Goal: Task Accomplishment & Management: Use online tool/utility

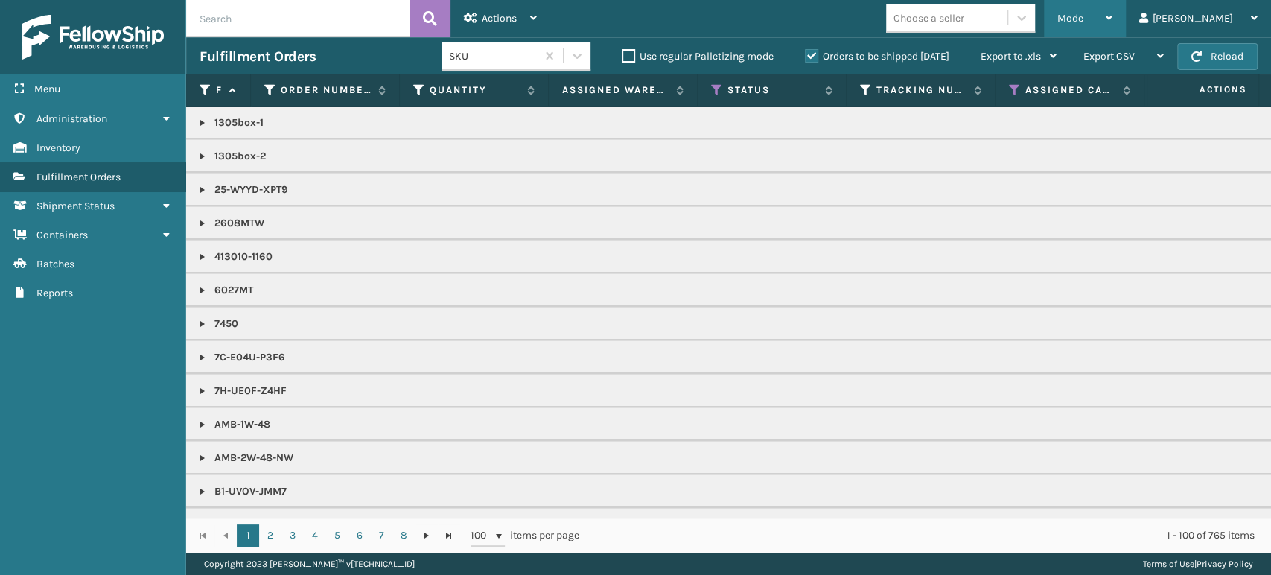
click at [1112, 24] on div "Mode" at bounding box center [1084, 18] width 55 height 37
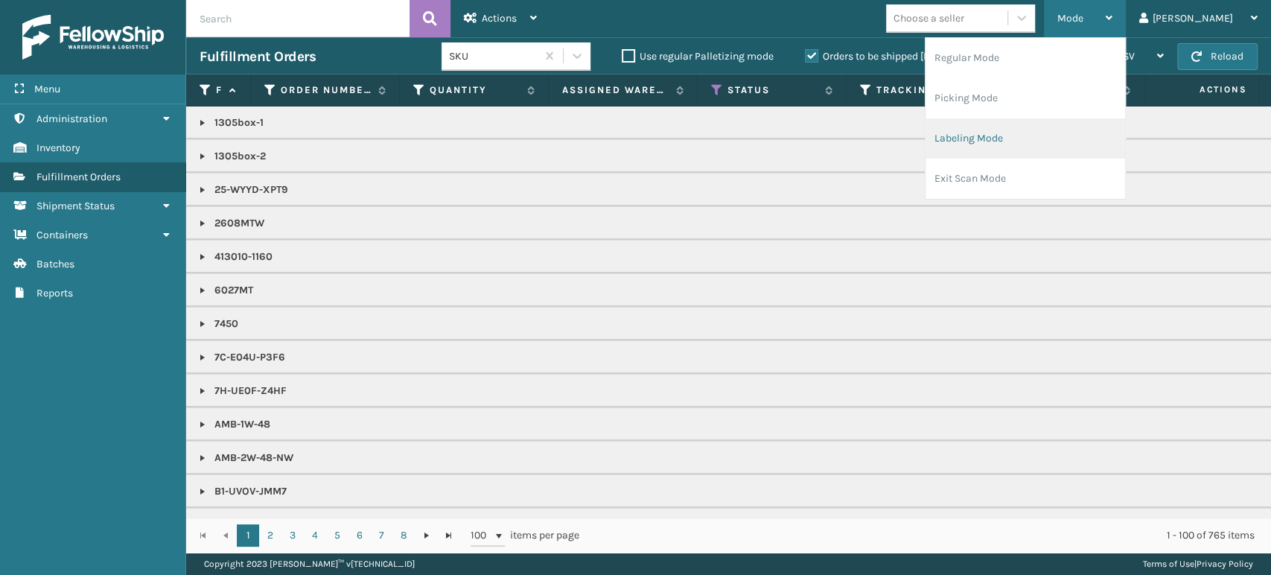
click at [1111, 130] on li "Labeling Mode" at bounding box center [1025, 138] width 200 height 40
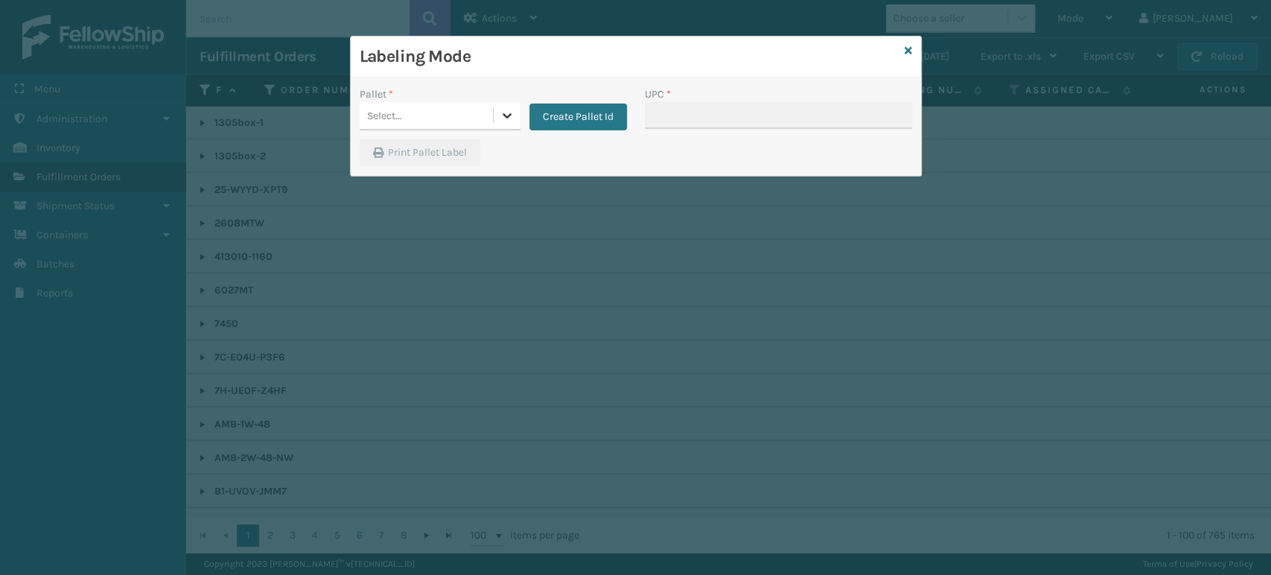
click at [506, 109] on icon at bounding box center [507, 115] width 15 height 15
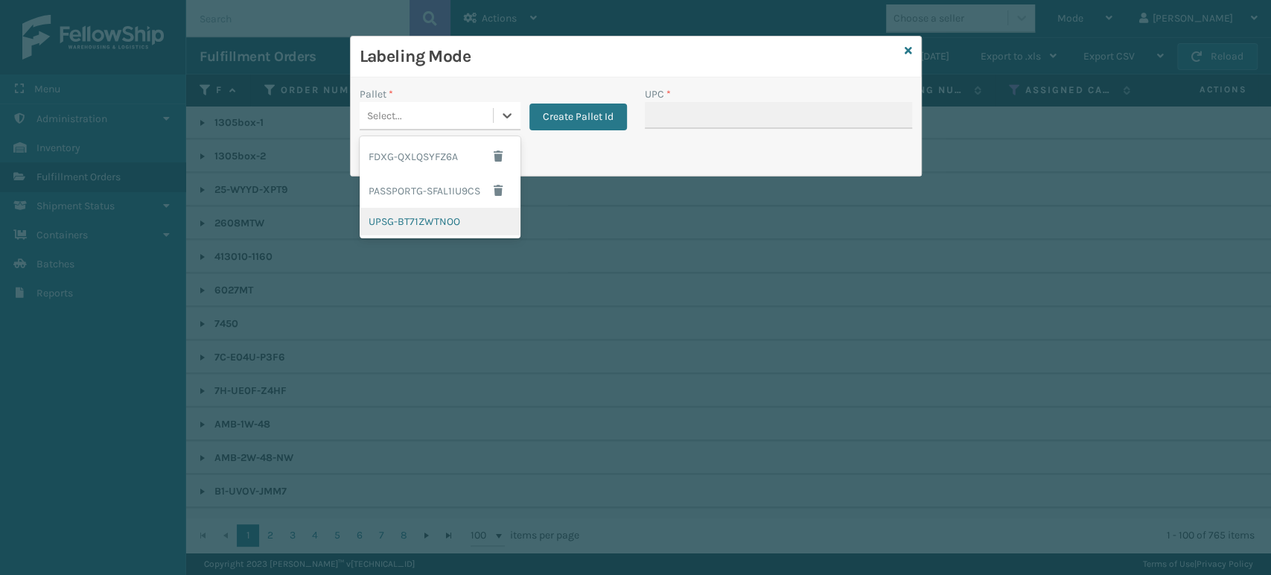
click at [445, 226] on div "UPSG-BT71ZWTNOO" at bounding box center [440, 222] width 161 height 28
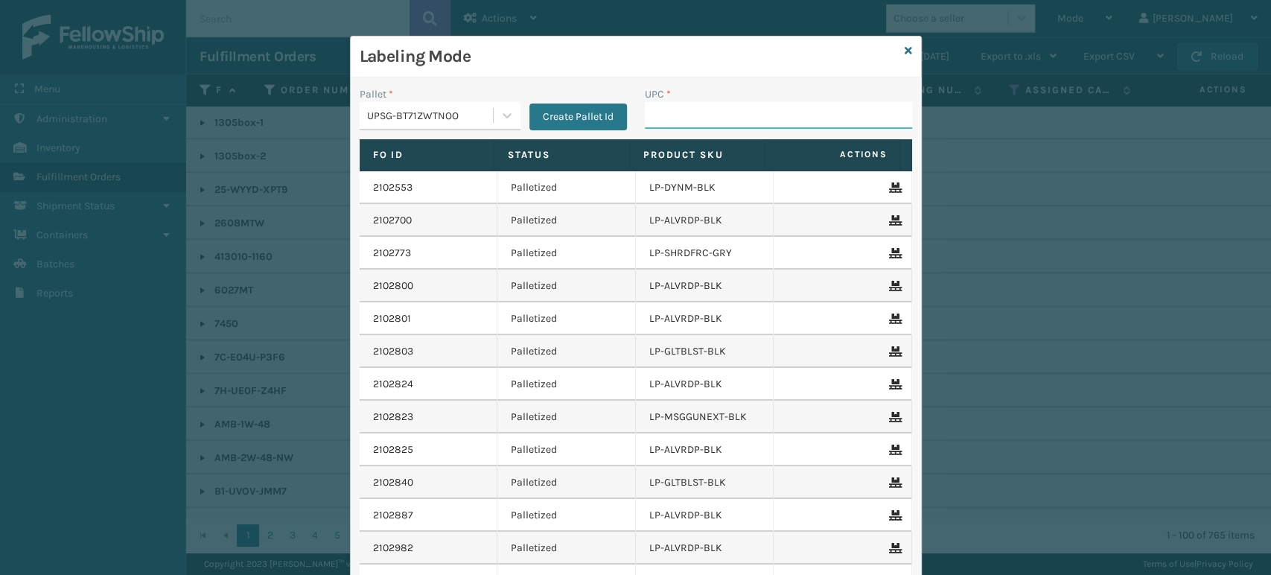
click at [792, 110] on input "UPC *" at bounding box center [778, 115] width 267 height 27
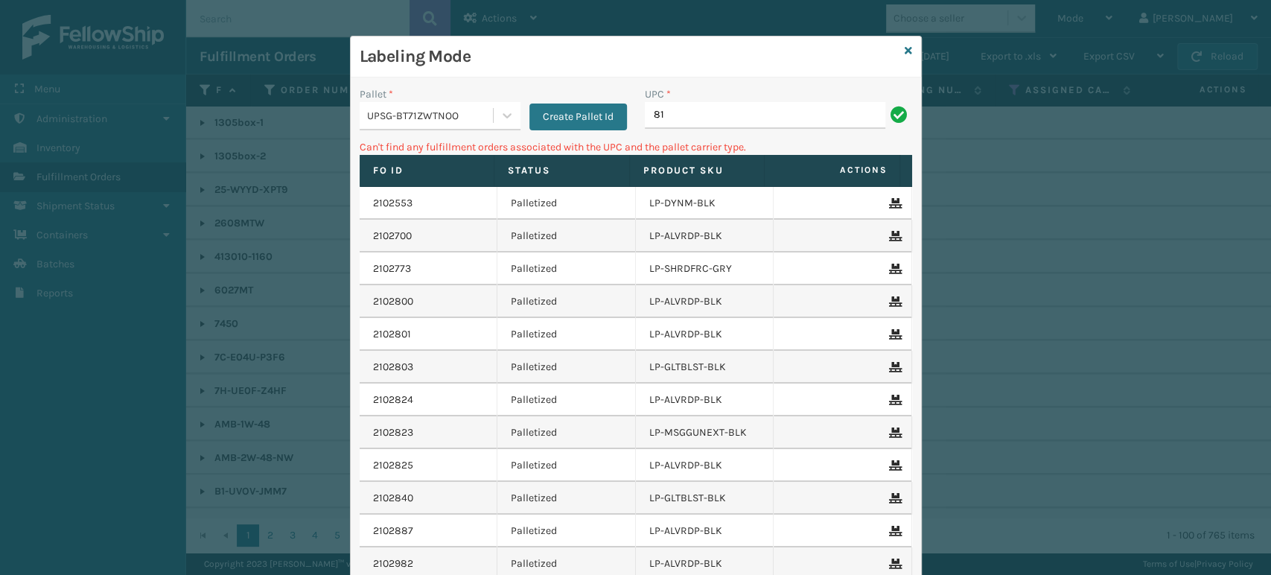
type input "8"
type input "LP-STMRC-SLV"
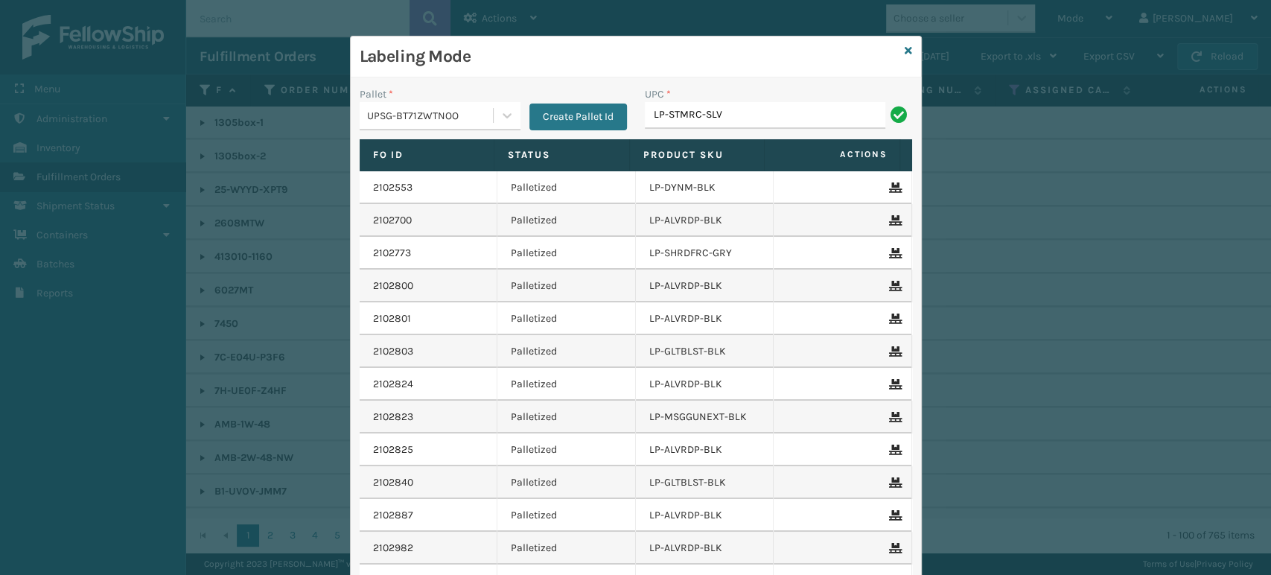
type input "LP-STMRC-SLV."
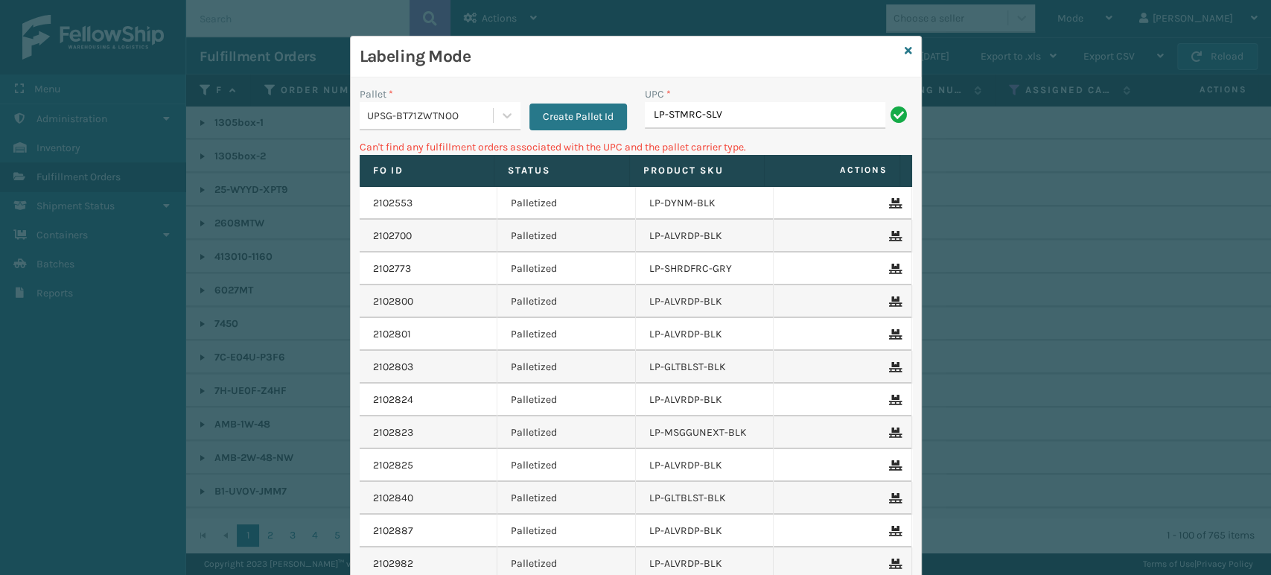
type input "LP-STMRC-SLV"
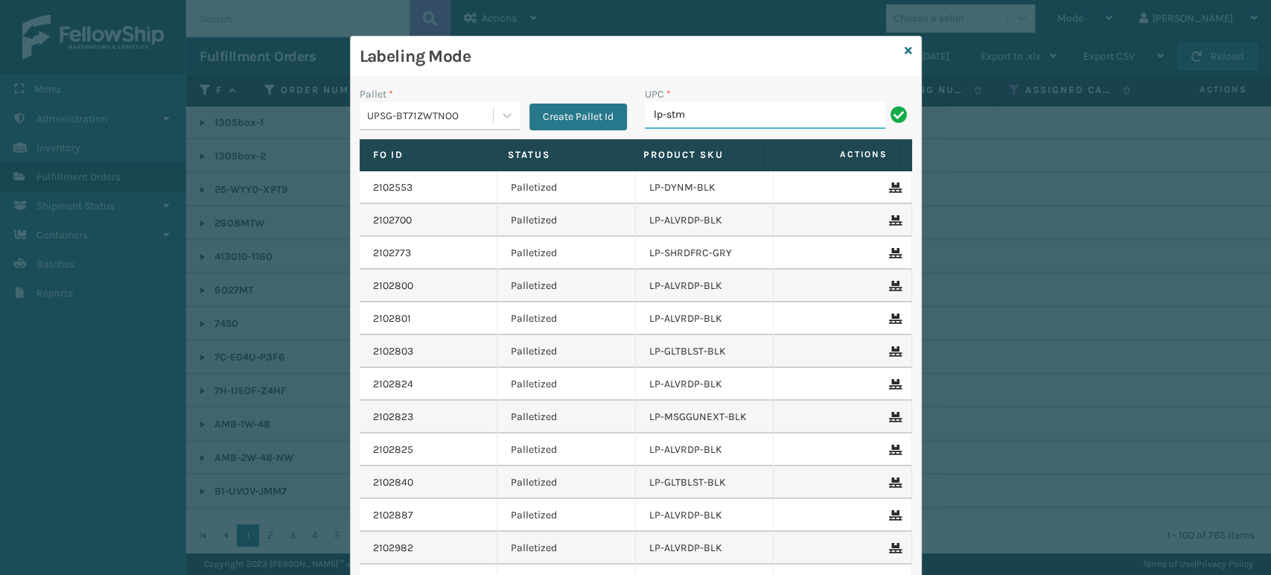
type input "LP-STMRC-SLV"
type input "810090930794"
type input "068888779"
type input "068888779418"
type input "81001986974"
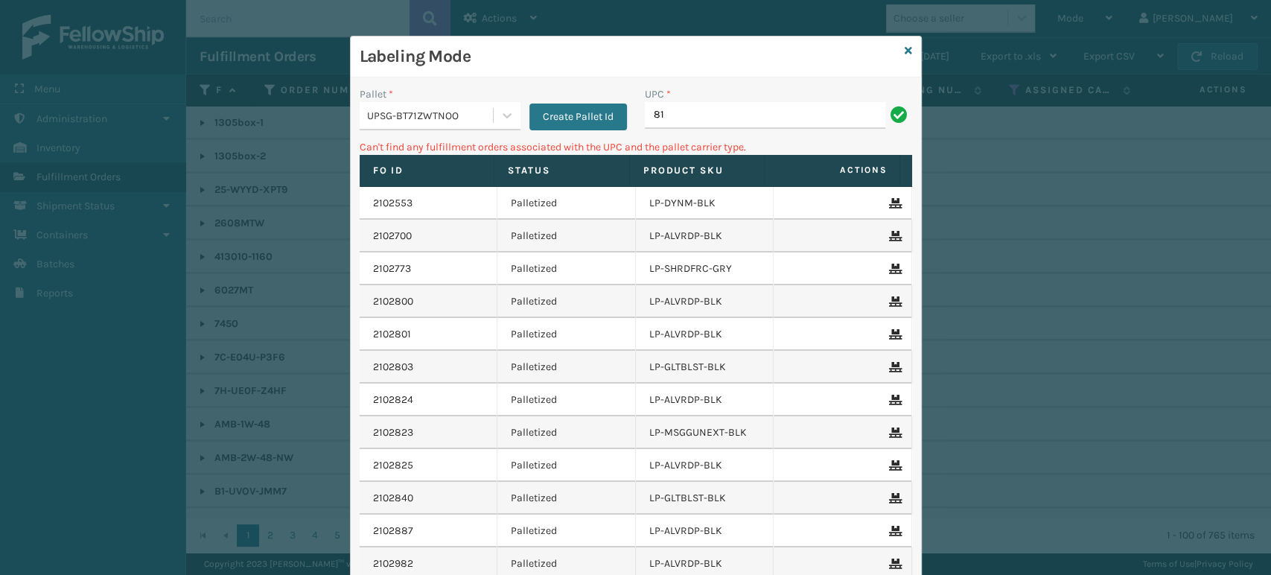
type input "8"
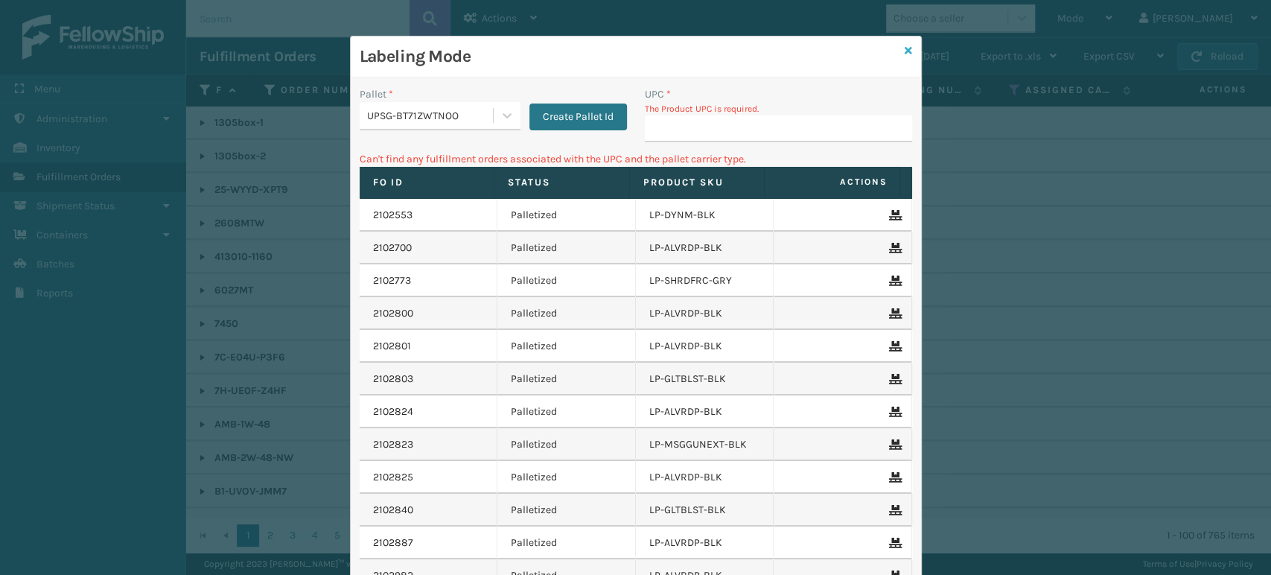
click at [905, 45] on icon at bounding box center [908, 50] width 7 height 10
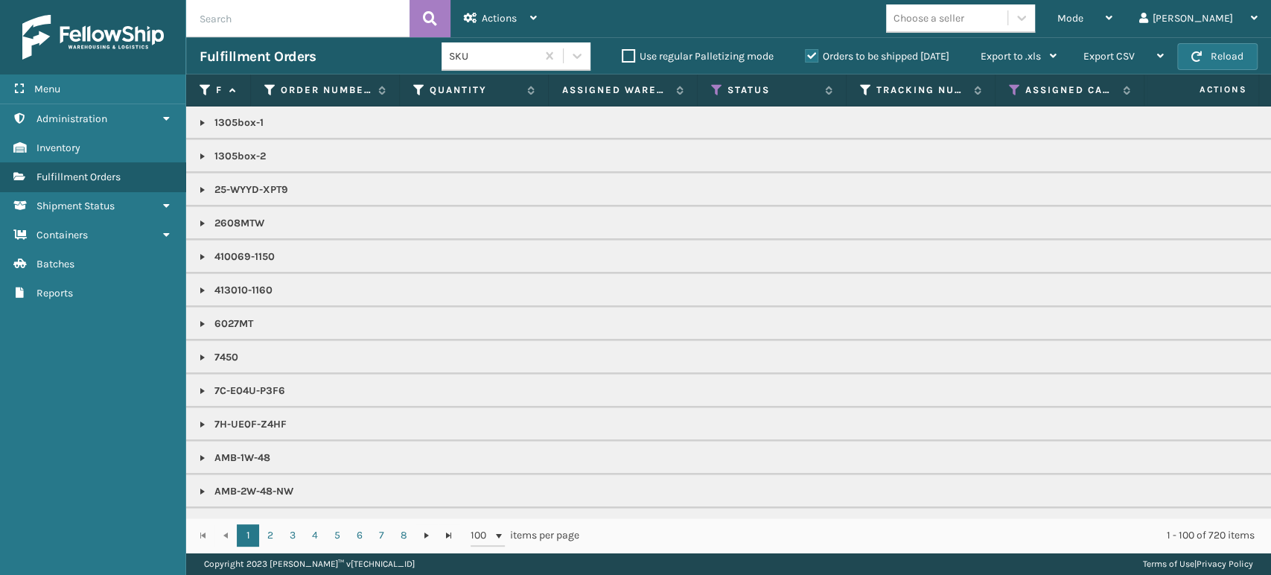
click at [964, 20] on div "Choose a seller" at bounding box center [928, 18] width 71 height 16
type input "koo"
click at [1001, 46] on div "Koolmore" at bounding box center [960, 56] width 149 height 28
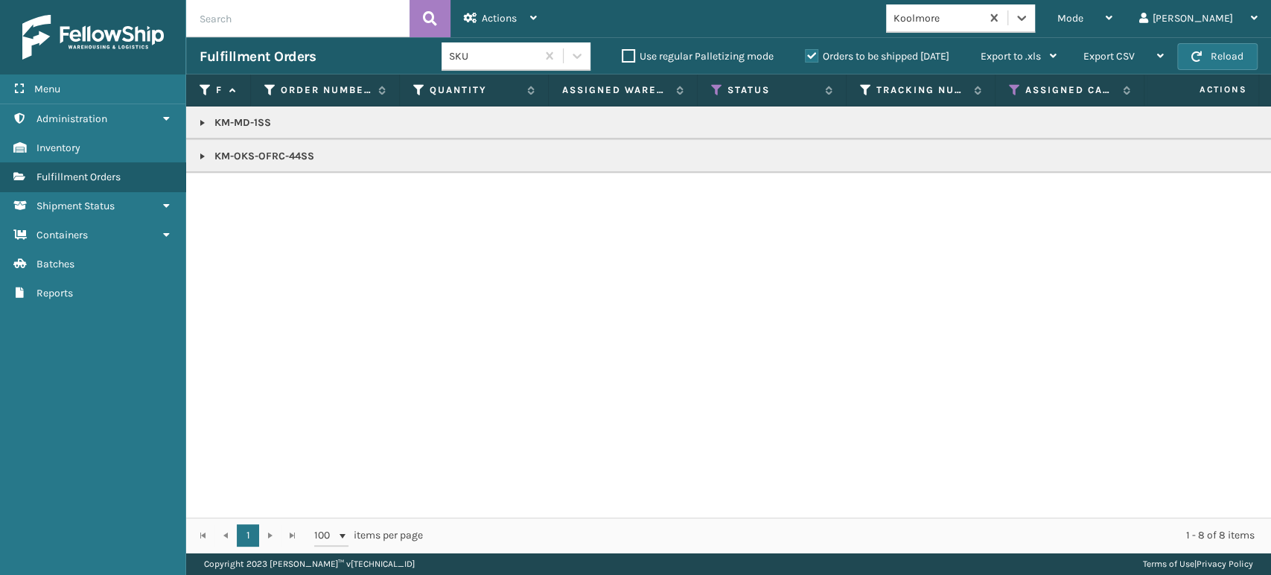
click at [201, 124] on link at bounding box center [203, 123] width 12 height 12
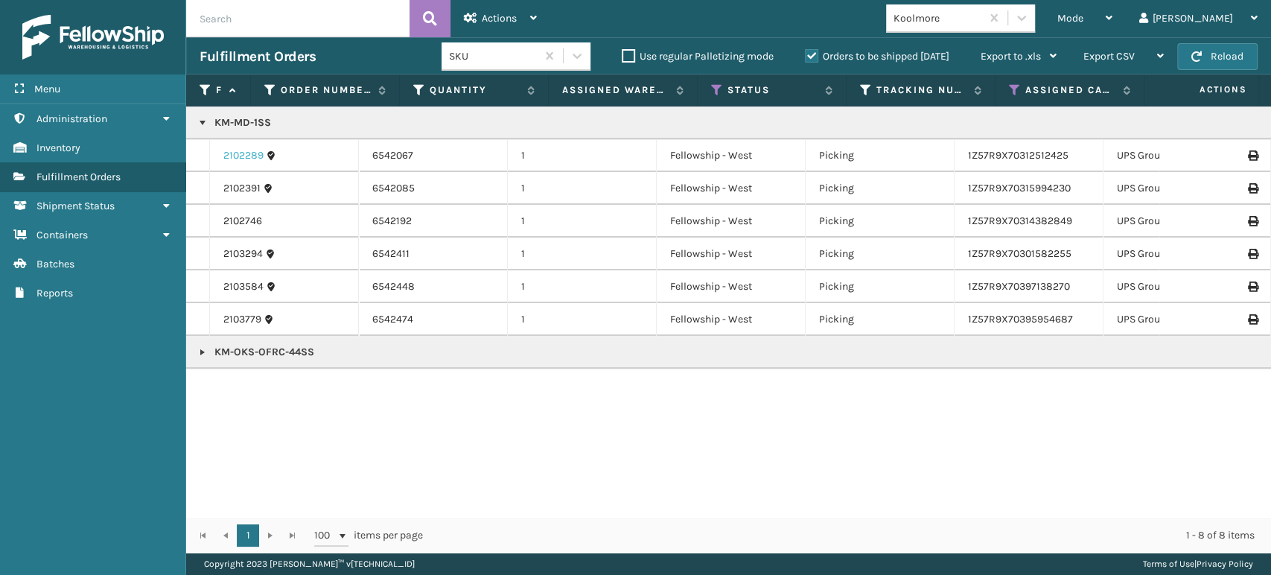
click at [233, 154] on link "2102289" at bounding box center [243, 155] width 40 height 15
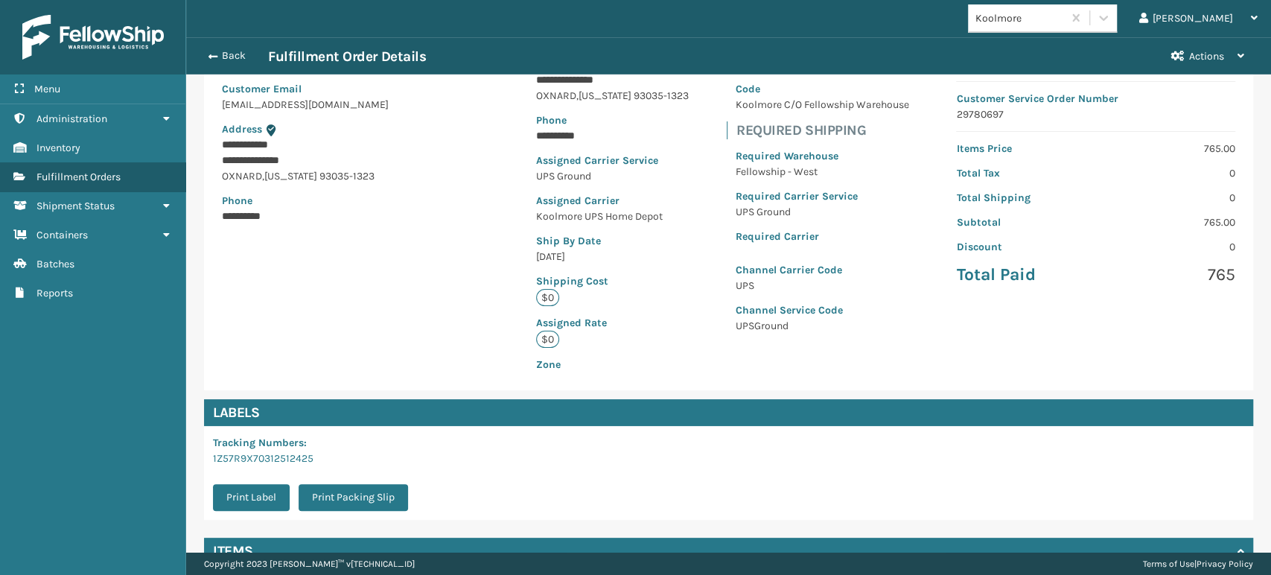
scroll to position [304, 0]
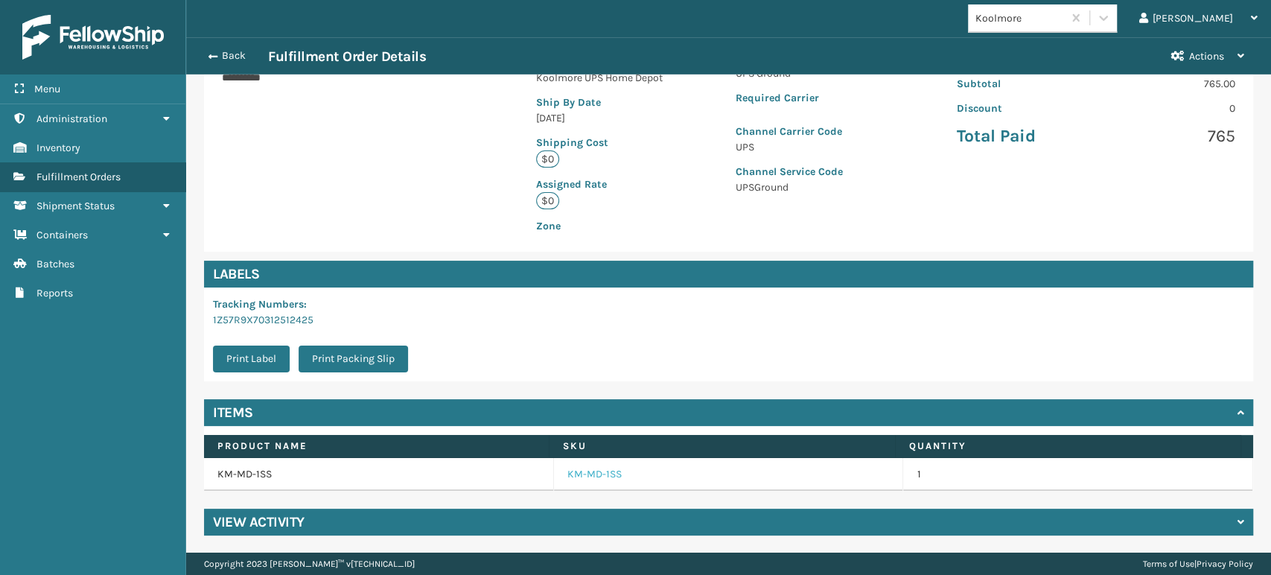
click at [596, 475] on link "KM-MD-1SS" at bounding box center [594, 474] width 54 height 15
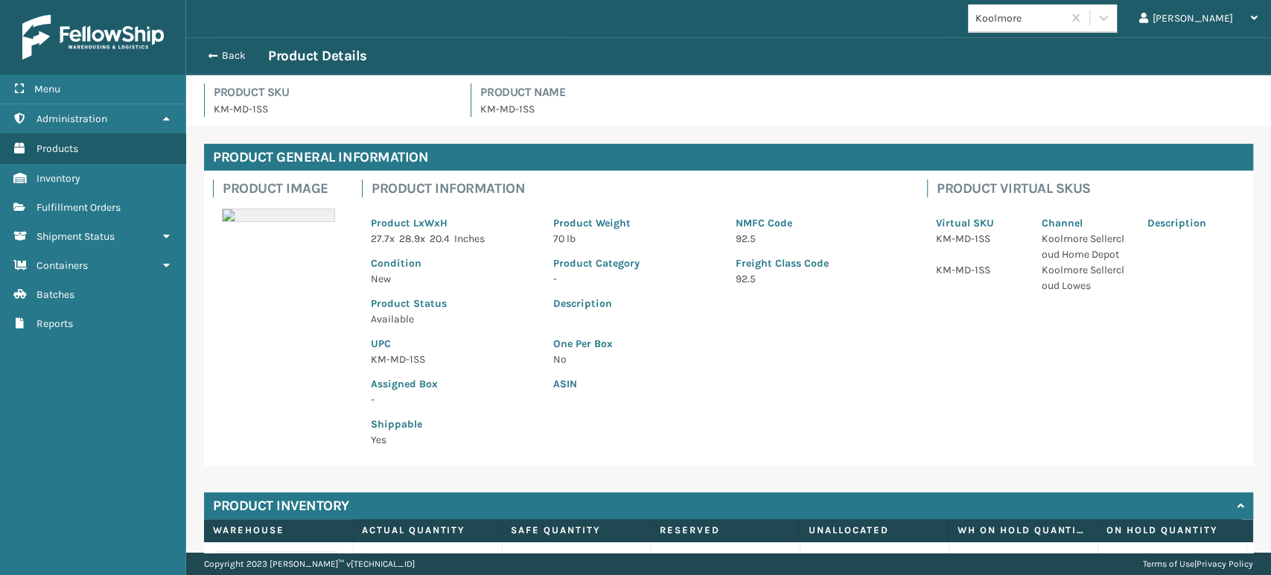
click at [396, 355] on p "KM-MD-1SS" at bounding box center [453, 359] width 165 height 16
copy p "KM-MD-1SS"
click at [232, 49] on button "Back" at bounding box center [234, 55] width 68 height 13
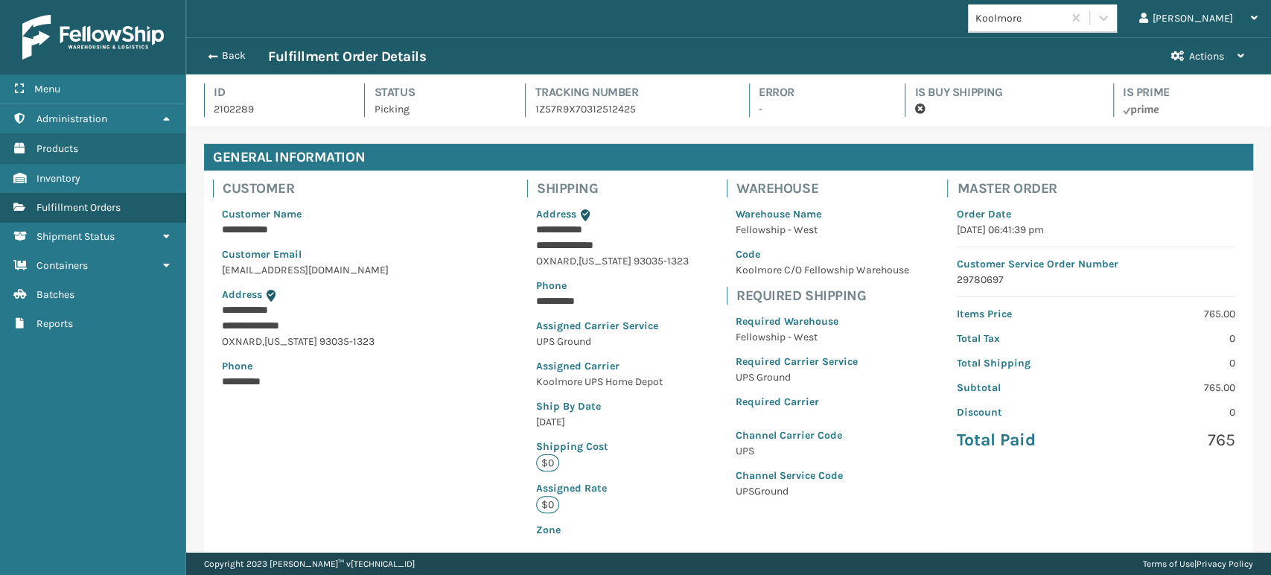
scroll to position [36, 1084]
click at [224, 57] on button "Back" at bounding box center [234, 55] width 68 height 13
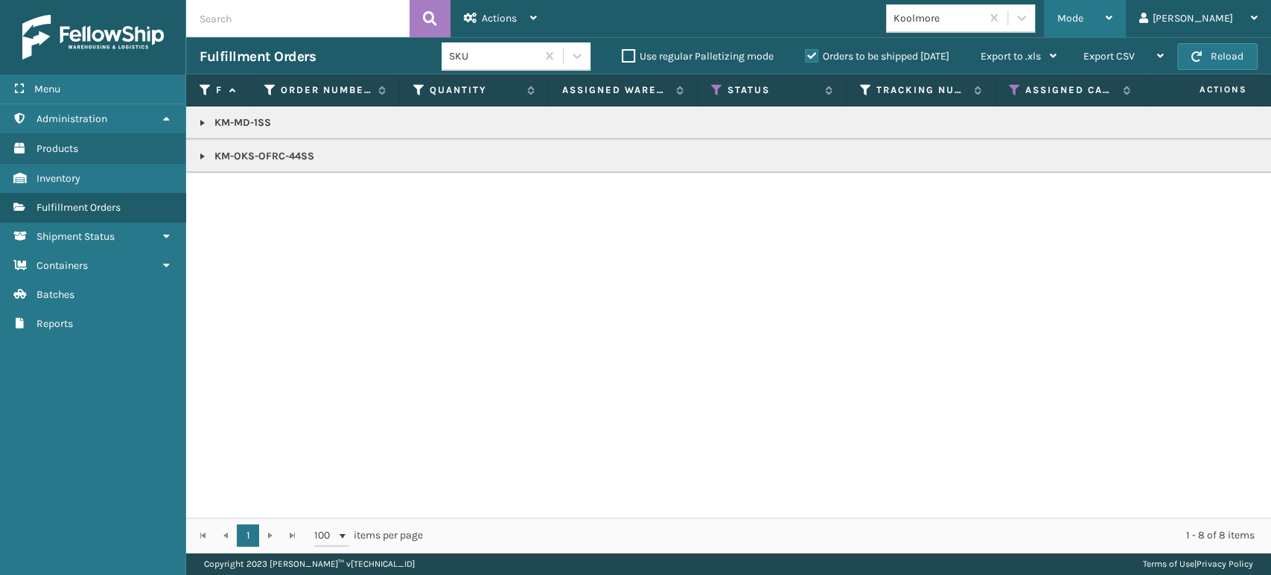
click at [1112, 19] on div "Mode" at bounding box center [1084, 18] width 55 height 37
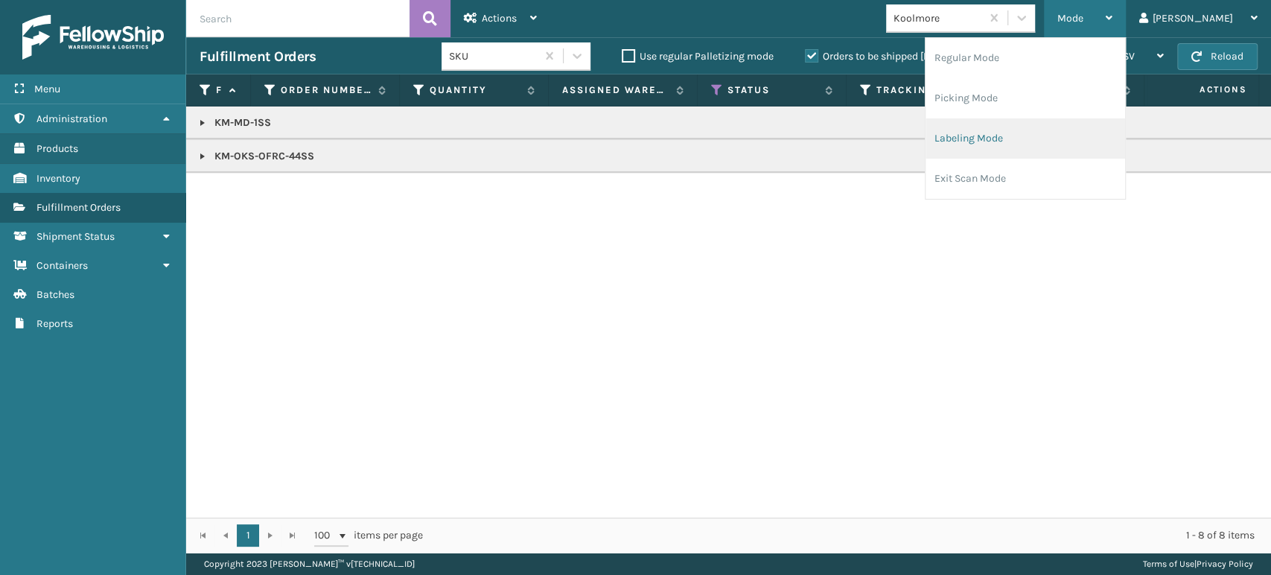
click at [1084, 135] on li "Labeling Mode" at bounding box center [1025, 138] width 200 height 40
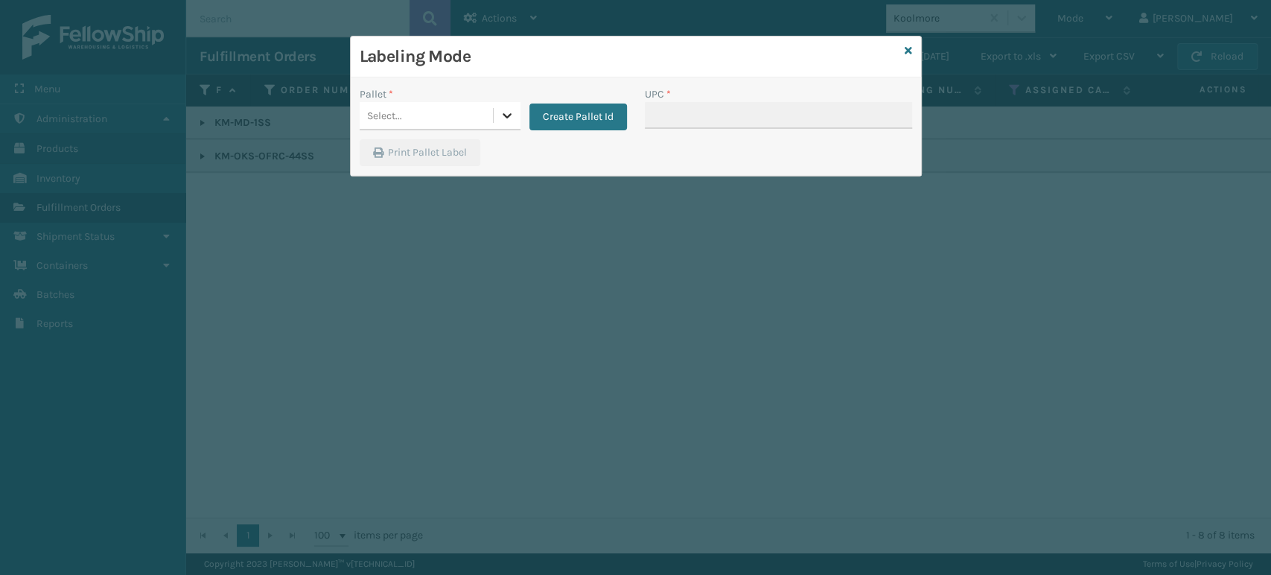
click at [508, 115] on icon at bounding box center [507, 115] width 9 height 5
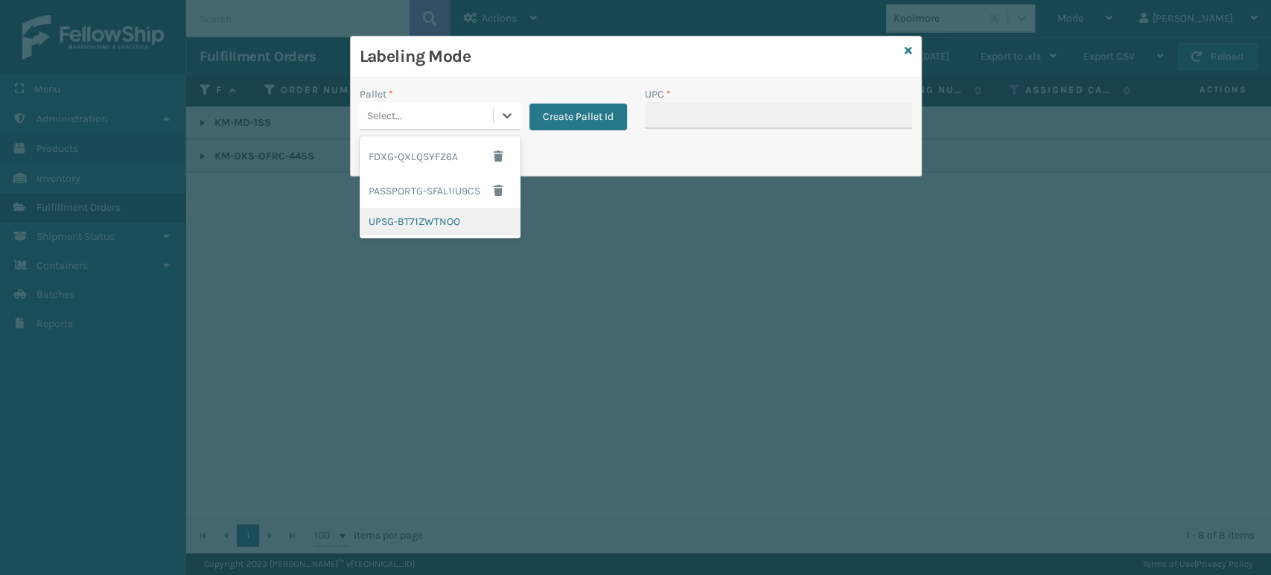
click at [444, 211] on div "UPSG-BT71ZWTNOO" at bounding box center [440, 222] width 161 height 28
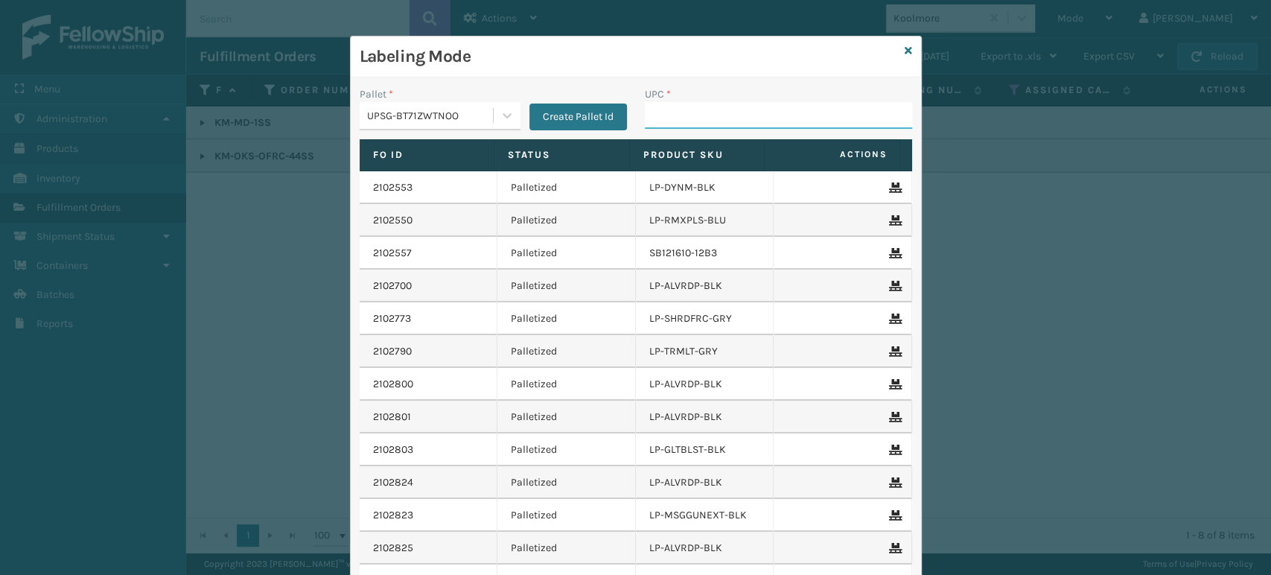
click at [730, 104] on input "UPC *" at bounding box center [778, 115] width 267 height 27
paste input "KM-MD-1SS"
type input "KM-MD-1SS"
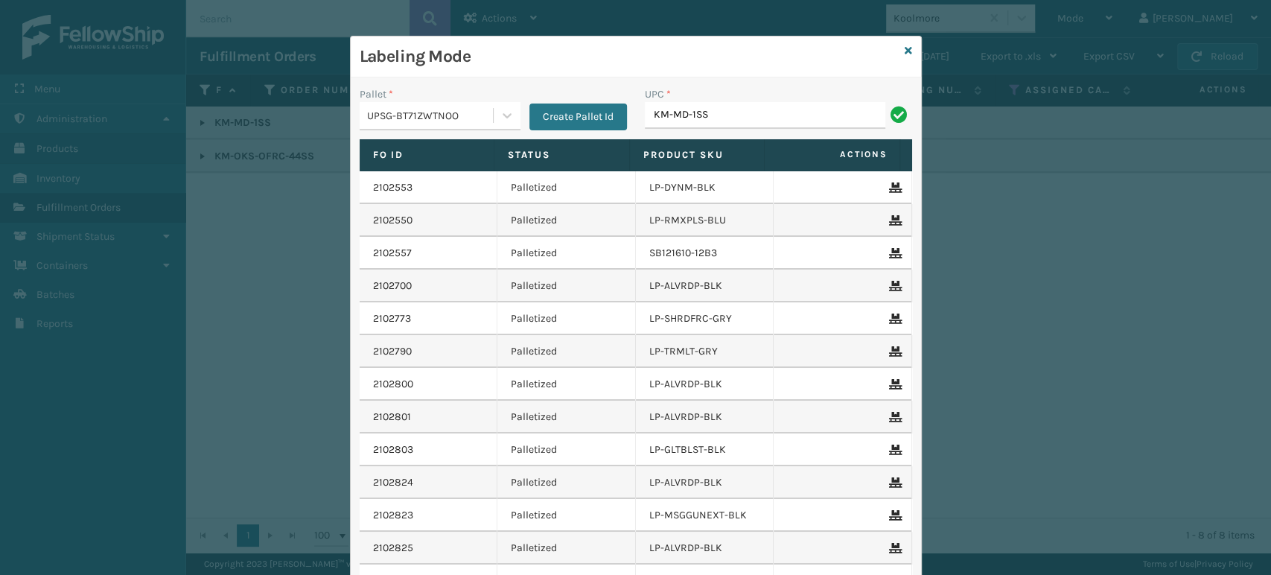
type input "KM-MD-1SS"
click at [808, 94] on div "UPC *" at bounding box center [778, 94] width 267 height 16
click at [807, 104] on input "UPC *" at bounding box center [778, 115] width 267 height 27
paste input "KM-MD-1SS"
type input "KM-MD-1SS"
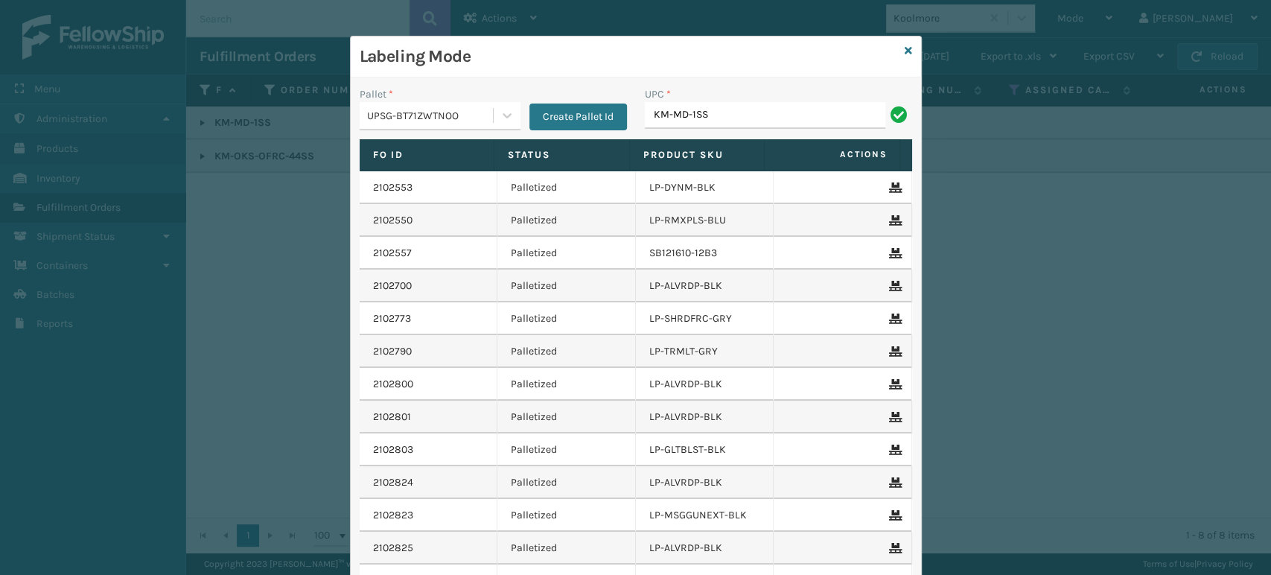
type input "KM-MD-1SS"
type input "810090933139"
click at [745, 115] on input "UPC *" at bounding box center [778, 115] width 267 height 27
type input "81009093"
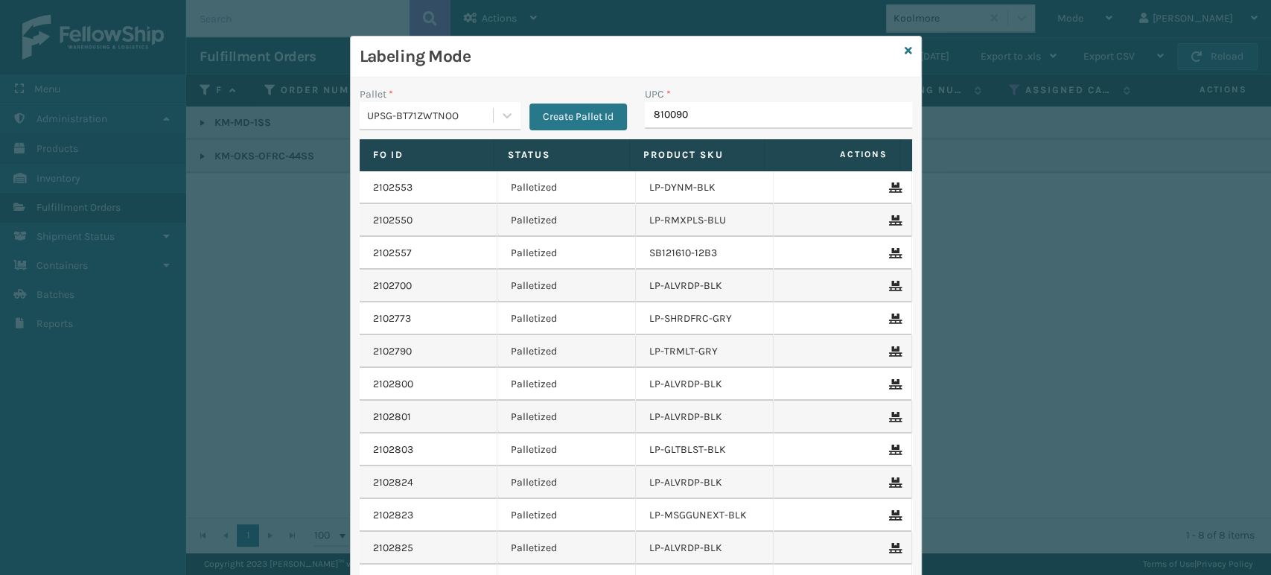
type input "8100909"
type input "810090"
type input "81009"
type input "850068315031"
type input "850012486619"
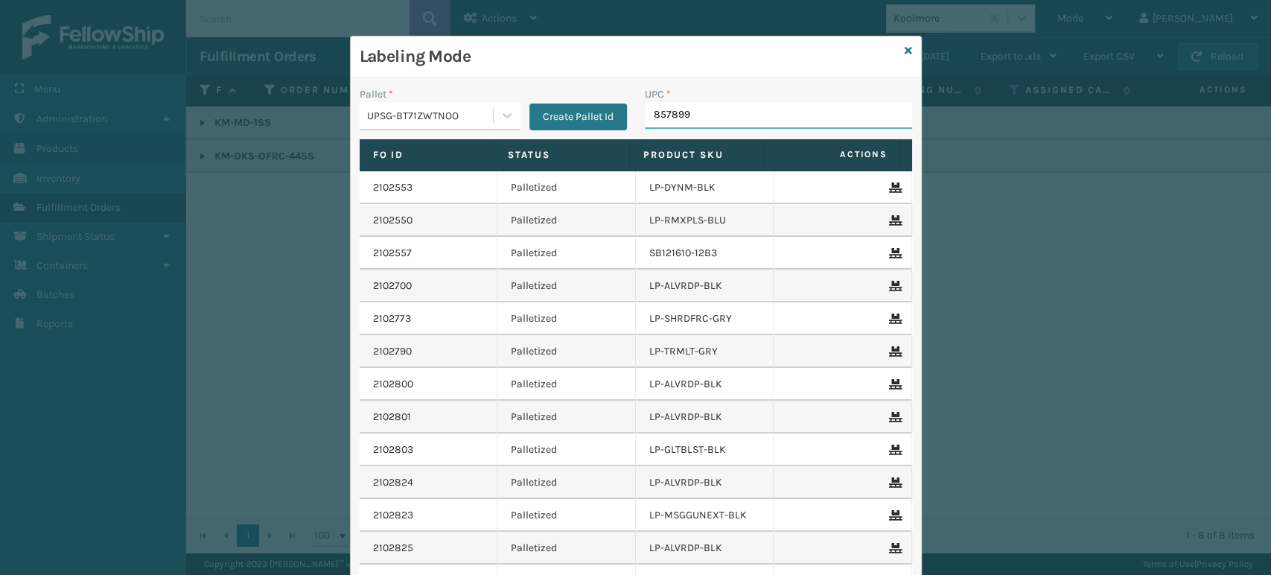
type input "8578990"
type input "85000"
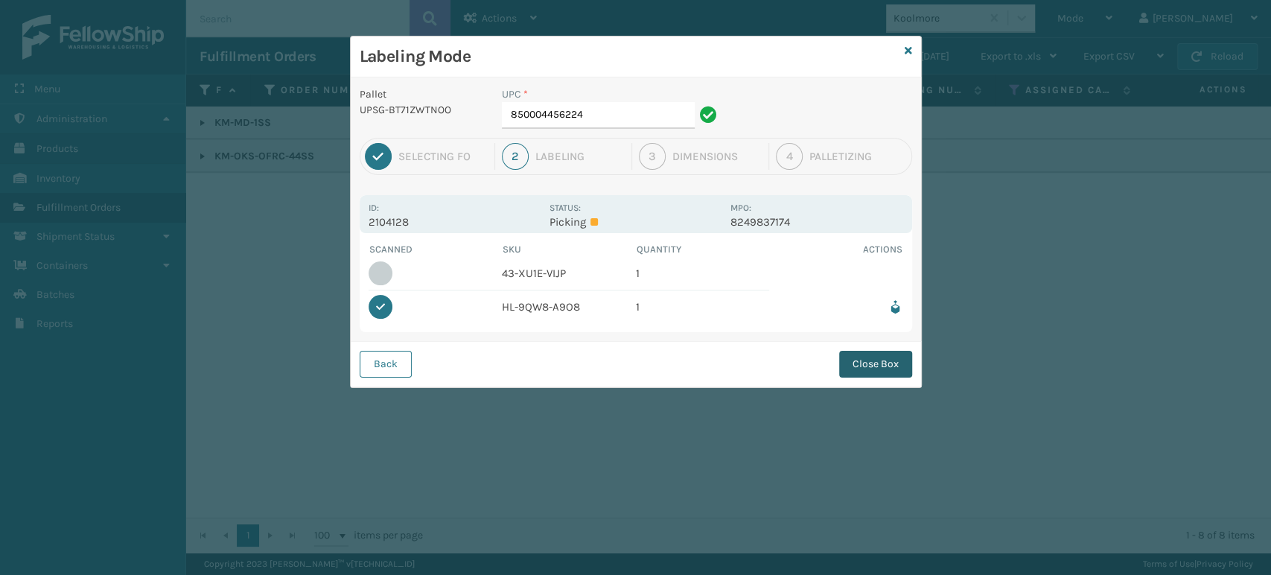
click at [902, 376] on button "Close Box" at bounding box center [875, 364] width 73 height 27
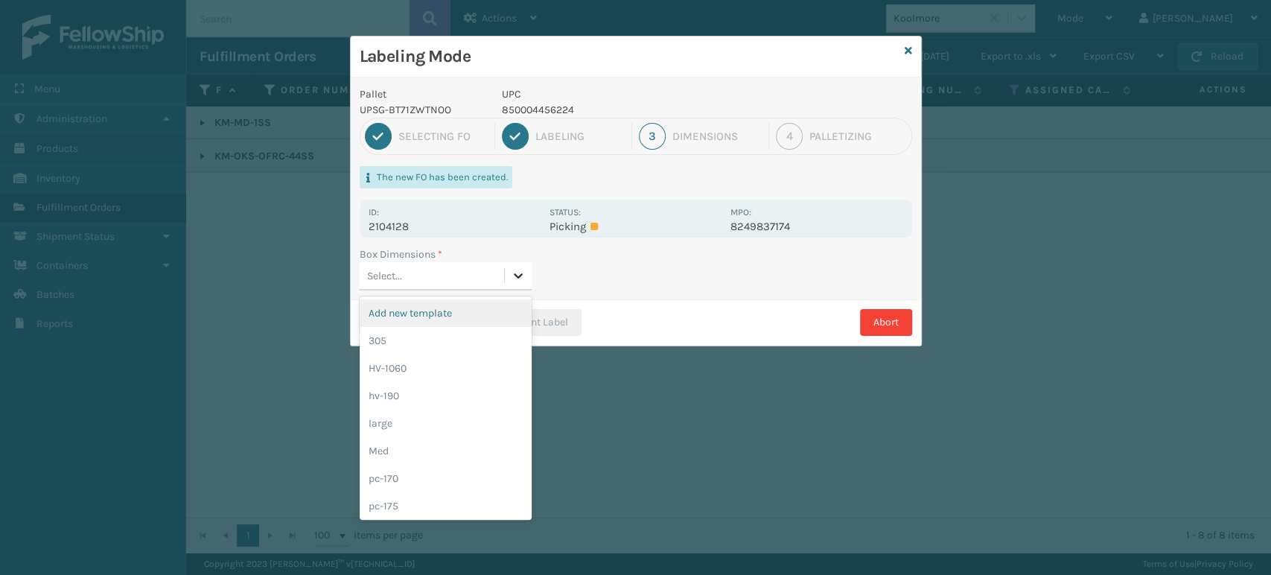
click at [523, 276] on icon at bounding box center [518, 275] width 15 height 15
click at [441, 475] on div "pc-170" at bounding box center [446, 479] width 172 height 28
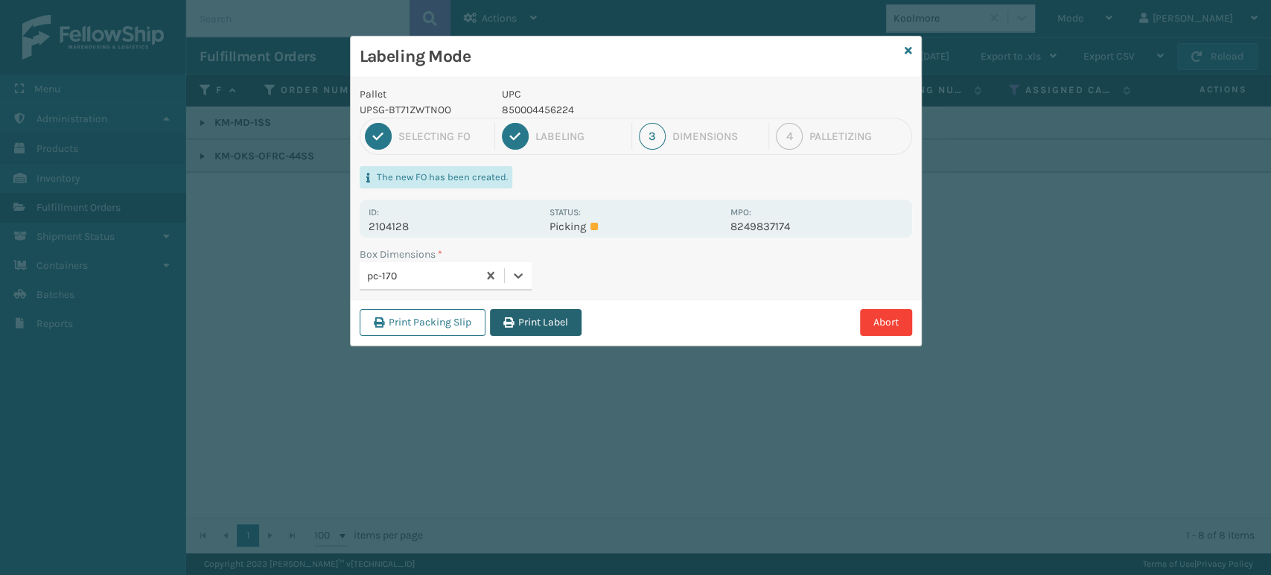
click at [541, 325] on button "Print Label" at bounding box center [536, 322] width 92 height 27
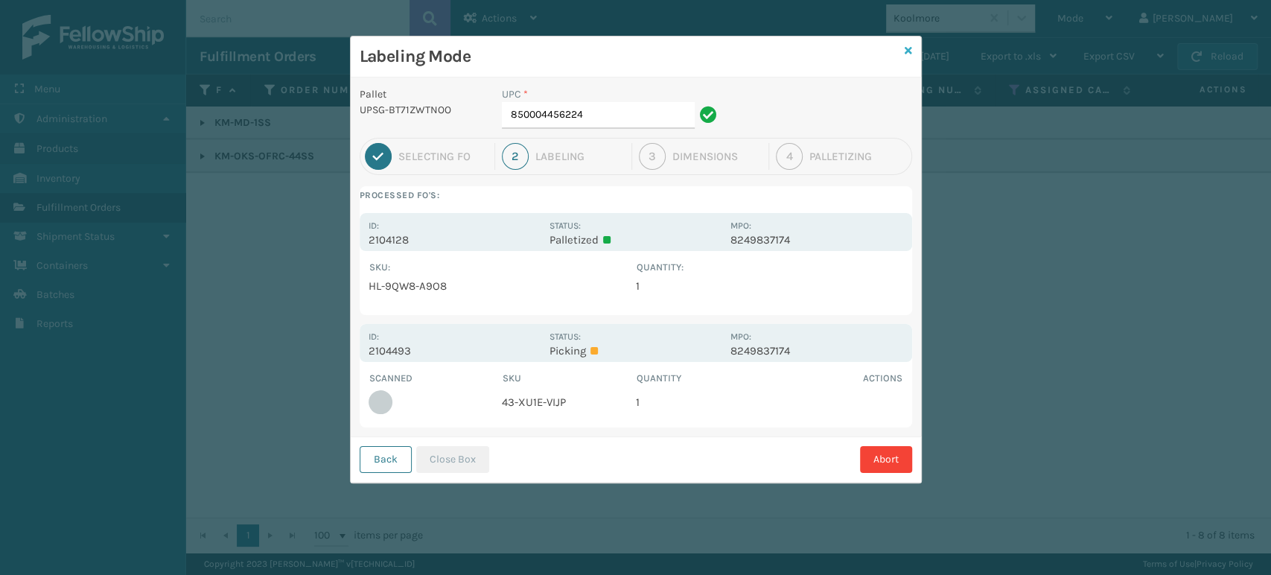
click at [908, 48] on icon at bounding box center [908, 50] width 7 height 10
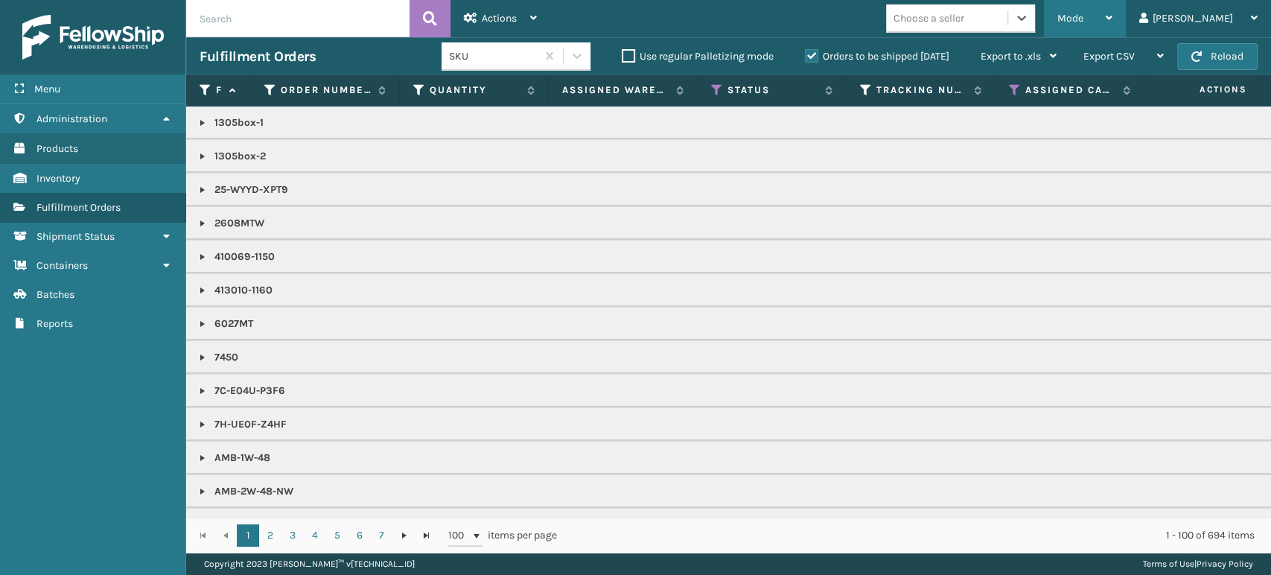
click at [1083, 19] on span "Mode" at bounding box center [1070, 18] width 26 height 13
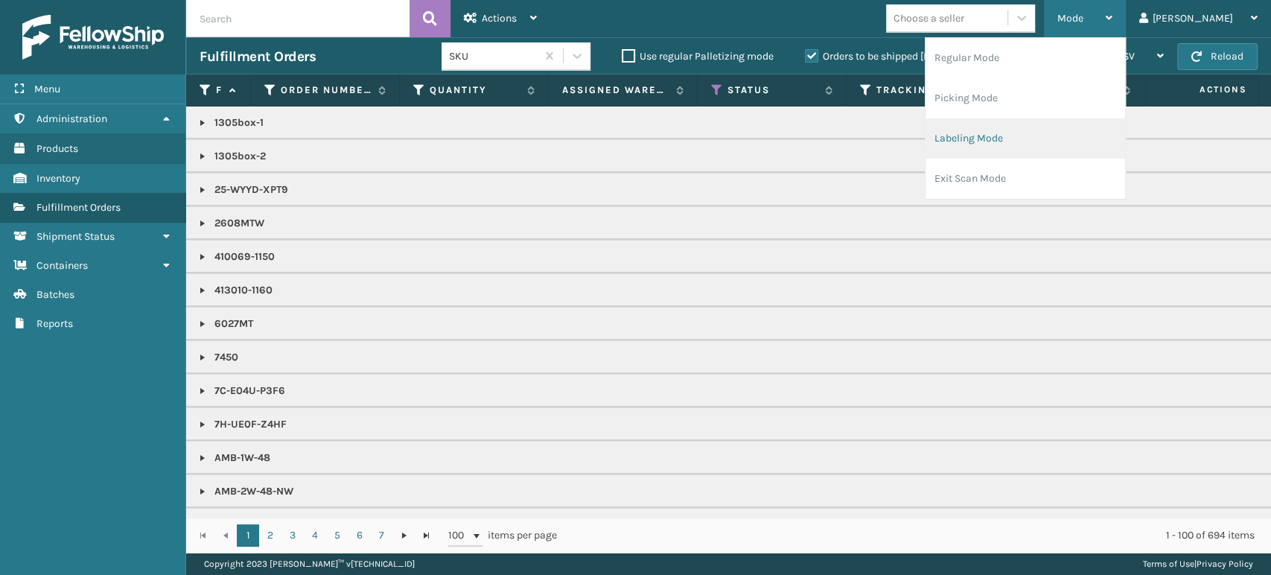
click at [1080, 144] on li "Labeling Mode" at bounding box center [1025, 138] width 200 height 40
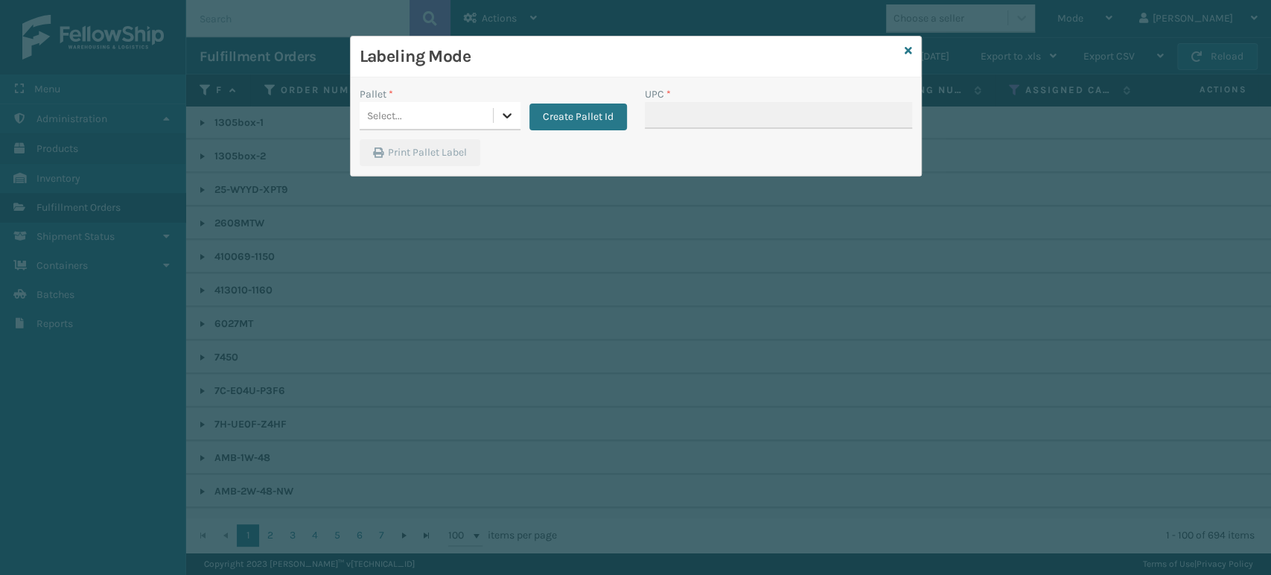
click at [517, 112] on div at bounding box center [507, 115] width 27 height 27
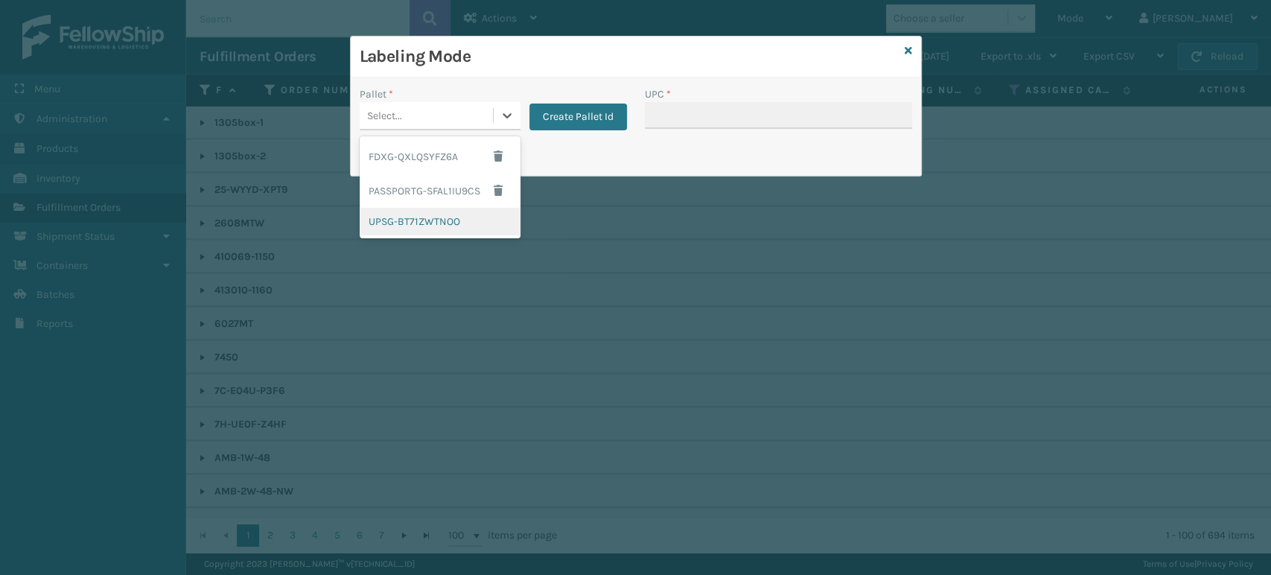
click at [447, 227] on div "UPSG-BT71ZWTNOO" at bounding box center [440, 222] width 161 height 28
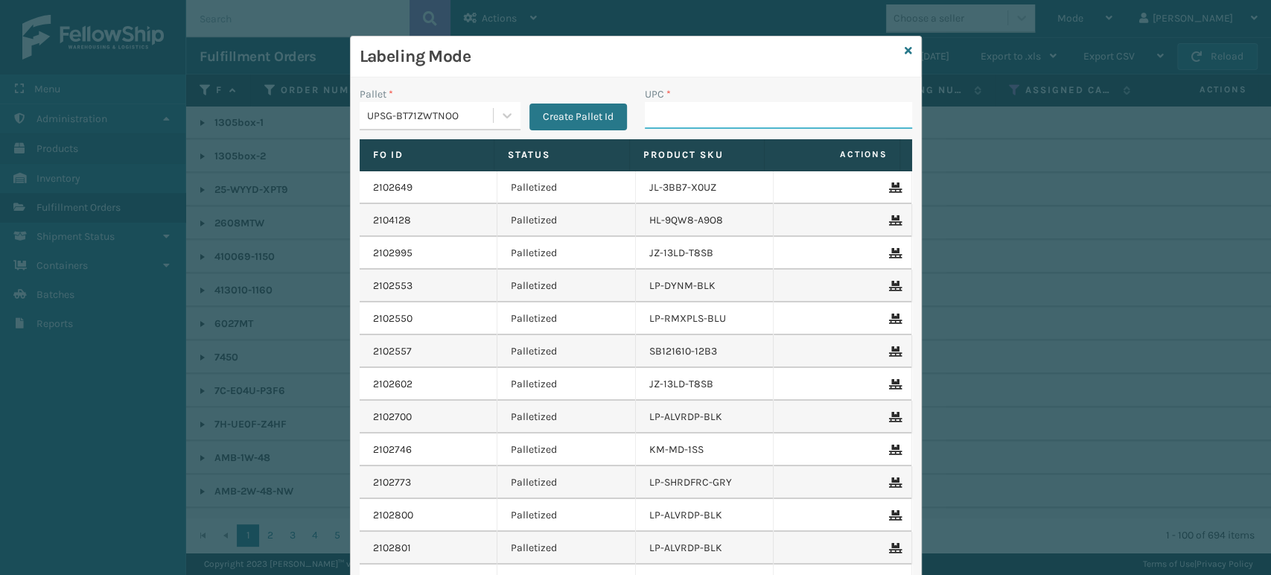
click at [710, 109] on input "UPC *" at bounding box center [778, 115] width 267 height 27
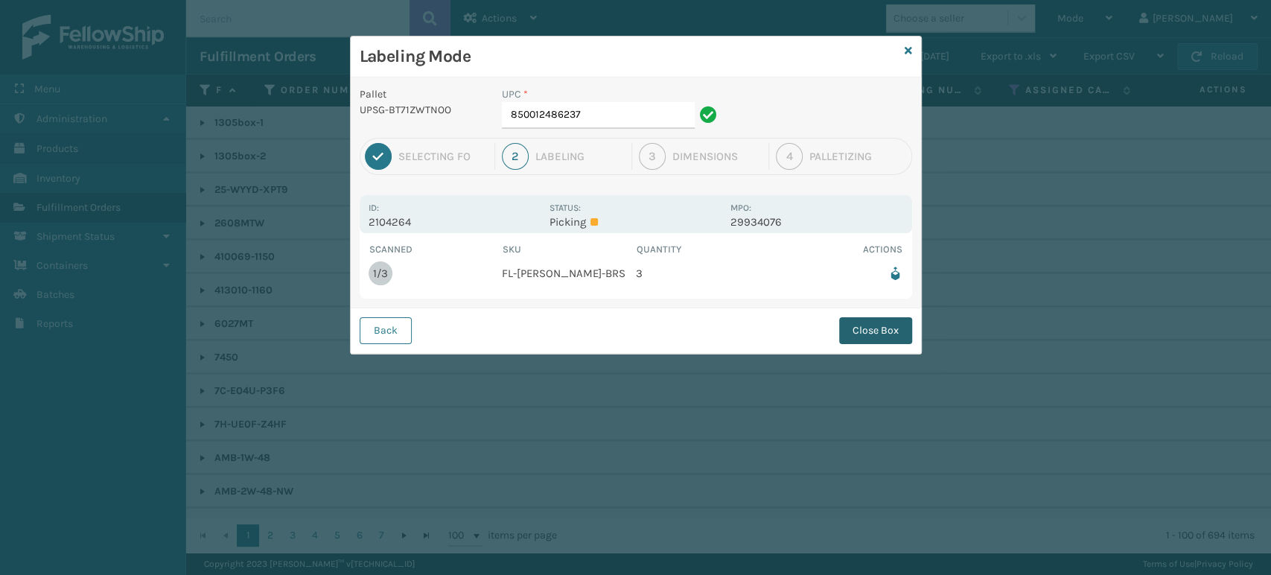
click at [870, 342] on button "Close Box" at bounding box center [875, 330] width 73 height 27
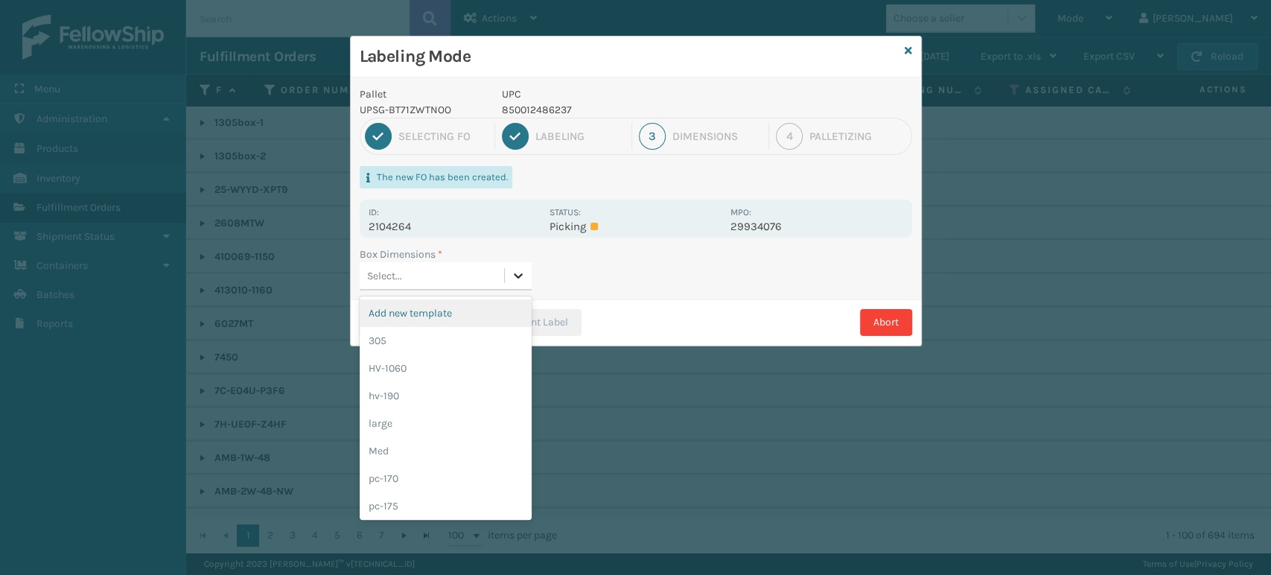
click at [518, 278] on icon at bounding box center [518, 275] width 15 height 15
drag, startPoint x: 444, startPoint y: 476, endPoint x: 516, endPoint y: 398, distance: 106.4
click at [444, 475] on div "pc-170" at bounding box center [446, 479] width 172 height 28
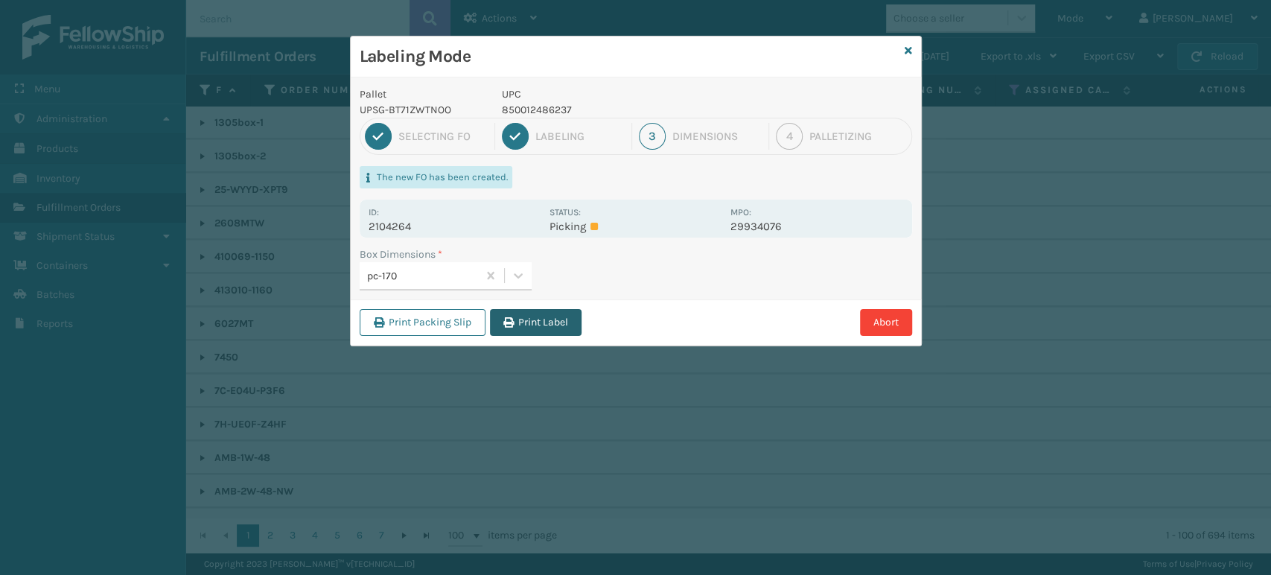
click at [537, 321] on button "Print Label" at bounding box center [536, 322] width 92 height 27
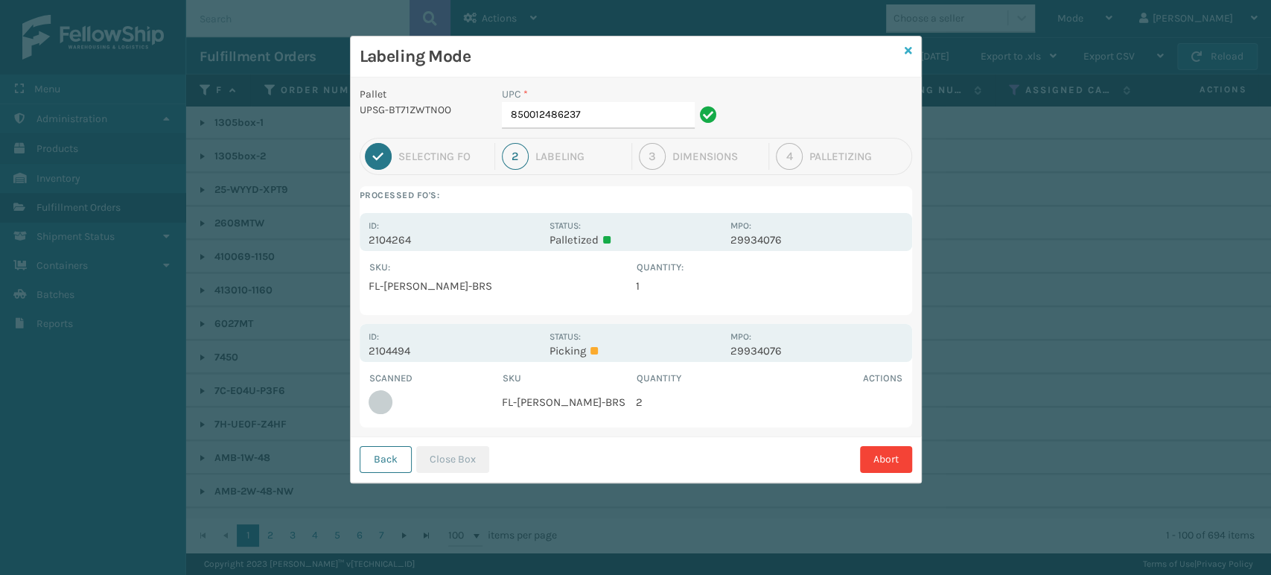
click at [906, 43] on link at bounding box center [908, 51] width 7 height 16
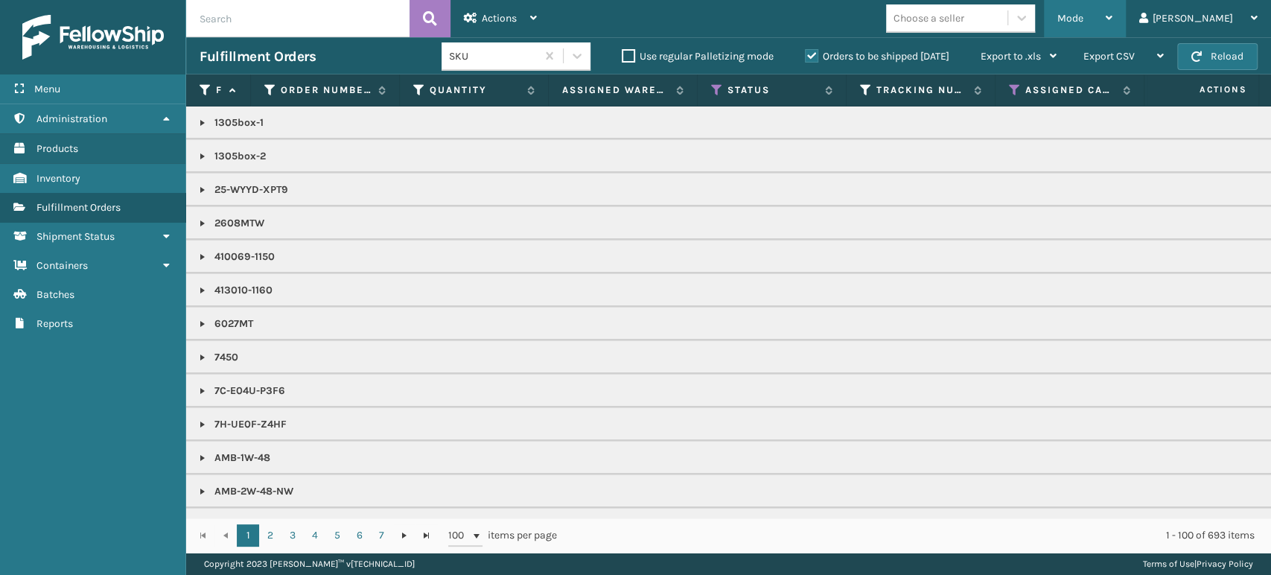
click at [1083, 23] on span "Mode" at bounding box center [1070, 18] width 26 height 13
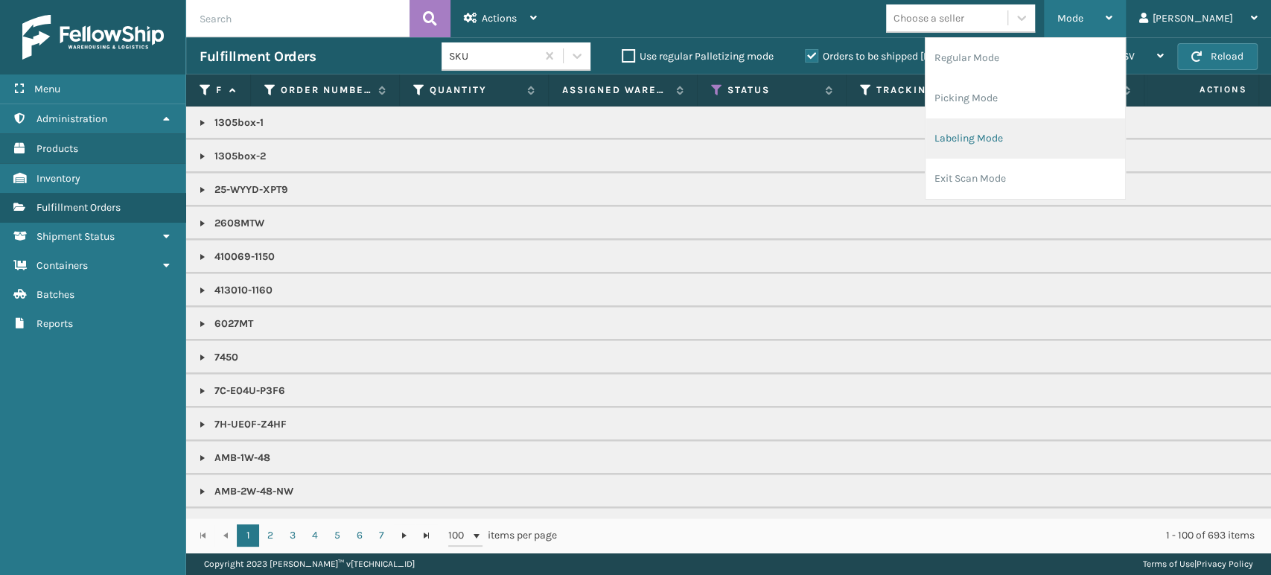
click at [1087, 129] on li "Labeling Mode" at bounding box center [1025, 138] width 200 height 40
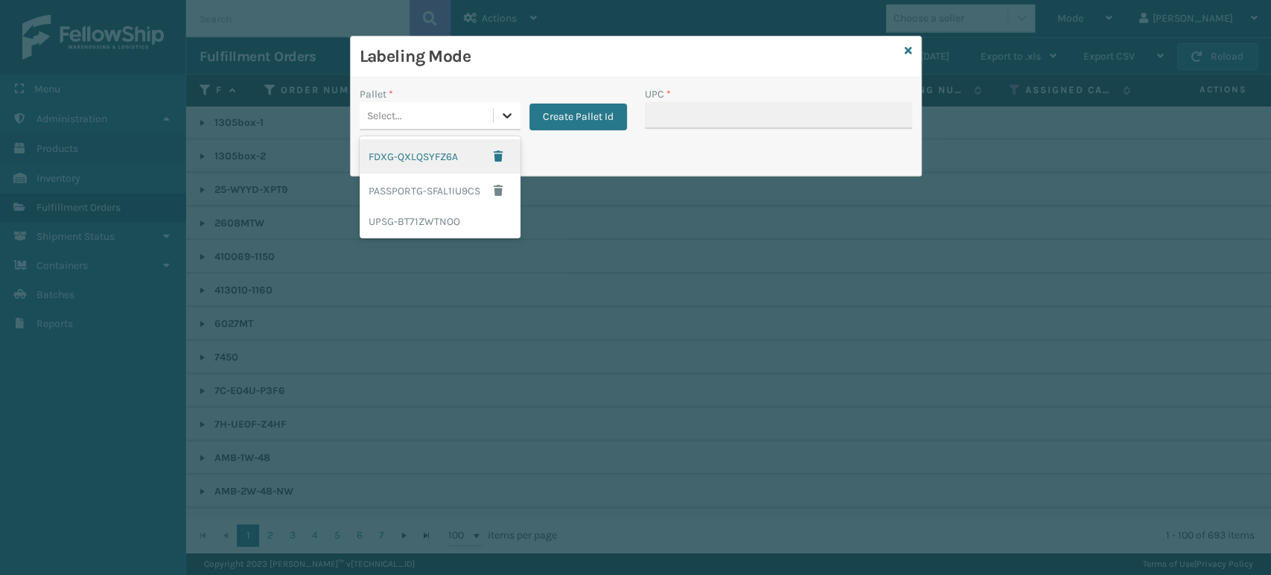
click at [500, 103] on div at bounding box center [507, 115] width 27 height 27
click at [451, 214] on div "UPSG-BT71ZWTNOO" at bounding box center [440, 222] width 161 height 28
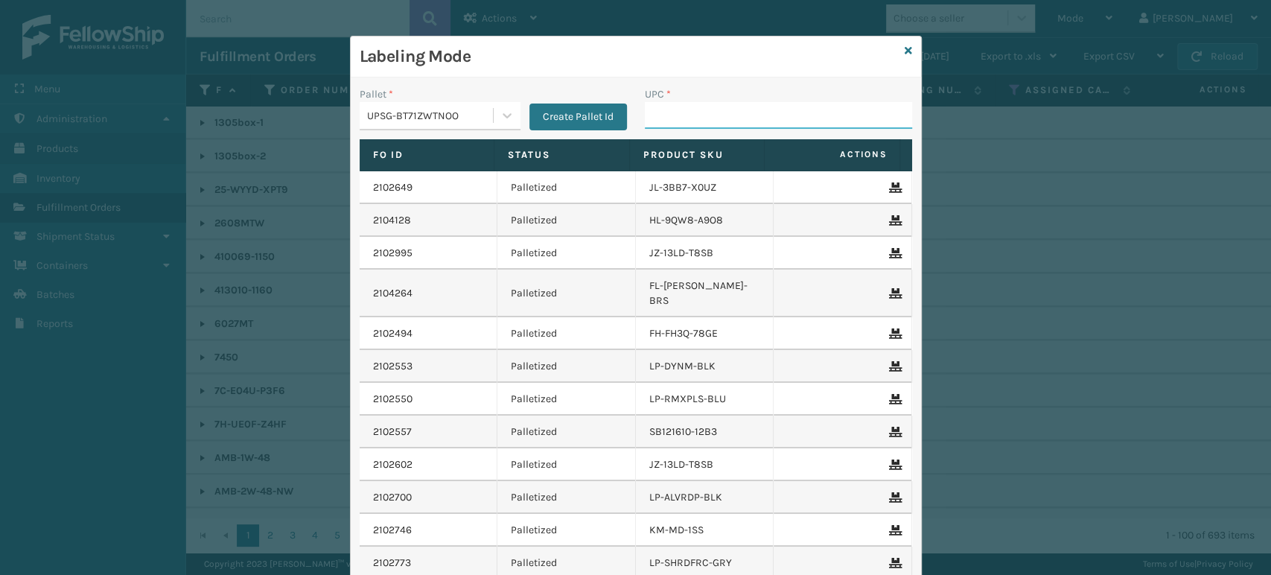
click at [755, 126] on input "UPC *" at bounding box center [778, 115] width 267 height 27
click at [664, 112] on input "850012486237" at bounding box center [765, 115] width 240 height 27
type input "850012486237"
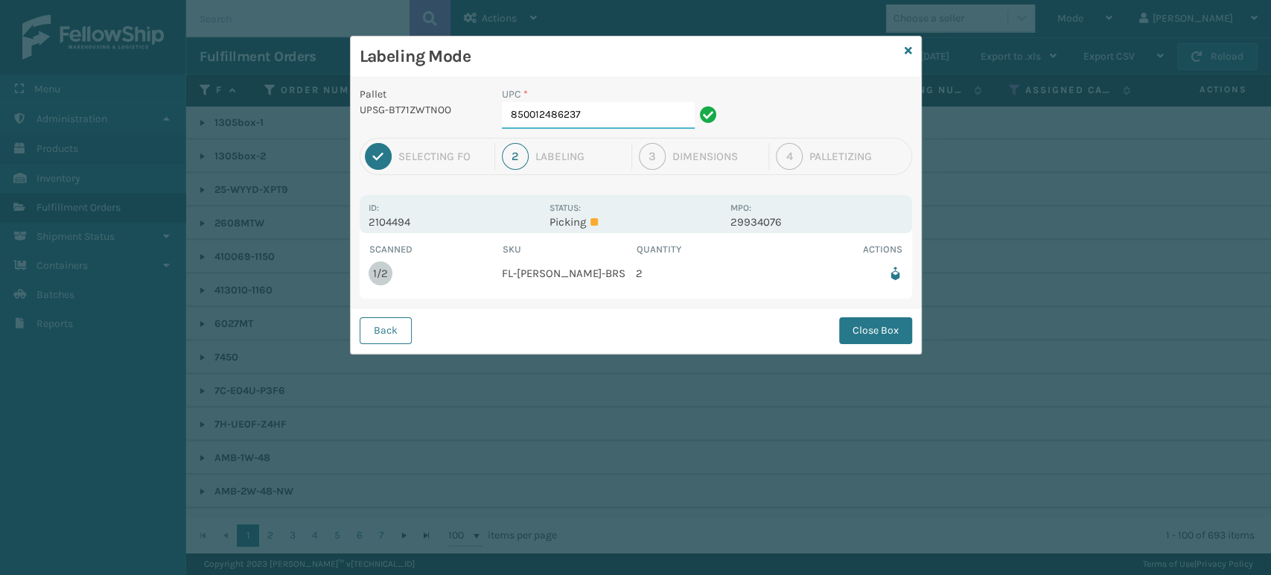
click at [639, 121] on input "850012486237" at bounding box center [598, 115] width 193 height 27
click at [879, 337] on button "Close Box" at bounding box center [875, 330] width 73 height 27
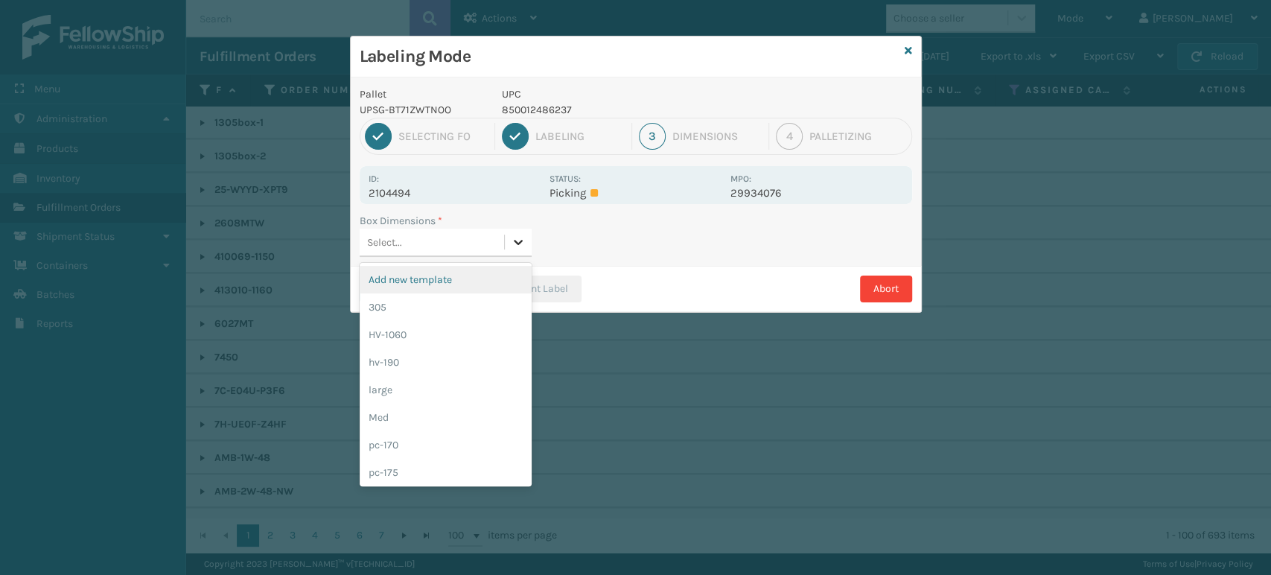
click at [515, 240] on icon at bounding box center [518, 242] width 9 height 5
click at [459, 409] on div "Med" at bounding box center [446, 418] width 172 height 28
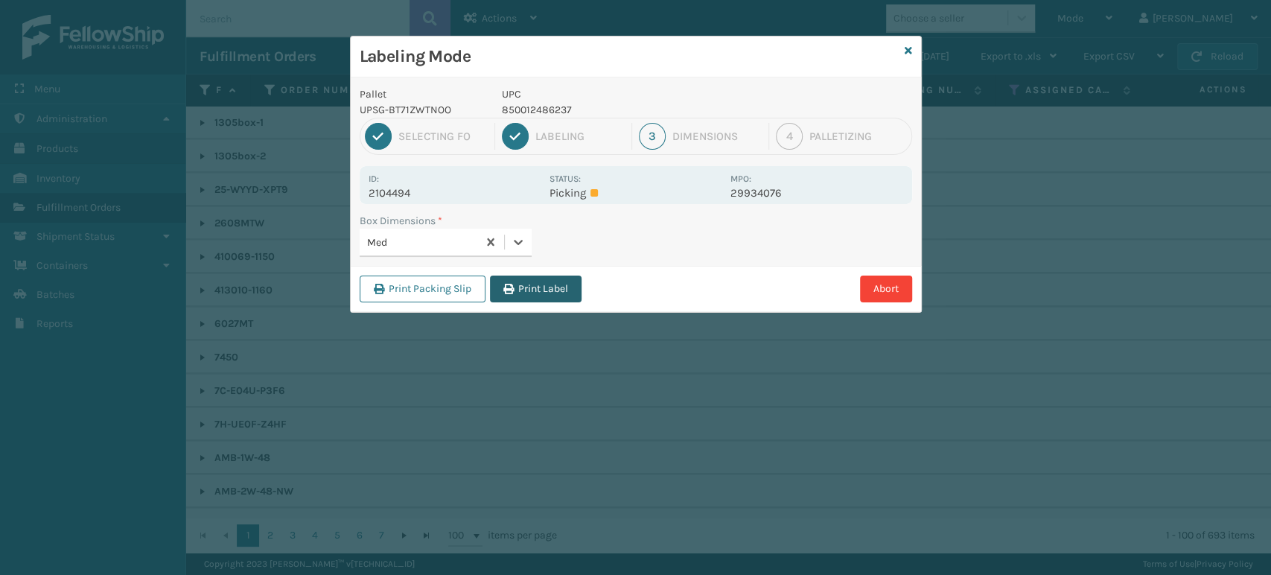
click at [555, 287] on button "Print Label" at bounding box center [536, 288] width 92 height 27
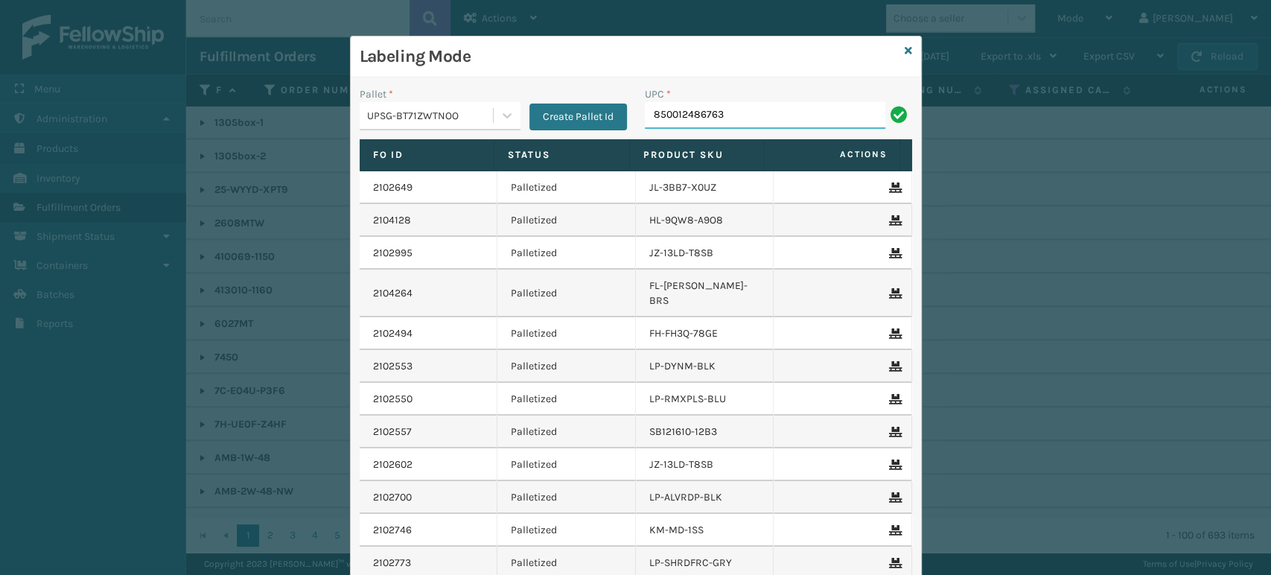
type input "850012486763"
click at [672, 118] on input "850004456828" at bounding box center [765, 115] width 240 height 27
type input "850004456828"
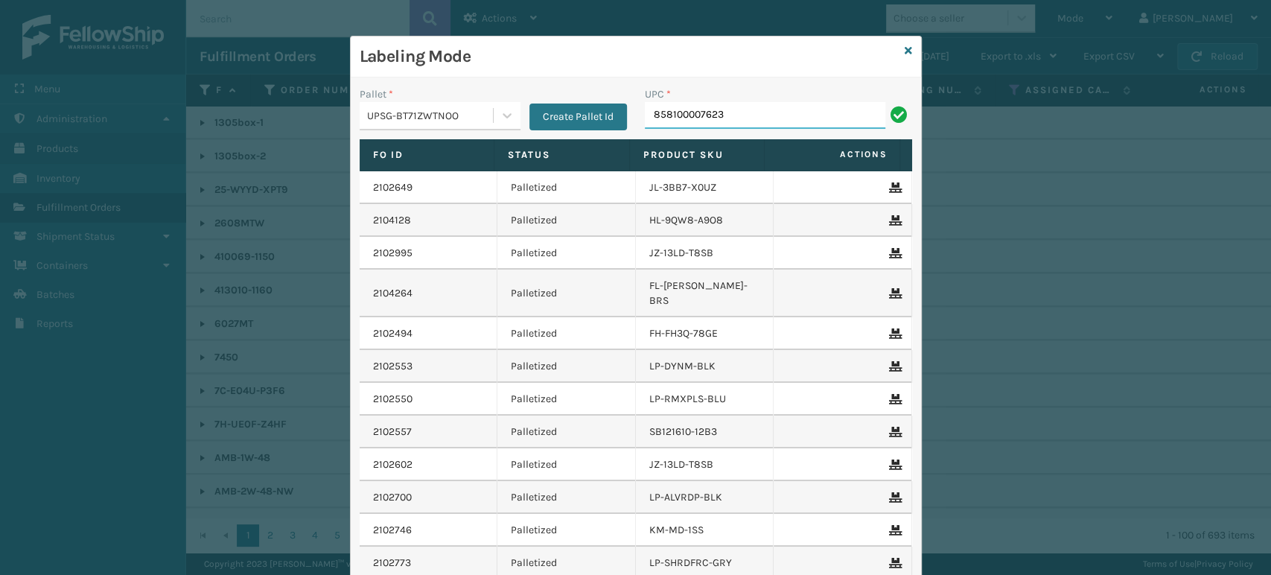
click at [694, 123] on input "858100007623" at bounding box center [765, 115] width 240 height 27
type input "858100007623"
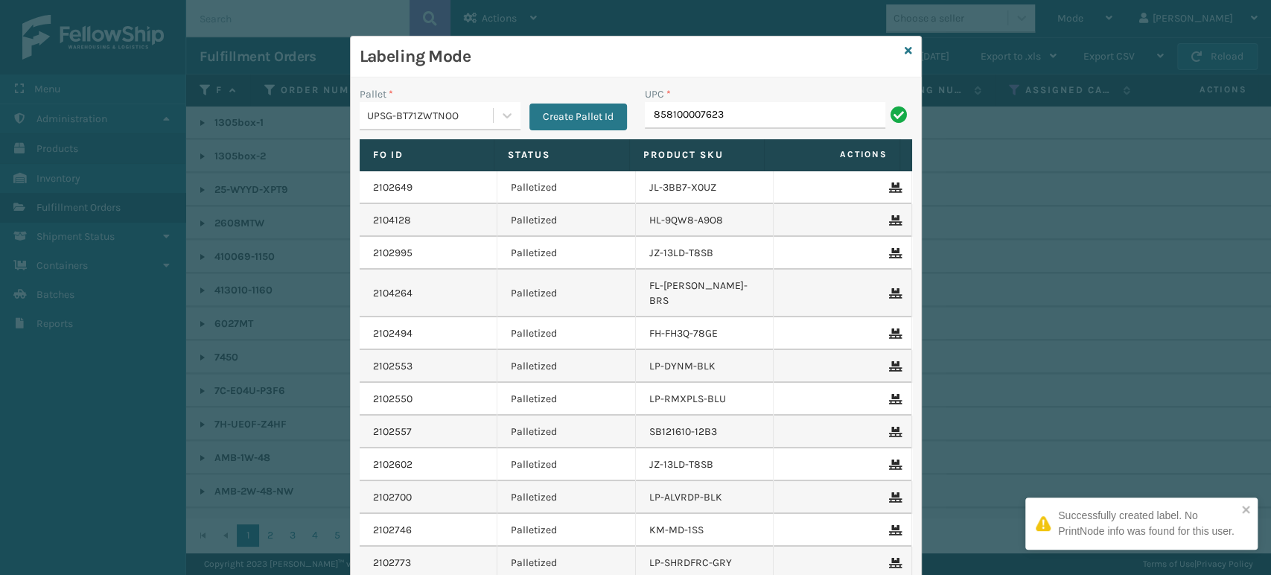
type input "858100007623"
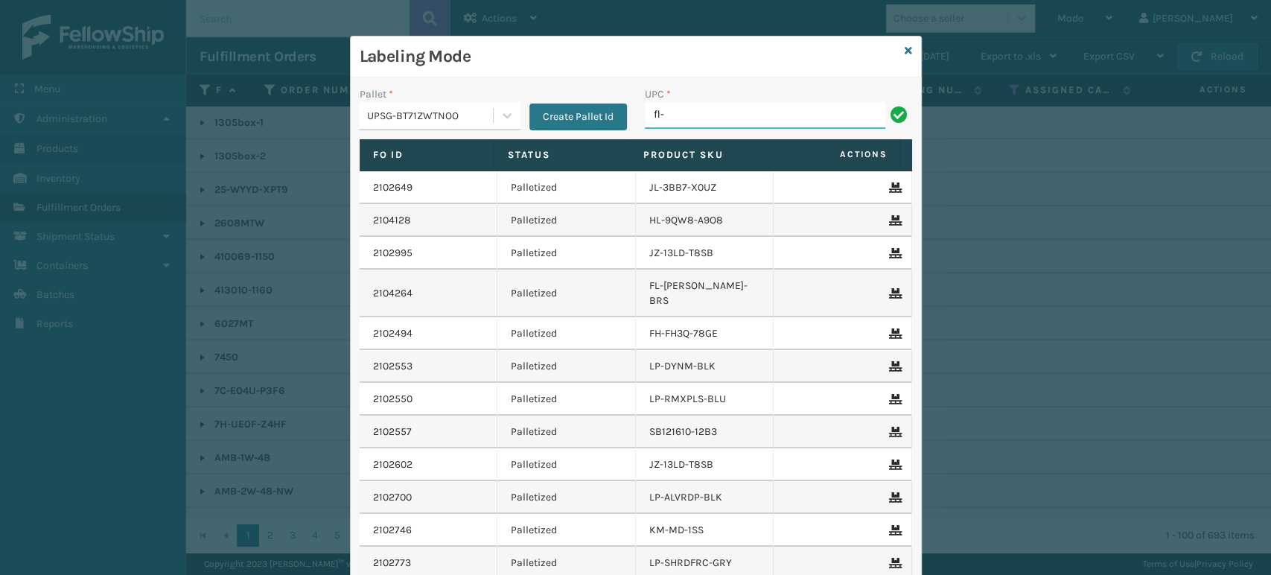
type input "FL-OLVA-CRM"
click at [659, 112] on input "FL-OLVA-CRM" at bounding box center [765, 115] width 240 height 27
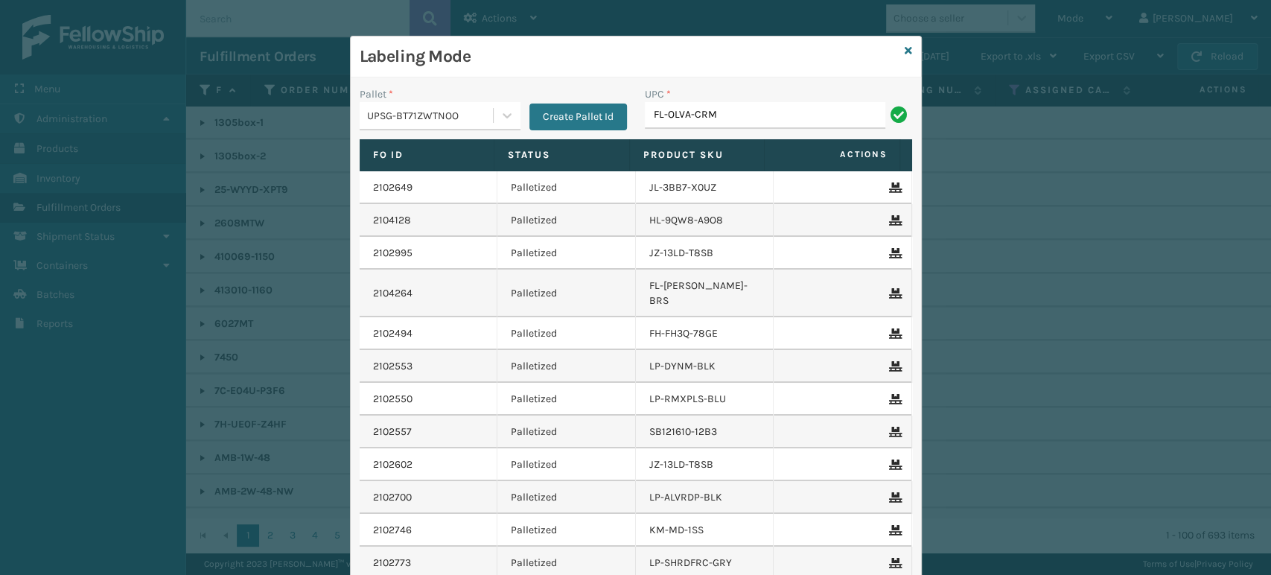
type input "FL-OLVA-CRM"
click at [739, 114] on input "FL-OLVA-CRM" at bounding box center [765, 115] width 240 height 27
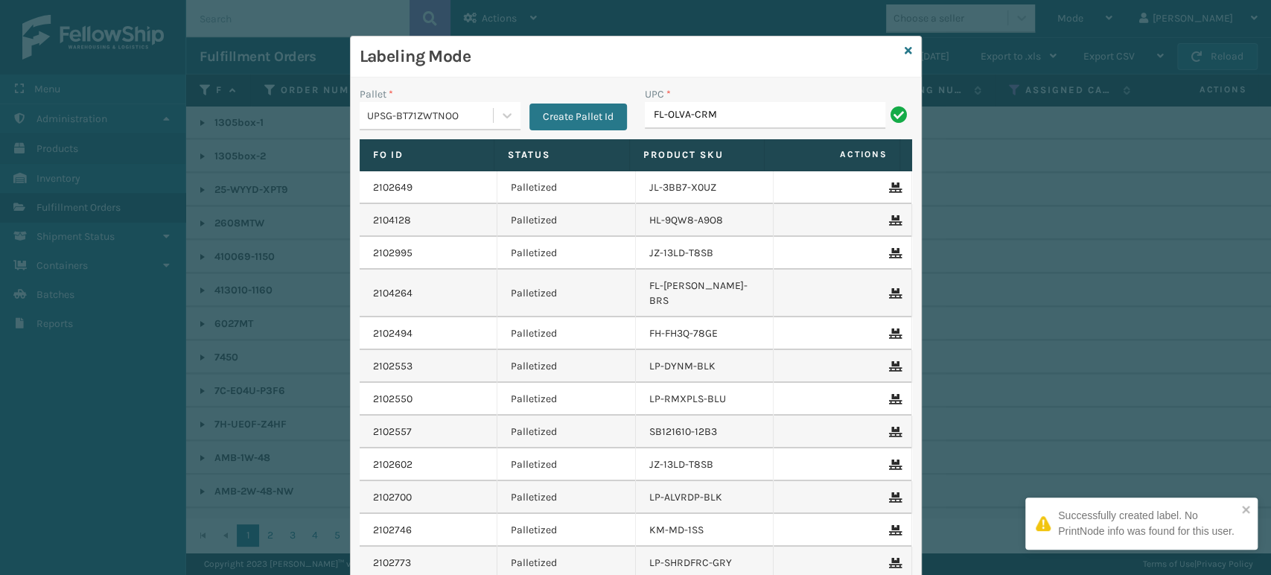
type input "FL-OLVA-CRM"
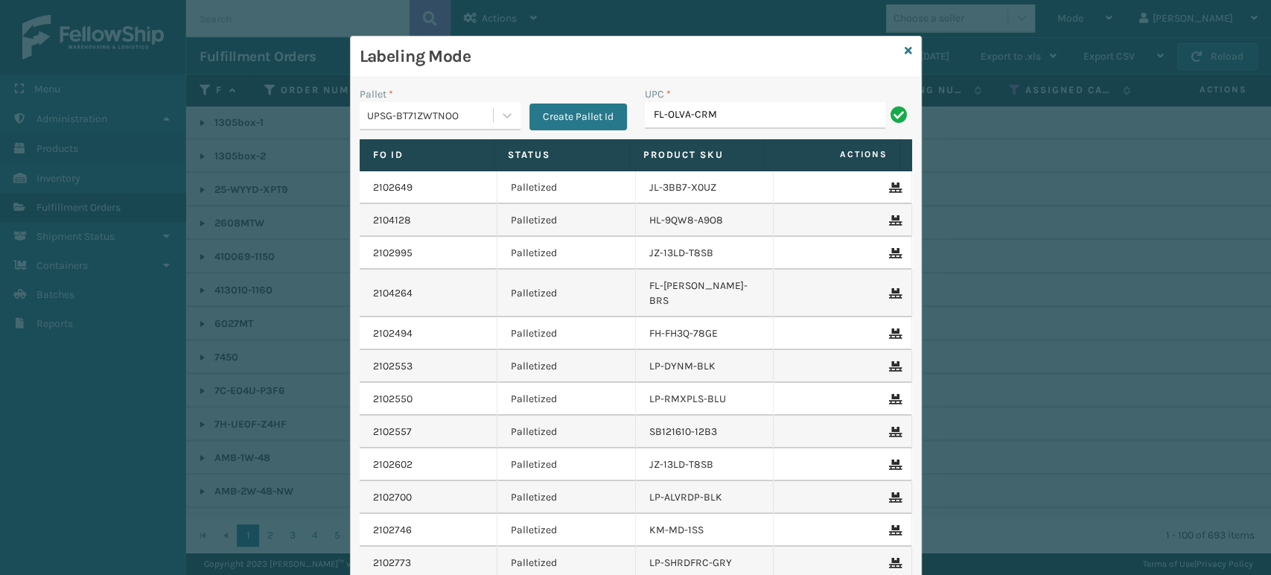
type input "FL-OLVA-CRM"
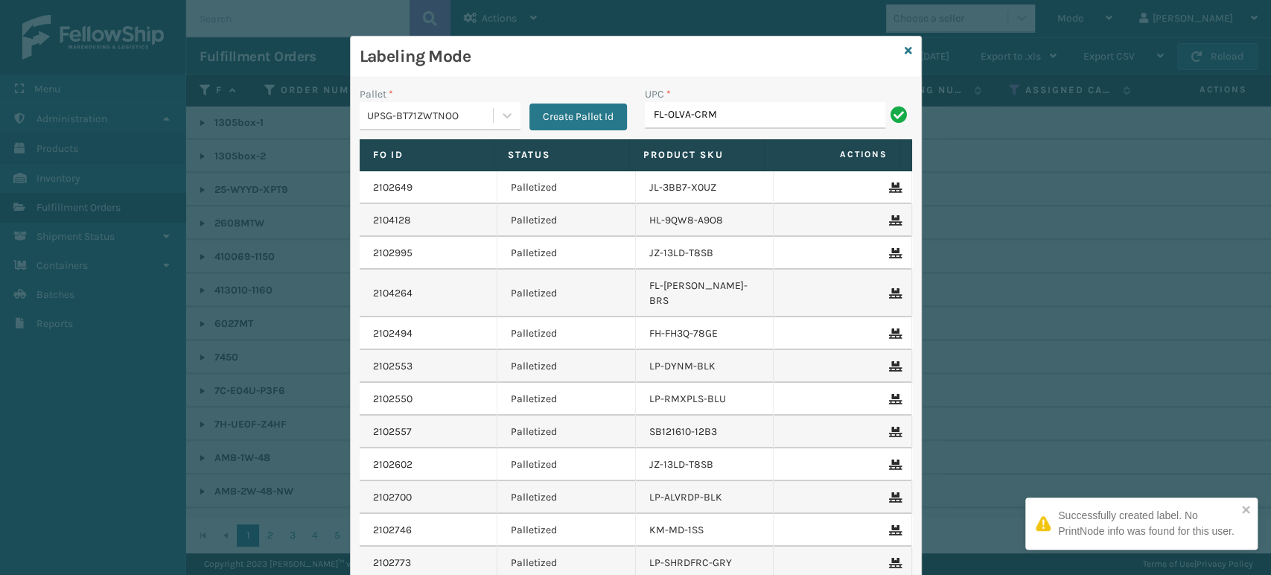
type input "FL-OLVA-CRM"
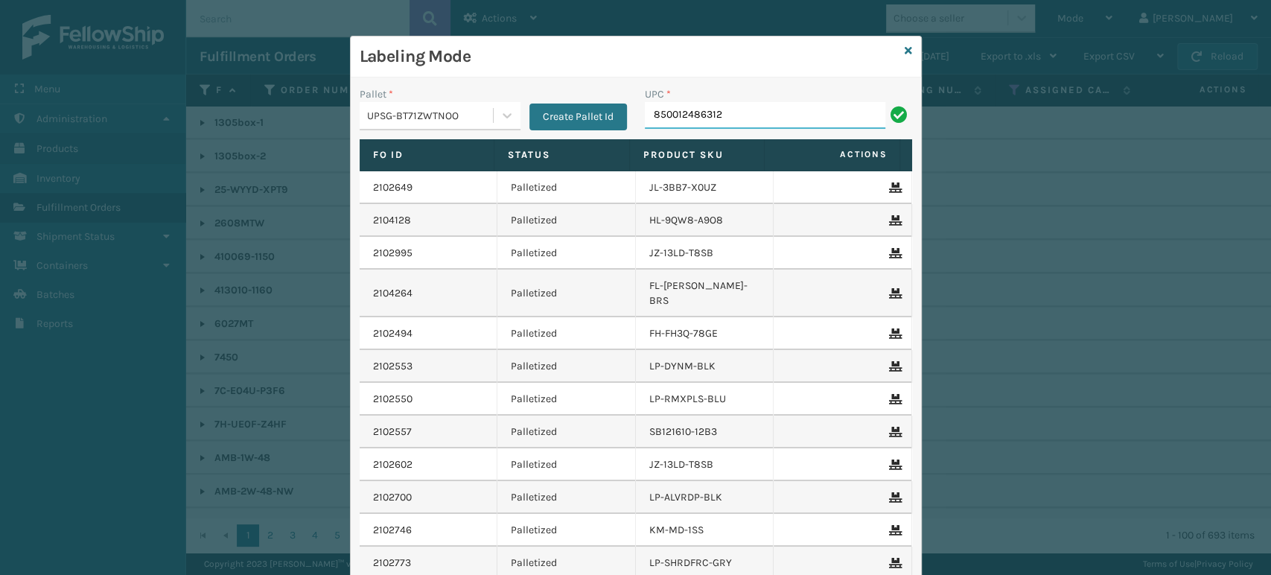
type input "850012486312"
click at [687, 113] on input "858100007906" at bounding box center [765, 115] width 240 height 27
type input "858100007906"
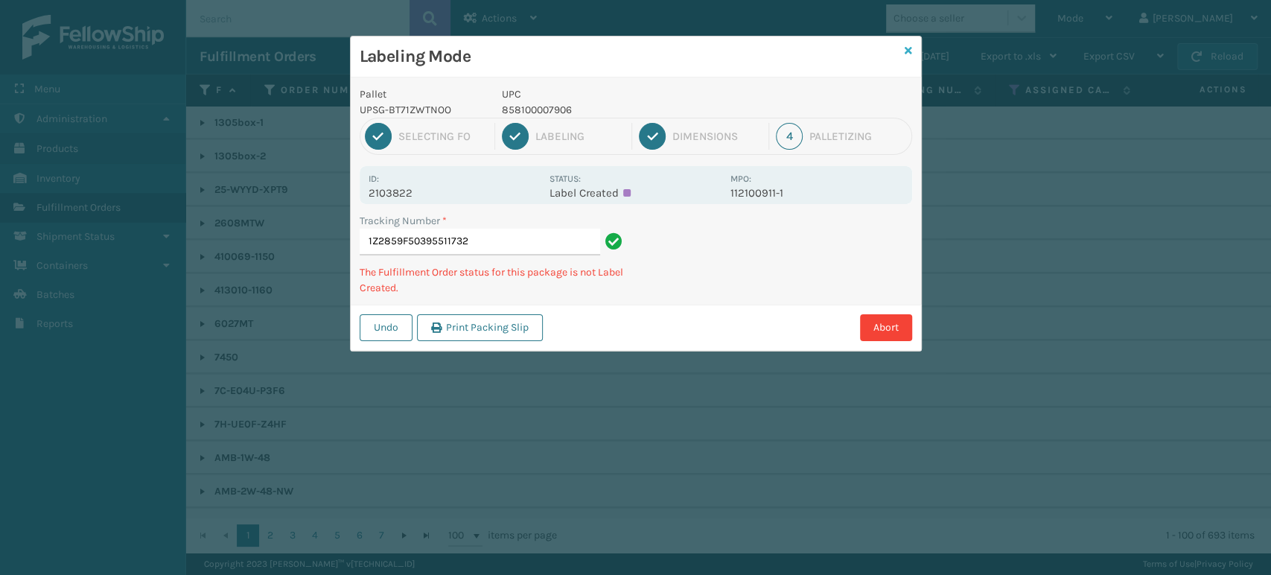
click at [909, 53] on icon at bounding box center [908, 50] width 7 height 10
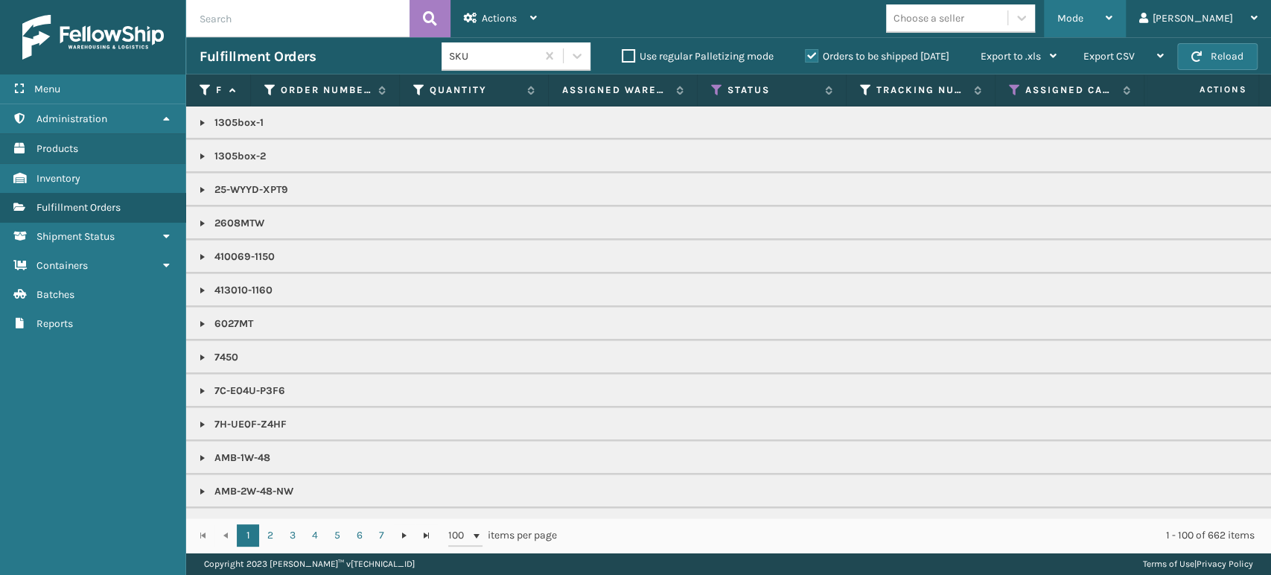
click at [1083, 22] on span "Mode" at bounding box center [1070, 18] width 26 height 13
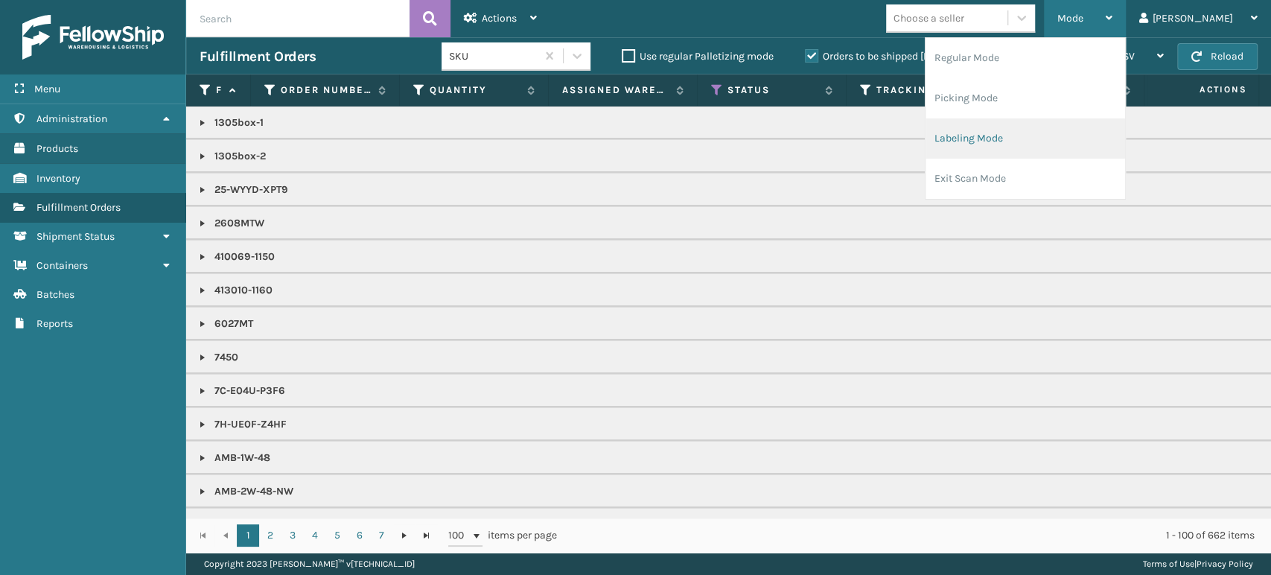
click at [1099, 151] on li "Labeling Mode" at bounding box center [1025, 138] width 200 height 40
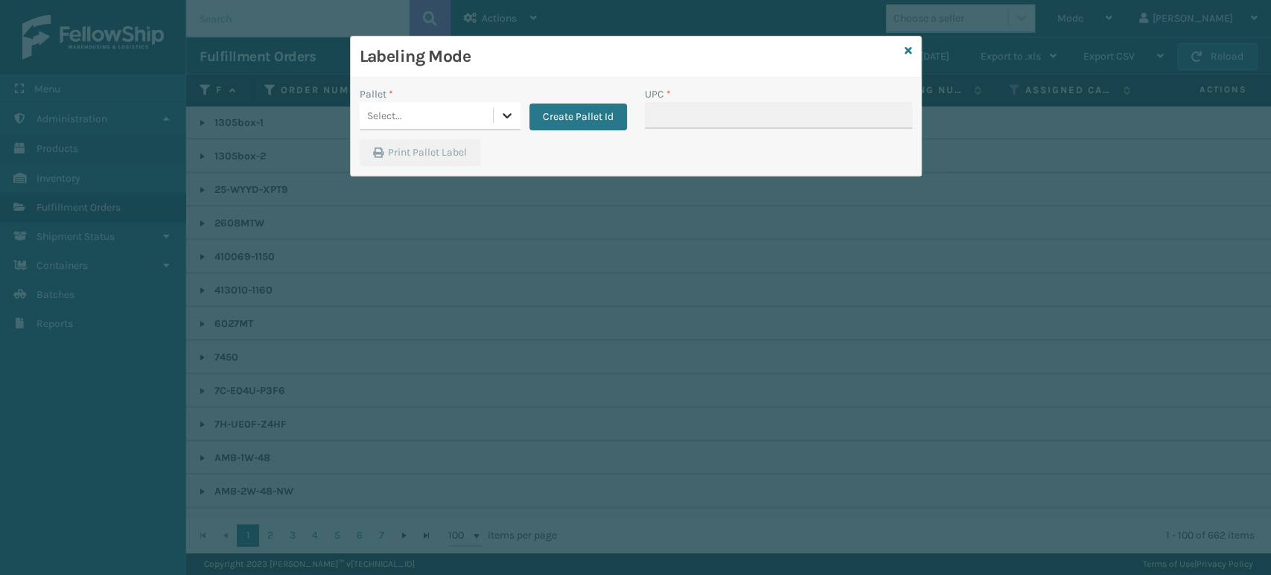
click at [508, 115] on icon at bounding box center [507, 115] width 9 height 5
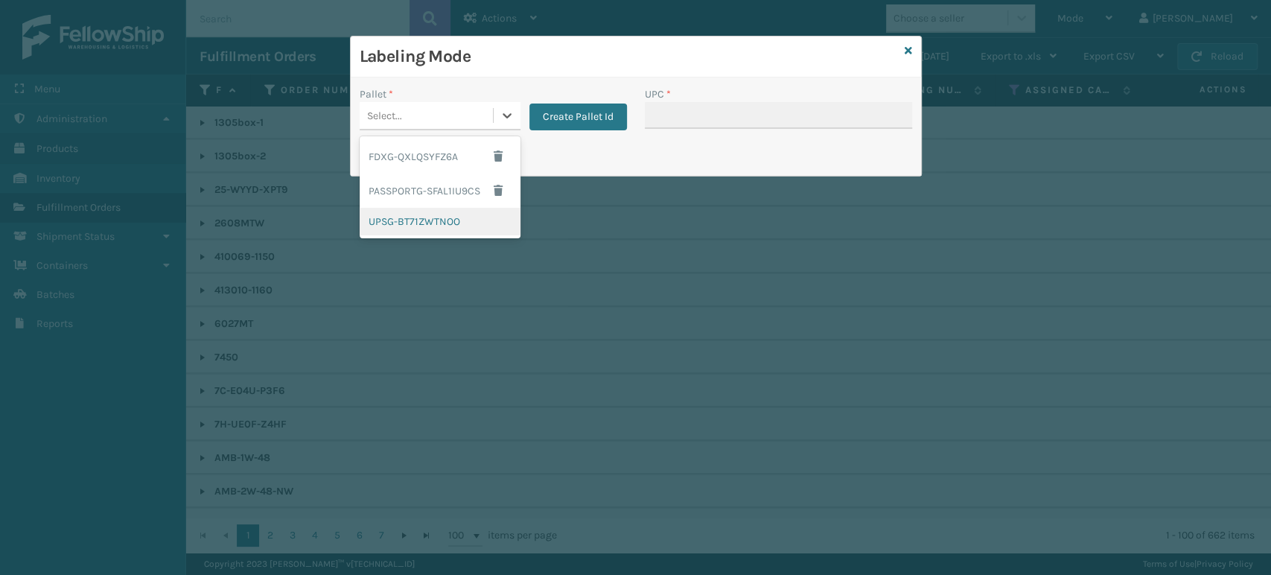
click at [441, 223] on div "UPSG-BT71ZWTNOO" at bounding box center [440, 222] width 161 height 28
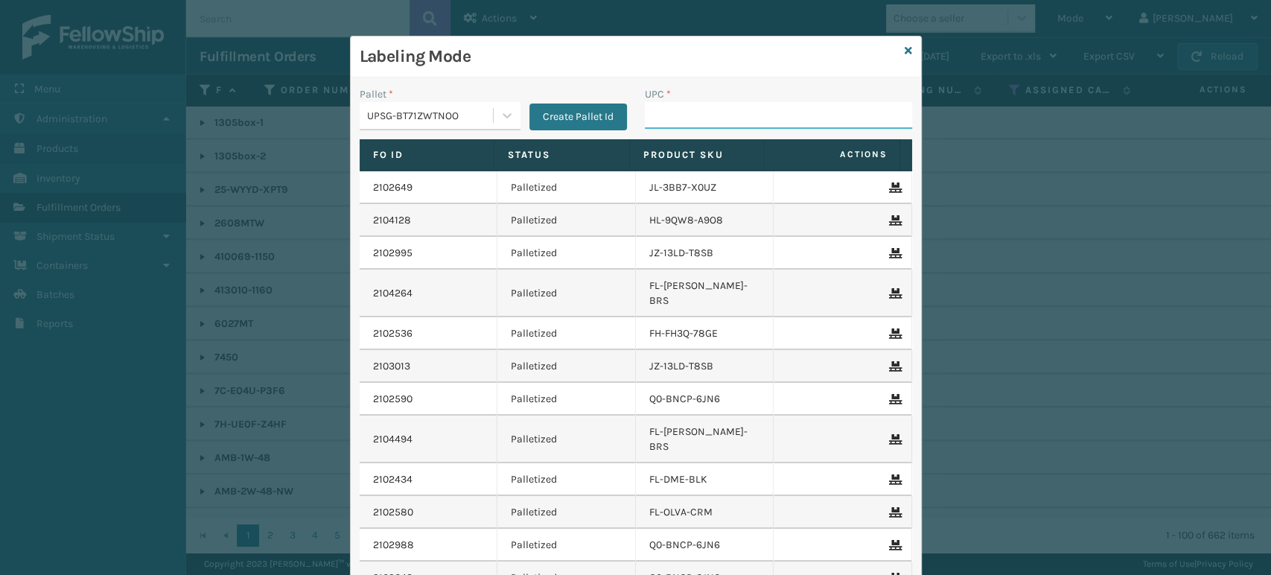
click at [752, 120] on input "UPC *" at bounding box center [778, 115] width 267 height 27
paste input "858100007906"
type input "858100007906"
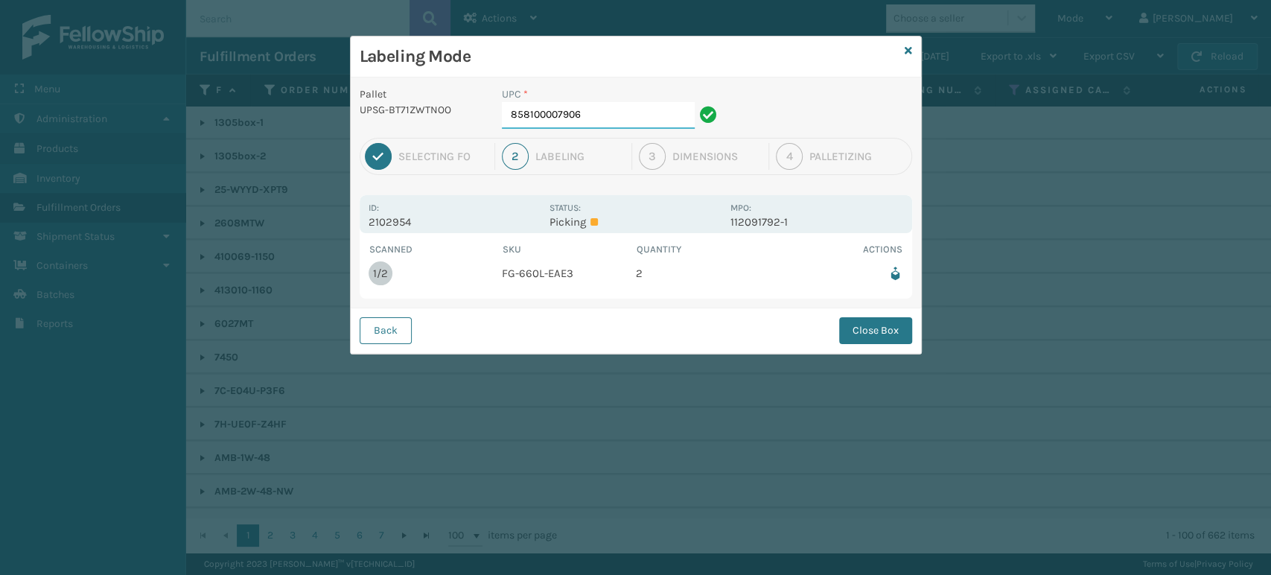
click at [609, 118] on input "858100007906" at bounding box center [598, 115] width 193 height 27
click at [864, 335] on button "Close Box" at bounding box center [875, 330] width 73 height 27
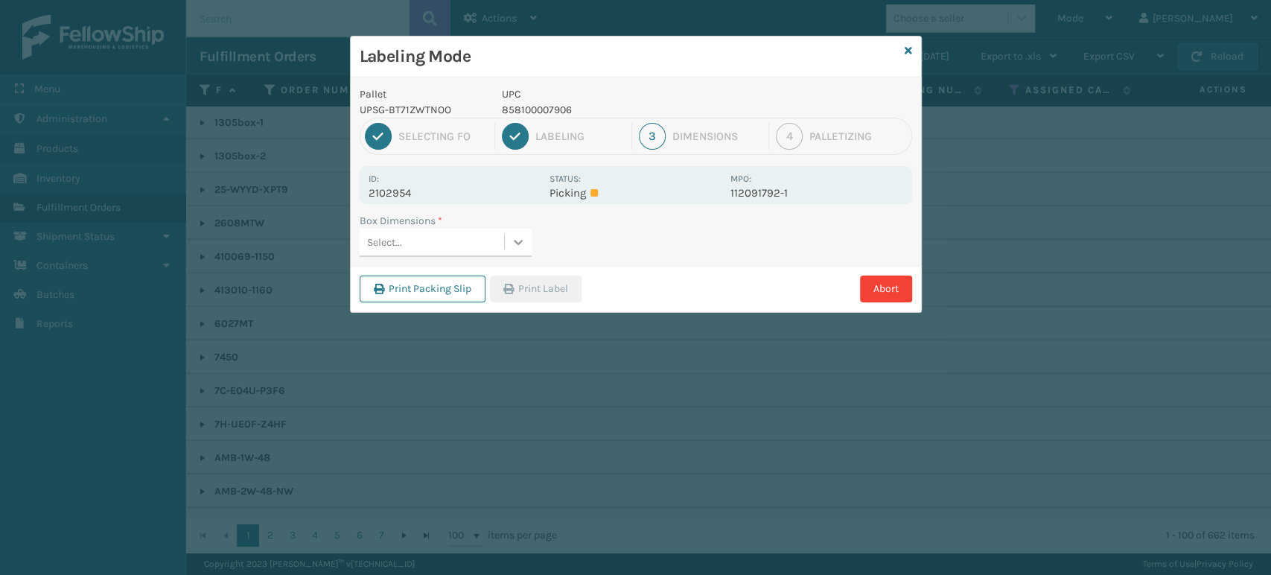
click at [517, 235] on icon at bounding box center [518, 242] width 15 height 15
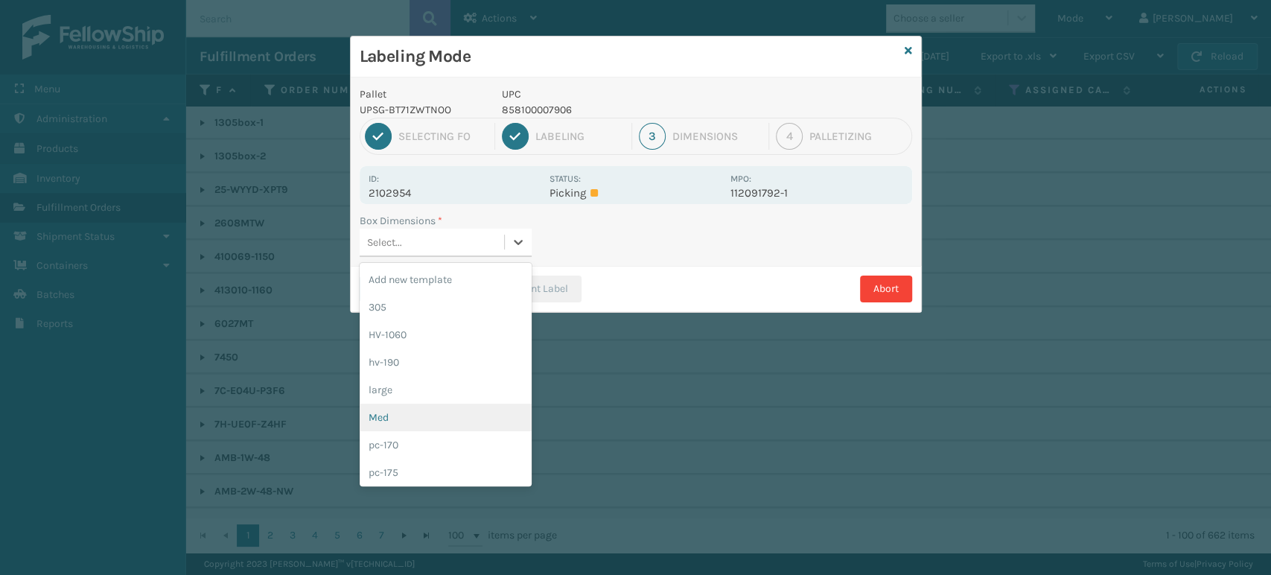
click at [427, 413] on div "Med" at bounding box center [446, 418] width 172 height 28
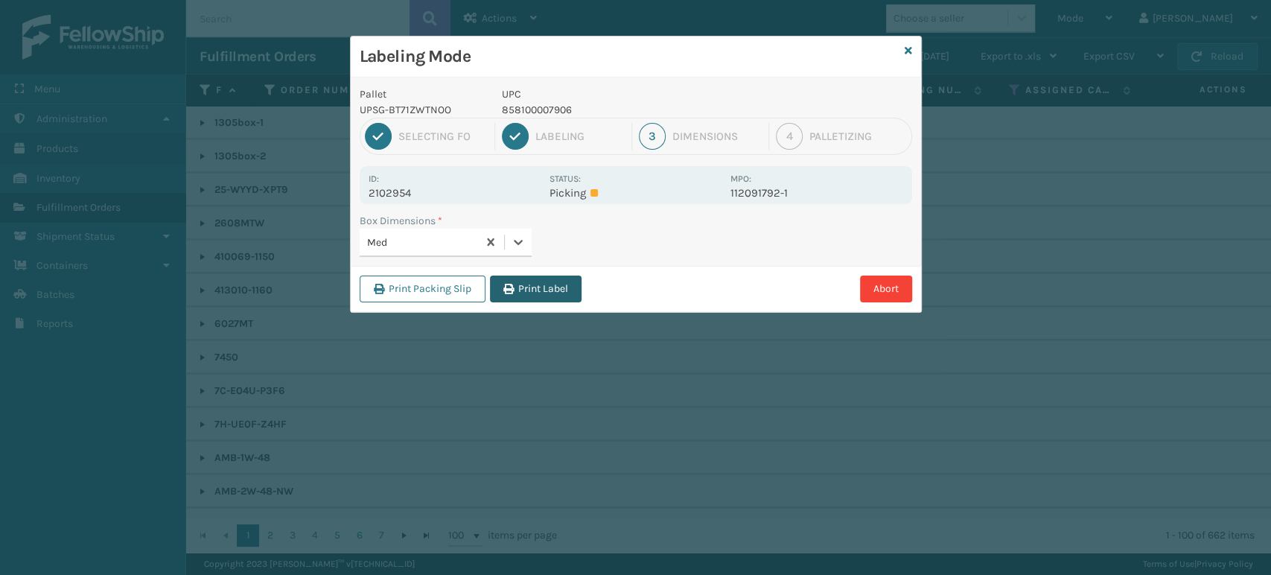
click at [548, 293] on button "Print Label" at bounding box center [536, 288] width 92 height 27
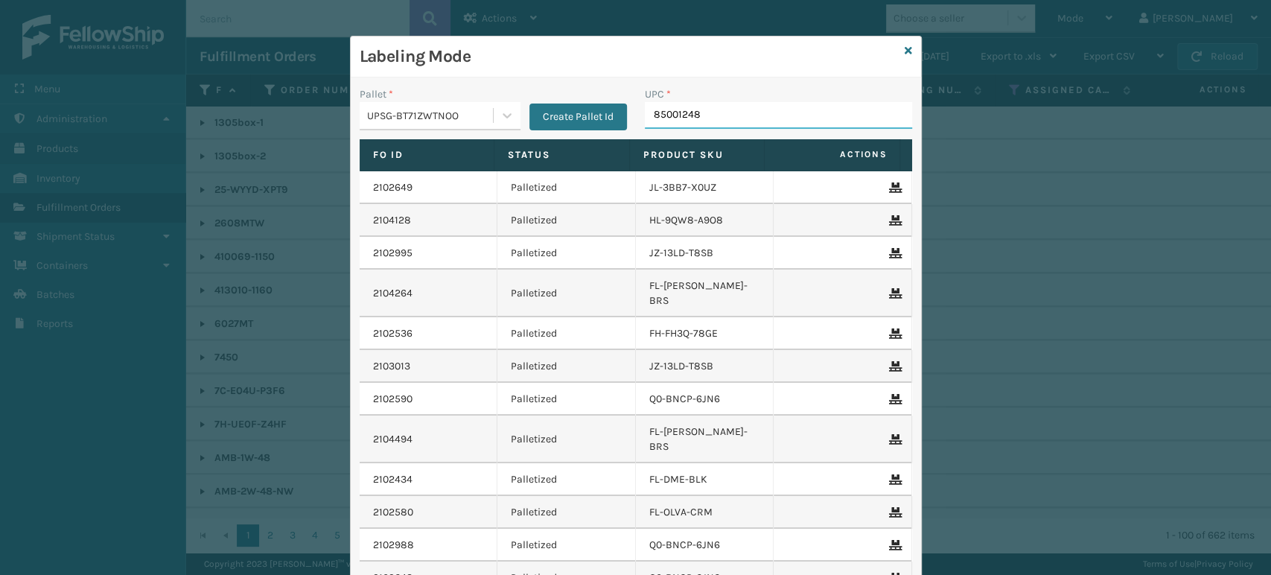
type input "850012486"
type input "810090"
type input "81009"
type input "8100909"
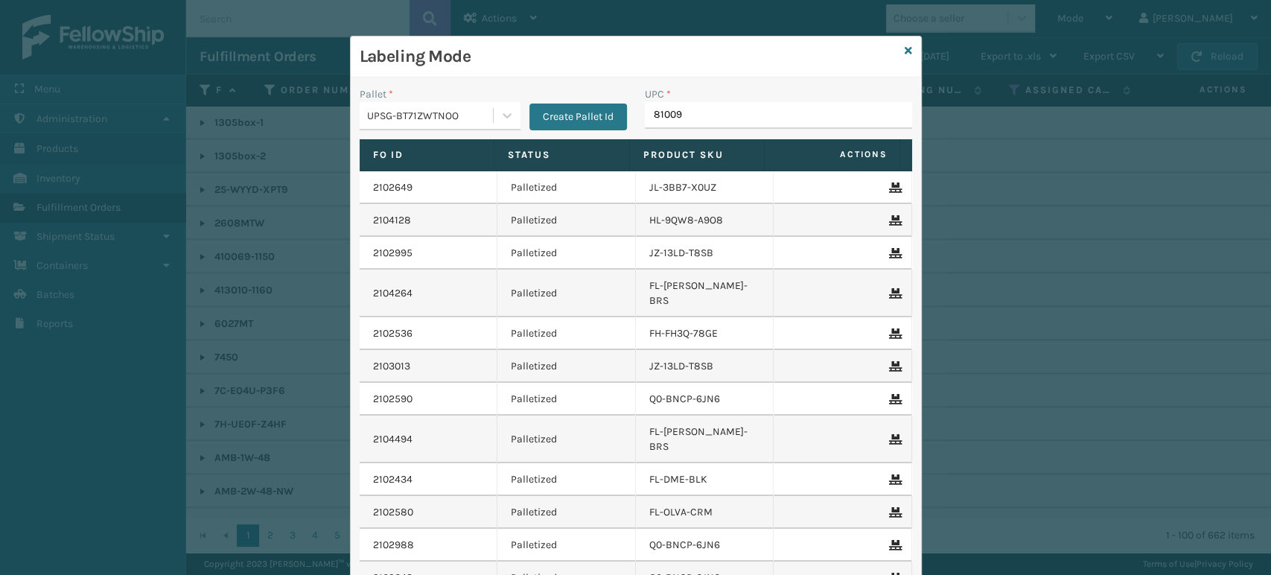
type input "810090"
click at [781, 110] on input "UPC *" at bounding box center [778, 115] width 267 height 27
type input "8100909"
type input "81009"
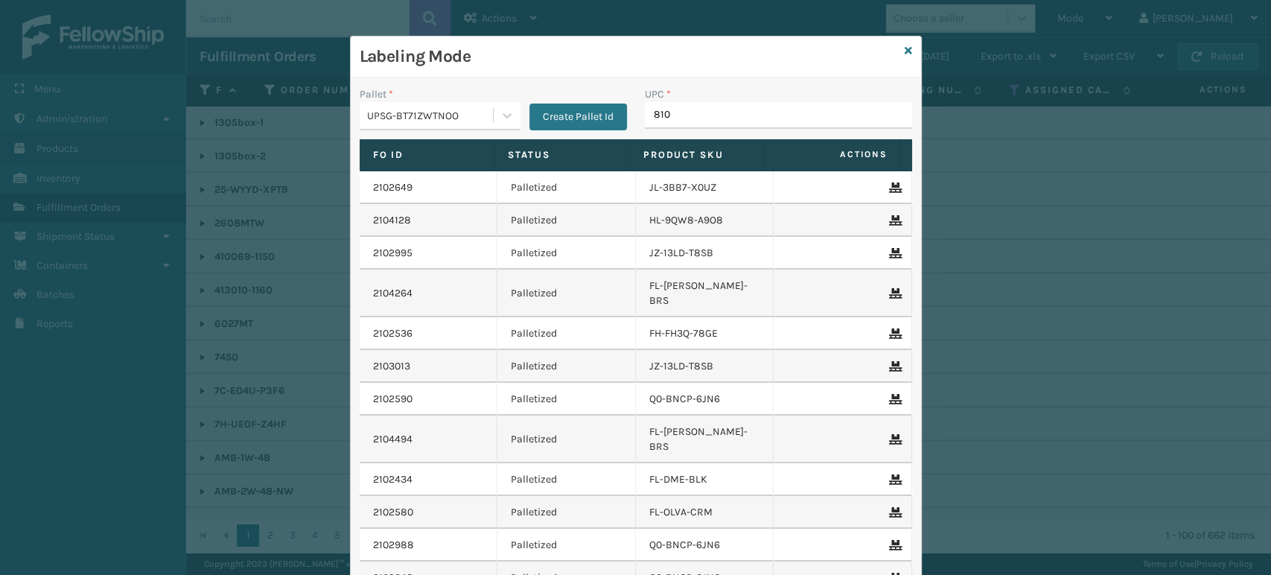
type input "8100"
type input "8100909"
type input "810090"
type input "8100909"
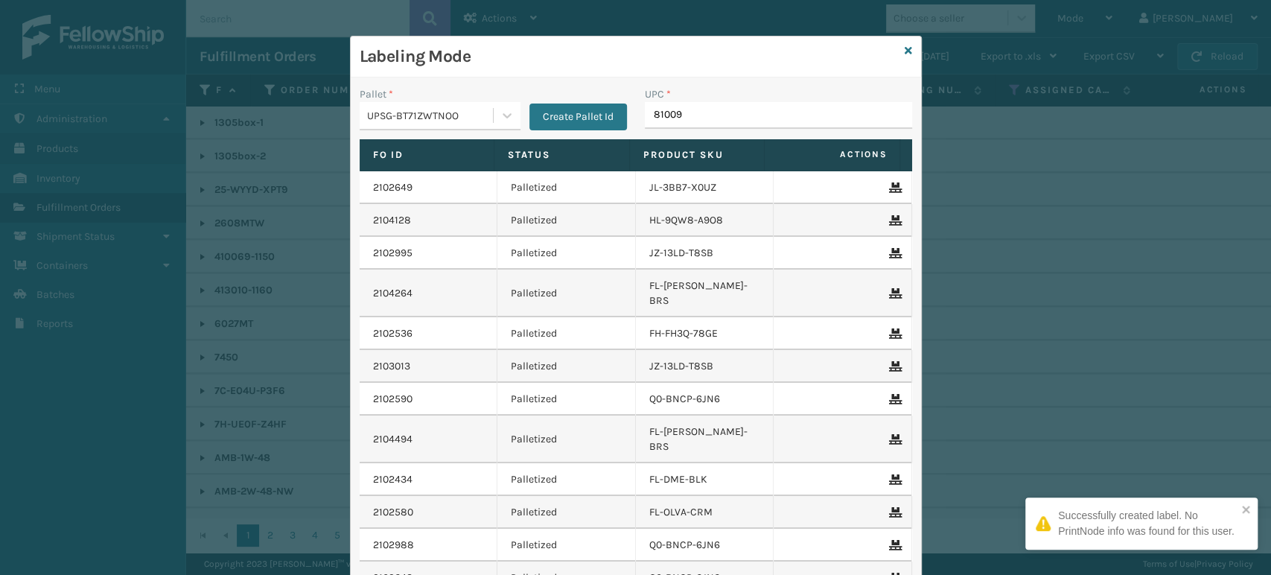
type input "810090"
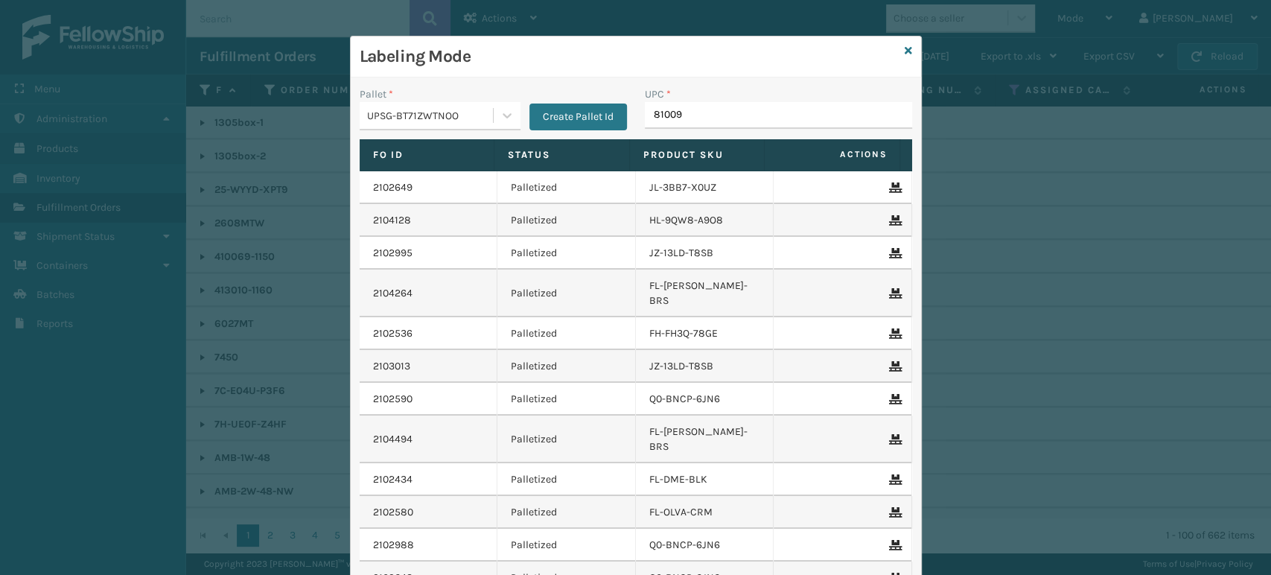
type input "810090"
type input "8100909"
type input "810090930"
type input "8100909"
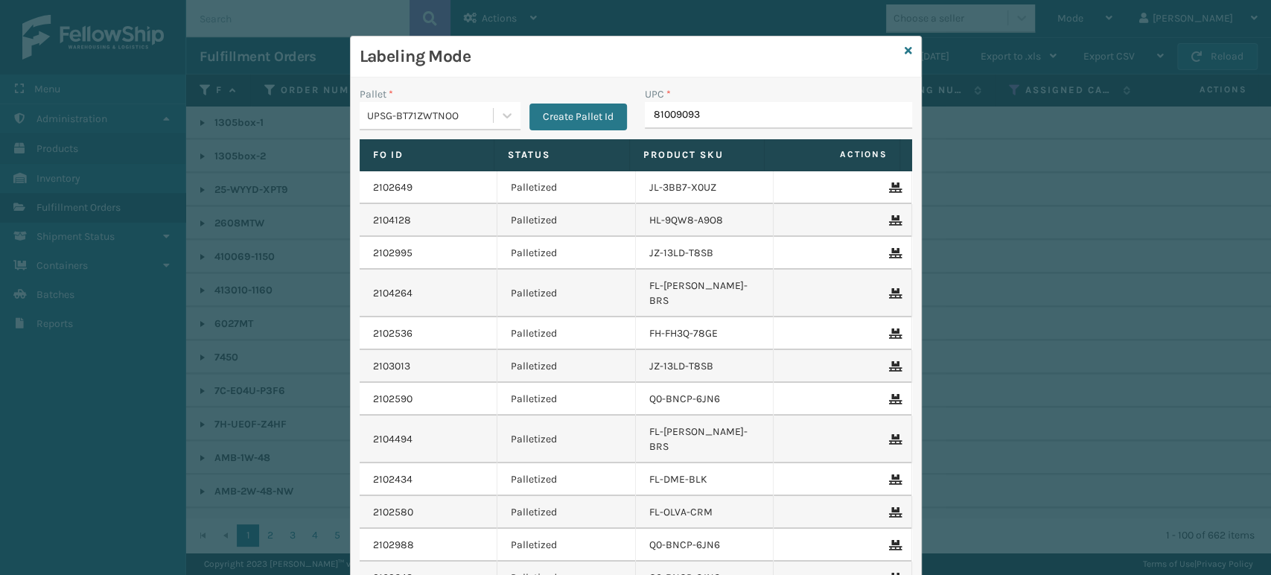
type input "810090930"
type input "8100909"
type input "810090"
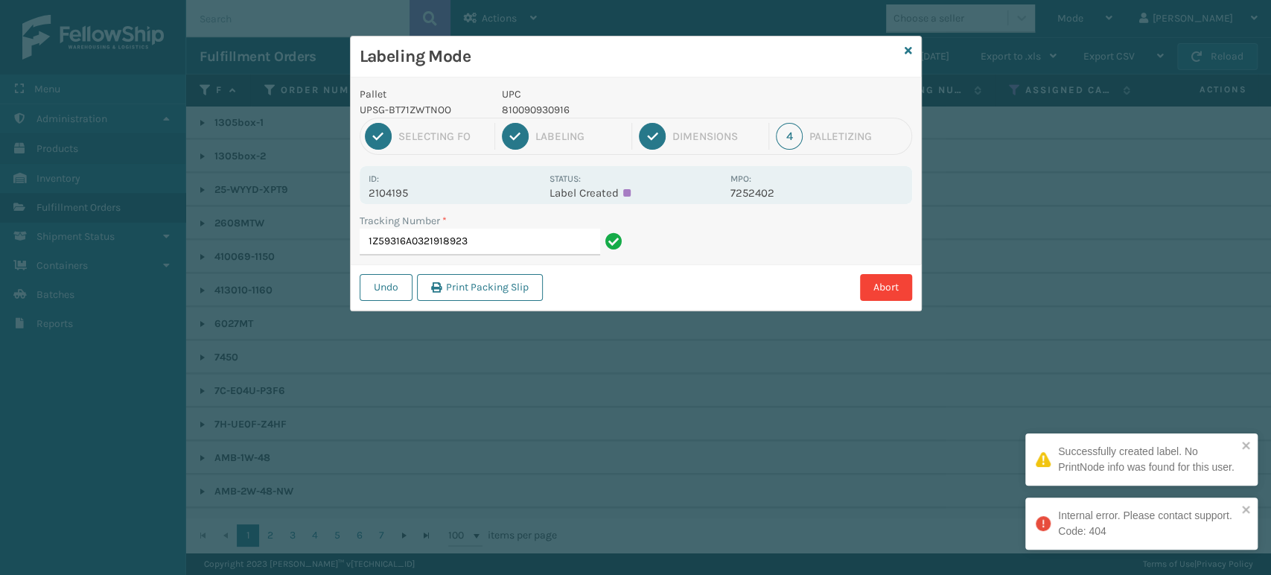
type input "1Z59316A0321918923"
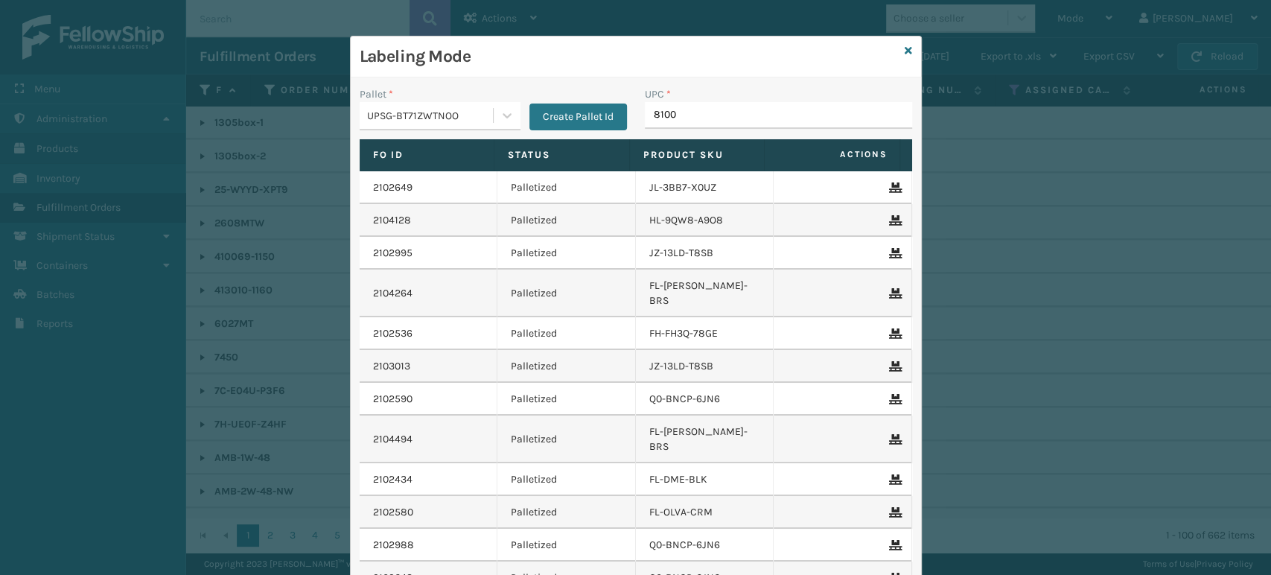
type input "81009"
type input "8100909"
type input "8100"
type input "8100909"
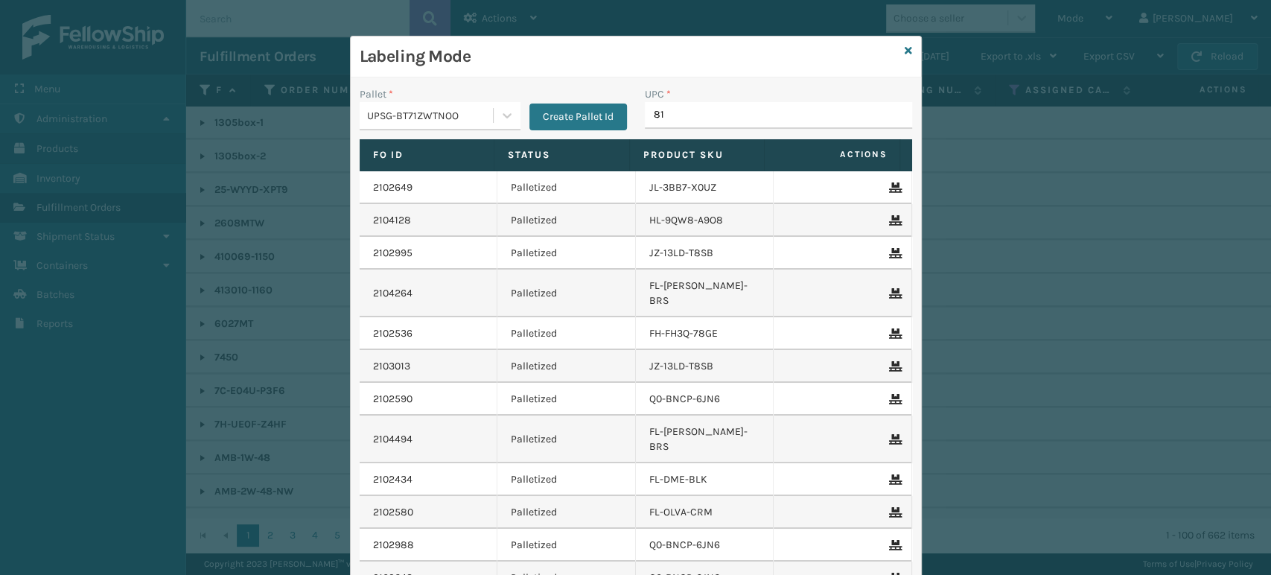
type input "810"
type input "810090930916"
type input "8100"
type input "810"
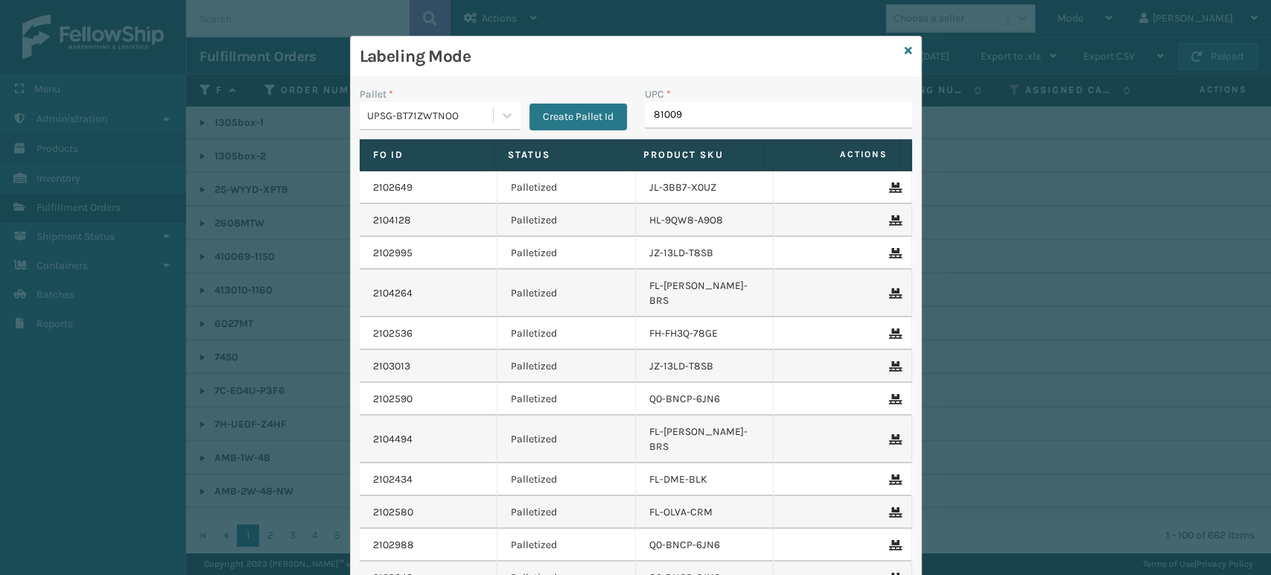
type input "810090"
type input "8100909"
type input "810090930916"
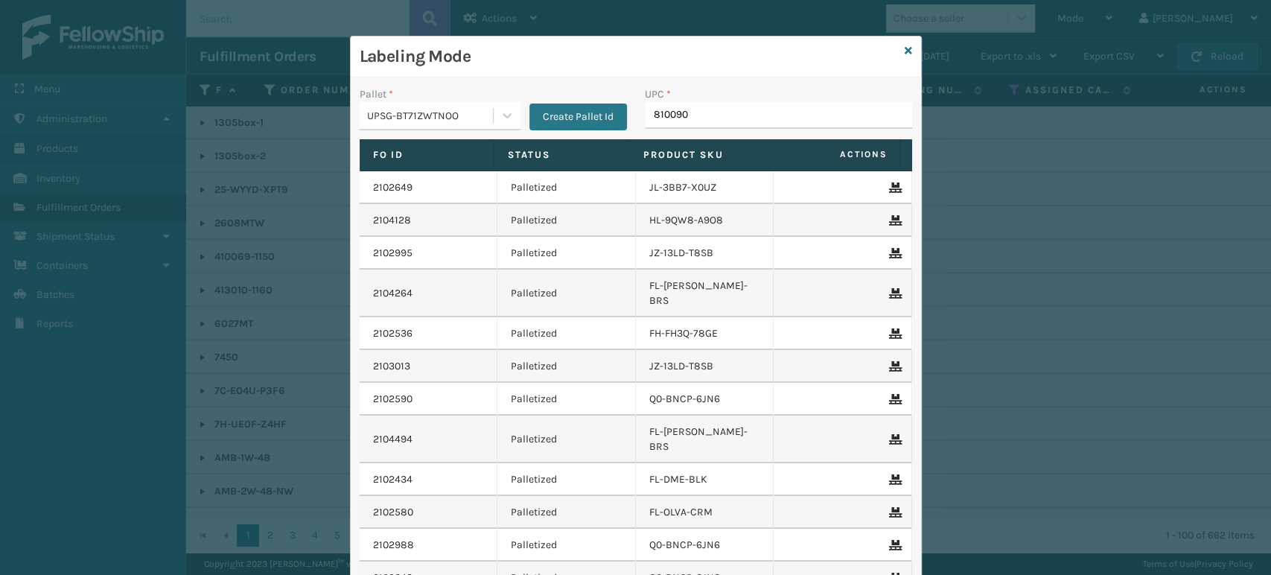
type input "8100909"
type input "810090"
type input "8100909"
type input "81009093091"
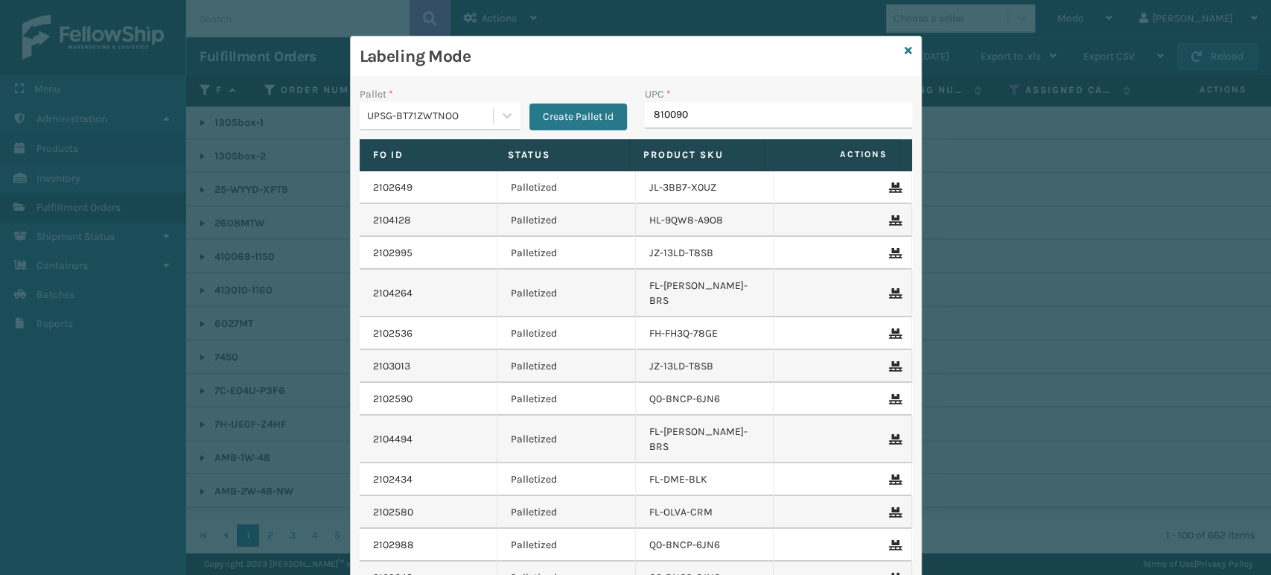
type input "8100909"
type input "810"
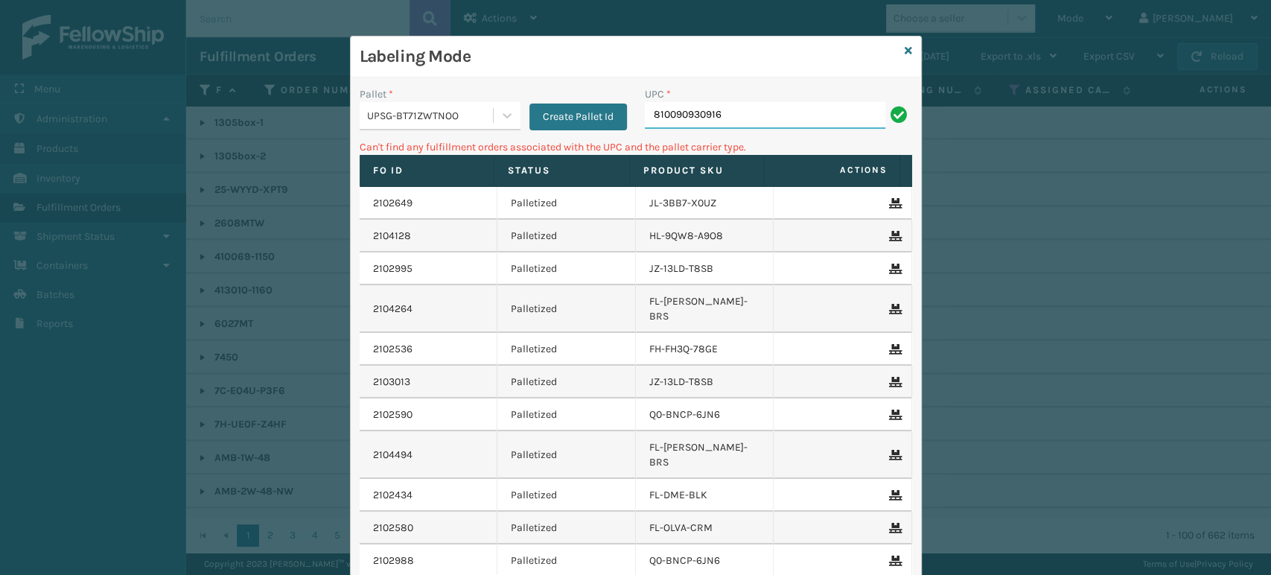
click at [796, 121] on input "810090930916" at bounding box center [765, 115] width 240 height 27
type input "8"
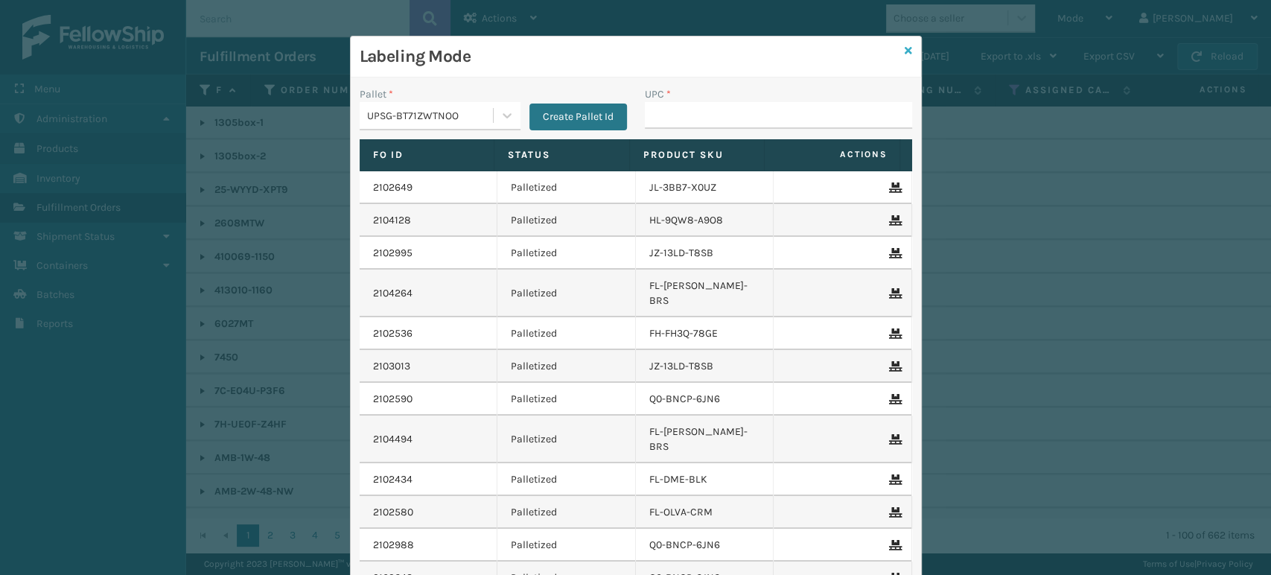
click at [905, 51] on icon at bounding box center [908, 50] width 7 height 10
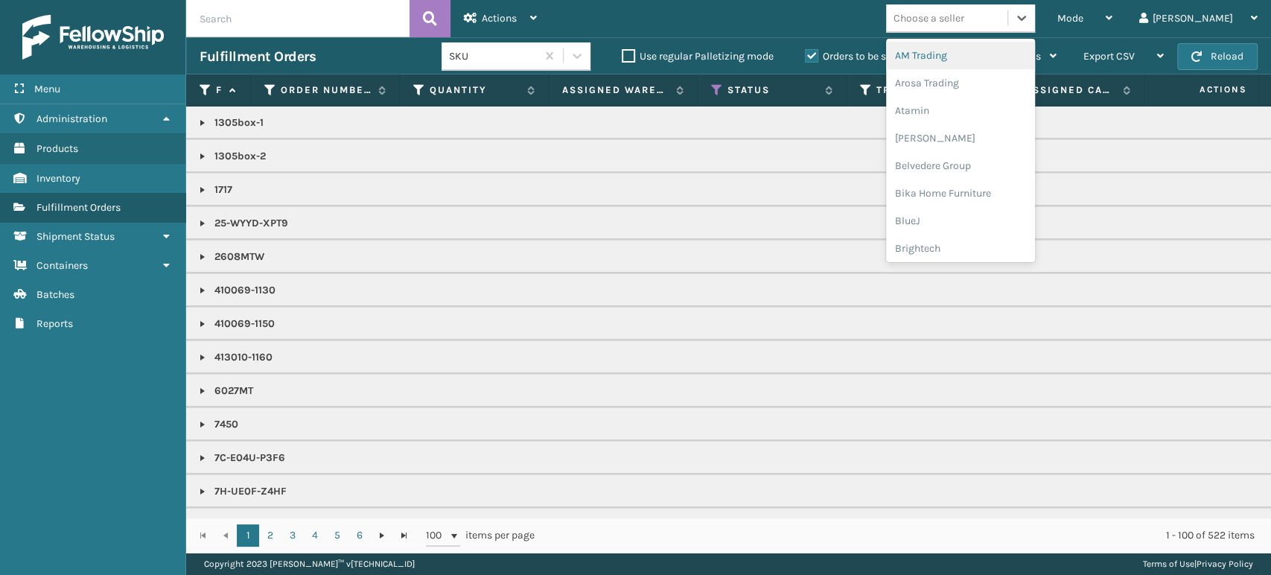
click at [964, 21] on div "Choose a seller" at bounding box center [928, 18] width 71 height 16
type input "pe"
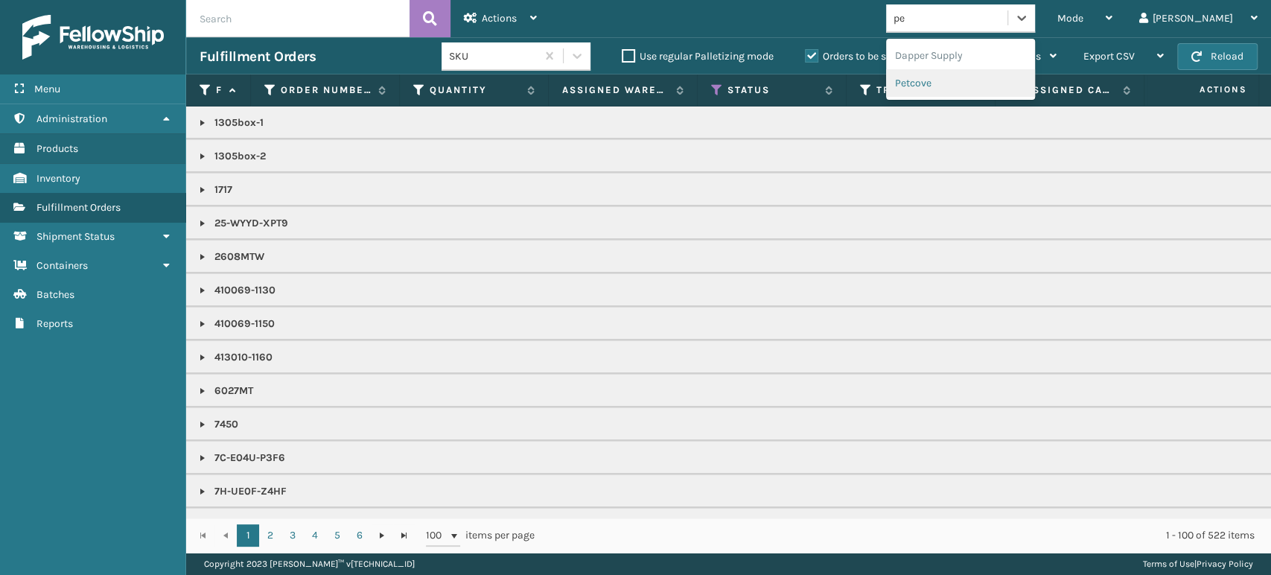
click at [989, 87] on div "Petcove" at bounding box center [960, 83] width 149 height 28
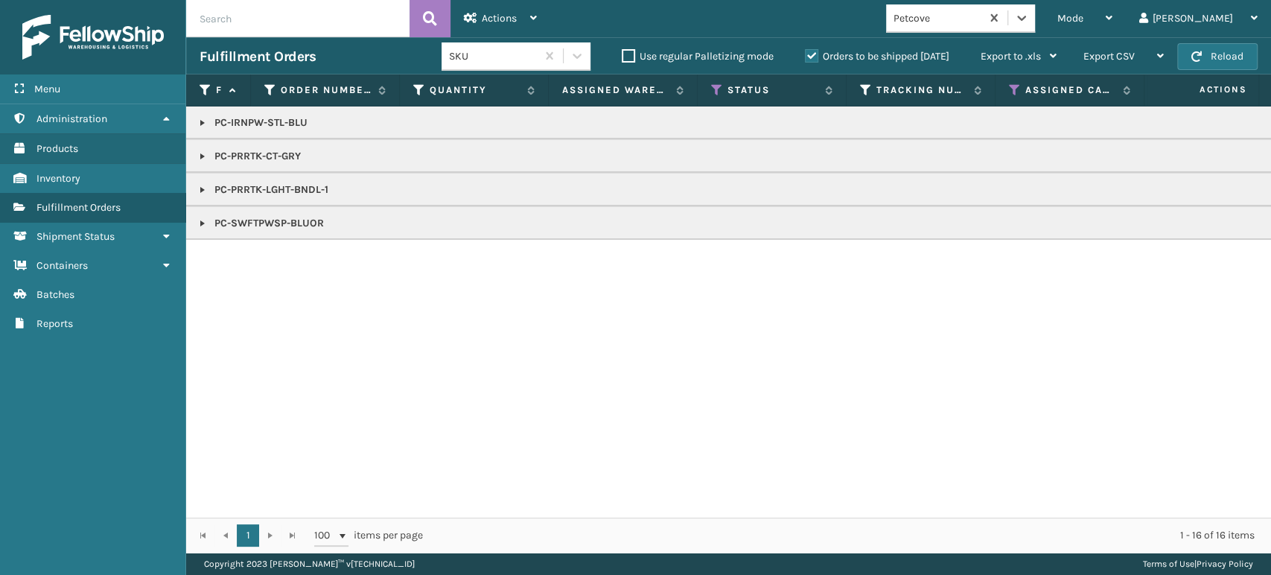
click at [200, 192] on link at bounding box center [203, 190] width 12 height 12
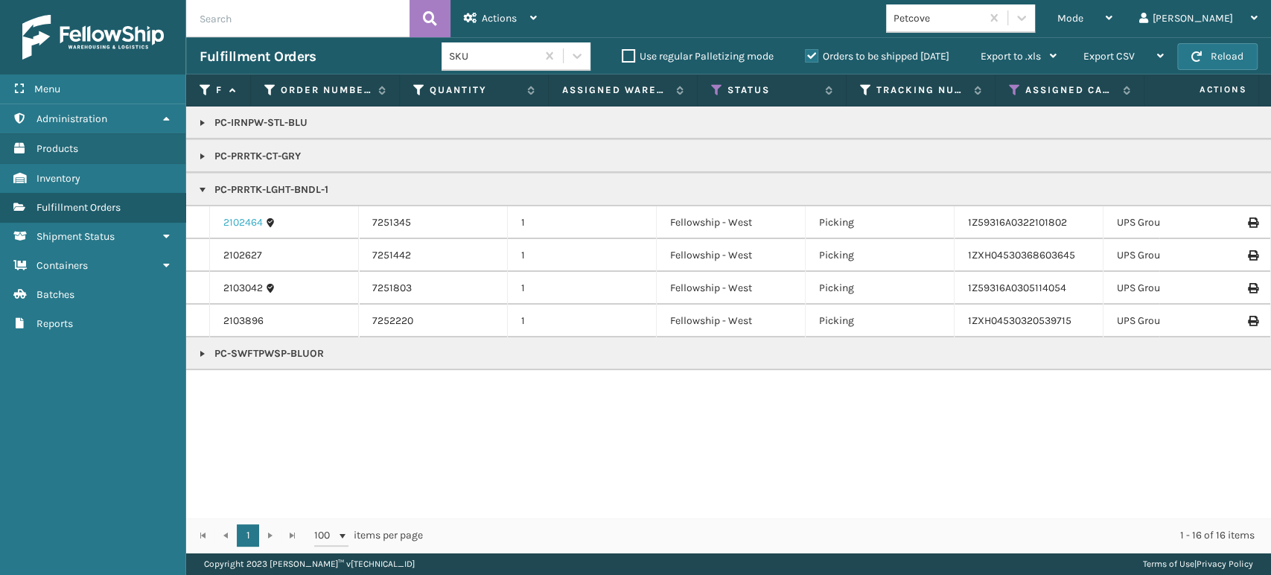
click at [232, 215] on link "2102464" at bounding box center [242, 222] width 39 height 15
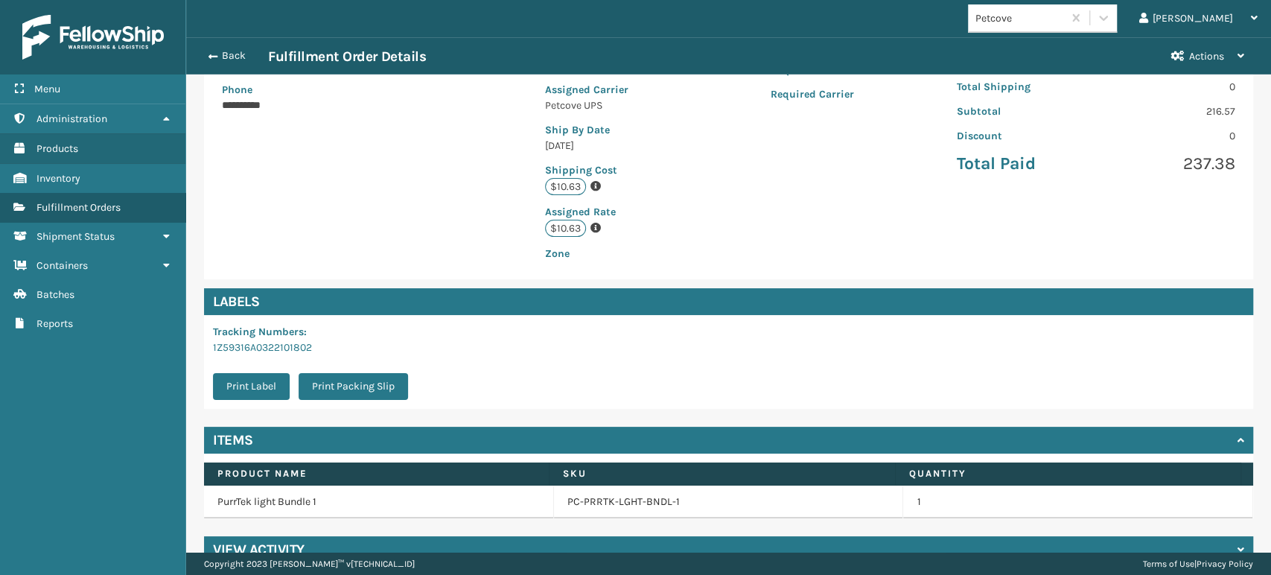
scroll to position [304, 0]
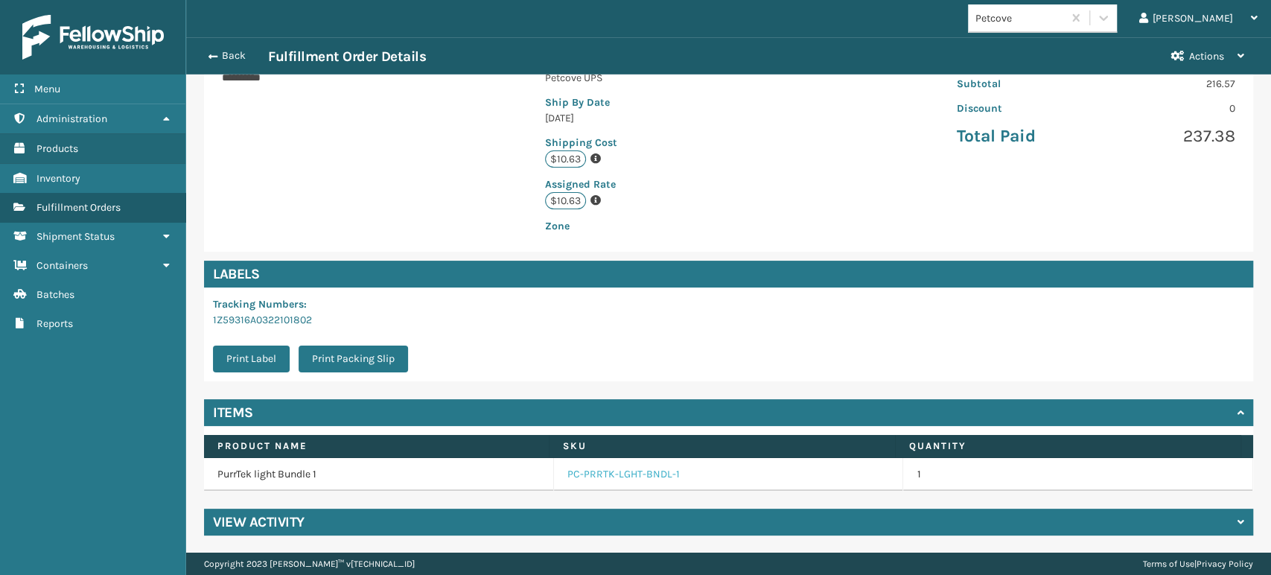
click at [618, 473] on link "PC-PRRTK-LGHT-BNDL-1" at bounding box center [623, 474] width 112 height 15
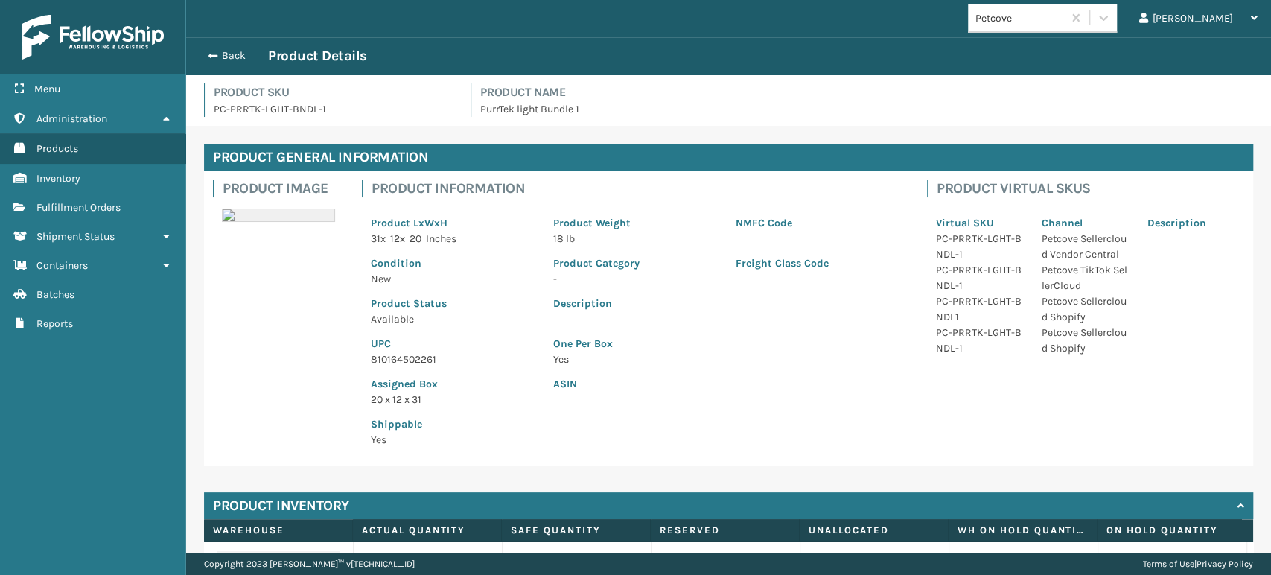
click at [430, 358] on p "810164502261" at bounding box center [453, 359] width 165 height 16
copy p "810164502261"
click at [204, 56] on button "Back" at bounding box center [234, 55] width 68 height 13
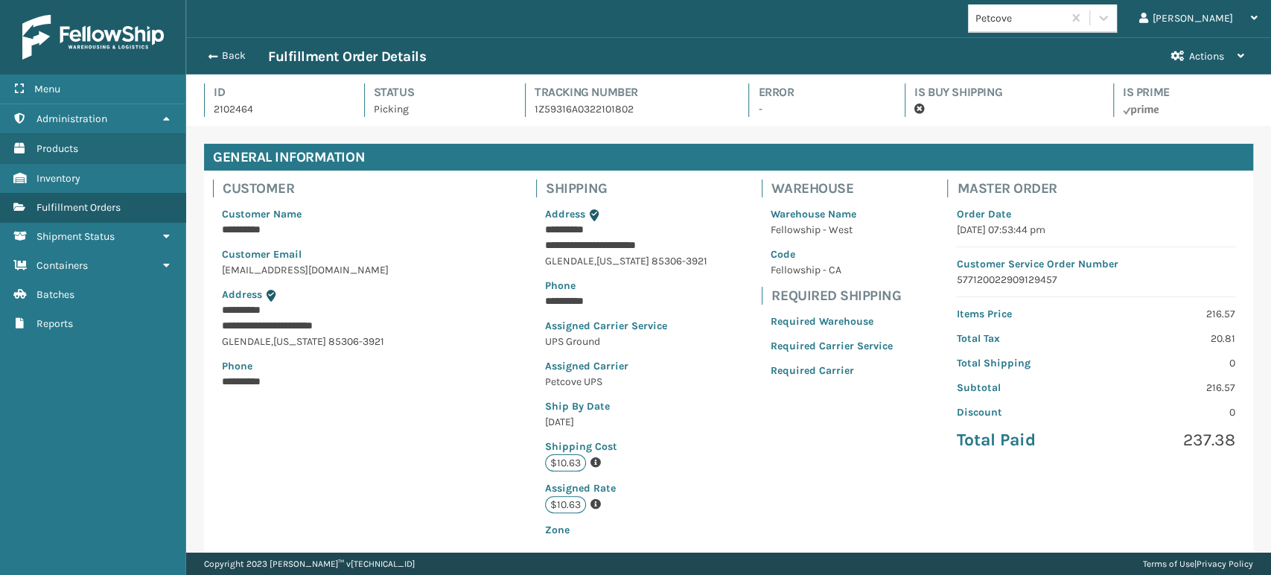
scroll to position [36, 1084]
click at [206, 53] on span "button" at bounding box center [210, 56] width 9 height 10
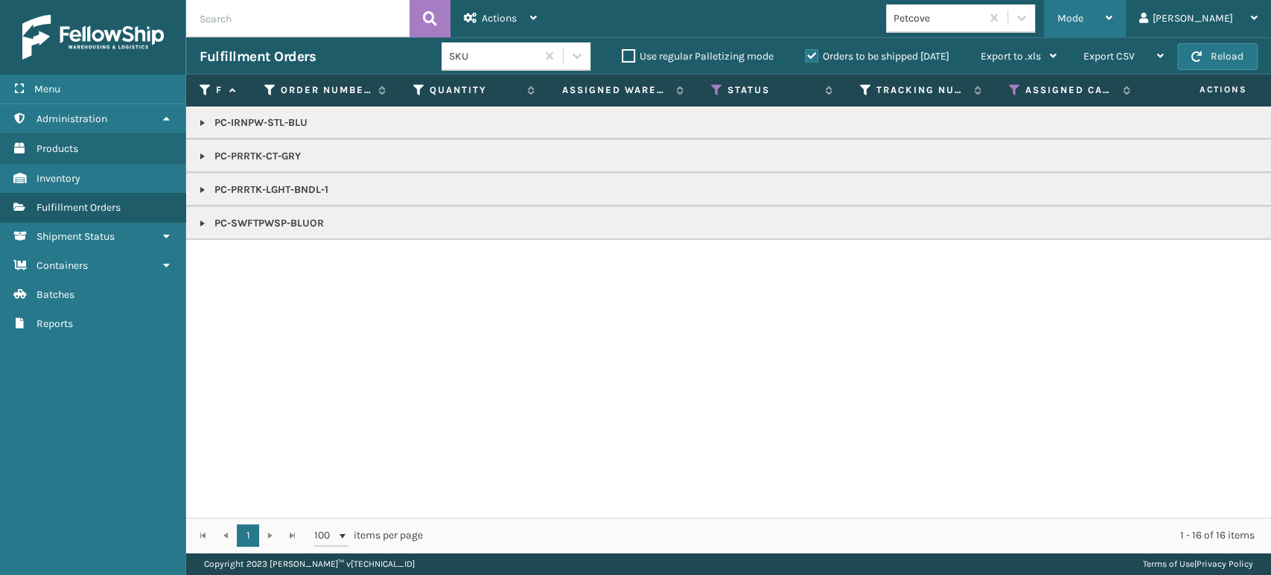
click at [1083, 19] on span "Mode" at bounding box center [1070, 18] width 26 height 13
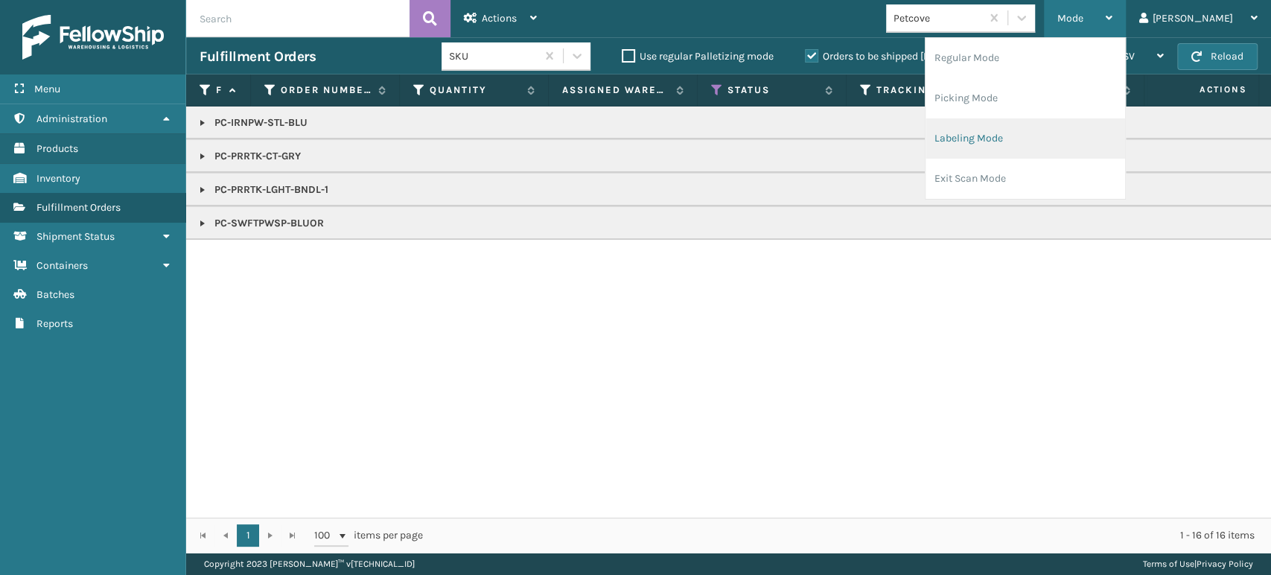
click at [1054, 136] on li "Labeling Mode" at bounding box center [1025, 138] width 200 height 40
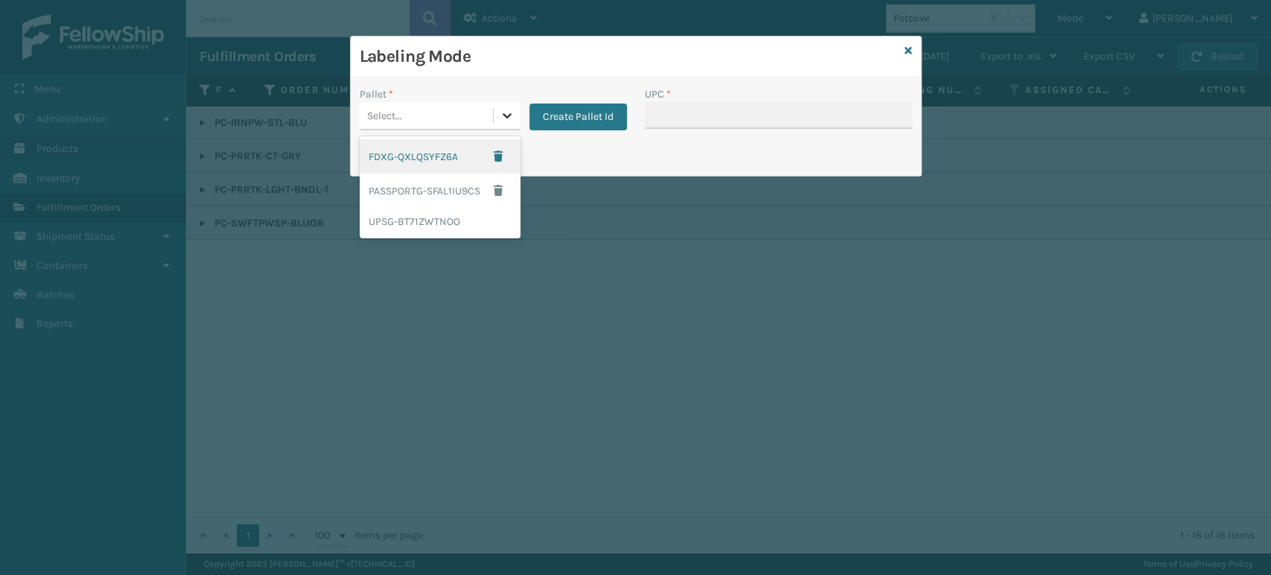
click at [508, 114] on icon at bounding box center [507, 115] width 9 height 5
click at [440, 222] on div "UPSG-BT71ZWTNOO" at bounding box center [440, 222] width 161 height 28
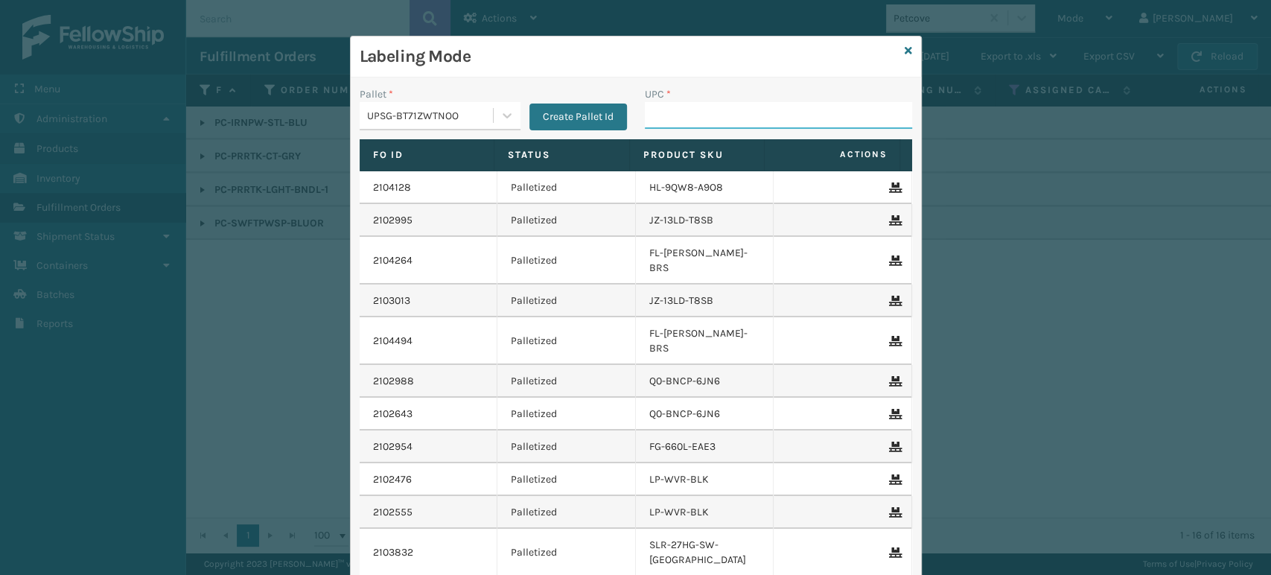
click at [663, 106] on input "UPC *" at bounding box center [778, 115] width 267 height 27
paste input "810164502261"
type input "810164502261"
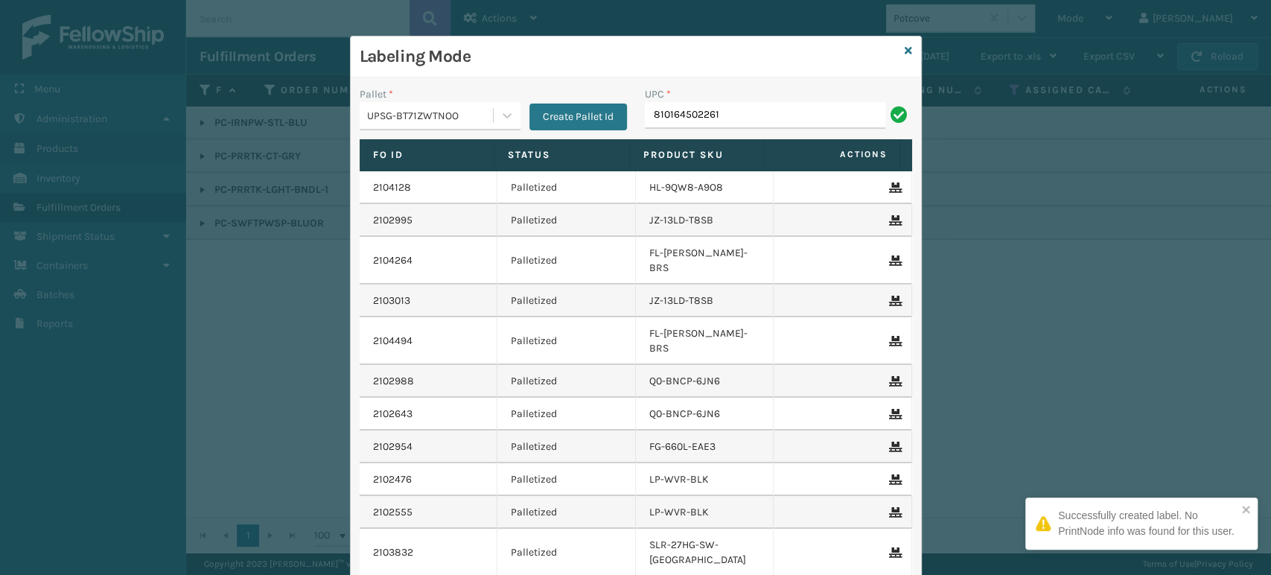
type input "810164502261"
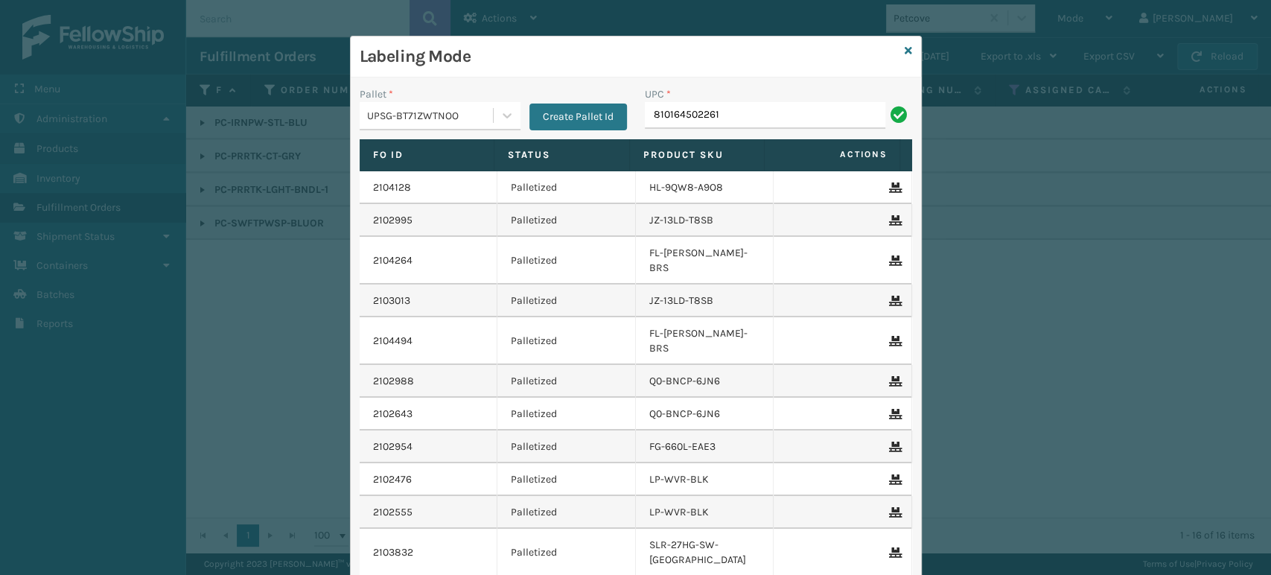
type input "810164502261"
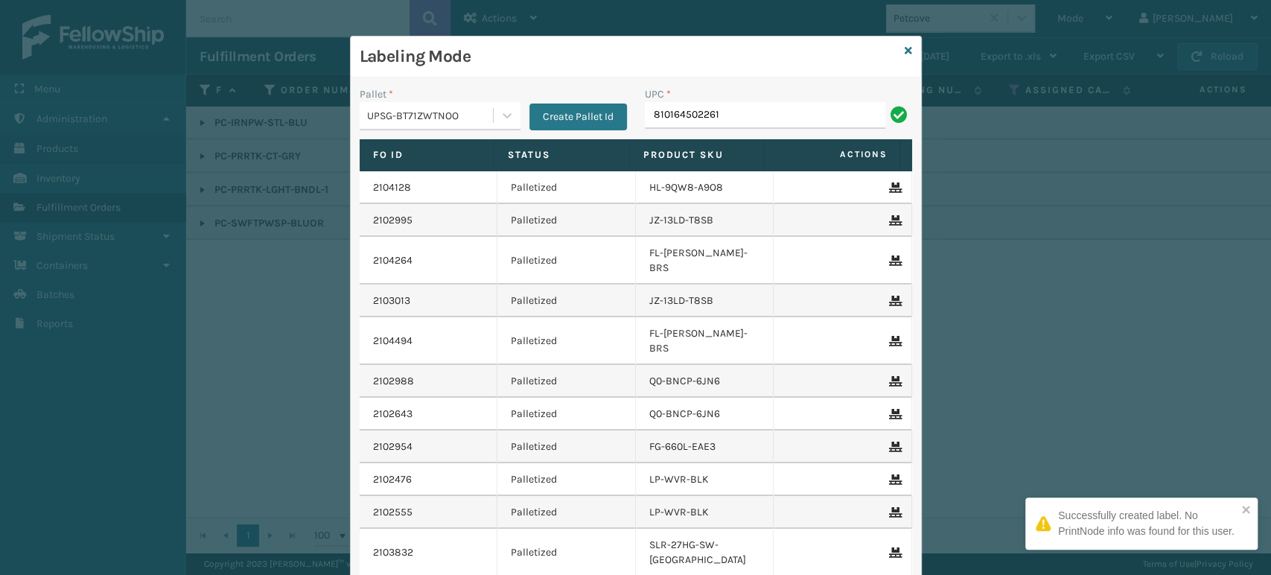
type input "810164502261"
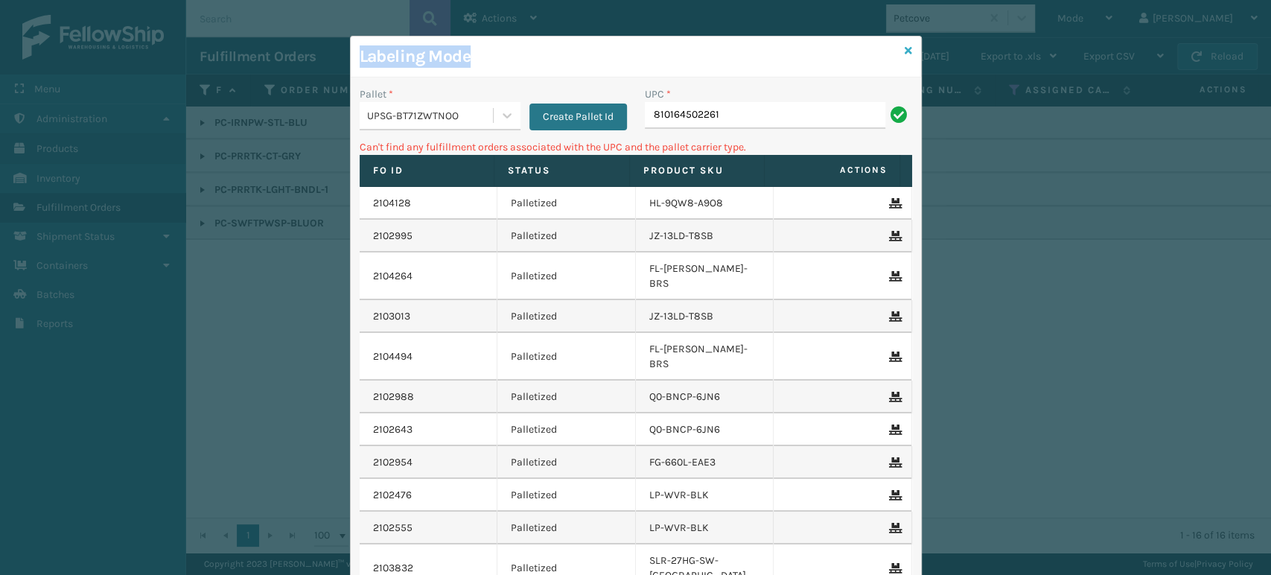
click at [898, 49] on div "Labeling Mode Pallet * UPSG-BT71ZWTNOO Create Pallet Id UPC * 810164502261 Can'…" at bounding box center [636, 362] width 572 height 653
click at [905, 49] on icon at bounding box center [908, 50] width 7 height 10
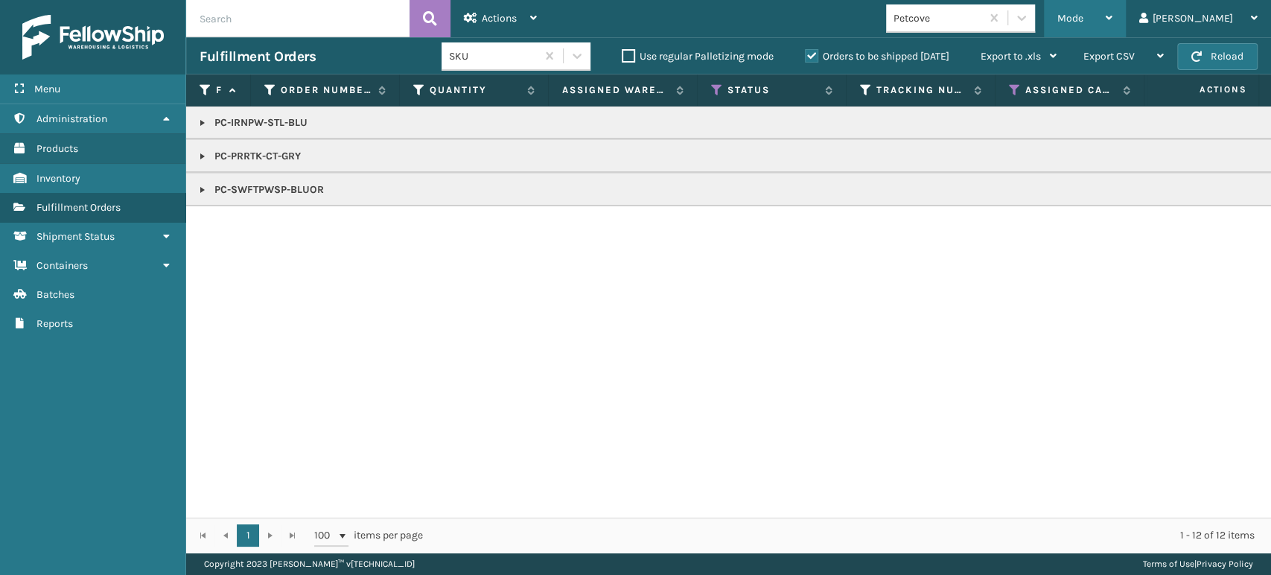
click at [1083, 22] on span "Mode" at bounding box center [1070, 18] width 26 height 13
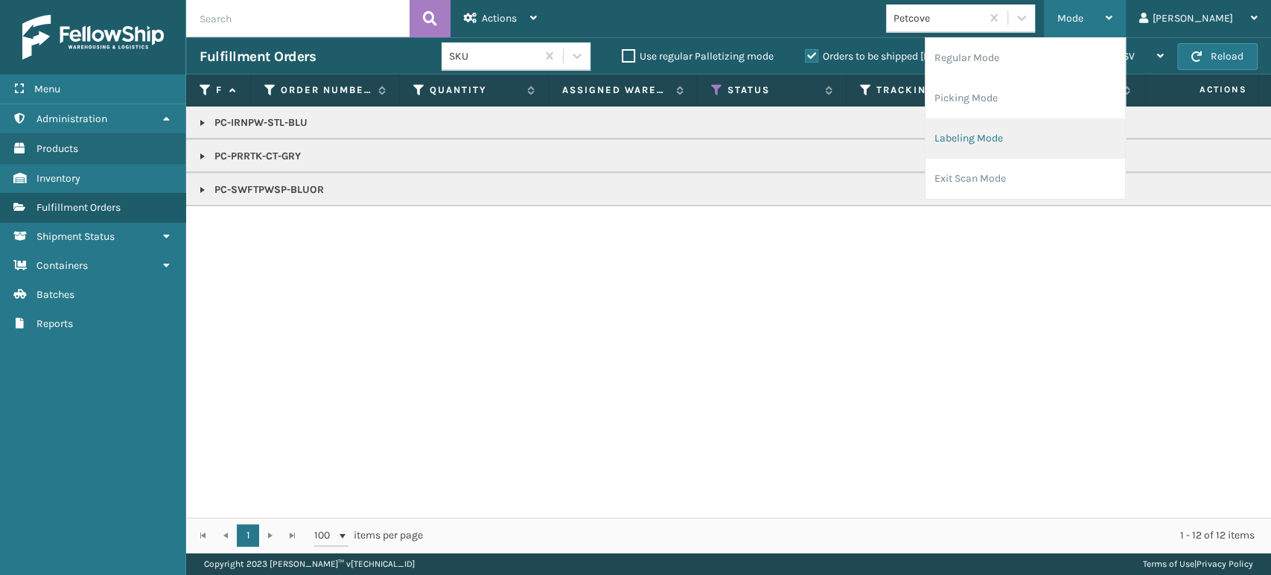
click at [1090, 141] on li "Labeling Mode" at bounding box center [1025, 138] width 200 height 40
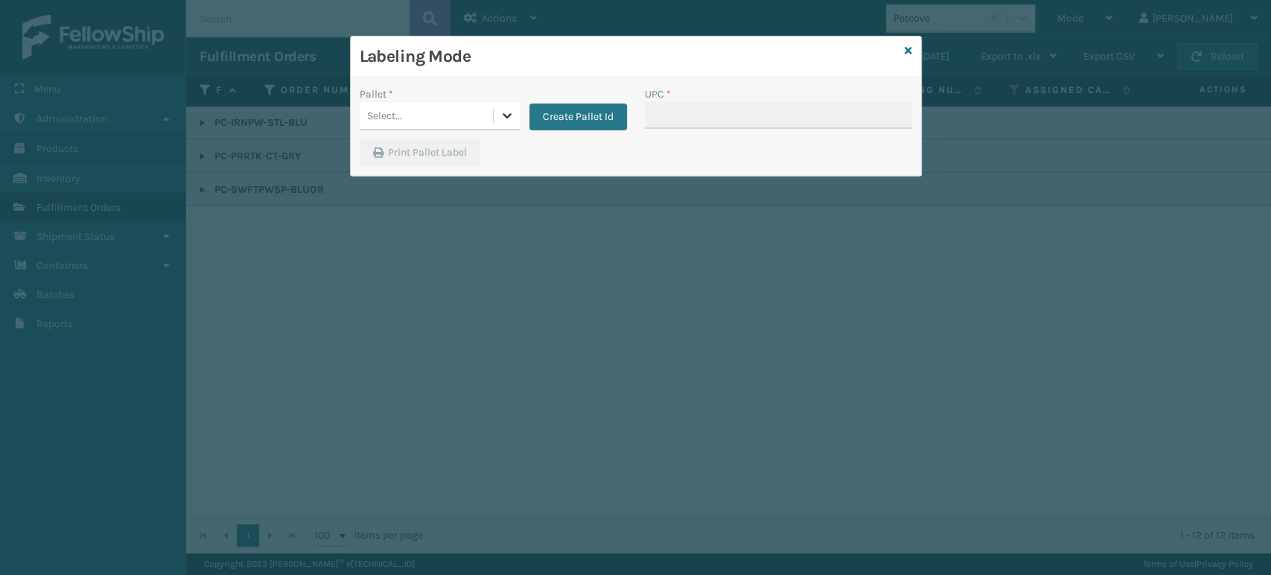
click at [513, 111] on div at bounding box center [507, 115] width 27 height 27
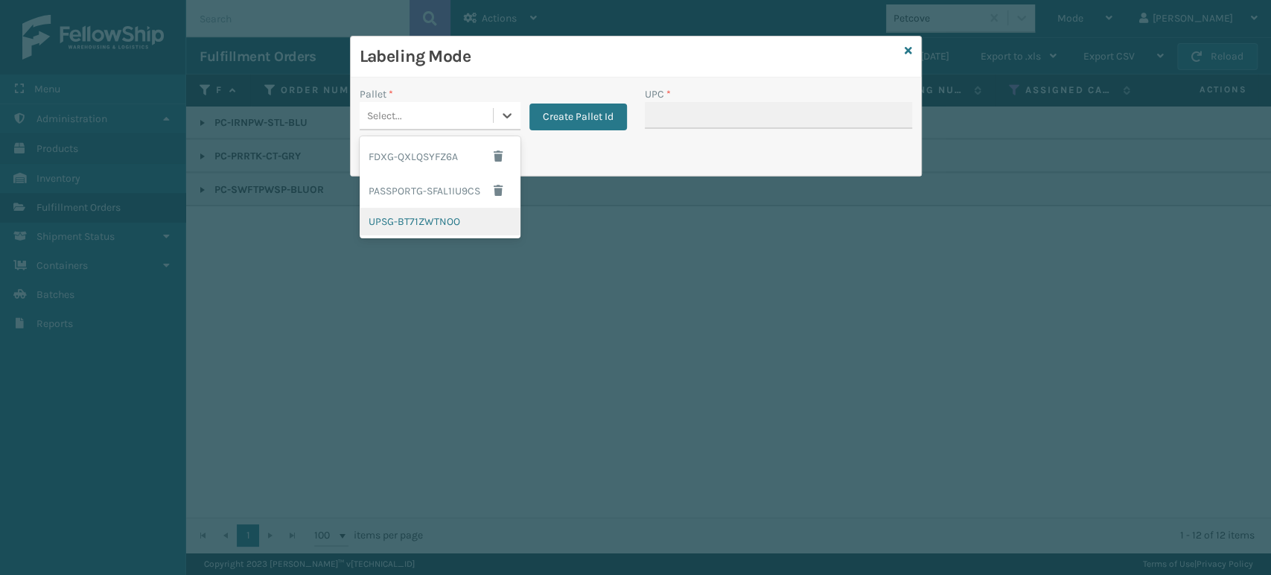
click at [458, 217] on div "UPSG-BT71ZWTNOO" at bounding box center [440, 222] width 161 height 28
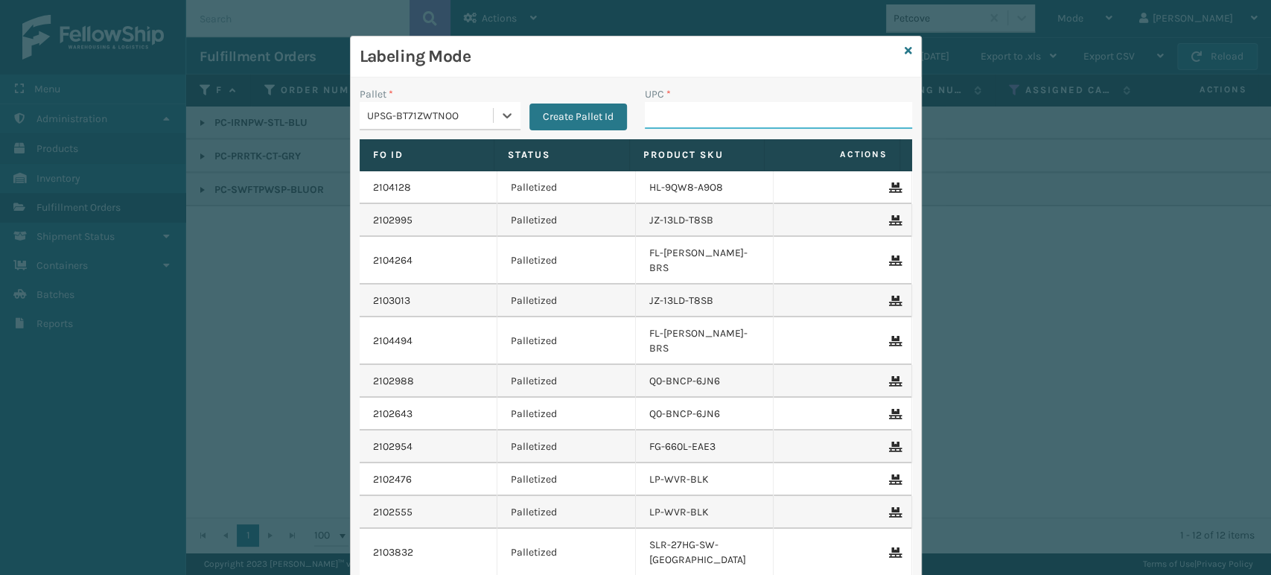
click at [732, 118] on input "UPC *" at bounding box center [778, 115] width 267 height 27
type input "8101645"
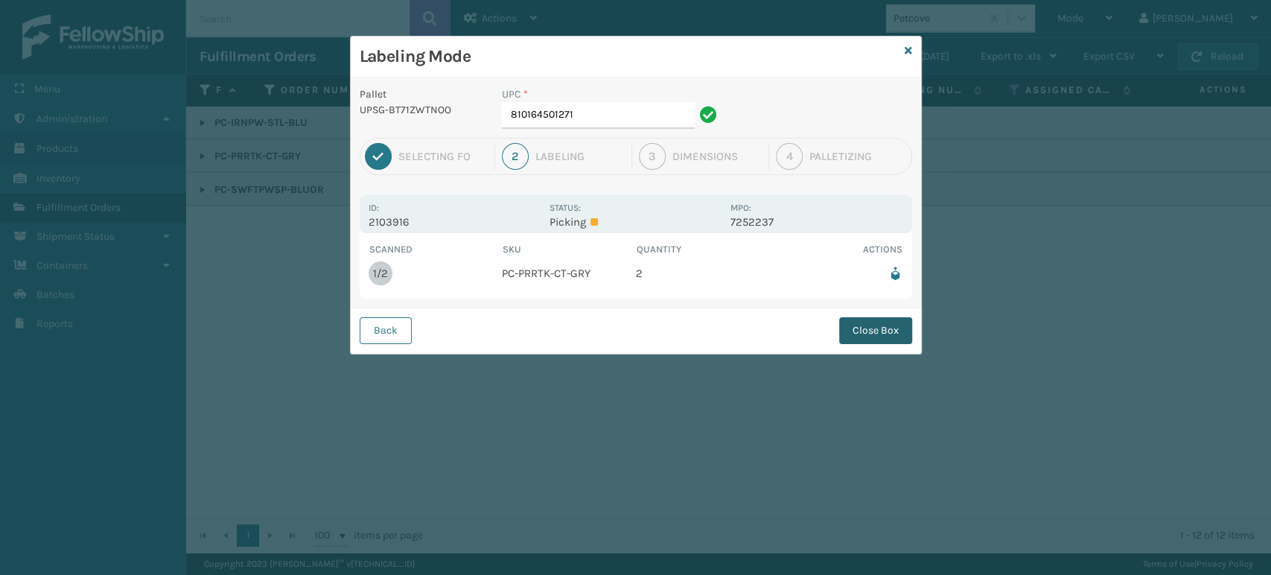
click at [863, 336] on button "Close Box" at bounding box center [875, 330] width 73 height 27
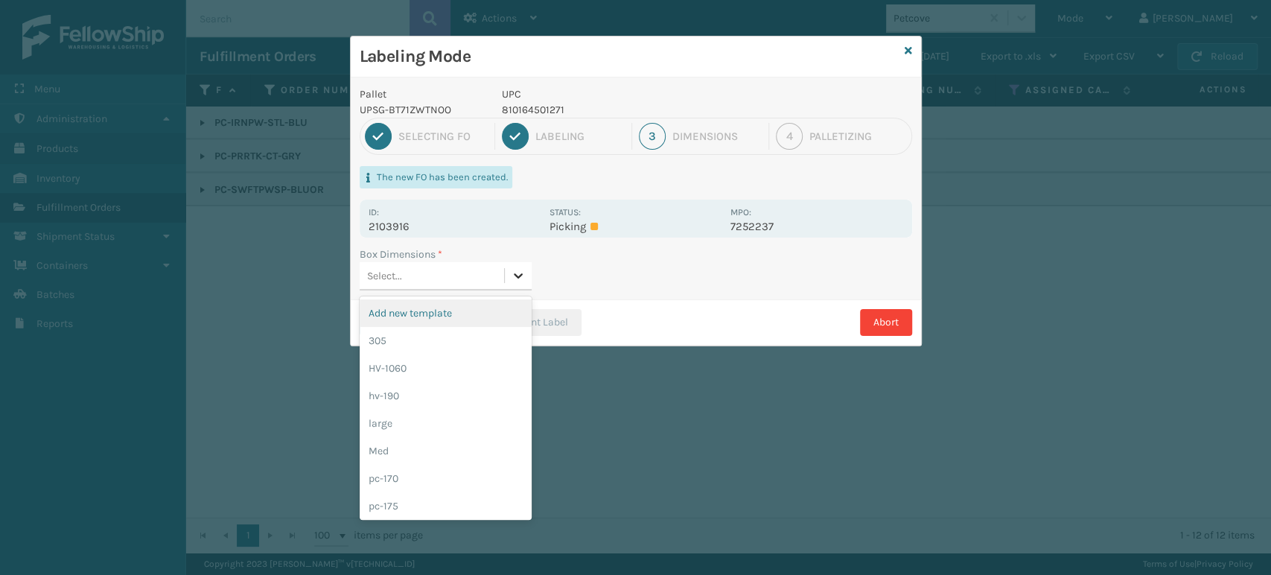
click at [524, 281] on icon at bounding box center [518, 275] width 15 height 15
click at [444, 447] on div "Med" at bounding box center [446, 451] width 172 height 28
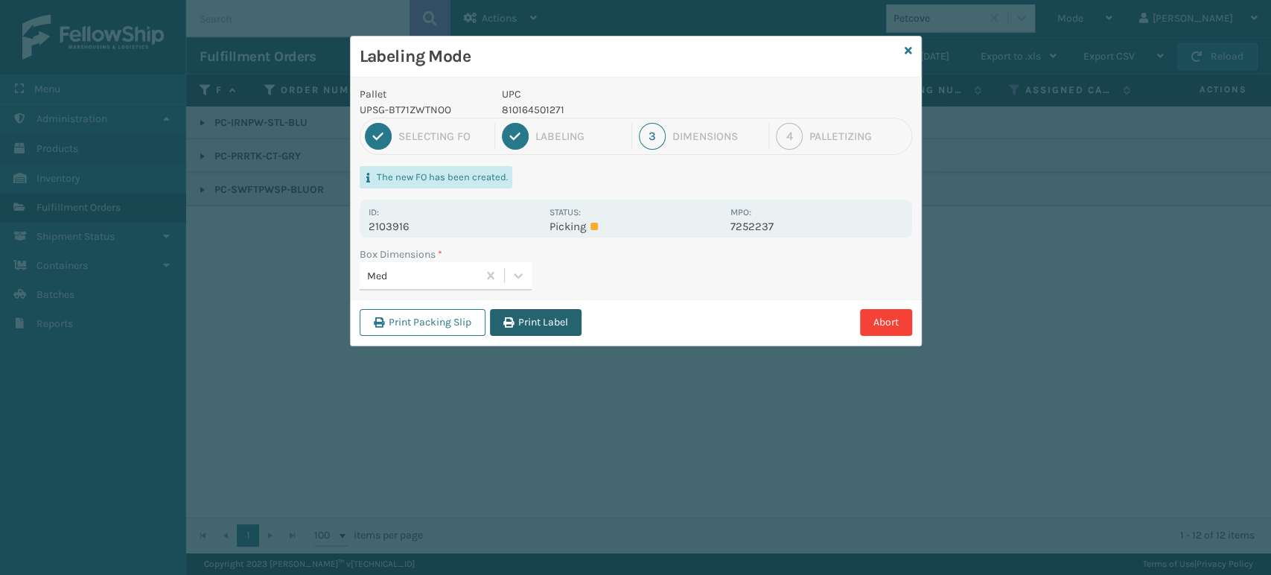
click at [559, 310] on button "Print Label" at bounding box center [536, 322] width 92 height 27
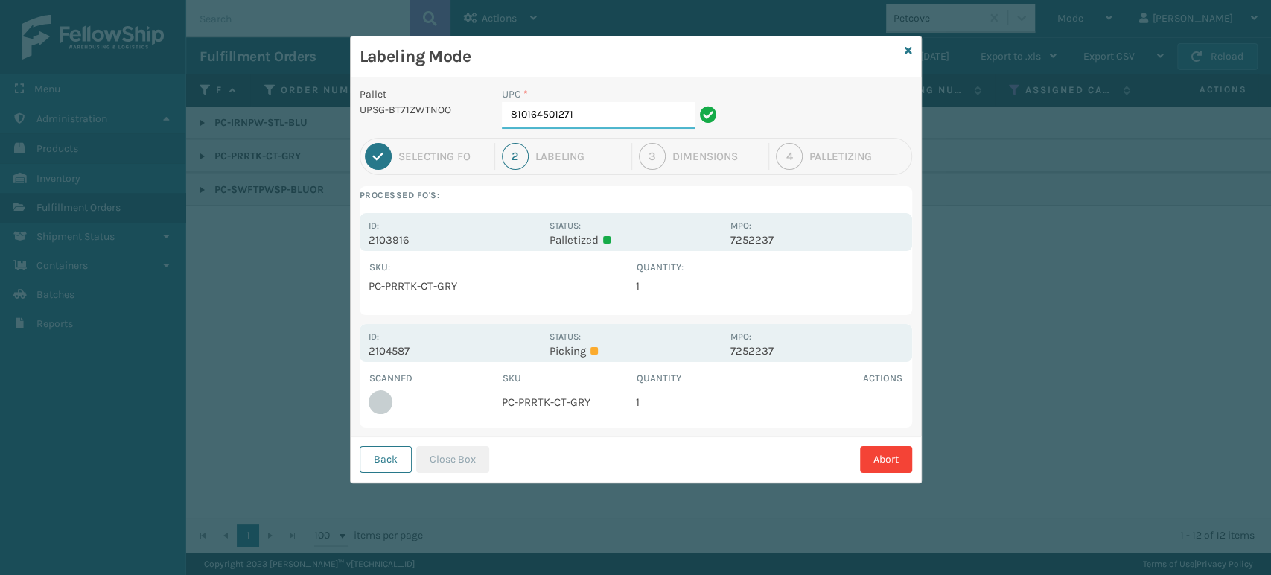
click at [620, 112] on input "810164501271" at bounding box center [598, 115] width 193 height 27
click at [475, 458] on button "Close Box" at bounding box center [452, 459] width 73 height 27
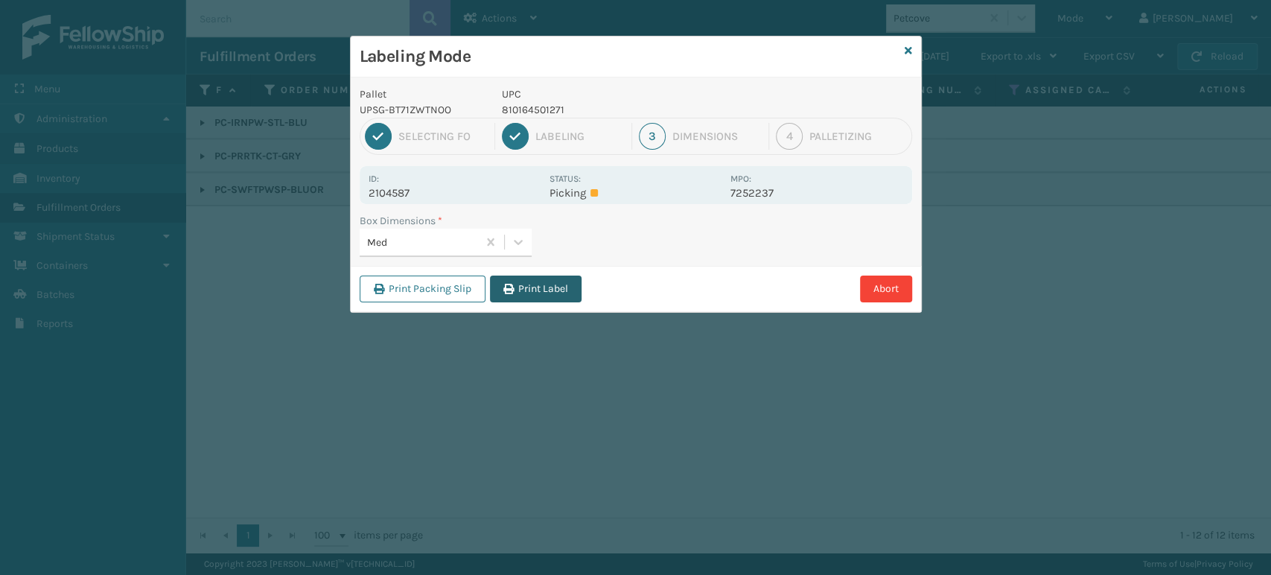
click at [568, 278] on button "Print Label" at bounding box center [536, 288] width 92 height 27
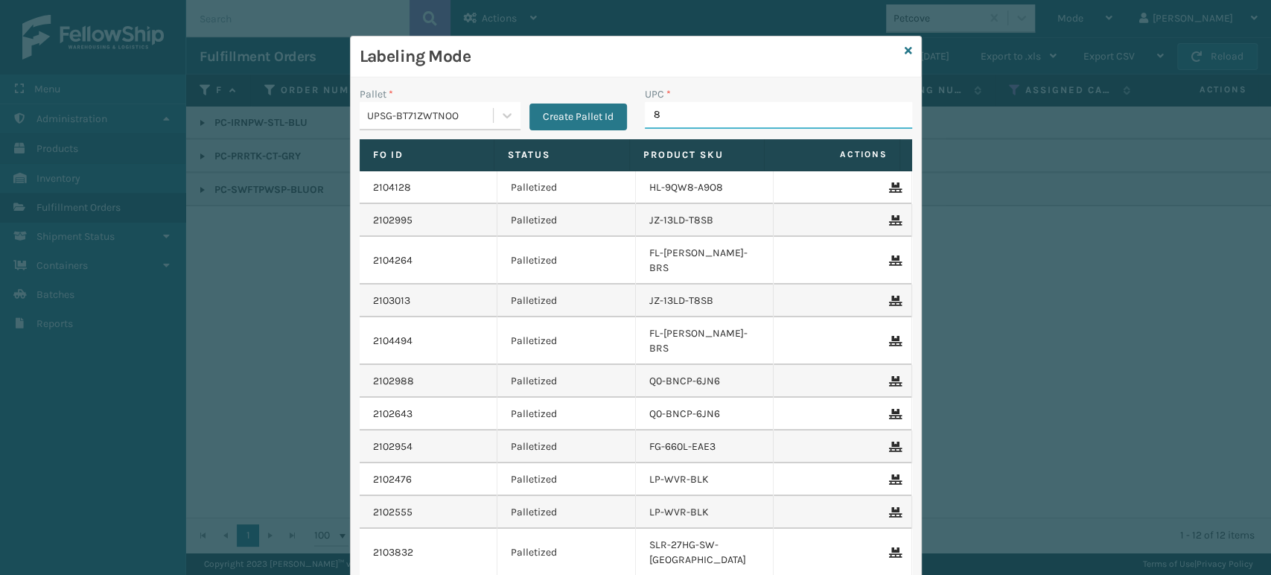
type input "81"
click at [905, 46] on icon at bounding box center [908, 50] width 7 height 10
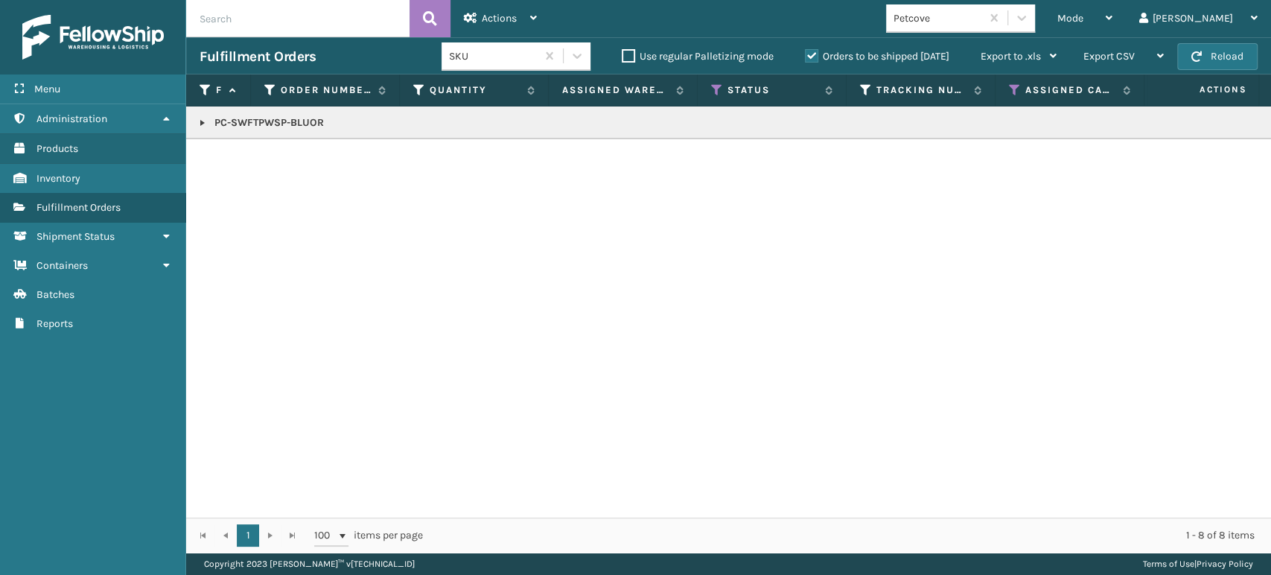
click at [197, 117] on link at bounding box center [203, 123] width 12 height 12
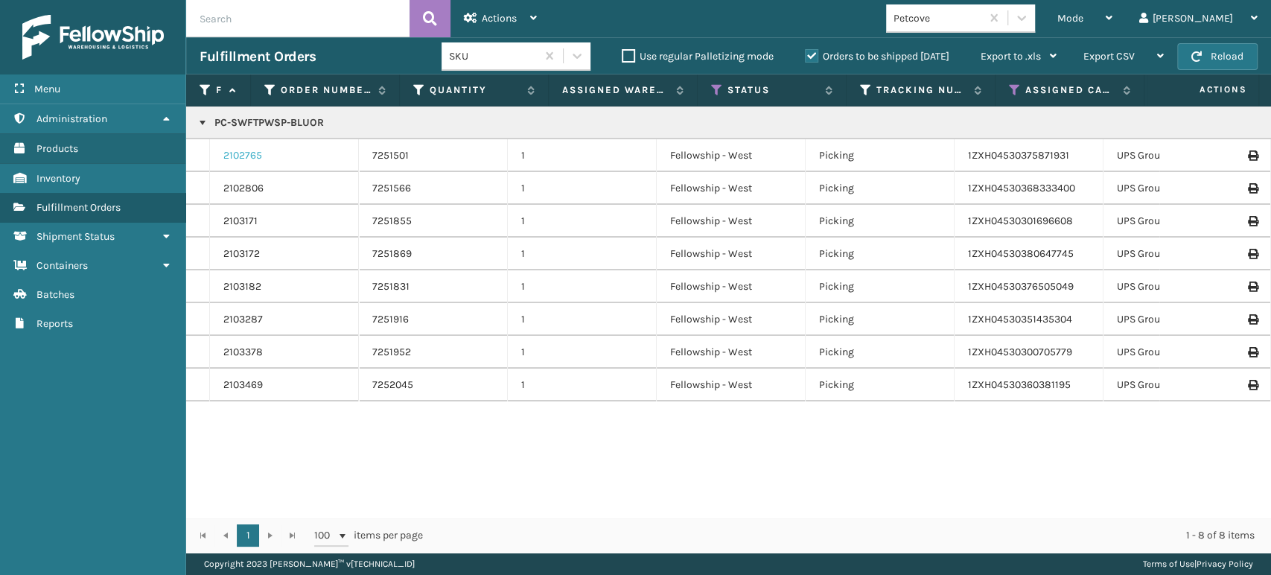
click at [237, 153] on link "2102765" at bounding box center [242, 155] width 39 height 15
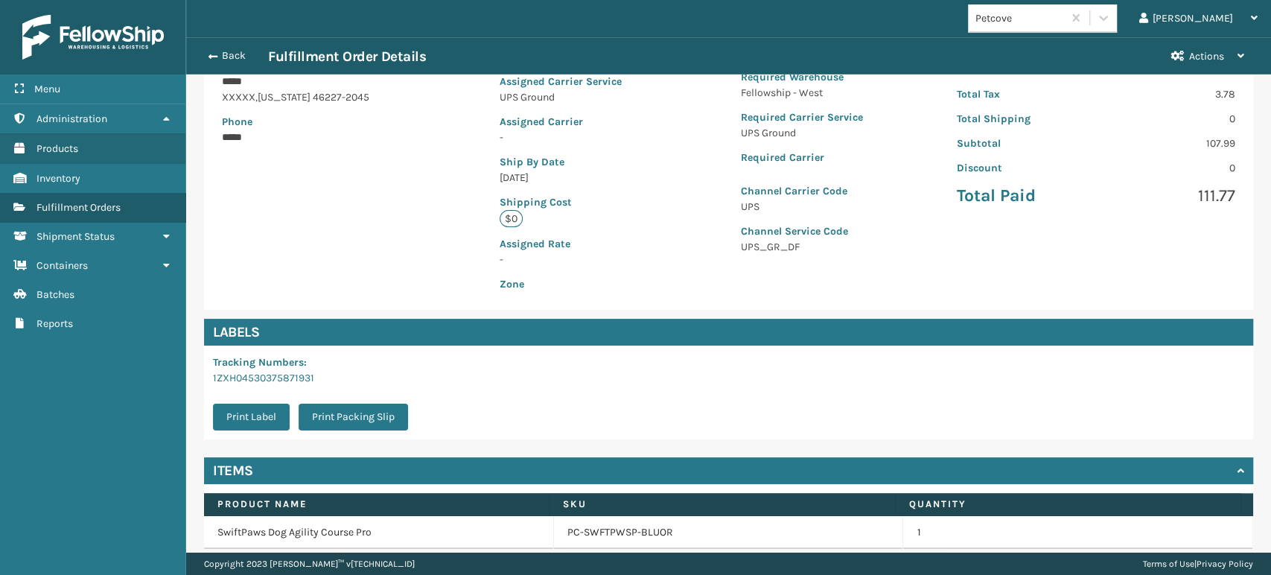
scroll to position [303, 0]
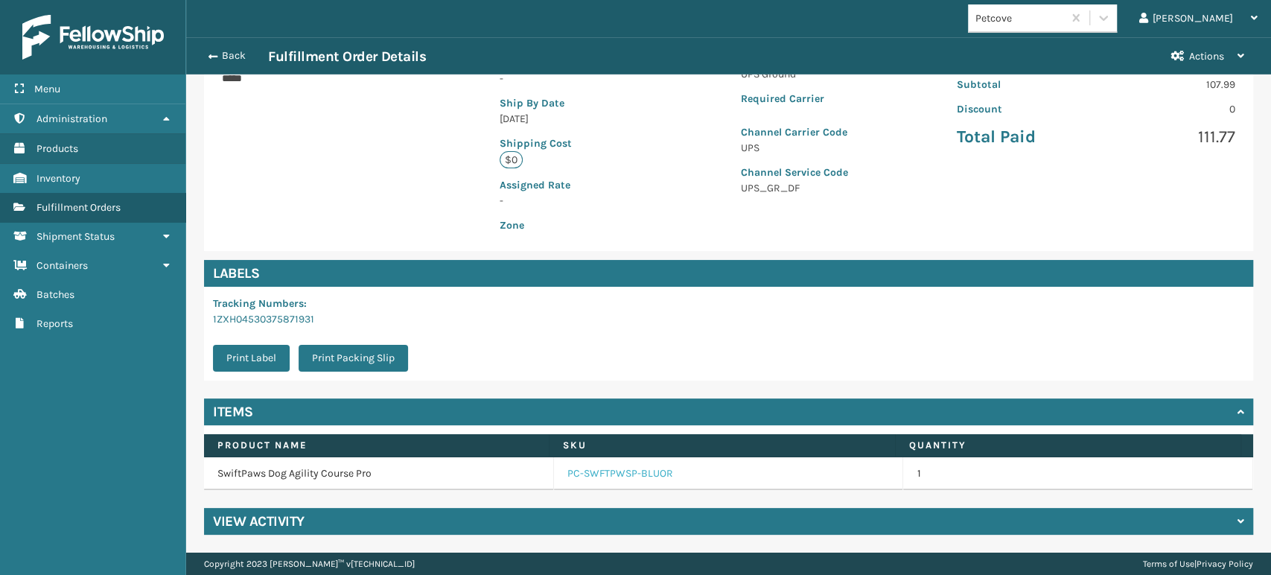
click at [579, 469] on link "PC-SWFTPWSP-BLUOR" at bounding box center [620, 473] width 106 height 15
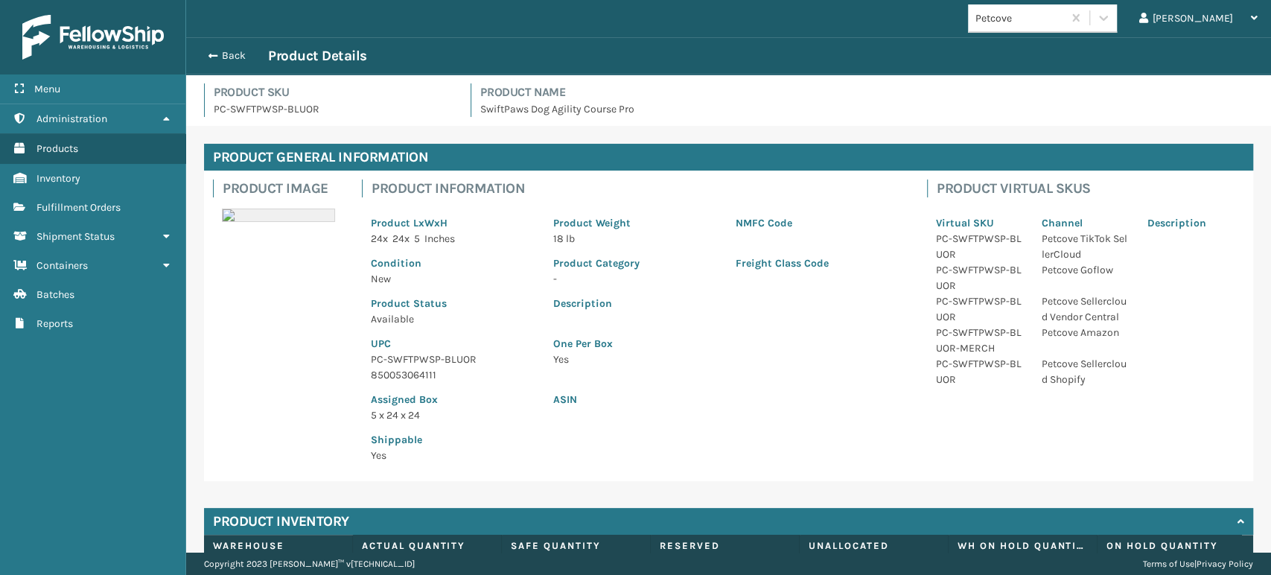
click at [401, 355] on p "PC-SWFTPWSP-BLUOR" at bounding box center [453, 359] width 165 height 16
copy p "PC-SWFTPWSP-BLUOR"
click at [221, 50] on button "Back" at bounding box center [234, 55] width 68 height 13
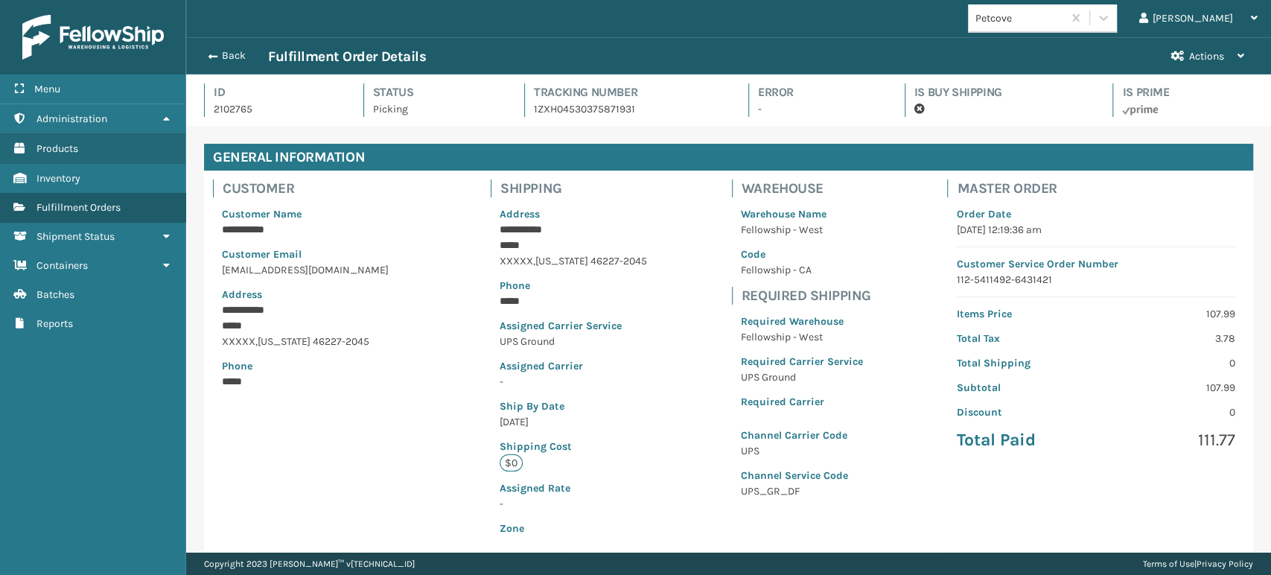
scroll to position [36, 1084]
click at [221, 50] on button "Back" at bounding box center [234, 55] width 68 height 13
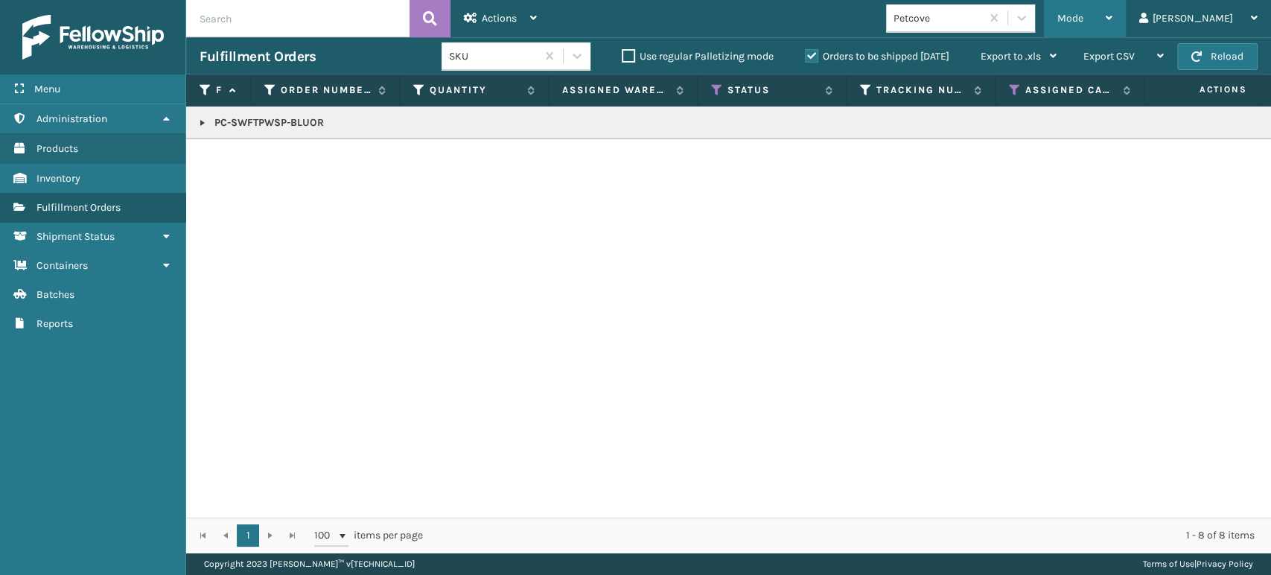
click at [1112, 22] on div "Mode" at bounding box center [1084, 18] width 55 height 37
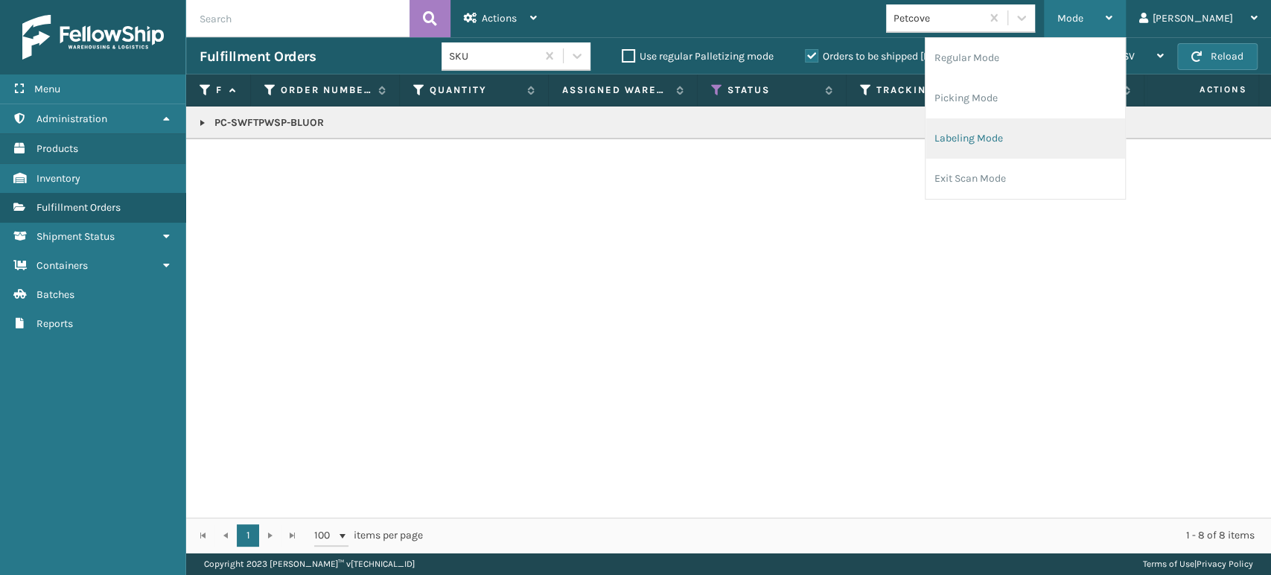
click at [1102, 134] on li "Labeling Mode" at bounding box center [1025, 138] width 200 height 40
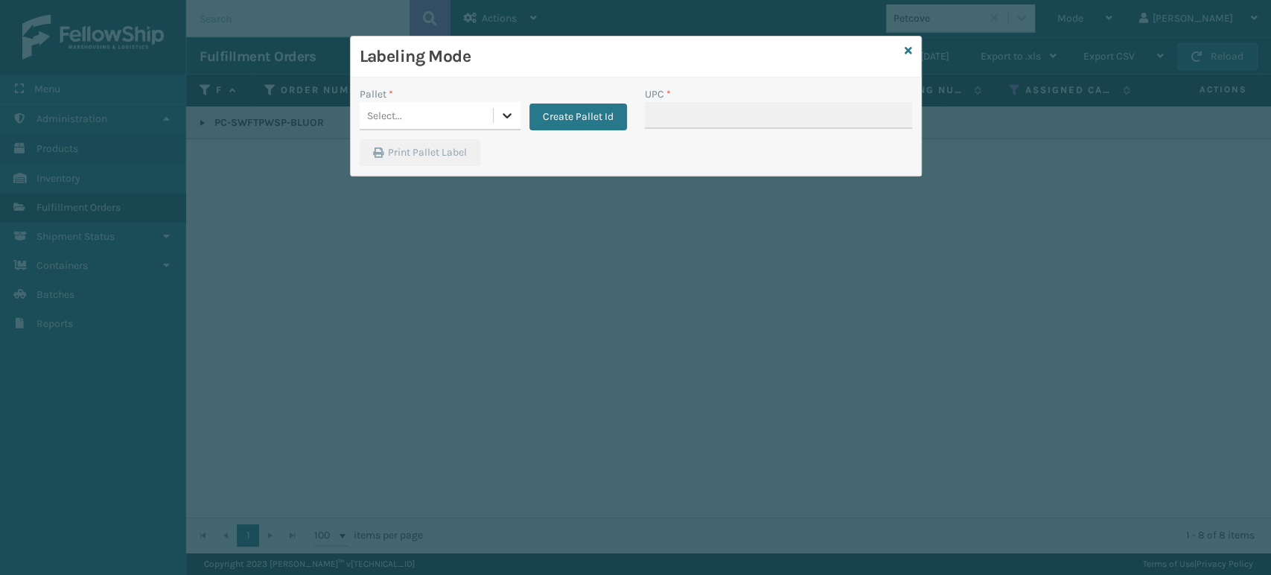
click at [506, 122] on icon at bounding box center [507, 115] width 15 height 15
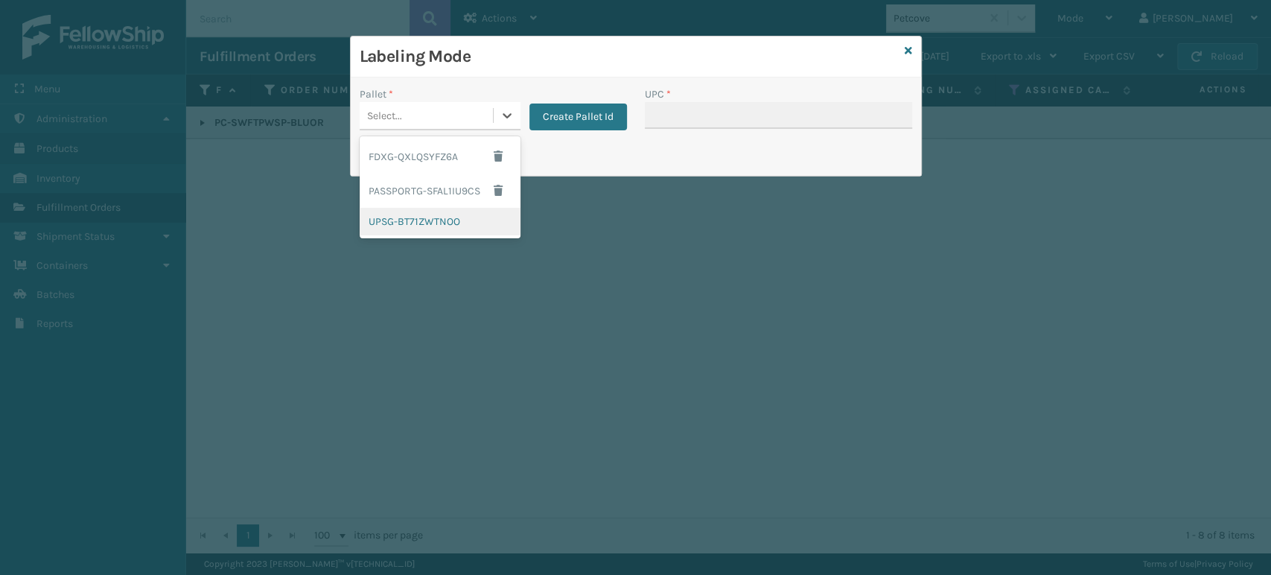
click at [456, 230] on div "UPSG-BT71ZWTNOO" at bounding box center [440, 222] width 161 height 28
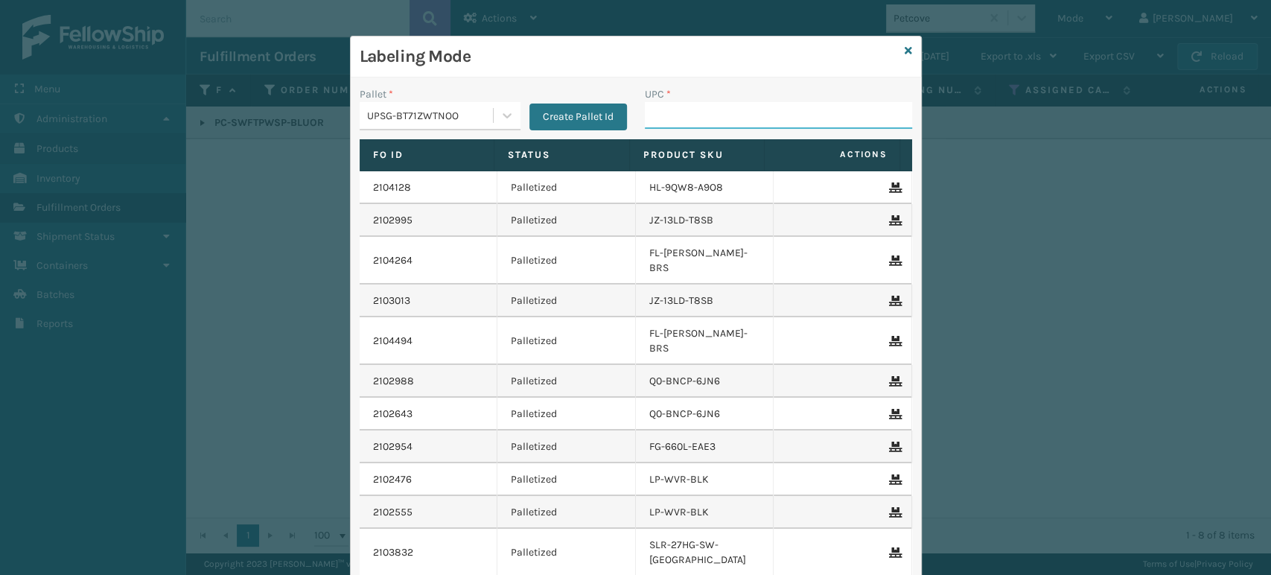
click at [695, 118] on input "UPC *" at bounding box center [778, 115] width 267 height 27
paste input "PC-SWFTPWSP-BLUOR"
type input "PC-SWFTPWSP-BLUOR"
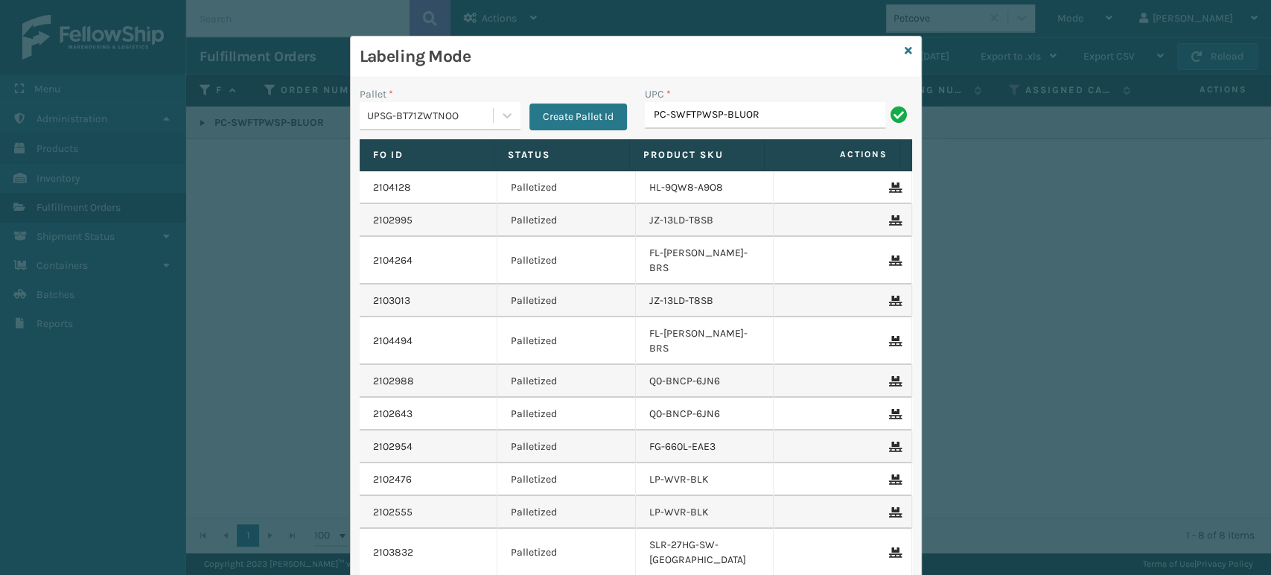
type input "PC-SWFTPWSP-BLUOR"
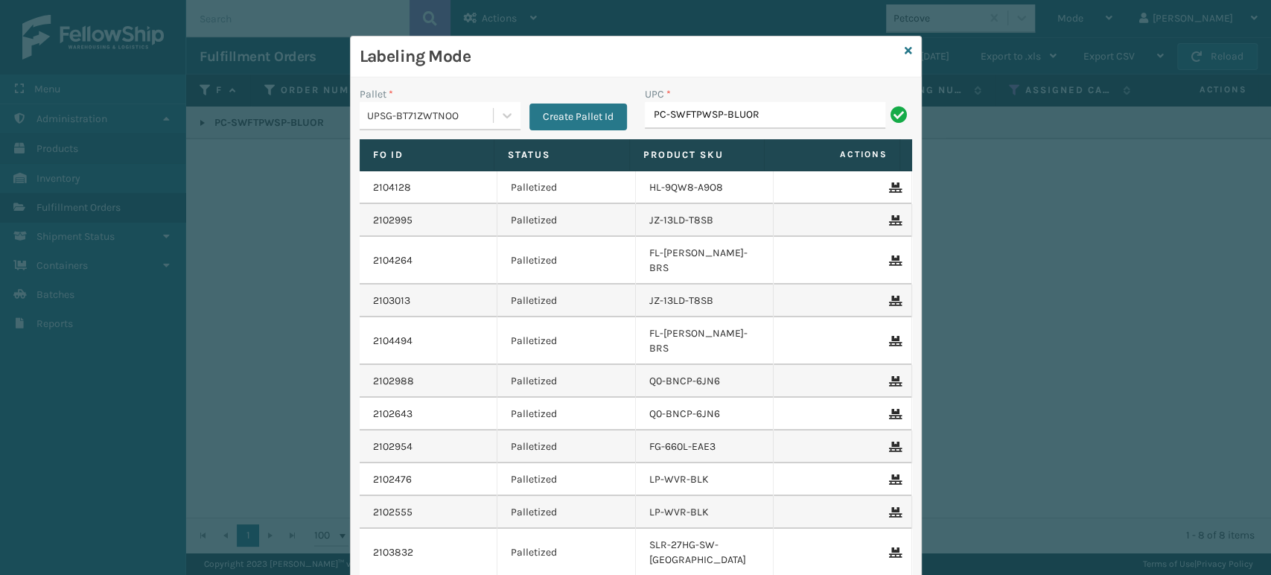
type input "PC-SWFTPWSP-BLUOR"
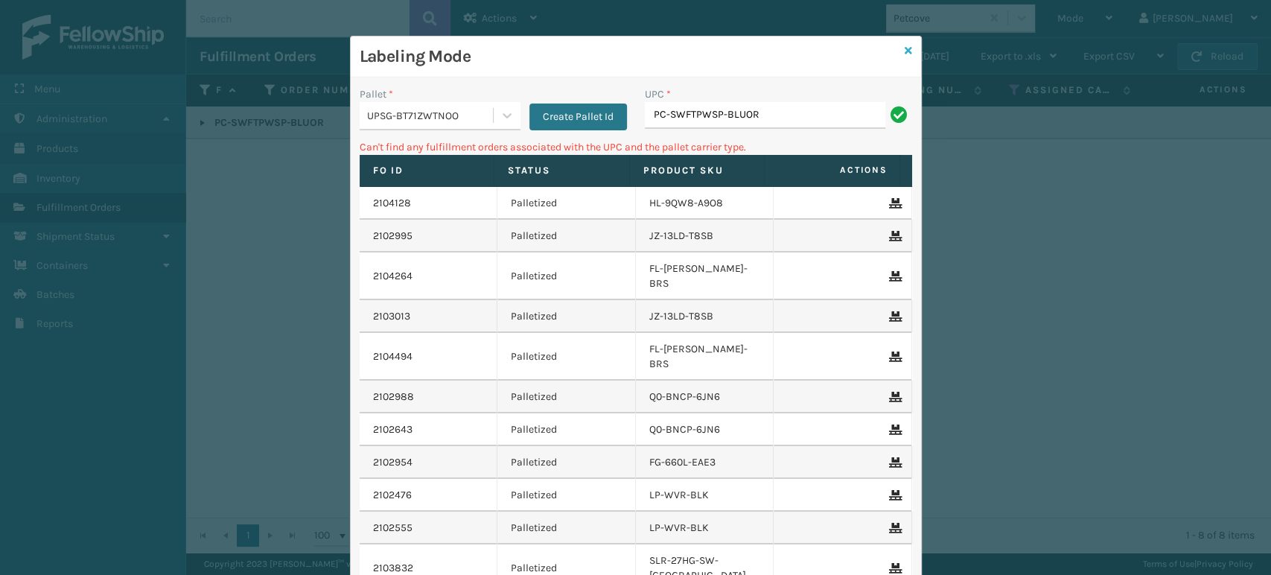
click at [905, 48] on icon at bounding box center [908, 50] width 7 height 10
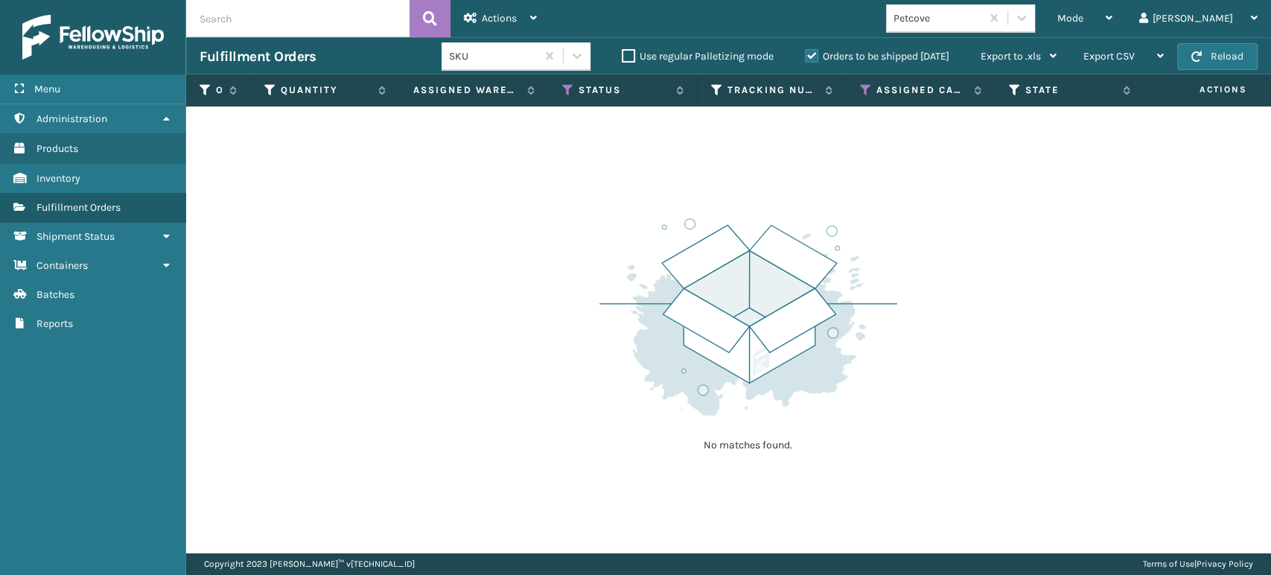
click at [982, 20] on div "Petcove" at bounding box center [937, 18] width 89 height 16
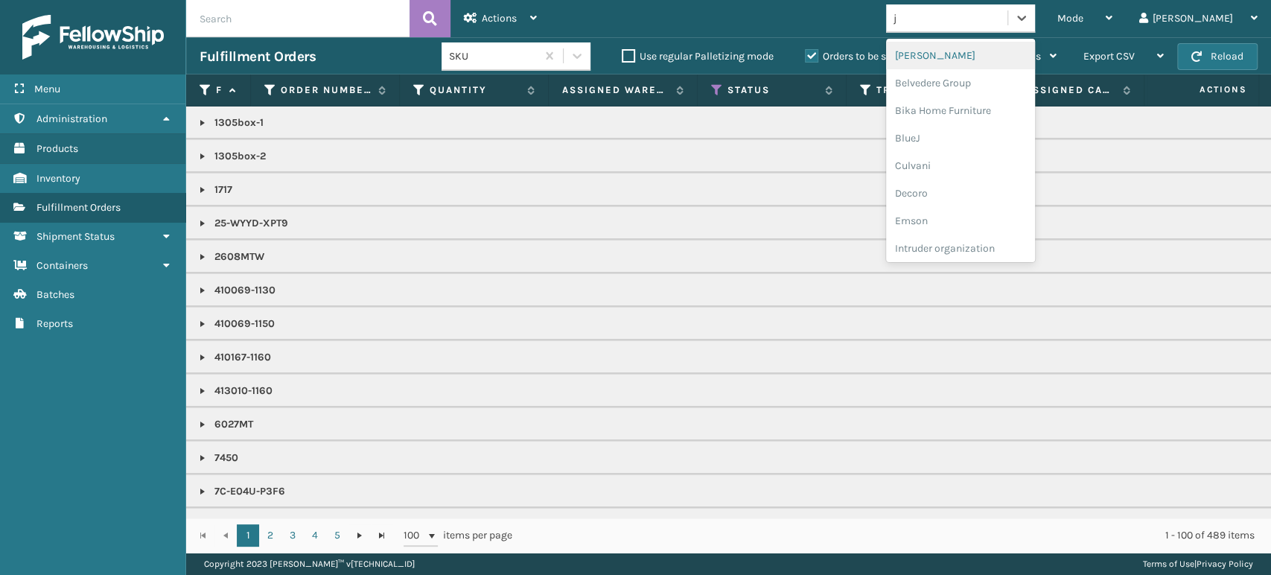
type input "jo"
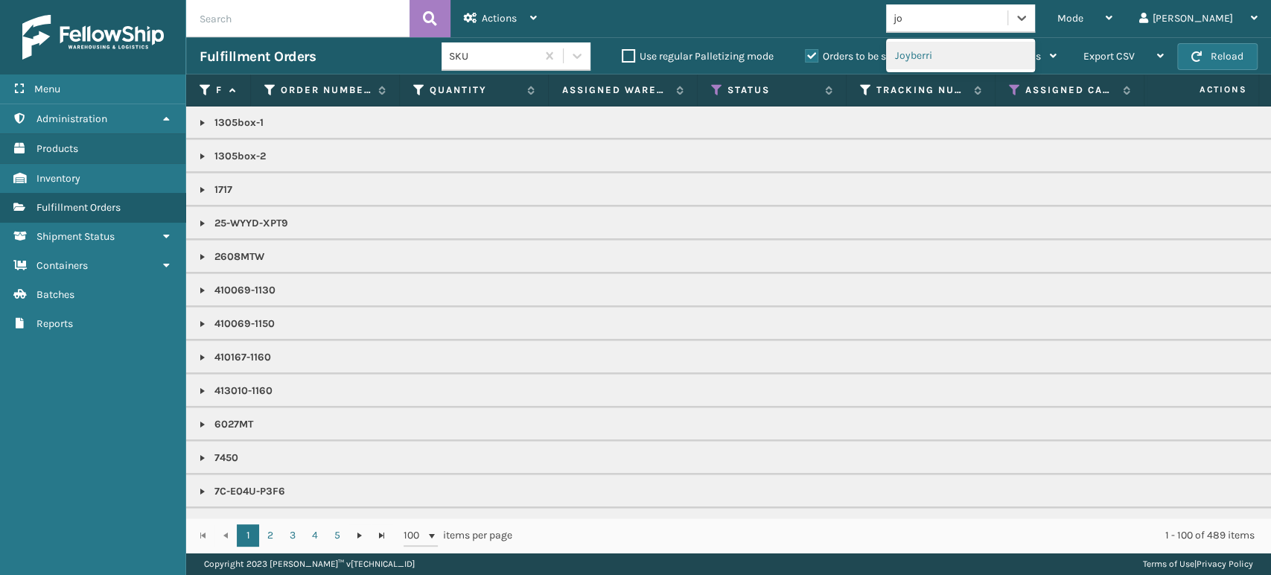
click at [1013, 64] on div "Joyberri" at bounding box center [960, 56] width 149 height 28
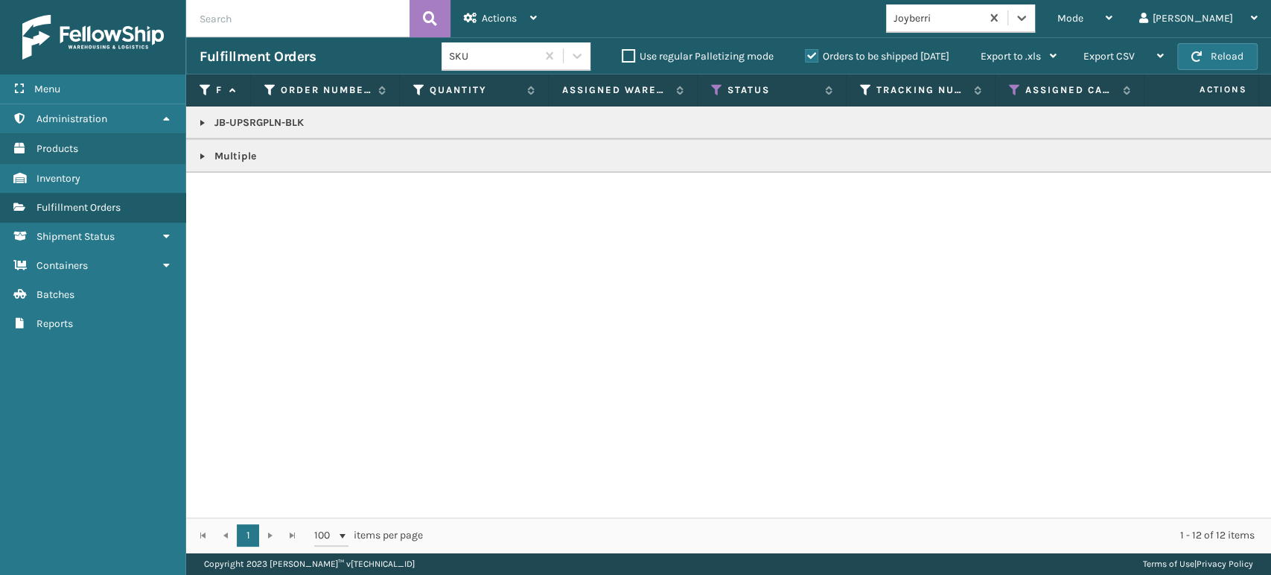
click at [197, 118] on link at bounding box center [203, 123] width 12 height 12
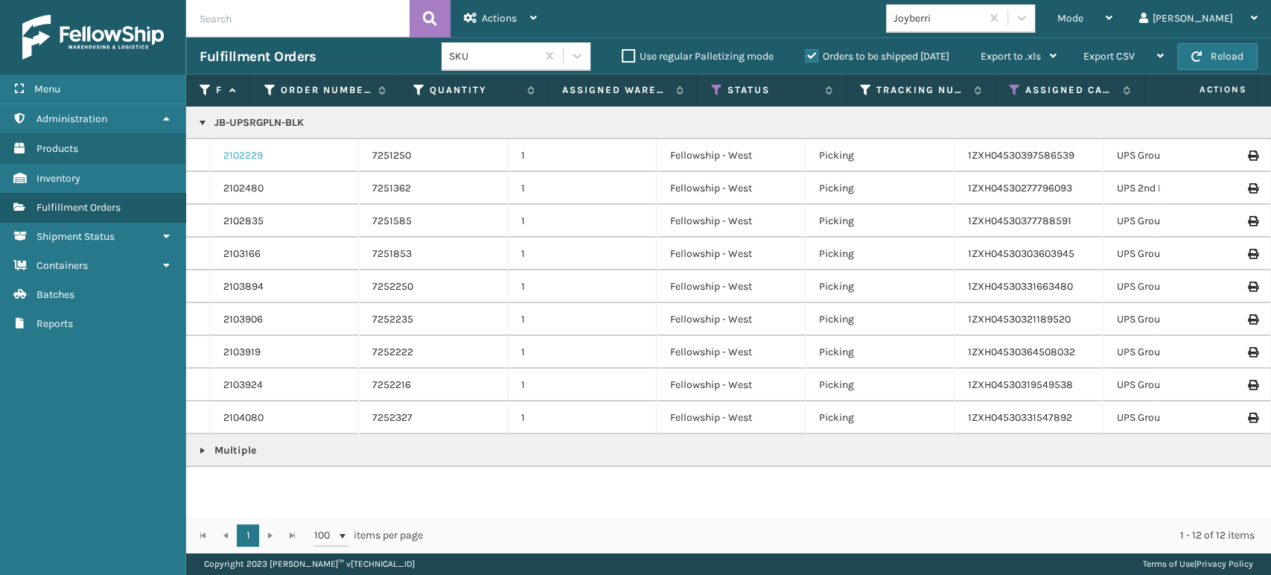
click at [256, 156] on link "2102229" at bounding box center [242, 155] width 39 height 15
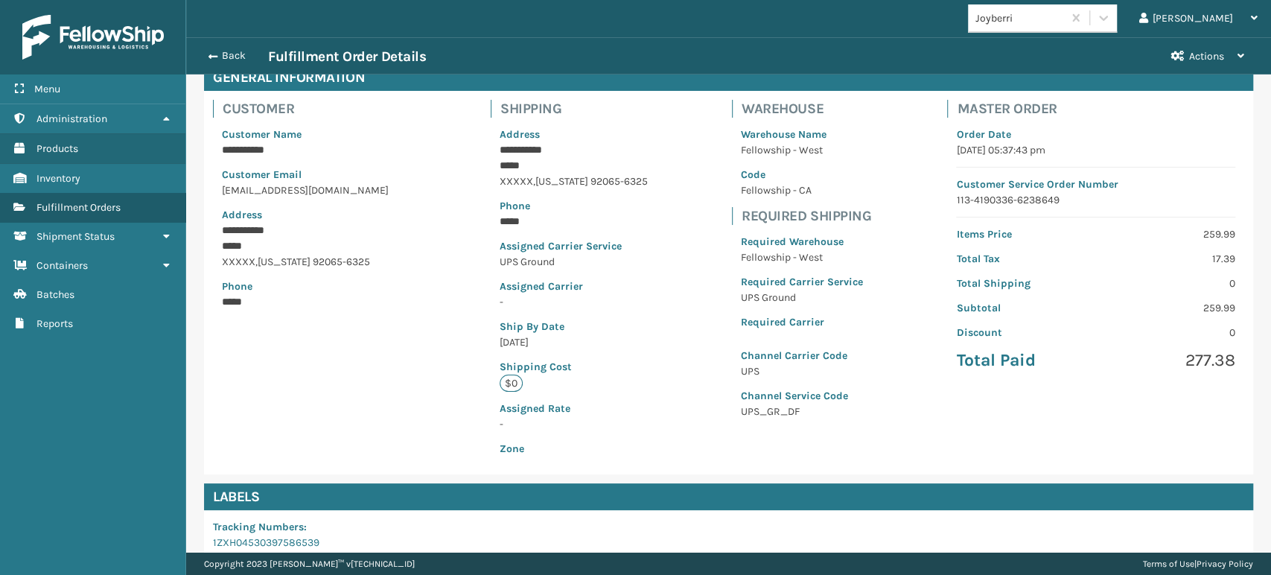
scroll to position [303, 0]
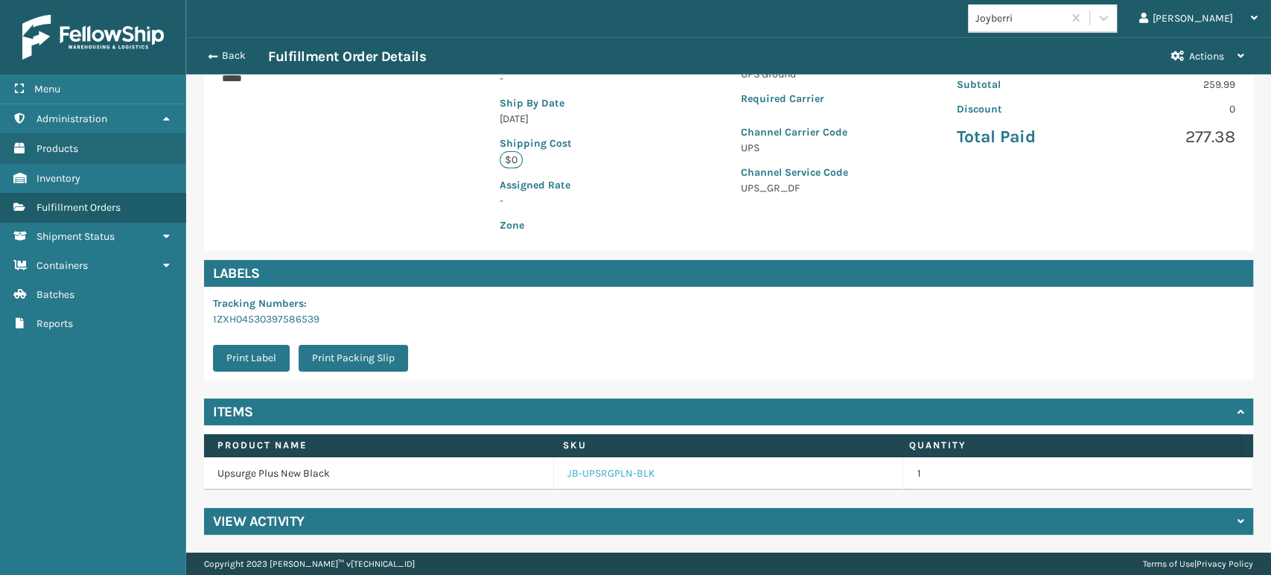
click at [611, 471] on link "JB-UPSRGPLN-BLK" at bounding box center [611, 473] width 88 height 15
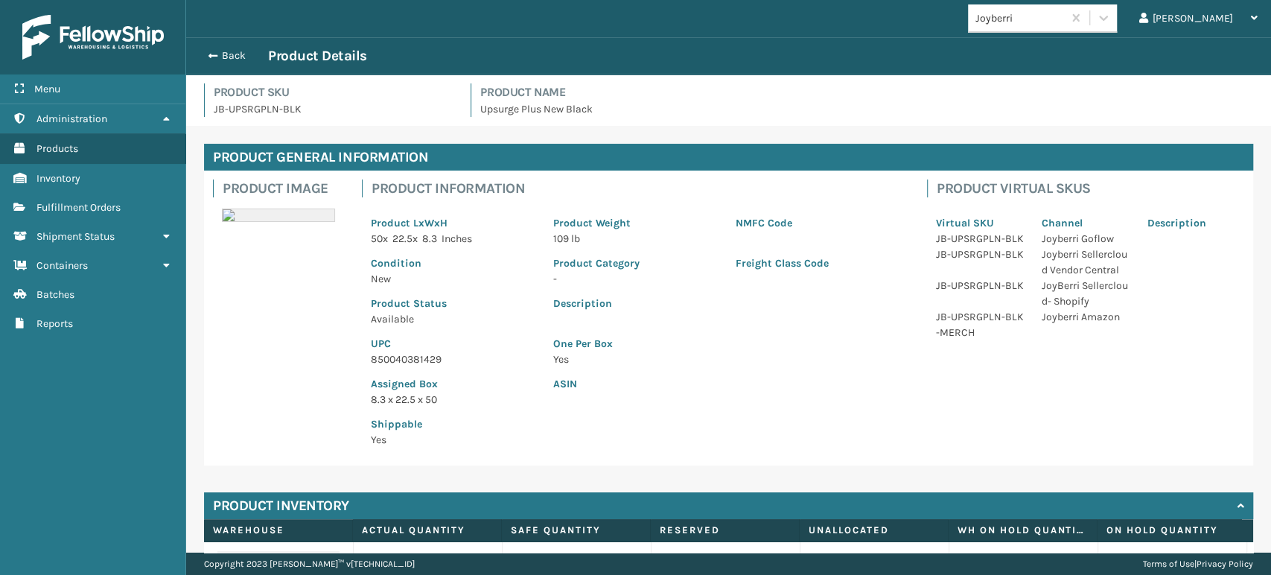
click at [411, 355] on p "850040381429" at bounding box center [453, 359] width 165 height 16
copy p "850040381429"
click at [218, 56] on button "Back" at bounding box center [234, 55] width 68 height 13
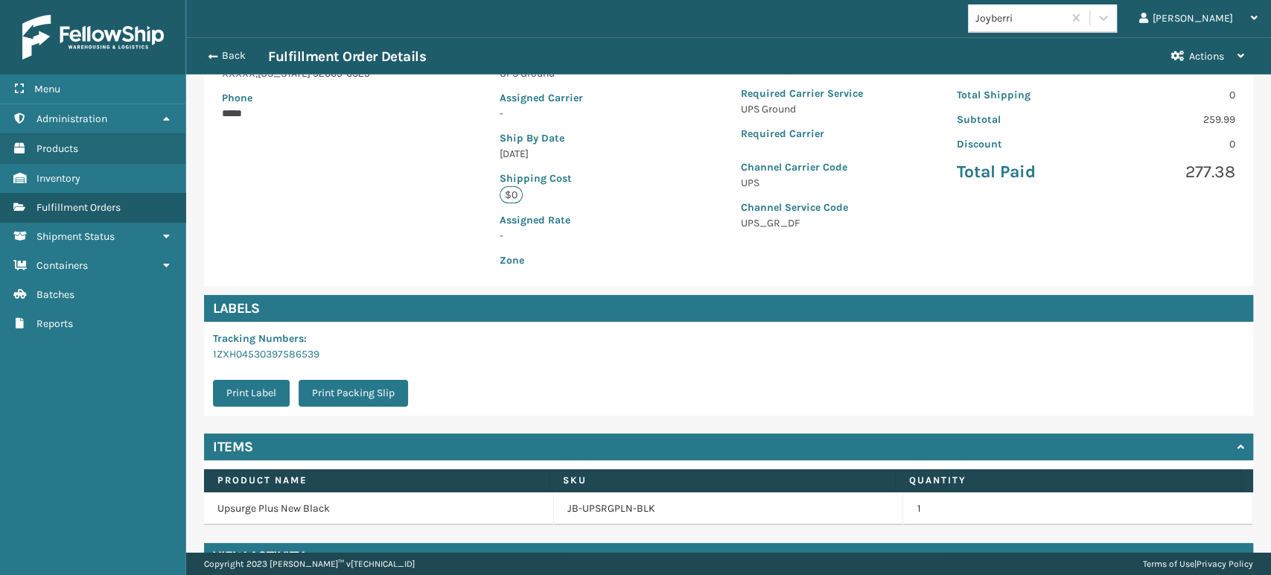
scroll to position [303, 0]
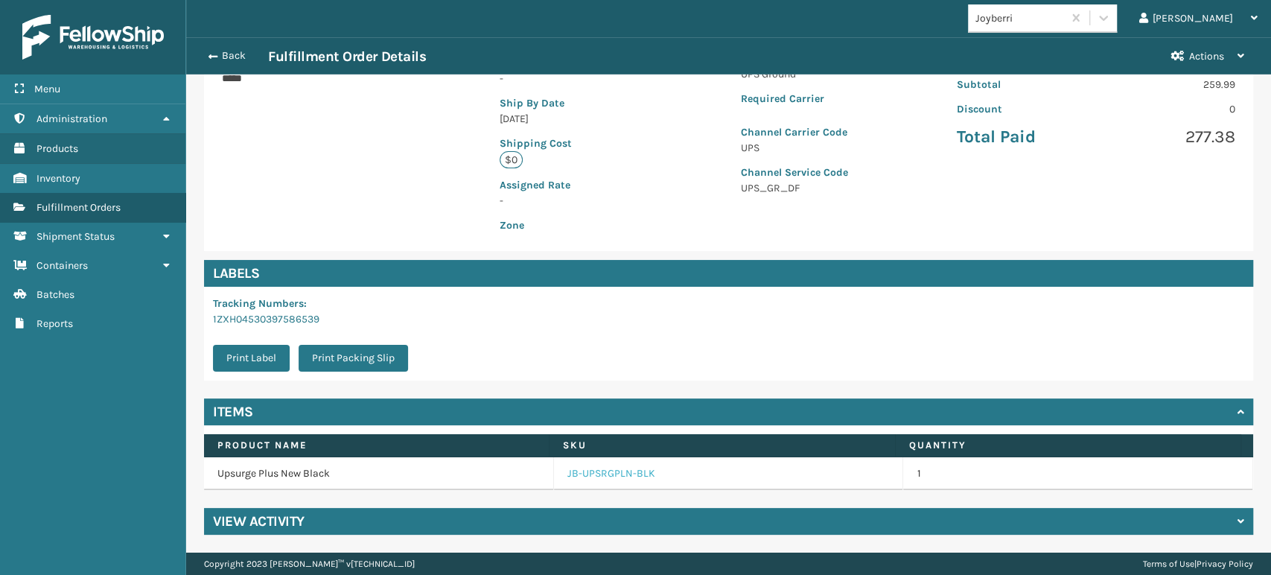
click at [624, 476] on link "JB-UPSRGPLN-BLK" at bounding box center [611, 473] width 88 height 15
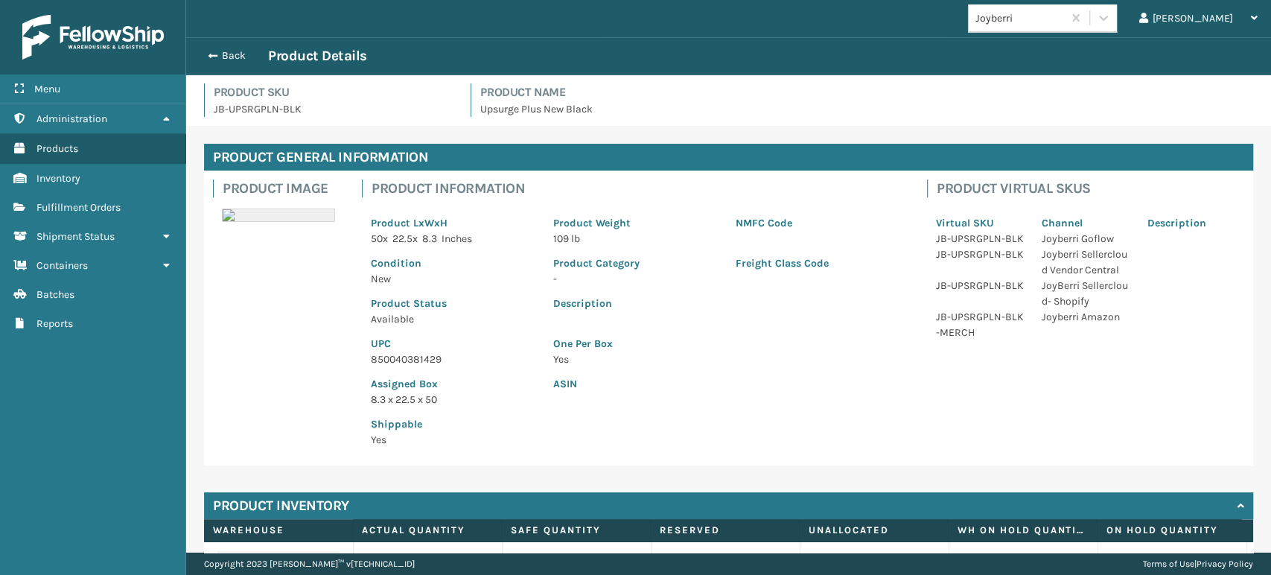
click at [395, 356] on p "850040381429" at bounding box center [453, 359] width 165 height 16
copy p "850040381429"
click at [225, 52] on button "Back" at bounding box center [234, 55] width 68 height 13
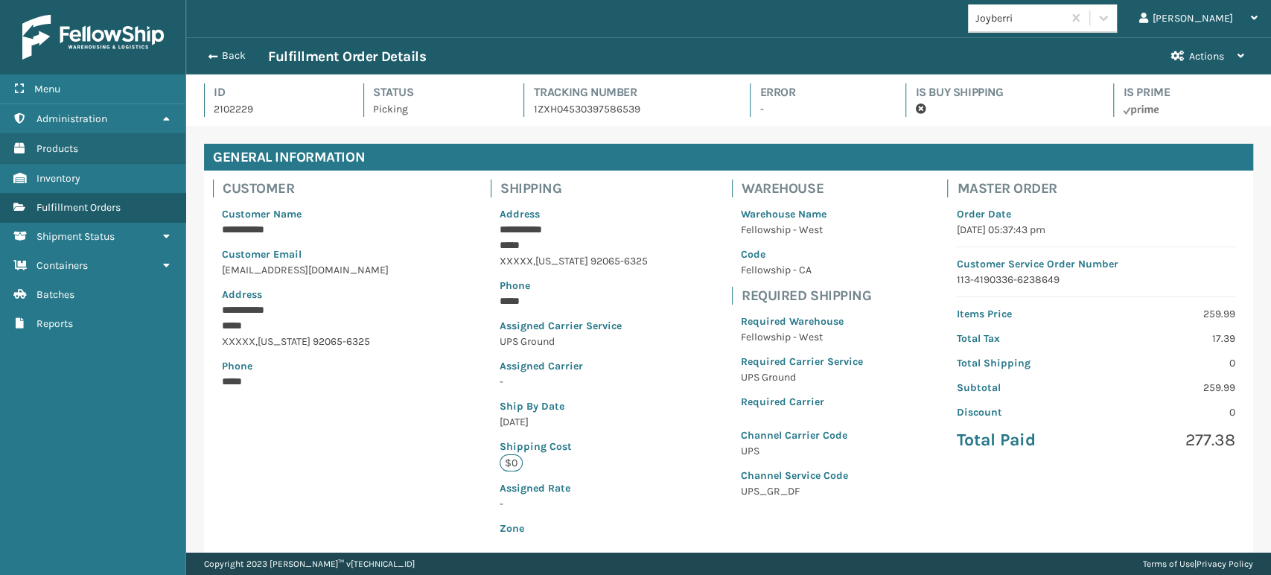
scroll to position [36, 1084]
click at [226, 52] on button "Back" at bounding box center [234, 55] width 68 height 13
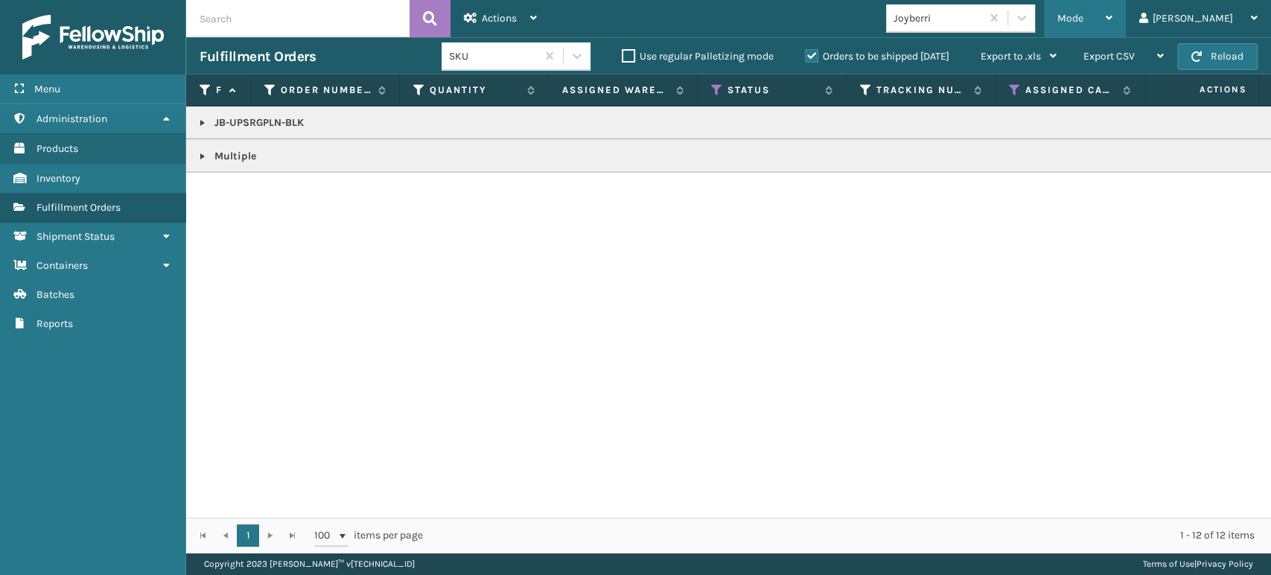
click at [1112, 10] on div "Mode" at bounding box center [1084, 18] width 55 height 37
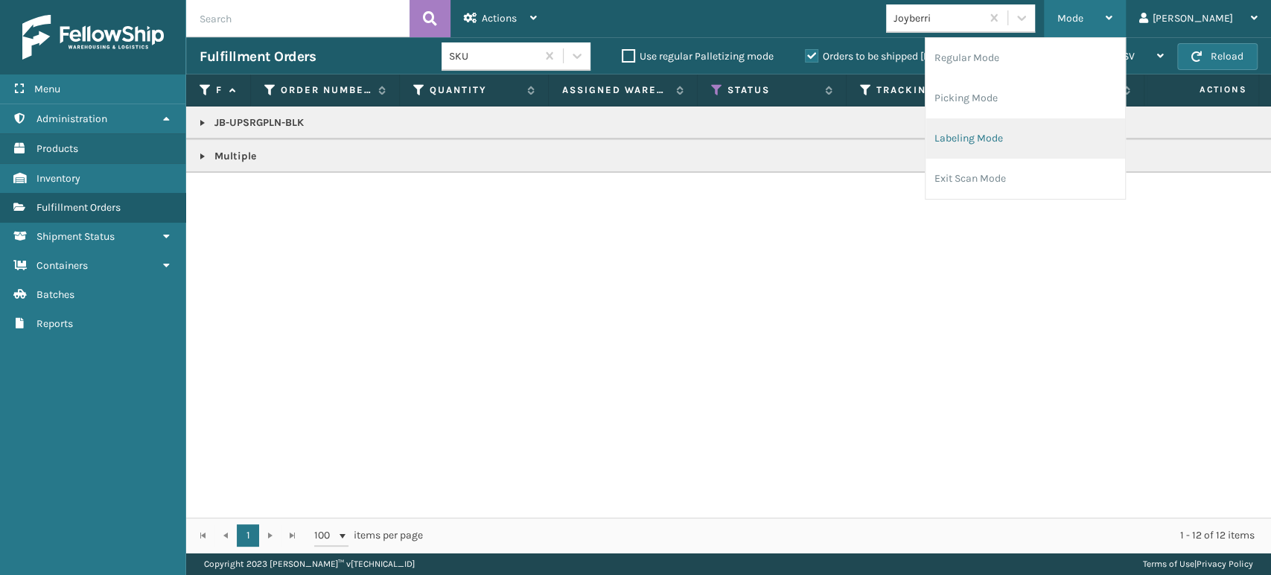
click at [1084, 141] on li "Labeling Mode" at bounding box center [1025, 138] width 200 height 40
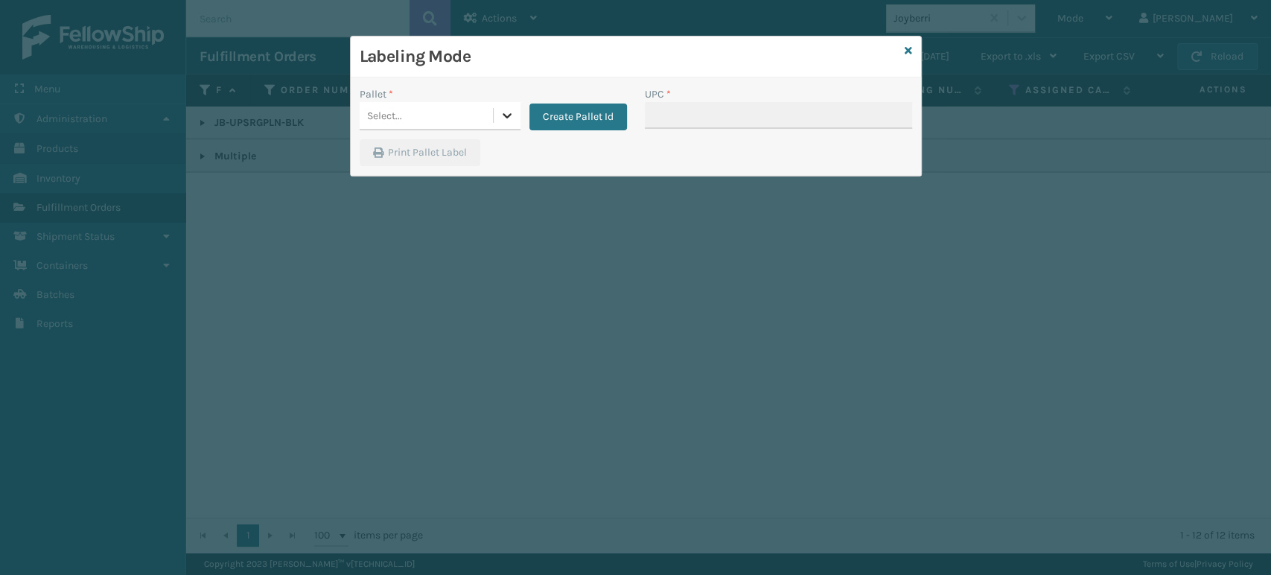
click at [506, 117] on icon at bounding box center [507, 115] width 9 height 5
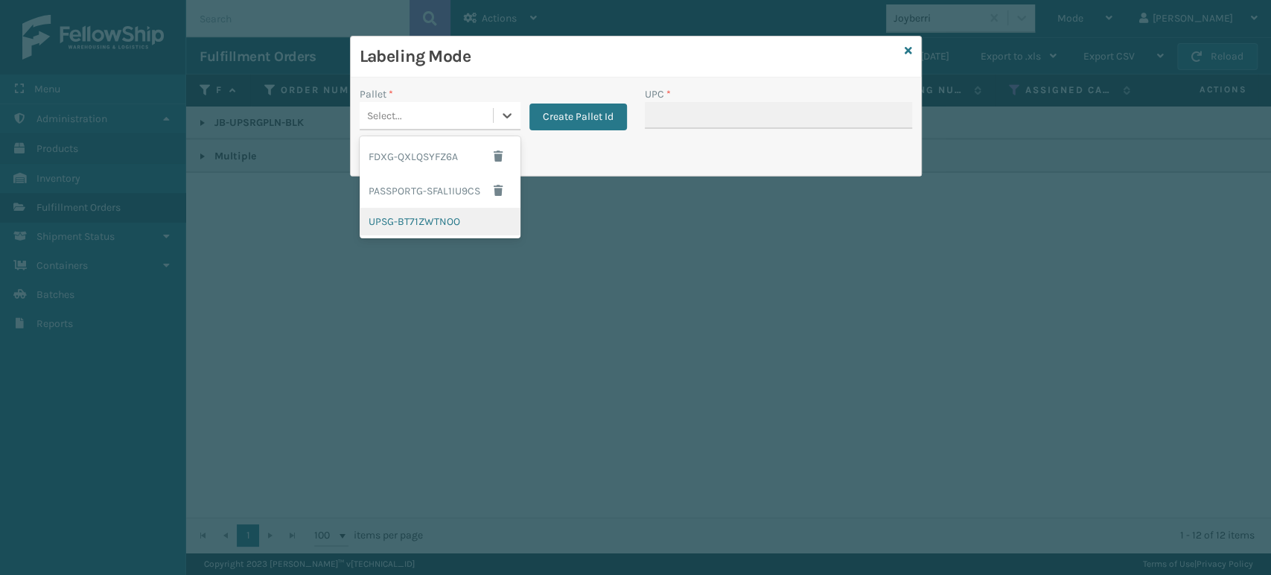
click at [450, 222] on div "UPSG-BT71ZWTNOO" at bounding box center [440, 222] width 161 height 28
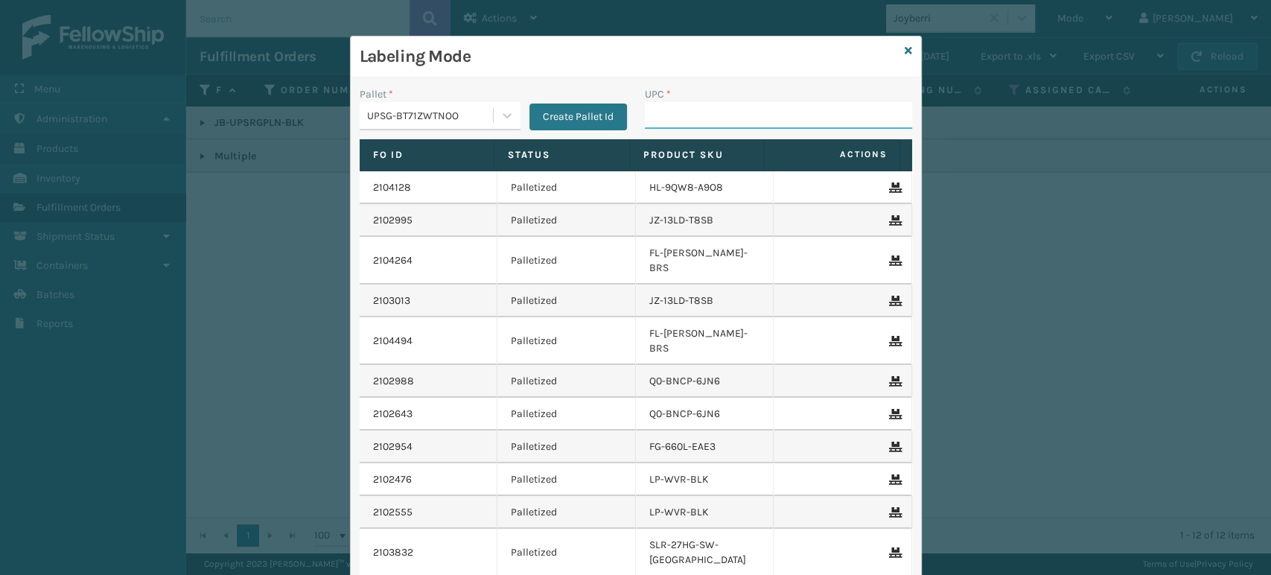
click at [698, 120] on input "UPC *" at bounding box center [778, 115] width 267 height 27
paste input "850040381429"
type input "850040381429"
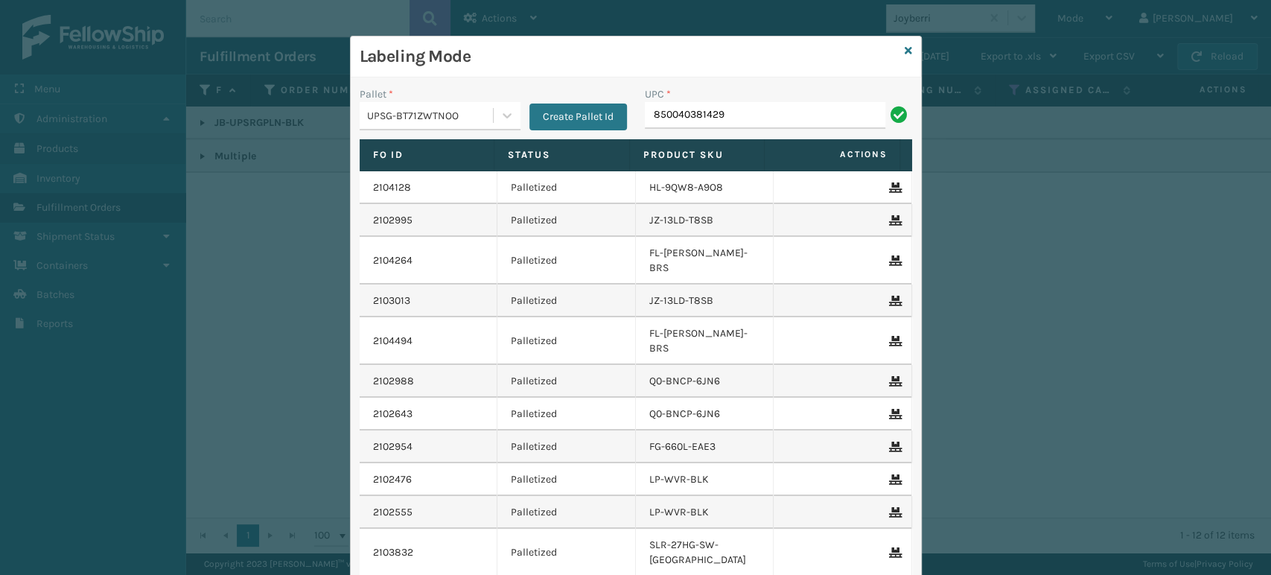
type input "850040381429"
click at [756, 122] on input "850040381429" at bounding box center [765, 115] width 240 height 27
type input "850040381429"
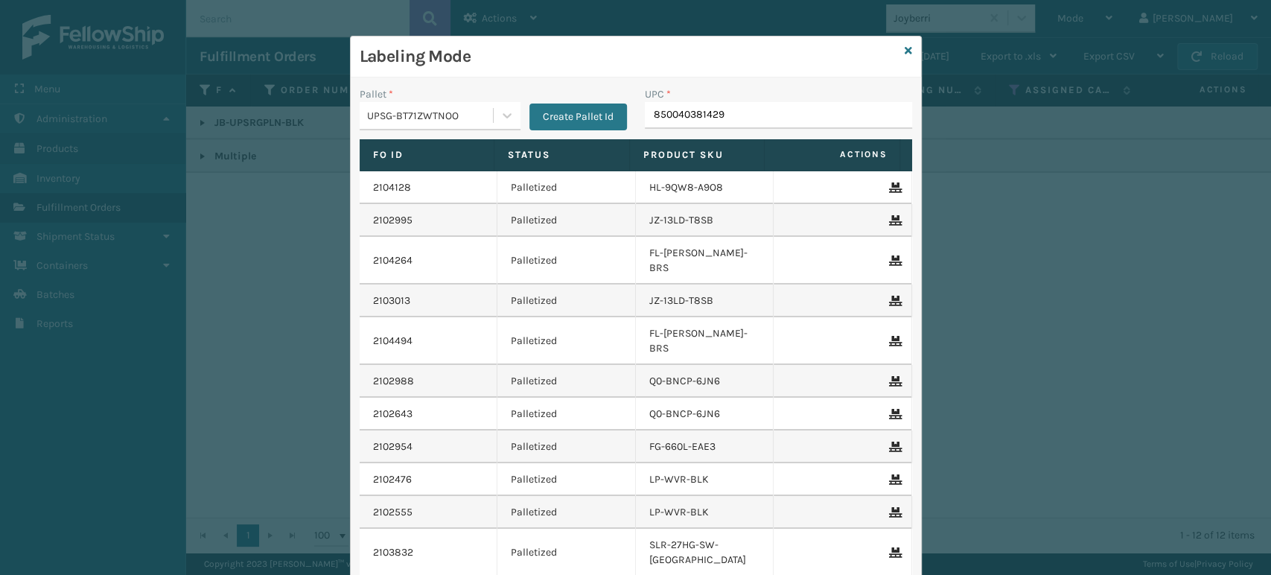
type input "850040381429"
click at [756, 122] on input "850040381429" at bounding box center [765, 115] width 240 height 27
type input "850040381429"
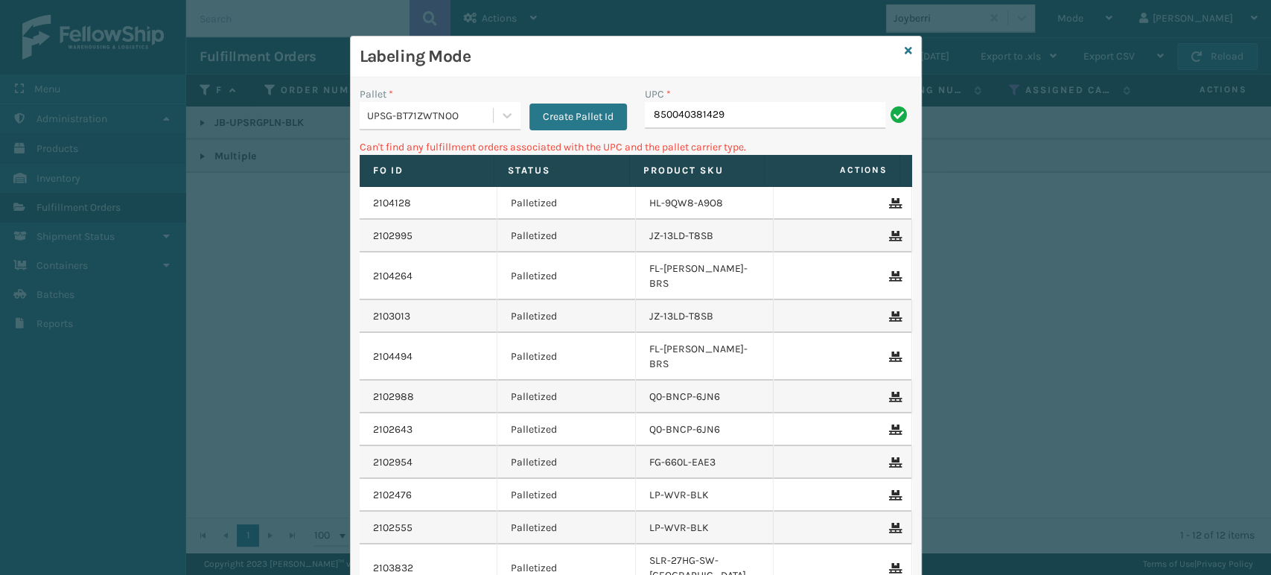
click at [581, 130] on div "Pallet * UPSG-BT71ZWTNOO Create Pallet Id" at bounding box center [493, 112] width 285 height 53
click at [581, 126] on button "Create Pallet Id" at bounding box center [578, 116] width 98 height 27
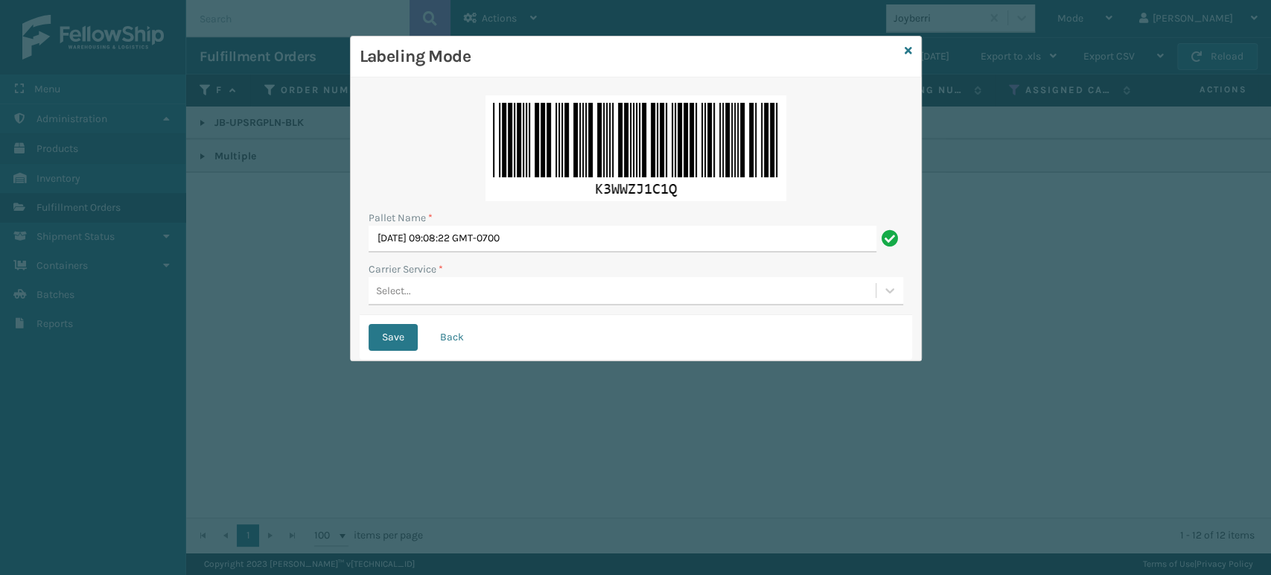
click at [905, 48] on icon at bounding box center [908, 50] width 7 height 10
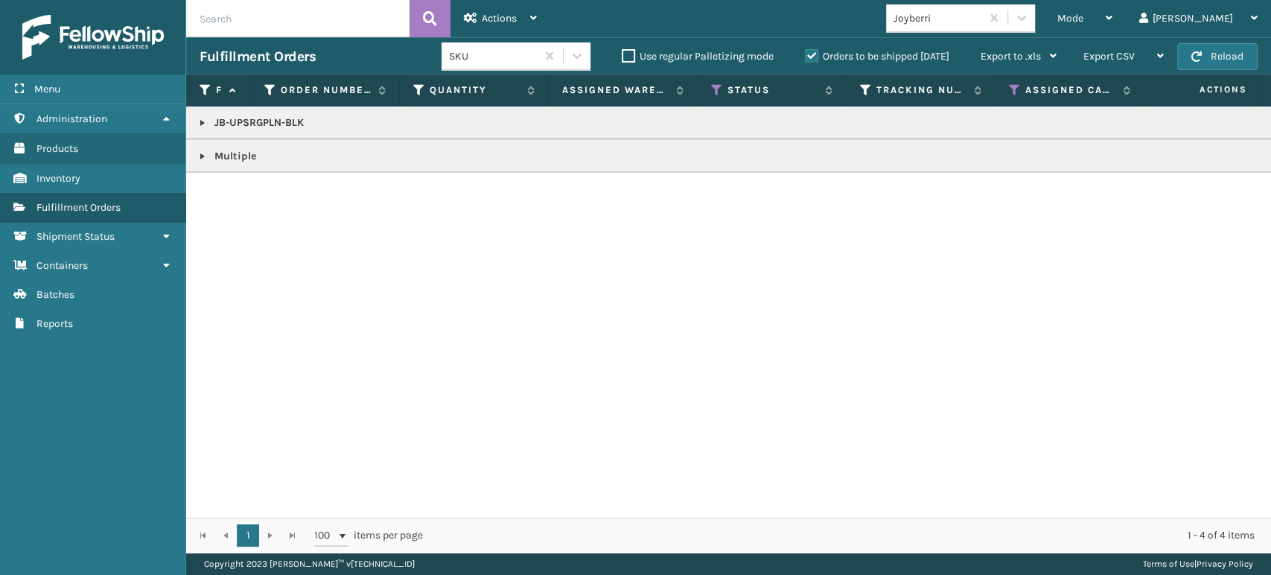
click at [200, 118] on link at bounding box center [203, 123] width 12 height 12
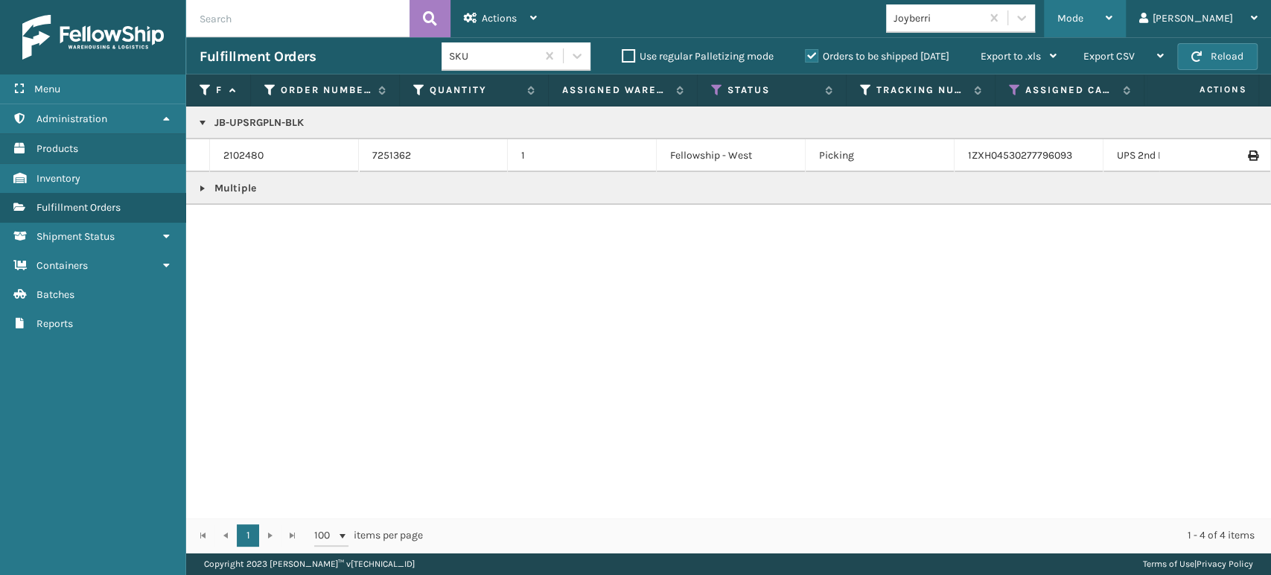
click at [1083, 16] on span "Mode" at bounding box center [1070, 18] width 26 height 13
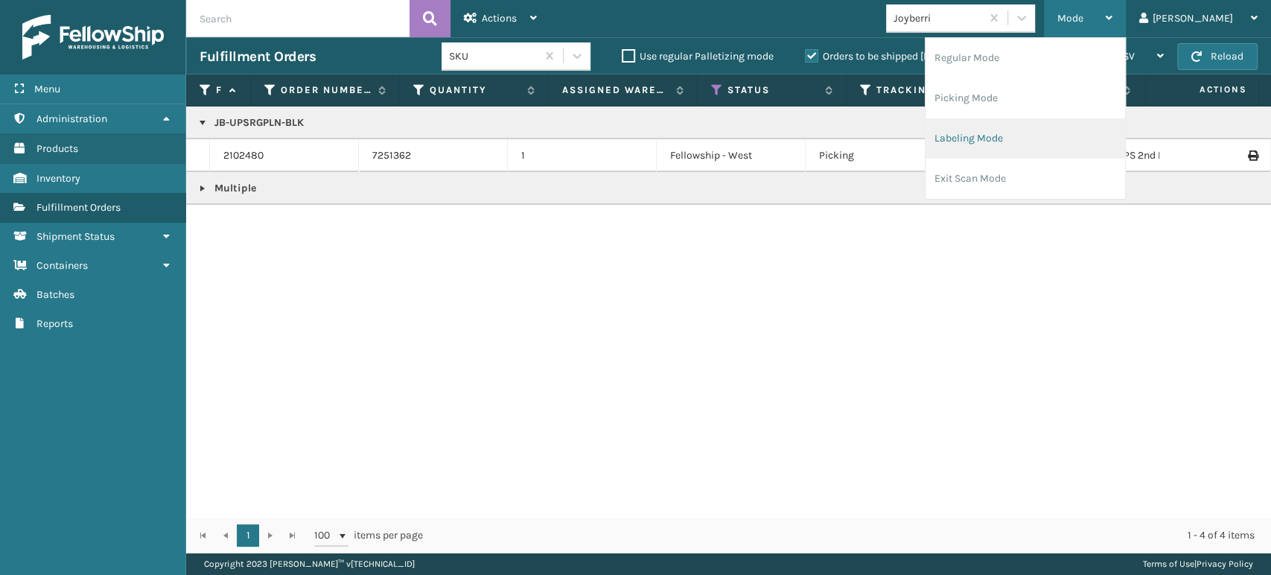
click at [1084, 138] on li "Labeling Mode" at bounding box center [1025, 138] width 200 height 40
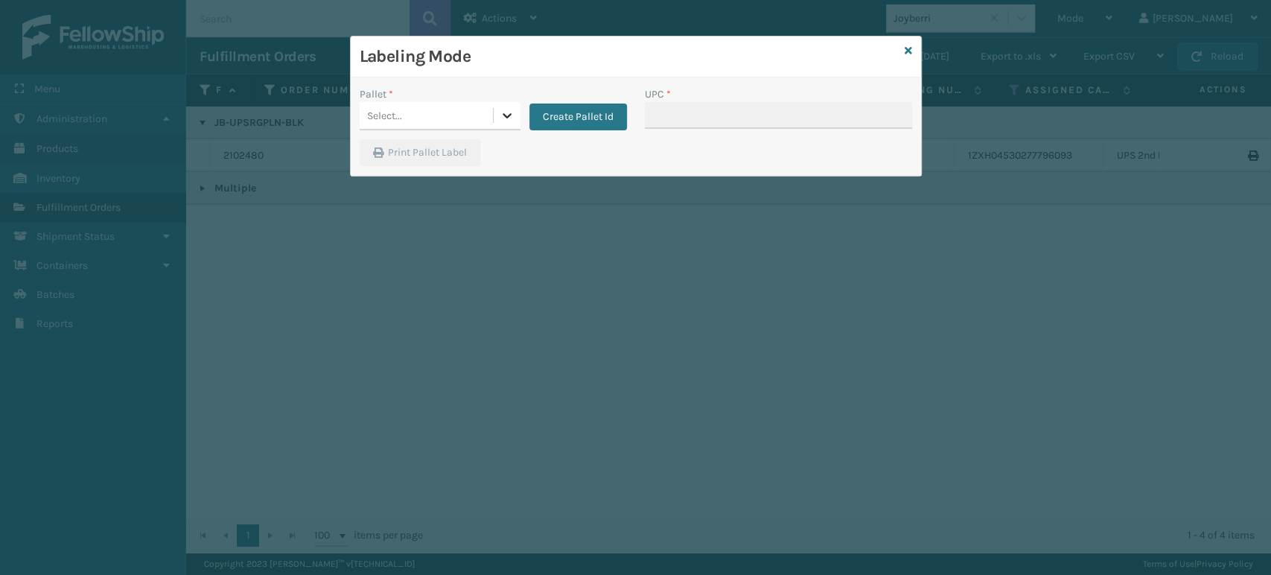
click at [512, 112] on icon at bounding box center [507, 115] width 15 height 15
click at [558, 111] on button "Create Pallet Id" at bounding box center [578, 116] width 98 height 27
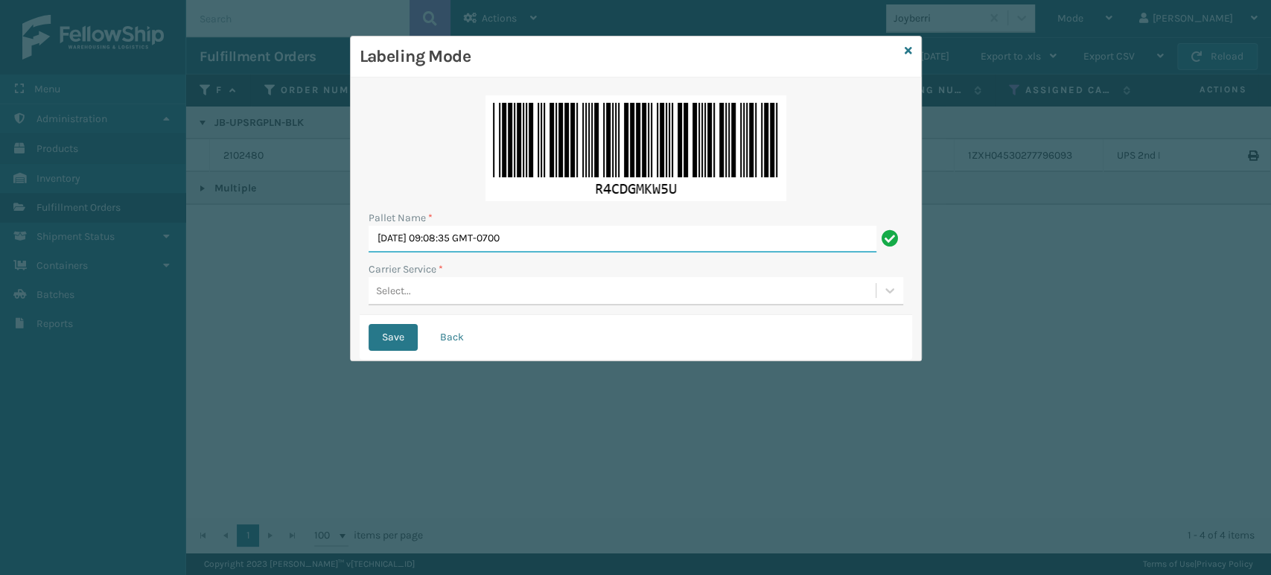
drag, startPoint x: 622, startPoint y: 230, endPoint x: 290, endPoint y: 246, distance: 332.4
click at [290, 246] on div "Labeling Mode Pallet Name * Sun Sep 28 2025 09:08:35 GMT-0700 Carrier Service *…" at bounding box center [635, 287] width 1271 height 575
type input "BOX TRUCK"
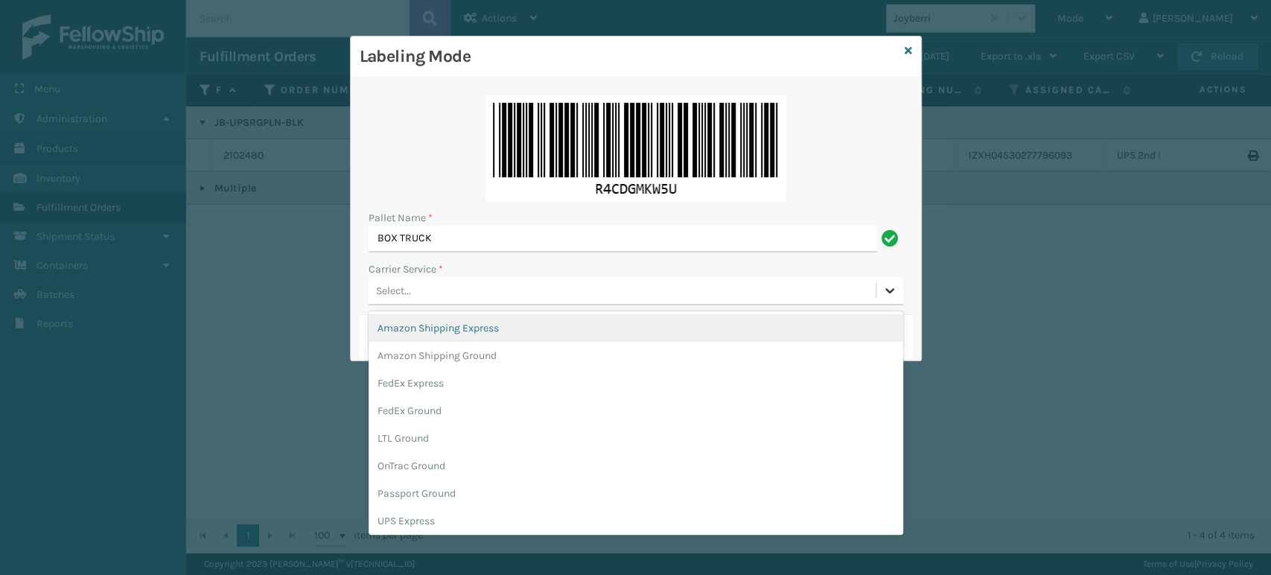
click at [884, 288] on icon at bounding box center [889, 290] width 15 height 15
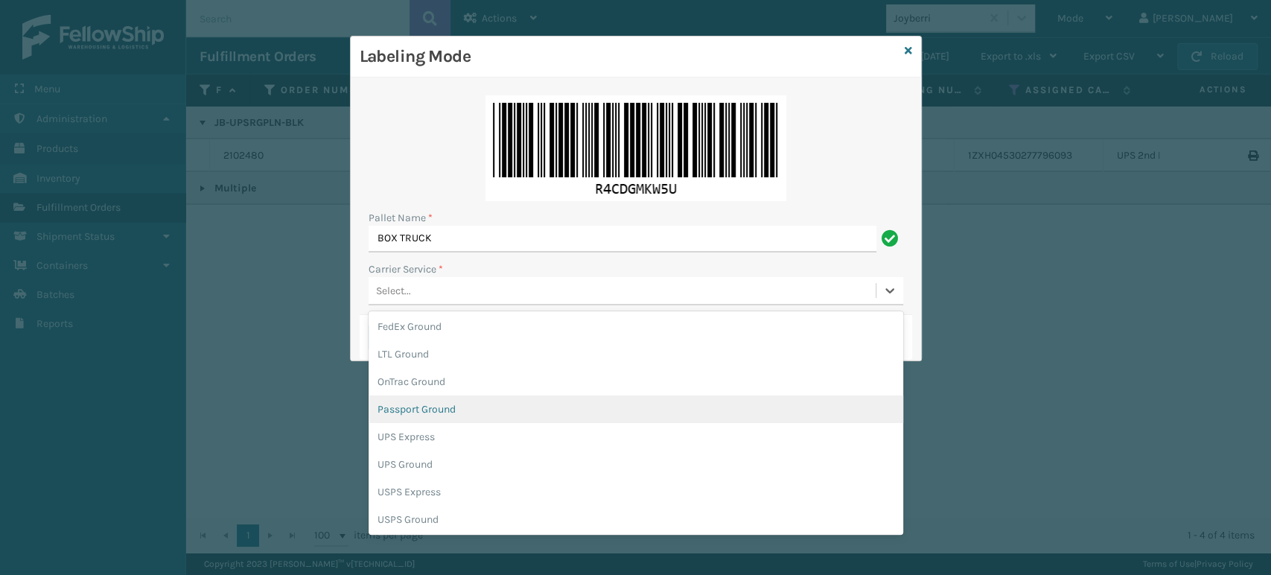
scroll to position [85, 0]
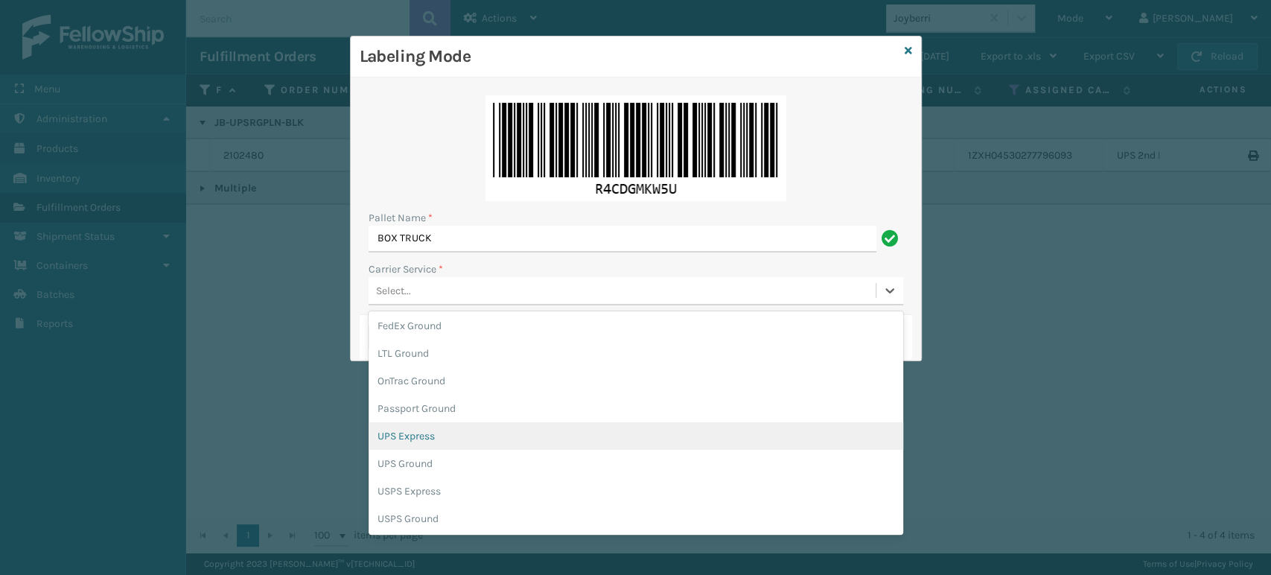
click at [560, 442] on div "UPS Express" at bounding box center [636, 436] width 535 height 28
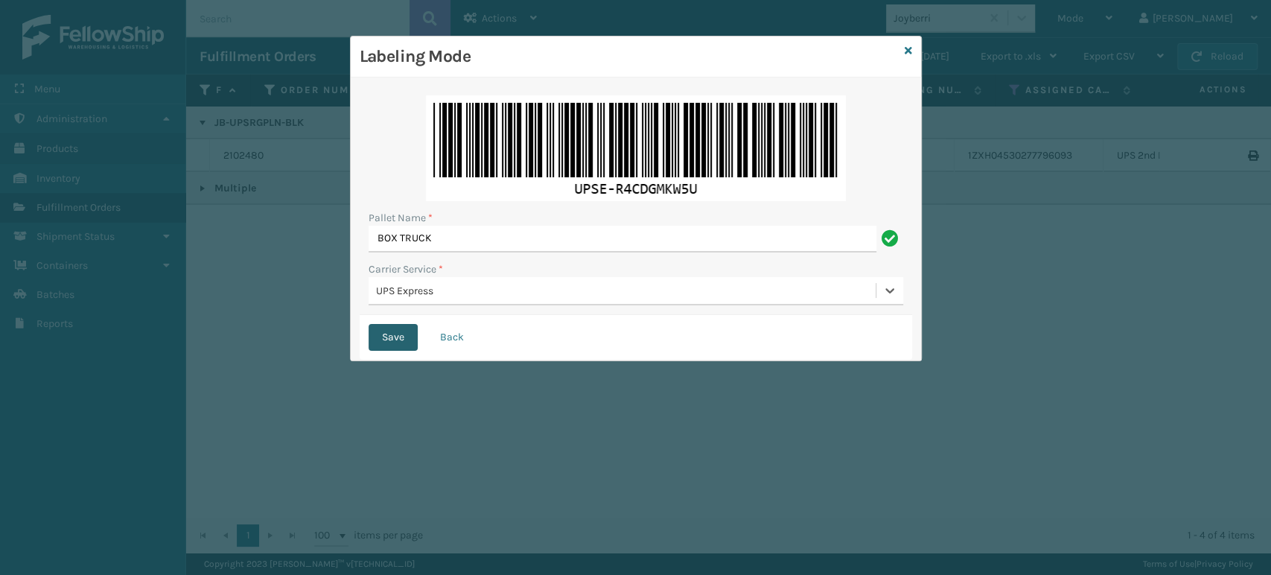
click at [389, 342] on button "Save" at bounding box center [393, 337] width 49 height 27
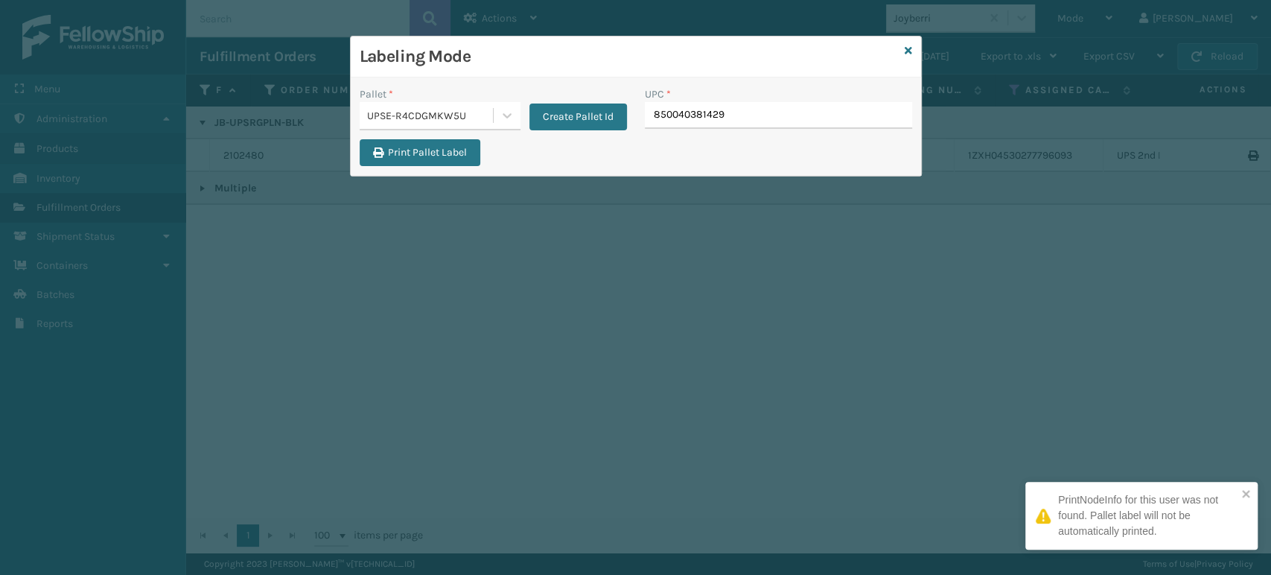
type input "850040381429"
click at [822, 121] on input "850040381429" at bounding box center [765, 115] width 240 height 27
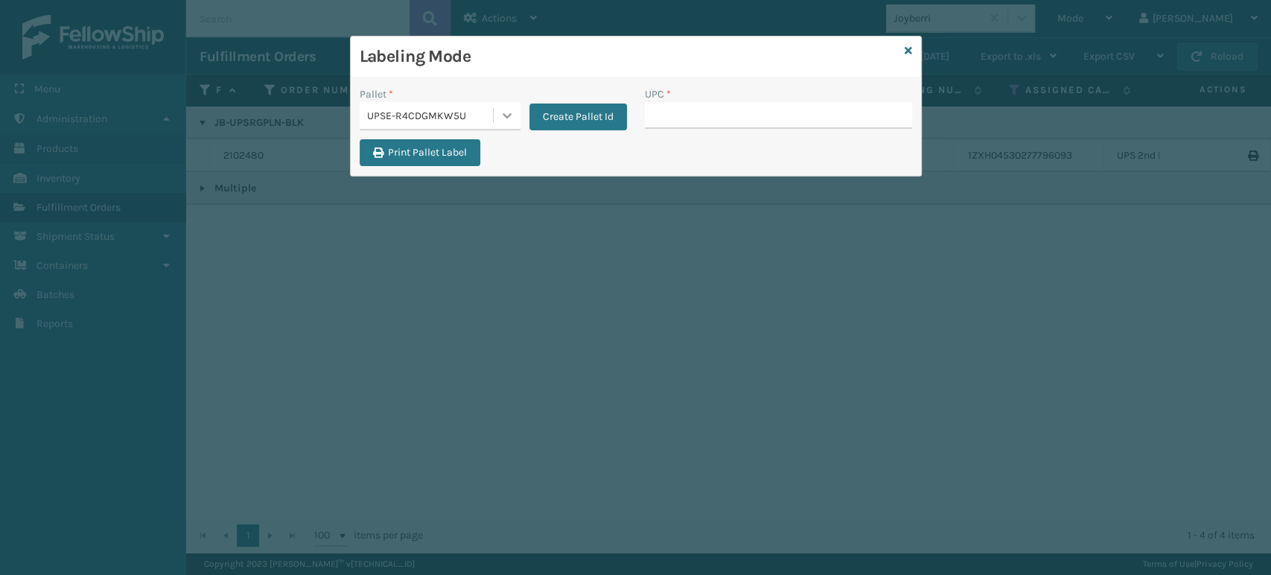
click at [512, 122] on icon at bounding box center [507, 115] width 15 height 15
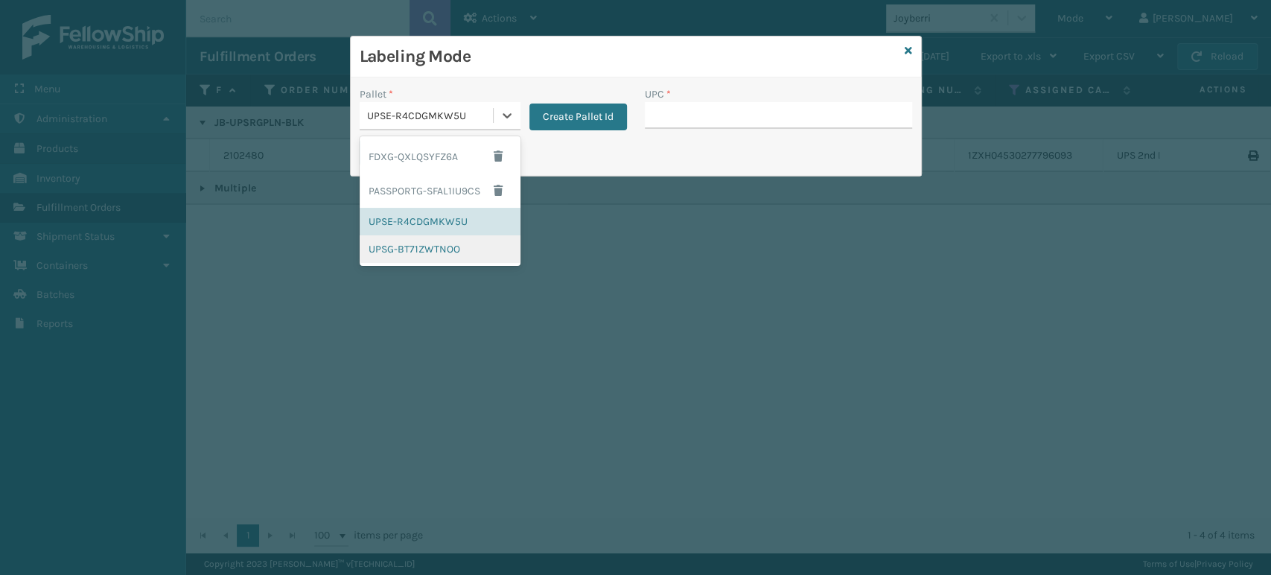
click at [431, 246] on div "UPSG-BT71ZWTNOO" at bounding box center [440, 249] width 161 height 28
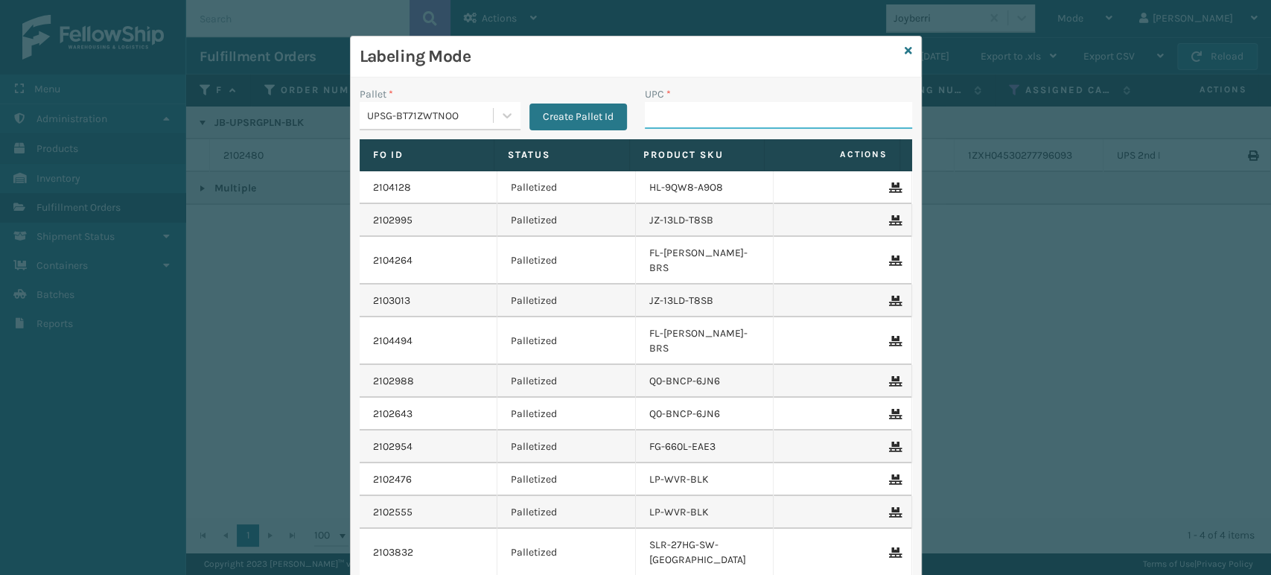
click at [771, 121] on input "UPC *" at bounding box center [778, 115] width 267 height 27
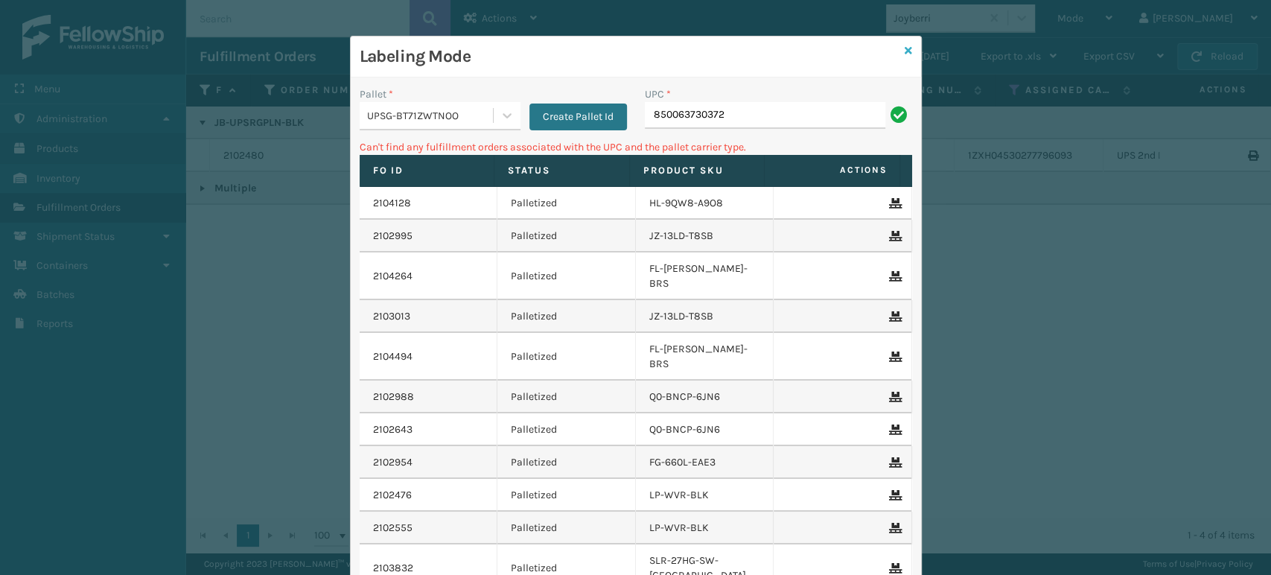
click at [905, 48] on icon at bounding box center [908, 50] width 7 height 10
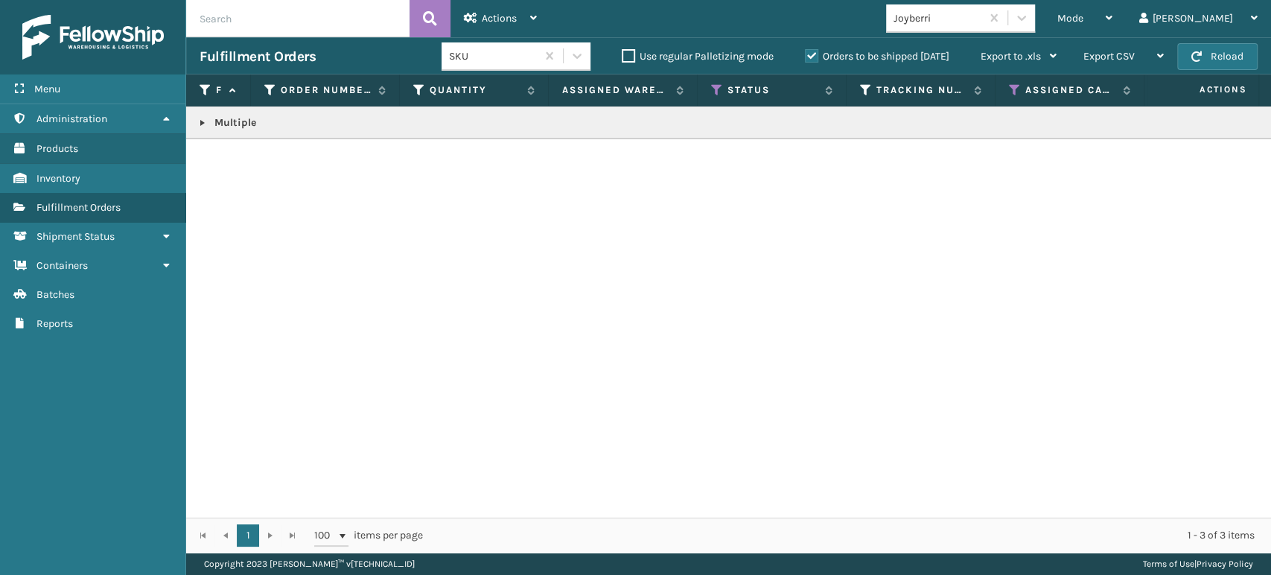
click at [197, 123] on link at bounding box center [203, 123] width 12 height 12
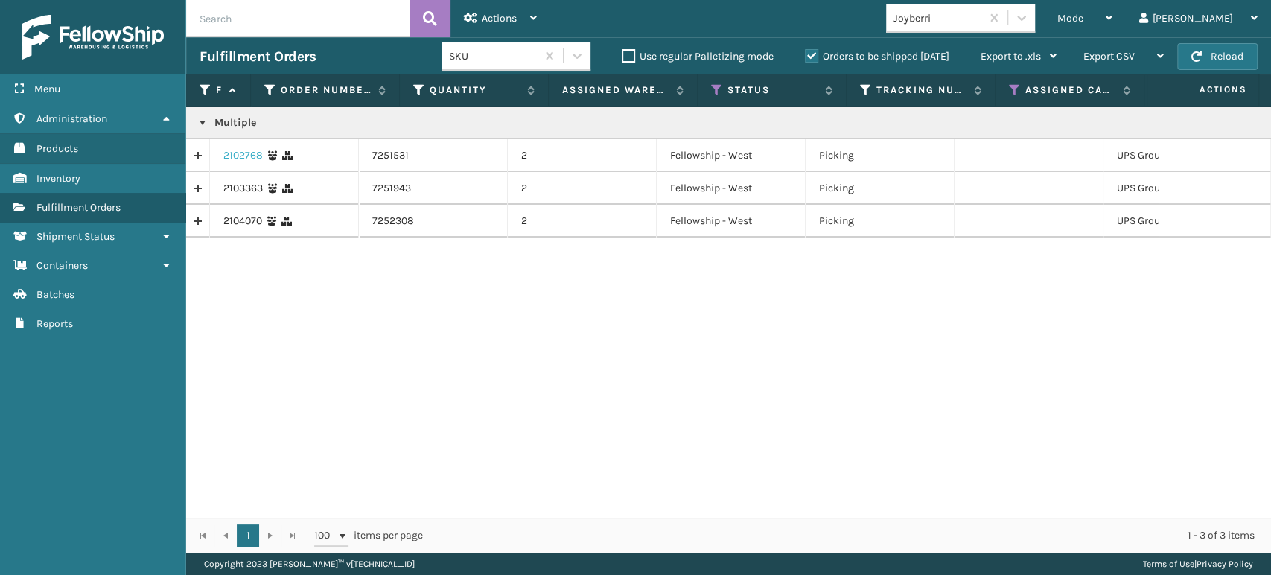
click at [231, 157] on link "2102768" at bounding box center [242, 155] width 39 height 15
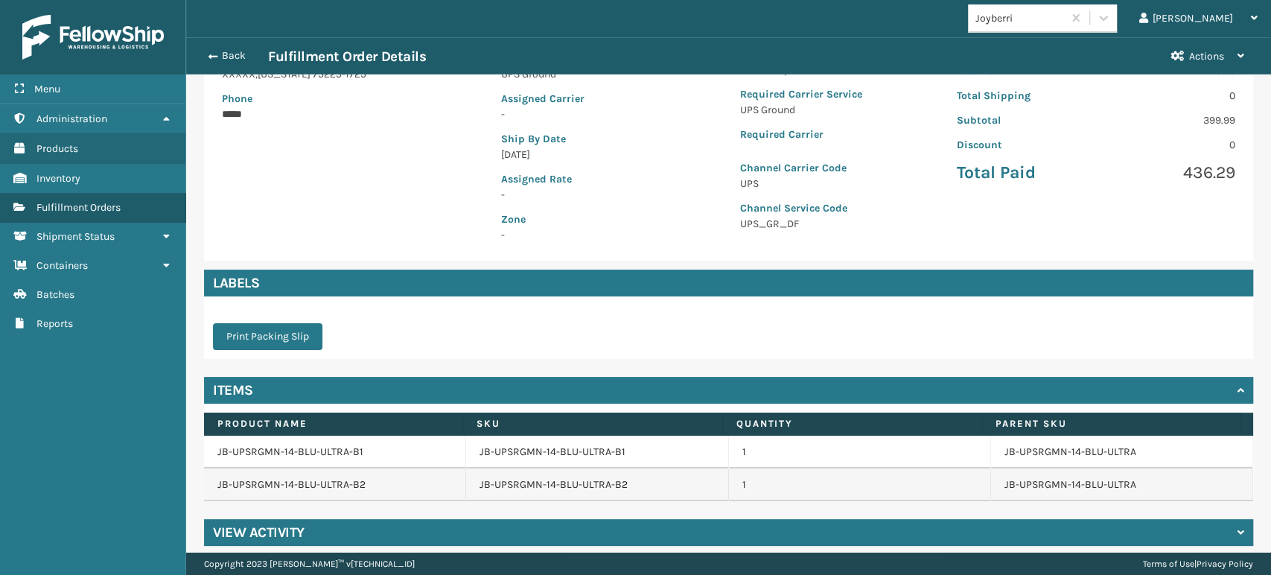
scroll to position [278, 0]
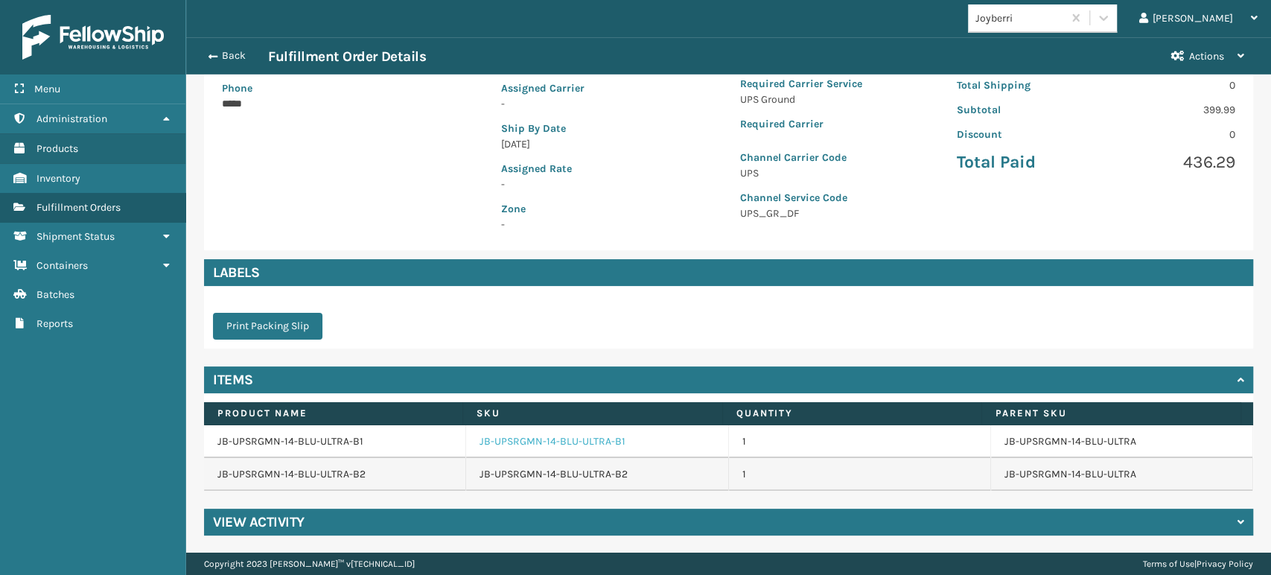
click at [535, 445] on link "JB-UPSRGMN-14-BLU-ULTRA-B1" at bounding box center [552, 441] width 146 height 15
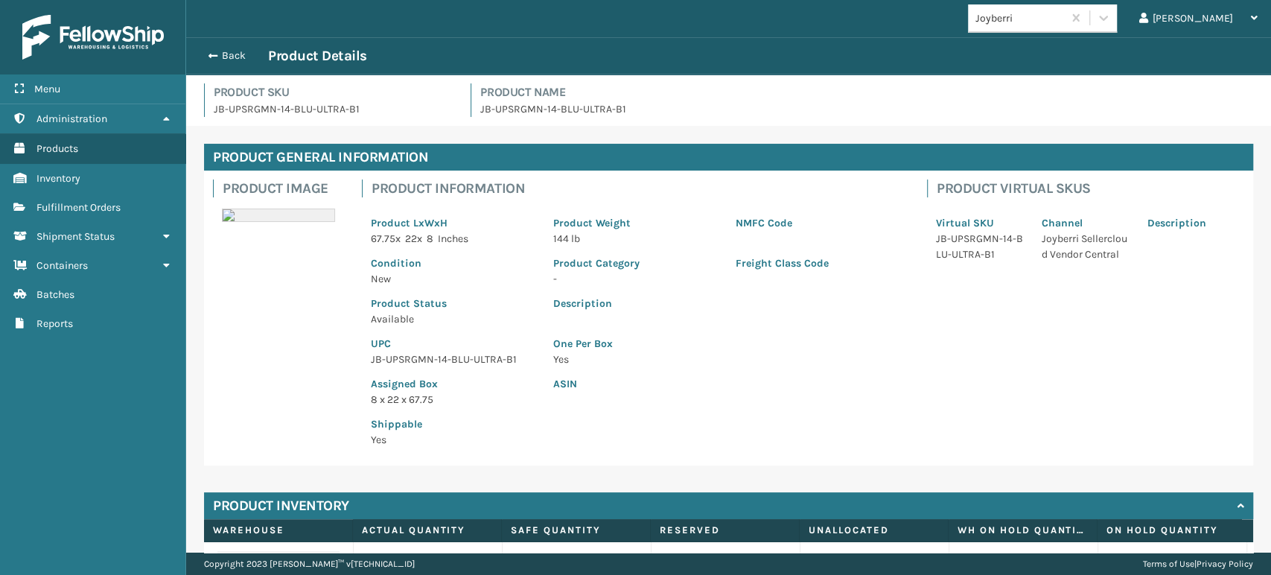
click at [435, 355] on p "JB-UPSRGMN-14-BLU-ULTRA-B1" at bounding box center [453, 359] width 165 height 16
copy p "JB-UPSRGMN-14-BLU-ULTRA-B1"
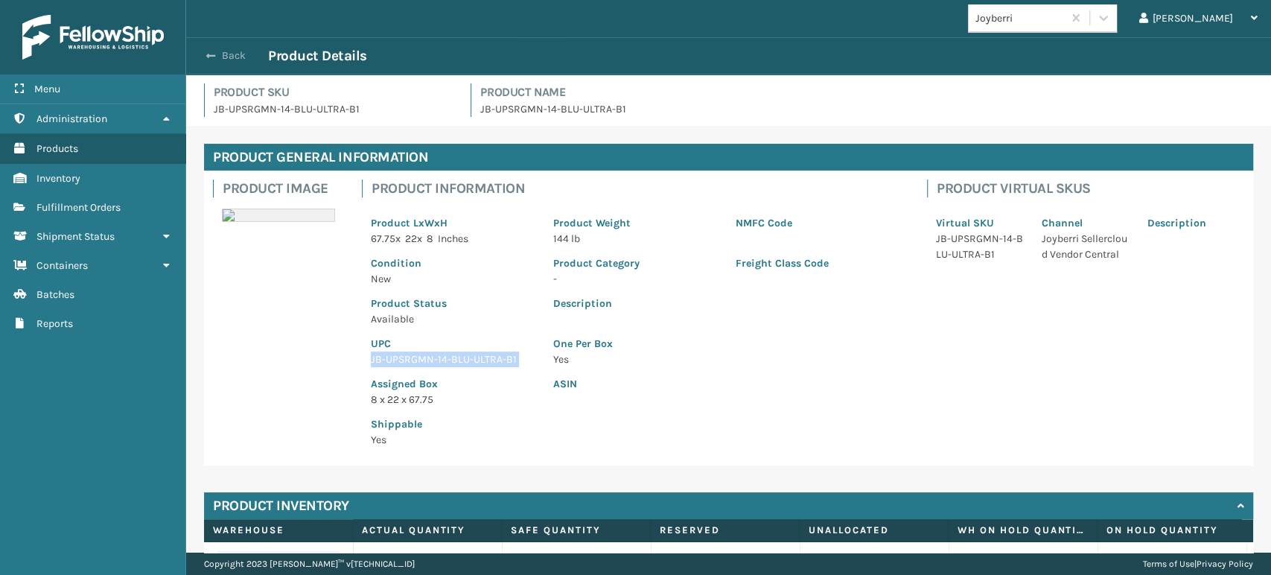
click at [238, 57] on button "Back" at bounding box center [234, 55] width 68 height 13
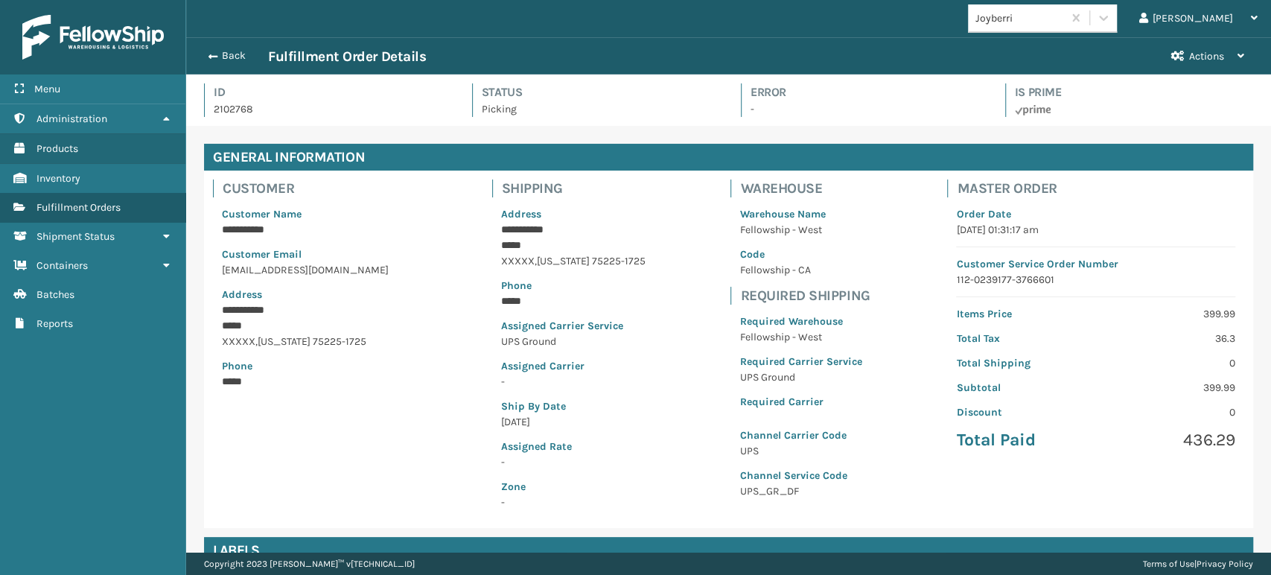
scroll to position [36, 1084]
click at [238, 57] on button "Back" at bounding box center [234, 55] width 68 height 13
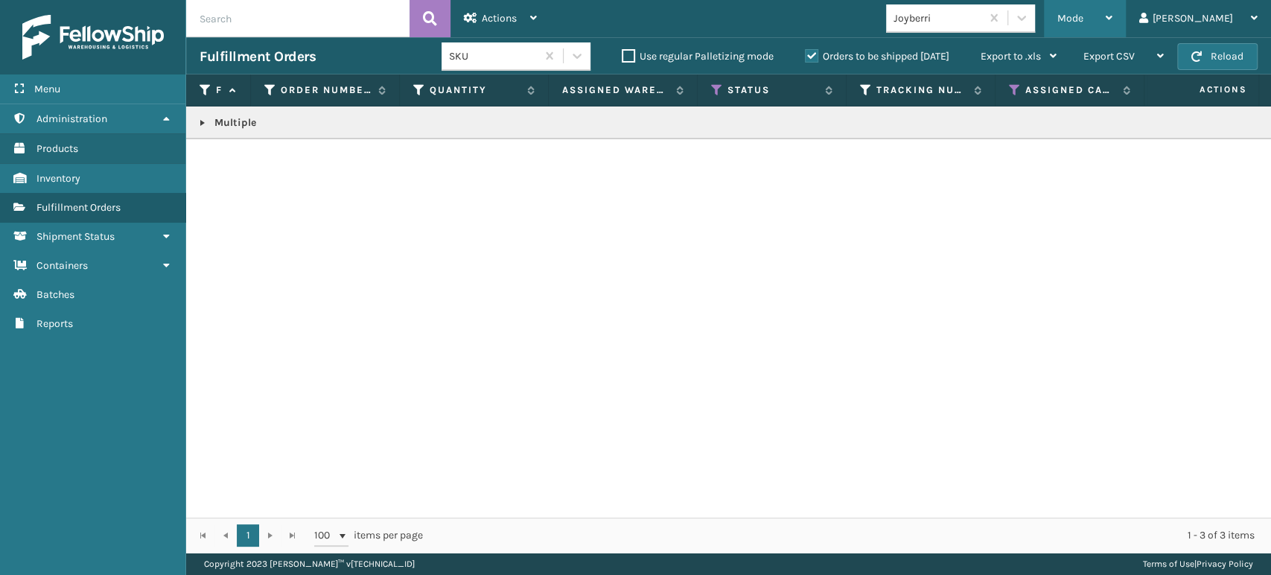
click at [1112, 10] on div "Mode" at bounding box center [1084, 18] width 55 height 37
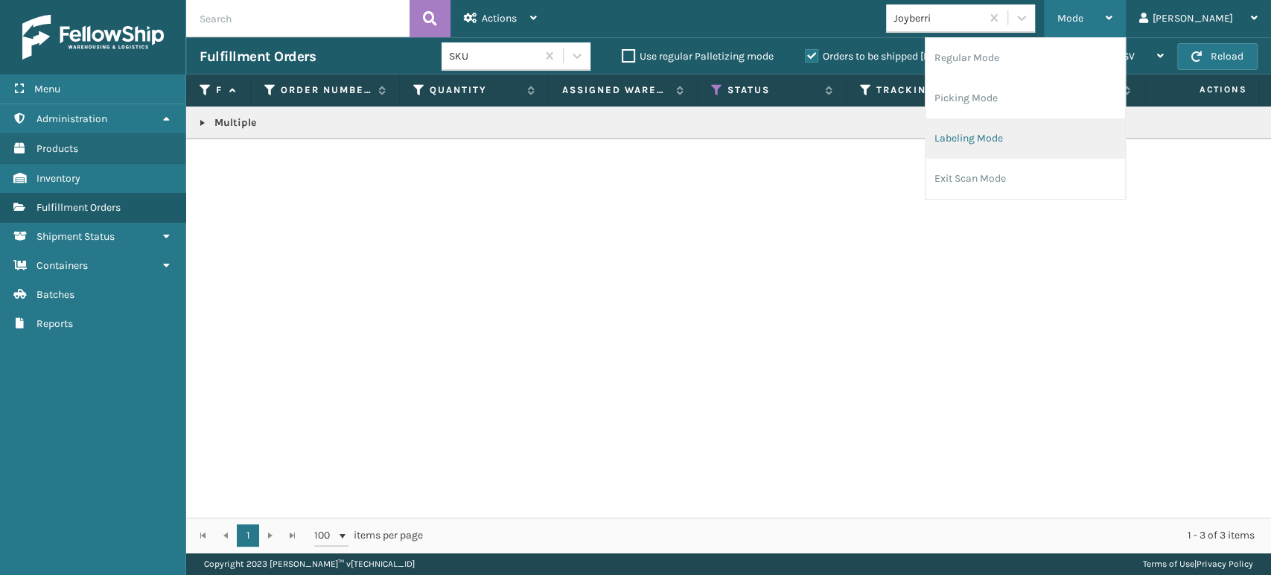
click at [1119, 153] on li "Labeling Mode" at bounding box center [1025, 138] width 200 height 40
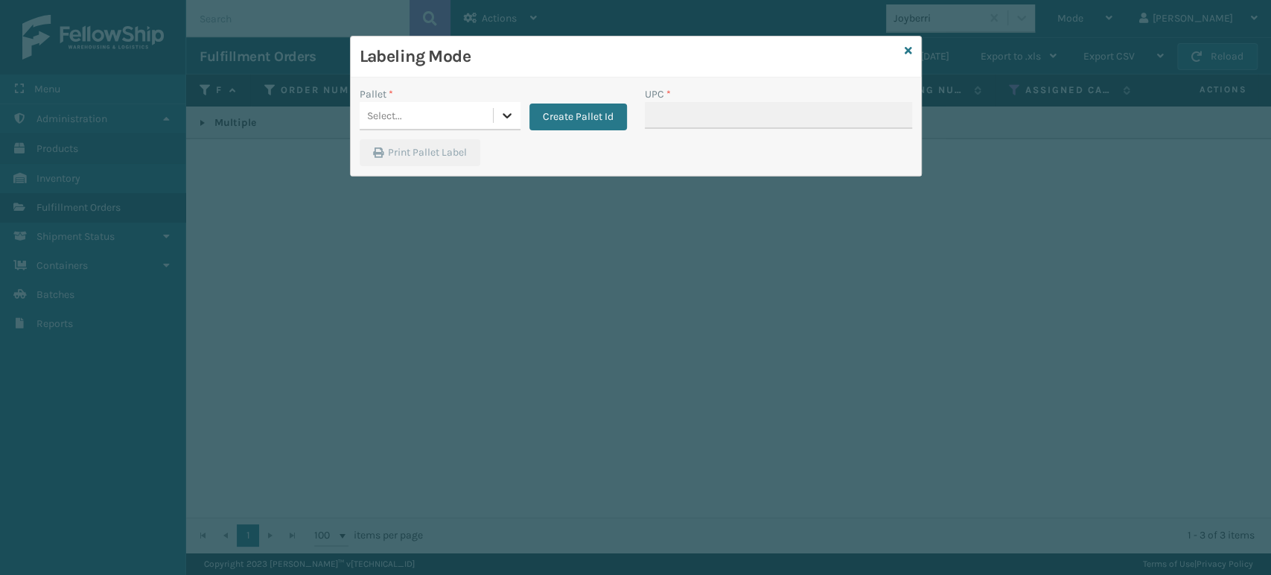
click at [507, 113] on icon at bounding box center [507, 115] width 15 height 15
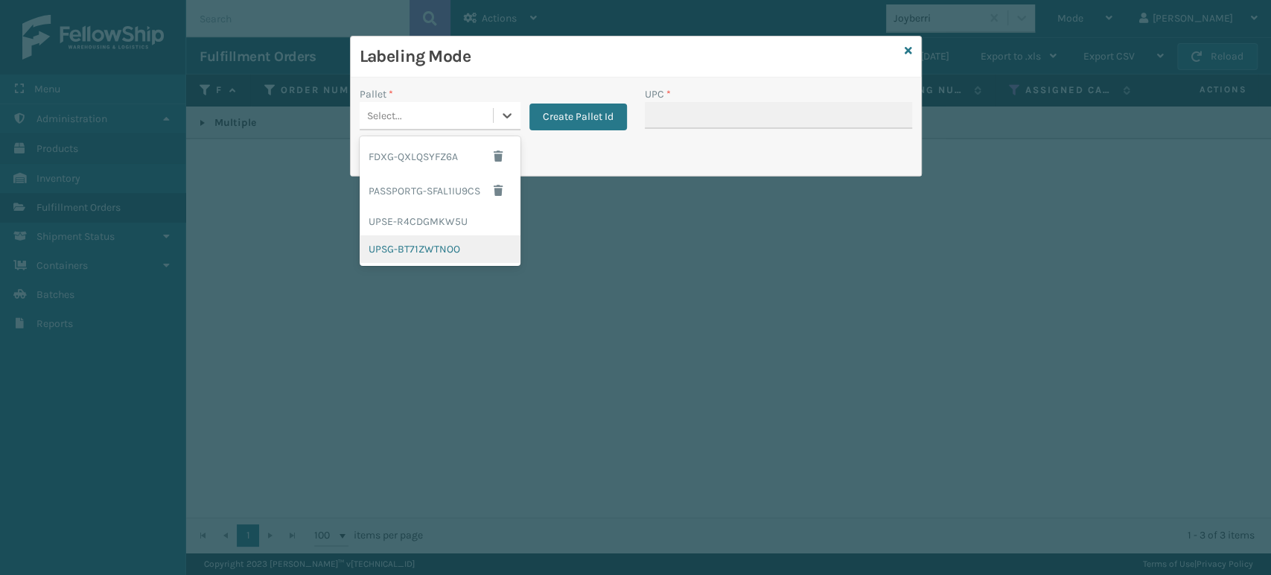
click at [420, 245] on div "UPSG-BT71ZWTNOO" at bounding box center [440, 249] width 161 height 28
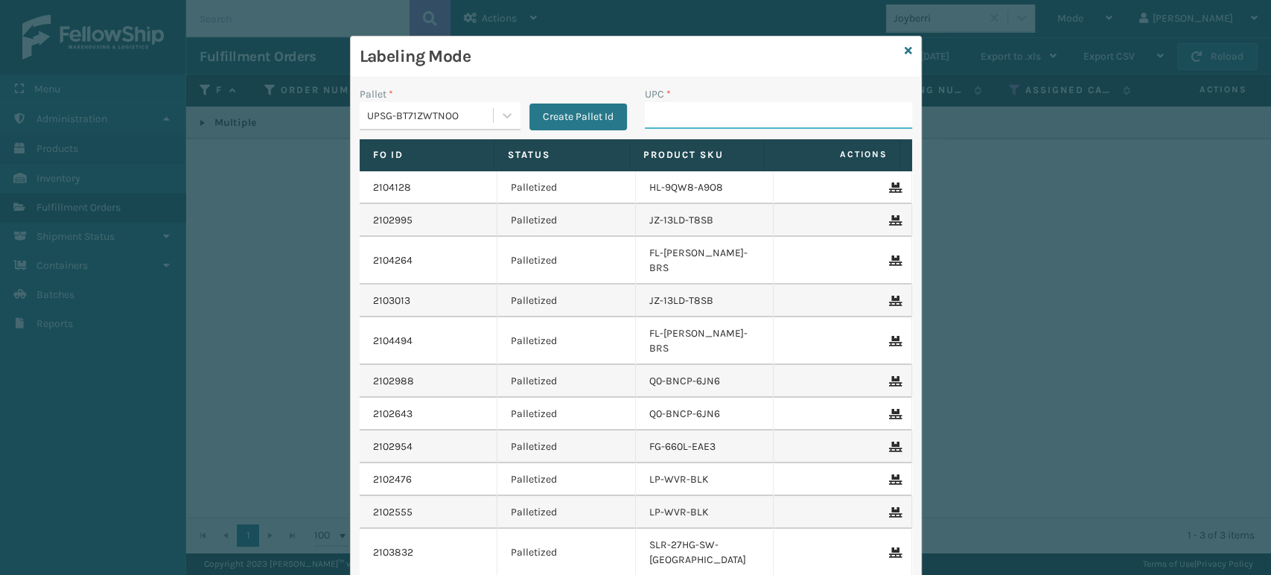
click at [682, 111] on input "UPC *" at bounding box center [778, 115] width 267 height 27
paste input "JB-UPSRGMN-14-BLU-ULTRA-B1"
type input "JB-UPSRGMN-14-BLU-ULTRA-B1"
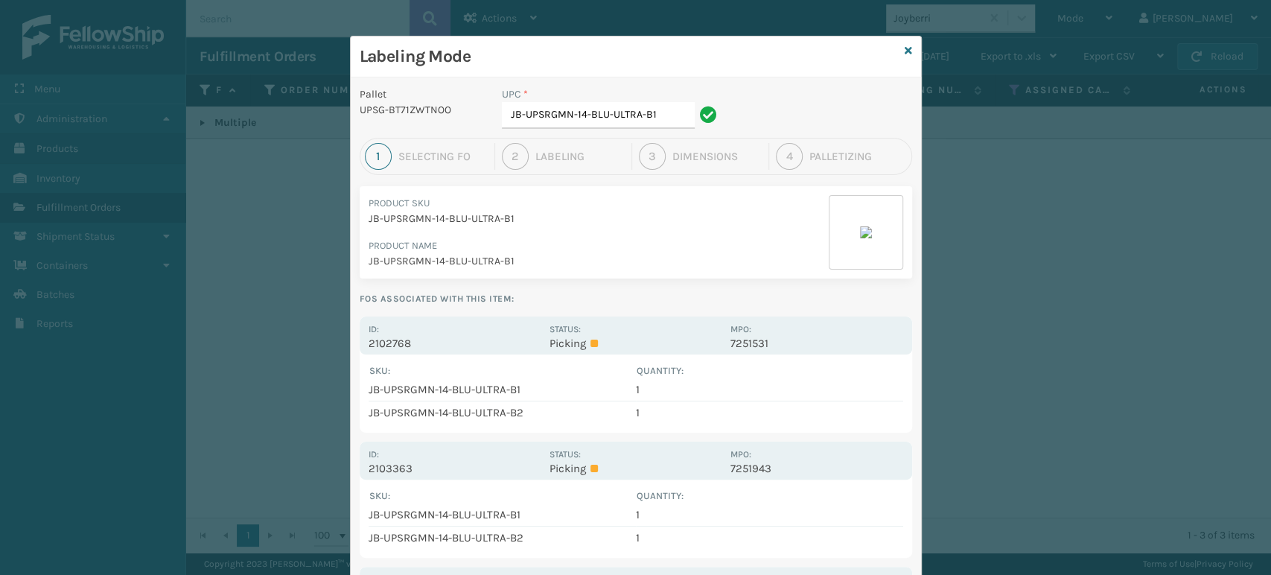
click at [658, 314] on div "Pallet UPSG-BT71ZWTNOO UPC * JB-UPSRGMN-14-BLU-ULTRA-B1 1 Selecting FO 2 Labeli…" at bounding box center [636, 394] width 570 height 634
click at [657, 315] on div "Pallet UPSG-BT71ZWTNOO UPC * JB-UPSRGMN-14-BLU-ULTRA-B1 1 Selecting FO 2 Labeli…" at bounding box center [636, 394] width 570 height 634
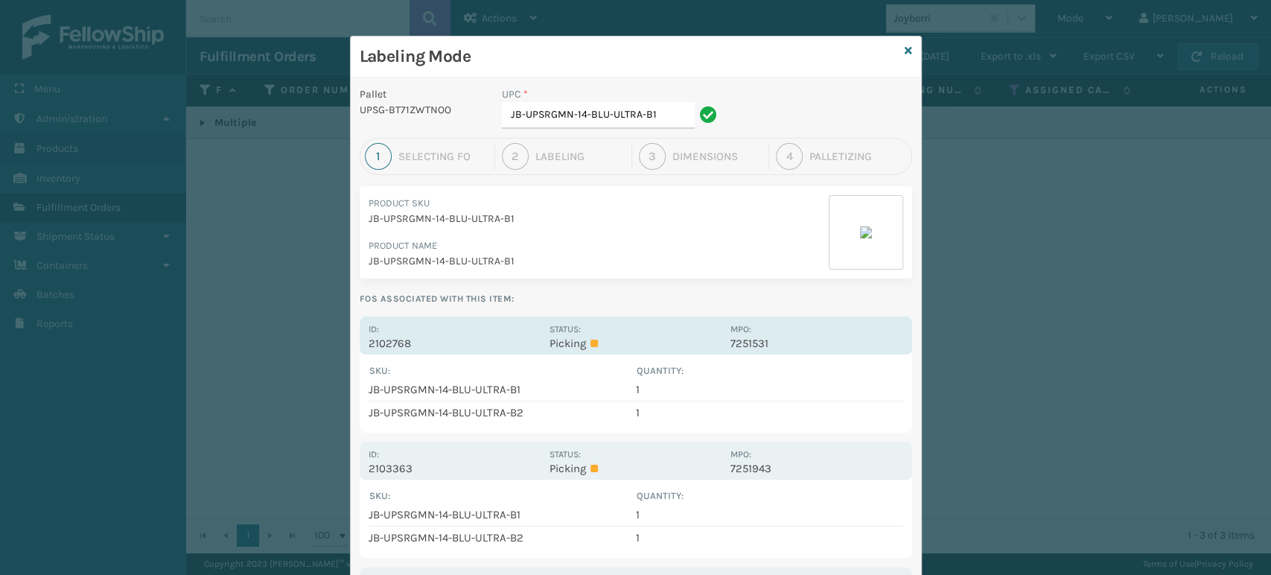
click at [650, 337] on p "Picking" at bounding box center [635, 343] width 172 height 13
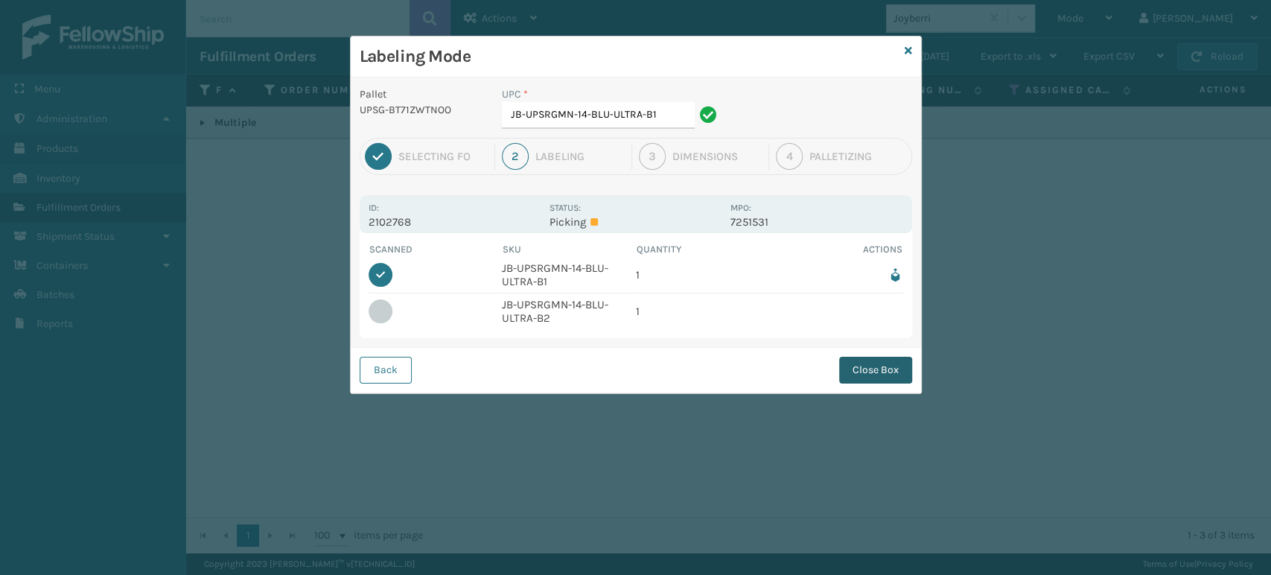
click at [864, 370] on button "Close Box" at bounding box center [875, 370] width 73 height 27
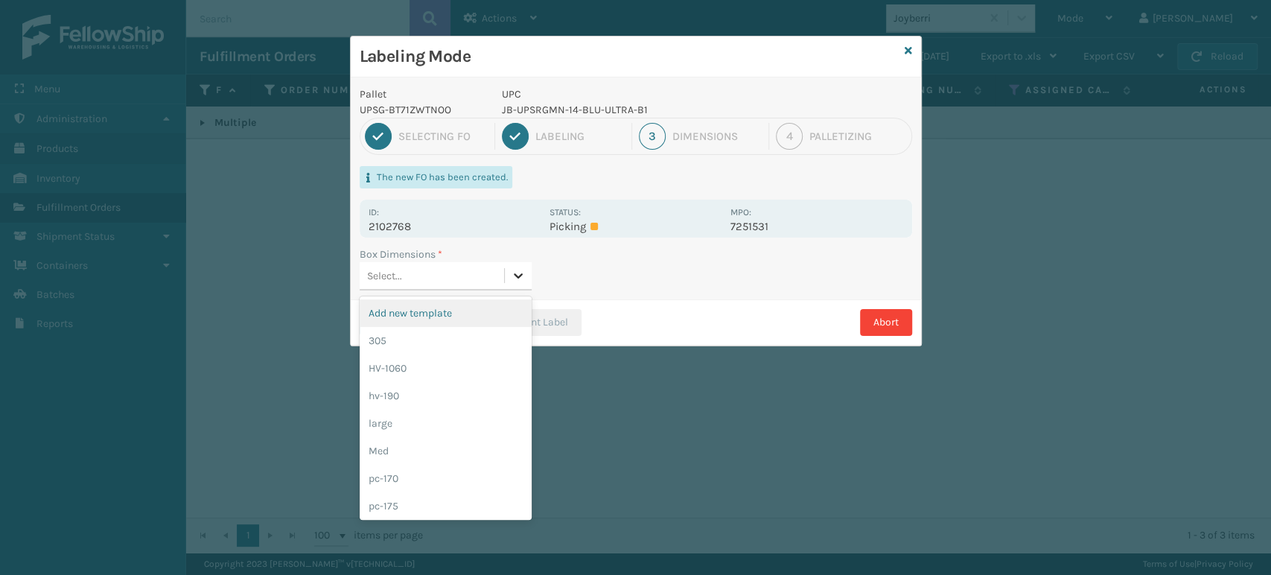
click at [523, 278] on icon at bounding box center [518, 275] width 15 height 15
click at [427, 418] on div "large" at bounding box center [446, 423] width 172 height 28
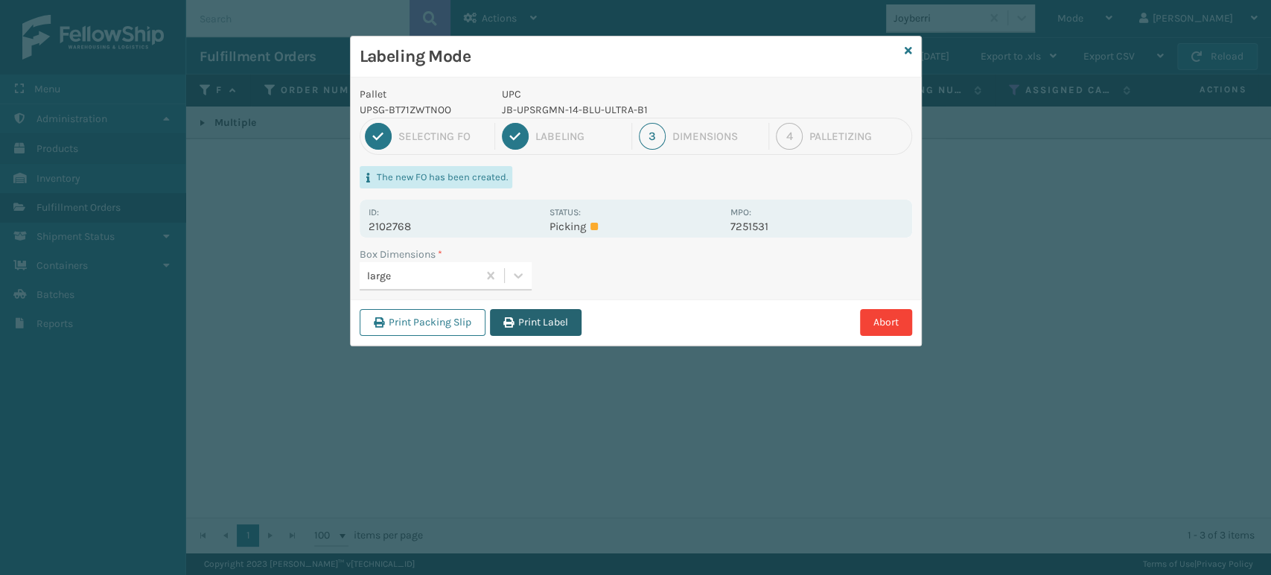
click at [566, 326] on button "Print Label" at bounding box center [536, 322] width 92 height 27
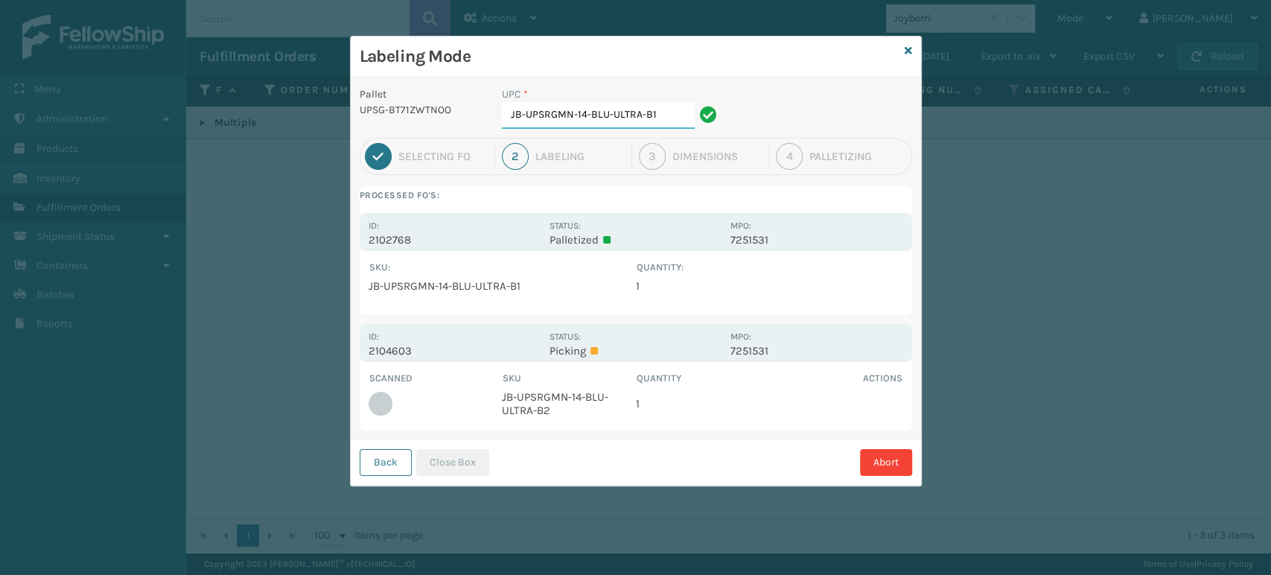
click at [667, 124] on input "JB-UPSRGMN-14-BLU-ULTRA-B1" at bounding box center [598, 115] width 193 height 27
type input "J"
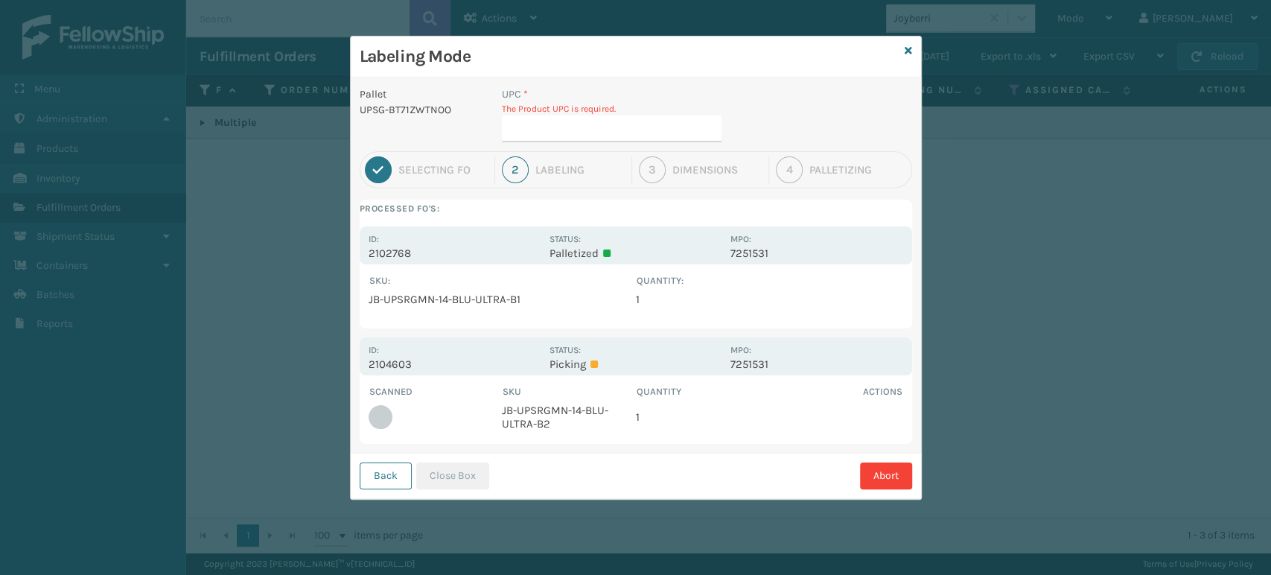
click at [530, 422] on td "JB-UPSRGMN-14-BLU-ULTRA-B2" at bounding box center [569, 417] width 134 height 36
copy td "JB-UPSRGMN-14-BLU-ULTRA-B2"
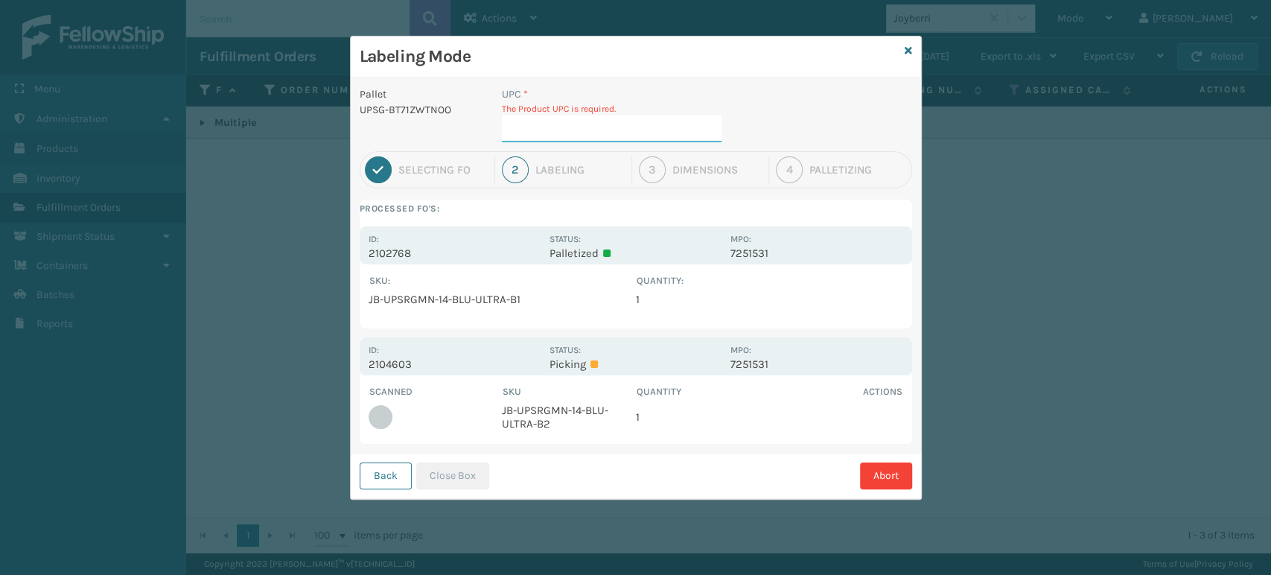
click at [585, 123] on input "UPC *" at bounding box center [612, 128] width 220 height 27
paste input "JB-UPSRGMN-14-BLU-ULTRA-B2"
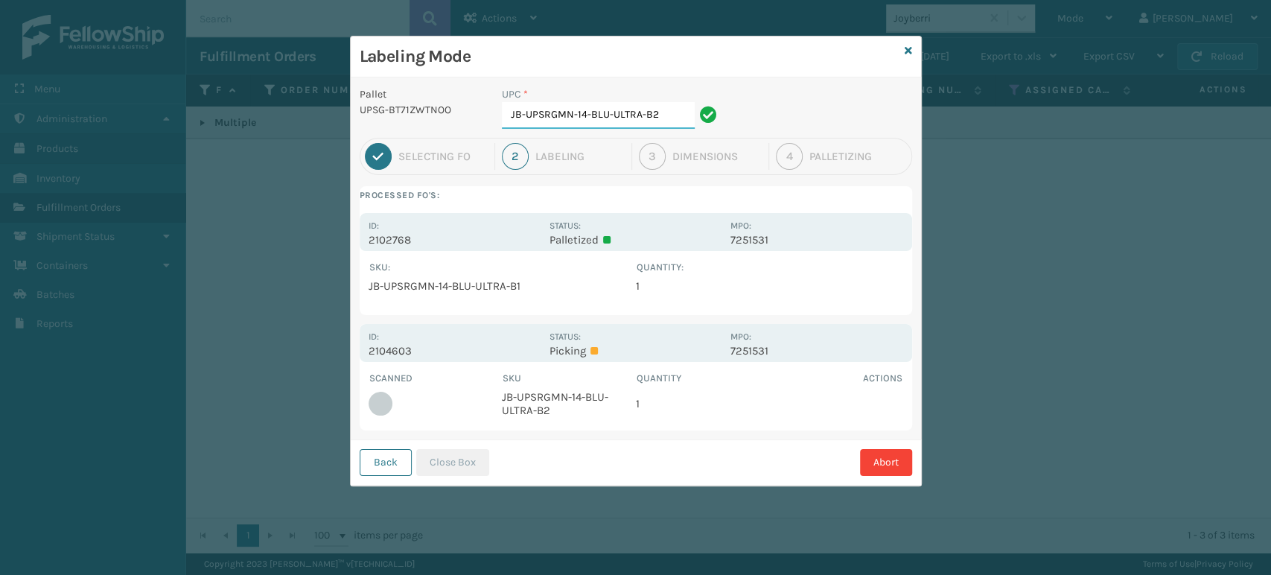
type input "JB-UPSRGMN-14-BLU-ULTRA-B2"
click at [471, 465] on button "Close Box" at bounding box center [452, 462] width 73 height 27
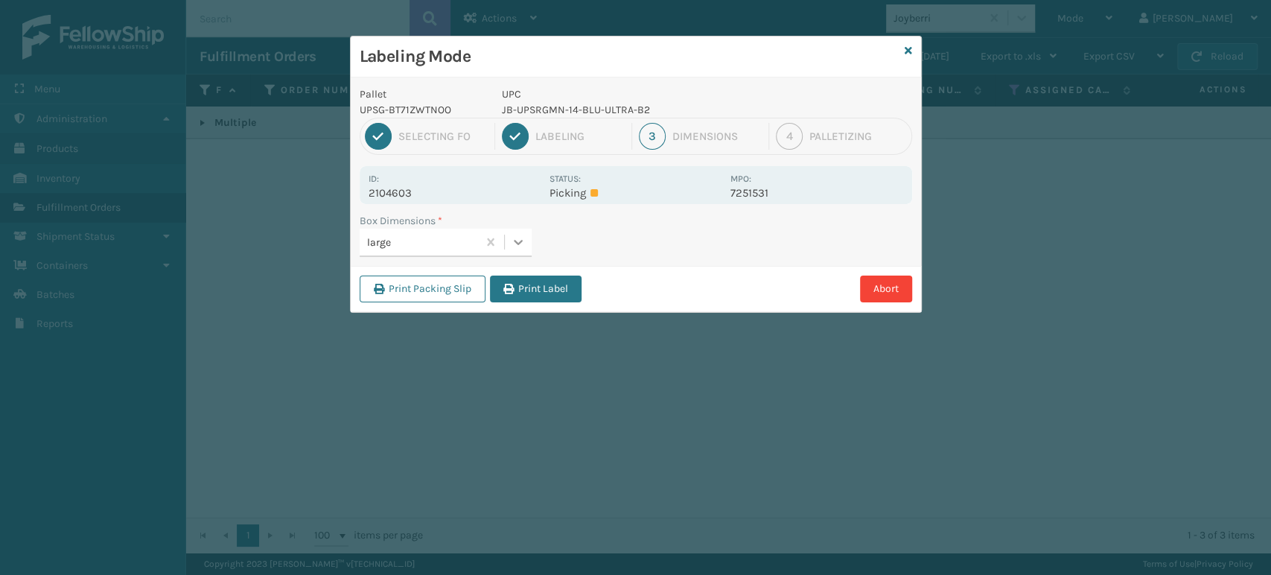
click at [511, 242] on icon at bounding box center [518, 242] width 15 height 15
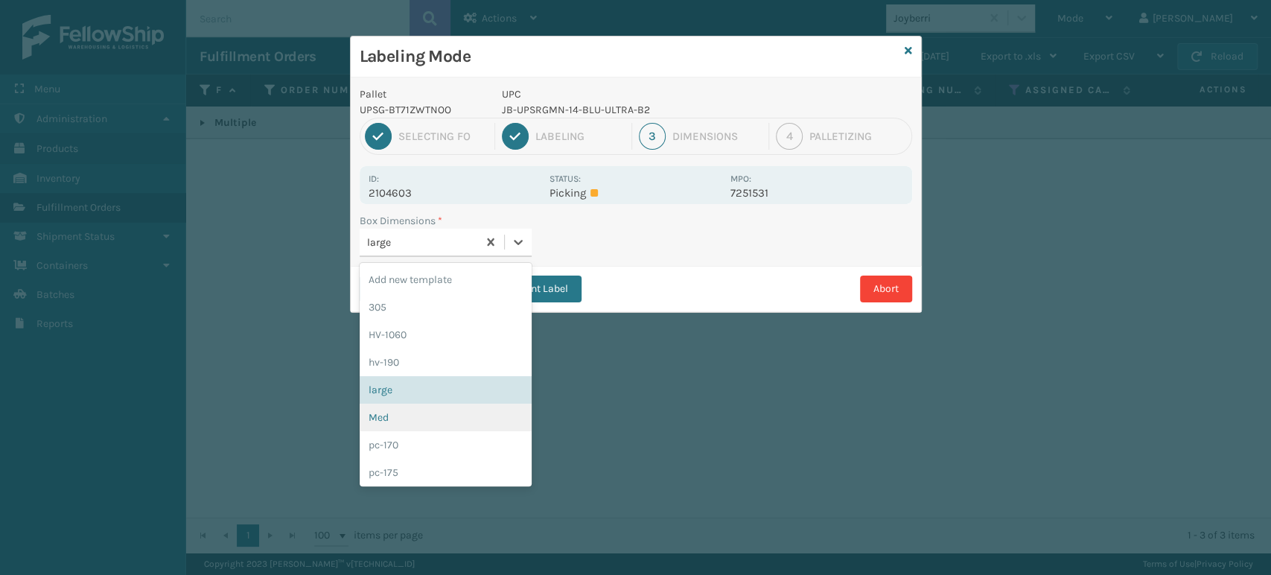
click at [429, 420] on div "Med" at bounding box center [446, 418] width 172 height 28
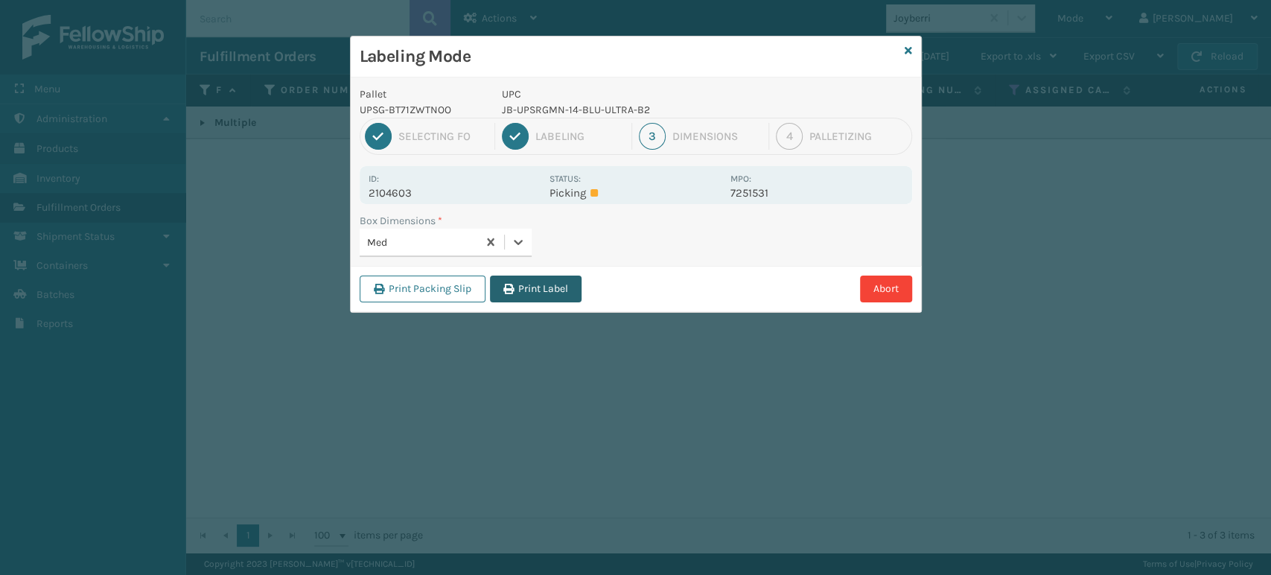
click at [561, 293] on button "Print Label" at bounding box center [536, 288] width 92 height 27
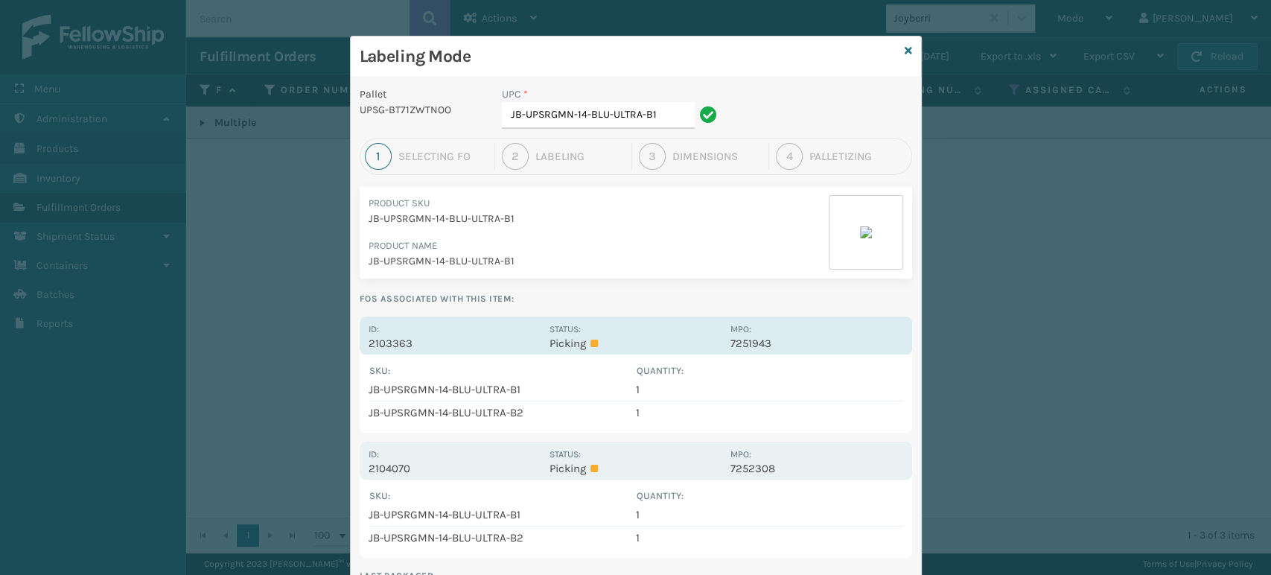
click at [633, 338] on p "Picking" at bounding box center [635, 343] width 172 height 13
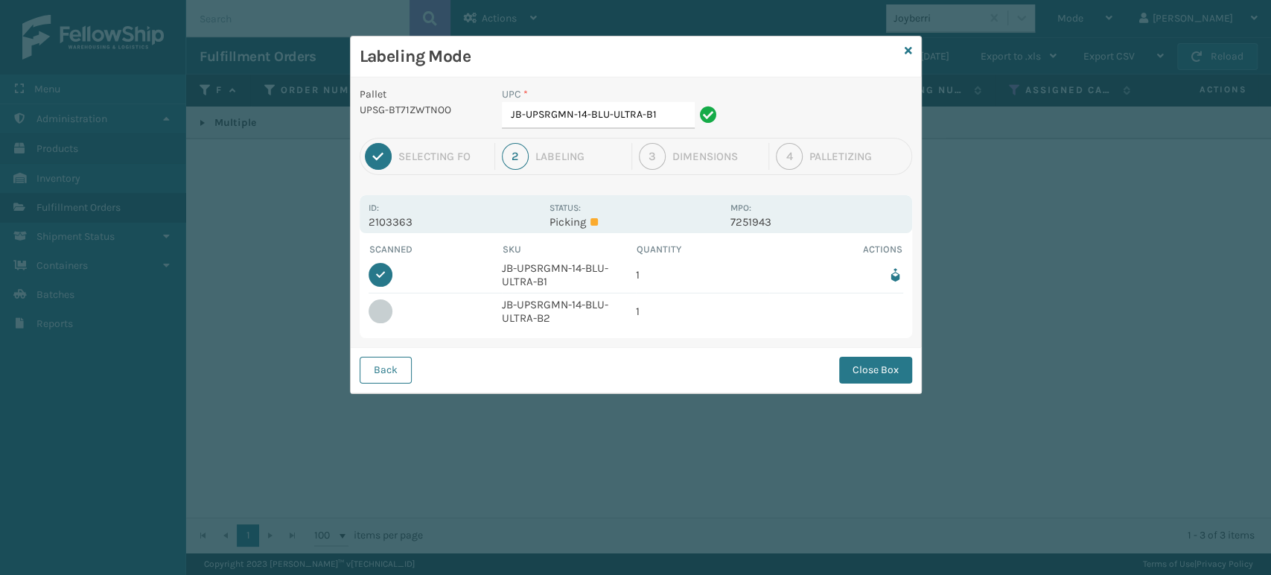
click at [551, 315] on td "JB-UPSRGMN-14-BLU-ULTRA-B2" at bounding box center [569, 311] width 134 height 36
copy td "JB-UPSRGMN-14-BLU-ULTRA-B2"
click at [670, 117] on input "JB-UPSRGMN-14-BLU-ULTRA-B1" at bounding box center [598, 115] width 193 height 27
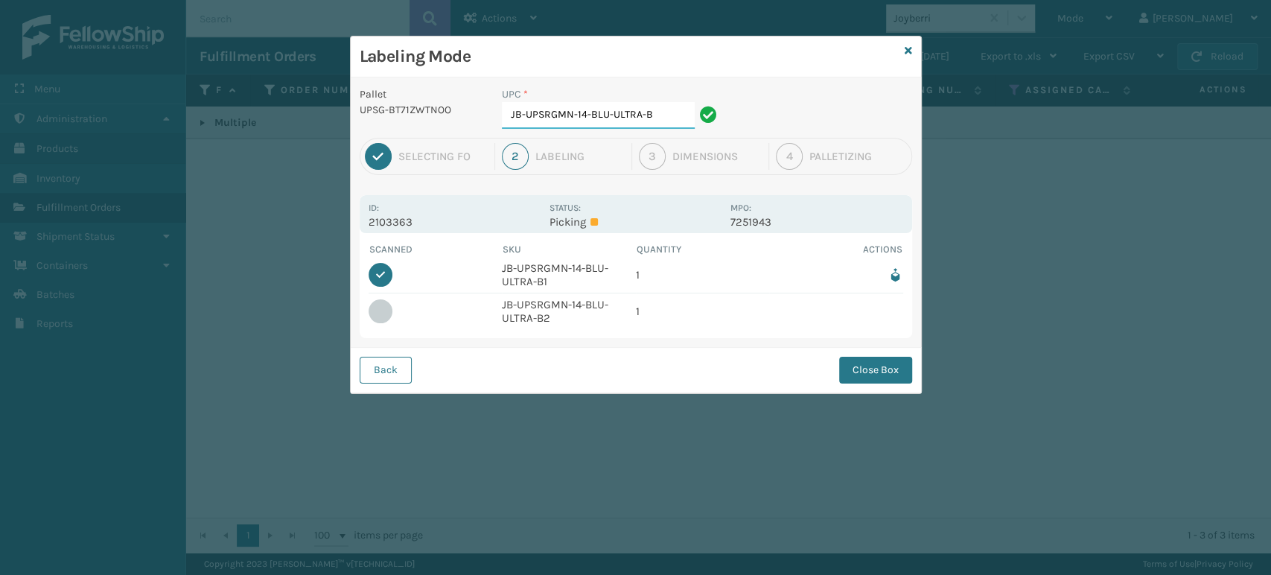
click at [670, 117] on input "JB-UPSRGMN-14-BLU-ULTRA-B" at bounding box center [598, 115] width 193 height 27
type input "J"
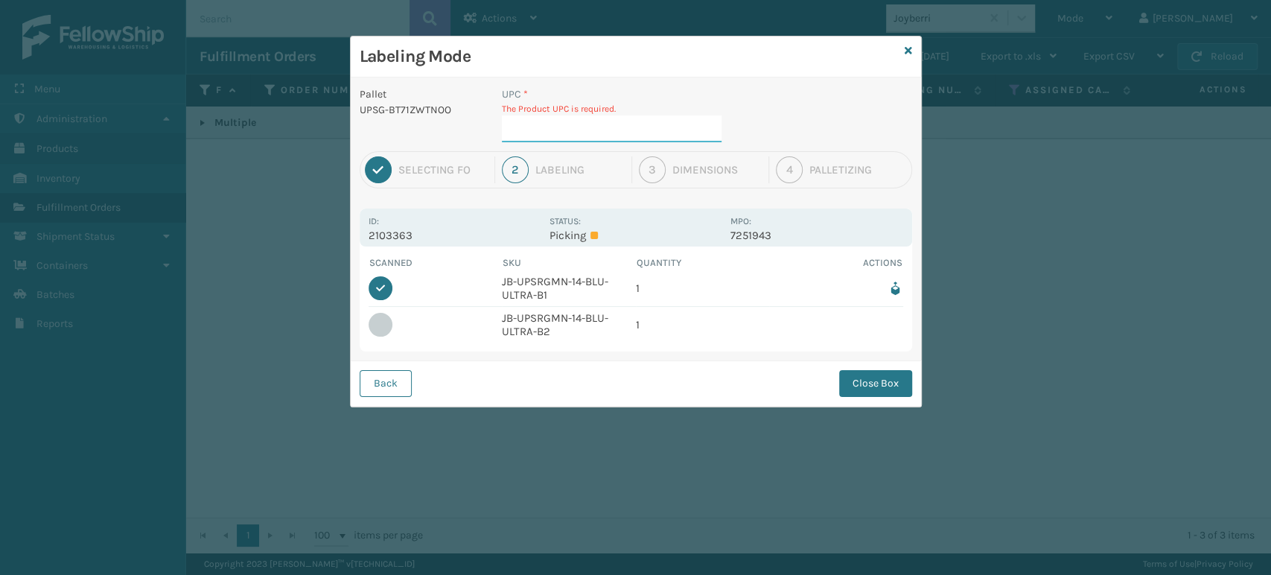
paste input "JB-UPSRGMN-14-BLU-ULTRA-B2"
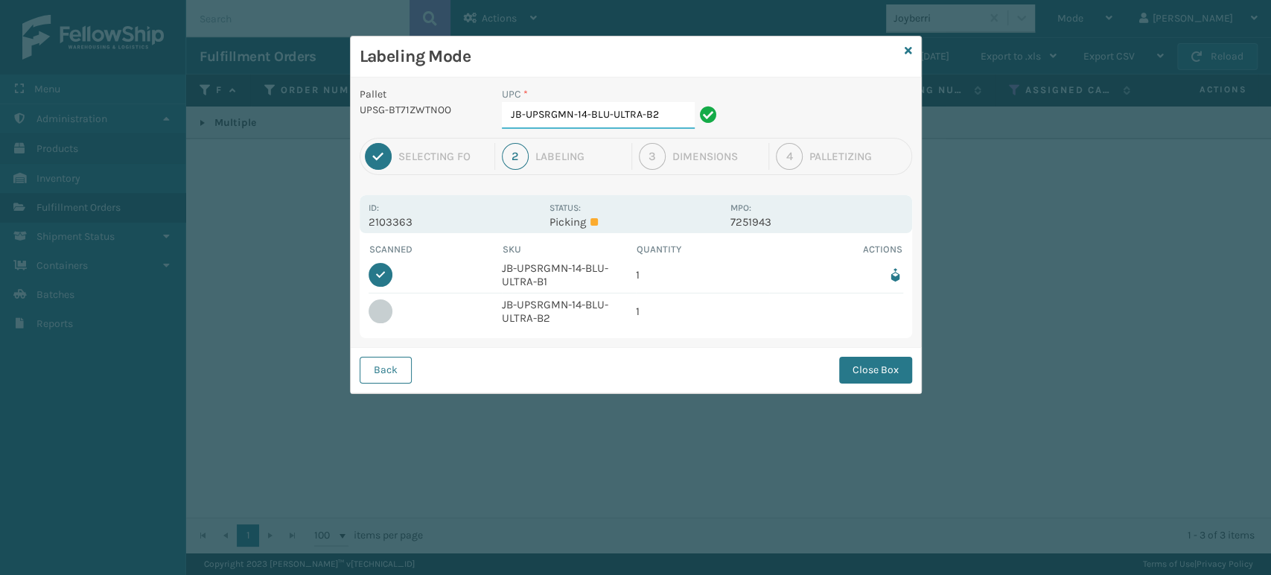
type input "JB-UPSRGMN-14-BLU-ULTRA-B2"
click at [854, 366] on button "Close Box" at bounding box center [875, 370] width 73 height 27
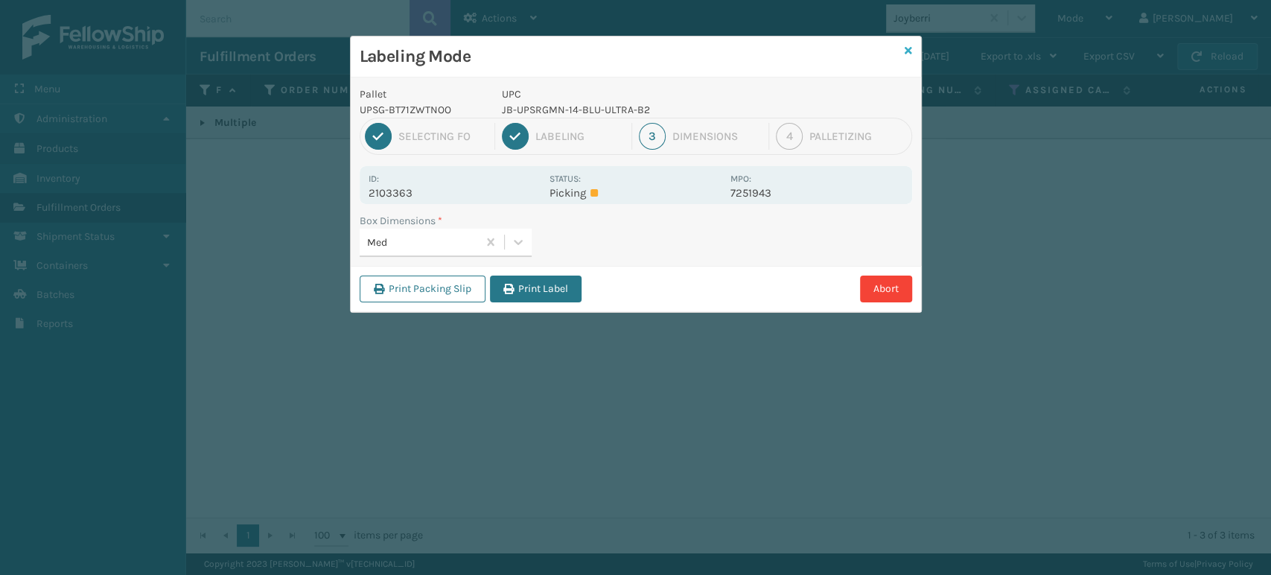
click at [909, 45] on icon at bounding box center [908, 50] width 7 height 10
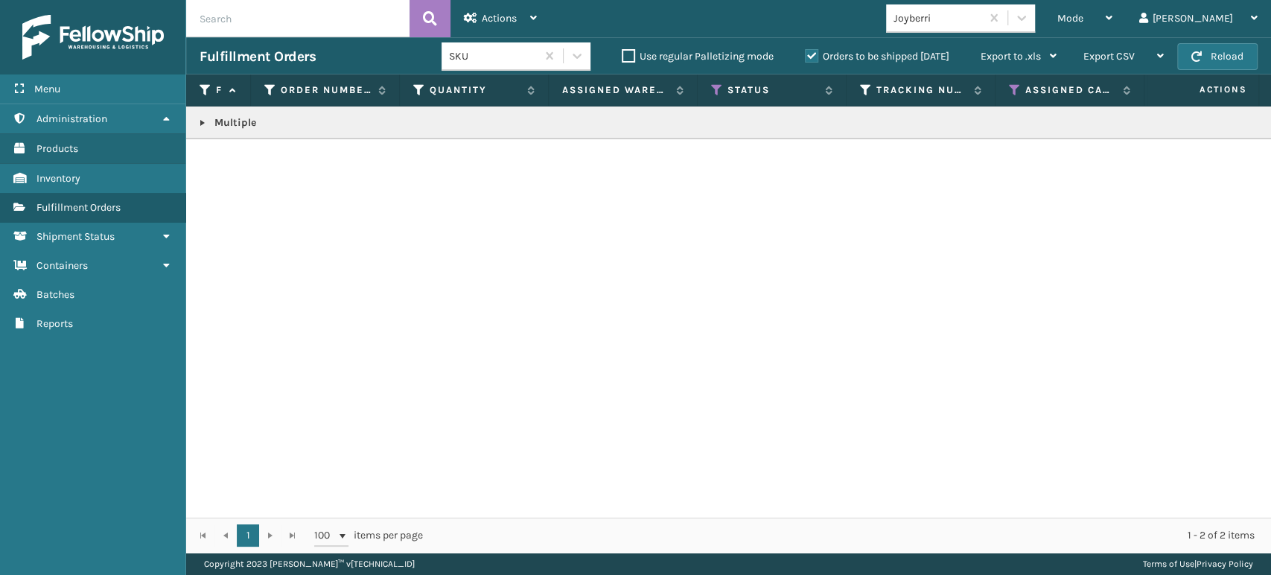
click at [206, 124] on link at bounding box center [203, 123] width 12 height 12
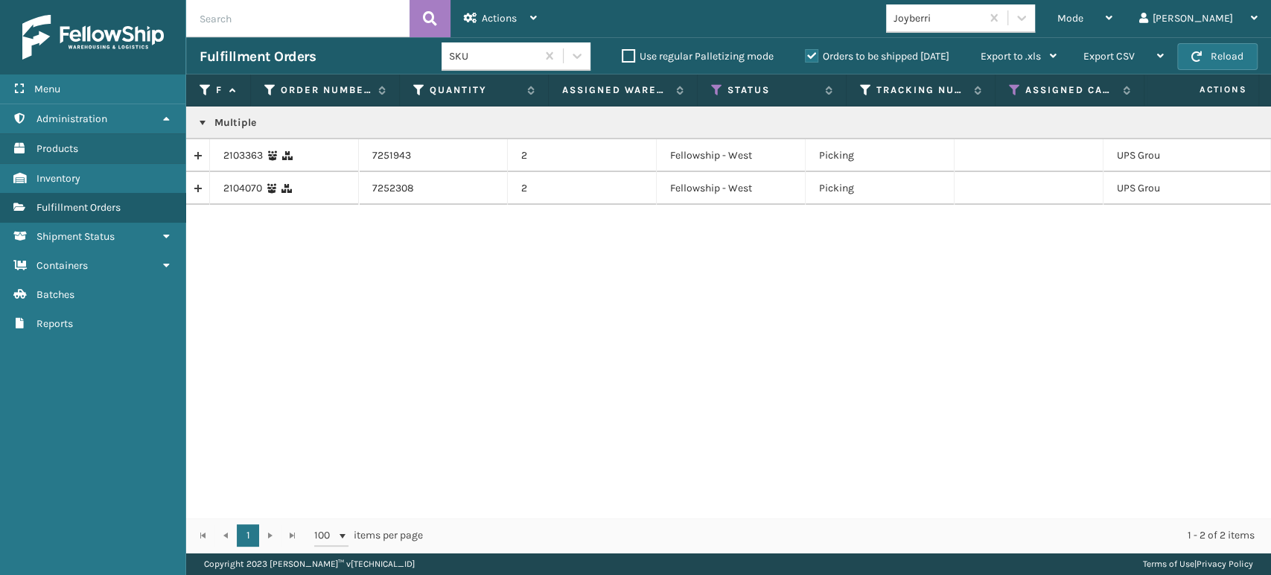
click at [220, 153] on td "2103363" at bounding box center [284, 155] width 149 height 33
click at [239, 164] on td "2103363" at bounding box center [284, 155] width 149 height 33
click at [240, 162] on link "2103363" at bounding box center [242, 155] width 39 height 15
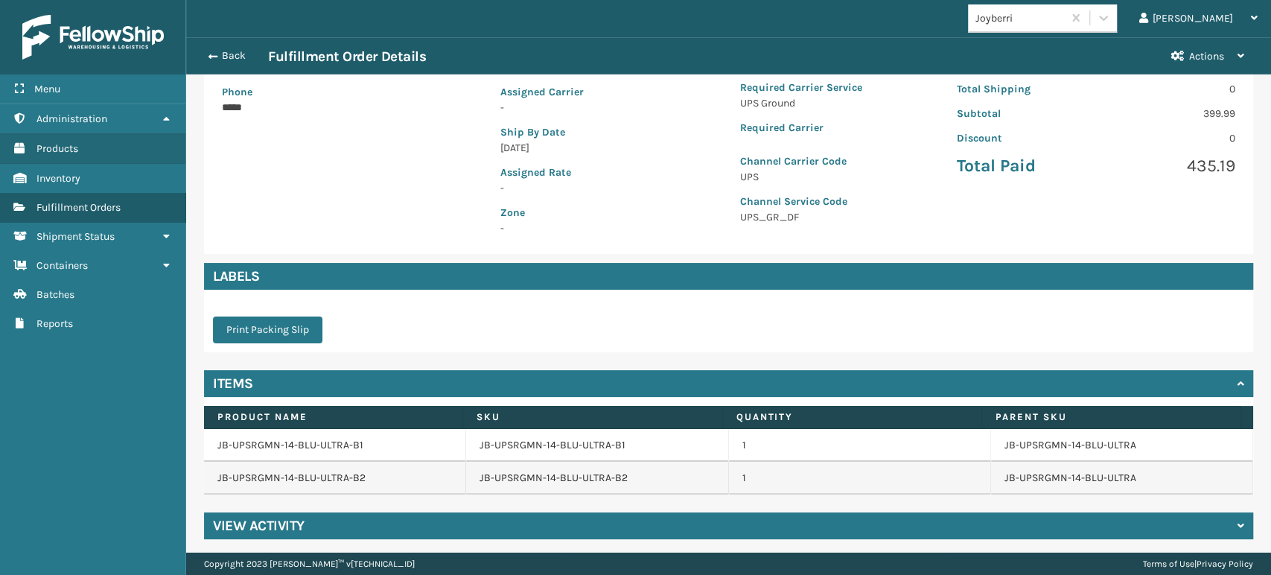
scroll to position [278, 0]
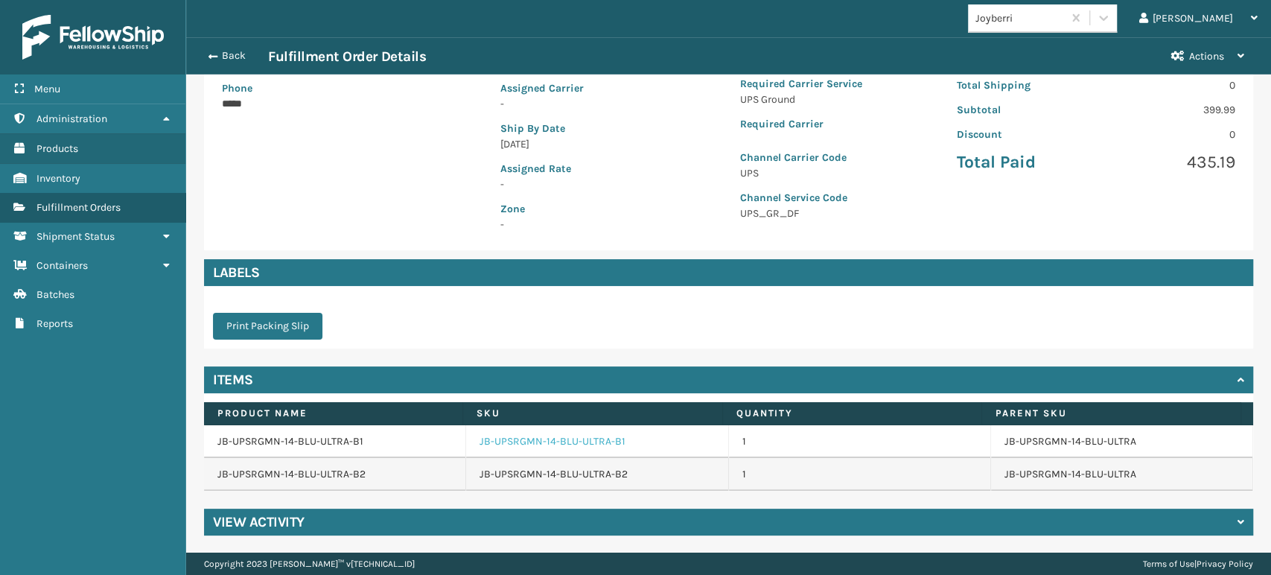
click at [515, 443] on link "JB-UPSRGMN-14-BLU-ULTRA-B1" at bounding box center [552, 441] width 146 height 15
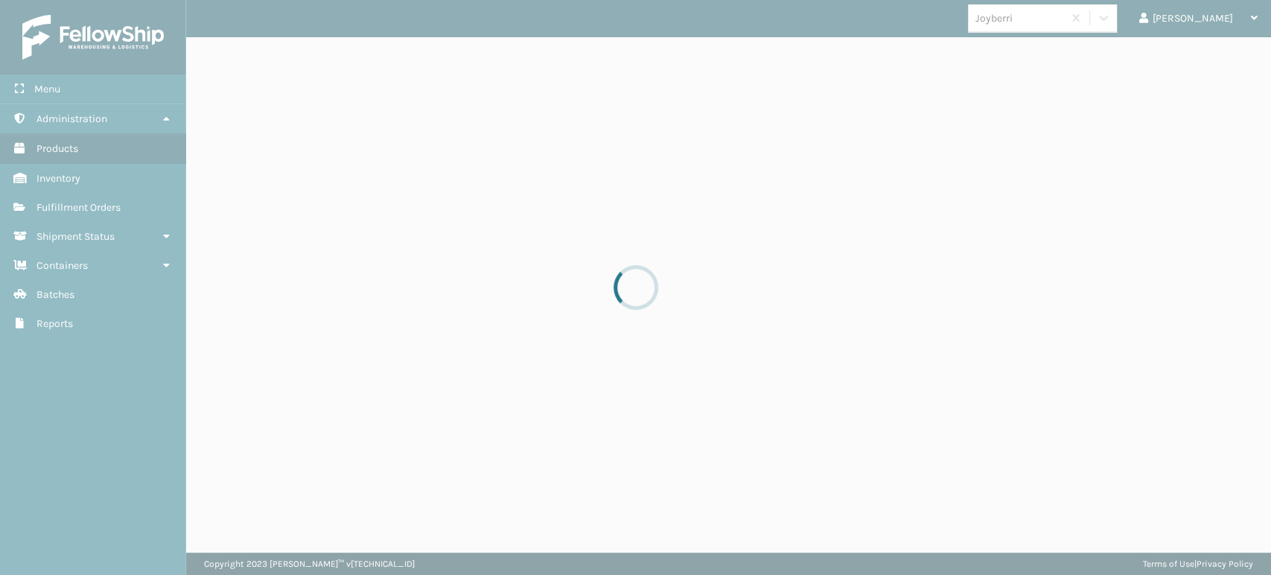
click at [516, 443] on div at bounding box center [635, 287] width 1271 height 575
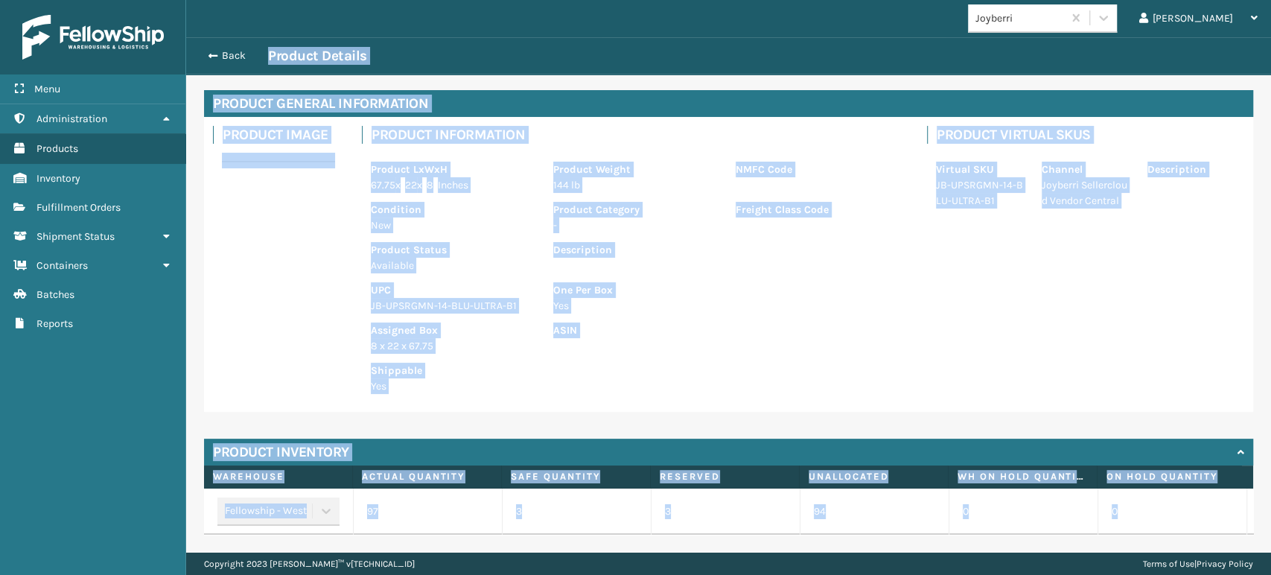
scroll to position [83, 0]
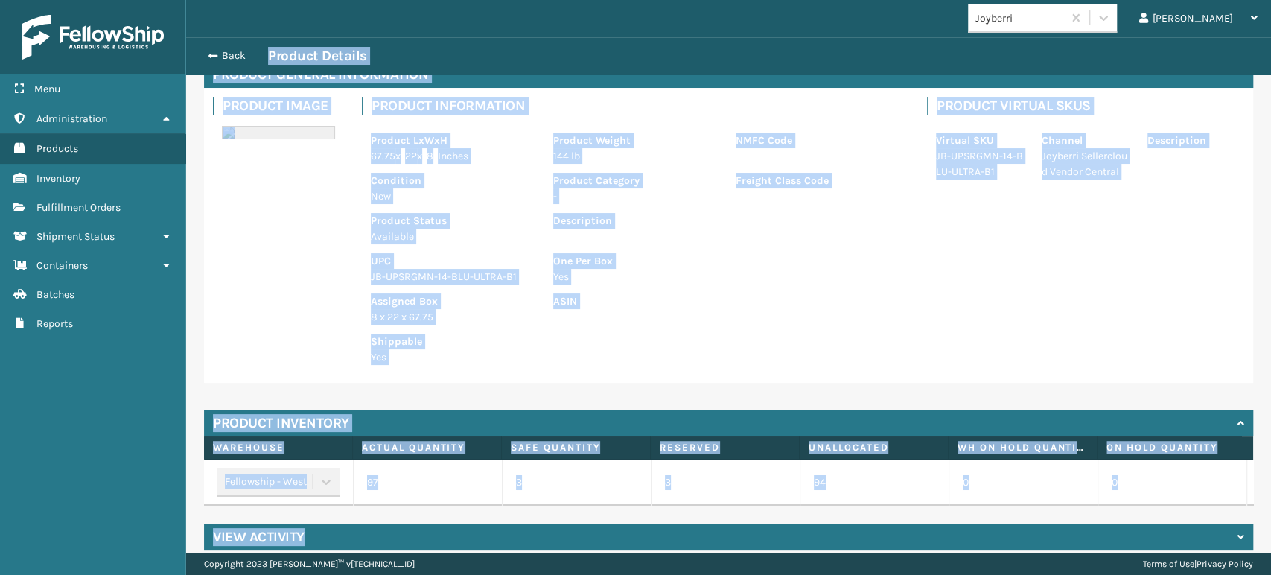
click at [648, 348] on div "Shippable Yes" at bounding box center [635, 345] width 547 height 40
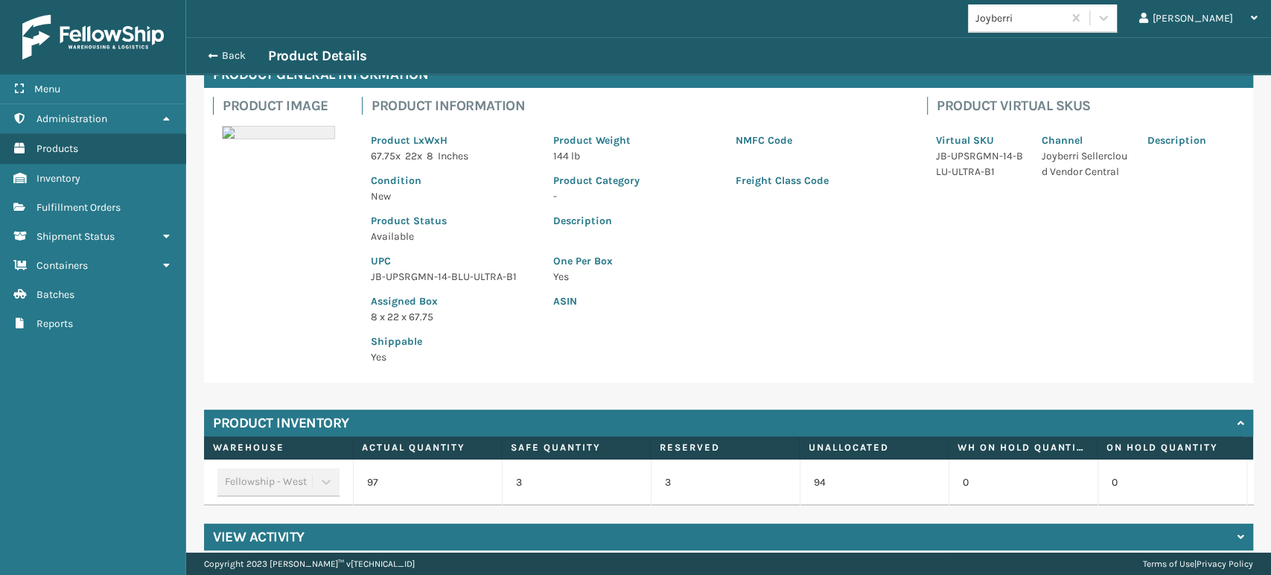
click at [467, 278] on p "JB-UPSRGMN-14-BLU-ULTRA-B1" at bounding box center [453, 277] width 165 height 16
copy p "JB-UPSRGMN-14-BLU-ULTRA-B1"
click at [231, 57] on button "Back" at bounding box center [234, 55] width 68 height 13
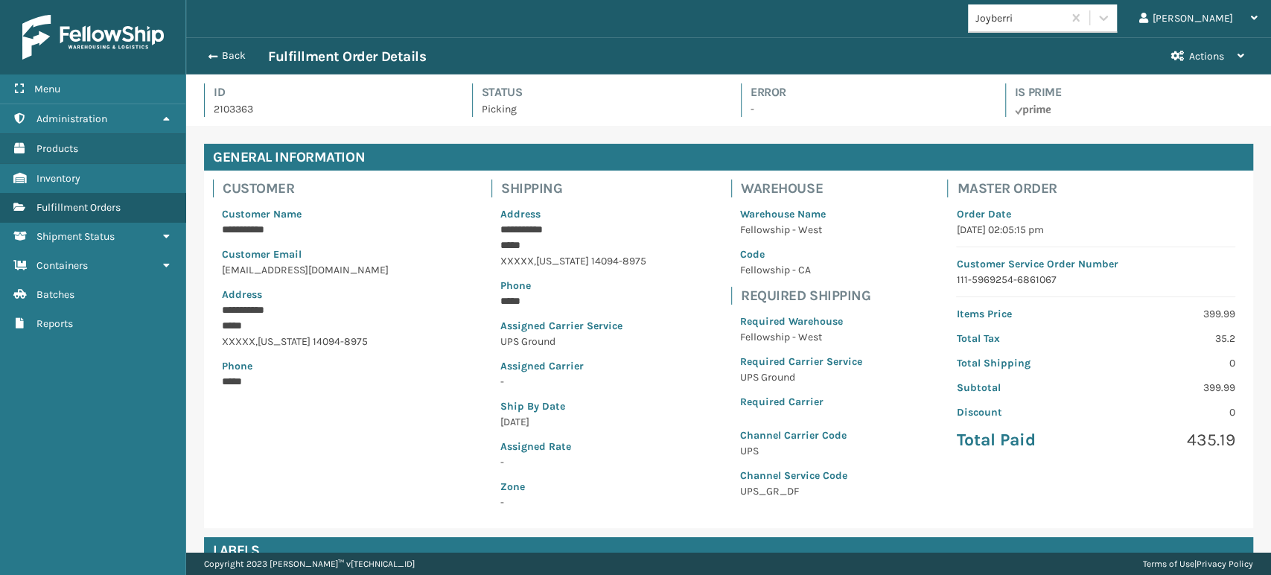
scroll to position [36, 1084]
click at [231, 57] on button "Back" at bounding box center [234, 55] width 68 height 13
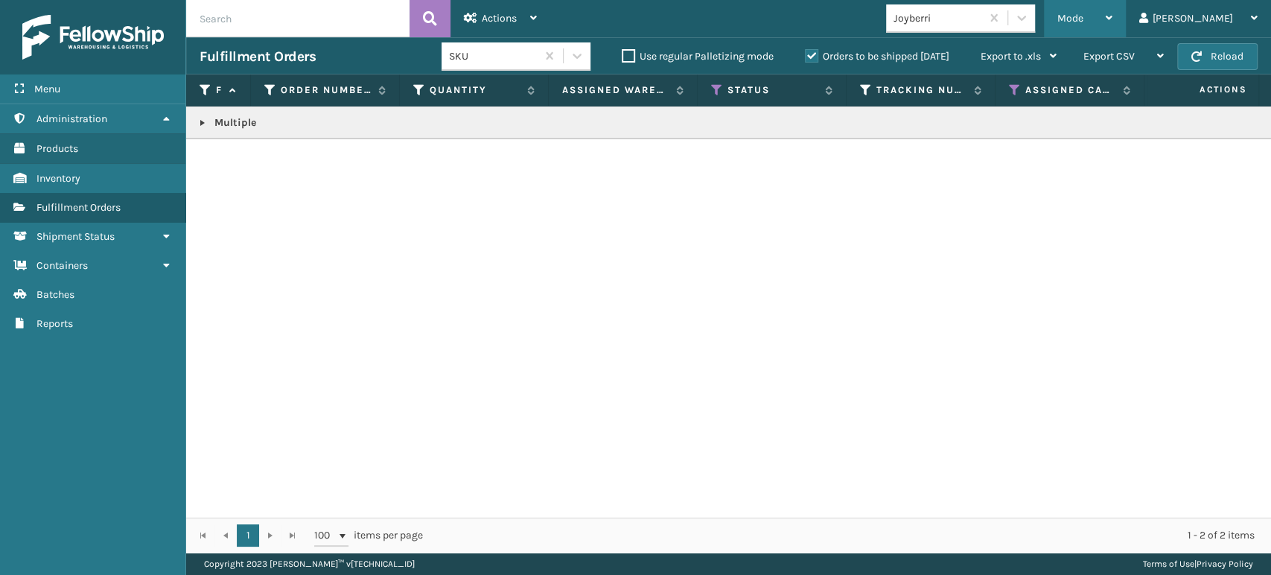
click at [1110, 13] on div "Mode Regular Mode Picking Mode Labeling Mode Exit Scan Mode" at bounding box center [1085, 18] width 82 height 37
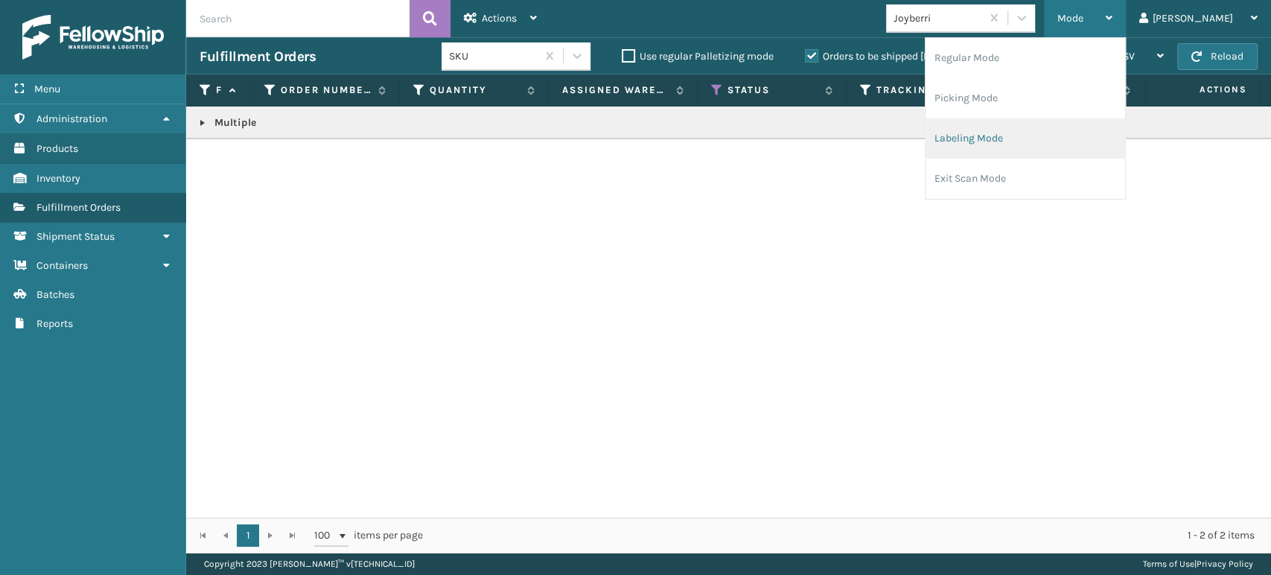
click at [1103, 130] on li "Labeling Mode" at bounding box center [1025, 138] width 200 height 40
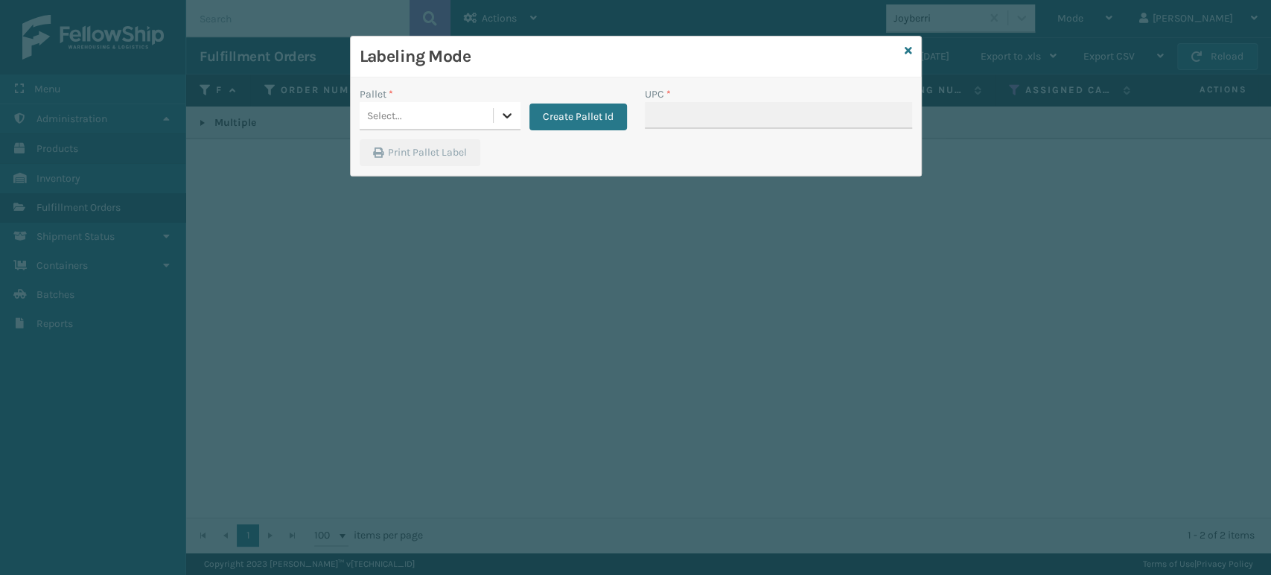
click at [506, 118] on icon at bounding box center [507, 115] width 15 height 15
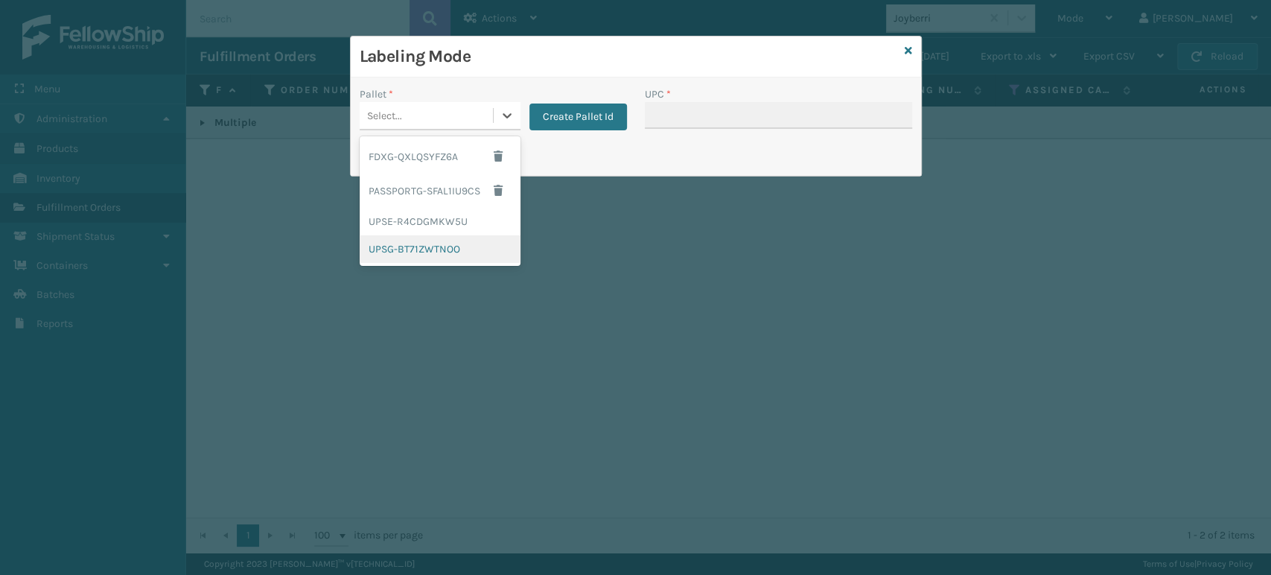
click at [433, 255] on div "UPSG-BT71ZWTNOO" at bounding box center [440, 249] width 161 height 28
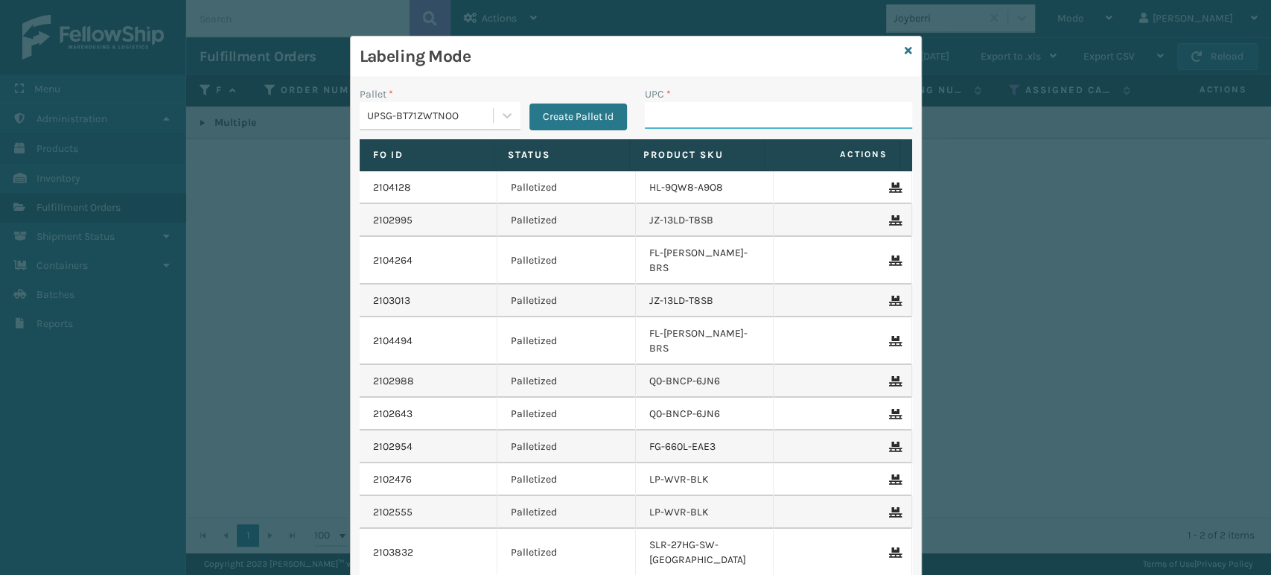
click at [669, 121] on input "UPC *" at bounding box center [778, 115] width 267 height 27
paste input "JB-UPSRGMN-14-BLU-ULTRA-B1"
type input "JB-UPSRGMN-14-BLU-ULTRA-B1"
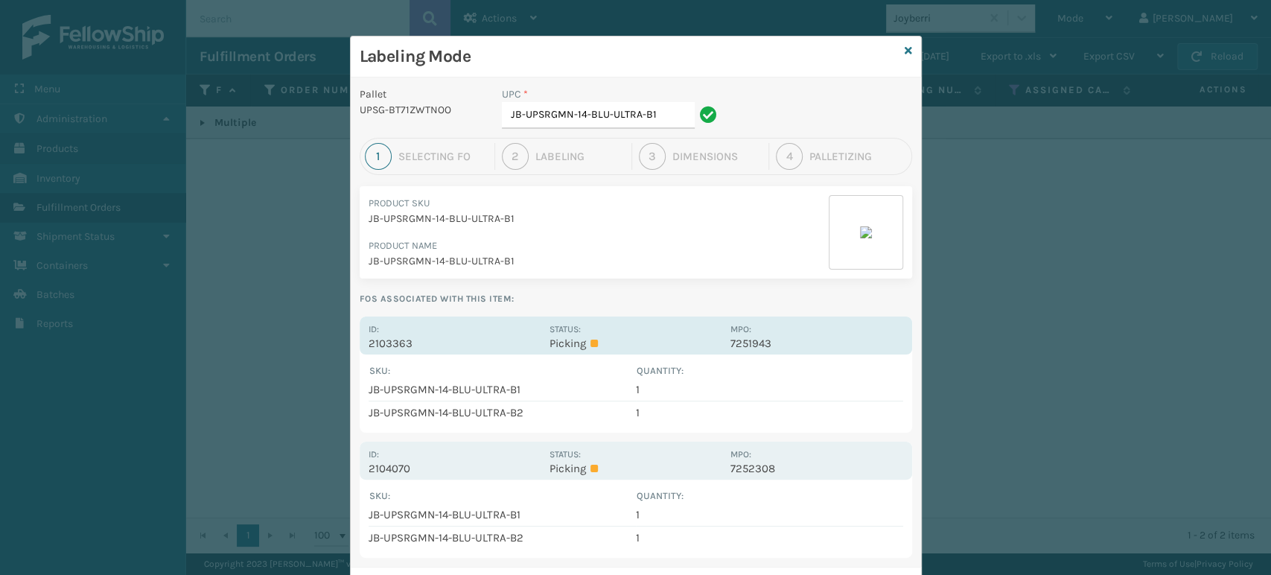
click at [606, 344] on p "Picking" at bounding box center [635, 343] width 172 height 13
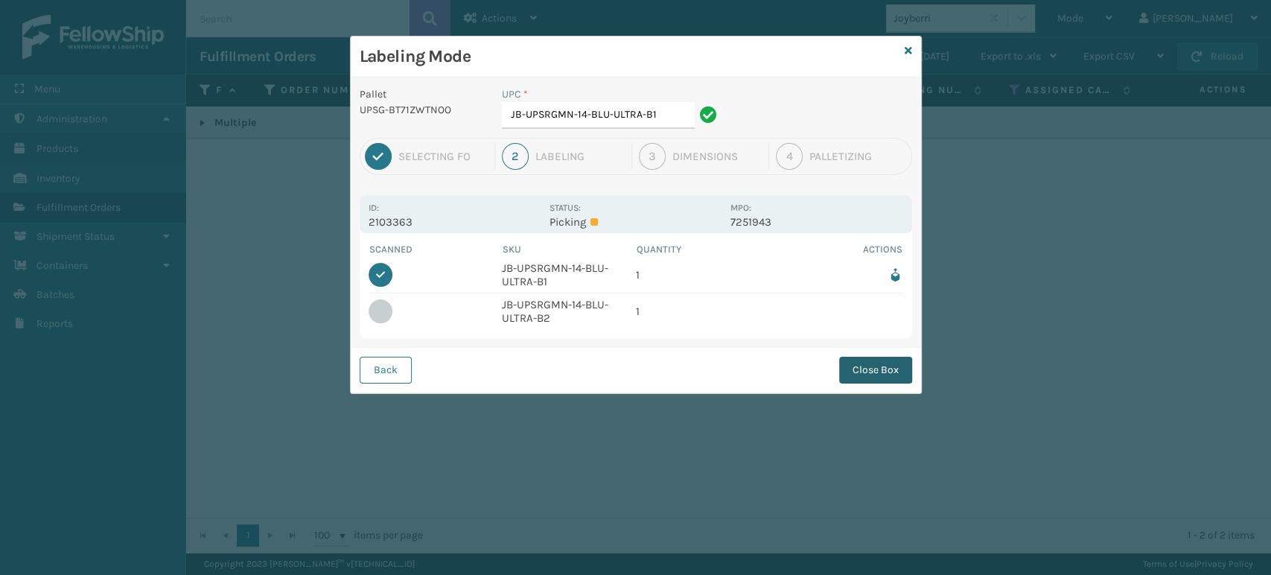
click at [887, 369] on button "Close Box" at bounding box center [875, 370] width 73 height 27
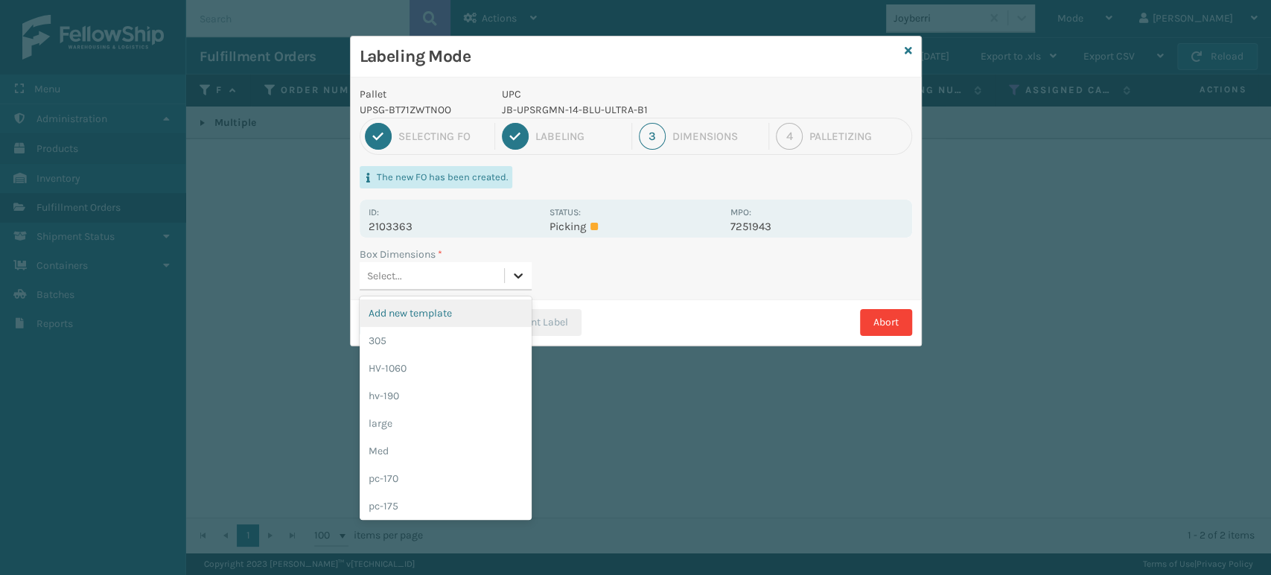
click at [523, 269] on icon at bounding box center [518, 275] width 15 height 15
click at [458, 421] on div "large" at bounding box center [446, 423] width 172 height 28
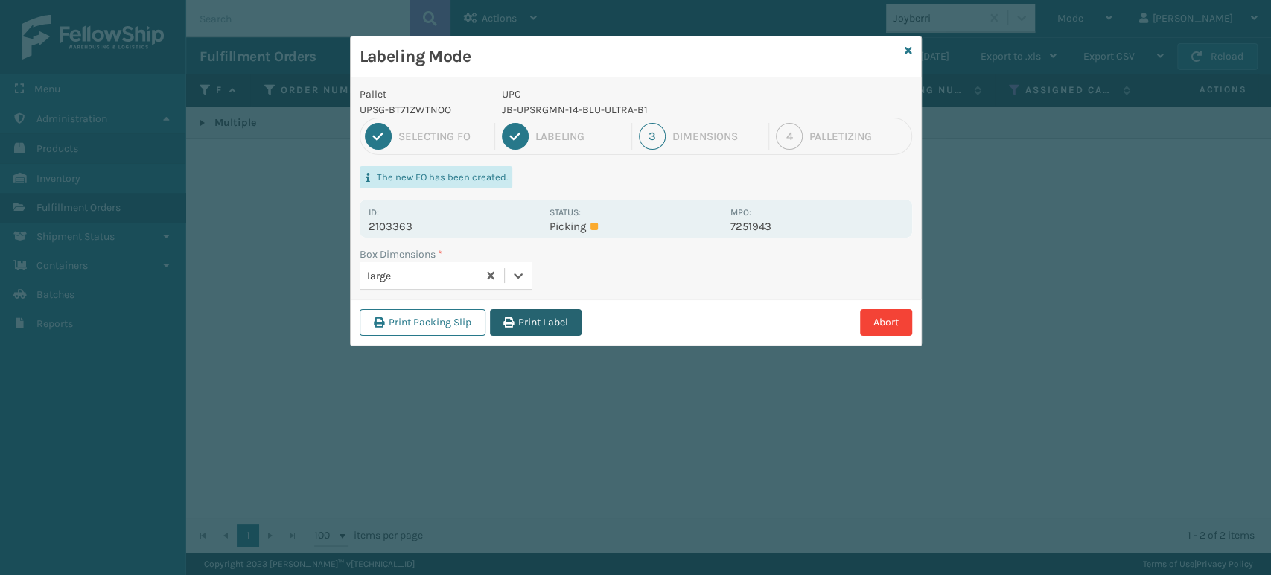
click at [543, 327] on button "Print Label" at bounding box center [536, 322] width 92 height 27
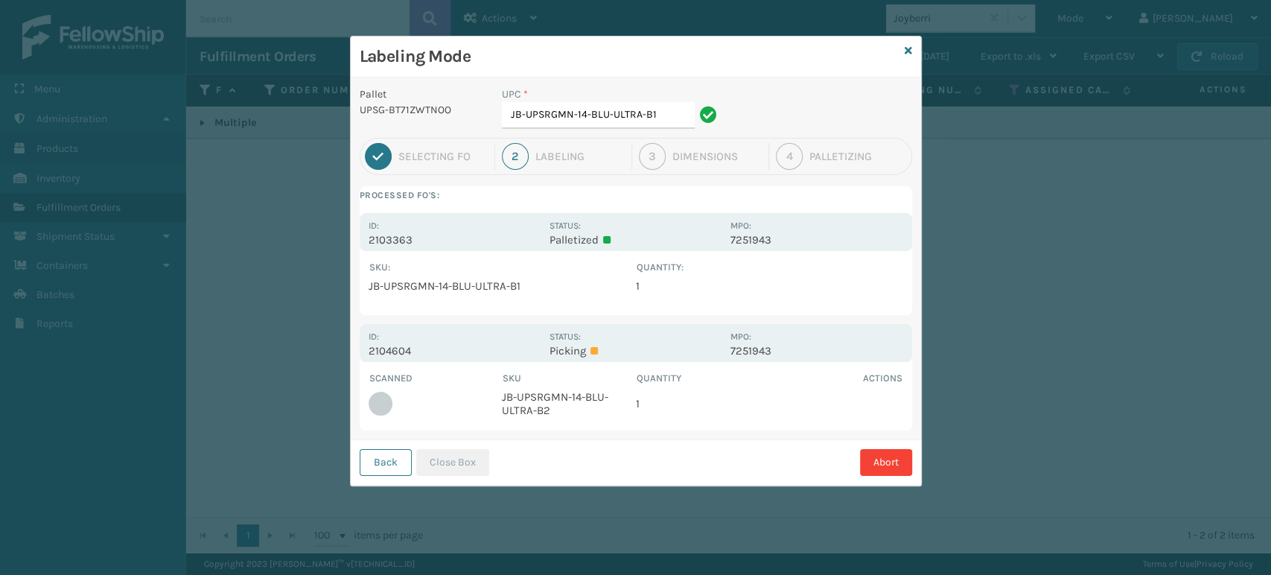
click at [511, 351] on p "2104604" at bounding box center [455, 350] width 172 height 13
click at [553, 401] on td "JB-UPSRGMN-14-BLU-ULTRA-B2" at bounding box center [569, 404] width 134 height 36
click at [553, 400] on td "JB-UPSRGMN-14-BLU-ULTRA-B2" at bounding box center [569, 404] width 134 height 36
copy td "JB-UPSRGMN-14-BLU-ULTRA-B2"
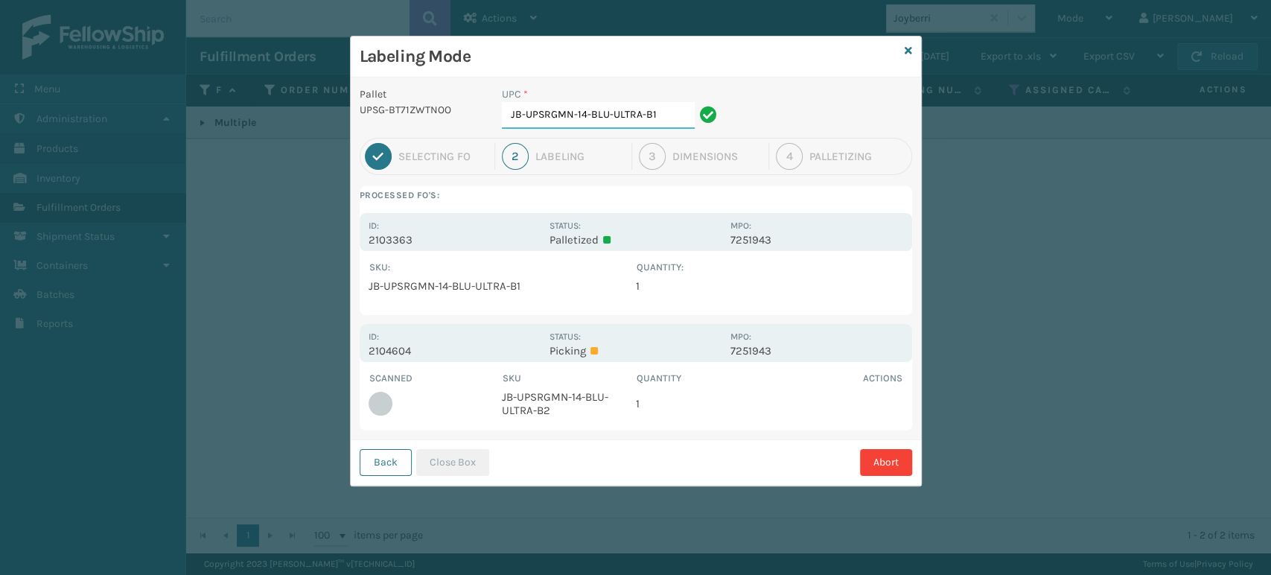
click at [678, 113] on input "JB-UPSRGMN-14-BLU-ULTRA-B1" at bounding box center [598, 115] width 193 height 27
type input "J"
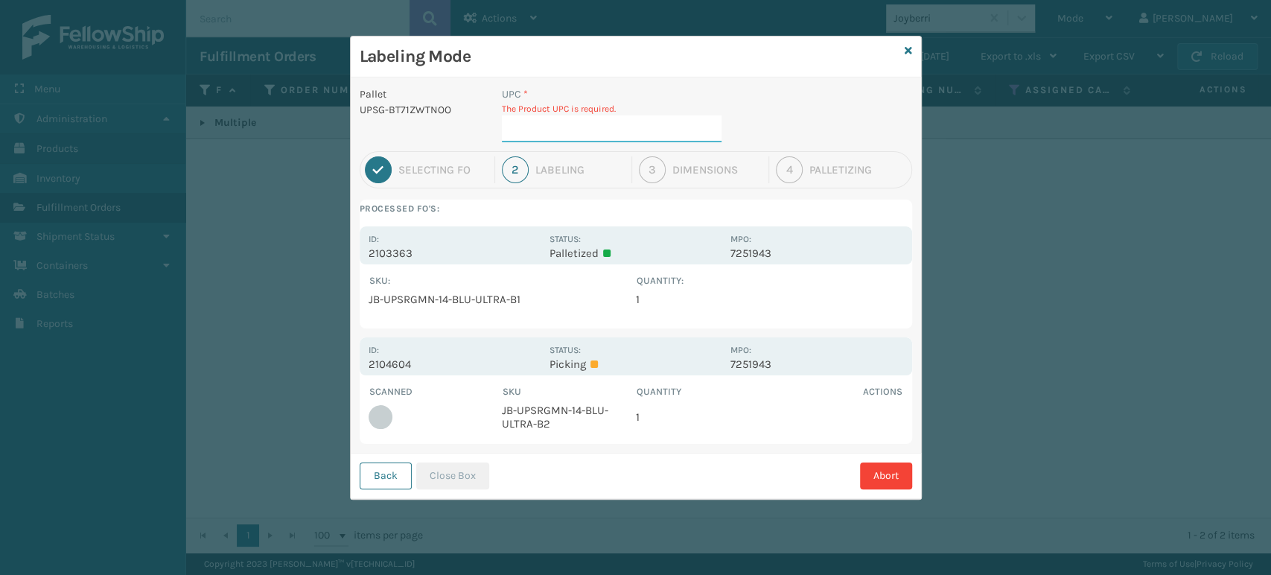
paste input "JB-UPSRGMN-14-BLU-ULTRA-B2"
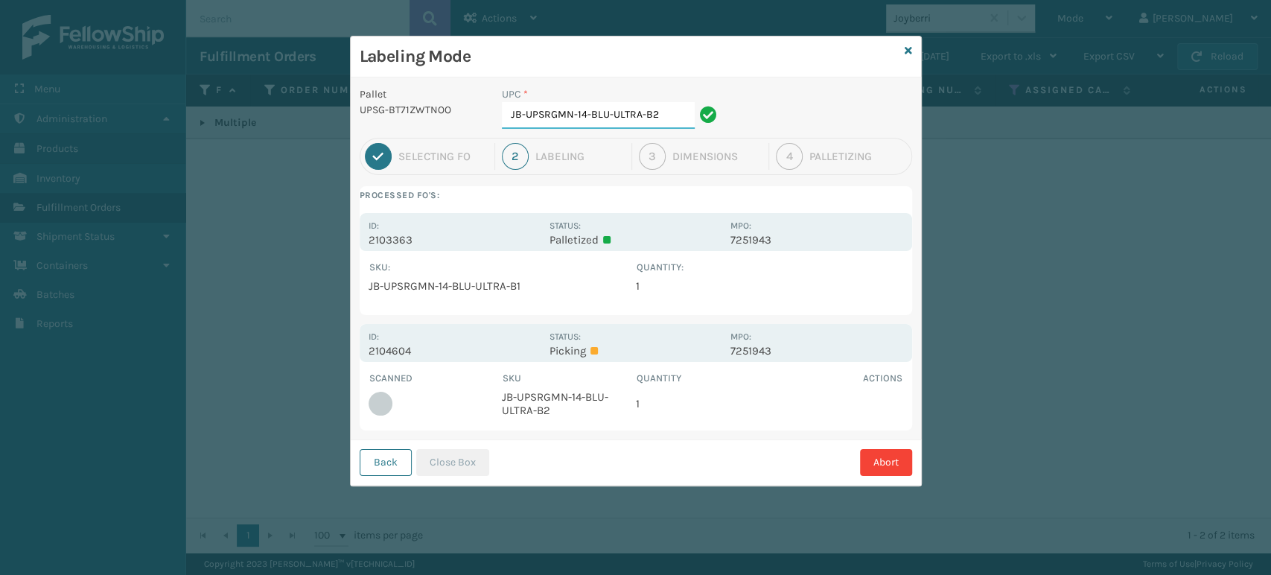
type input "JB-UPSRGMN-14-BLU-ULTRA-B2"
click at [460, 466] on button "Close Box" at bounding box center [452, 462] width 73 height 27
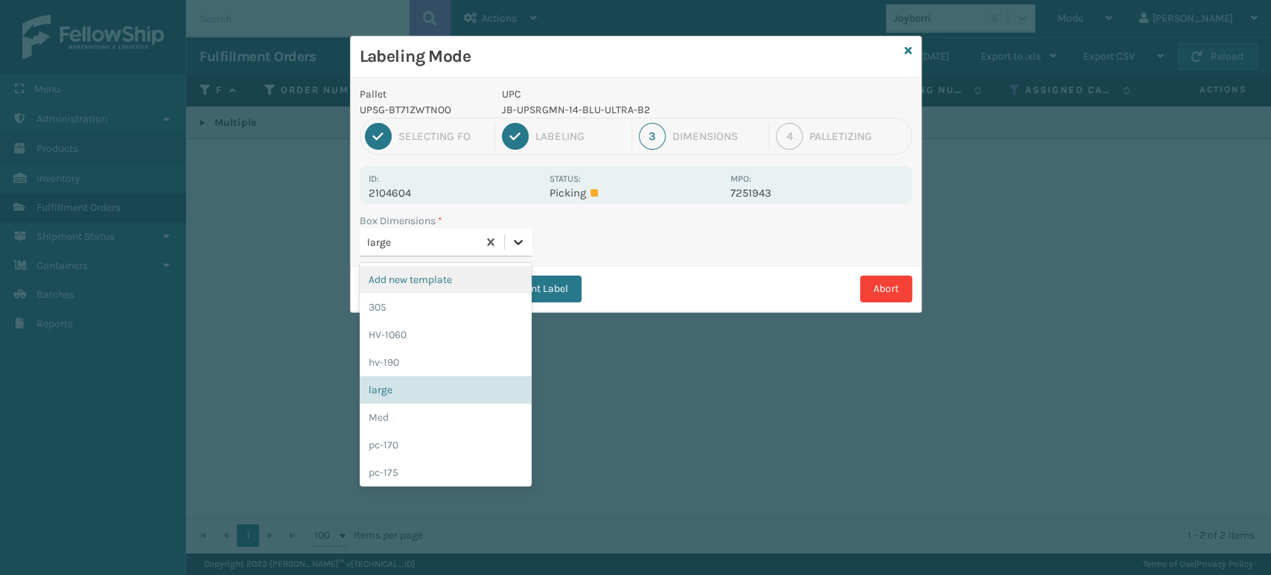
click at [519, 237] on icon at bounding box center [518, 242] width 15 height 15
click at [458, 421] on div "Med" at bounding box center [446, 418] width 172 height 28
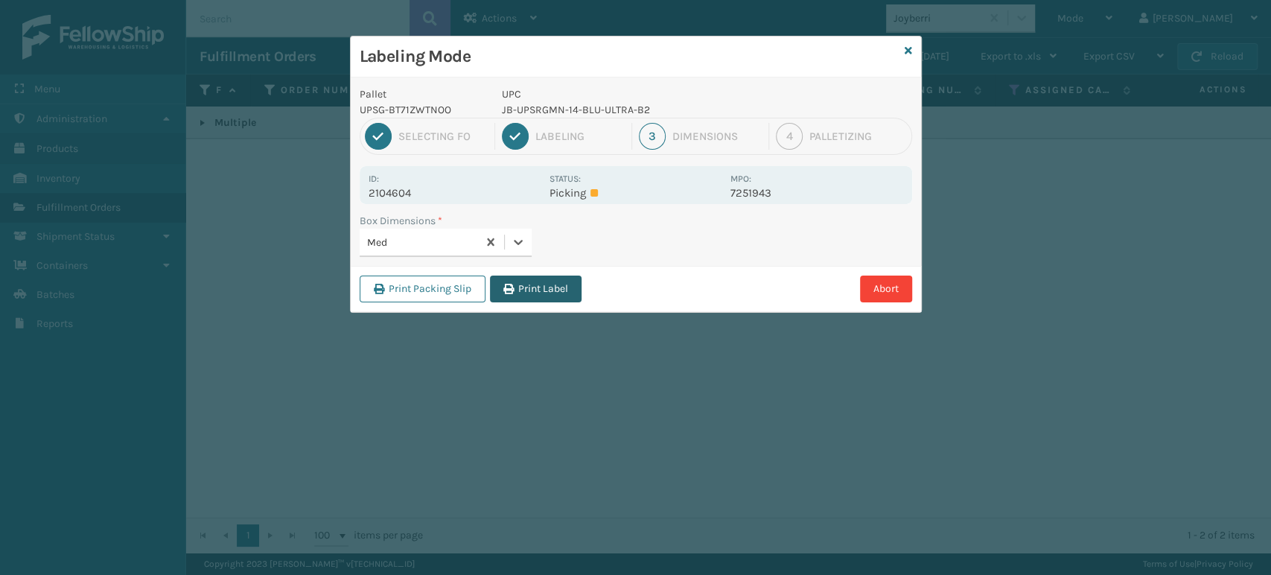
click at [544, 289] on button "Print Label" at bounding box center [536, 288] width 92 height 27
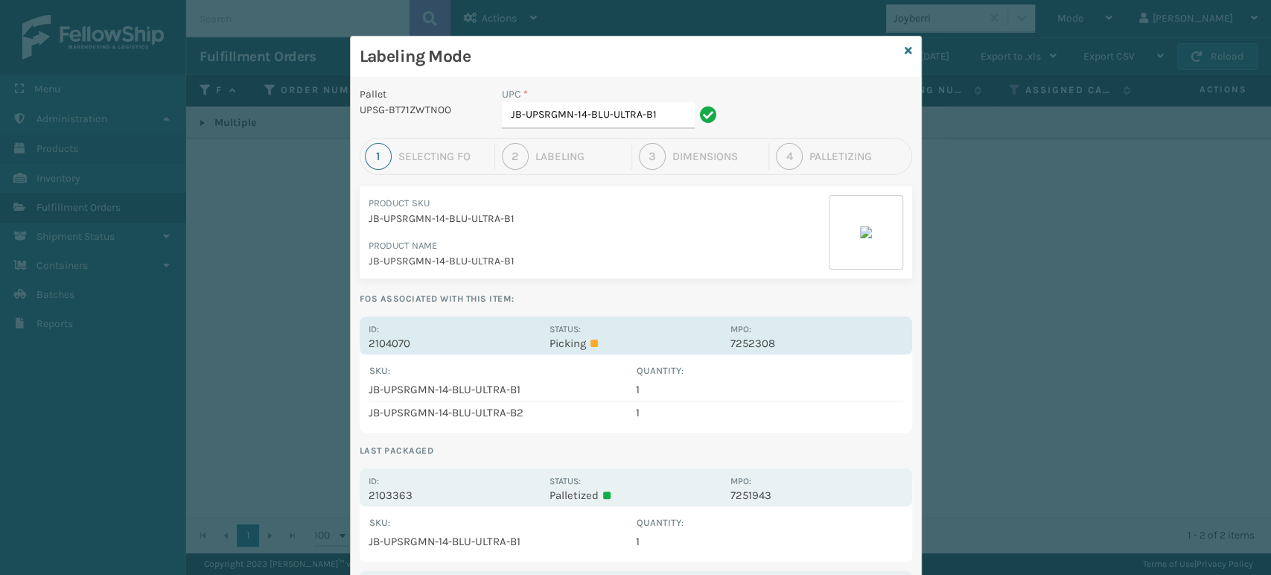
click at [680, 333] on div "Status: Picking" at bounding box center [635, 335] width 172 height 29
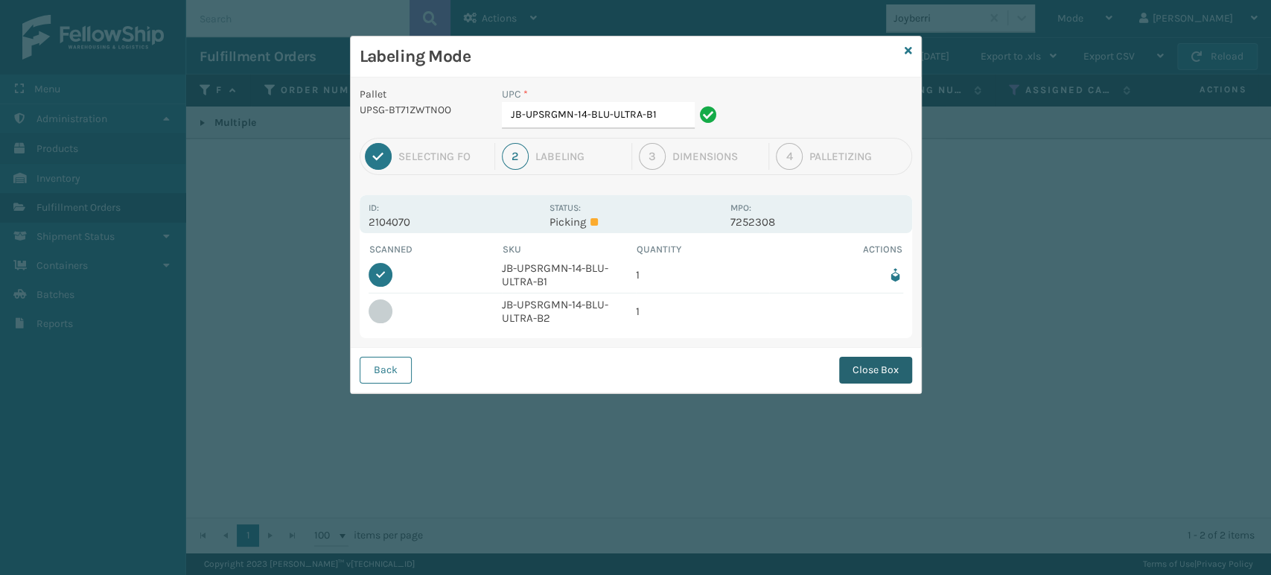
click at [875, 367] on button "Close Box" at bounding box center [875, 370] width 73 height 27
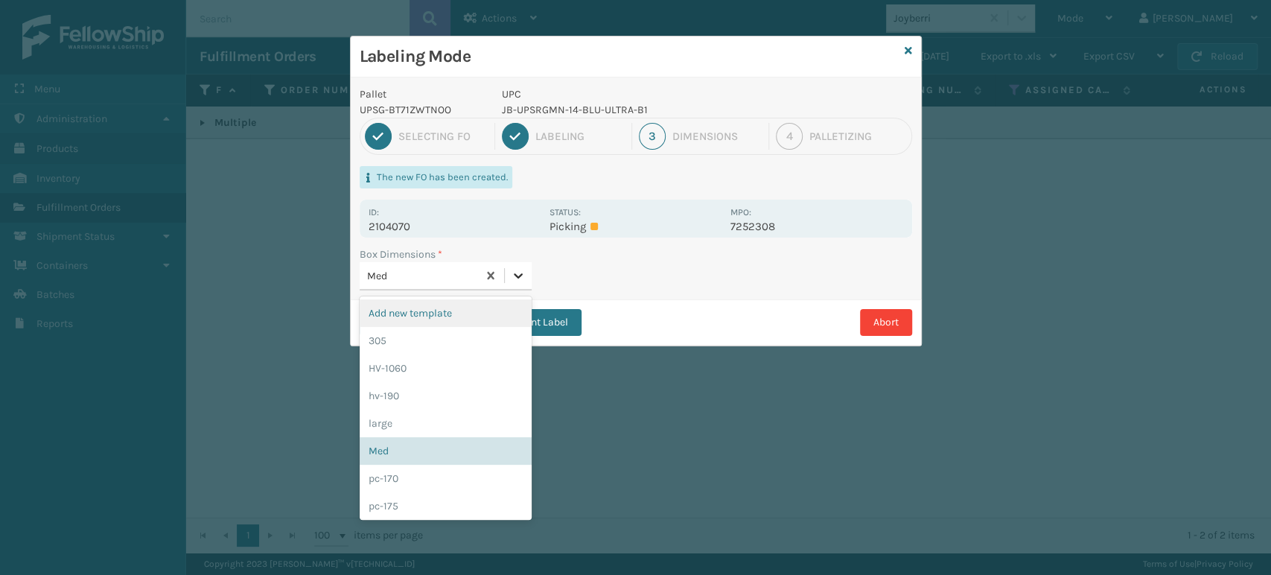
click at [513, 273] on icon at bounding box center [518, 275] width 15 height 15
click at [423, 412] on div "large" at bounding box center [446, 423] width 172 height 28
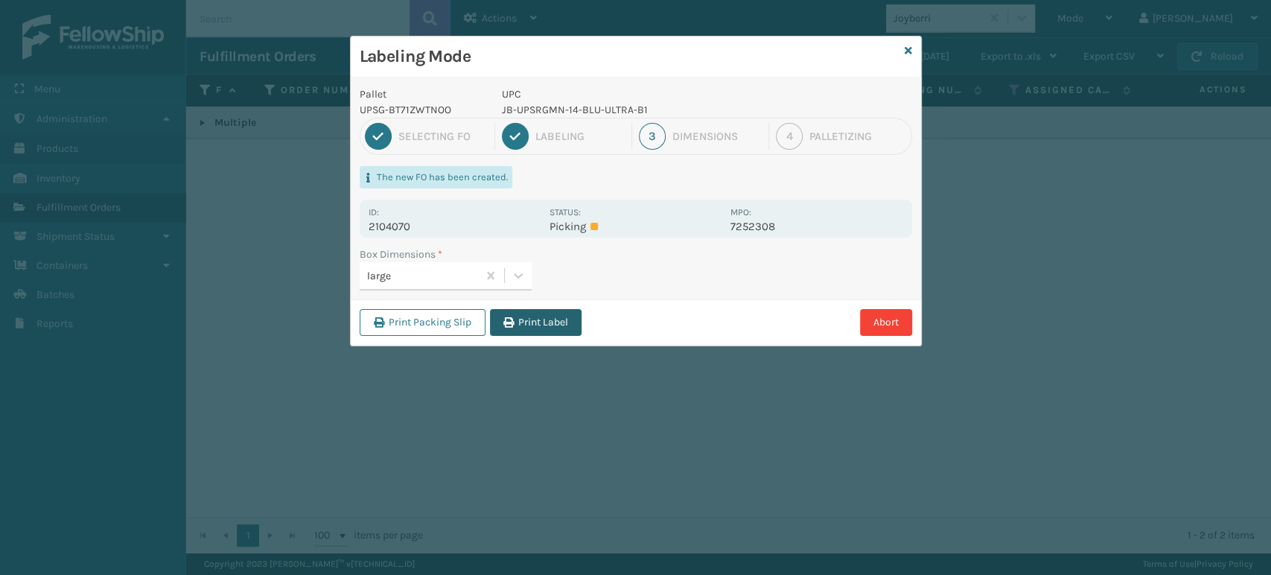
click at [563, 313] on button "Print Label" at bounding box center [536, 322] width 92 height 27
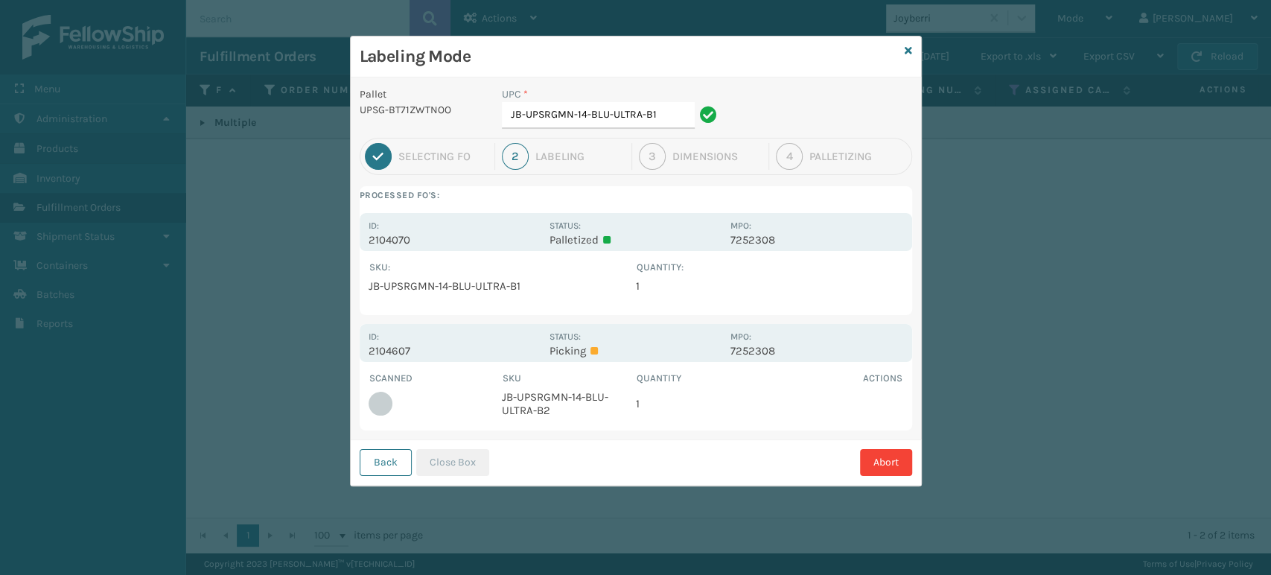
click at [585, 397] on td "JB-UPSRGMN-14-BLU-ULTRA-B2" at bounding box center [569, 404] width 134 height 36
click at [680, 121] on input "JB-UPSRGMN-14-BLU-ULTRA-B1" at bounding box center [598, 115] width 193 height 27
type input "J"
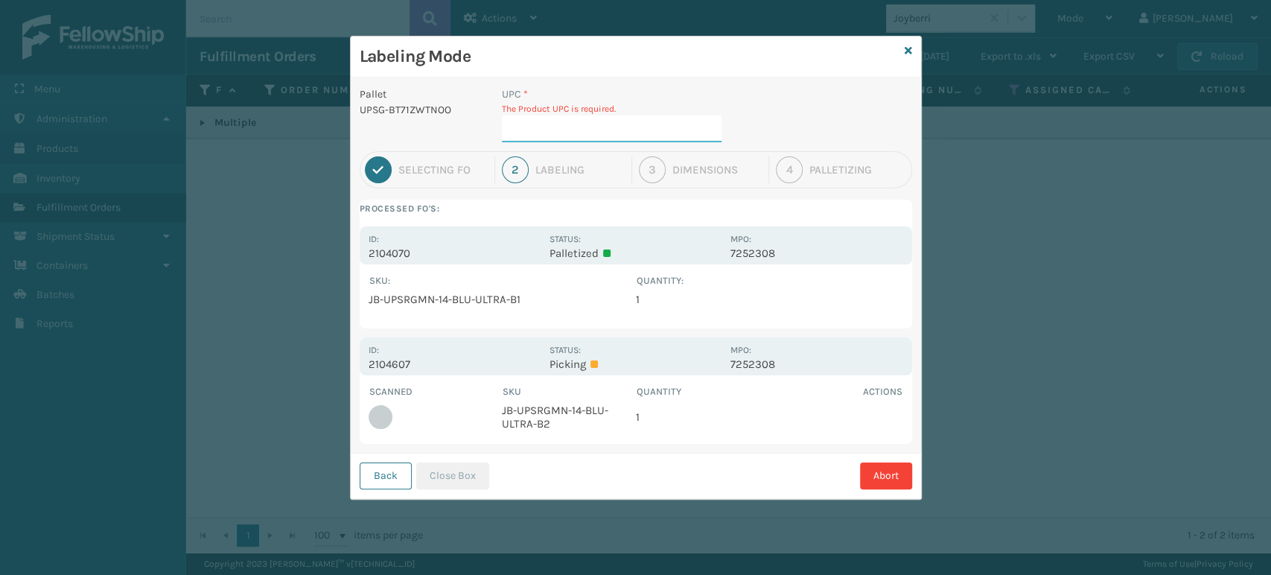
paste input "JB-UPSRGMN-14-BLU-ULTRA-B2"
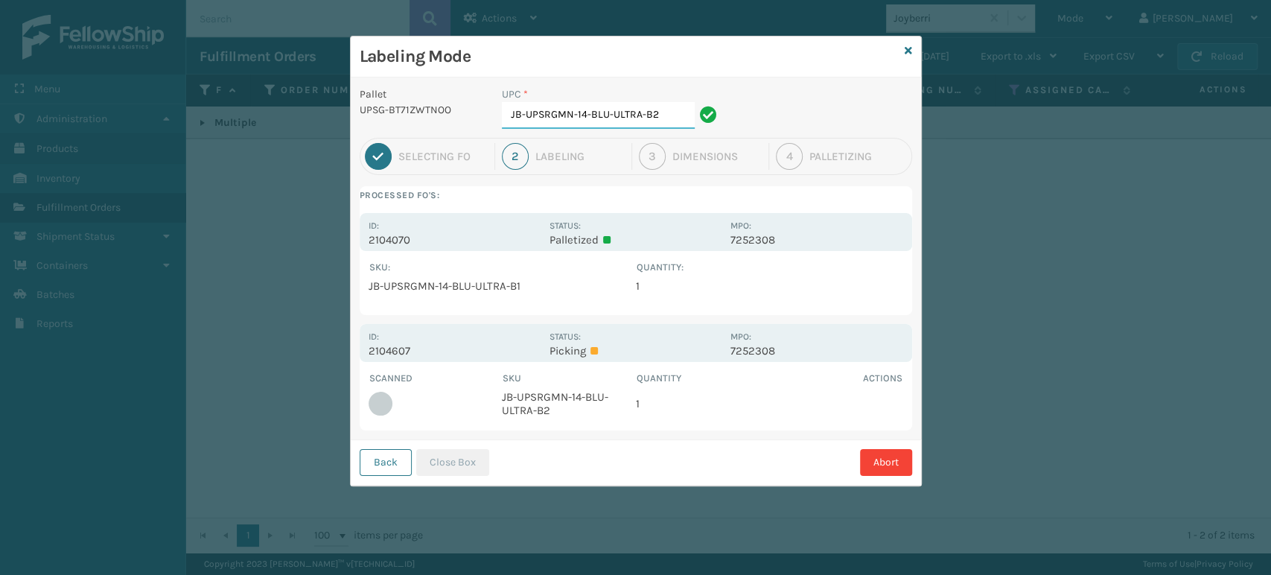
type input "JB-UPSRGMN-14-BLU-ULTRA-B2"
click at [441, 456] on button "Close Box" at bounding box center [452, 462] width 73 height 27
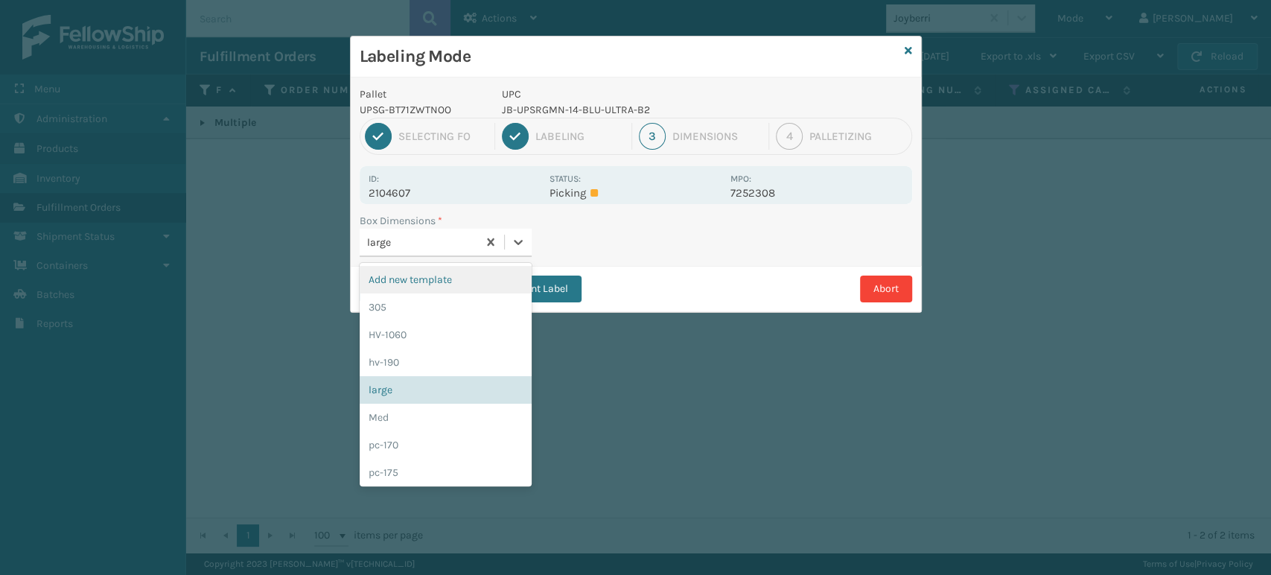
drag, startPoint x: 515, startPoint y: 243, endPoint x: 509, endPoint y: 267, distance: 23.8
click at [516, 243] on icon at bounding box center [518, 242] width 15 height 15
click at [405, 423] on div "Med" at bounding box center [446, 418] width 172 height 28
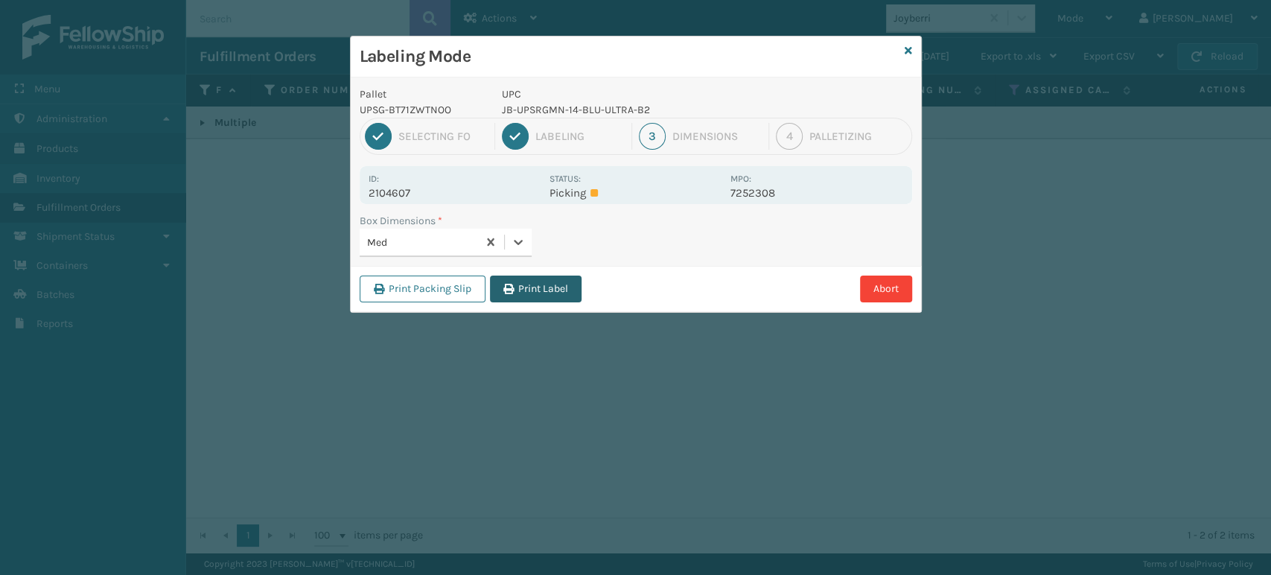
click at [548, 290] on button "Print Label" at bounding box center [536, 288] width 92 height 27
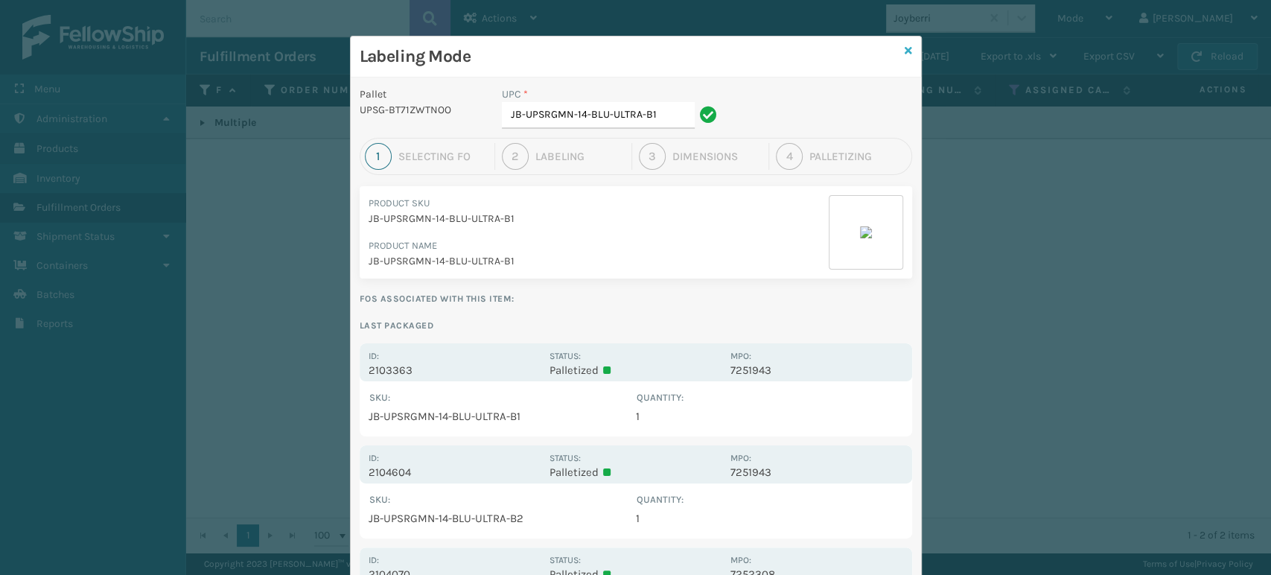
click at [905, 48] on icon at bounding box center [908, 50] width 7 height 10
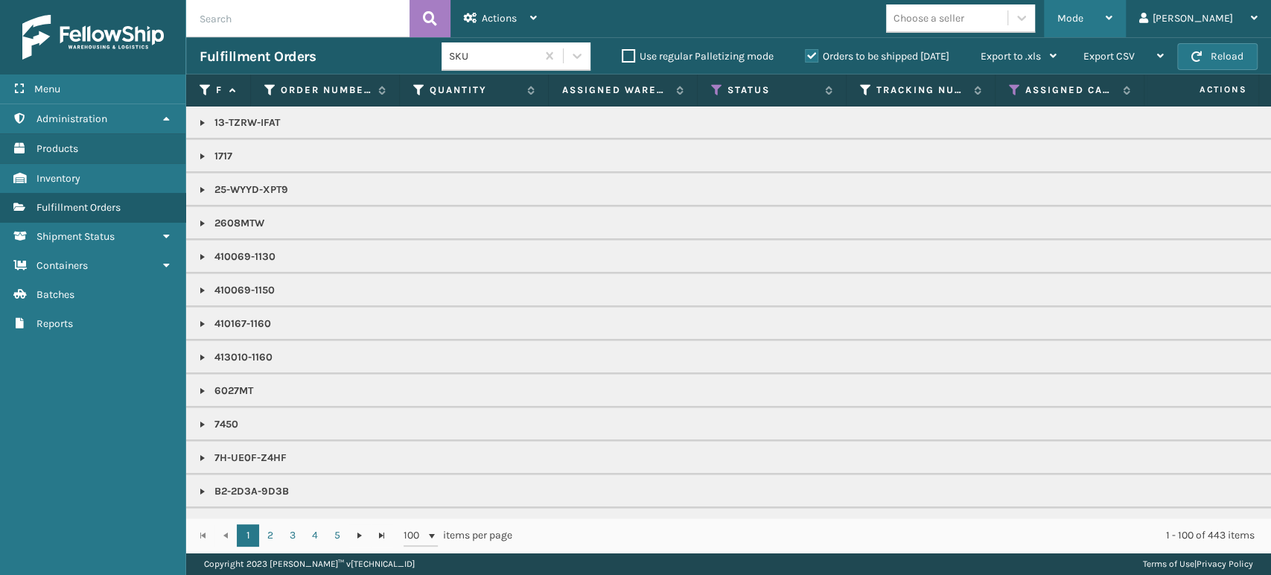
click at [1112, 25] on div "Mode" at bounding box center [1084, 18] width 55 height 37
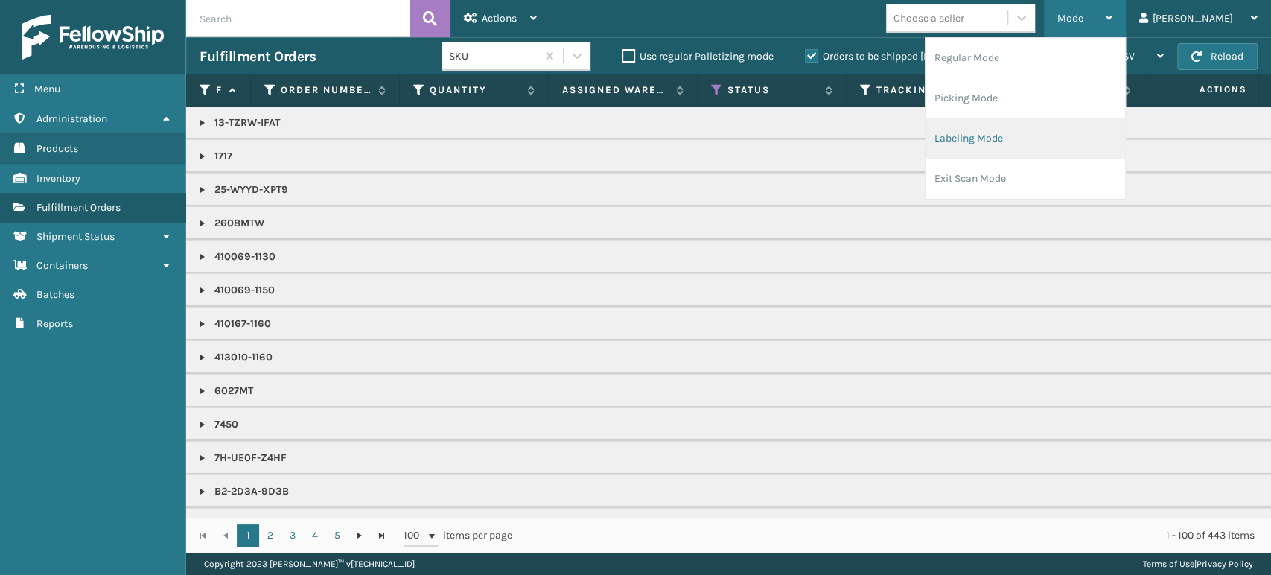
click at [1072, 133] on li "Labeling Mode" at bounding box center [1025, 138] width 200 height 40
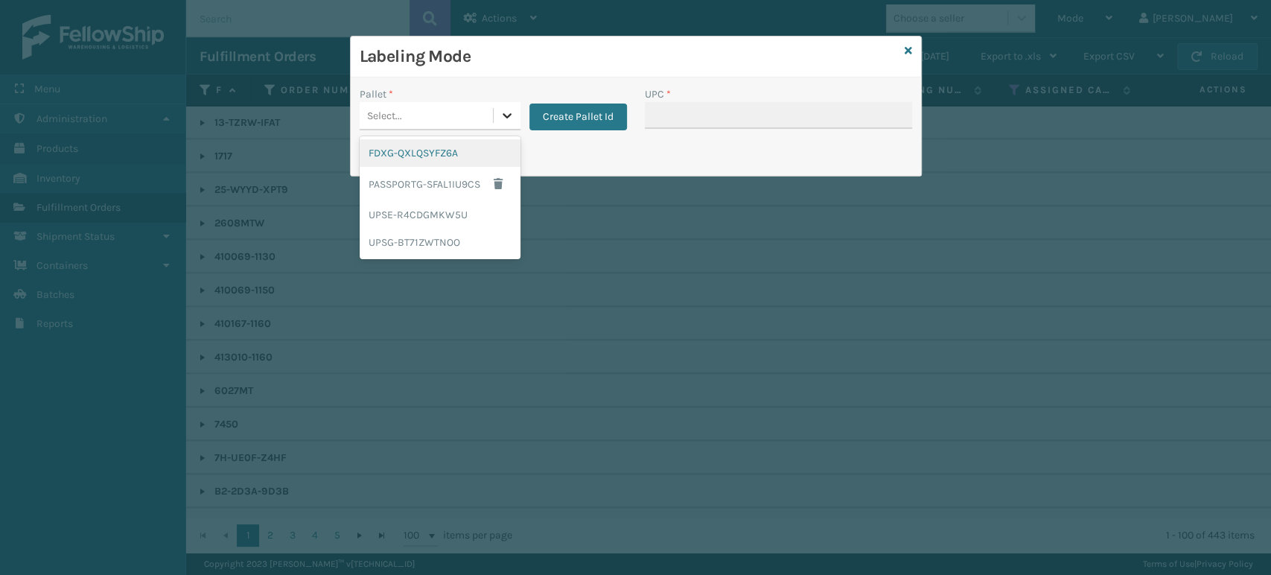
click at [505, 118] on icon at bounding box center [507, 115] width 15 height 15
click at [450, 242] on div "UPSG-BT71ZWTNOO" at bounding box center [440, 243] width 161 height 28
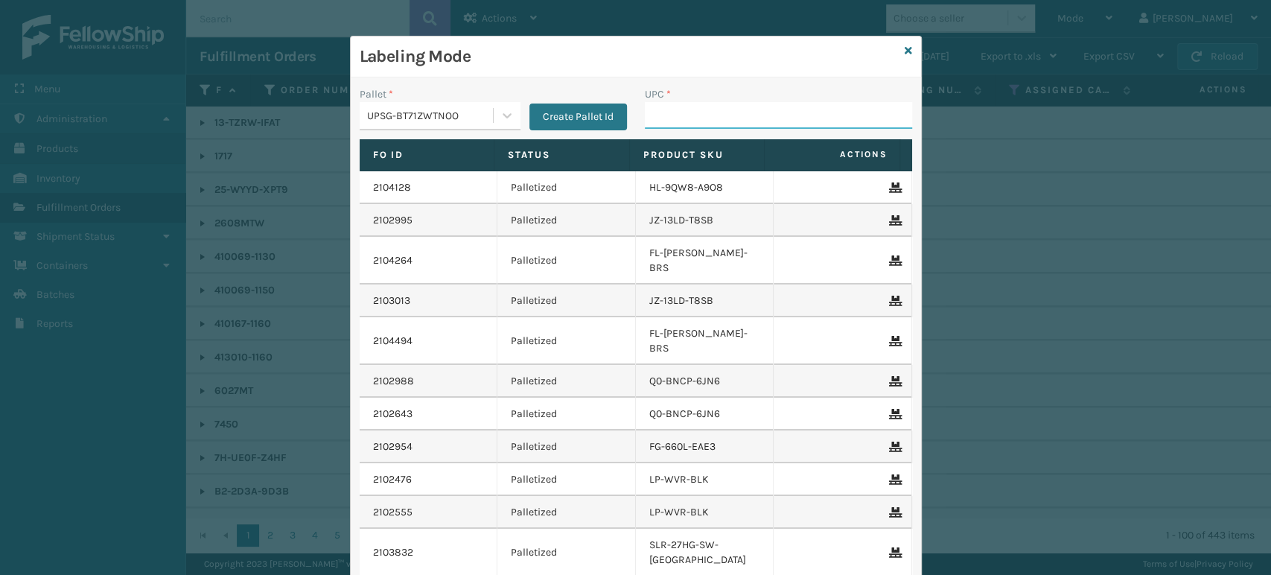
click at [692, 104] on input "UPC *" at bounding box center [778, 115] width 267 height 27
click at [500, 112] on icon at bounding box center [507, 115] width 15 height 15
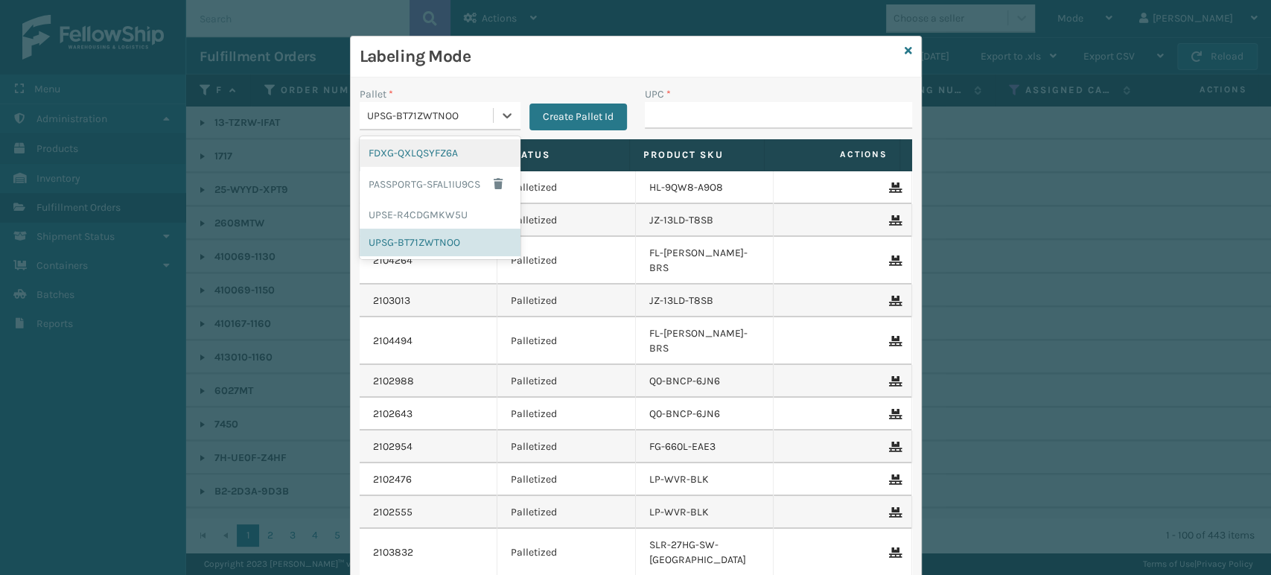
click at [471, 161] on div "FDXG-QXLQSYFZ6A" at bounding box center [440, 153] width 161 height 28
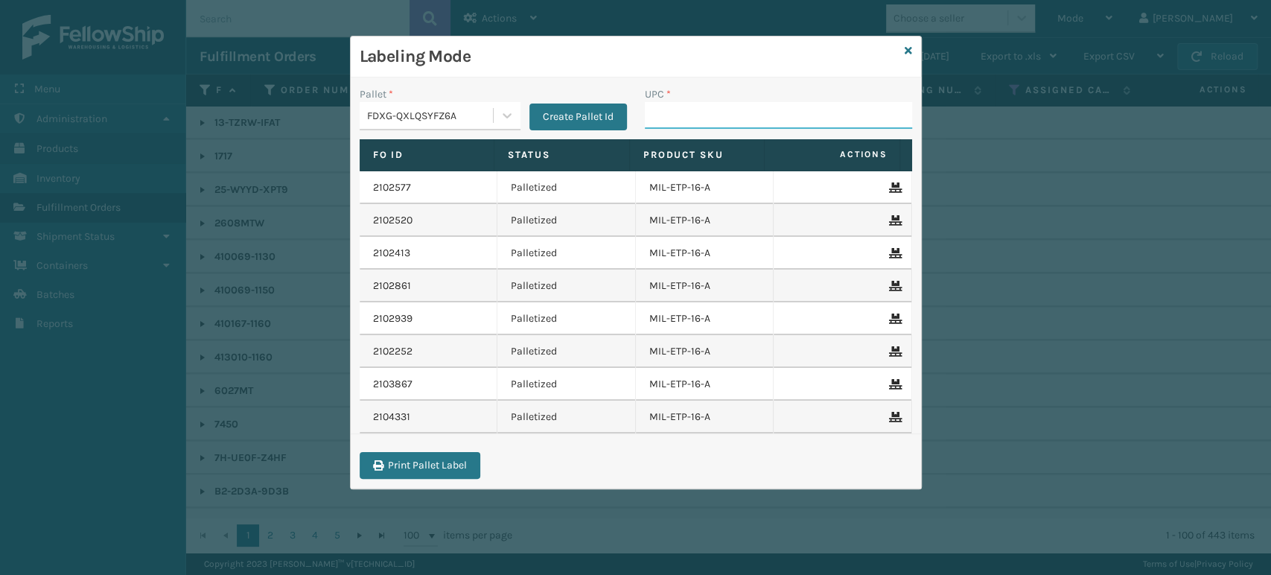
click at [733, 121] on input "UPC *" at bounding box center [778, 115] width 267 height 27
type input "410167-"
type input "84998600942"
type input "8499860"
type input "8500460"
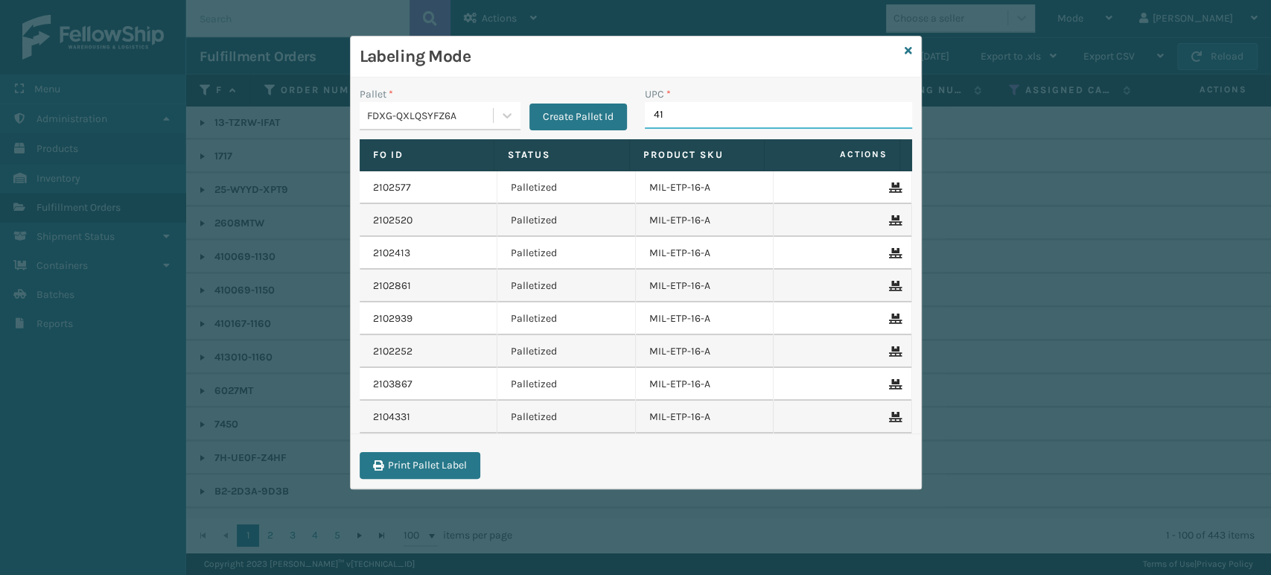
type input "410"
type input "84998600966"
type input "8500460544"
type input "413008-"
type input "850046054518"
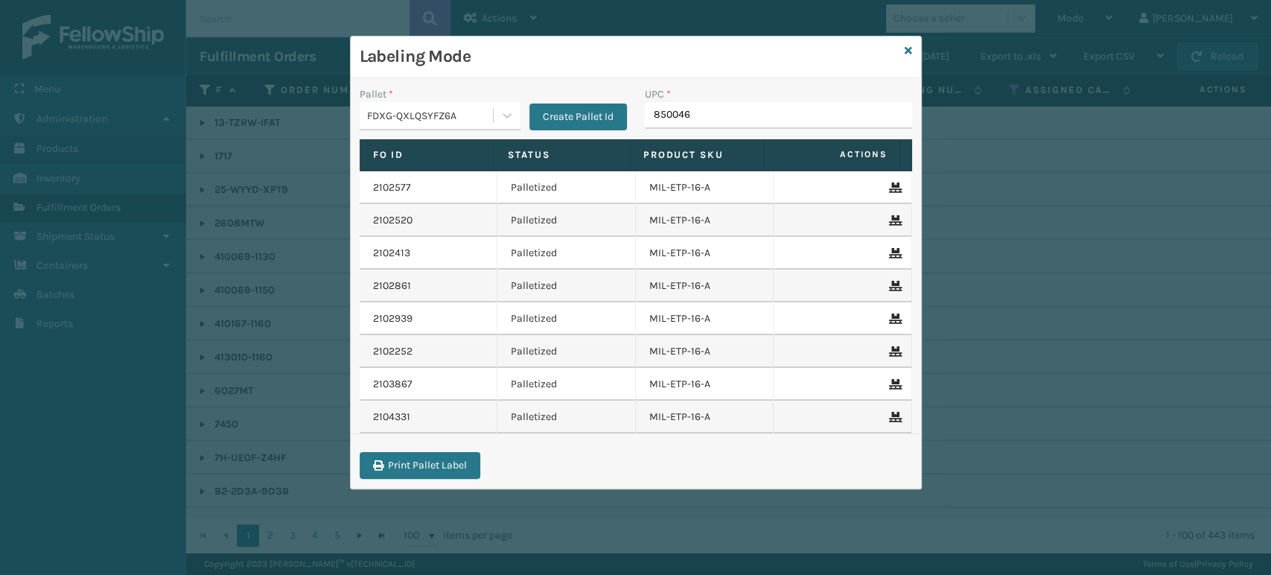
type input "8500460"
type input "85"
type input "8581000"
click at [708, 119] on input "858100007906" at bounding box center [765, 115] width 240 height 27
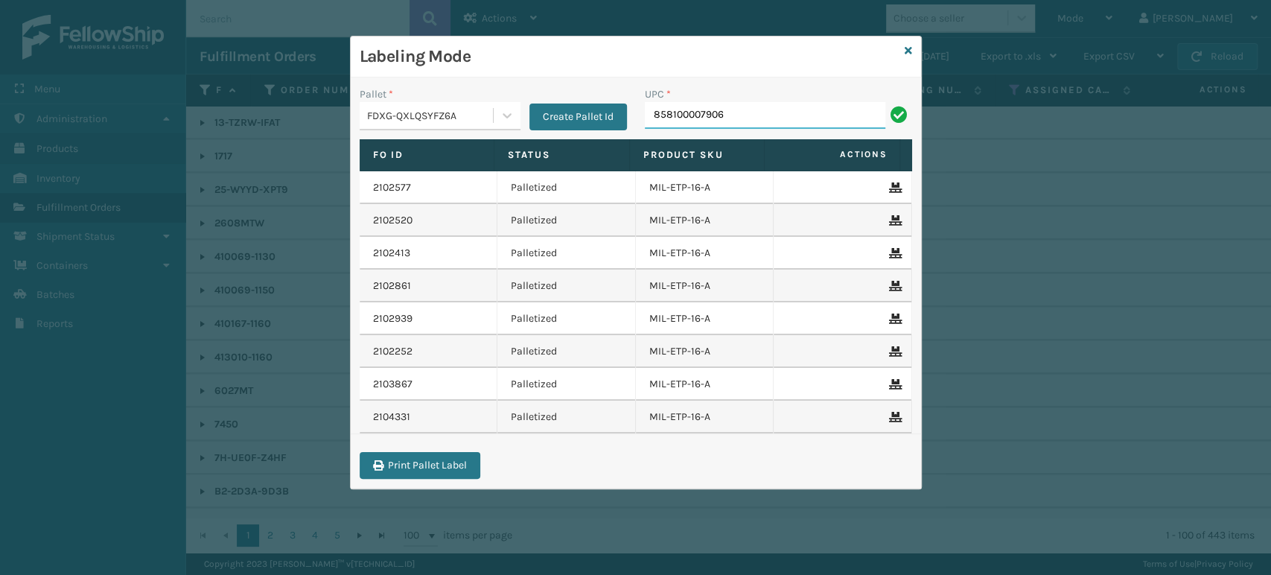
type input "858100007906"
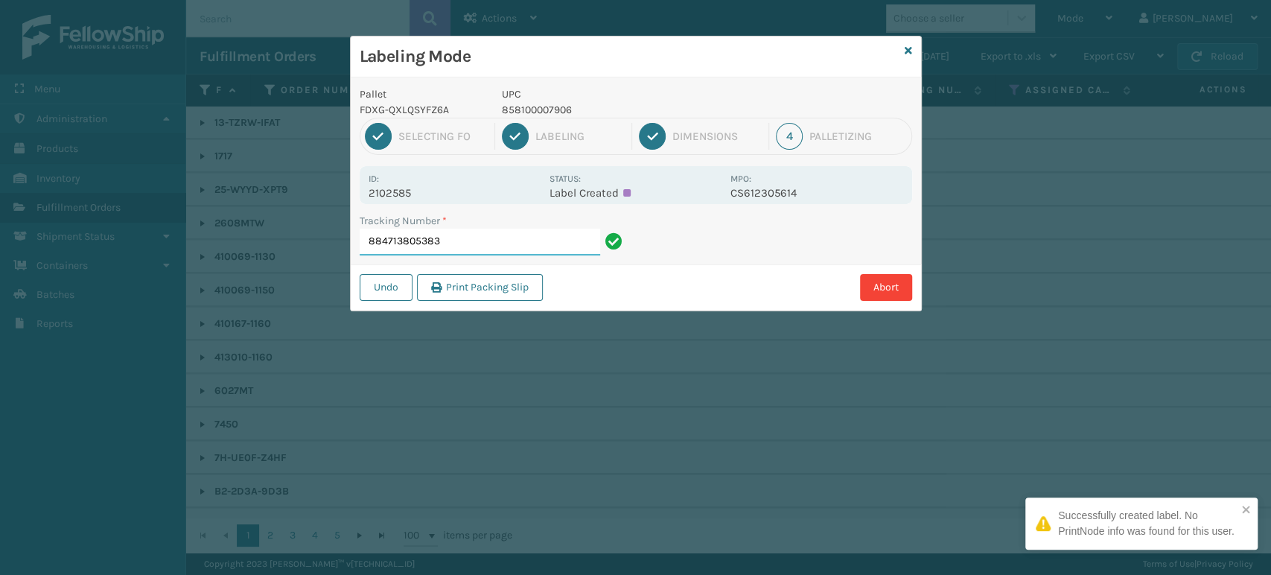
click at [549, 243] on input "884713805383" at bounding box center [480, 242] width 240 height 27
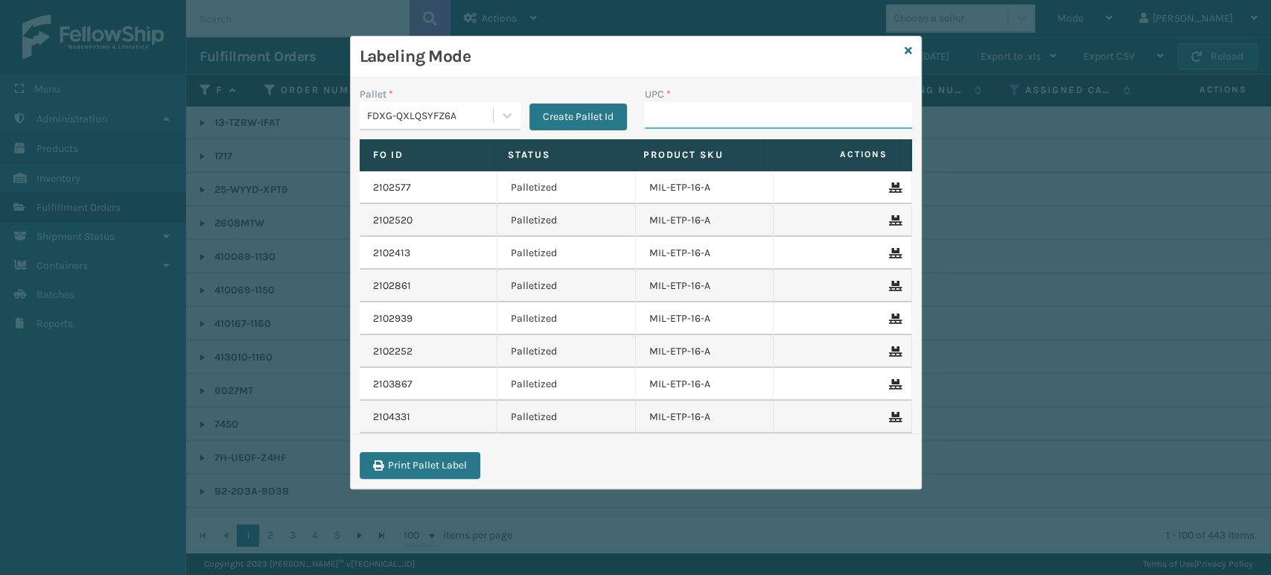
paste input "858100007906"
type input "858100007906"
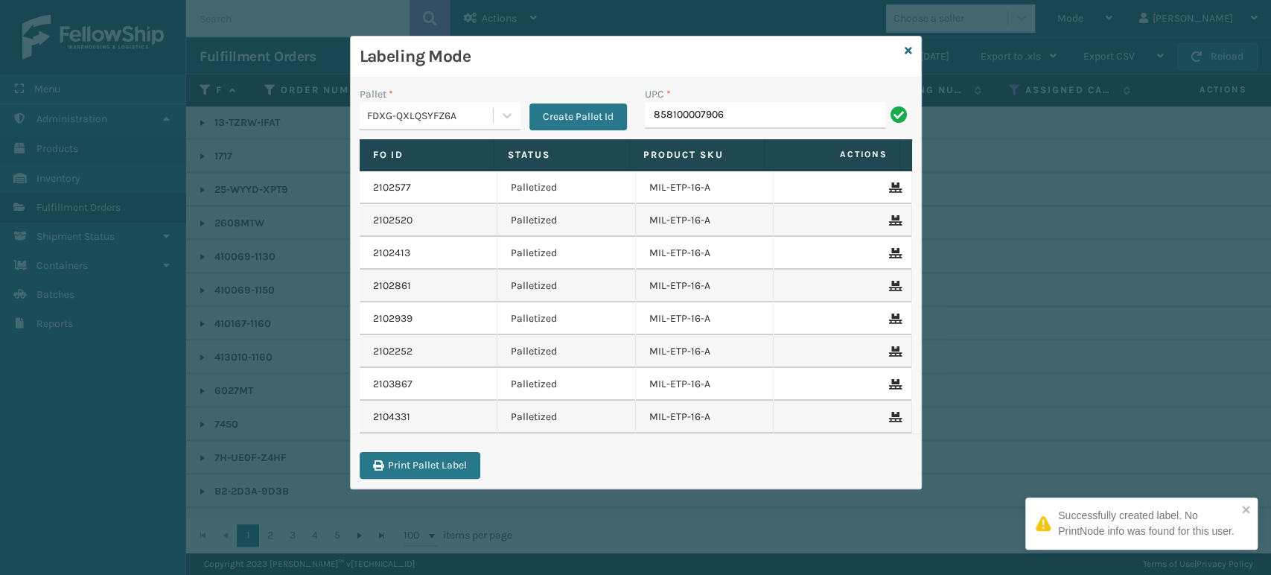
type input "858100007906"
click at [817, 106] on input "858100007906" at bounding box center [765, 115] width 240 height 27
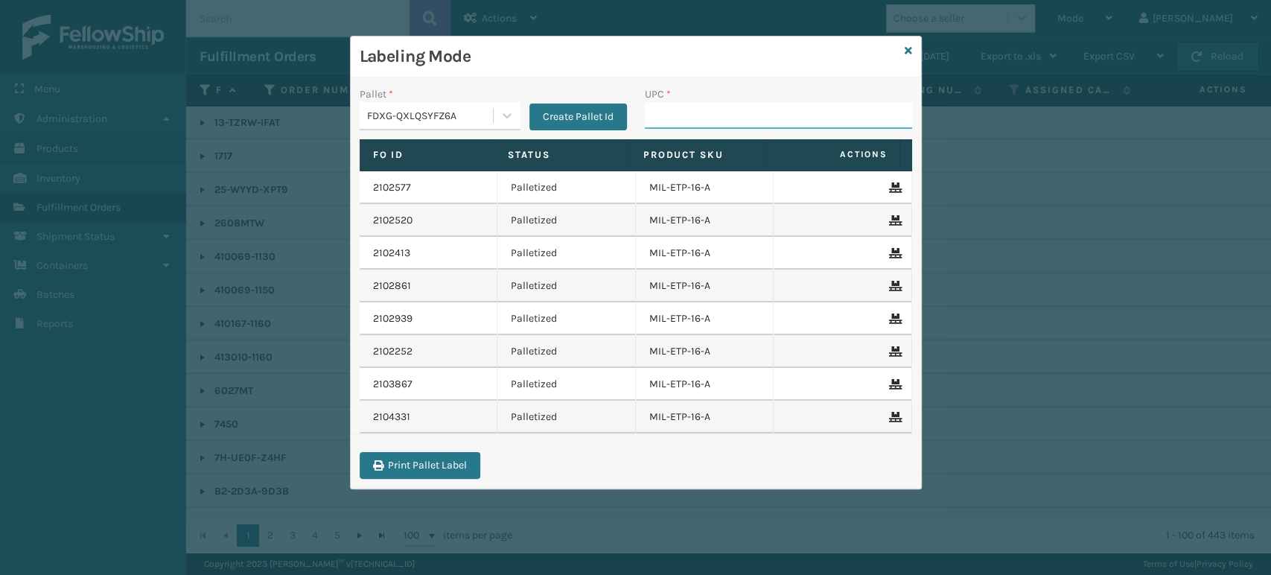
paste input "858100007906"
type input "858100007906"
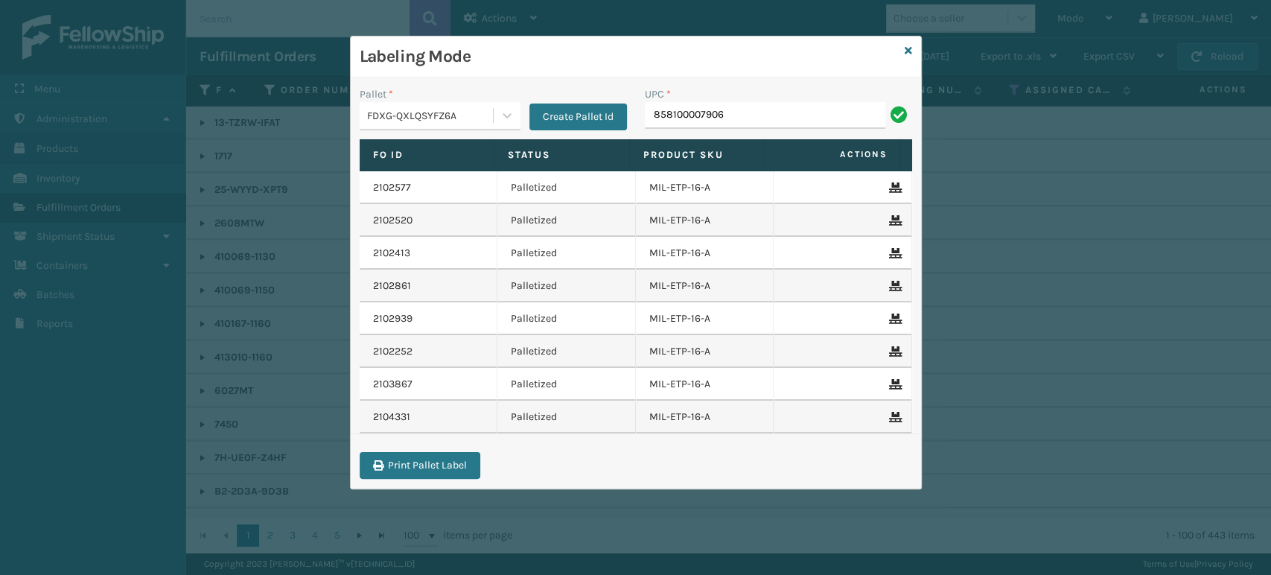
type input "858100007906"
paste input "858100007906"
type input "858100007906"
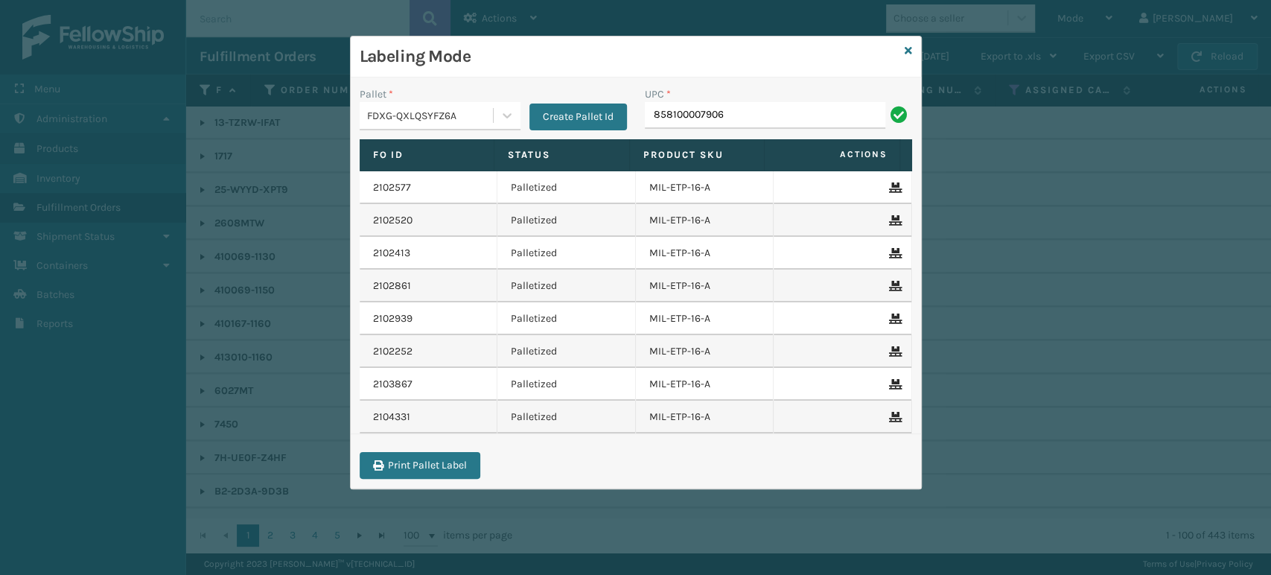
type input "858100007906"
paste input "858100007906"
type input "858100007906"
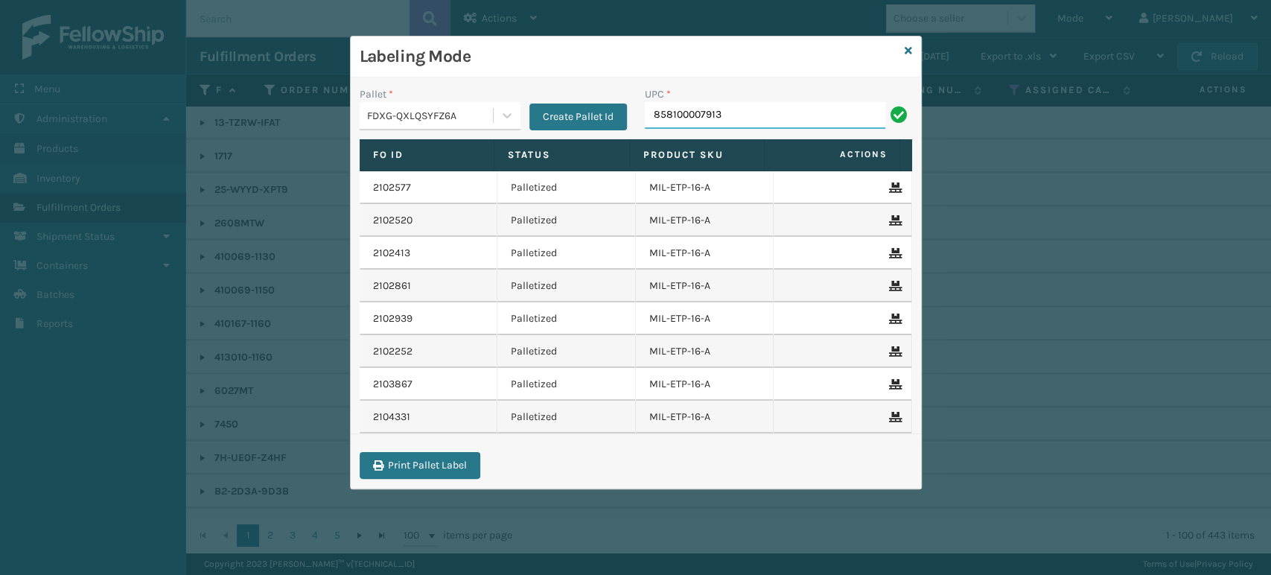
type input "858100007913"
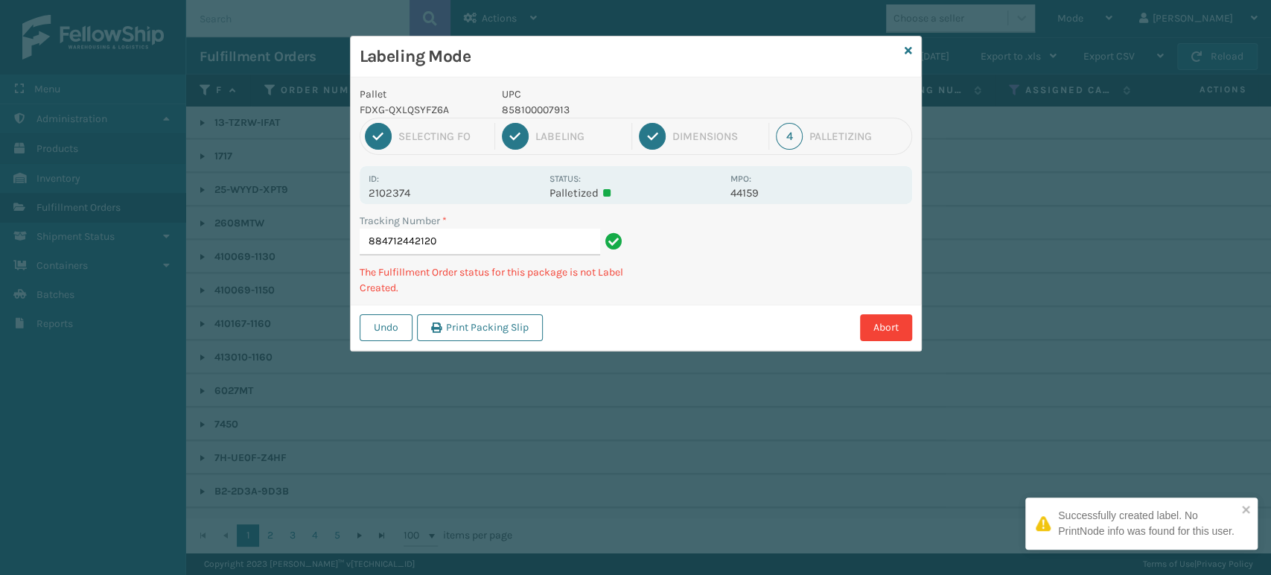
click at [543, 100] on p "UPC" at bounding box center [612, 94] width 220 height 16
click at [554, 109] on p "858100007913" at bounding box center [612, 110] width 220 height 16
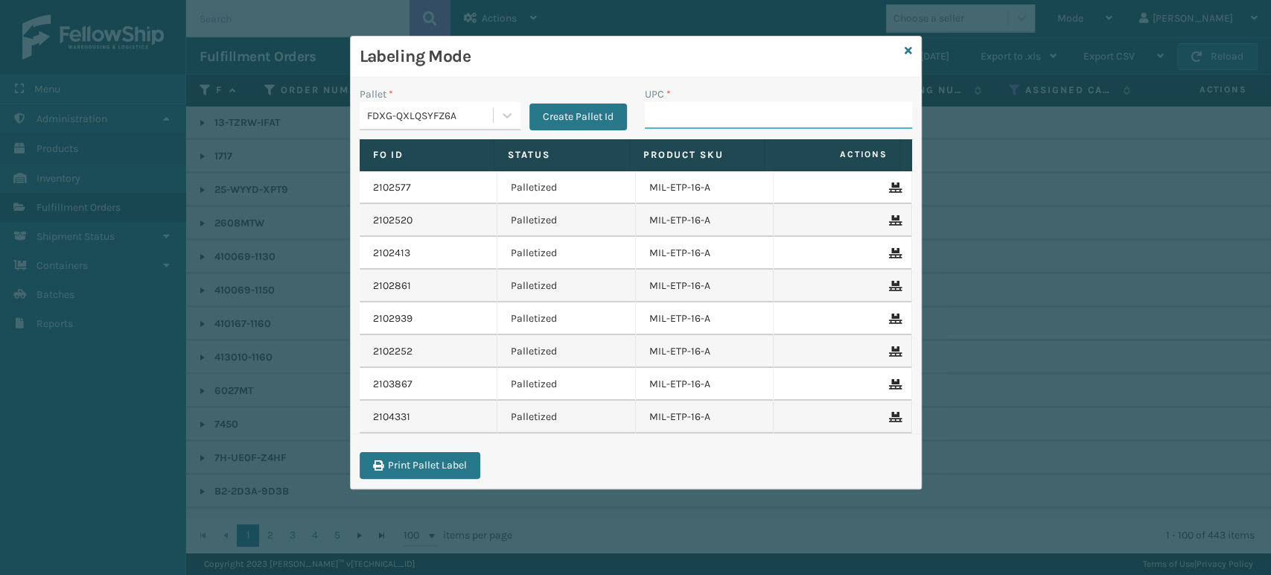
click at [673, 103] on input "UPC *" at bounding box center [778, 115] width 267 height 27
paste input "858100007913"
type input "858100007913"
click at [703, 117] on input "858100007913" at bounding box center [765, 115] width 240 height 27
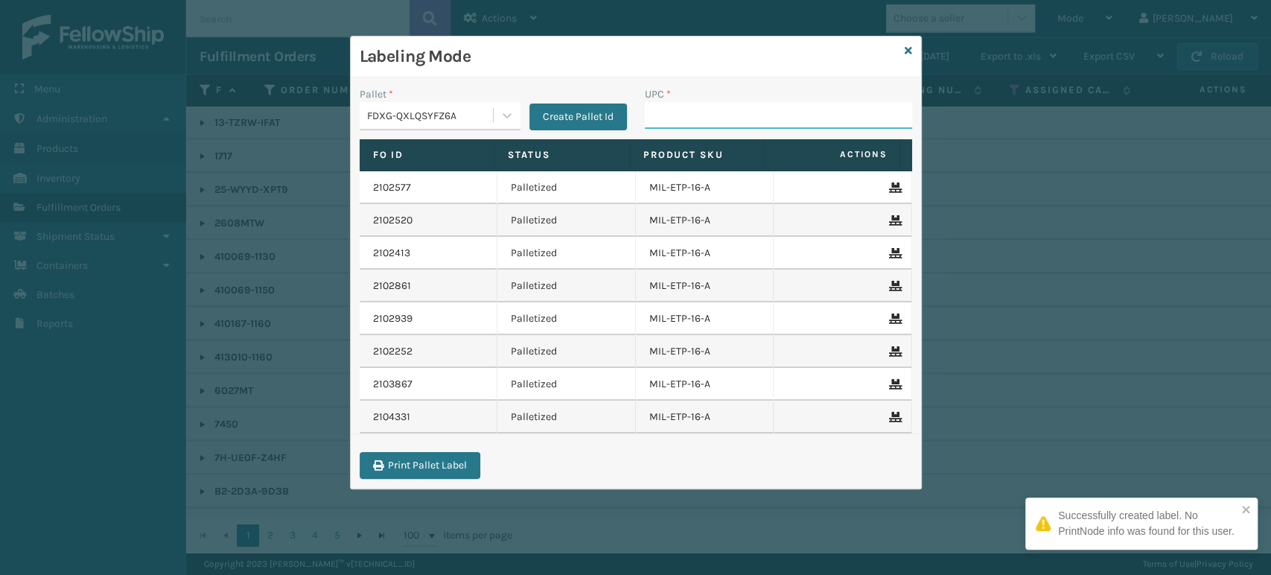
click at [757, 112] on input "UPC *" at bounding box center [778, 115] width 267 height 27
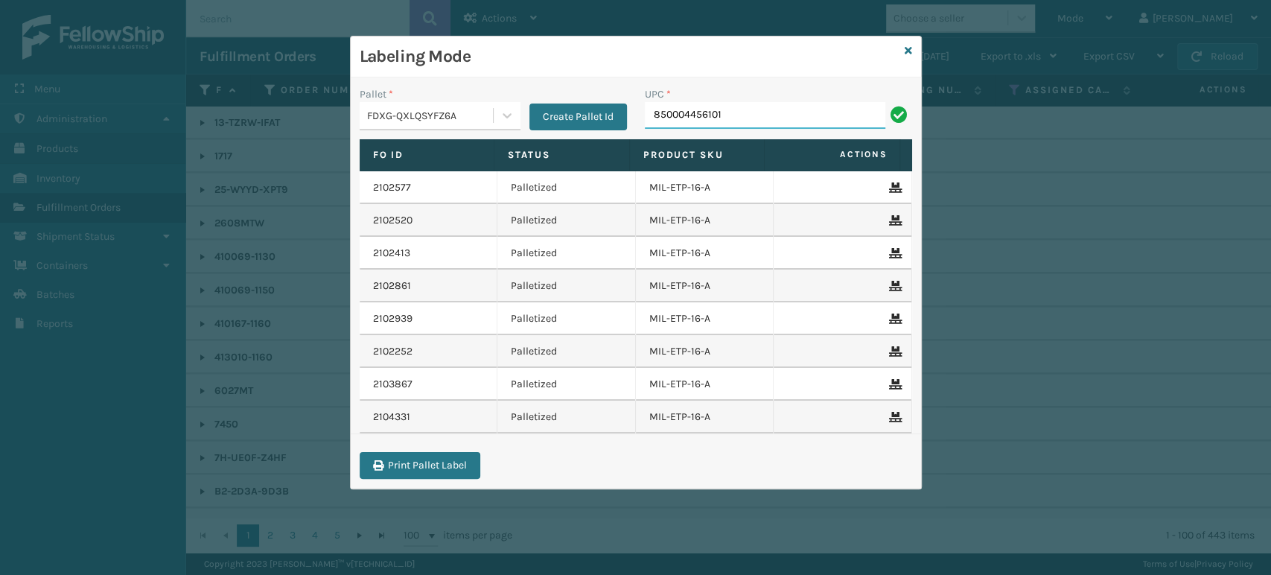
type input "850004456101"
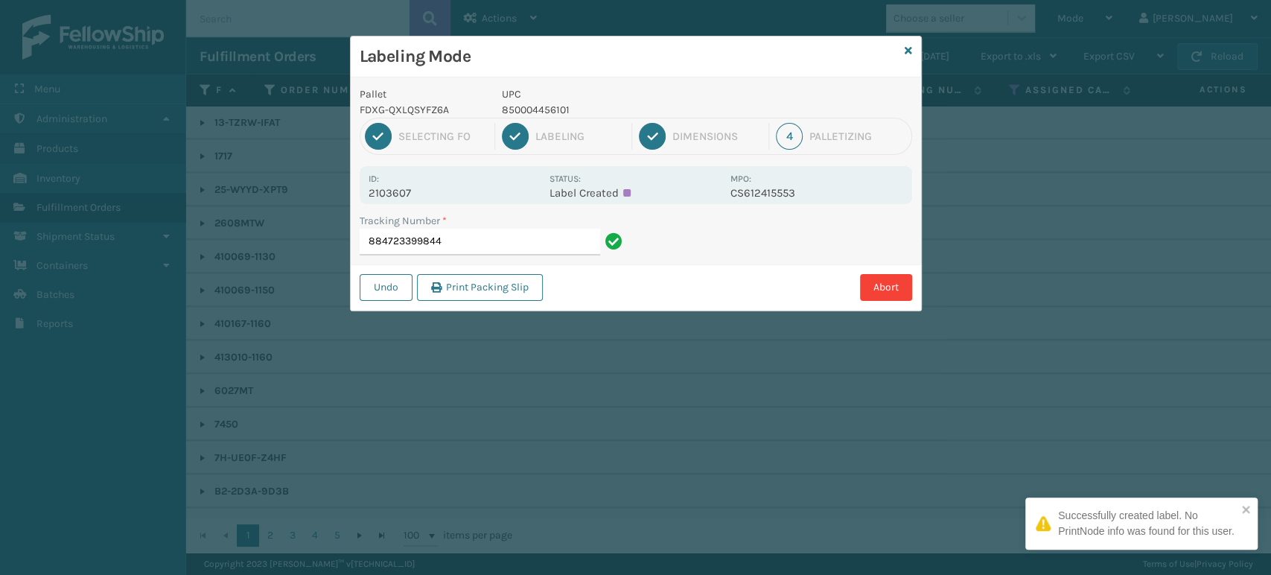
click at [535, 109] on p "850004456101" at bounding box center [612, 110] width 220 height 16
click at [554, 243] on input "884723399844" at bounding box center [480, 242] width 240 height 27
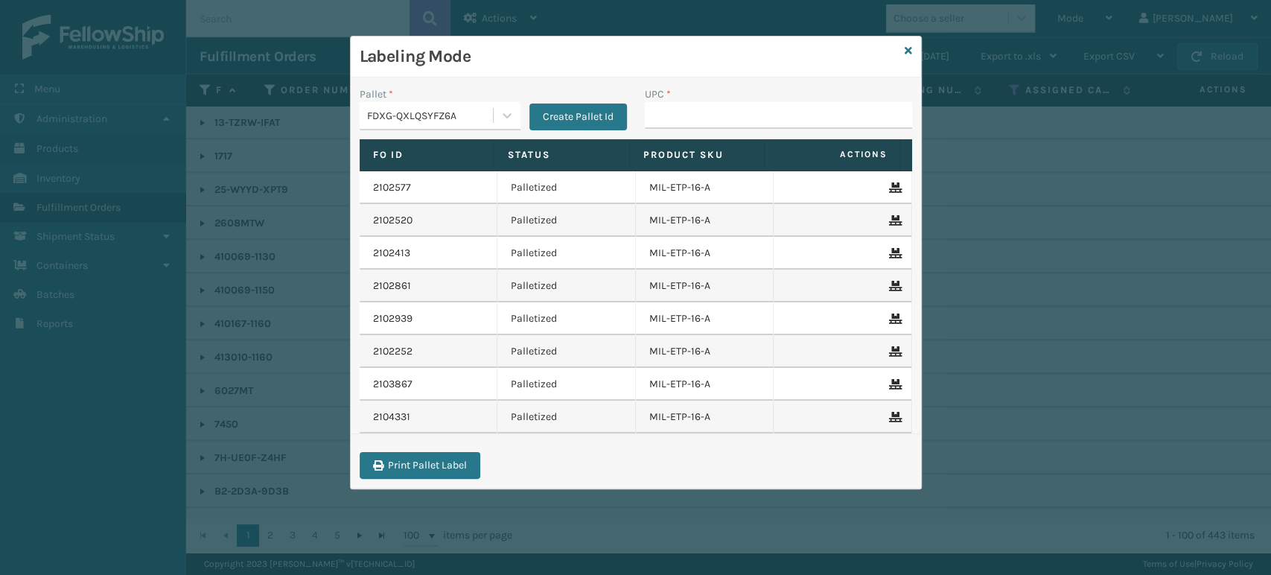
type input "850004456101"
type input "854403007056"
click at [718, 117] on input "854403007056" at bounding box center [765, 115] width 240 height 27
click at [740, 119] on input "854403007056" at bounding box center [765, 115] width 240 height 27
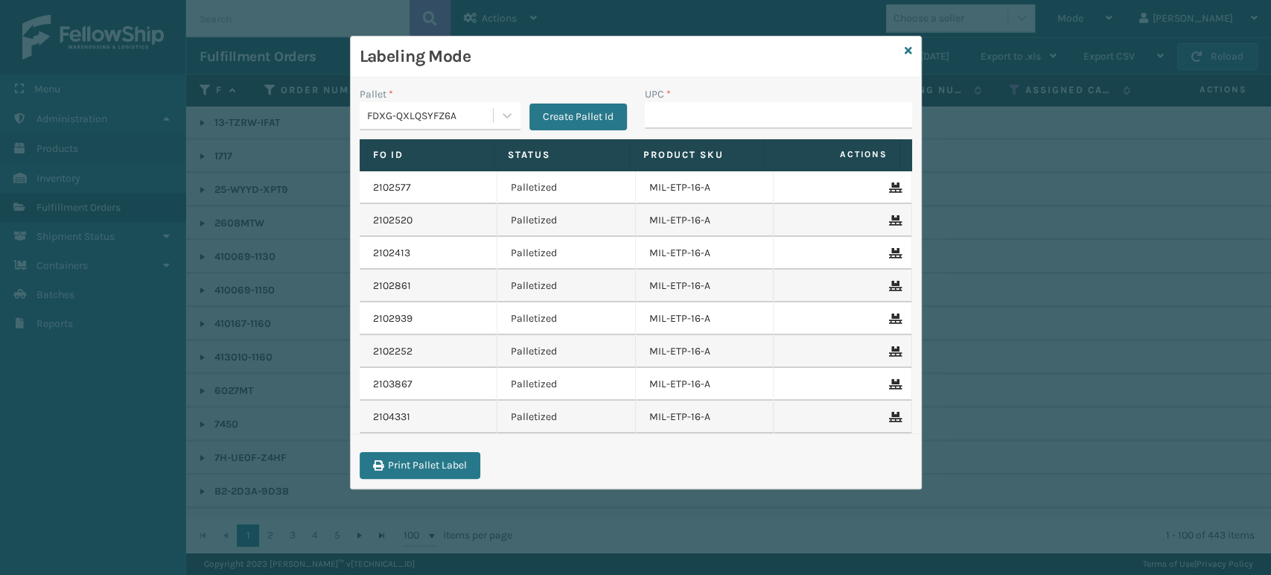
type input "854403007056"
click at [707, 111] on input "UPC *" at bounding box center [778, 115] width 267 height 27
paste input "854403007056"
type input "854403007056"
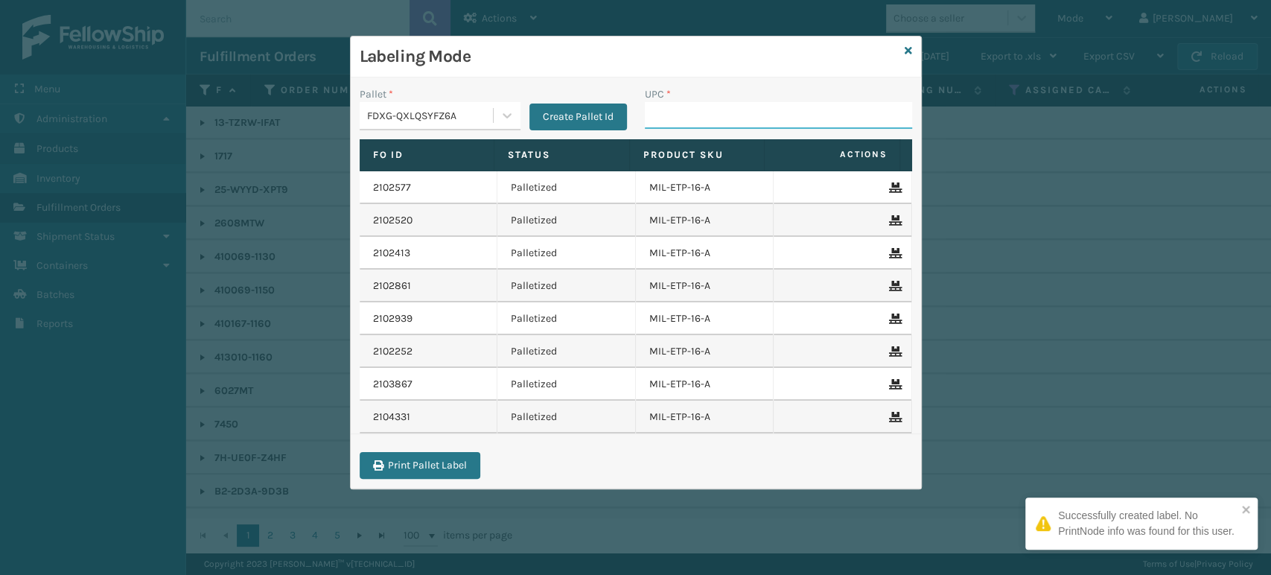
drag, startPoint x: 727, startPoint y: 118, endPoint x: 733, endPoint y: 130, distance: 13.0
click at [733, 130] on div "UPC *" at bounding box center [778, 112] width 285 height 53
paste input "854403007056"
type input "854403007056"
click at [734, 130] on div "UPC * 854403007056" at bounding box center [778, 112] width 285 height 53
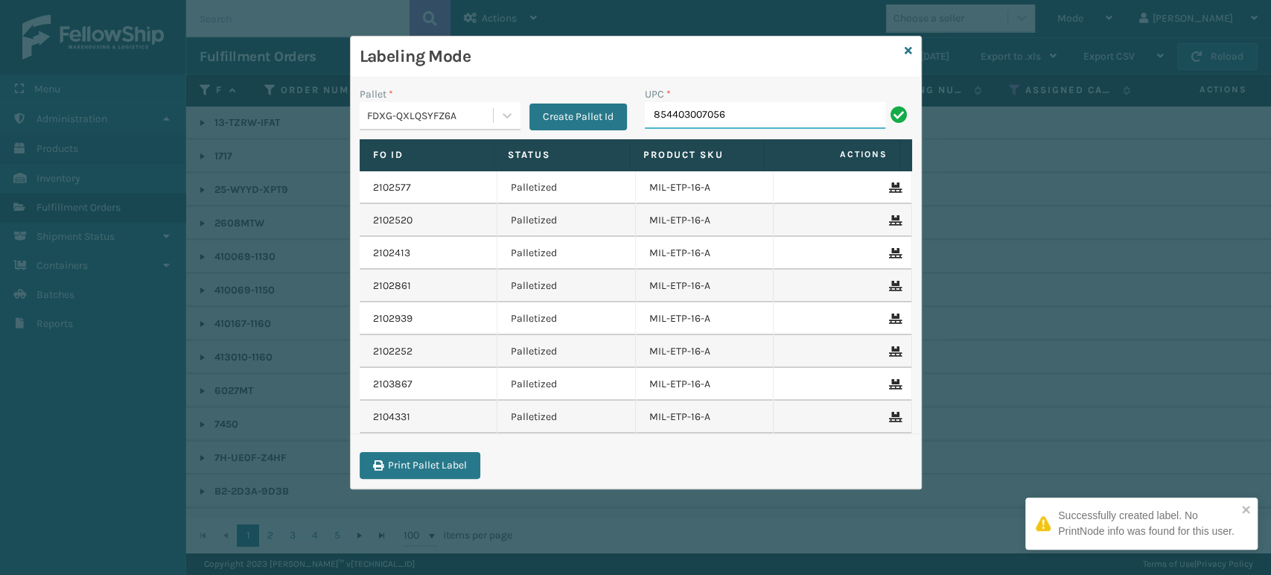
click at [730, 121] on input "854403007056" at bounding box center [765, 115] width 240 height 27
type input "854403007056"
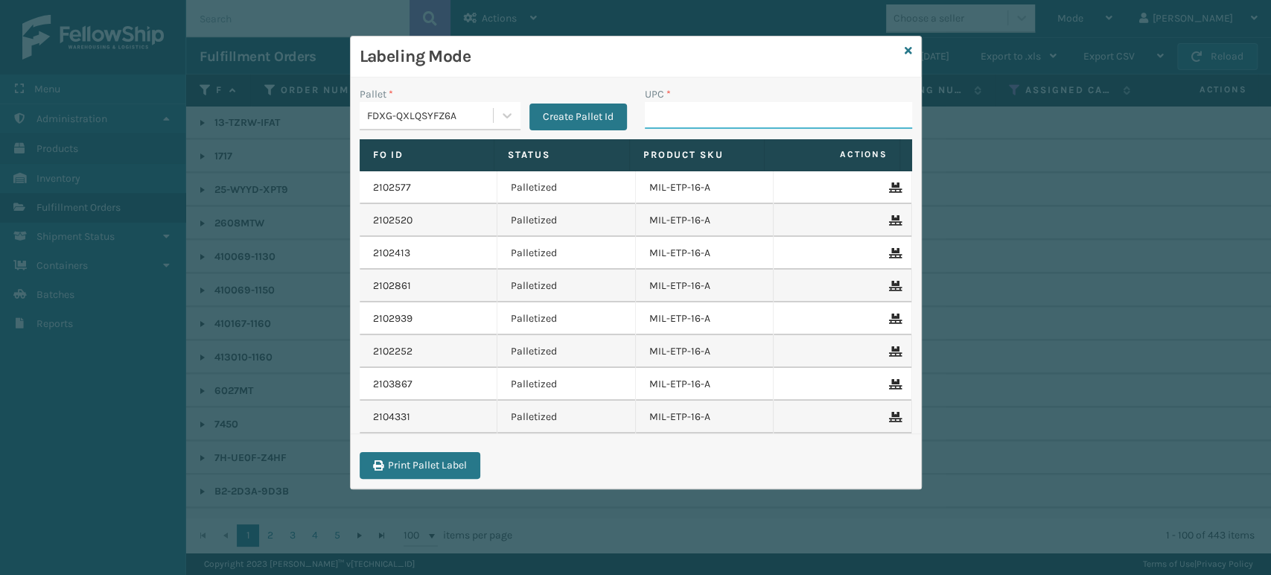
click at [692, 118] on input "UPC *" at bounding box center [778, 115] width 267 height 27
type input "858100007913"
click at [674, 48] on h3 "Labeling Mode" at bounding box center [629, 56] width 539 height 22
click at [669, 113] on input "858100007913" at bounding box center [765, 115] width 240 height 27
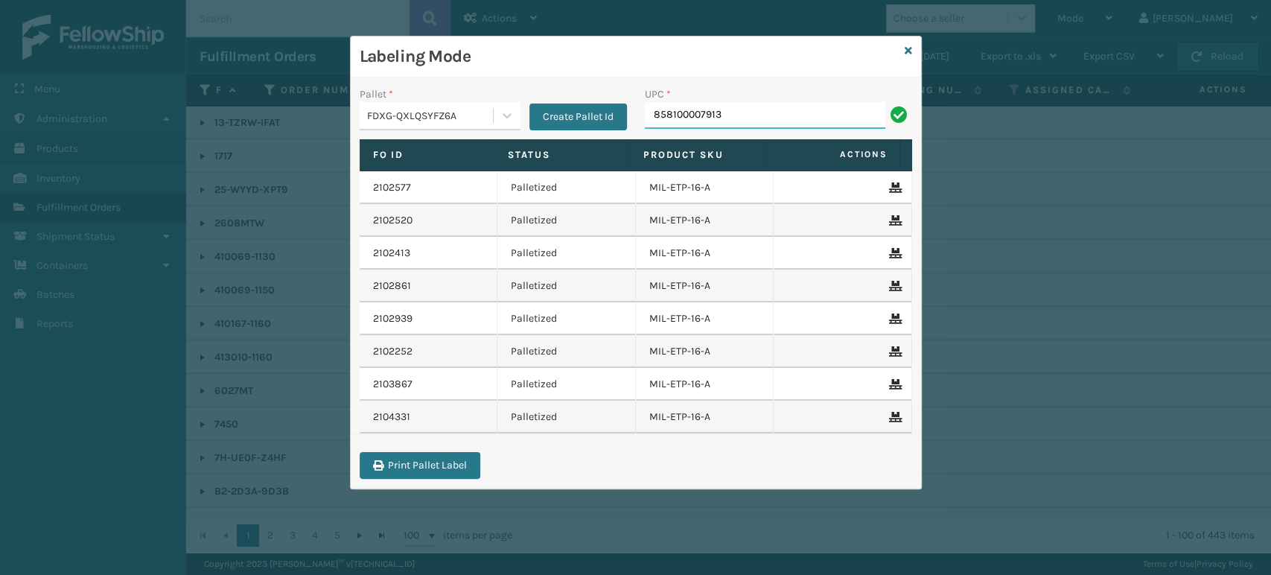
click at [669, 113] on input "858100007913" at bounding box center [765, 115] width 240 height 27
click at [736, 115] on input "858100007913" at bounding box center [765, 115] width 240 height 27
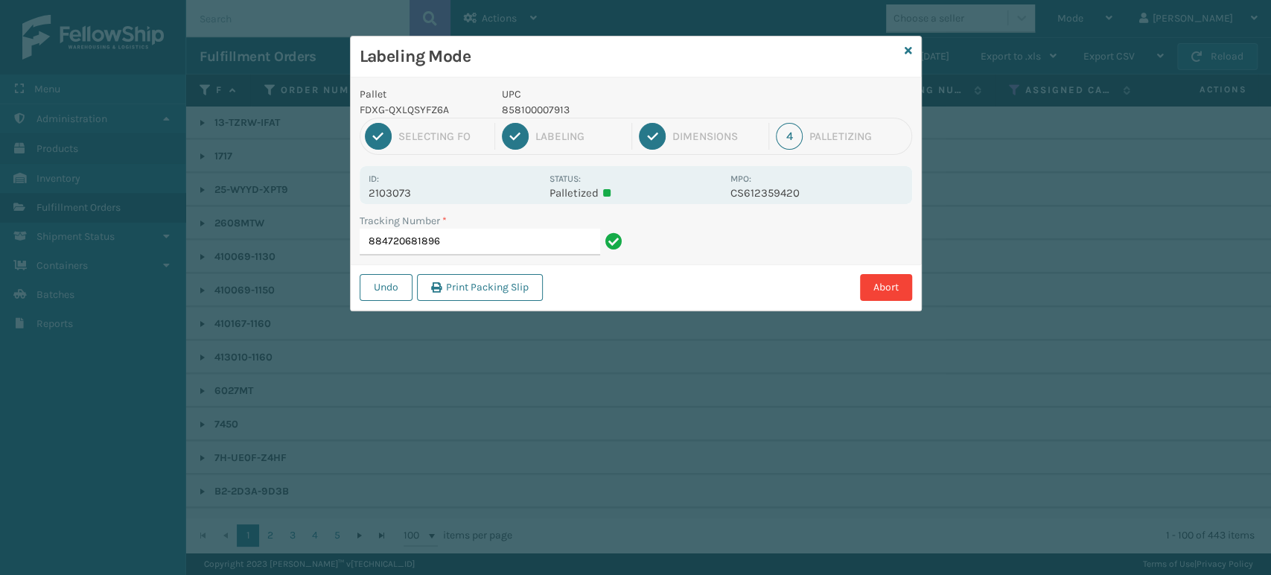
type input "884720681896858100007913"
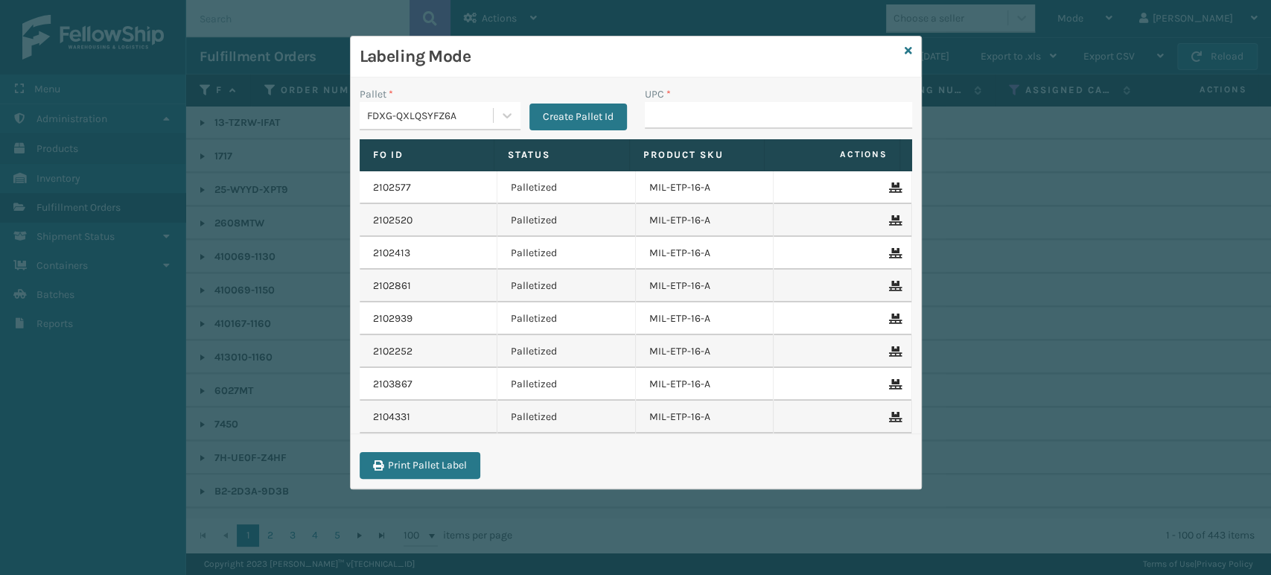
type input "858100007913"
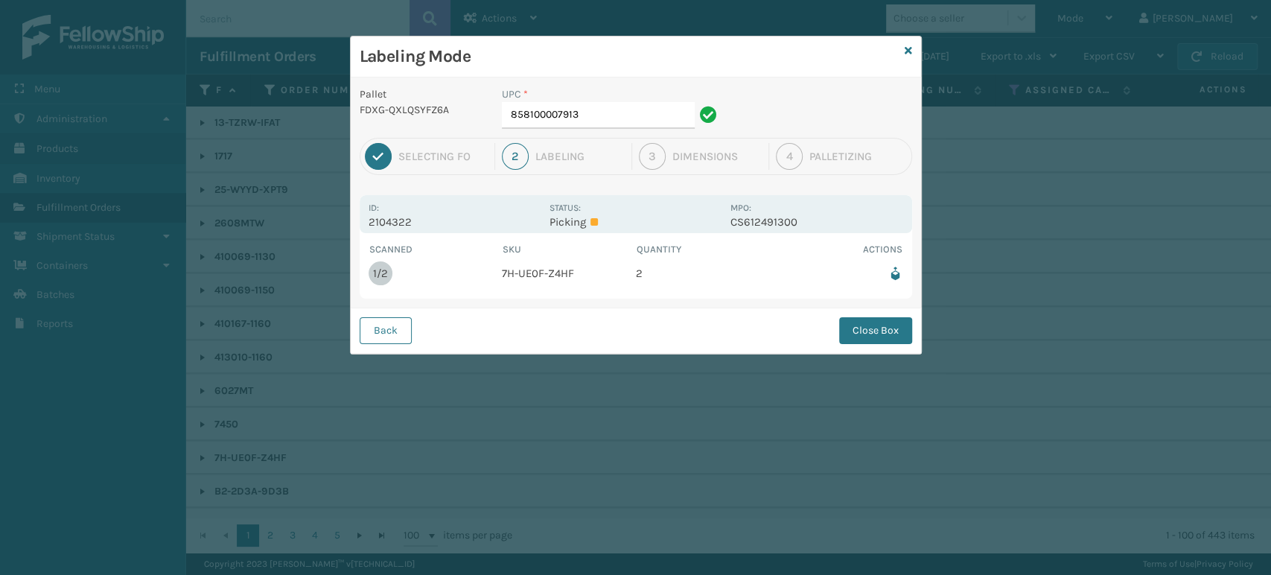
drag, startPoint x: 722, startPoint y: 106, endPoint x: 592, endPoint y: 91, distance: 131.1
click at [592, 91] on div "Pallet FDXG-QXLQSYFZ6A UPC * 858100007913" at bounding box center [636, 111] width 570 height 51
click at [600, 111] on input "858100007913" at bounding box center [598, 115] width 193 height 27
click at [896, 336] on button "Close Box" at bounding box center [875, 330] width 73 height 27
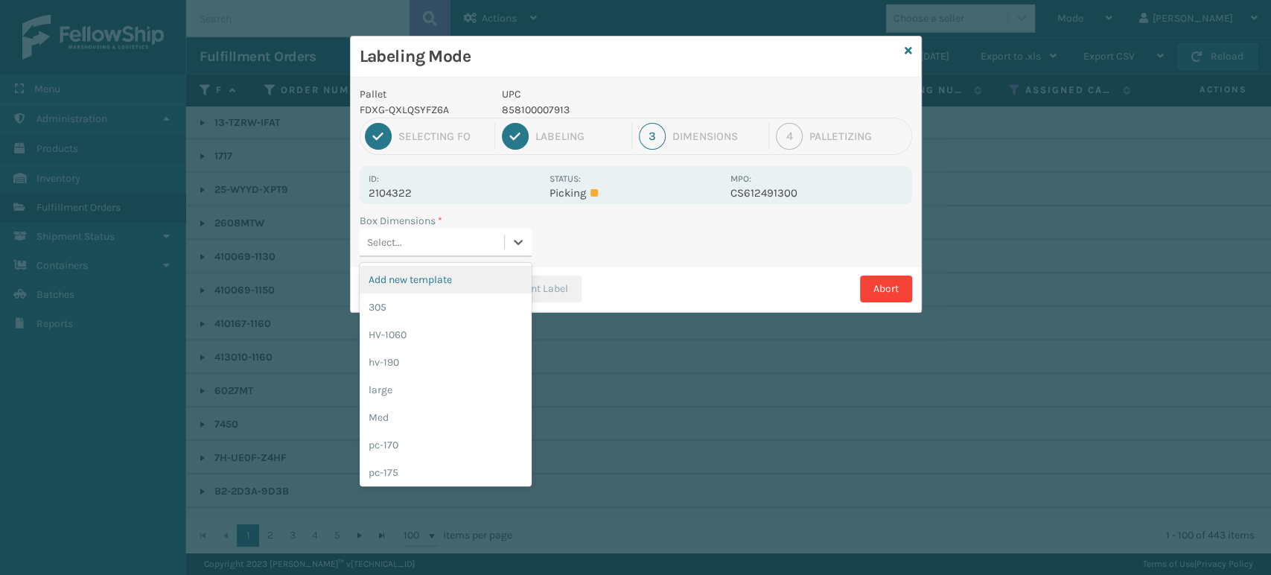
click at [482, 255] on div "Select..." at bounding box center [446, 243] width 172 height 28
click at [477, 308] on div "305" at bounding box center [446, 307] width 172 height 28
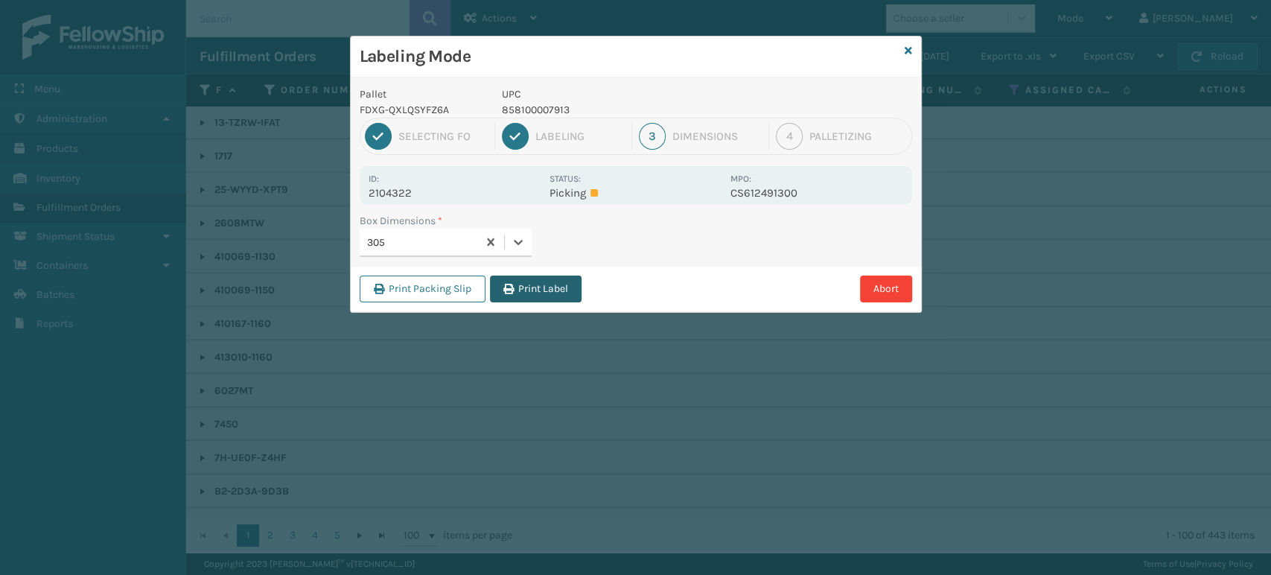
drag, startPoint x: 529, startPoint y: 273, endPoint x: 530, endPoint y: 284, distance: 11.2
click at [530, 278] on div "Print Packing Slip Print Label Abort" at bounding box center [636, 288] width 570 height 45
click at [530, 285] on button "Print Label" at bounding box center [536, 288] width 92 height 27
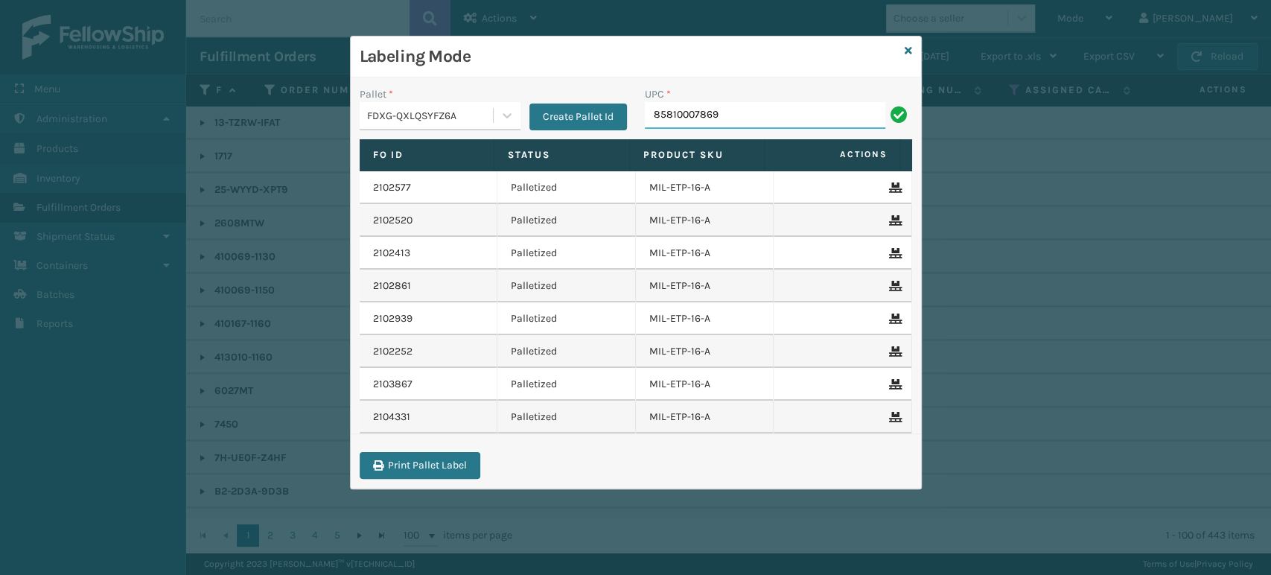
type input "85810007869"
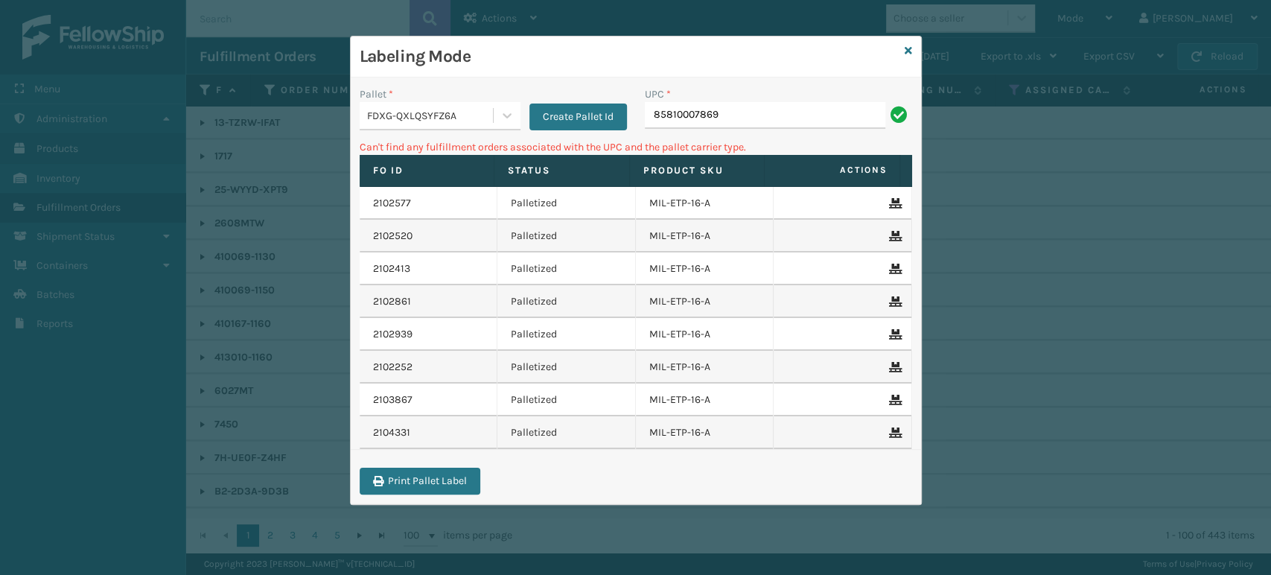
click at [453, 110] on div "FDXG-QXLQSYFZ6A" at bounding box center [430, 116] width 127 height 16
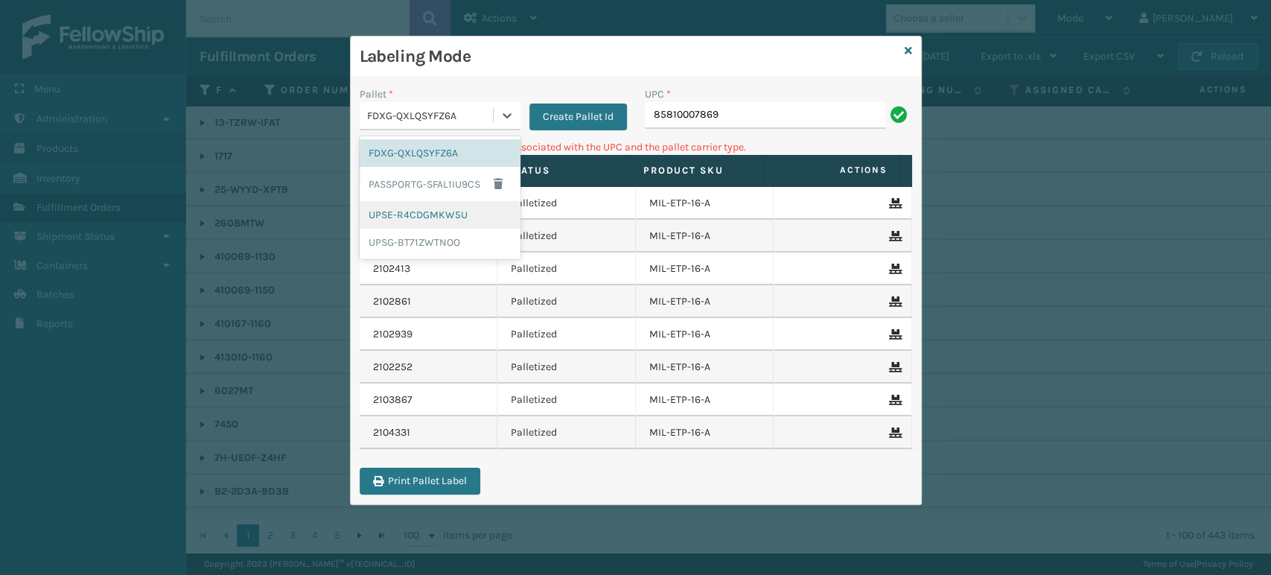
click at [427, 216] on div "UPSE-R4CDGMKW5U" at bounding box center [440, 215] width 161 height 28
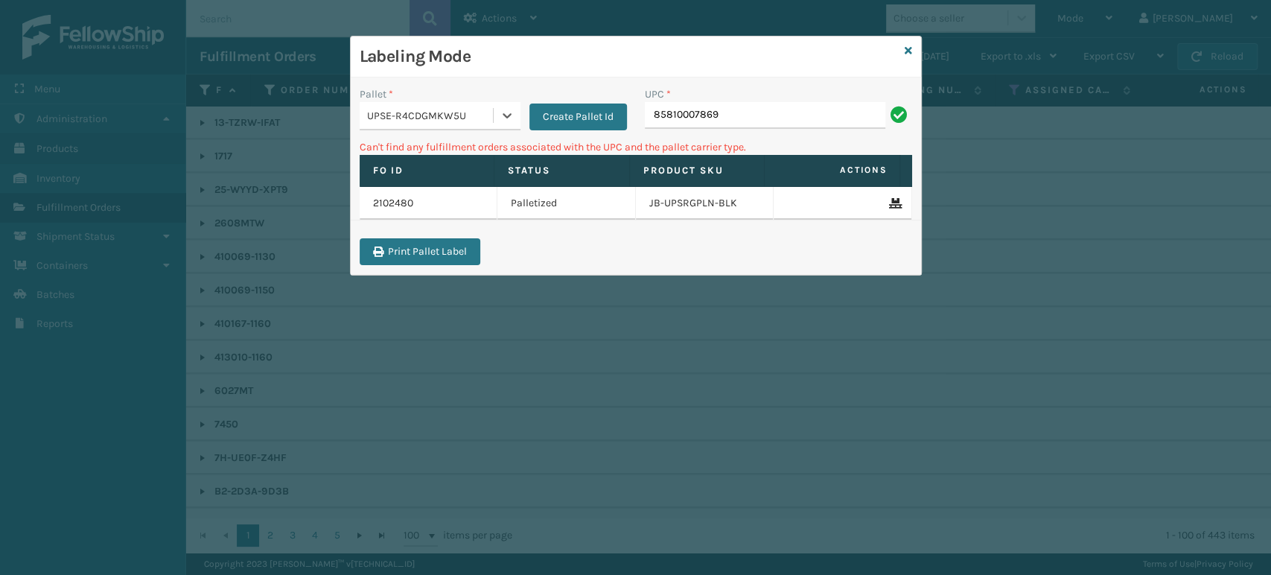
click at [463, 114] on div "UPSE-R4CDGMKW5U" at bounding box center [430, 116] width 127 height 16
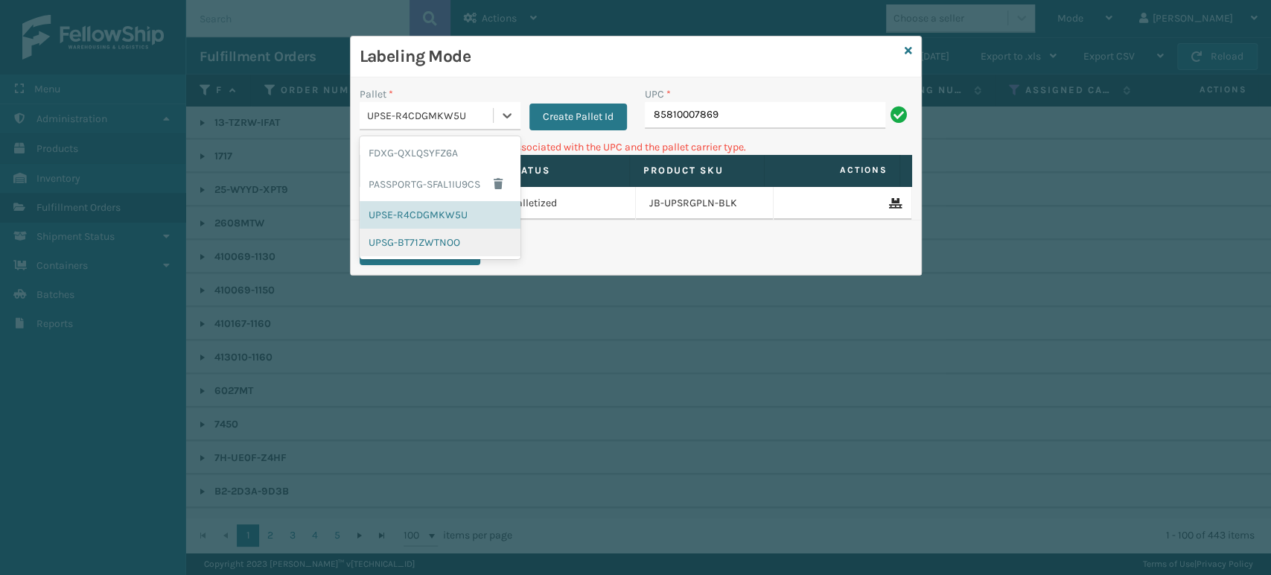
drag, startPoint x: 404, startPoint y: 255, endPoint x: 678, endPoint y: 188, distance: 282.8
click at [404, 253] on div "UPSG-BT71ZWTNOO" at bounding box center [440, 243] width 161 height 28
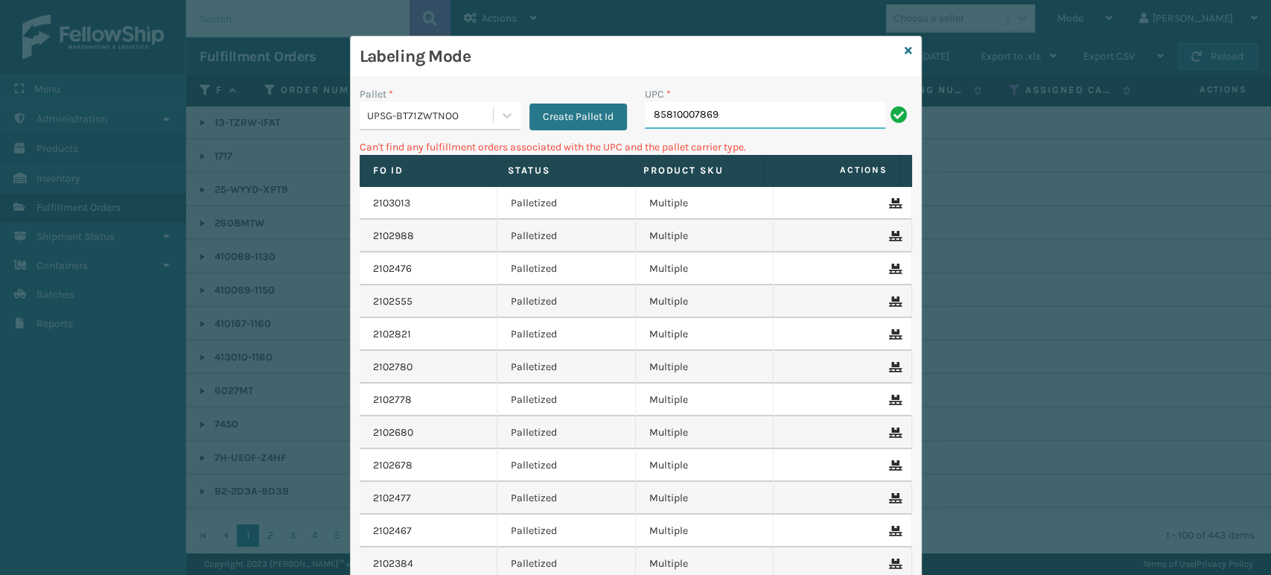
click at [722, 111] on input "85810007869" at bounding box center [765, 115] width 240 height 27
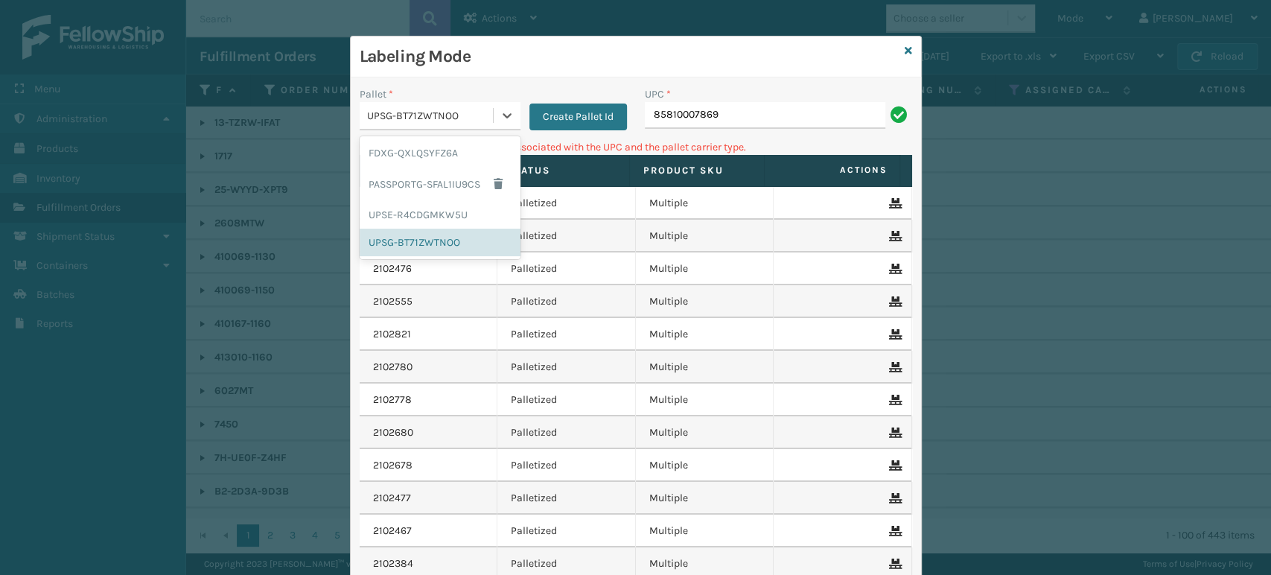
click at [418, 122] on div "UPSG-BT71ZWTNOO" at bounding box center [430, 116] width 127 height 16
click at [419, 156] on div "FDXG-QXLQSYFZ6A" at bounding box center [440, 153] width 161 height 28
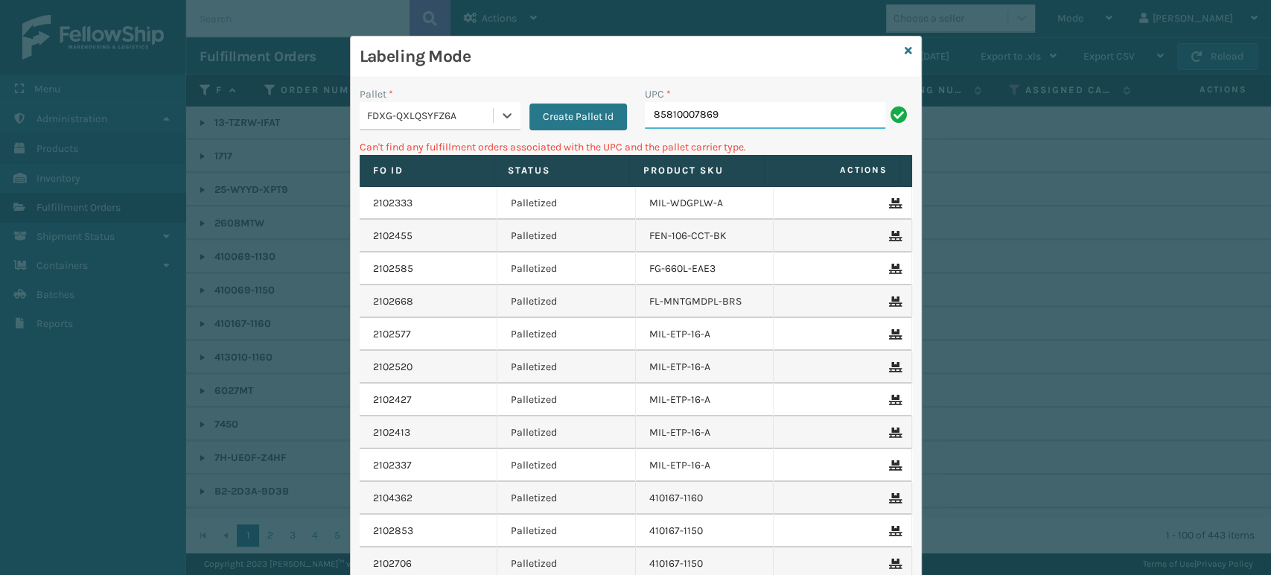
click at [773, 109] on input "85810007869" at bounding box center [765, 115] width 240 height 27
click at [773, 109] on input "85810000" at bounding box center [765, 115] width 240 height 27
type input "858100007869"
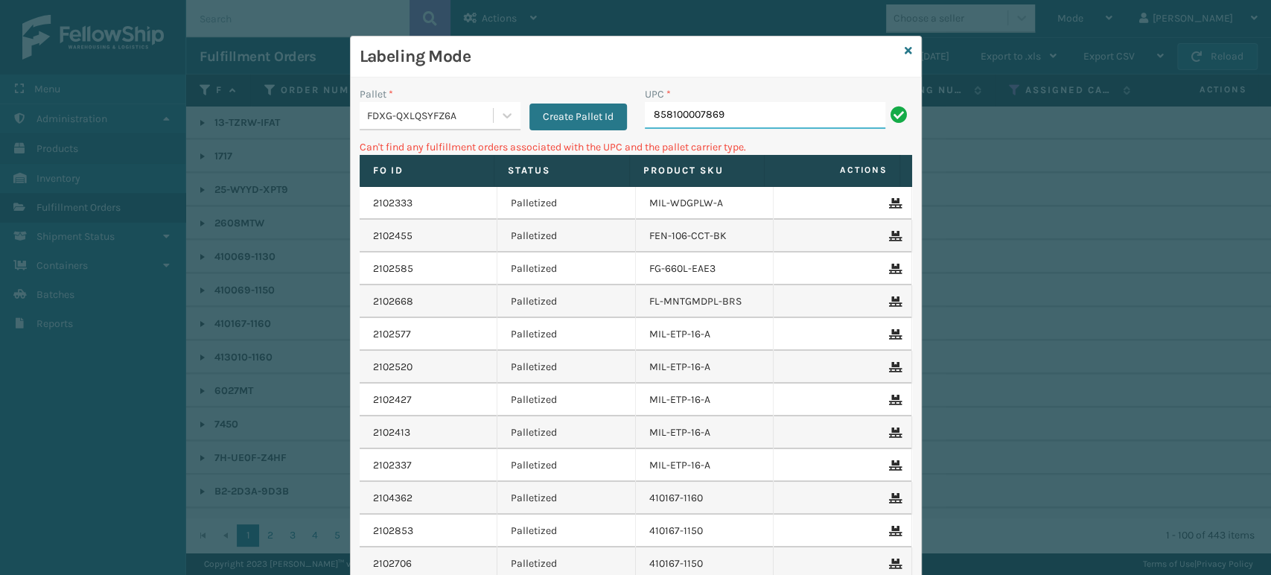
click at [773, 109] on input "858100007869" at bounding box center [765, 115] width 240 height 27
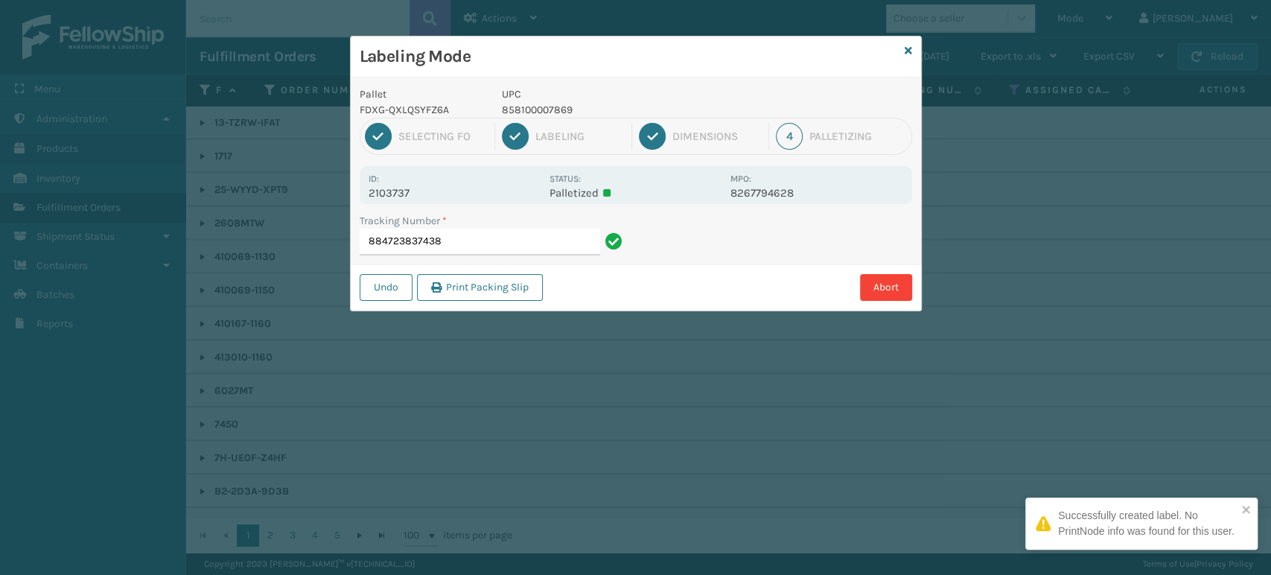
click at [518, 109] on p "858100007869" at bounding box center [612, 110] width 220 height 16
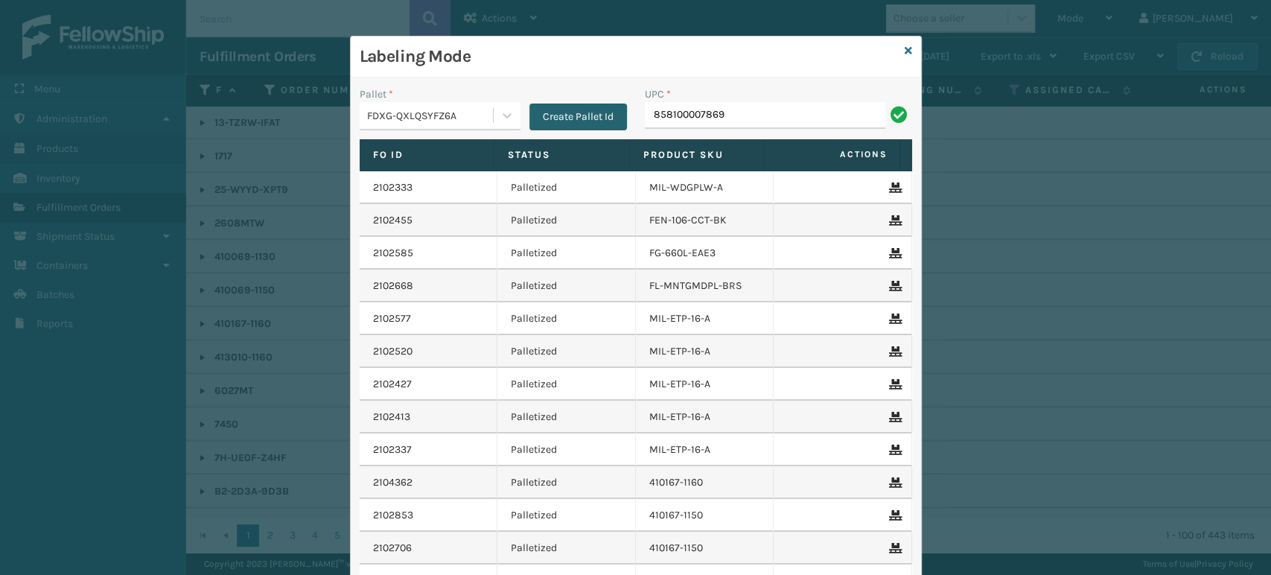
type input "858100007869"
click at [708, 119] on input "UPC *" at bounding box center [778, 115] width 267 height 27
type input "8544030"
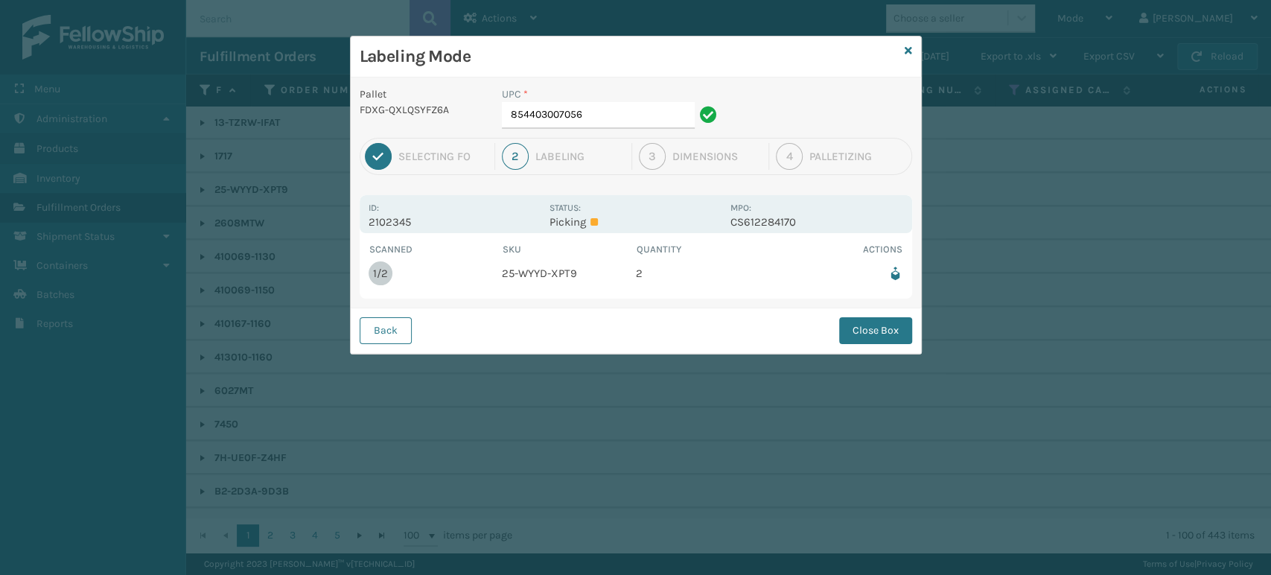
click at [376, 345] on div "Back Close Box" at bounding box center [636, 329] width 570 height 45
click at [376, 339] on button "Back" at bounding box center [386, 330] width 52 height 27
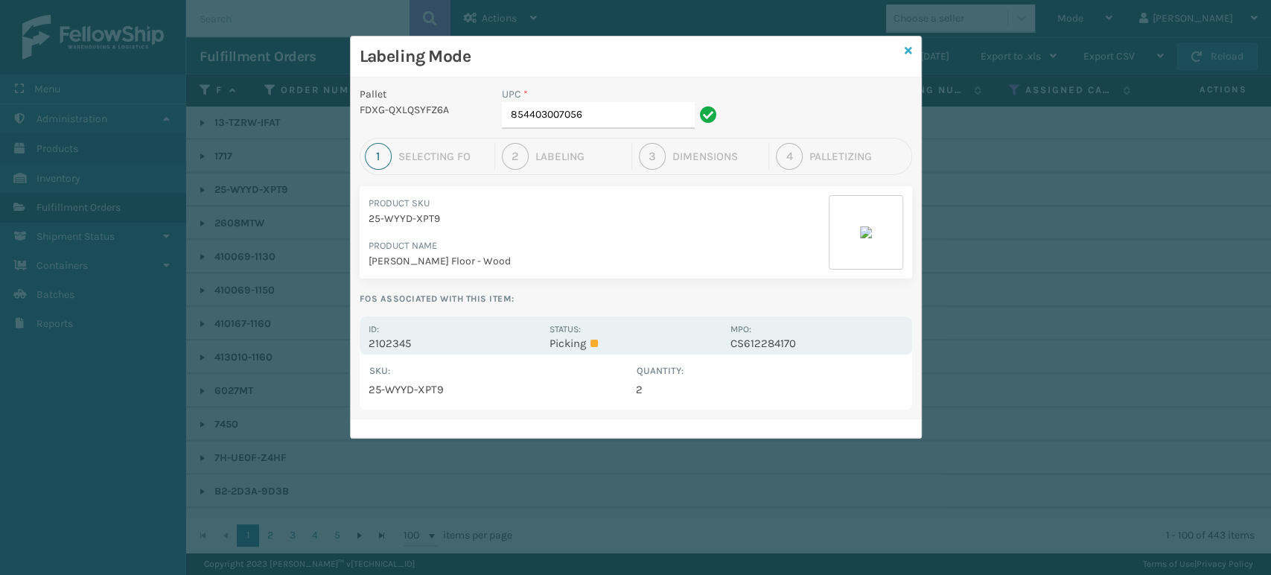
click at [909, 57] on link at bounding box center [908, 51] width 7 height 16
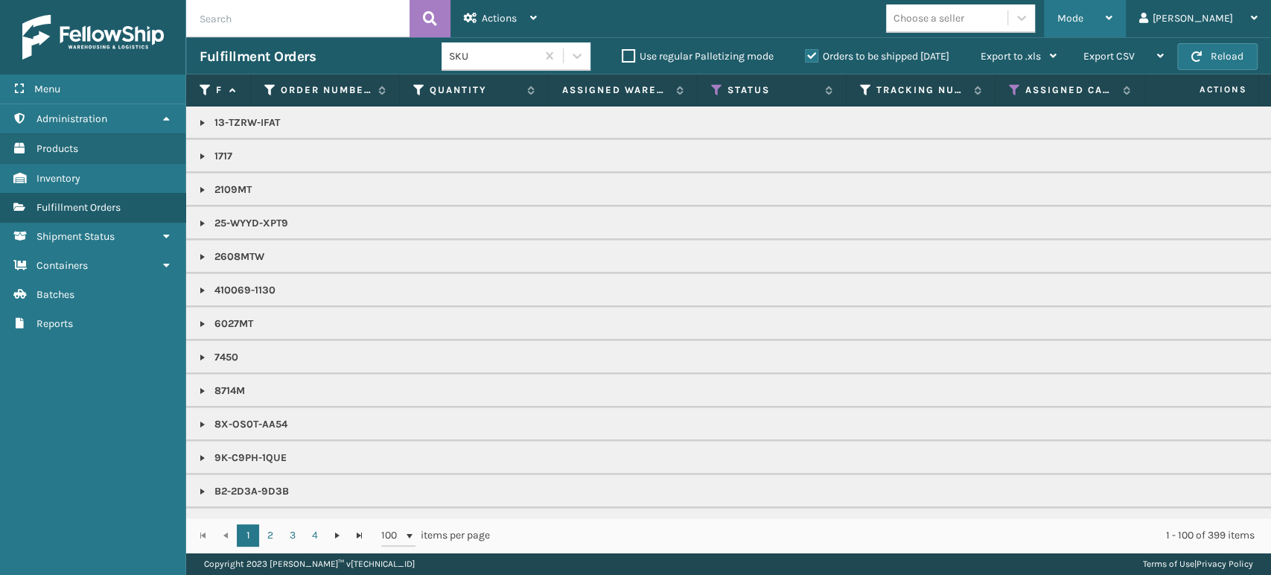
click at [1083, 15] on span "Mode" at bounding box center [1070, 18] width 26 height 13
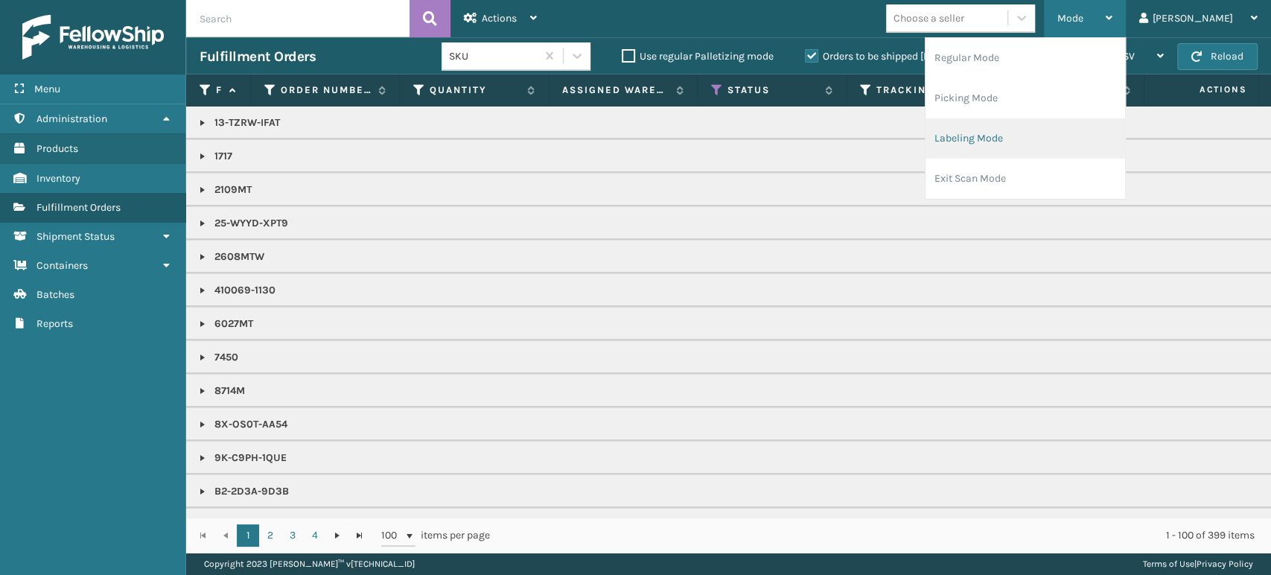
click at [1043, 141] on li "Labeling Mode" at bounding box center [1025, 138] width 200 height 40
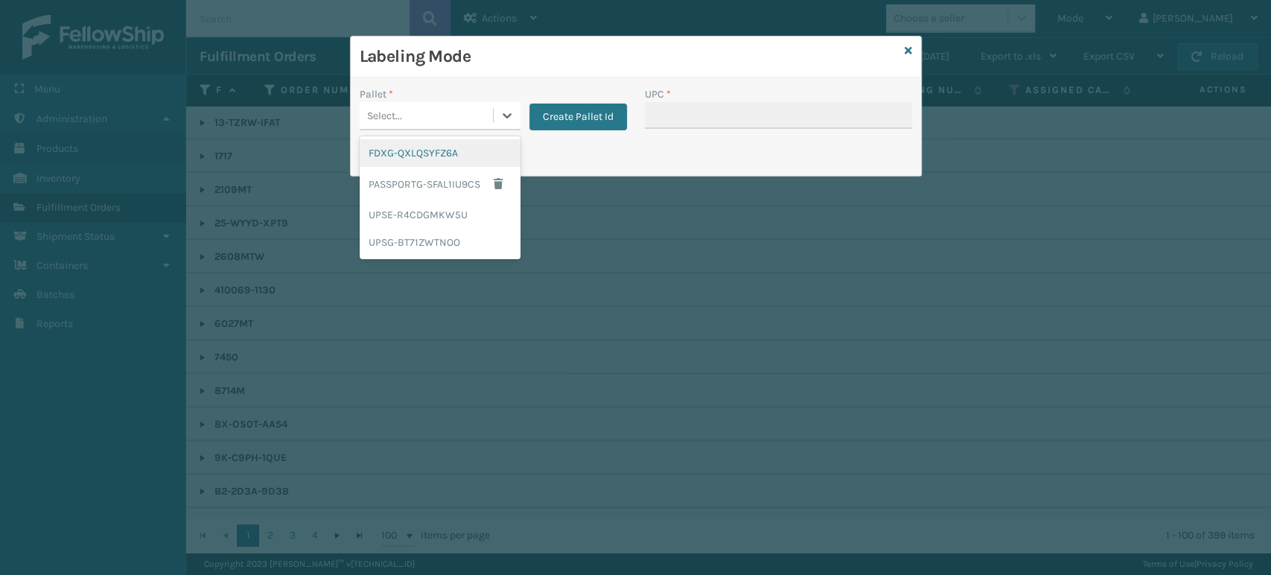
click at [441, 130] on div "Select..." at bounding box center [440, 116] width 161 height 28
click at [434, 156] on div "FDXG-QXLQSYFZ6A" at bounding box center [440, 153] width 161 height 28
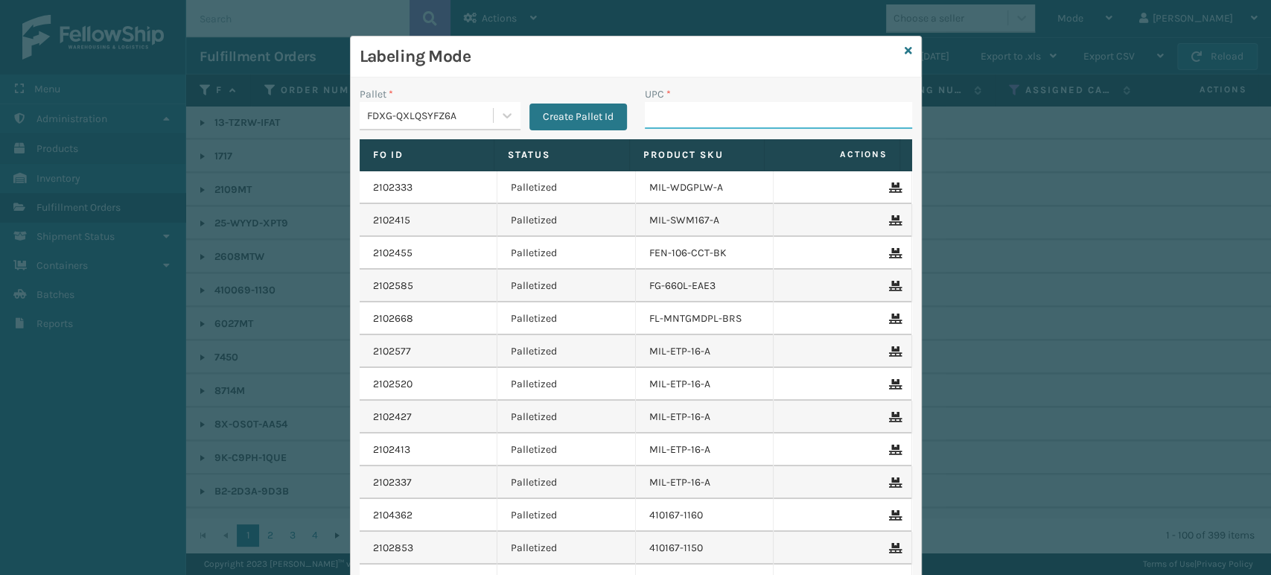
click at [678, 110] on input "UPC *" at bounding box center [778, 115] width 267 height 27
type input "850012486329"
type input "8544030"
type input "854403"
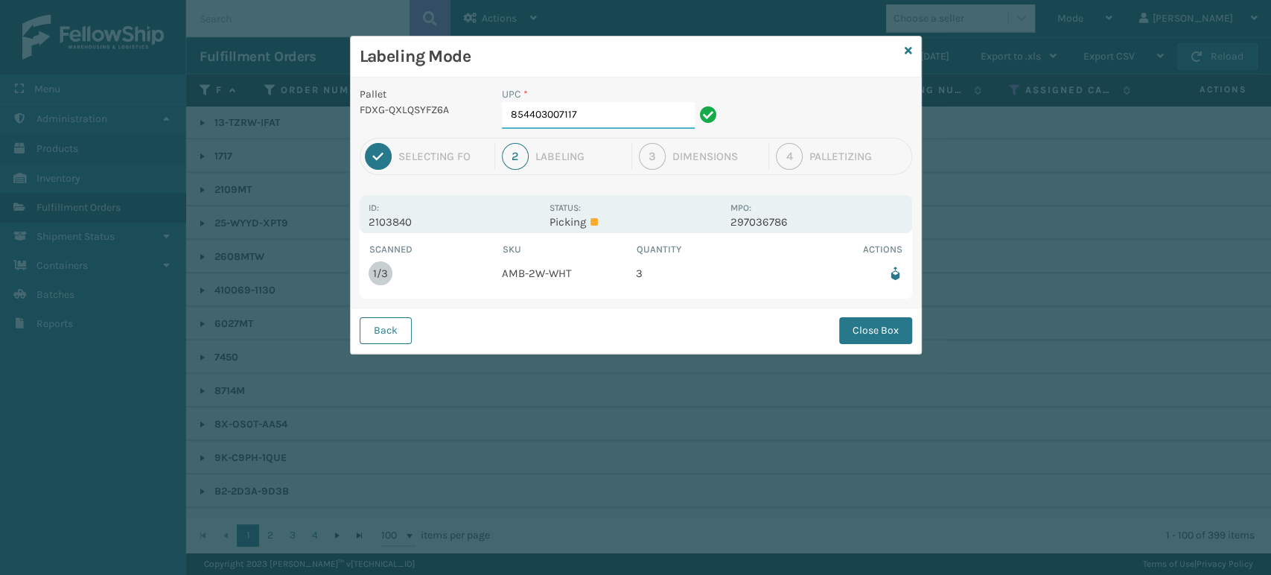
click at [653, 121] on input "854403007117" at bounding box center [598, 115] width 193 height 27
click at [876, 334] on button "Close Box" at bounding box center [875, 330] width 73 height 27
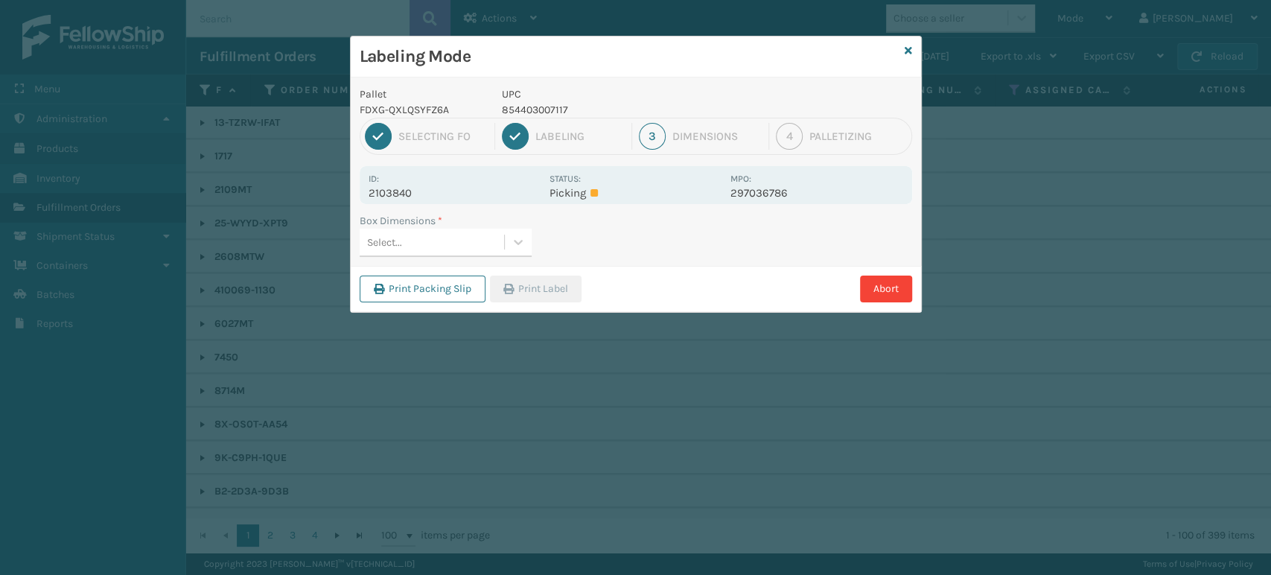
click at [456, 240] on div "Select..." at bounding box center [432, 242] width 144 height 25
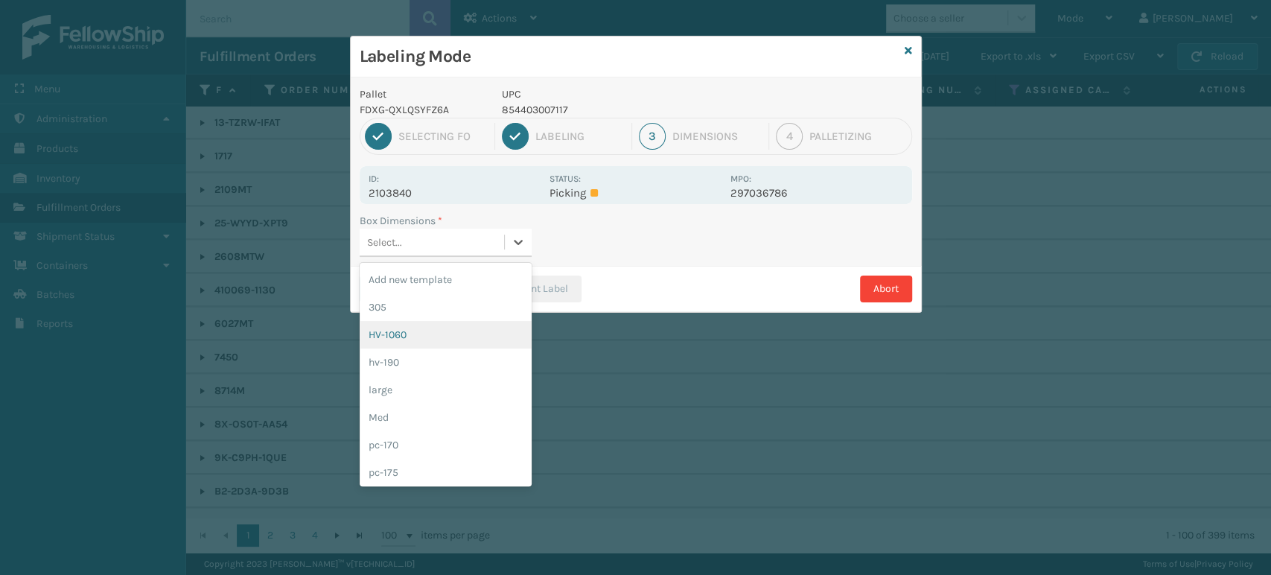
click at [465, 330] on div "HV-1060" at bounding box center [446, 335] width 172 height 28
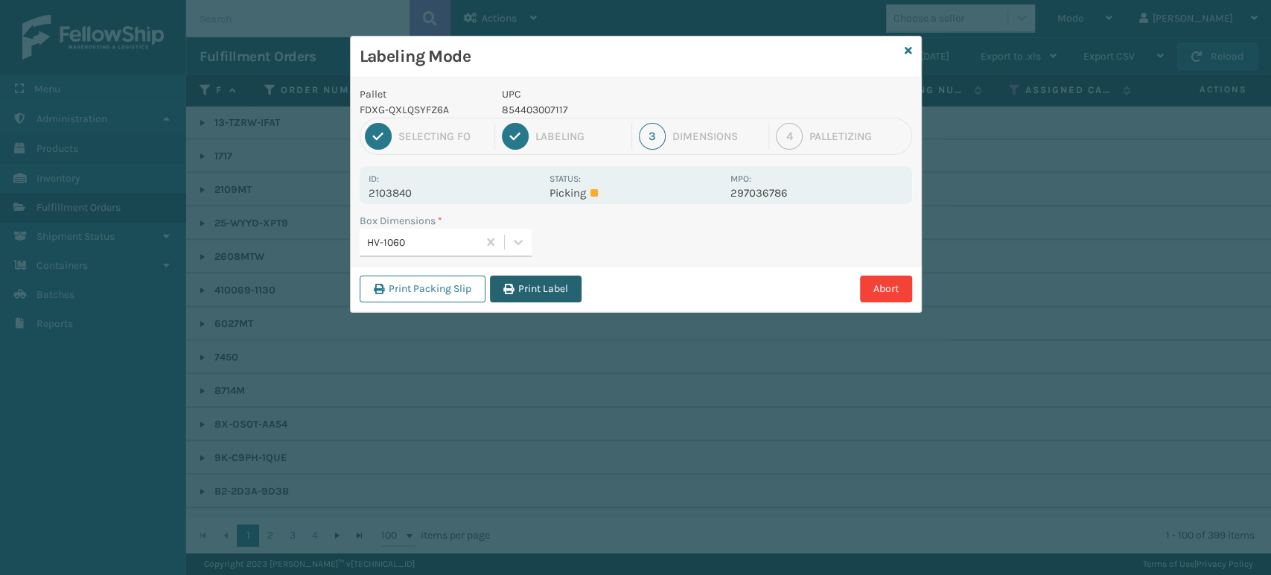
click at [548, 287] on button "Print Label" at bounding box center [536, 288] width 92 height 27
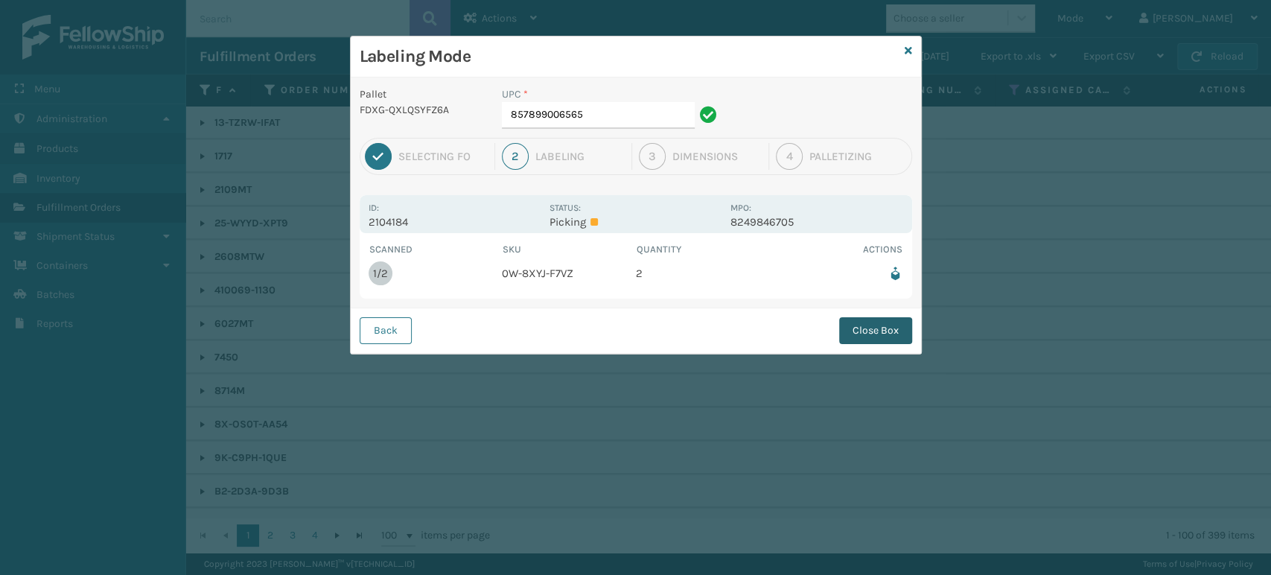
click at [895, 326] on button "Close Box" at bounding box center [875, 330] width 73 height 27
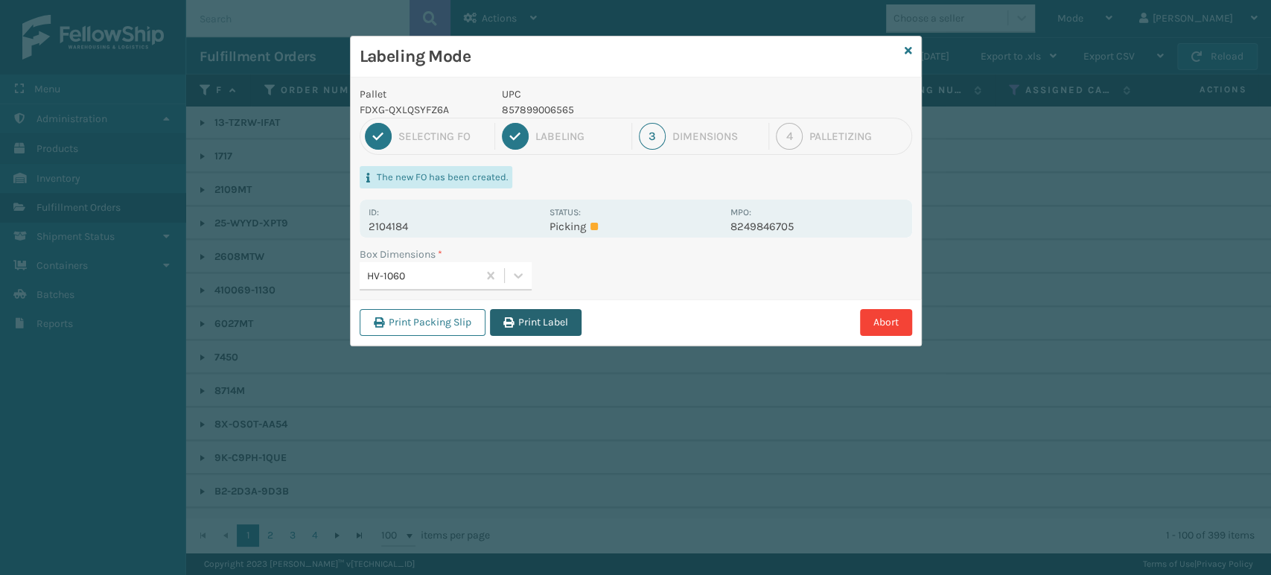
click at [566, 322] on button "Print Label" at bounding box center [536, 322] width 92 height 27
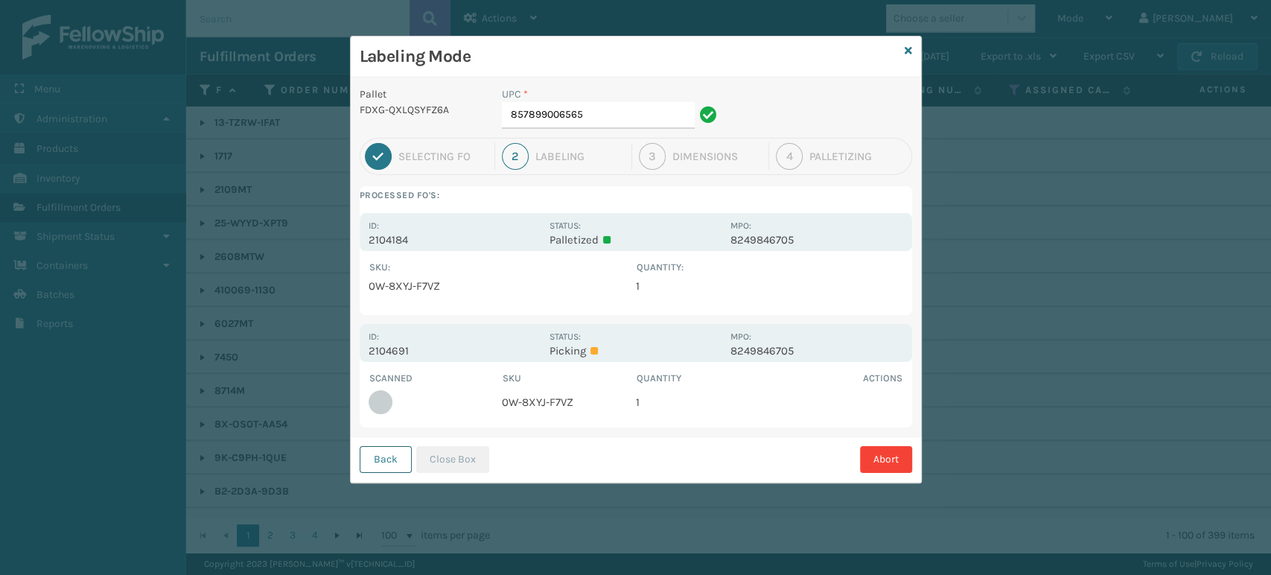
click at [389, 459] on button "Back" at bounding box center [386, 459] width 52 height 27
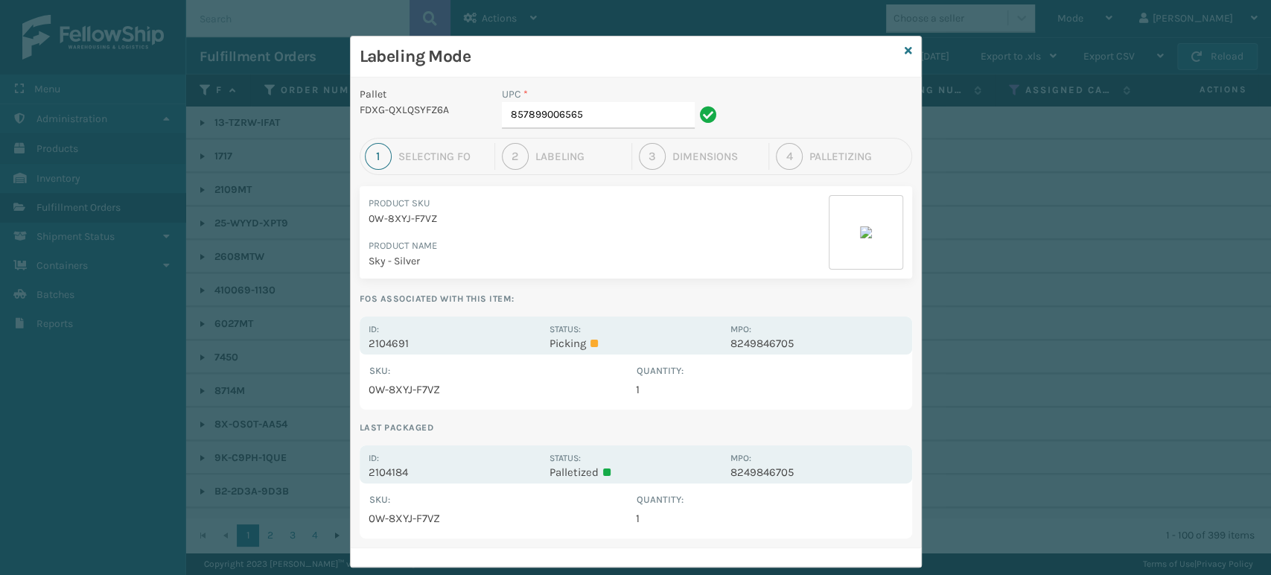
click at [907, 54] on div "Labeling Mode" at bounding box center [636, 56] width 570 height 41
click at [905, 48] on icon at bounding box center [908, 50] width 7 height 10
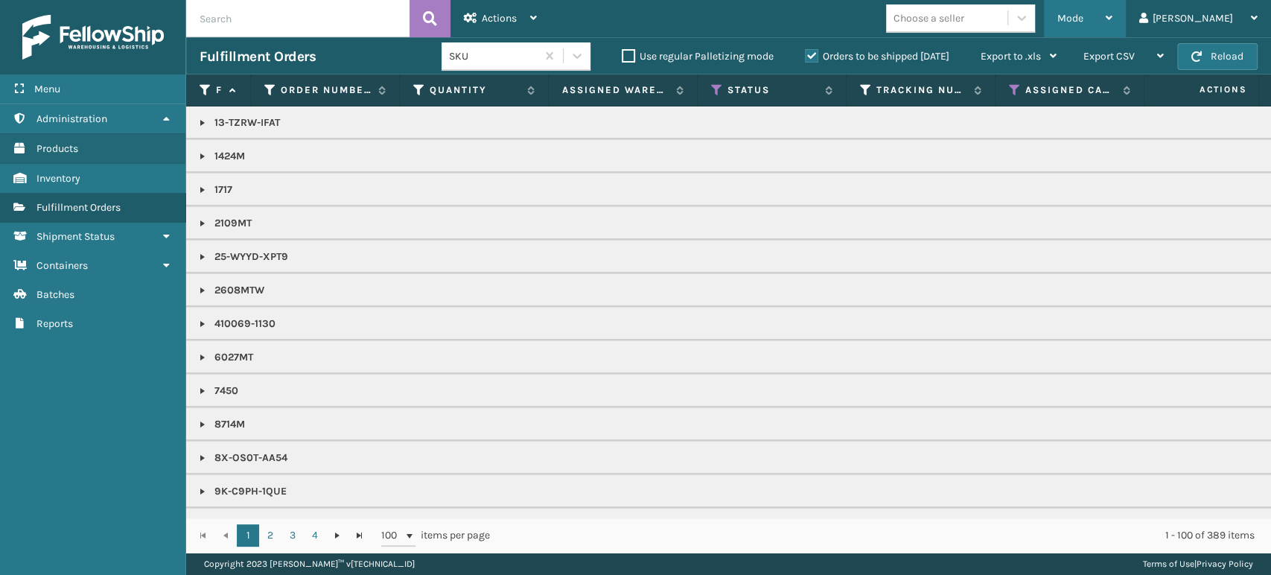
click at [1126, 27] on div "Mode Regular Mode Picking Mode Labeling Mode Exit Scan Mode" at bounding box center [1085, 18] width 82 height 37
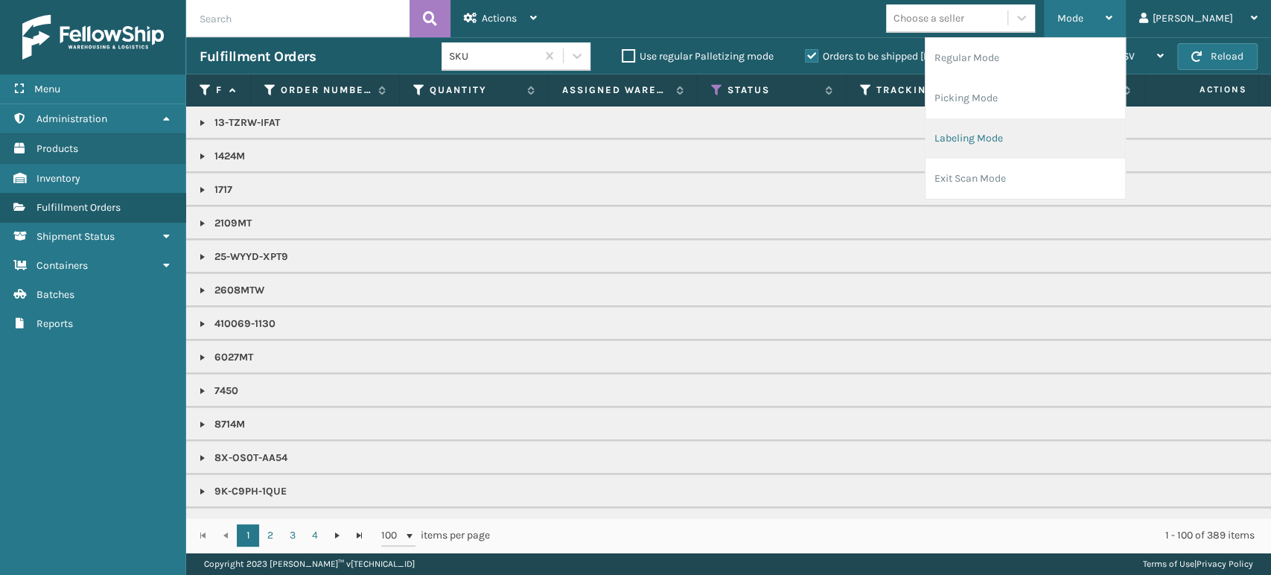
click at [1075, 144] on li "Labeling Mode" at bounding box center [1025, 138] width 200 height 40
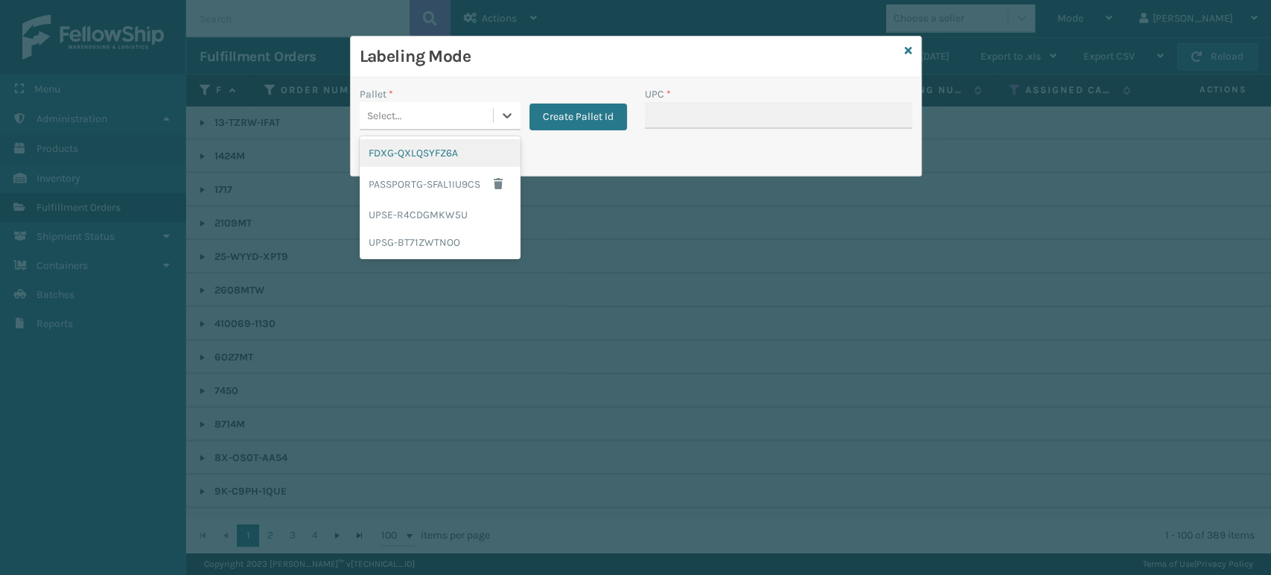
click at [476, 124] on div "Select..." at bounding box center [426, 115] width 133 height 25
click at [381, 152] on div "FDXG-QXLQSYFZ6A" at bounding box center [440, 153] width 161 height 28
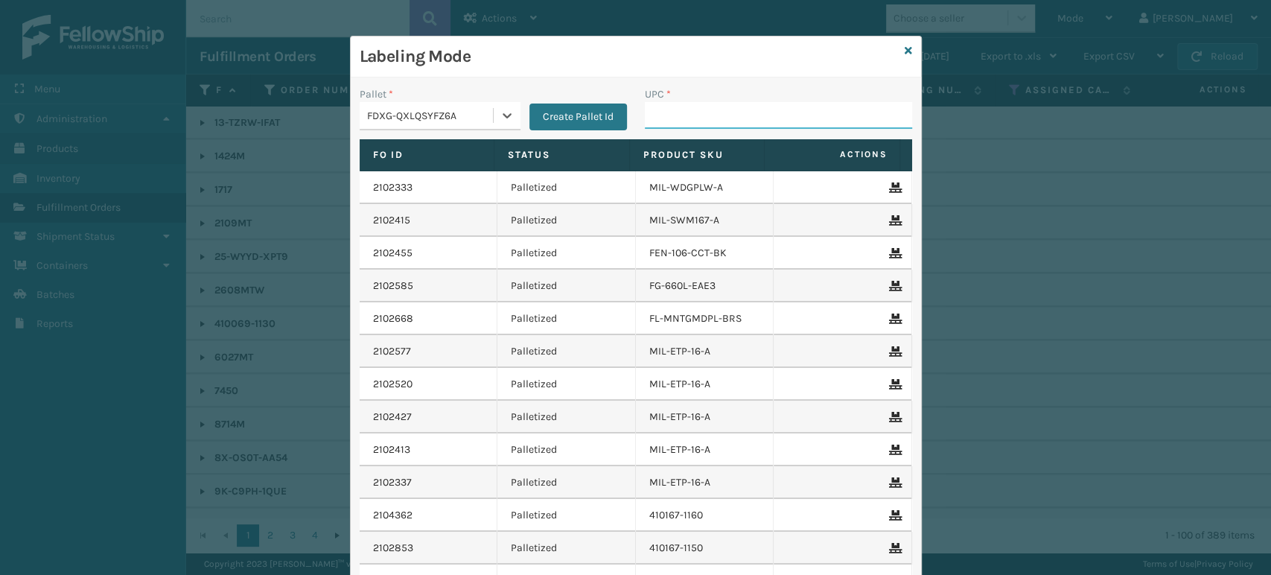
click at [690, 119] on input "UPC *" at bounding box center [778, 115] width 267 height 27
type input "85789906473"
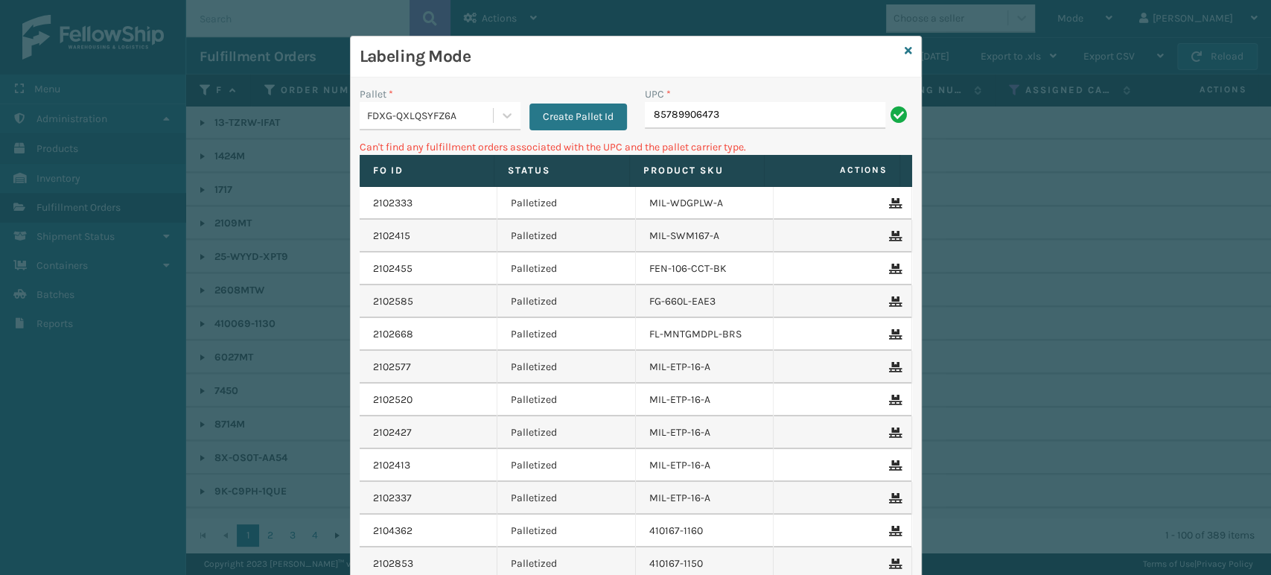
click at [705, 106] on input "85789906473" at bounding box center [765, 115] width 240 height 27
click at [685, 117] on input "85789906473" at bounding box center [765, 115] width 240 height 27
type input "857899006473"
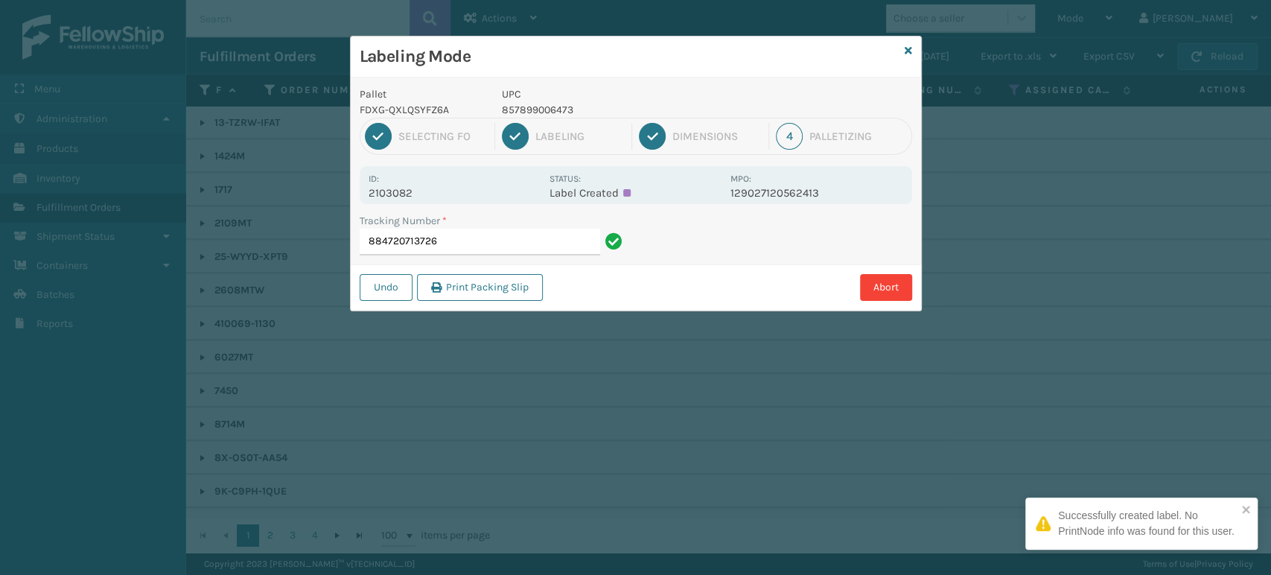
click at [539, 107] on p "857899006473" at bounding box center [612, 110] width 220 height 16
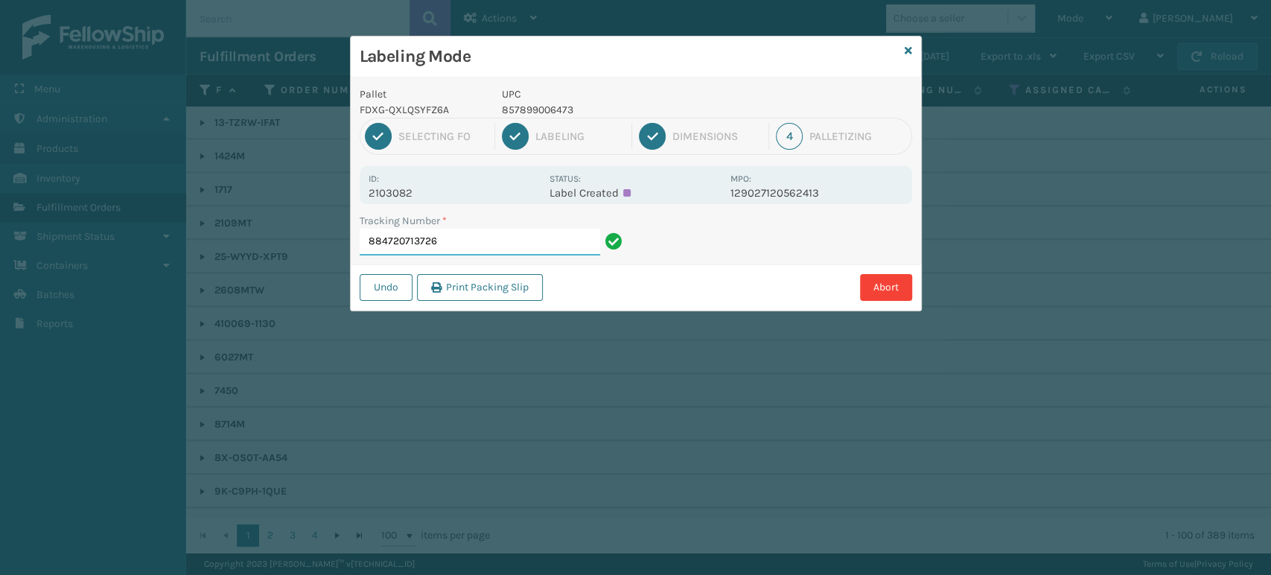
click at [530, 235] on input "884720713726" at bounding box center [480, 242] width 240 height 27
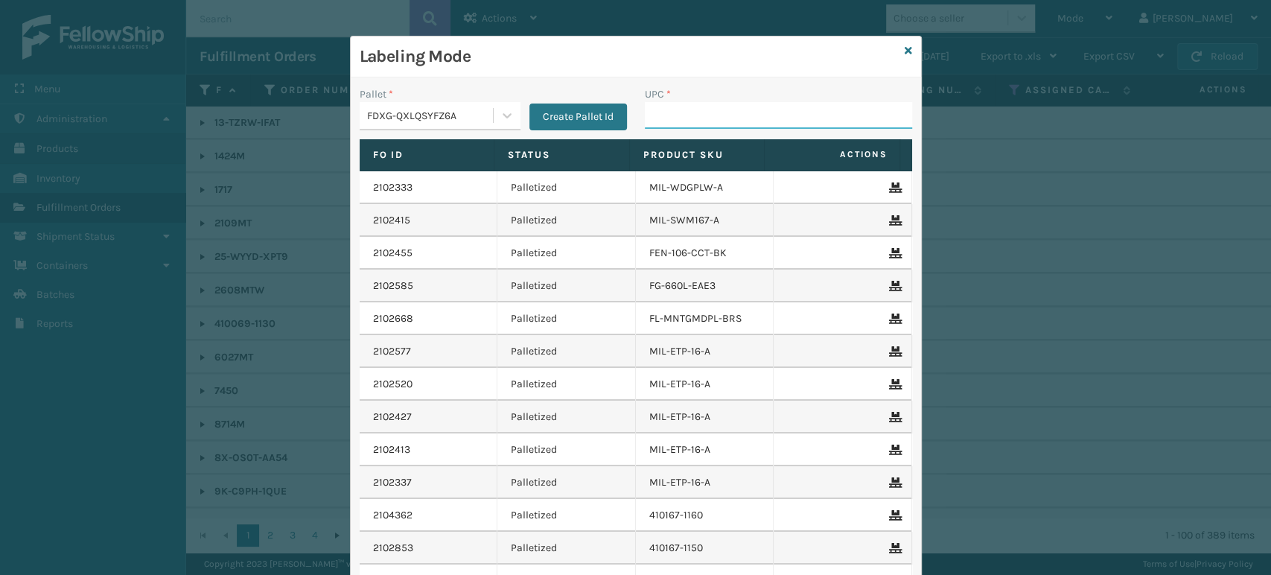
paste input "857899006473"
type input "857899006473"
click at [712, 127] on input "UPC *" at bounding box center [778, 115] width 267 height 27
type input "858100007593"
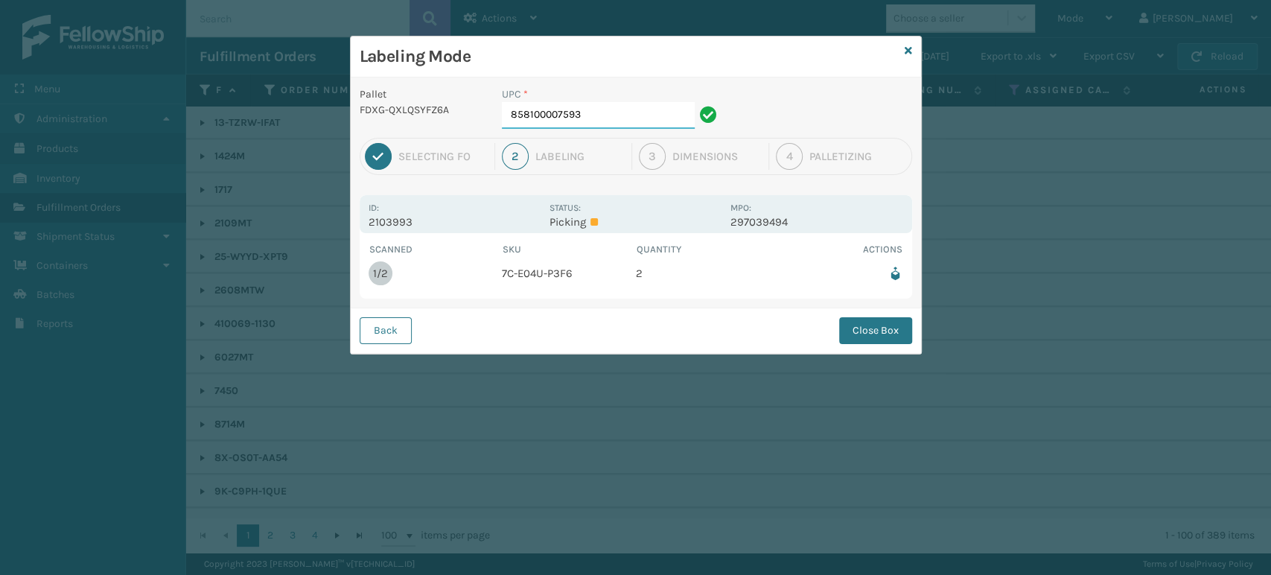
click at [595, 115] on input "858100007593" at bounding box center [598, 115] width 193 height 27
click at [849, 326] on button "Close Box" at bounding box center [875, 330] width 73 height 27
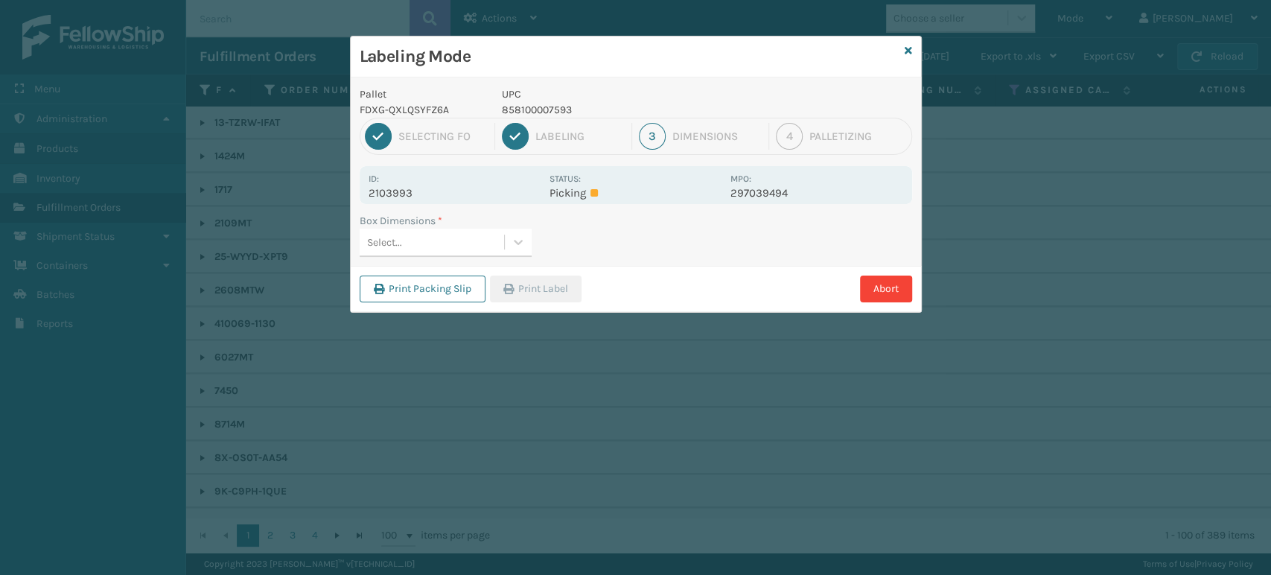
click at [434, 237] on div "Select..." at bounding box center [432, 242] width 144 height 25
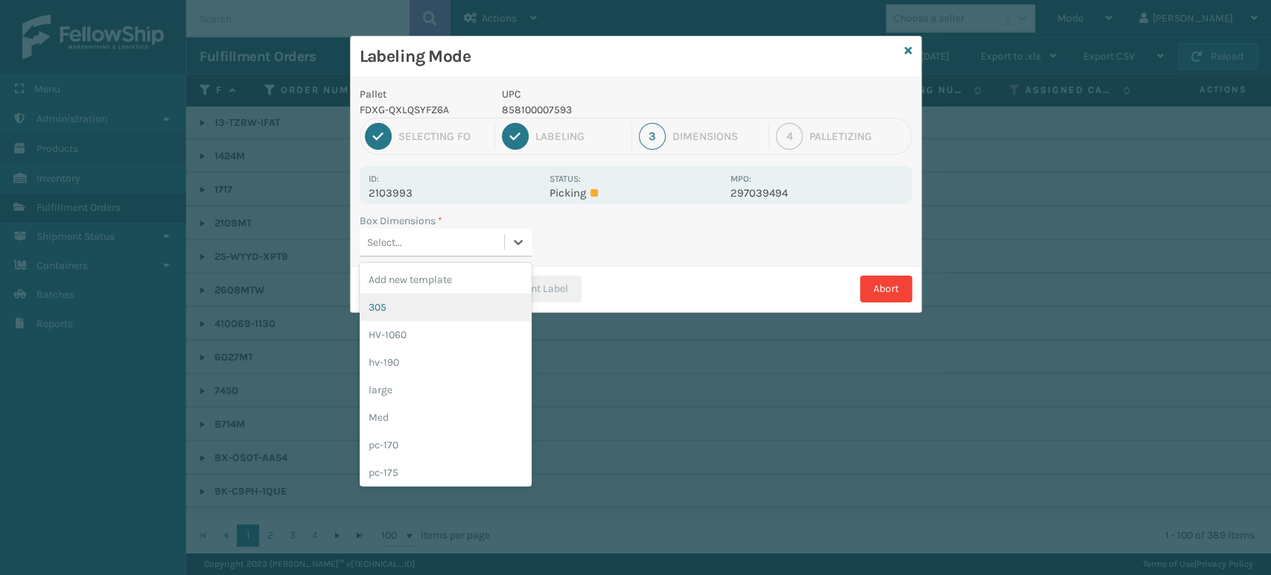
drag, startPoint x: 460, startPoint y: 316, endPoint x: 503, endPoint y: 298, distance: 46.3
click at [460, 317] on div "305" at bounding box center [446, 307] width 172 height 28
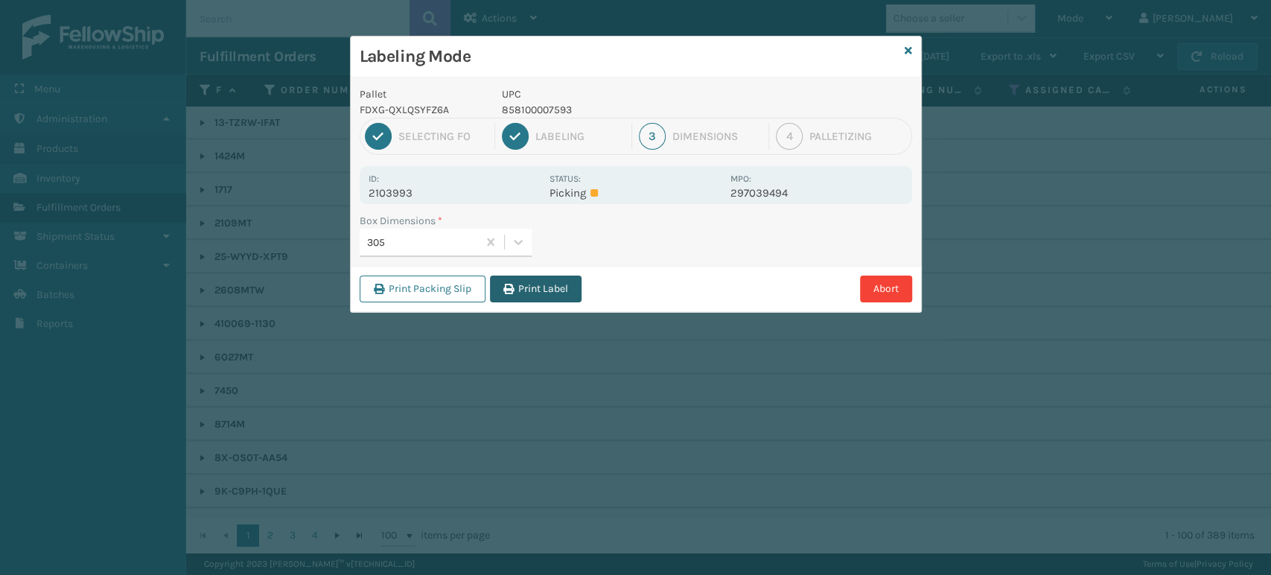
click at [529, 291] on button "Print Label" at bounding box center [536, 288] width 92 height 27
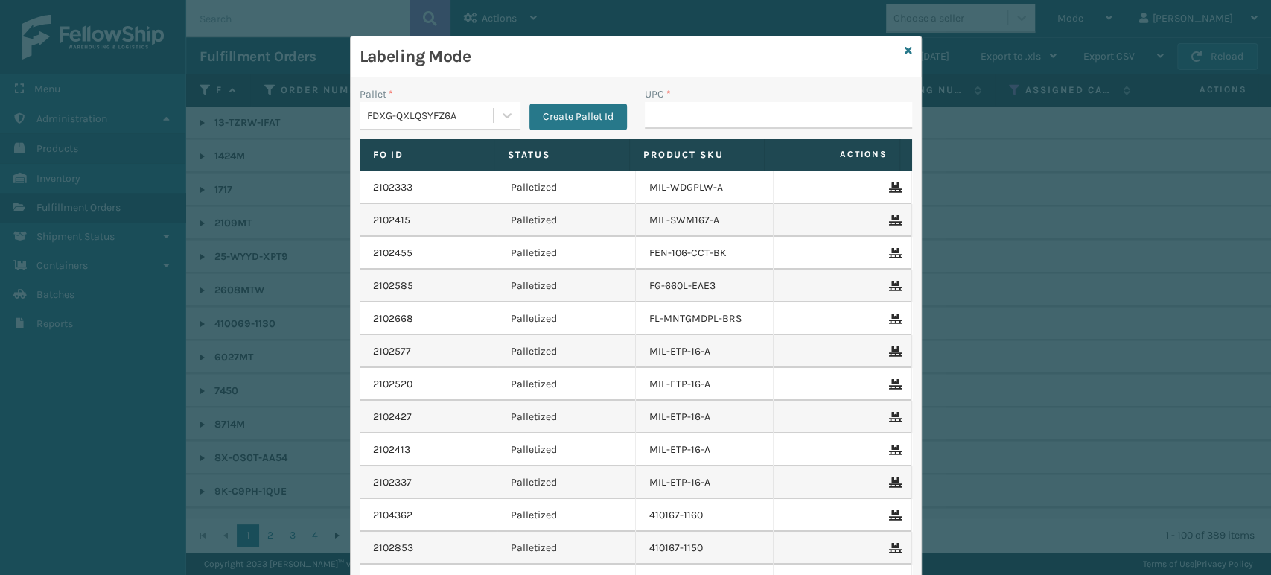
click at [818, 136] on div "UPC *" at bounding box center [778, 112] width 285 height 53
click at [804, 118] on input "UPC *" at bounding box center [778, 115] width 267 height 27
type input "85440"
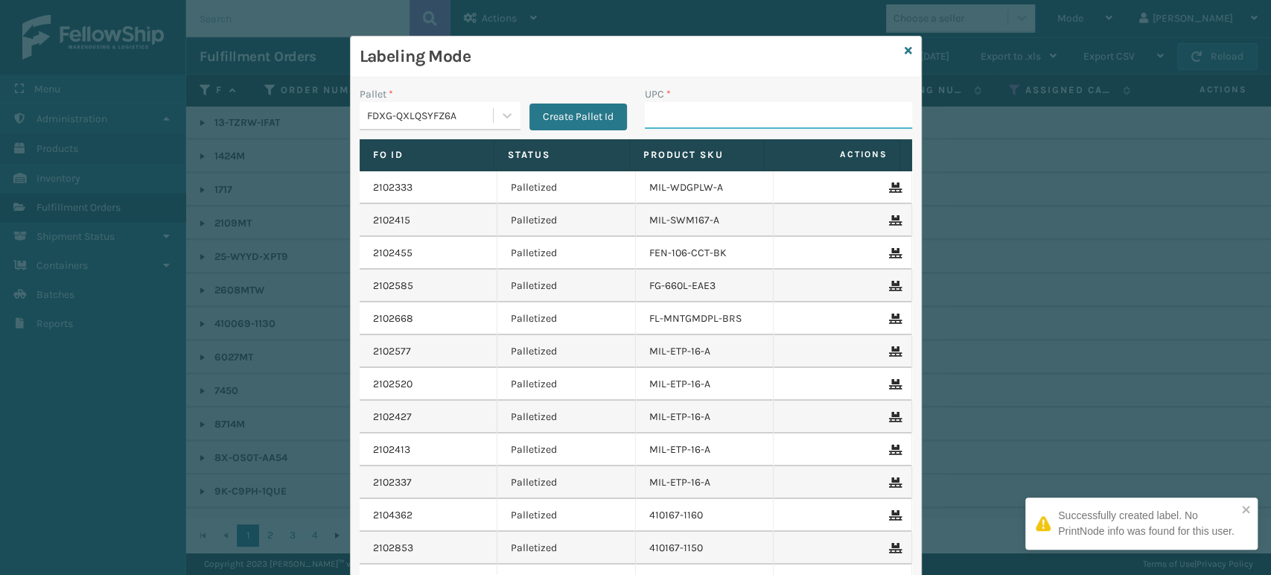
click at [707, 125] on input "UPC *" at bounding box center [778, 115] width 267 height 27
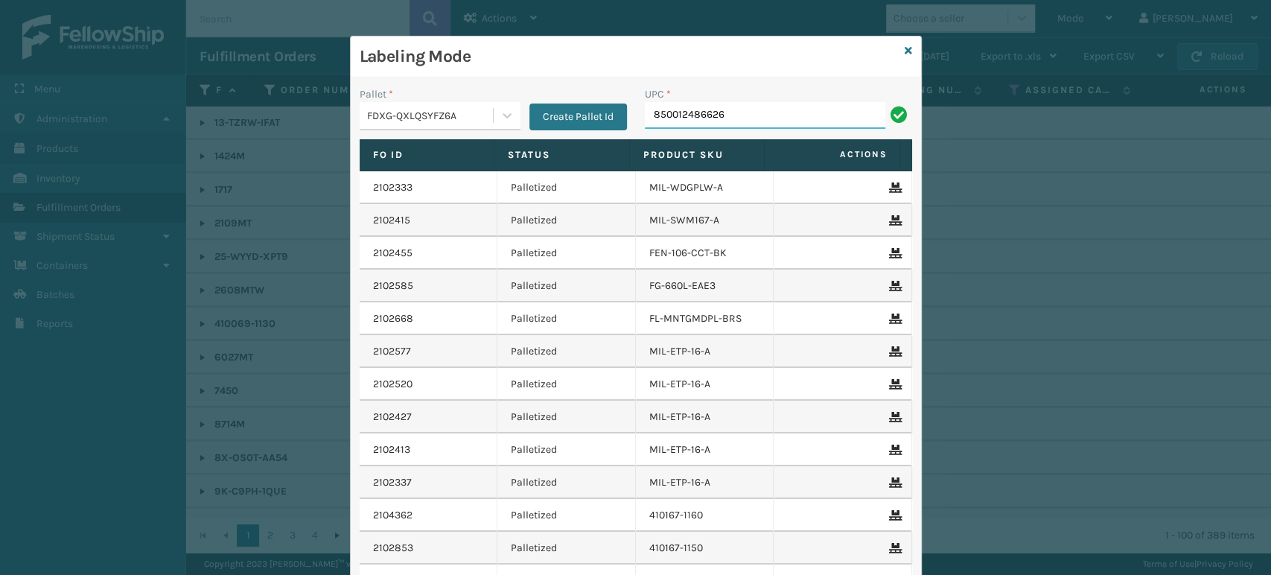
type input "850012486626"
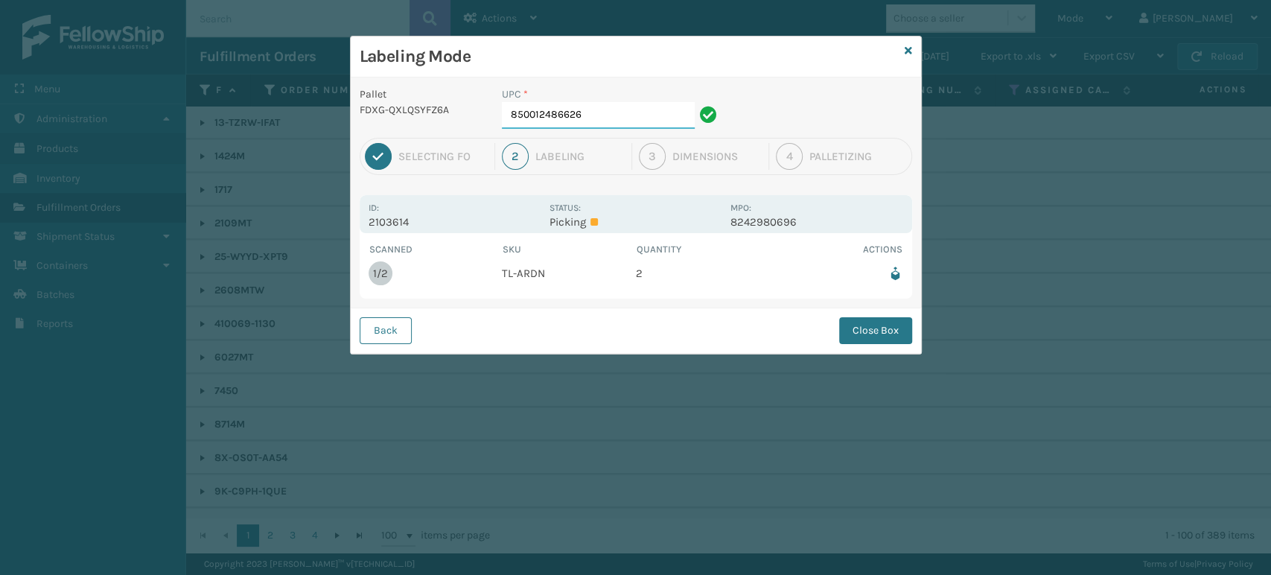
click at [638, 123] on input "850012486626" at bounding box center [598, 115] width 193 height 27
click at [850, 332] on button "Close Box" at bounding box center [875, 330] width 73 height 27
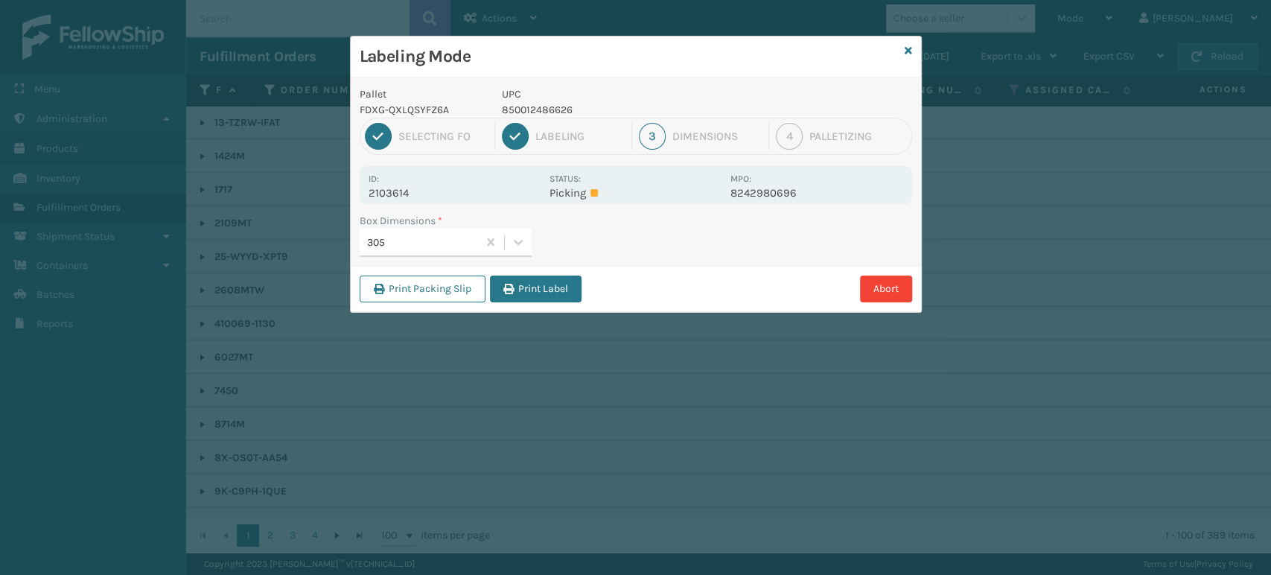
drag, startPoint x: 506, startPoint y: 285, endPoint x: 511, endPoint y: 296, distance: 12.3
click at [507, 288] on icon "button" at bounding box center [508, 289] width 10 height 10
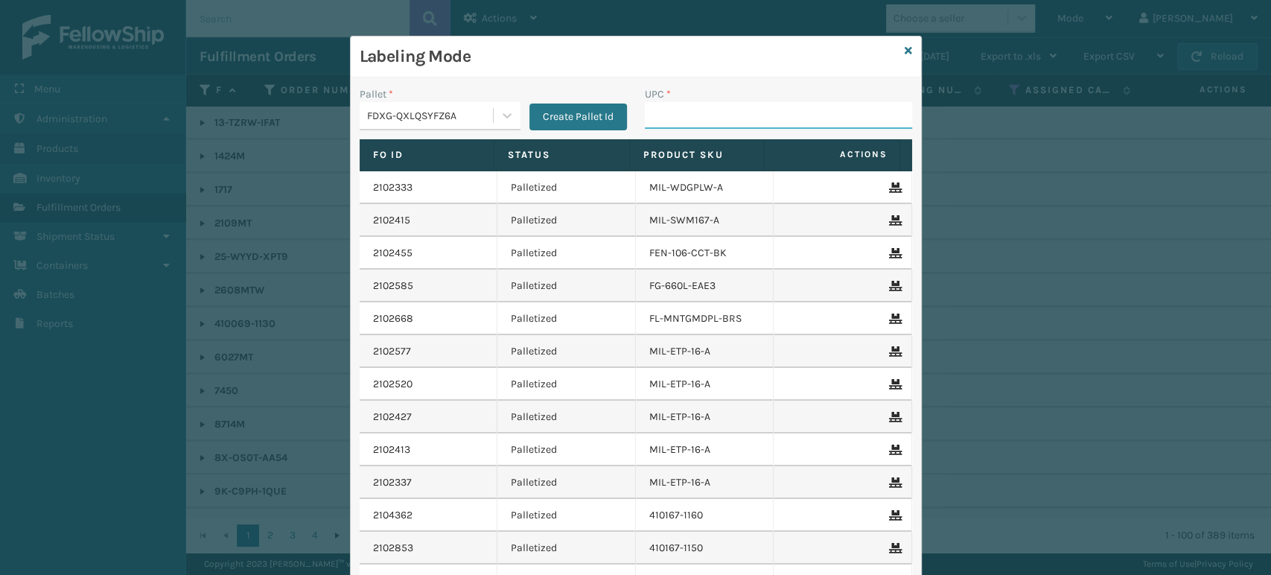
click at [691, 123] on input "UPC *" at bounding box center [778, 115] width 267 height 27
click at [315, 86] on div "Labeling Mode Pallet * FDXG-QXLQSYFZ6A Create Pallet Id UPC * Fo Id Status Prod…" at bounding box center [635, 287] width 1271 height 575
click at [739, 111] on input "UPC *" at bounding box center [778, 115] width 267 height 27
type input "850012486640"
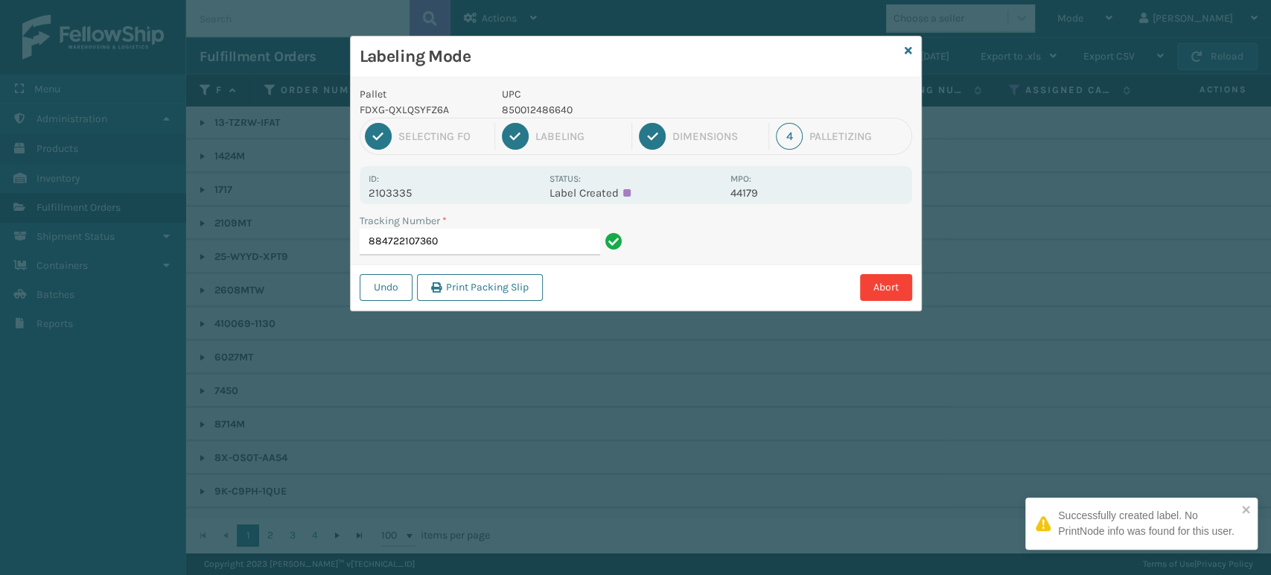
click at [548, 107] on p "850012486640" at bounding box center [612, 110] width 220 height 16
click at [539, 230] on input "884722107360" at bounding box center [480, 242] width 240 height 27
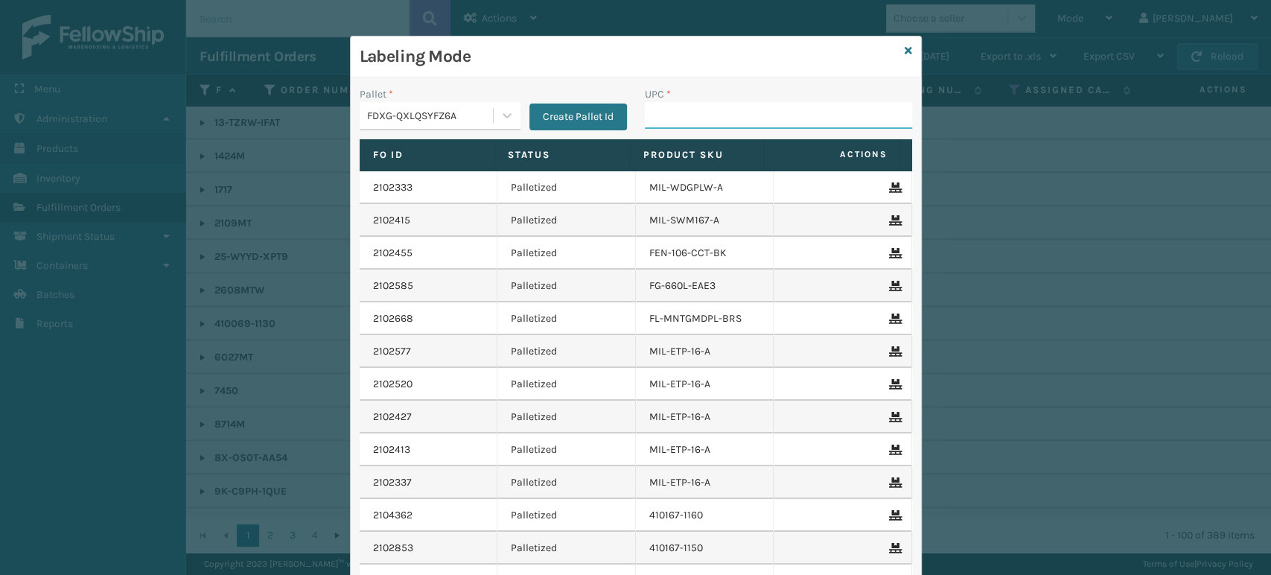
click at [695, 112] on input "UPC *" at bounding box center [778, 115] width 267 height 27
click at [718, 110] on input "UPC *" at bounding box center [778, 115] width 267 height 27
paste input "850012486640"
type input "850012486640"
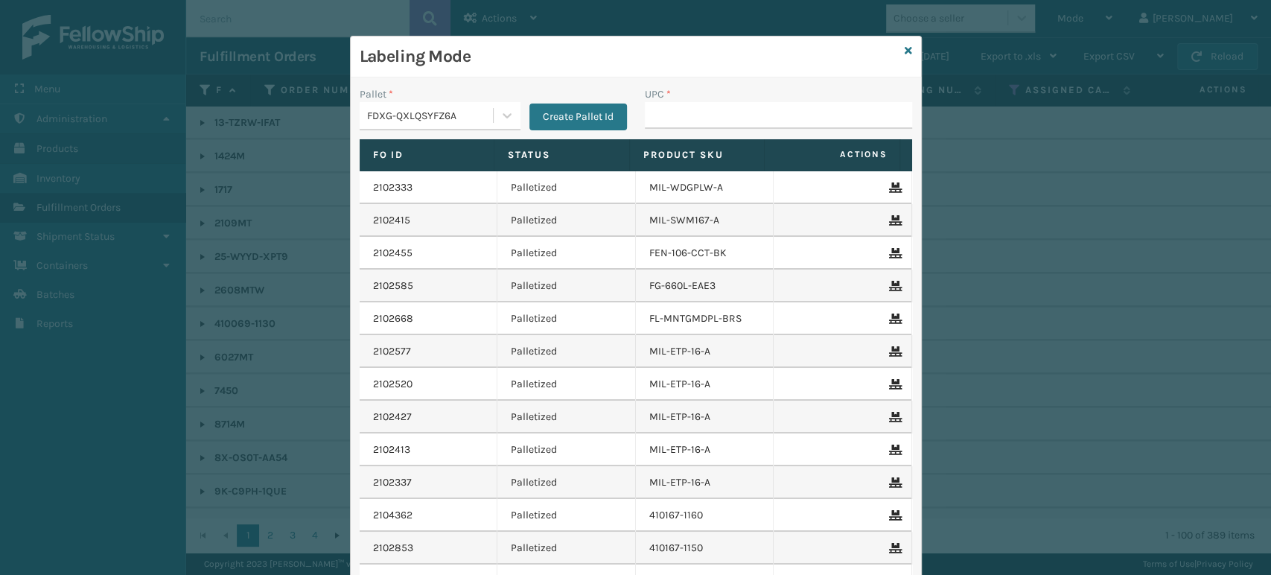
type input "850012486640"
click at [673, 115] on input "UPC *" at bounding box center [778, 115] width 267 height 27
click at [723, 102] on input "UPC *" at bounding box center [778, 115] width 267 height 27
type input "85789900645"
type input "850012"
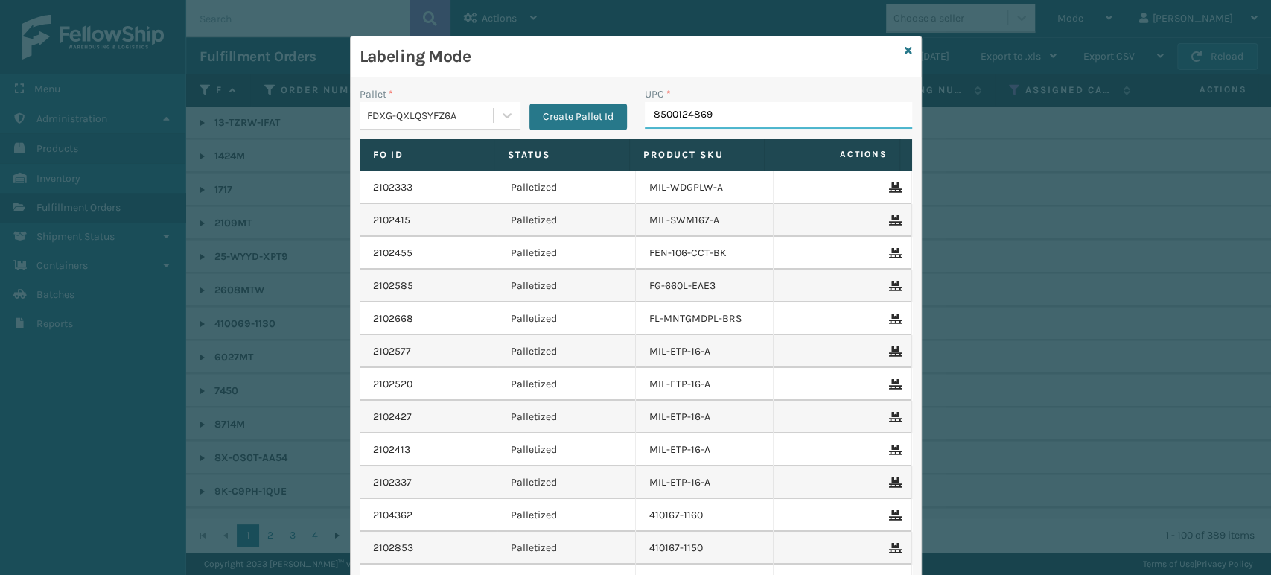
type input "85001248698"
type input "85001"
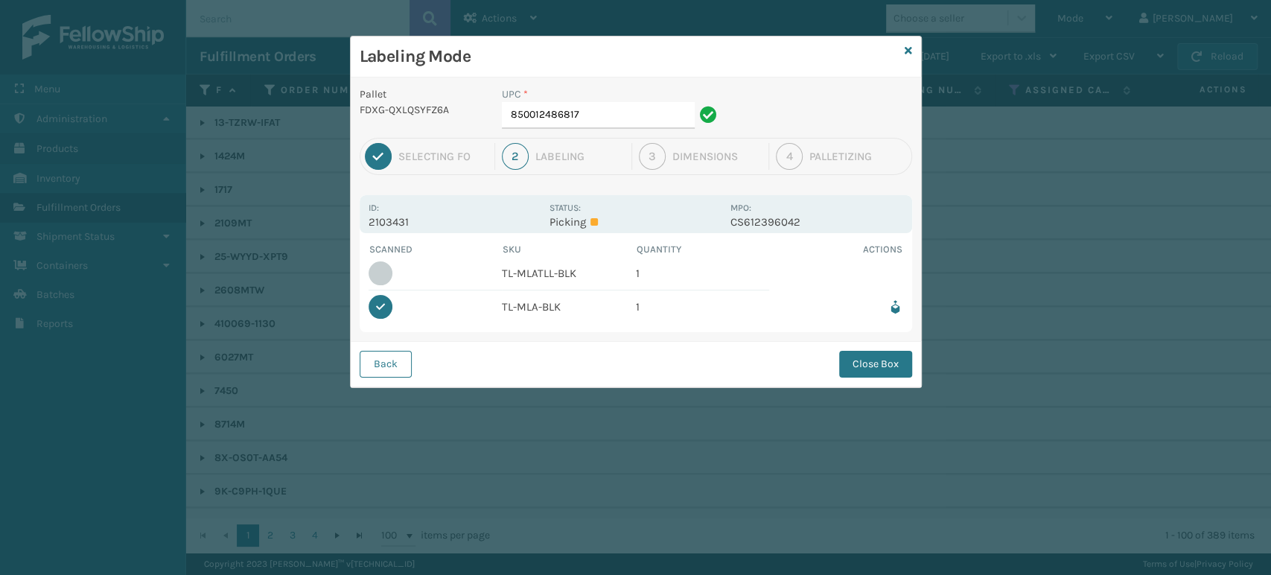
click at [857, 381] on div "Back Close Box" at bounding box center [636, 363] width 570 height 45
click at [870, 364] on button "Close Box" at bounding box center [875, 364] width 73 height 27
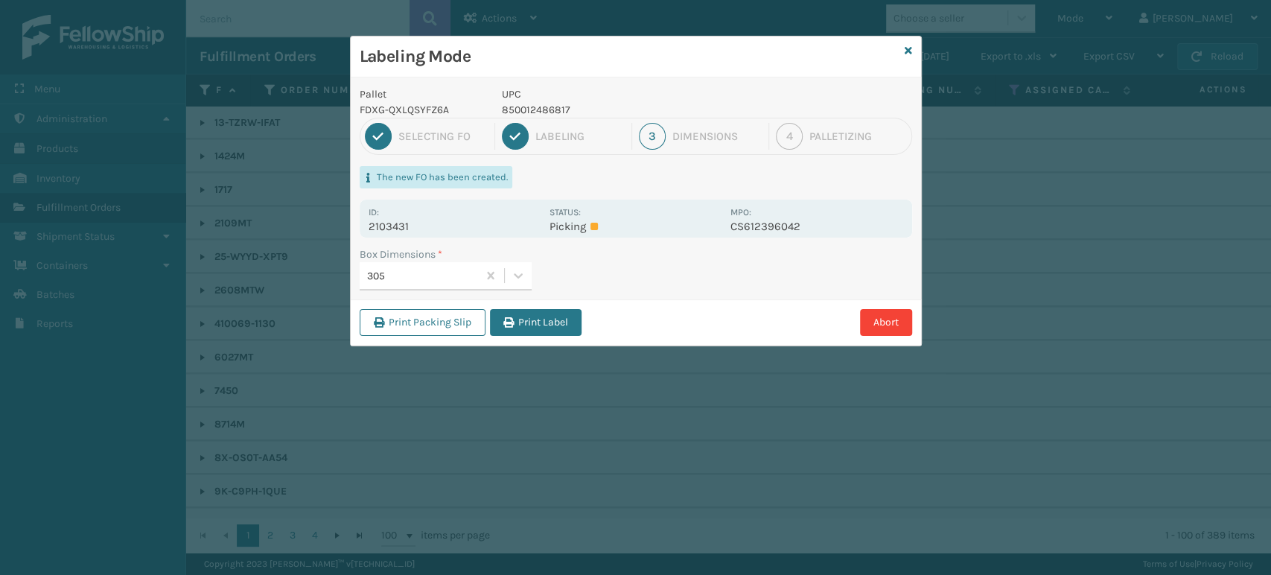
click at [540, 323] on button "Print Label" at bounding box center [536, 322] width 92 height 27
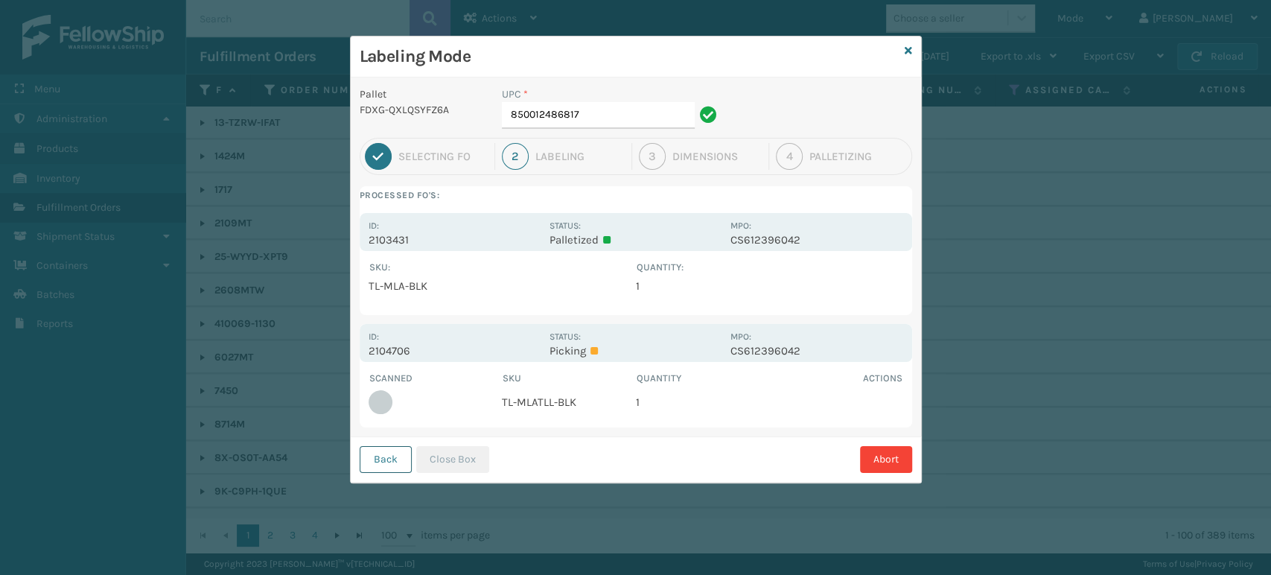
click at [370, 464] on button "Back" at bounding box center [386, 459] width 52 height 27
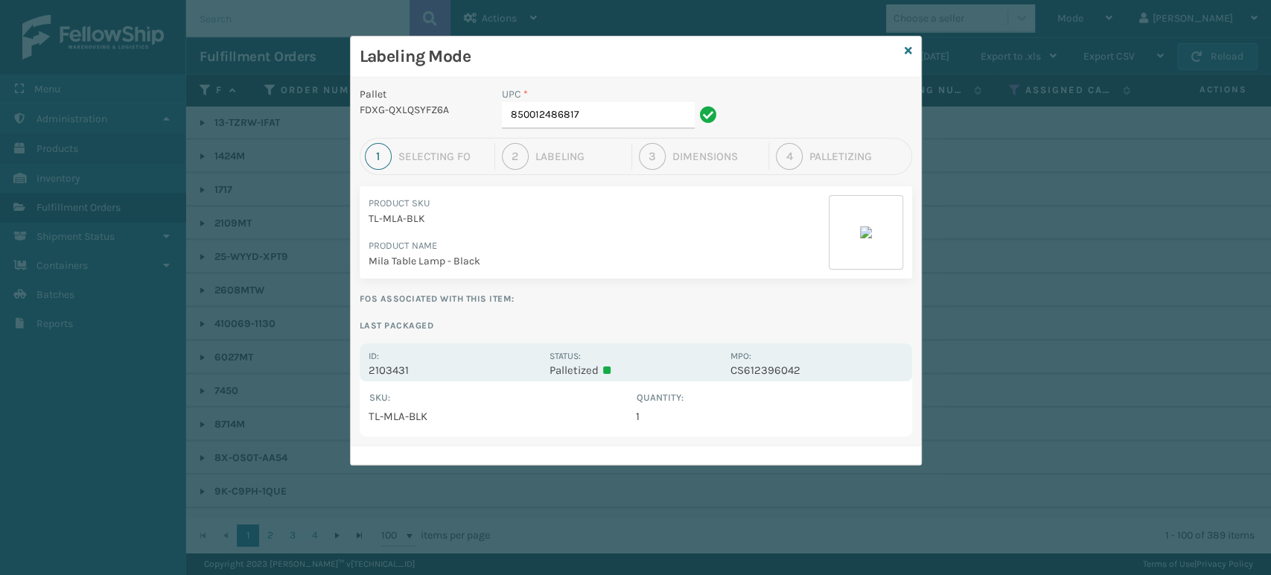
click at [903, 50] on div "Labeling Mode" at bounding box center [636, 56] width 570 height 41
drag, startPoint x: 899, startPoint y: 45, endPoint x: 910, endPoint y: 52, distance: 13.0
click at [902, 48] on div "Labeling Mode" at bounding box center [636, 56] width 570 height 41
click at [910, 52] on icon at bounding box center [908, 50] width 7 height 10
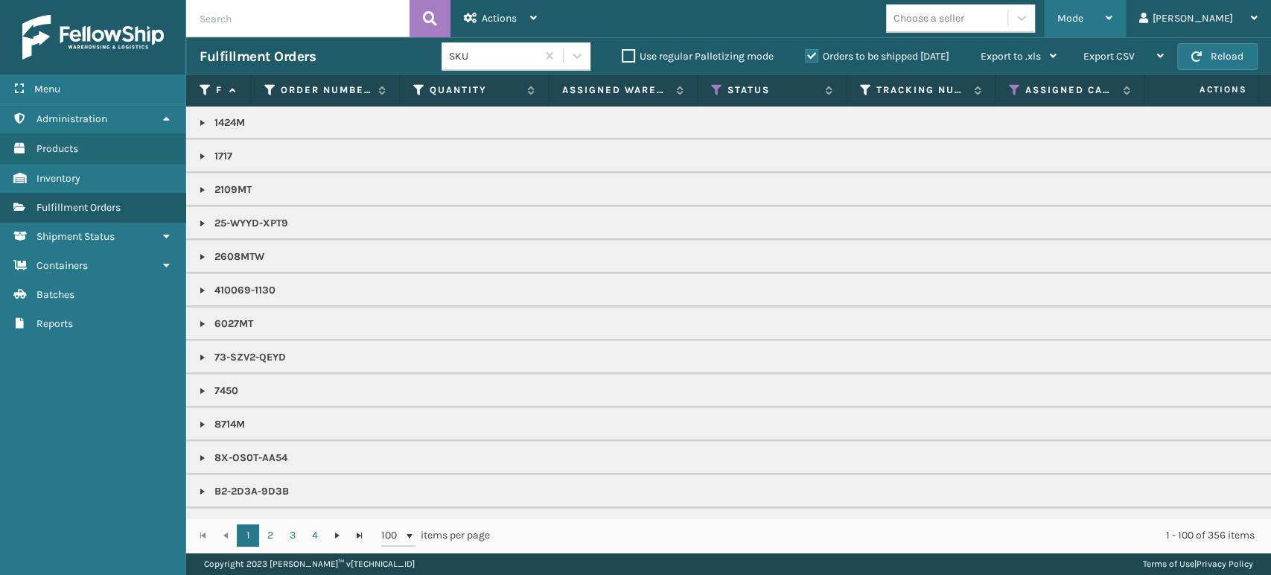
click at [1112, 24] on div "Mode" at bounding box center [1084, 18] width 55 height 37
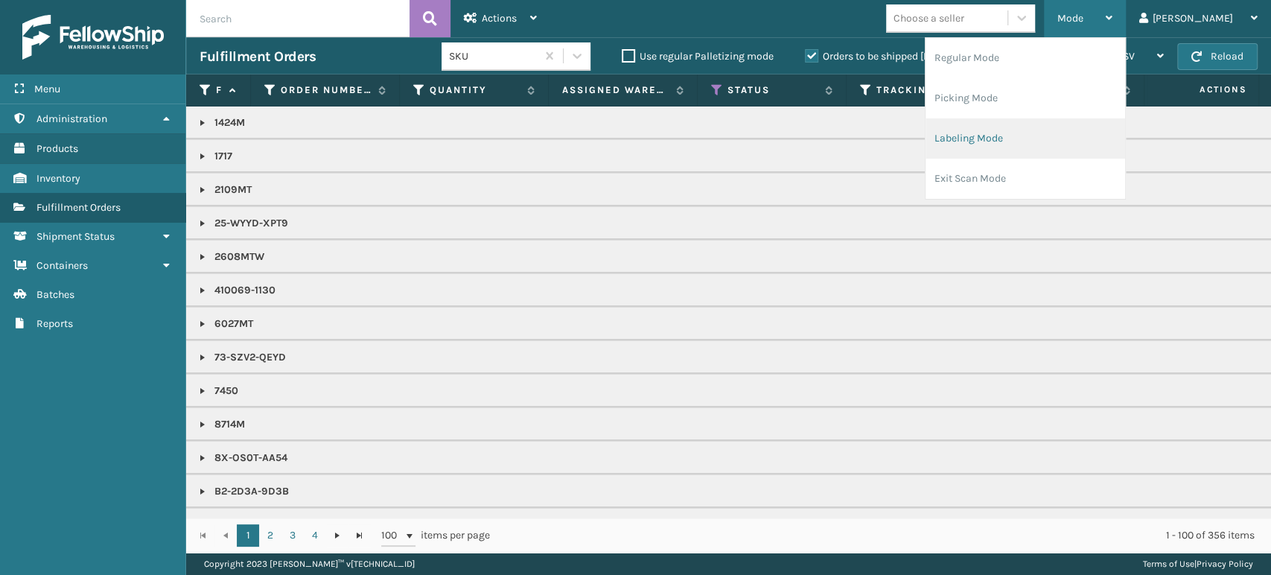
click at [1056, 149] on li "Labeling Mode" at bounding box center [1025, 138] width 200 height 40
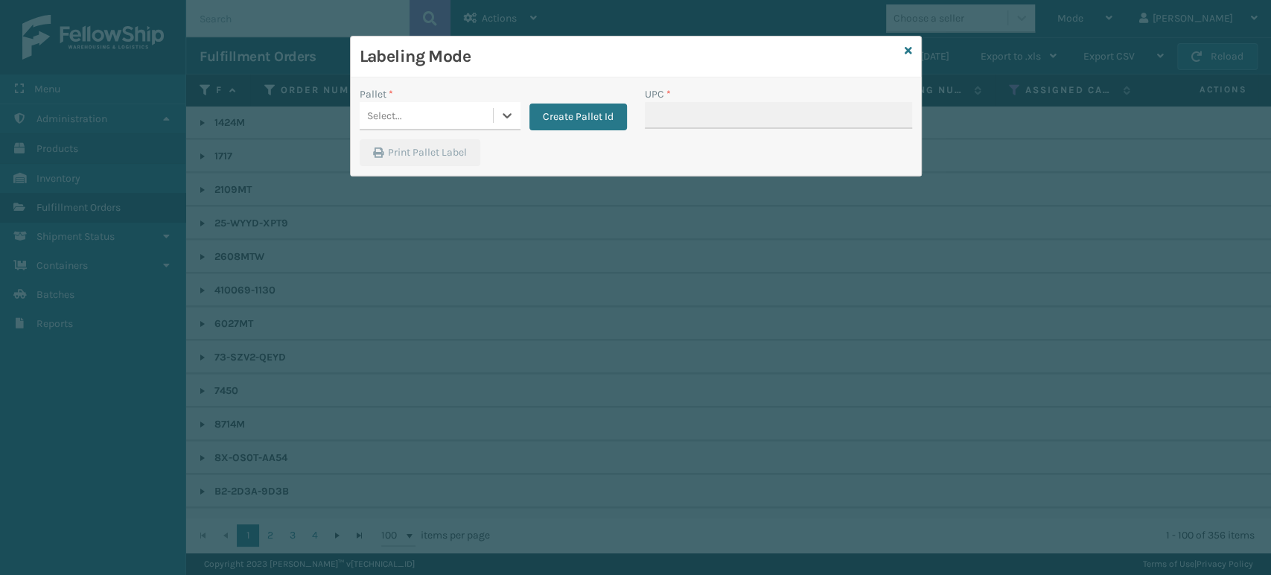
click at [453, 112] on div "Select..." at bounding box center [426, 115] width 133 height 25
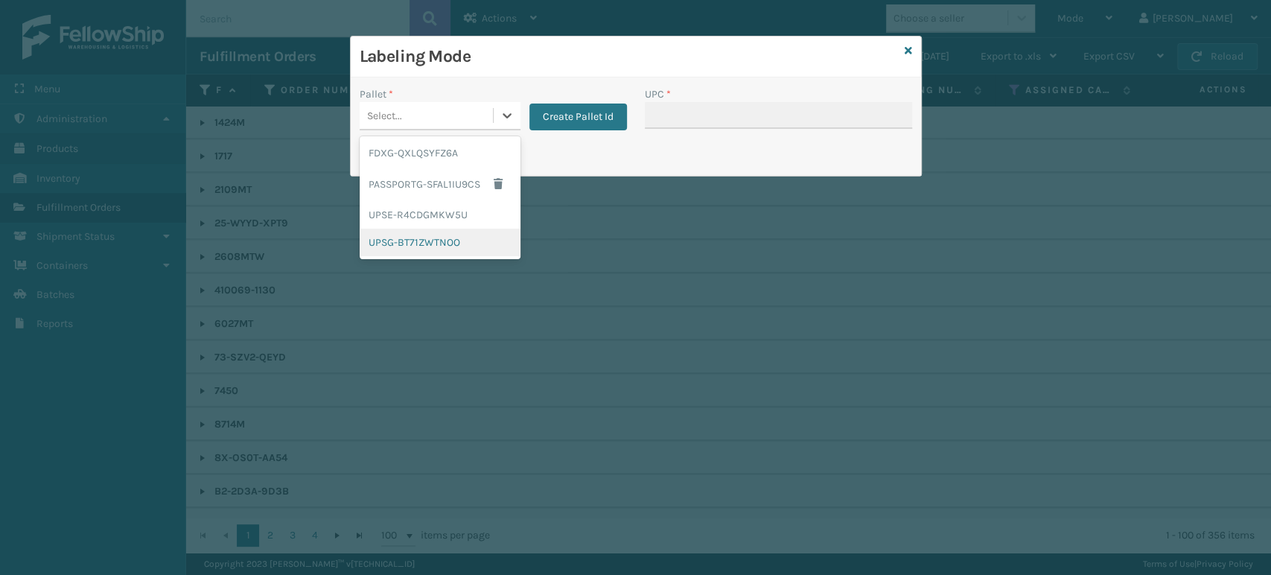
click at [436, 233] on div "UPSG-BT71ZWTNOO" at bounding box center [440, 243] width 161 height 28
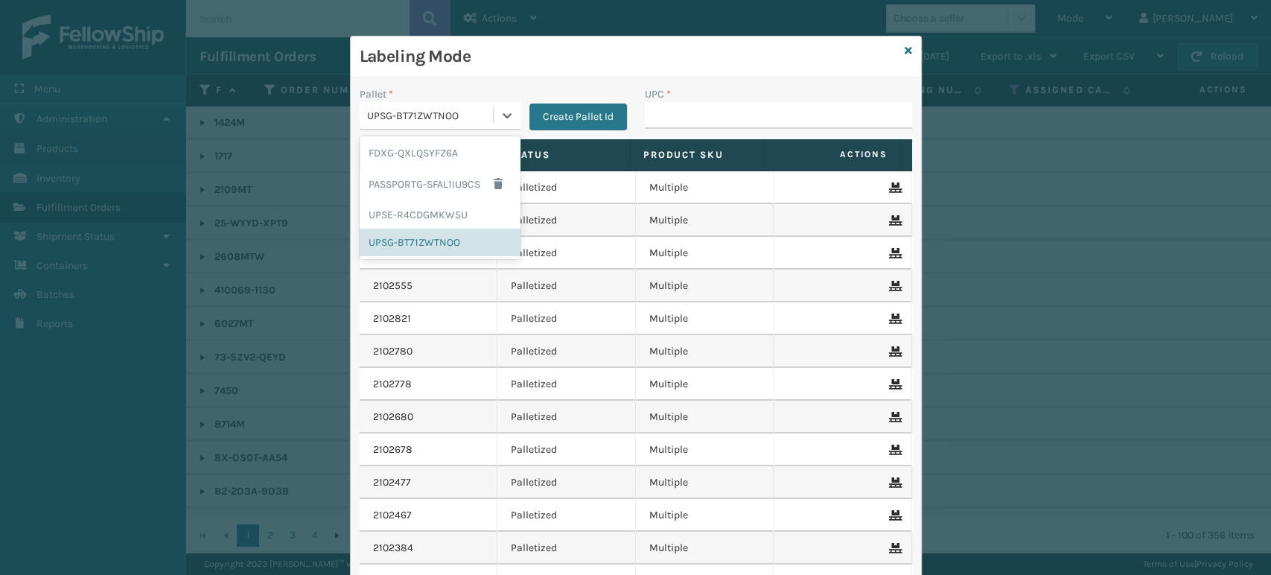
click at [419, 106] on div "UPSG-BT71ZWTNOO" at bounding box center [426, 115] width 133 height 25
click at [422, 154] on div "FDXG-QXLQSYFZ6A" at bounding box center [440, 153] width 161 height 28
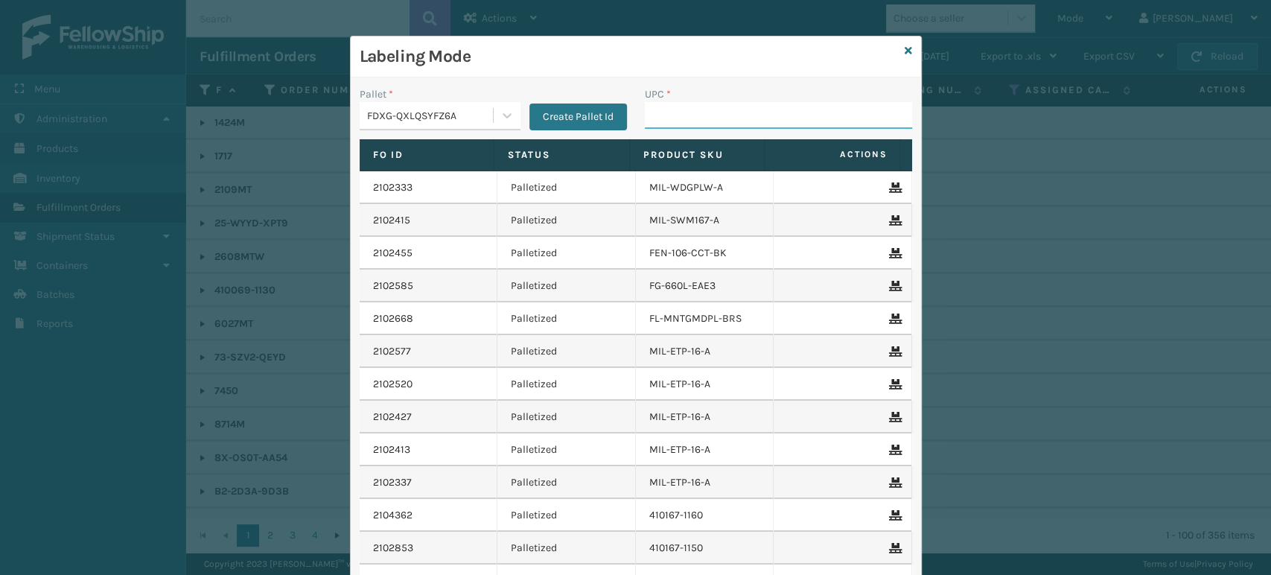
click at [798, 114] on input "UPC *" at bounding box center [778, 115] width 267 height 27
type input "858100007623"
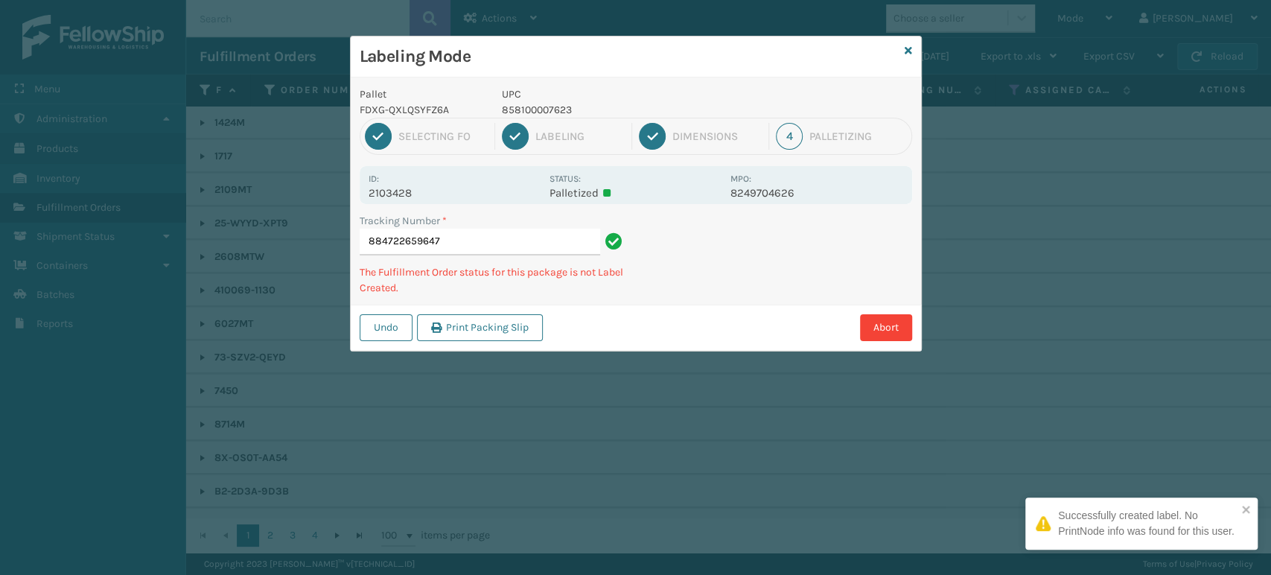
click at [547, 115] on p "858100007623" at bounding box center [612, 110] width 220 height 16
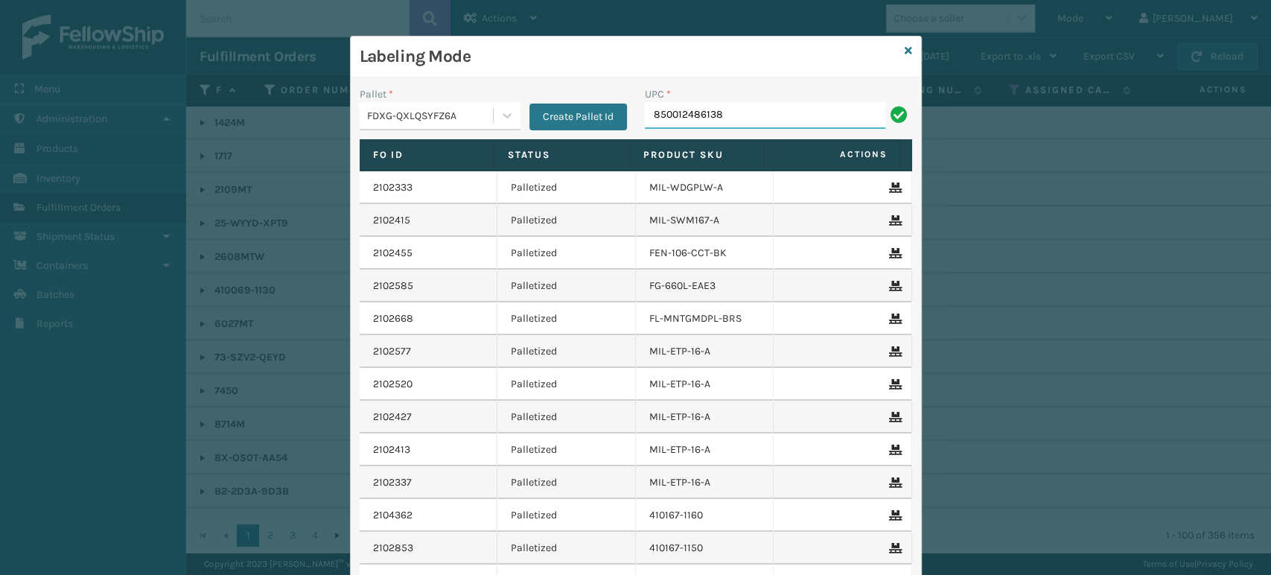
click at [694, 123] on input "850012486138" at bounding box center [765, 115] width 240 height 27
click at [693, 118] on input "850012486138" at bounding box center [765, 115] width 240 height 27
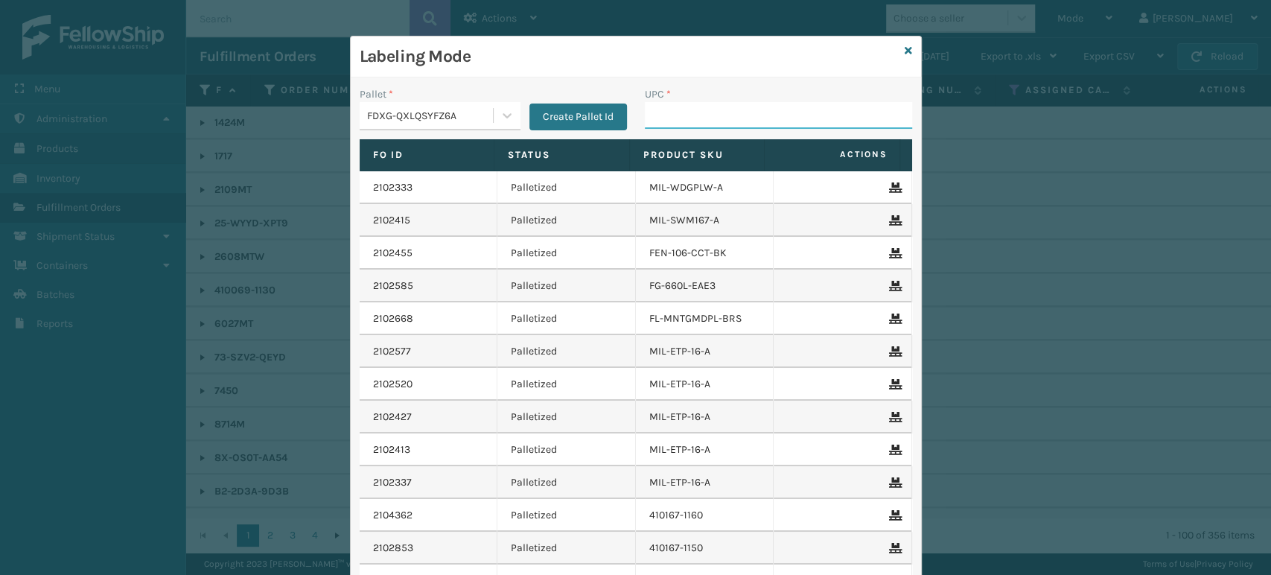
click at [671, 124] on input "UPC *" at bounding box center [778, 115] width 267 height 27
click at [1007, 197] on div "Labeling Mode Pallet * FDXG-QXLQSYFZ6A Create Pallet Id UPC * 85 Fo Id Status P…" at bounding box center [635, 287] width 1271 height 575
click at [809, 115] on input "85" at bounding box center [765, 115] width 240 height 27
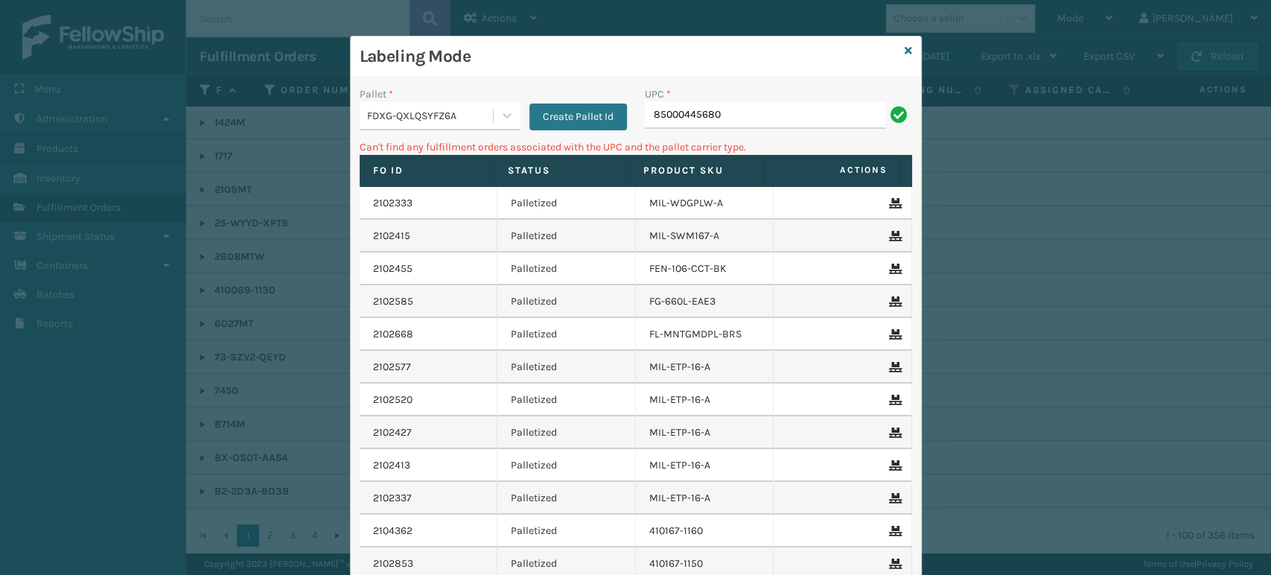
click at [692, 123] on input "85000445680" at bounding box center [765, 115] width 240 height 27
click at [707, 121] on input "85000445680" at bounding box center [765, 115] width 240 height 27
click at [707, 121] on input "850004456880" at bounding box center [765, 115] width 240 height 27
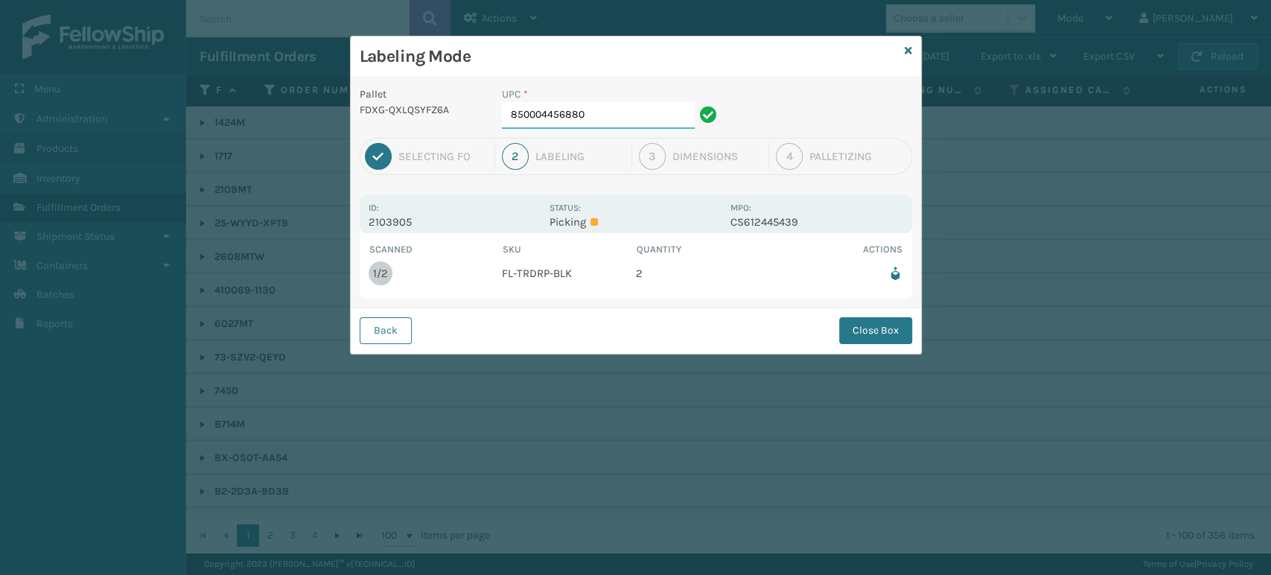
click at [604, 123] on input "850004456880" at bounding box center [598, 115] width 193 height 27
click at [869, 319] on button "Close Box" at bounding box center [875, 330] width 73 height 27
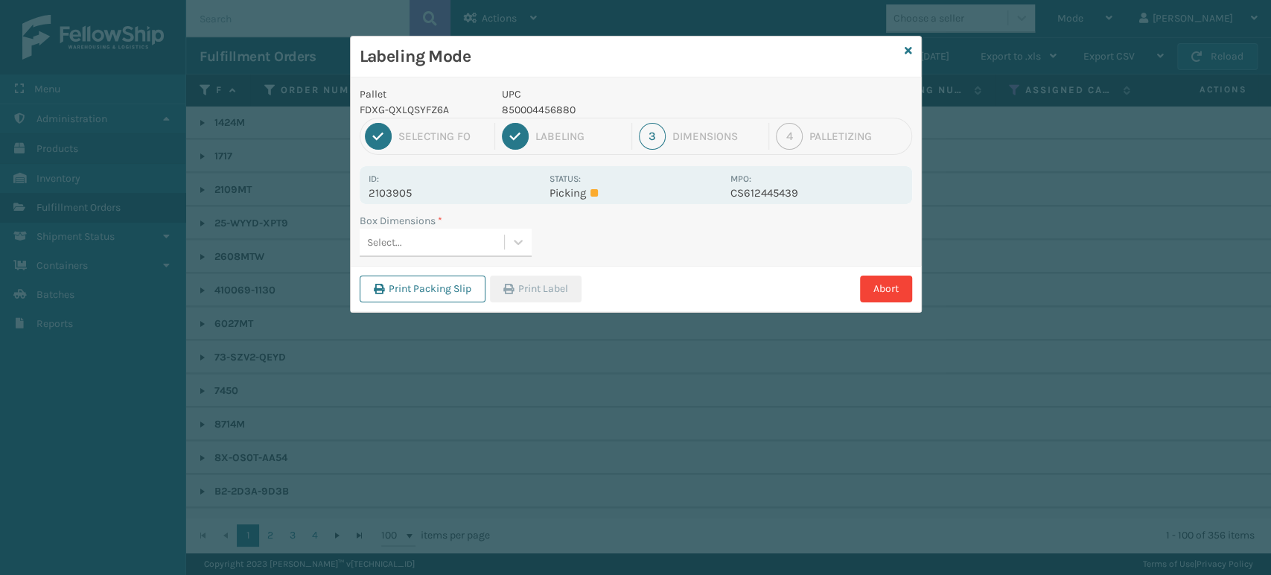
click at [439, 241] on div "Select..." at bounding box center [432, 242] width 144 height 25
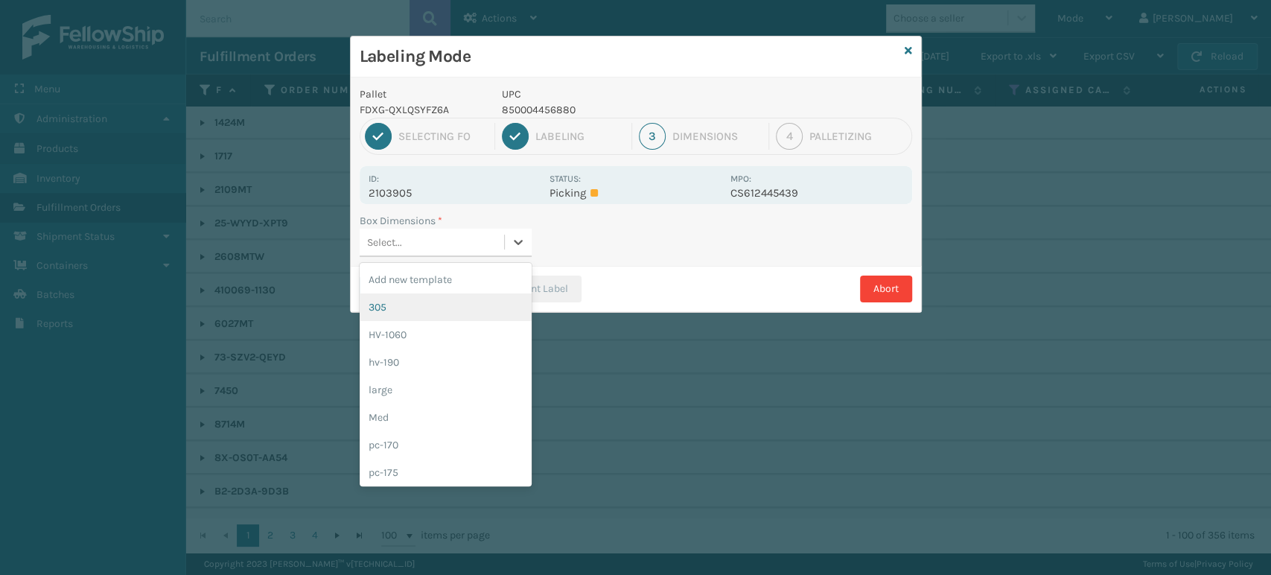
click at [439, 303] on div "305" at bounding box center [446, 307] width 172 height 28
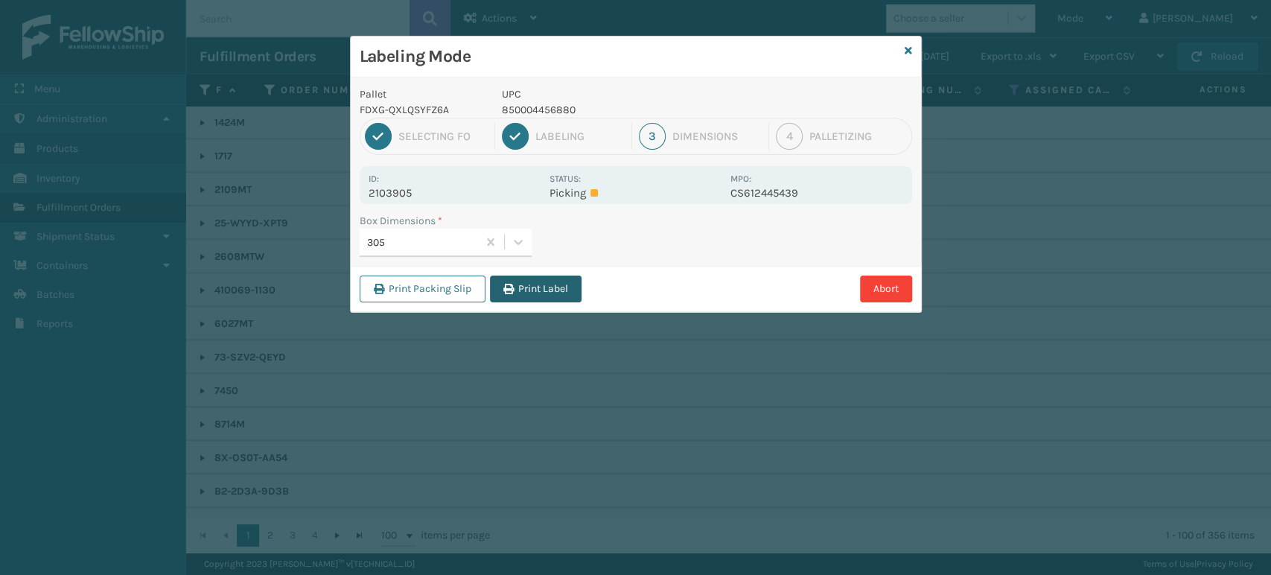
click at [567, 284] on button "Print Label" at bounding box center [536, 288] width 92 height 27
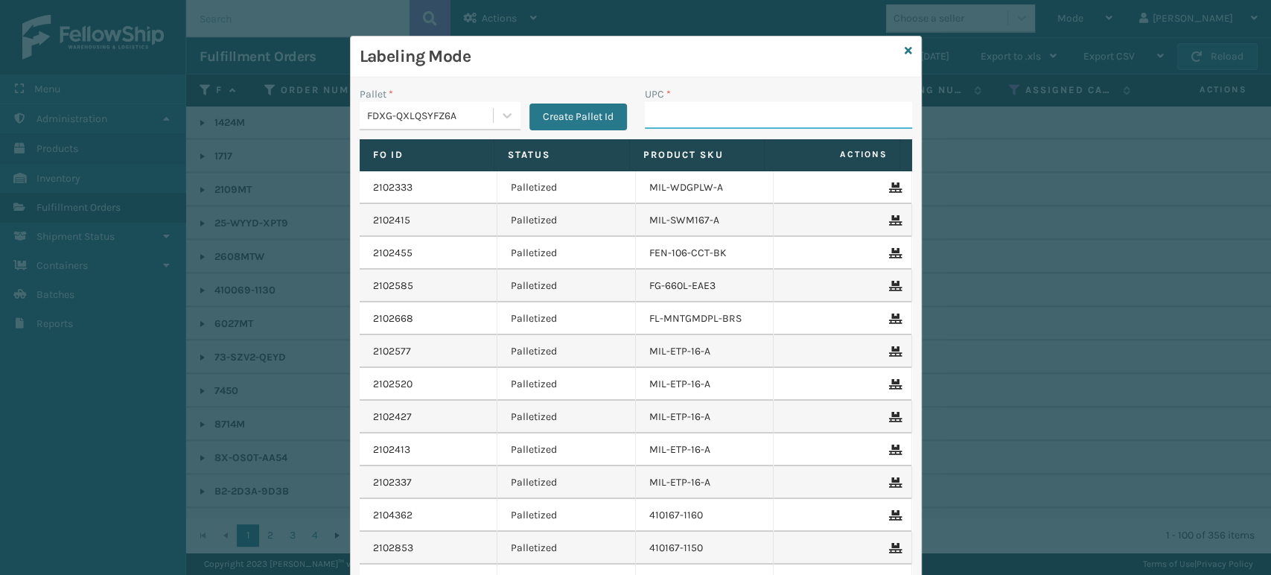
click at [739, 110] on input "UPC *" at bounding box center [778, 115] width 267 height 27
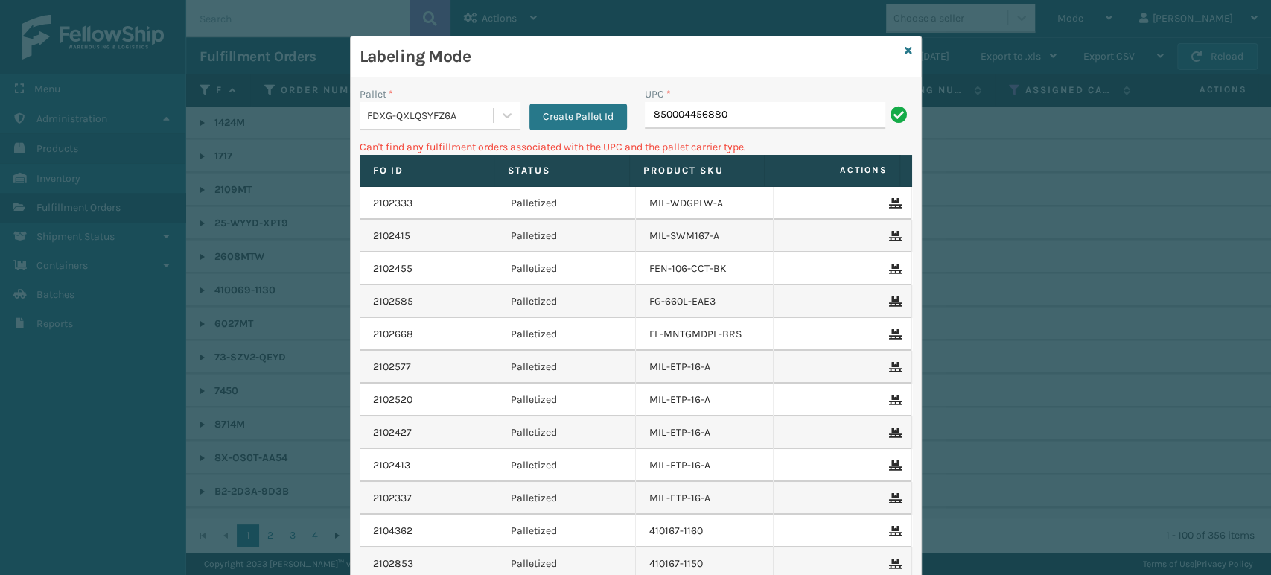
click at [739, 110] on input "850004456880" at bounding box center [765, 115] width 240 height 27
click at [732, 116] on input "850004456880" at bounding box center [765, 115] width 240 height 27
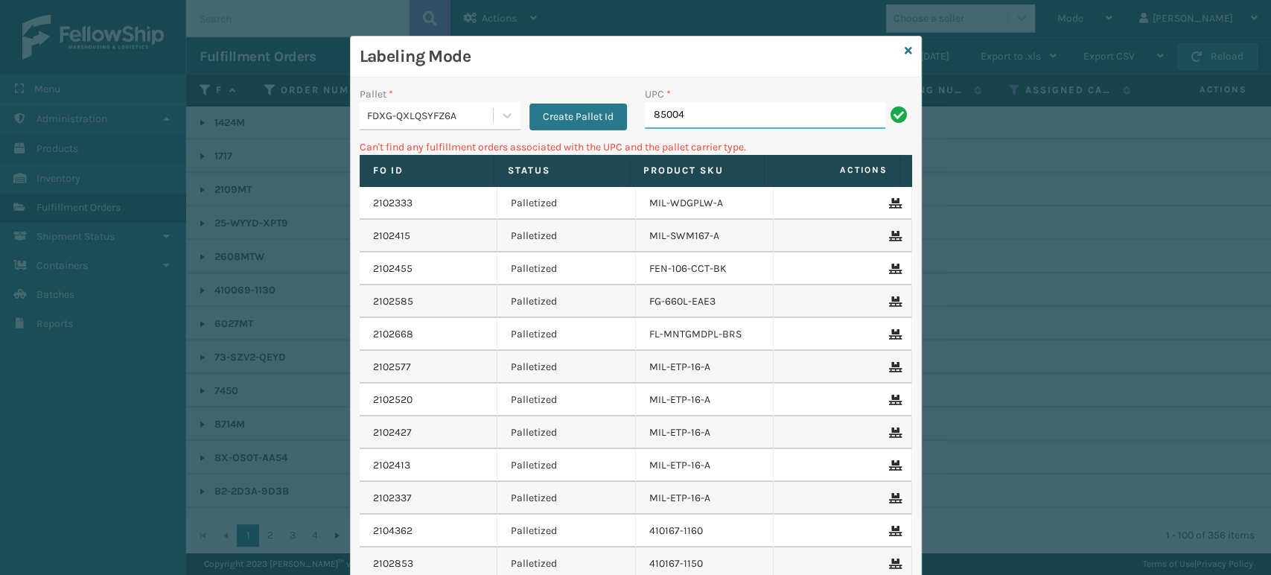
click at [732, 117] on input "85004" at bounding box center [765, 115] width 240 height 27
click at [392, 76] on div "Labeling Mode" at bounding box center [636, 56] width 570 height 41
click at [730, 109] on input "85004066" at bounding box center [765, 115] width 240 height 27
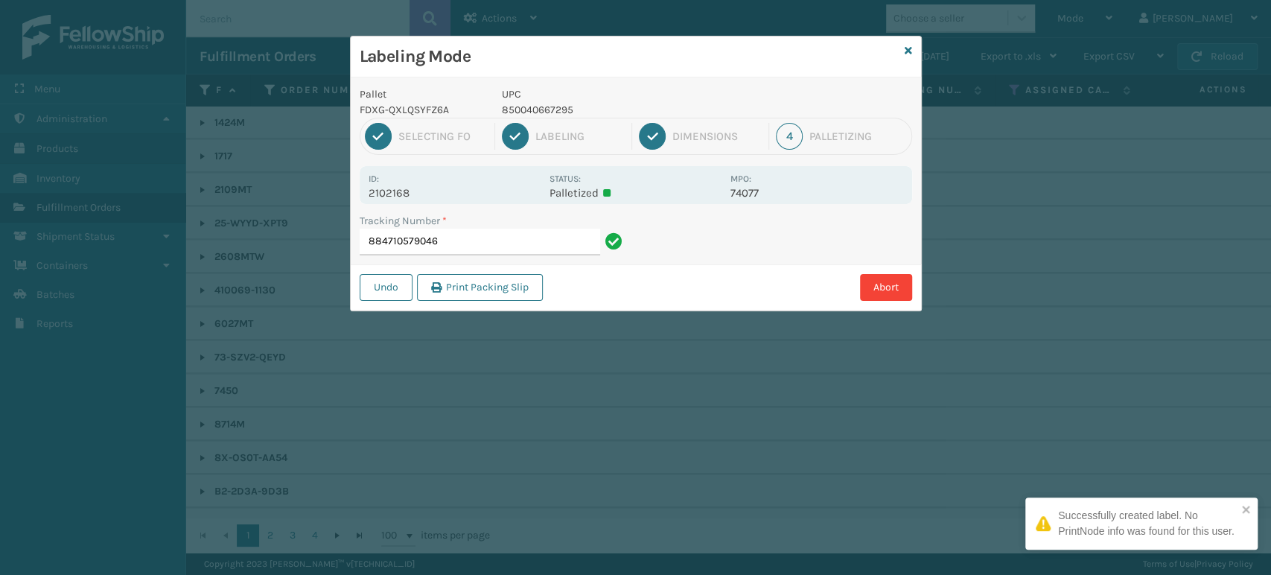
drag, startPoint x: 587, startPoint y: 103, endPoint x: 570, endPoint y: 110, distance: 19.1
click at [572, 109] on p "850040667295" at bounding box center [612, 110] width 220 height 16
click at [569, 110] on p "850040667295" at bounding box center [612, 110] width 220 height 16
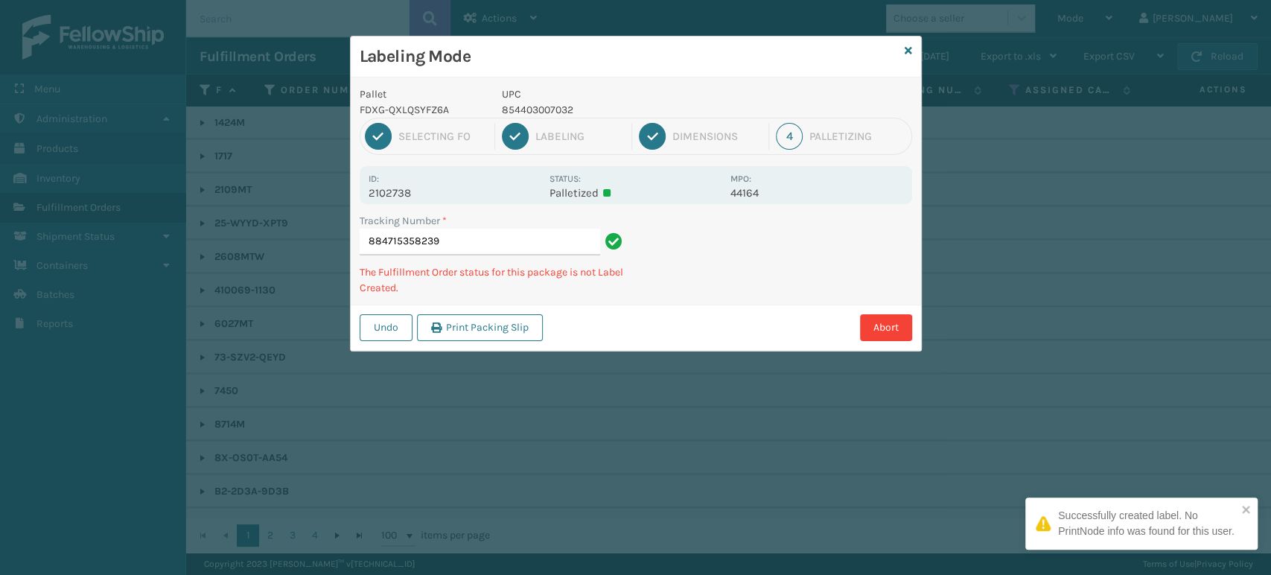
click at [526, 107] on p "854403007032" at bounding box center [612, 110] width 220 height 16
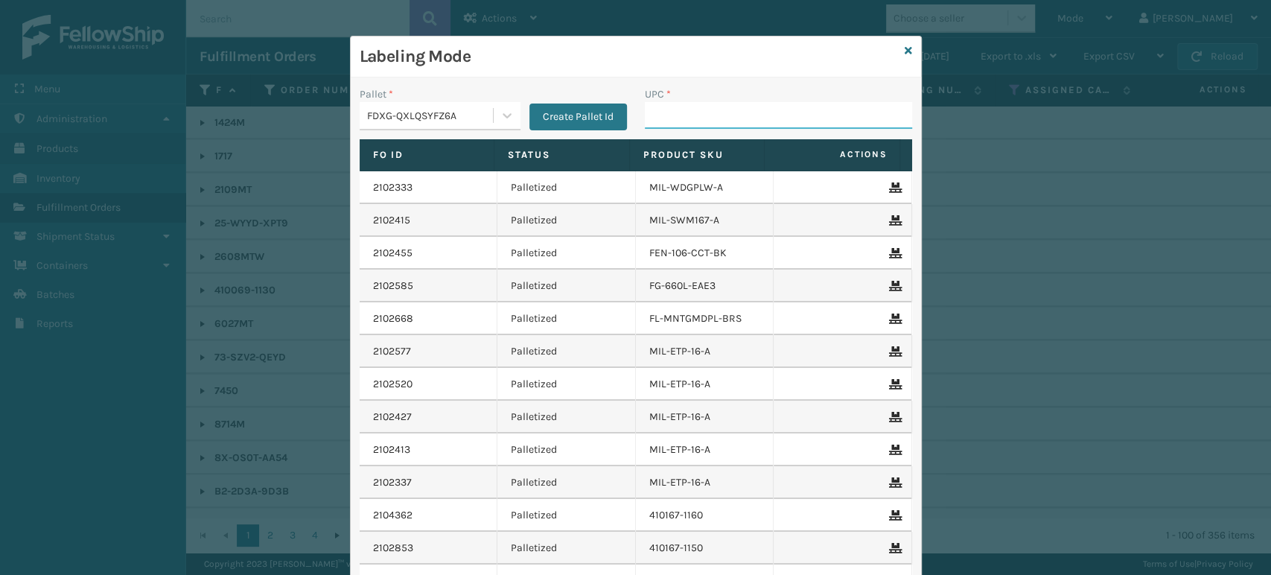
click at [648, 115] on input "UPC *" at bounding box center [778, 115] width 267 height 27
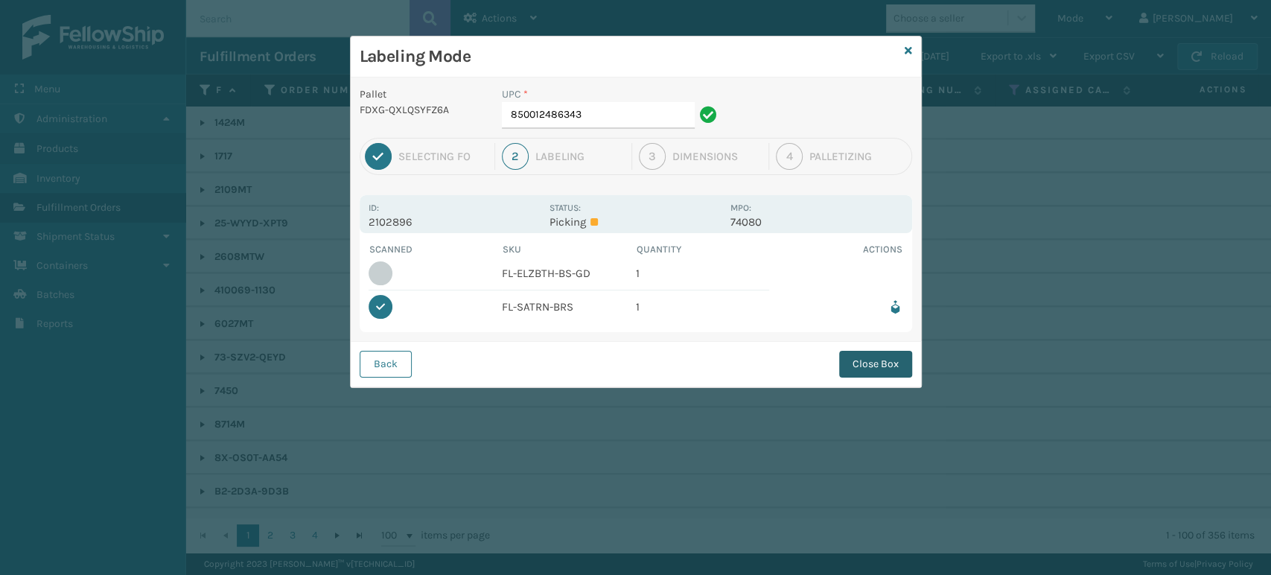
click at [855, 368] on button "Close Box" at bounding box center [875, 364] width 73 height 27
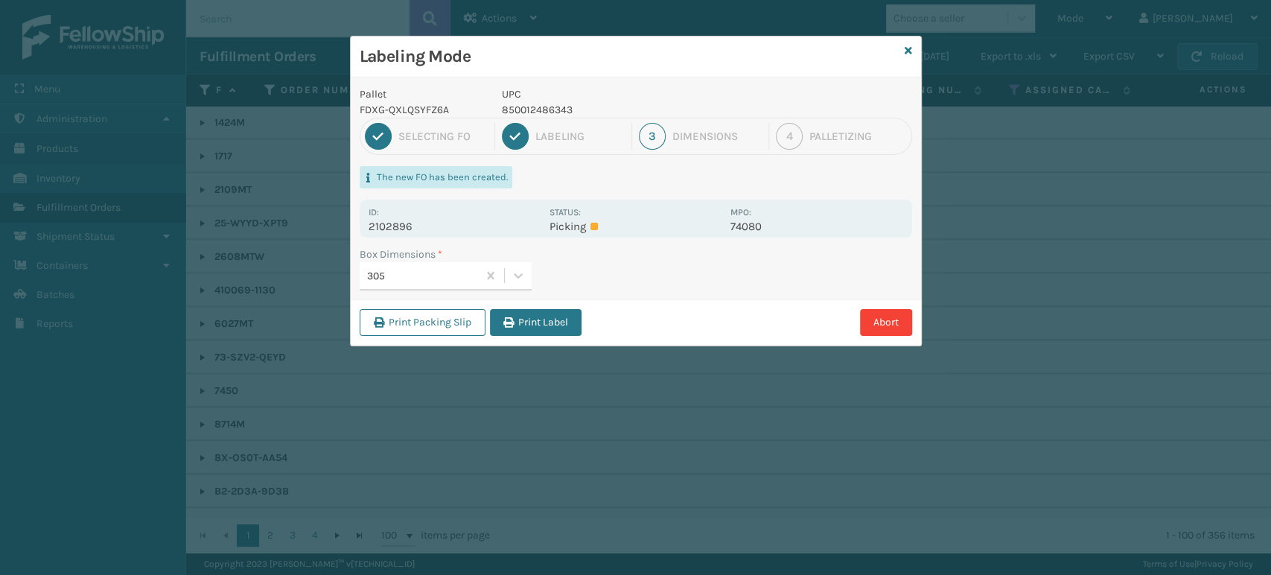
click at [535, 332] on button "Print Label" at bounding box center [536, 322] width 92 height 27
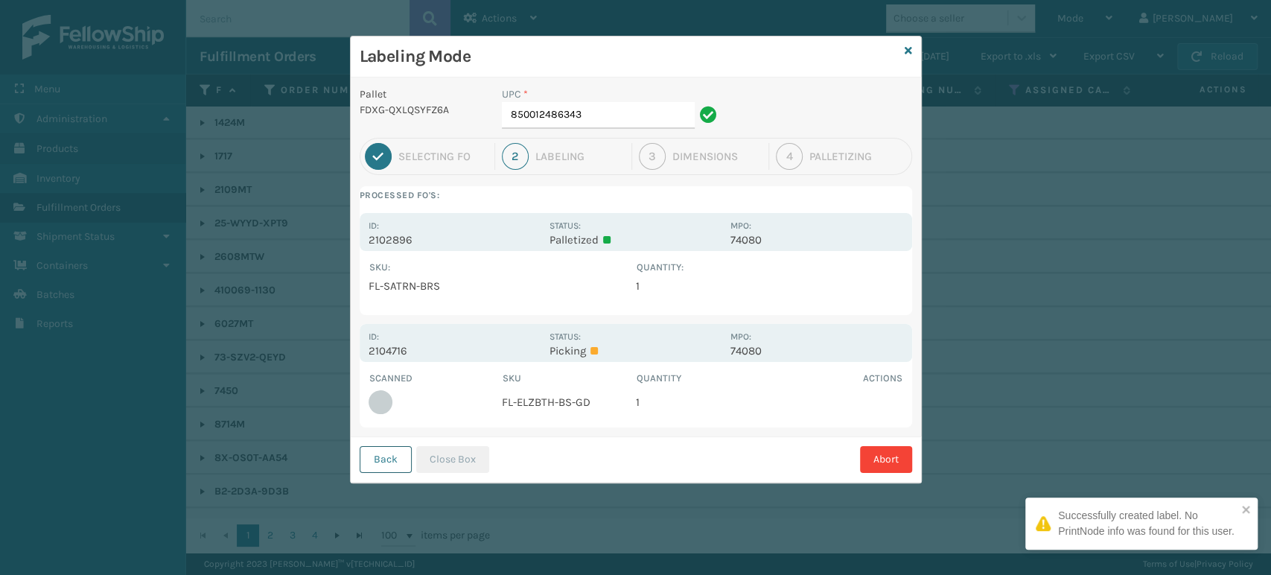
click at [387, 457] on button "Back" at bounding box center [386, 459] width 52 height 27
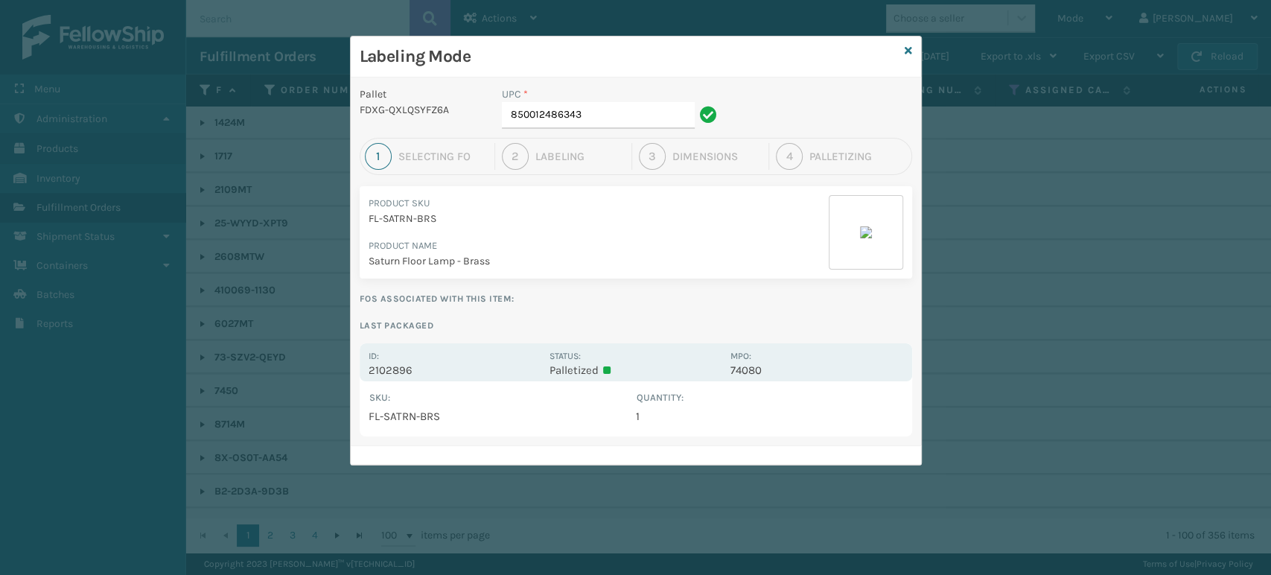
click at [911, 57] on div "Labeling Mode" at bounding box center [636, 56] width 570 height 41
click at [907, 54] on icon at bounding box center [908, 50] width 7 height 10
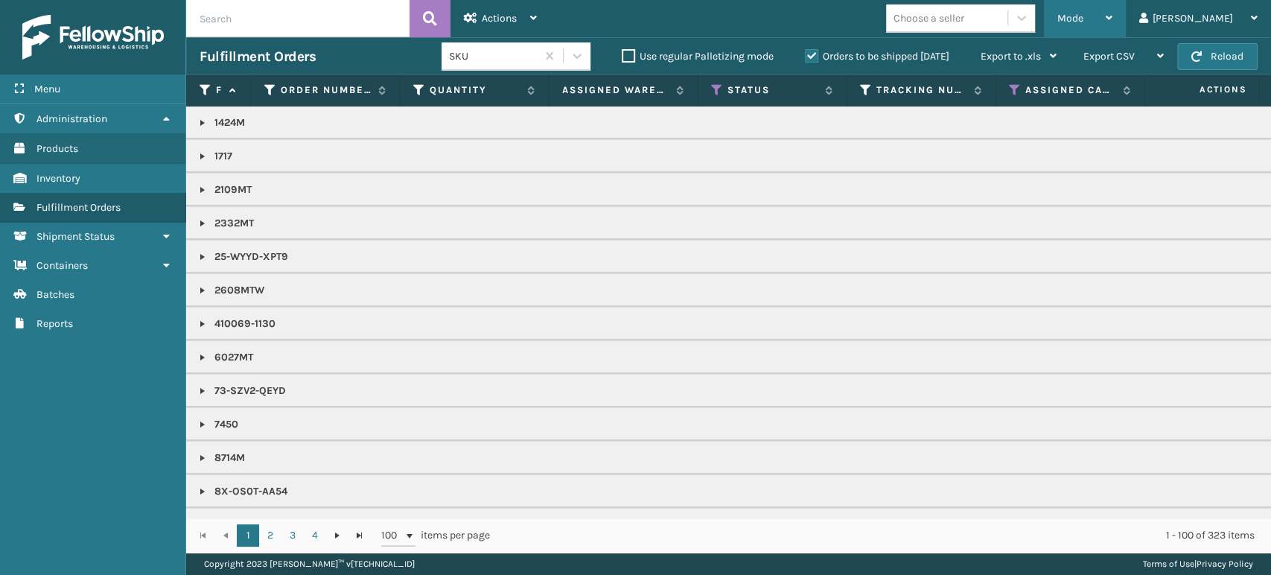
click at [1083, 22] on span "Mode" at bounding box center [1070, 18] width 26 height 13
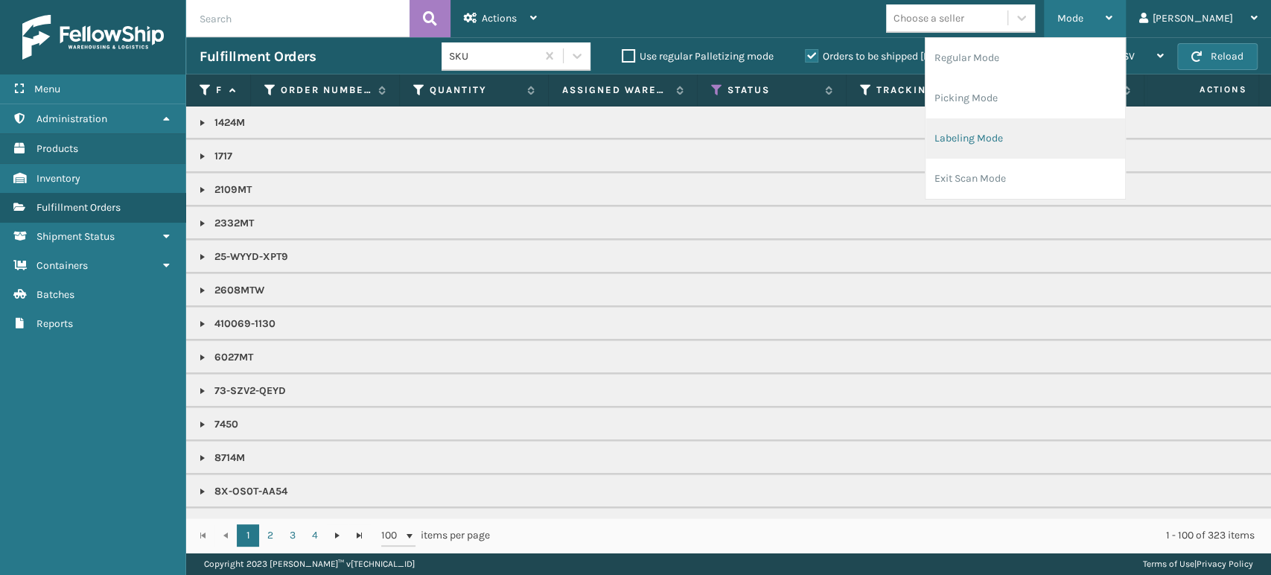
click at [1059, 134] on li "Labeling Mode" at bounding box center [1025, 138] width 200 height 40
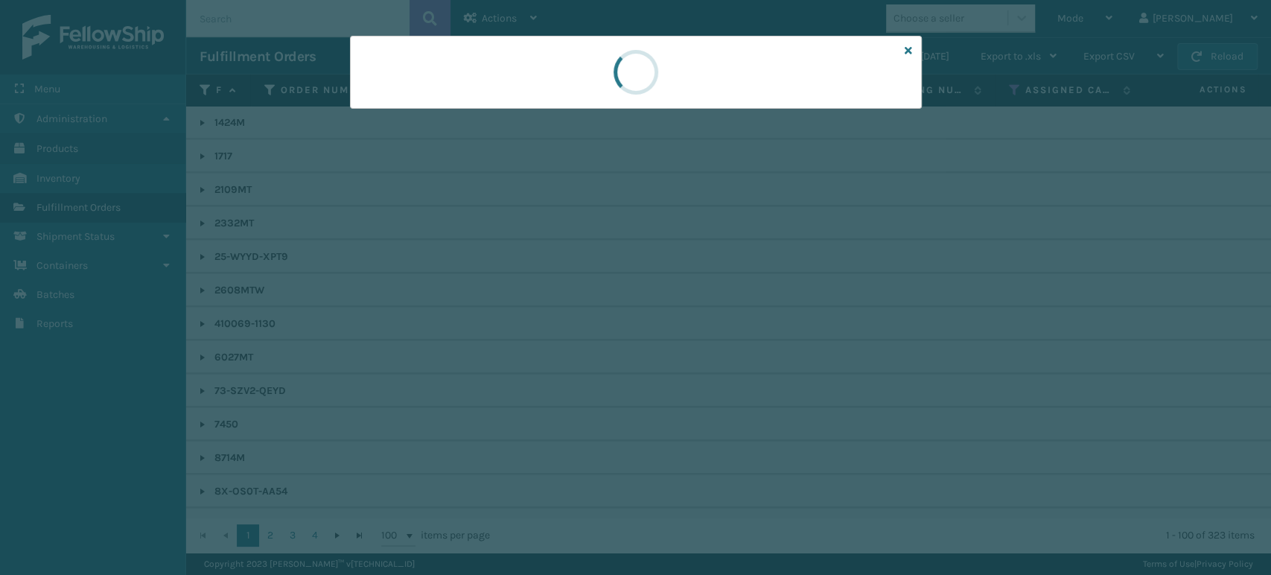
click at [496, 88] on div at bounding box center [636, 72] width 572 height 73
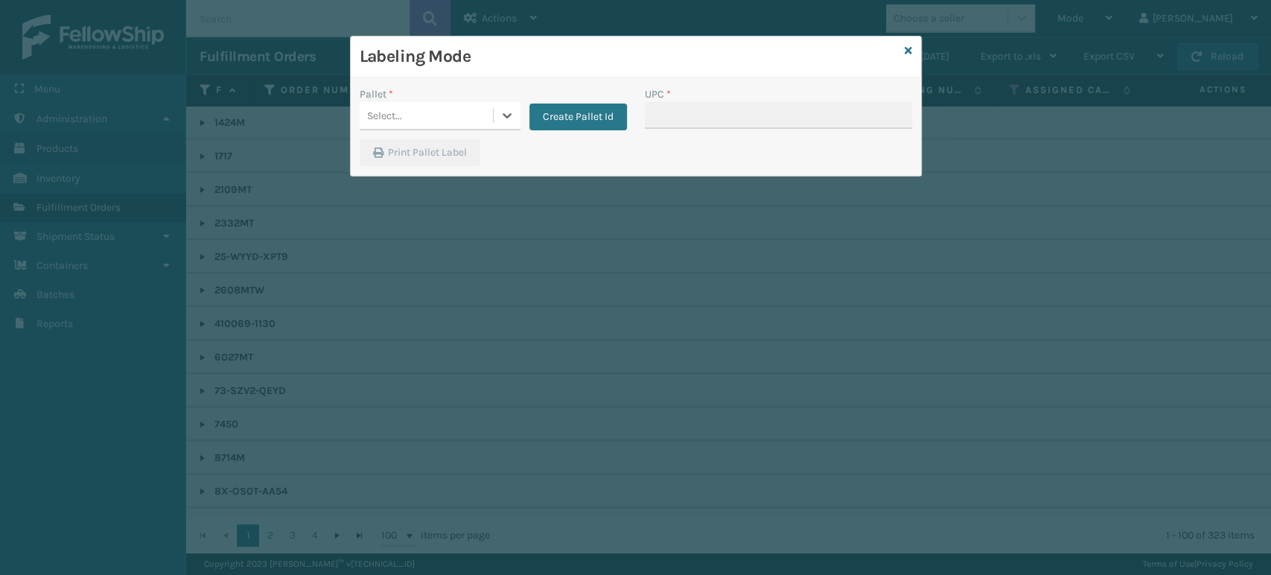
click at [471, 113] on div "Select..." at bounding box center [426, 115] width 133 height 25
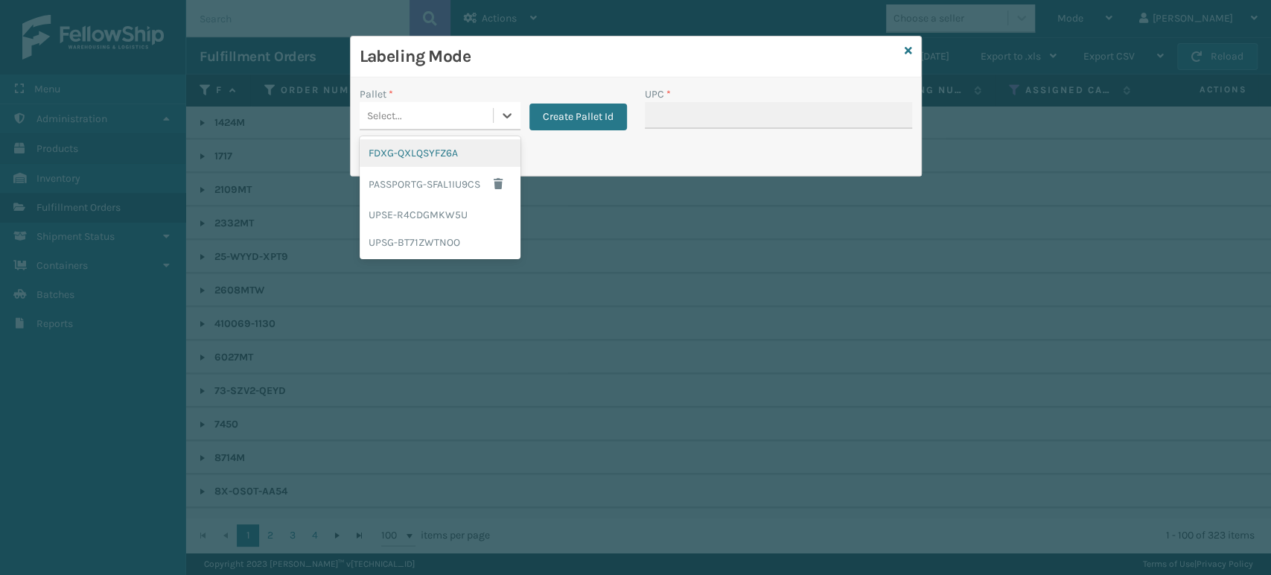
drag, startPoint x: 412, startPoint y: 160, endPoint x: 762, endPoint y: 112, distance: 353.2
click at [412, 159] on div "FDXG-QXLQSYFZ6A" at bounding box center [440, 153] width 161 height 28
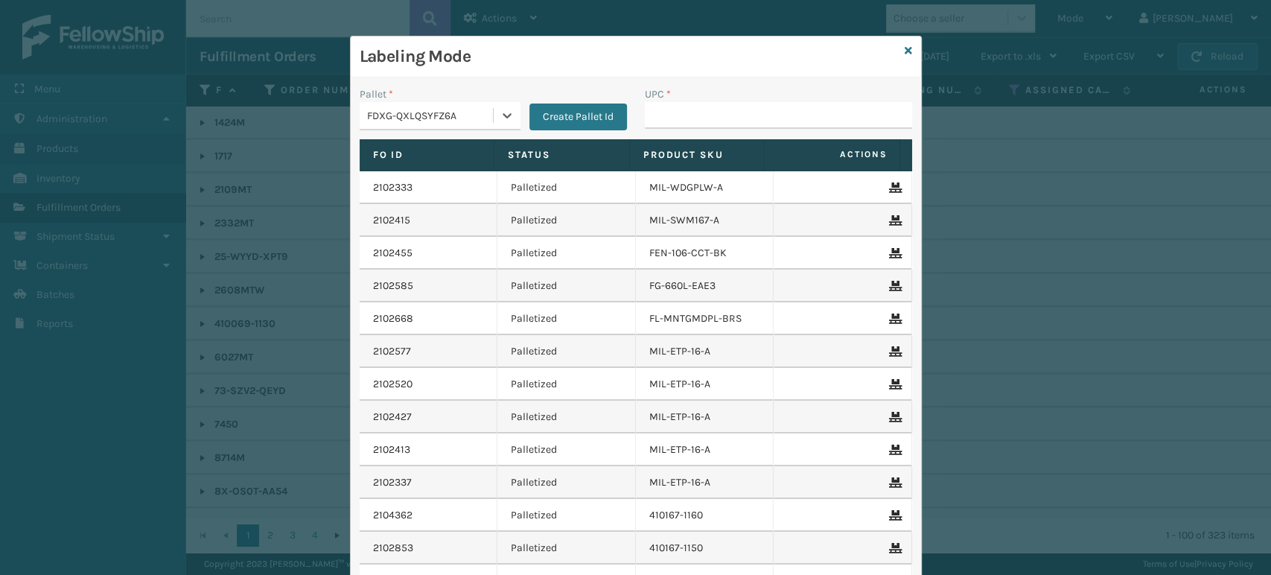
click at [806, 132] on div "UPC *" at bounding box center [778, 112] width 285 height 53
click at [805, 124] on input "UPC *" at bounding box center [778, 115] width 267 height 27
click at [804, 124] on input "850012486640" at bounding box center [765, 115] width 240 height 27
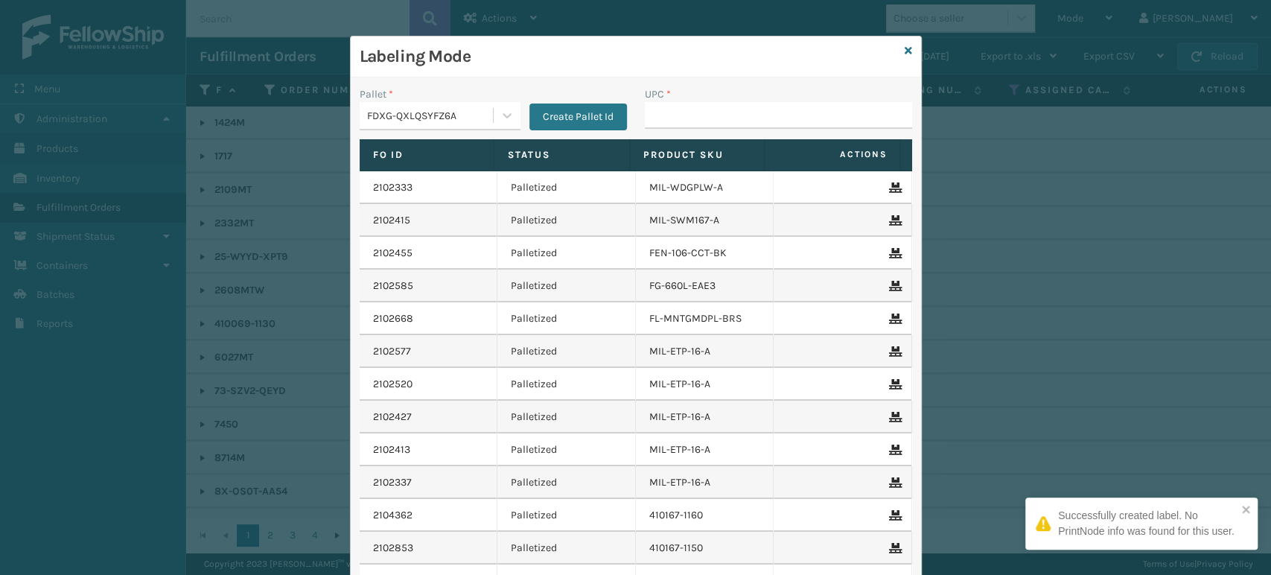
type input "850012486640"
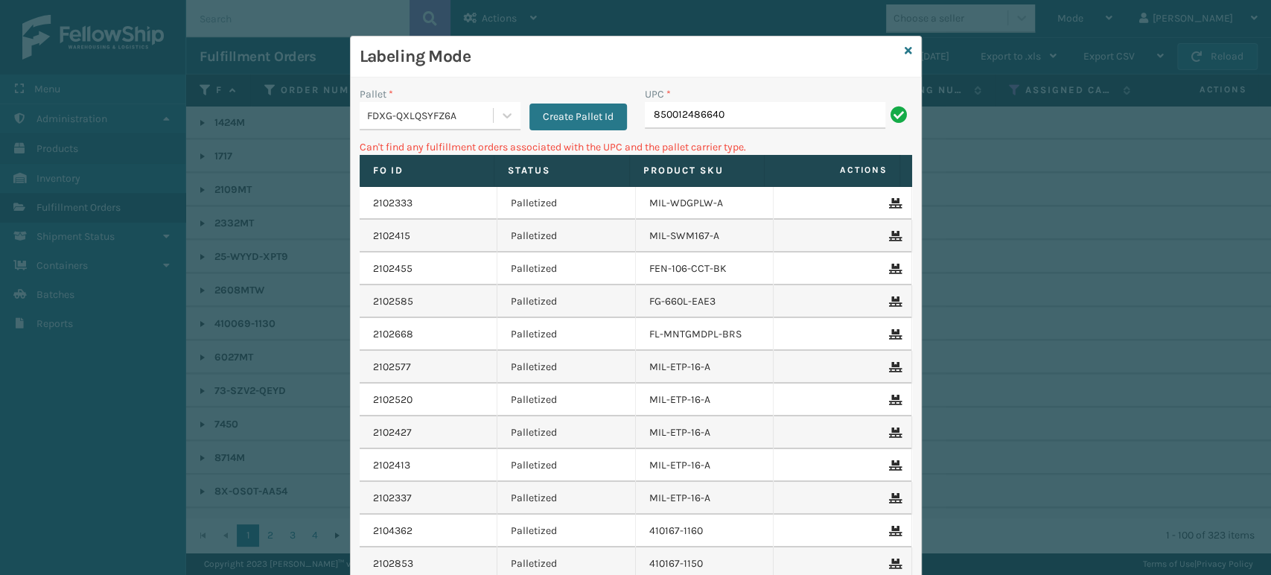
click at [462, 118] on div "FDXG-QXLQSYFZ6A" at bounding box center [430, 116] width 127 height 16
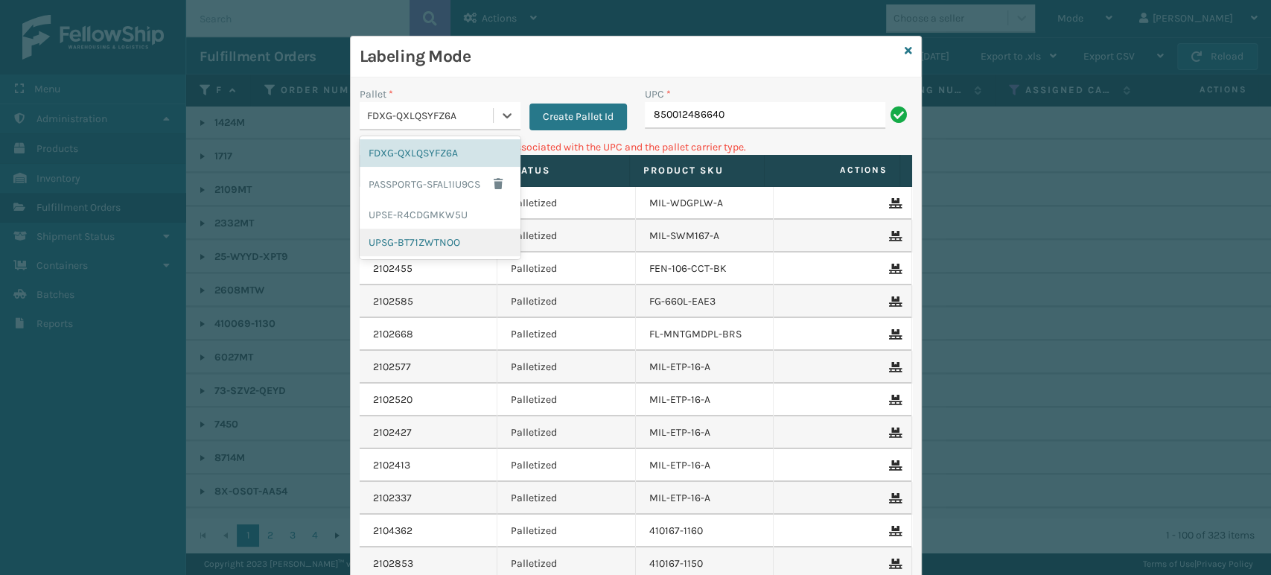
click at [411, 251] on div "UPSG-BT71ZWTNOO" at bounding box center [440, 243] width 161 height 28
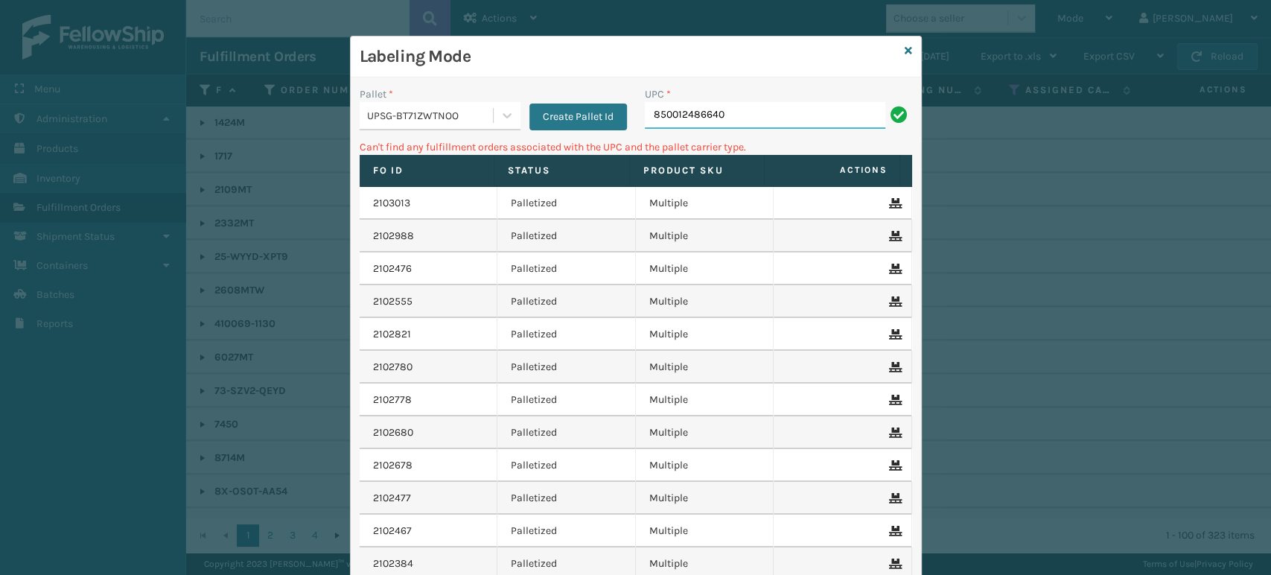
click at [721, 112] on input "850012486640" at bounding box center [765, 115] width 240 height 27
click at [436, 121] on div "UPSG-BT71ZWTNOO" at bounding box center [430, 116] width 127 height 16
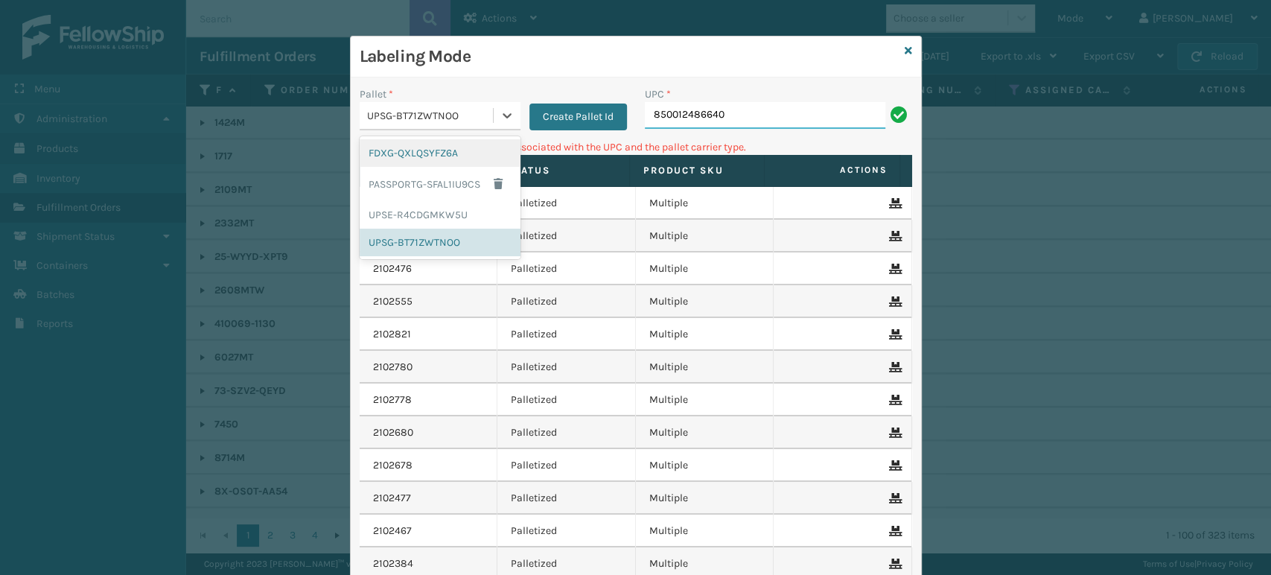
click at [756, 112] on input "850012486640" at bounding box center [765, 115] width 240 height 27
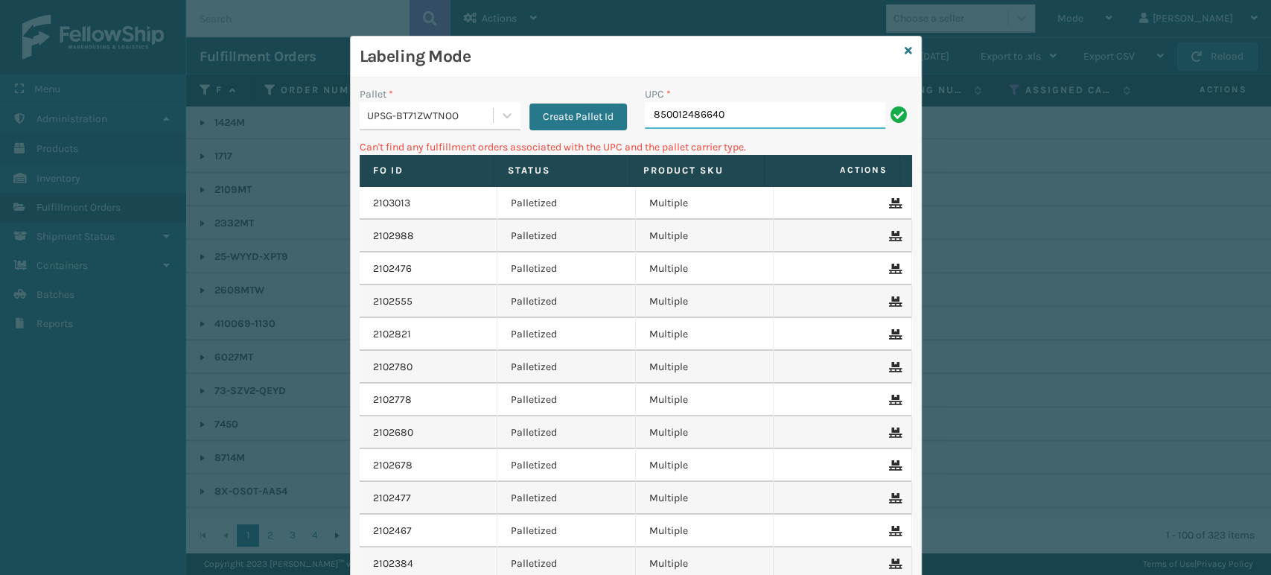
click at [756, 112] on input "850012486640" at bounding box center [765, 115] width 240 height 27
click at [438, 109] on div "UPSG-BT71ZWTNOO" at bounding box center [430, 116] width 127 height 16
click at [593, 109] on button "Create Pallet Id" at bounding box center [578, 116] width 98 height 27
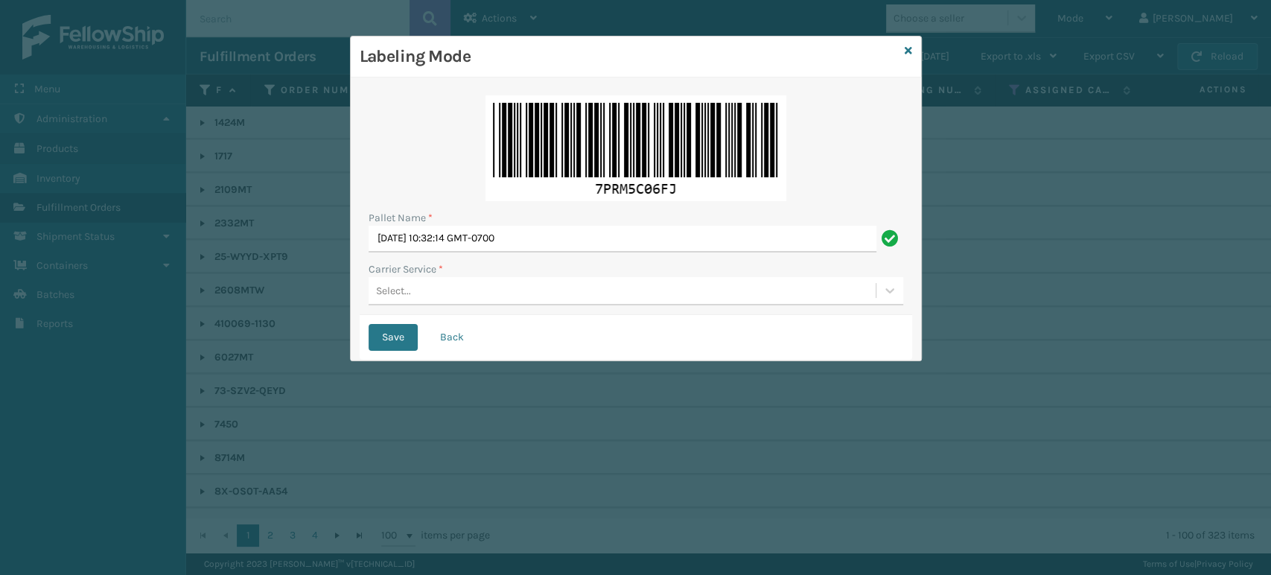
click at [492, 295] on div "Select..." at bounding box center [622, 290] width 507 height 25
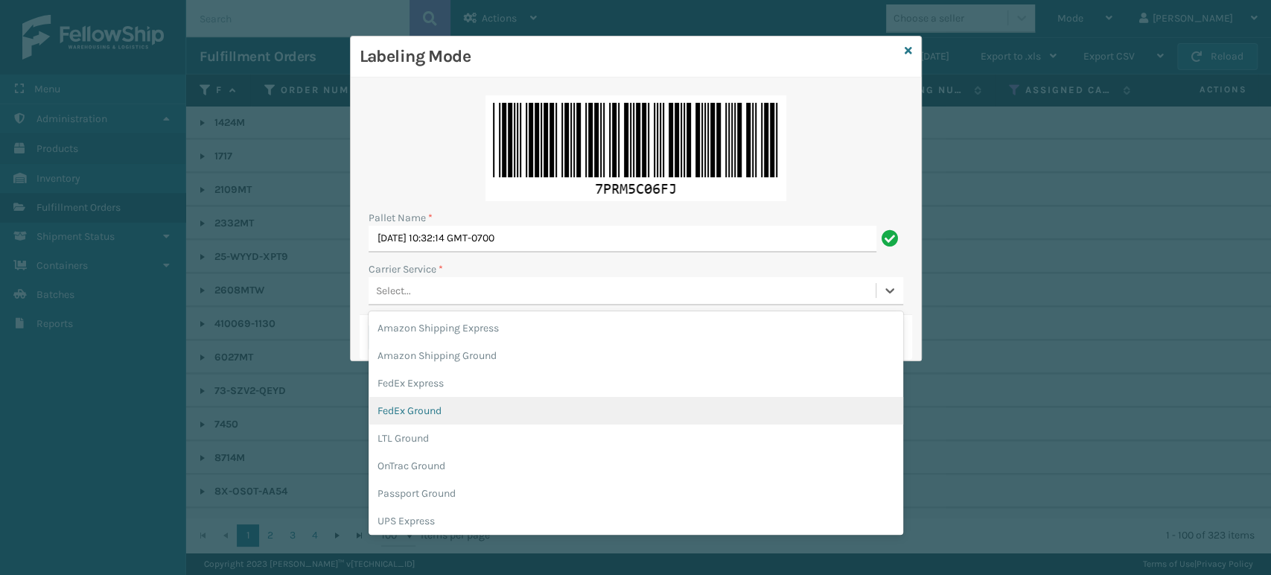
click at [414, 406] on div "FedEx Ground" at bounding box center [636, 411] width 535 height 28
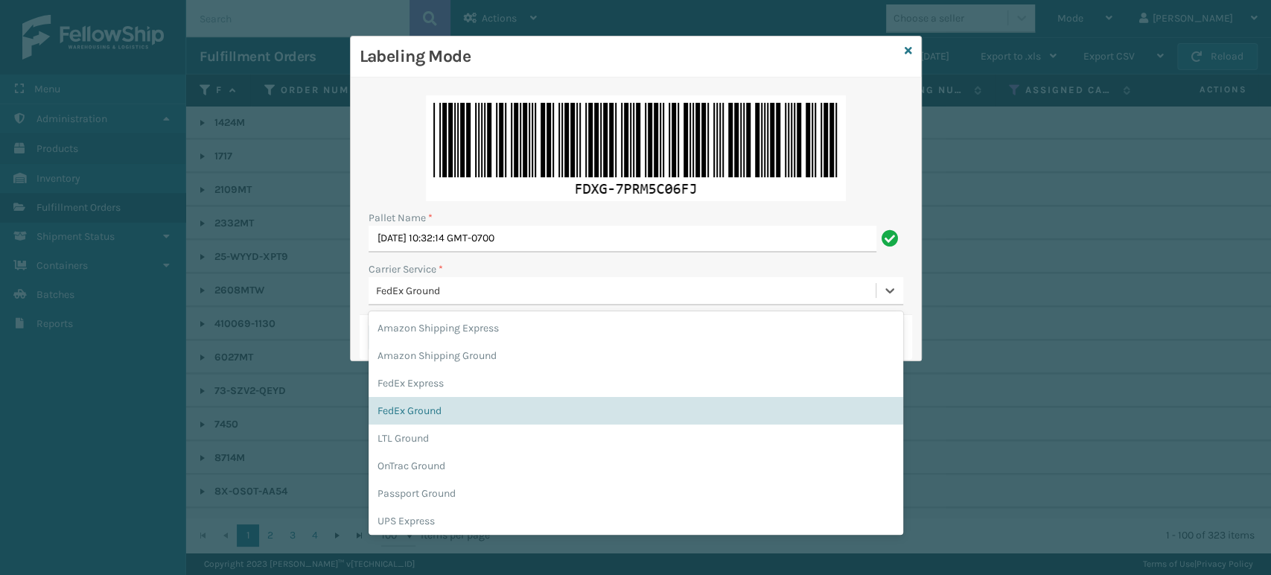
click at [476, 290] on div "FedEx Ground" at bounding box center [626, 291] width 501 height 16
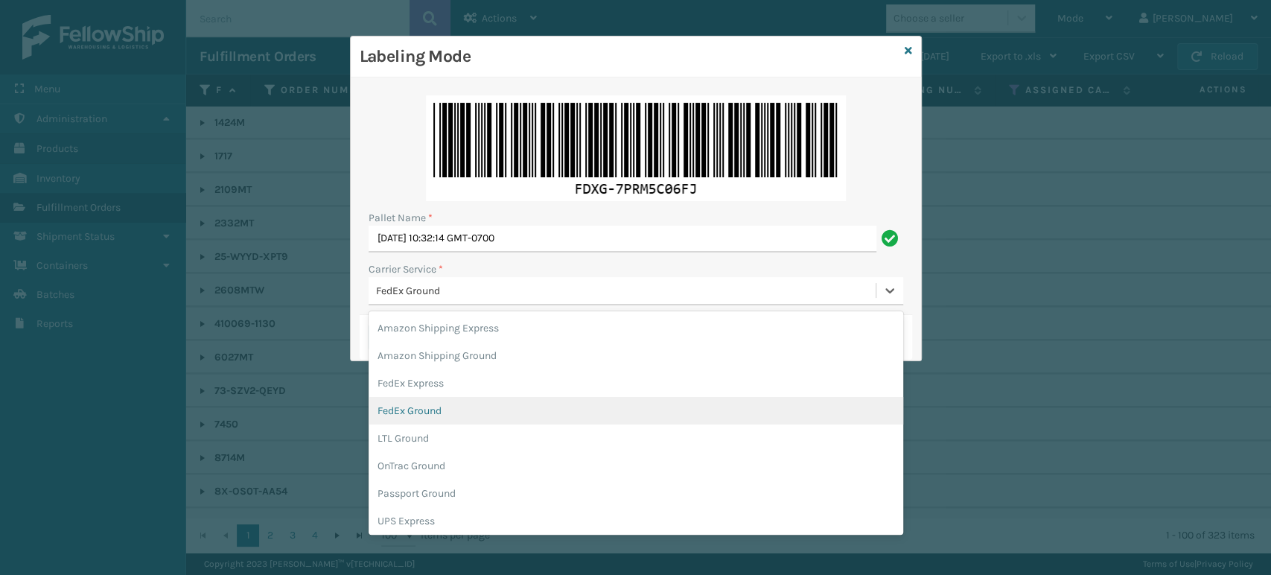
click at [435, 406] on div "FedEx Ground" at bounding box center [636, 411] width 535 height 28
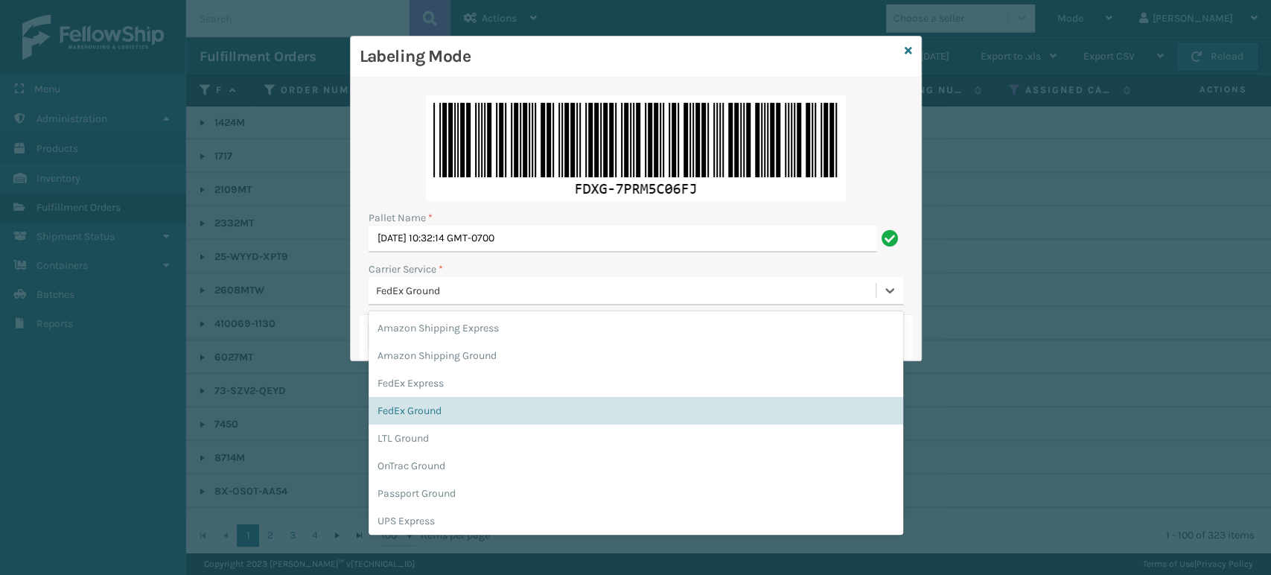
click at [456, 280] on div "FedEx Ground" at bounding box center [622, 290] width 507 height 25
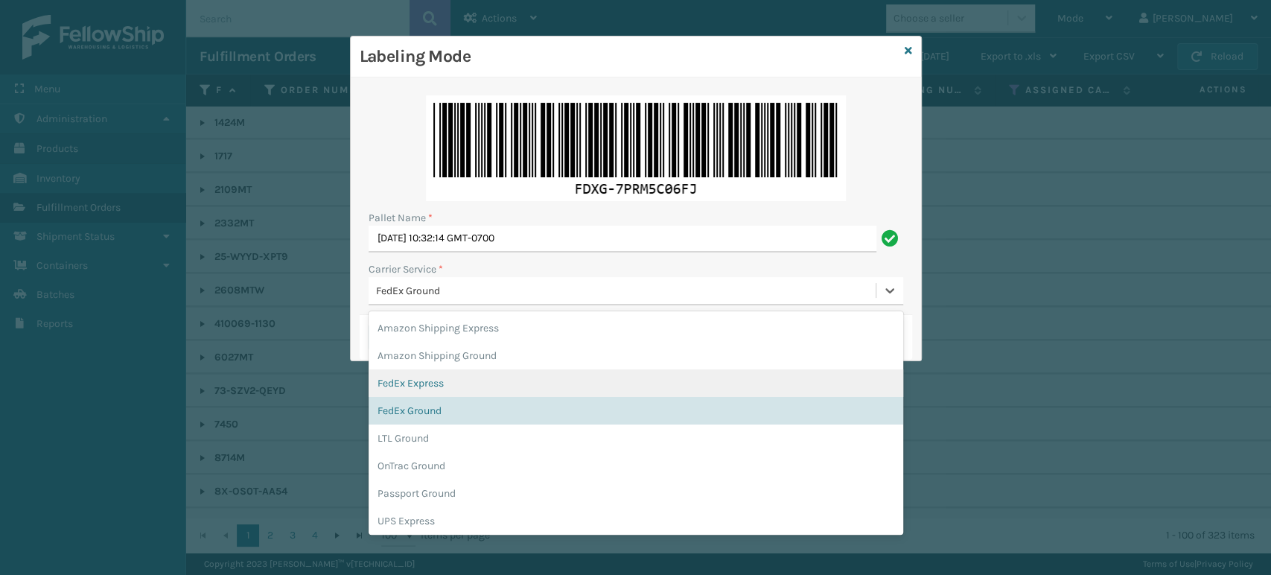
click at [425, 381] on div "FedEx Express" at bounding box center [636, 383] width 535 height 28
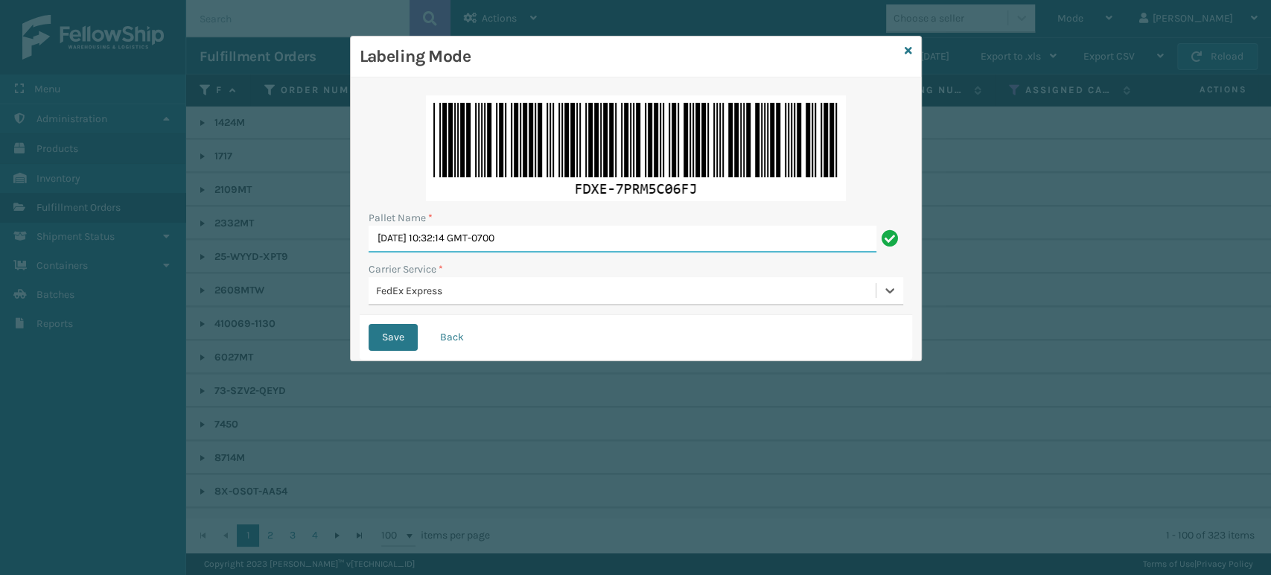
click at [489, 227] on input "[DATE] 10:32:14 GMT-0700" at bounding box center [623, 239] width 508 height 27
click at [491, 229] on input "[DATE] 10:32:14 GMT-0700" at bounding box center [623, 239] width 508 height 27
click at [492, 230] on input "[DATE] 10:32:14 GMT-0700" at bounding box center [623, 239] width 508 height 27
click at [493, 233] on input "[DATE] 10:32:14 GMT-0700" at bounding box center [623, 239] width 508 height 27
click at [494, 232] on input "[DATE] 10:32:14 GMT-0700" at bounding box center [623, 239] width 508 height 27
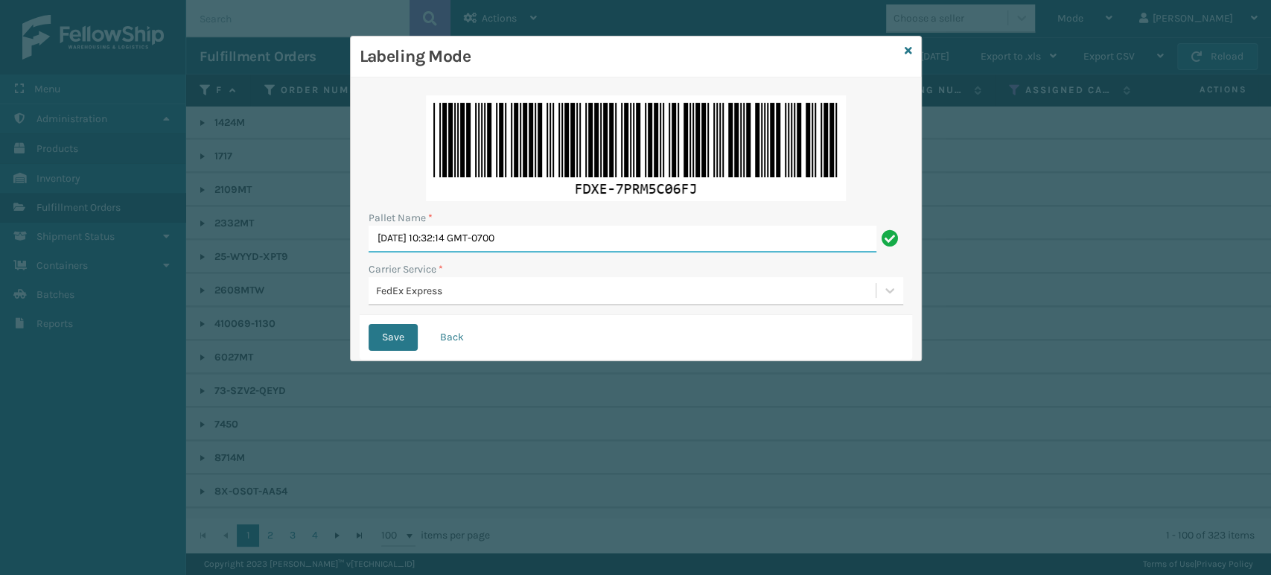
click at [494, 232] on input "[DATE] 10:32:14 GMT-0700" at bounding box center [623, 239] width 508 height 27
drag, startPoint x: 501, startPoint y: 231, endPoint x: 511, endPoint y: 232, distance: 9.7
click at [503, 231] on input "[DATE] 10:32:14 GMT-0700" at bounding box center [623, 239] width 508 height 27
click at [511, 232] on input "[DATE] 10:32:14 GMT-0700" at bounding box center [623, 239] width 508 height 27
drag, startPoint x: 553, startPoint y: 237, endPoint x: 0, endPoint y: 232, distance: 553.2
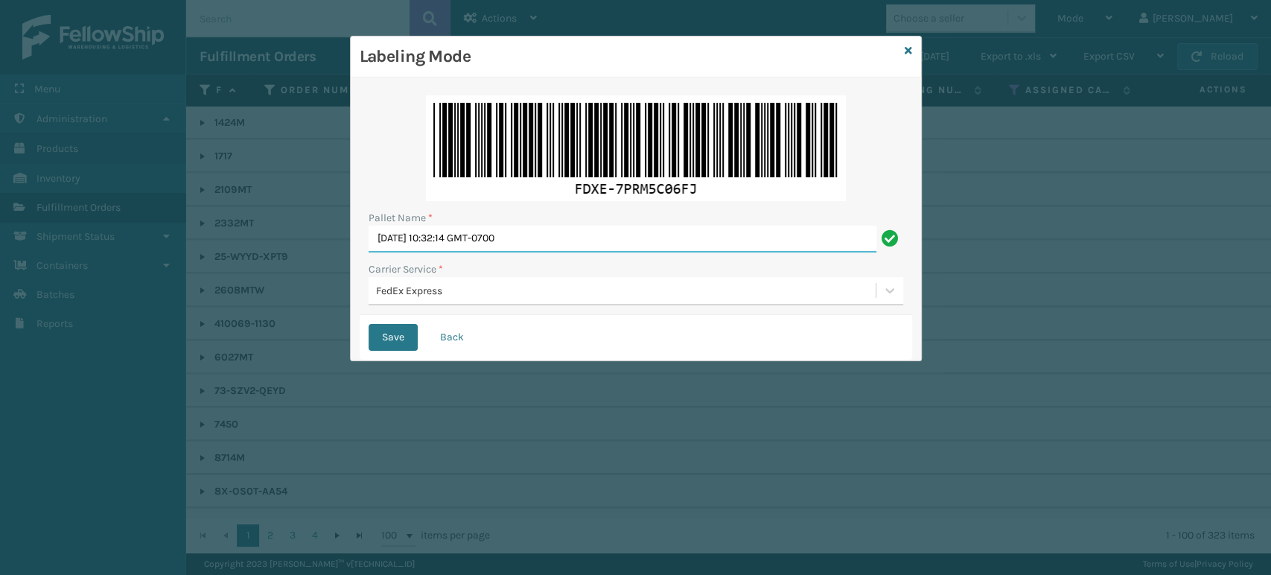
click at [0, 232] on div "Labeling Mode Pallet Name * [DATE] 10:32:14 GMT-0700 Carrier Service * FedEx Ex…" at bounding box center [635, 287] width 1271 height 575
type input "BOX TRUCK"
click at [391, 335] on button "Save" at bounding box center [393, 337] width 49 height 27
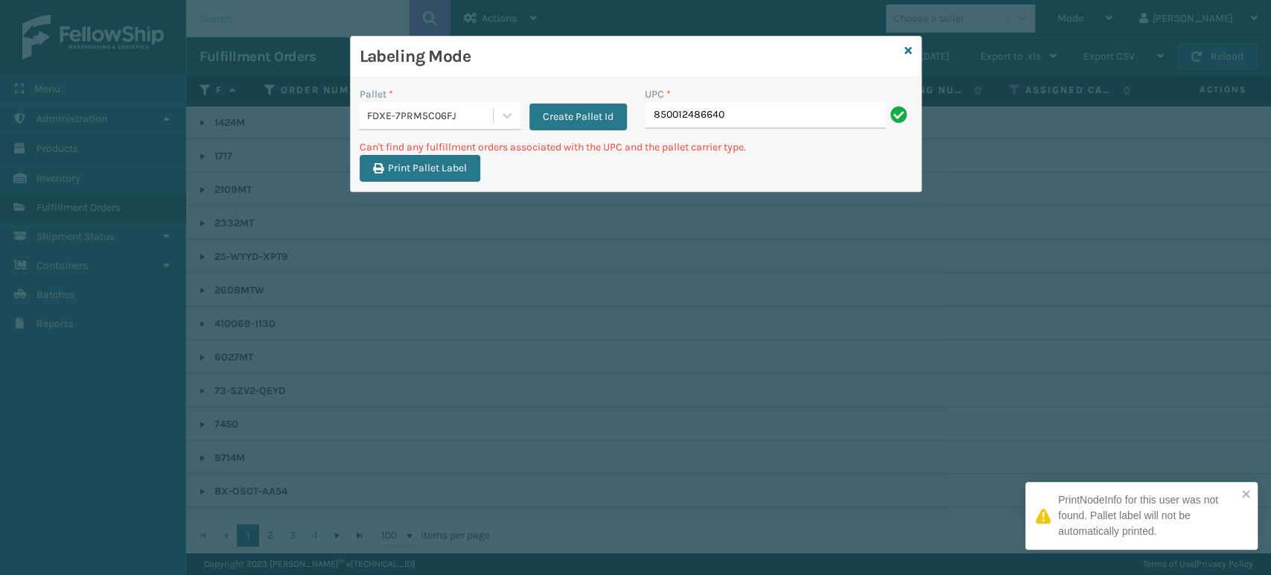
click at [751, 112] on input "850012486640" at bounding box center [765, 115] width 240 height 27
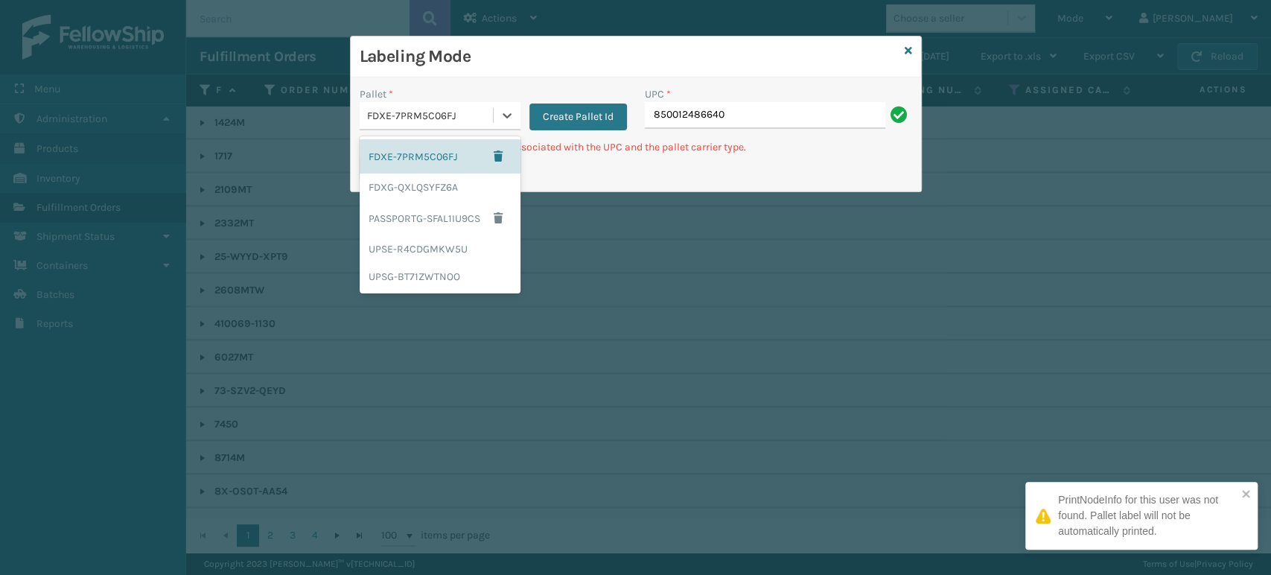
click at [440, 108] on div "FDXE-7PRM5C06FJ" at bounding box center [430, 116] width 127 height 16
click at [425, 188] on div "FDXG-QXLQSYFZ6A" at bounding box center [440, 187] width 161 height 28
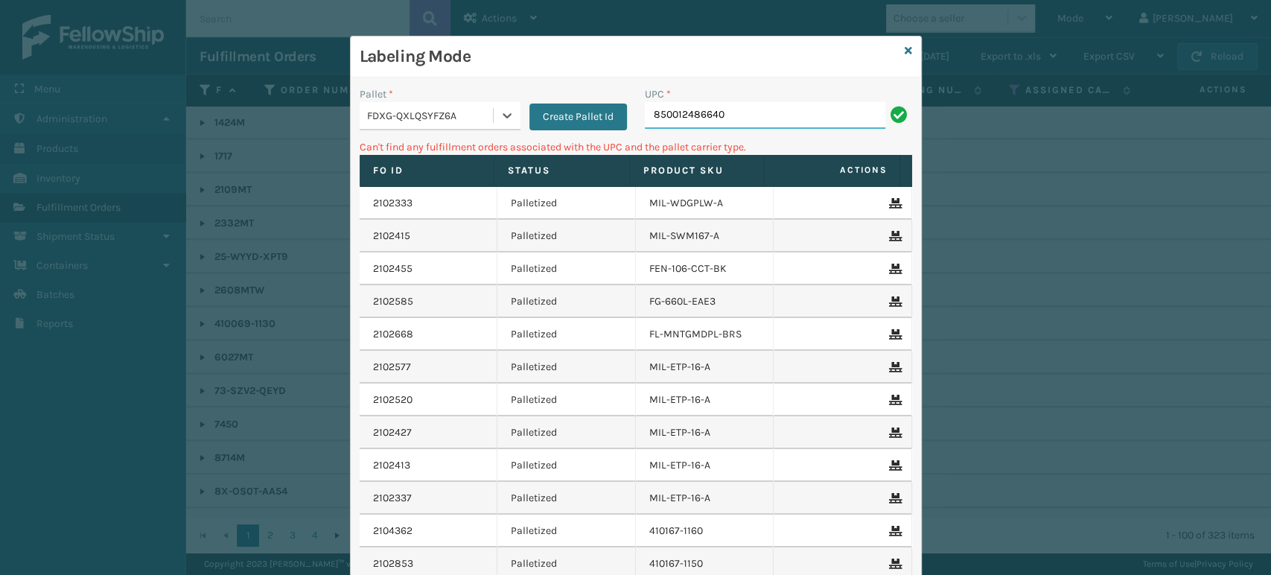
click at [785, 106] on input "850012486640" at bounding box center [765, 115] width 240 height 27
click at [781, 98] on div "UPC *" at bounding box center [778, 94] width 267 height 16
click at [764, 98] on div "UPC *" at bounding box center [778, 94] width 267 height 16
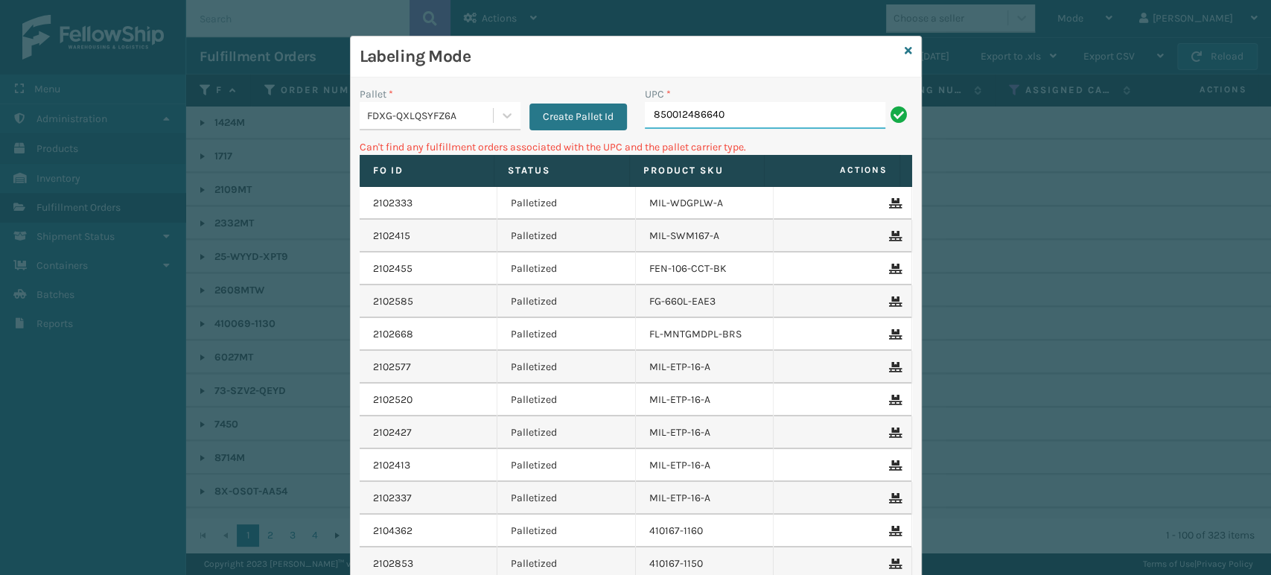
click at [760, 112] on input "850012486640" at bounding box center [765, 115] width 240 height 27
type input "850"
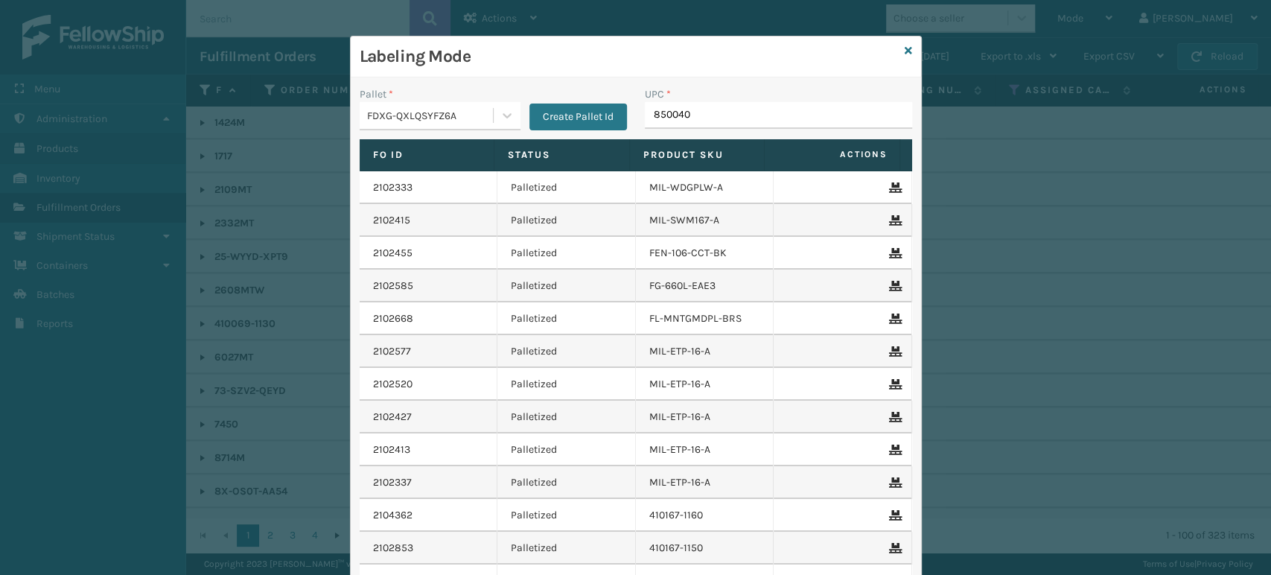
type input "8500406"
type input "8581000"
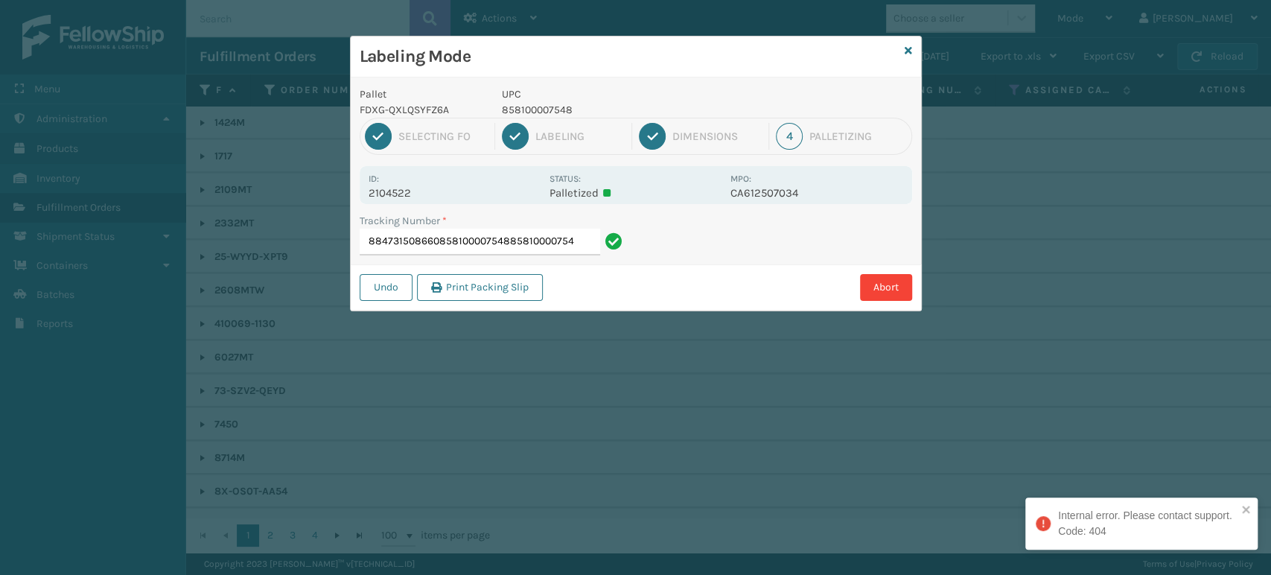
type input "884731508660858100007548858100007548"
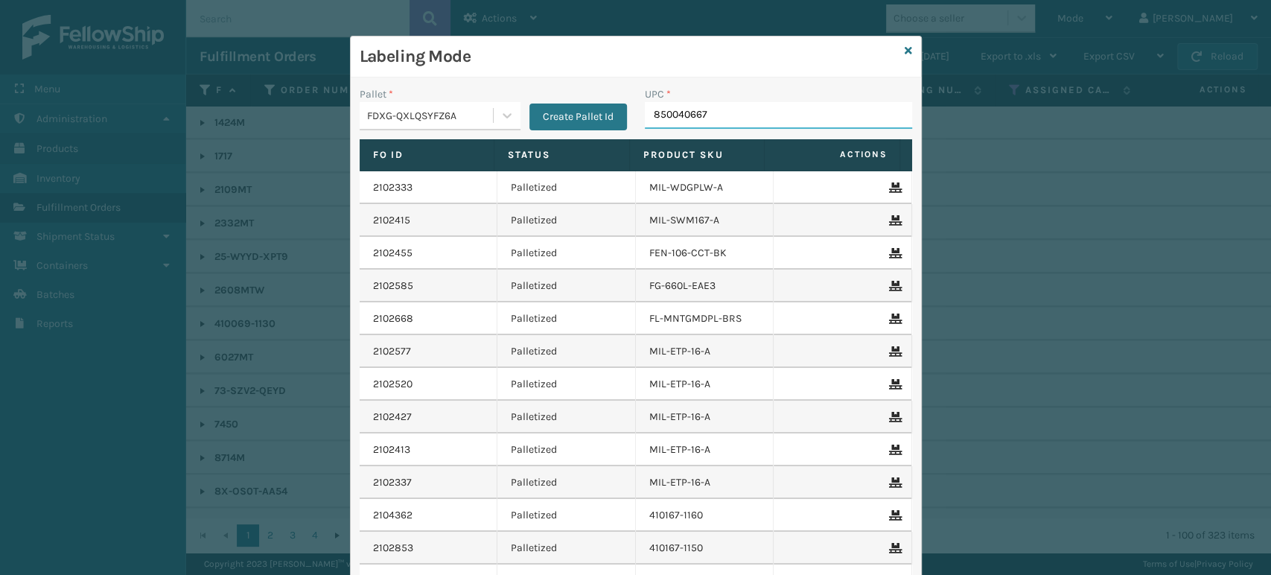
type input "8500406672"
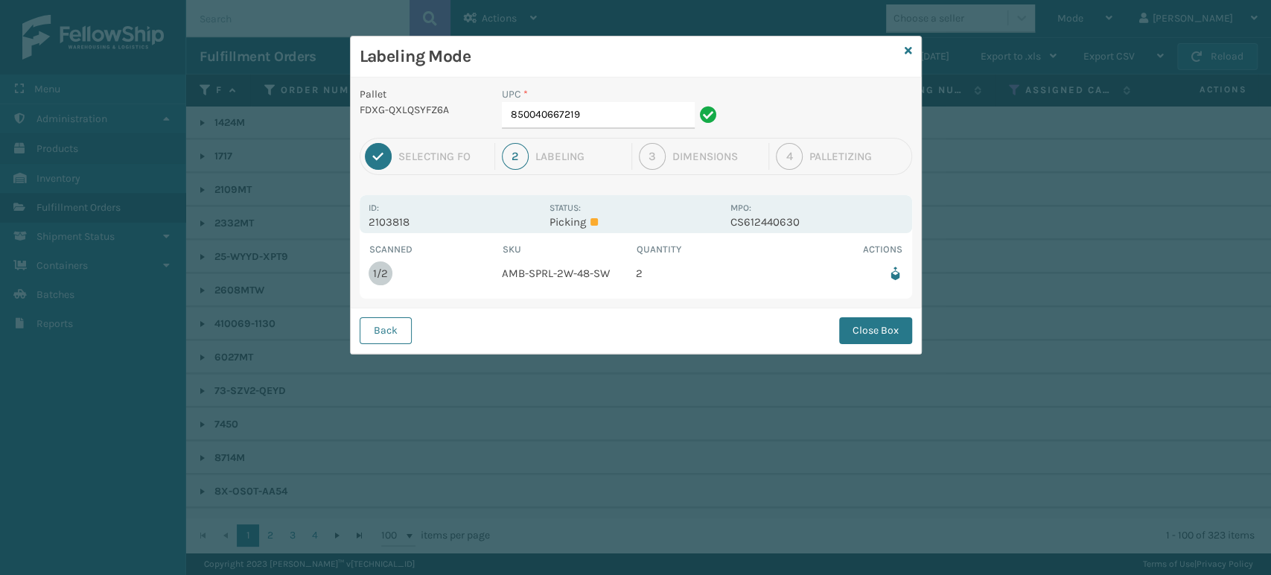
click at [910, 41] on div "Labeling Mode" at bounding box center [636, 56] width 570 height 41
click at [908, 48] on icon at bounding box center [908, 50] width 7 height 10
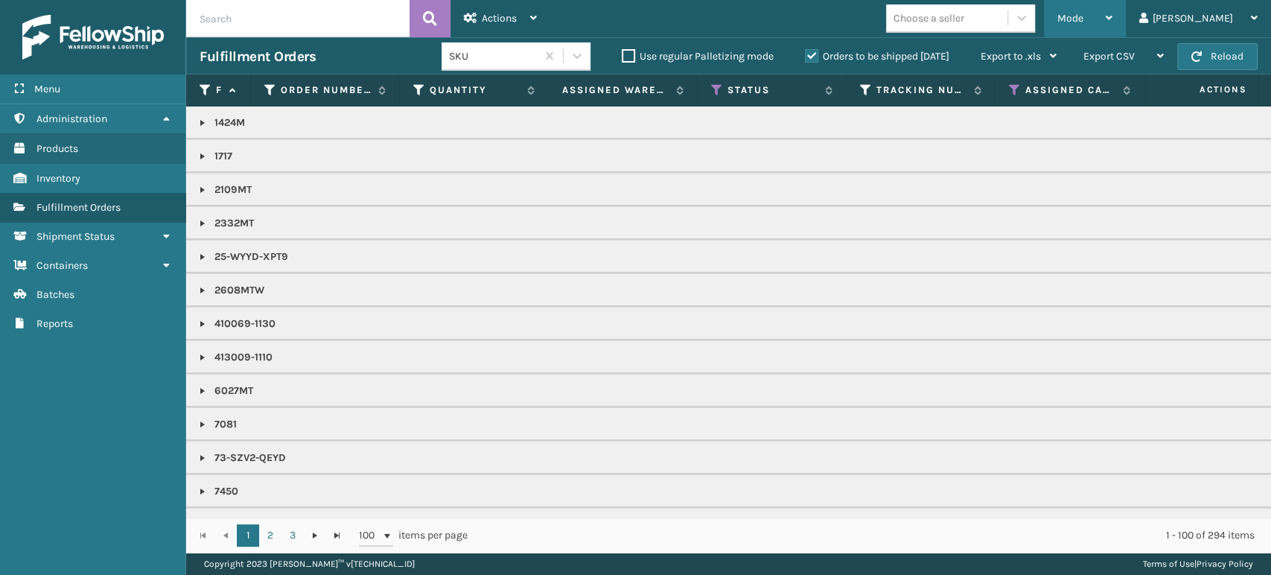
click at [1112, 16] on div "Mode" at bounding box center [1084, 18] width 55 height 37
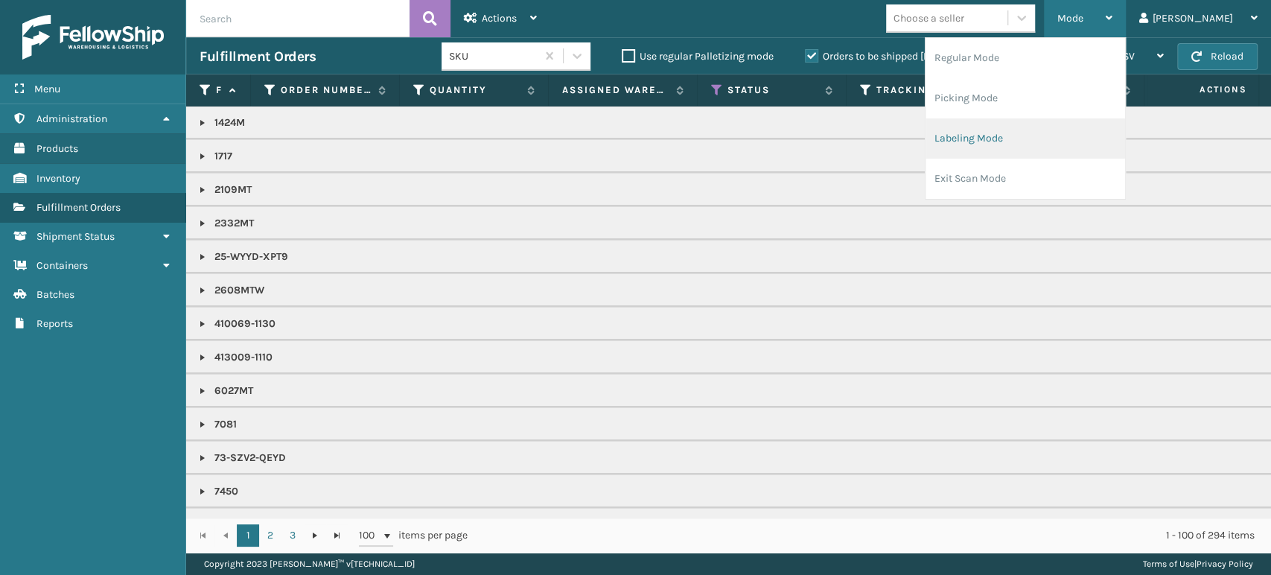
click at [1074, 133] on li "Labeling Mode" at bounding box center [1025, 138] width 200 height 40
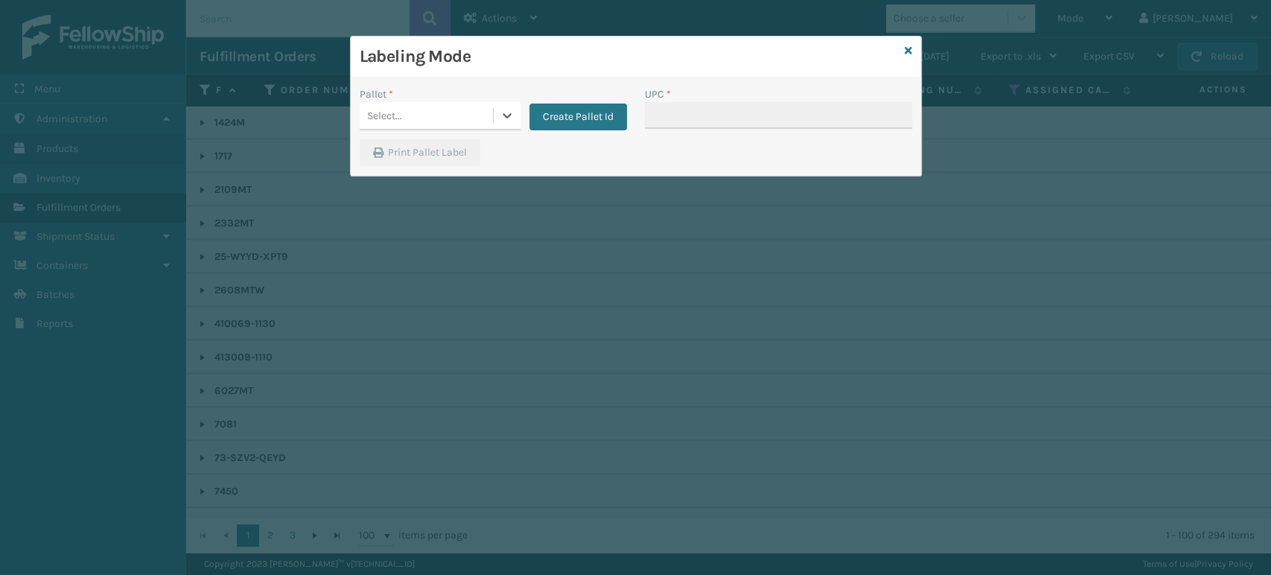
click at [421, 115] on div "Select..." at bounding box center [426, 115] width 133 height 25
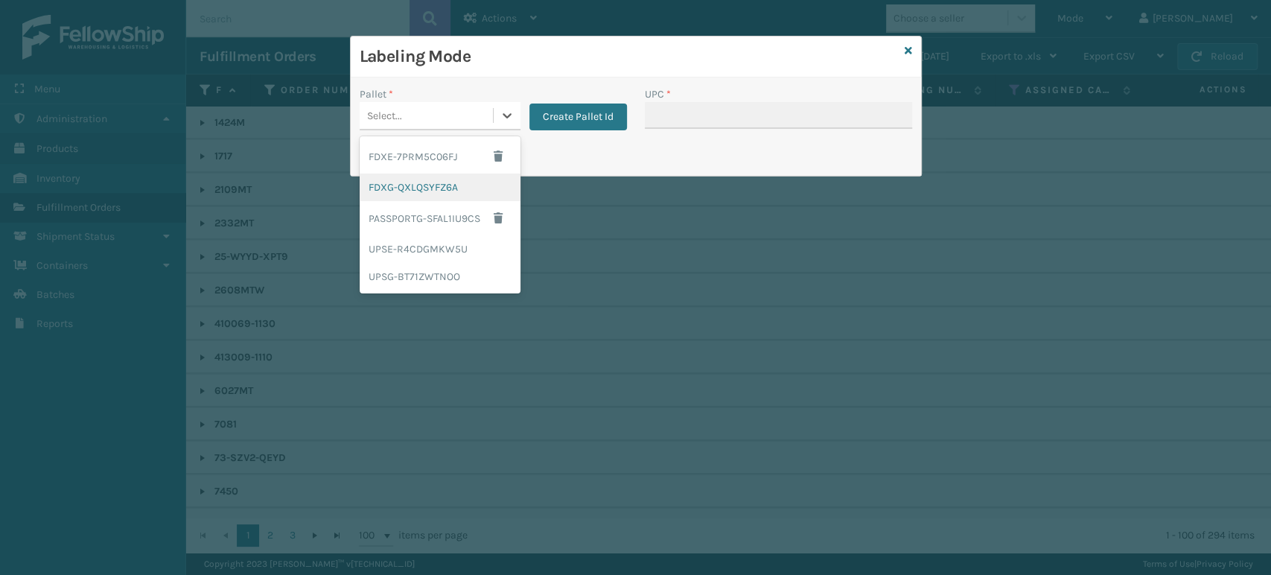
drag, startPoint x: 381, startPoint y: 180, endPoint x: 716, endPoint y: 106, distance: 343.2
click at [381, 179] on div "FDXG-QXLQSYFZ6A" at bounding box center [440, 187] width 161 height 28
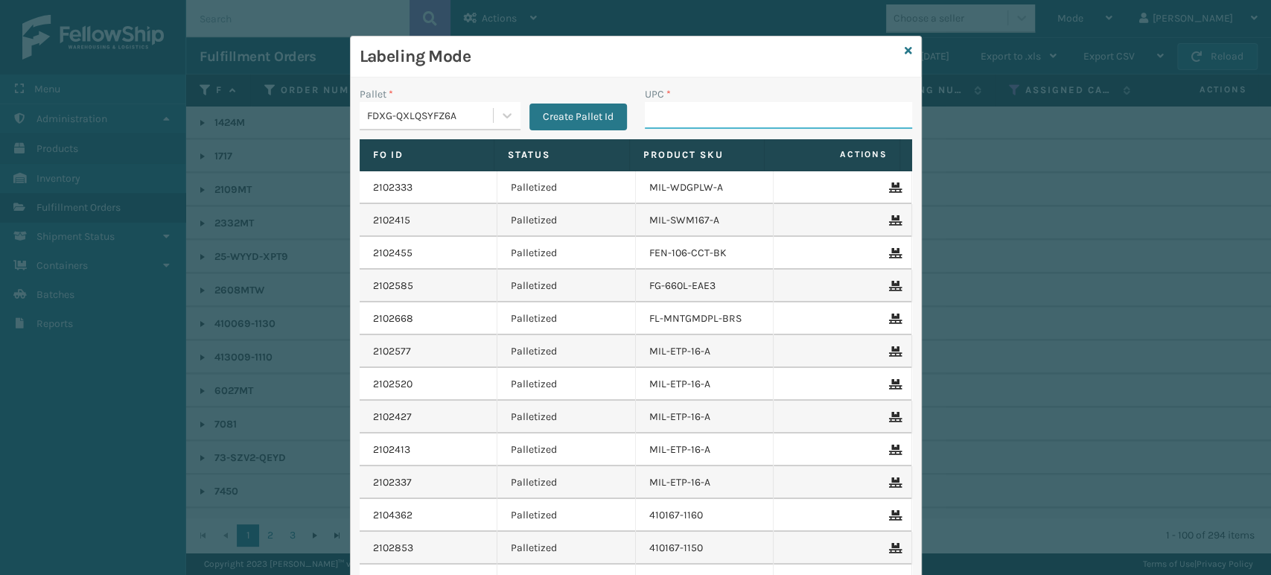
click at [753, 104] on input "UPC *" at bounding box center [778, 115] width 267 height 27
type input "858100007616"
click at [776, 110] on input "UPC *" at bounding box center [778, 115] width 267 height 27
click at [779, 115] on input "UPC *" at bounding box center [778, 115] width 267 height 27
type input "858100007623"
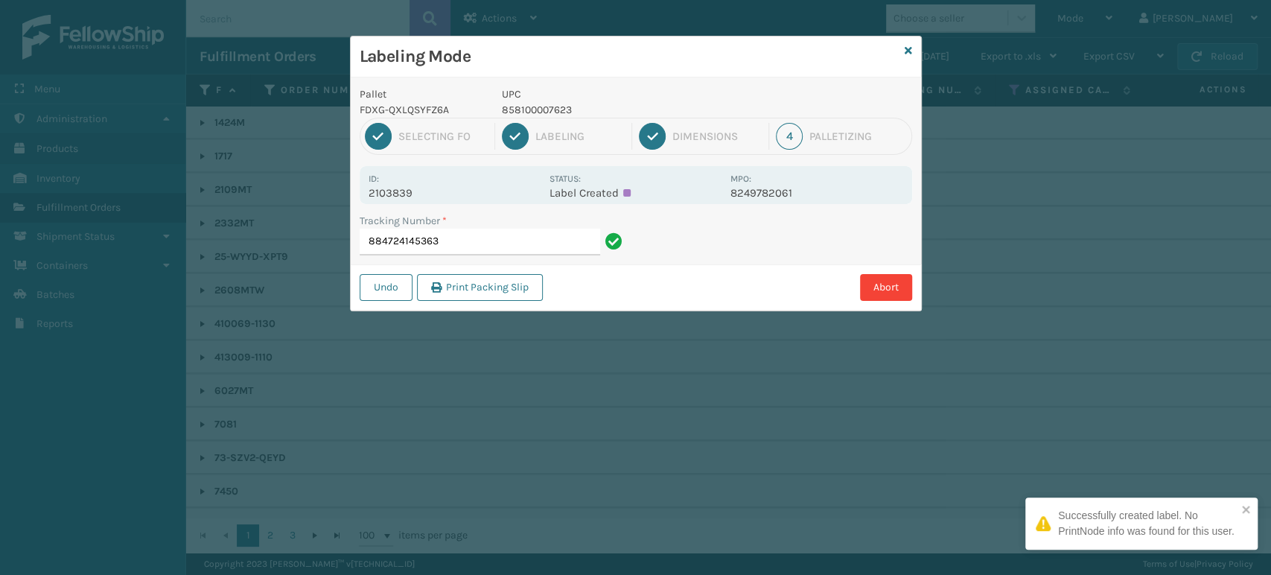
click at [558, 112] on p "858100007623" at bounding box center [612, 110] width 220 height 16
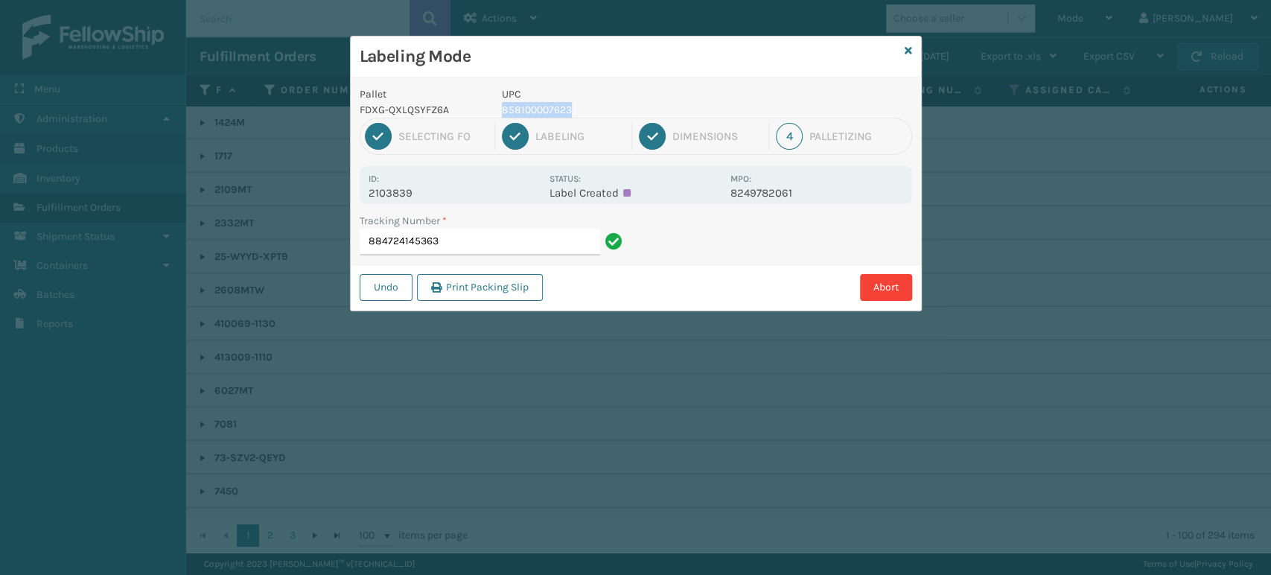
copy p "858100007623"
click at [555, 249] on input "884724145363" at bounding box center [480, 242] width 240 height 27
drag, startPoint x: 555, startPoint y: 243, endPoint x: 466, endPoint y: 243, distance: 89.3
click at [466, 243] on input "884724145363" at bounding box center [480, 242] width 240 height 27
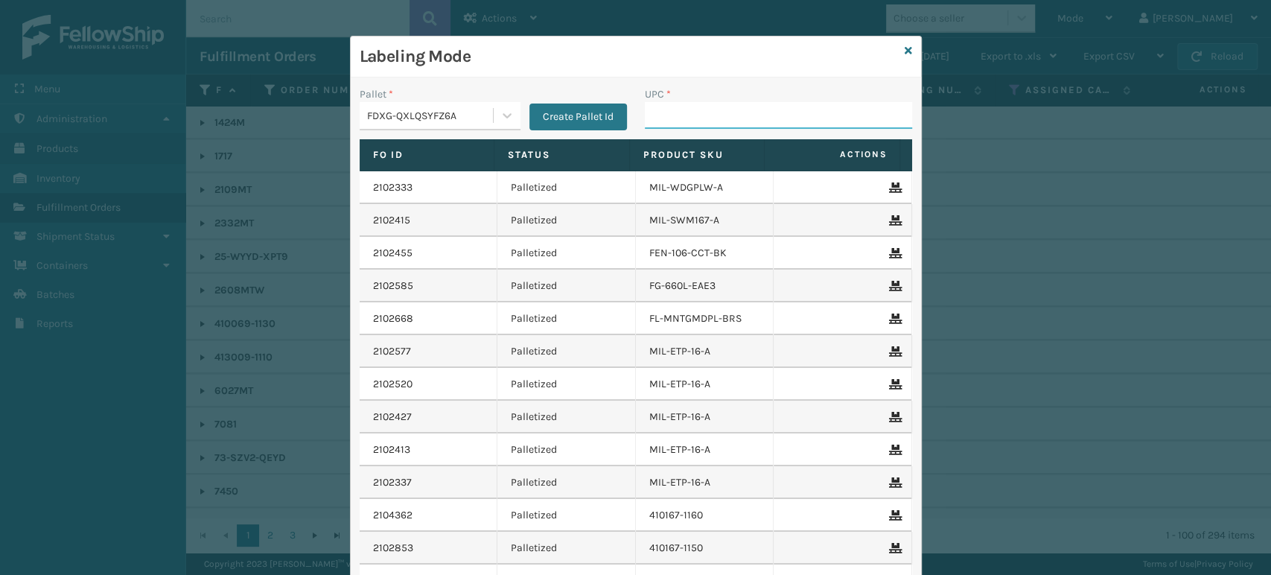
click at [803, 121] on input "UPC *" at bounding box center [778, 115] width 267 height 27
paste input "858100007623"
type input "858100007623"
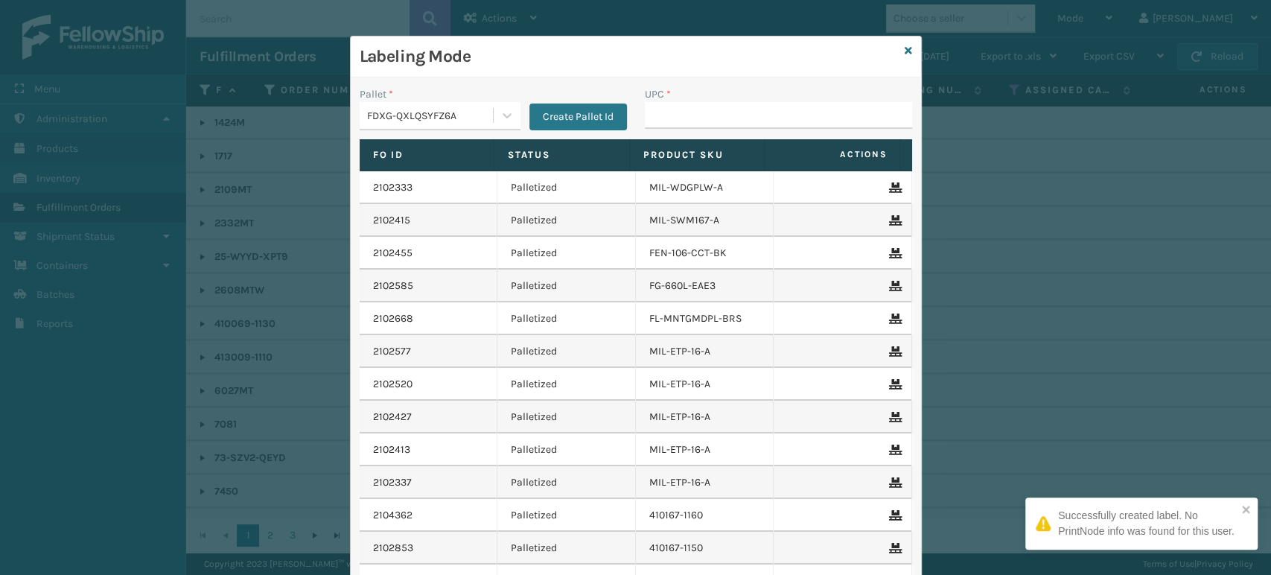
type input "858100007623"
paste input "850012486183"
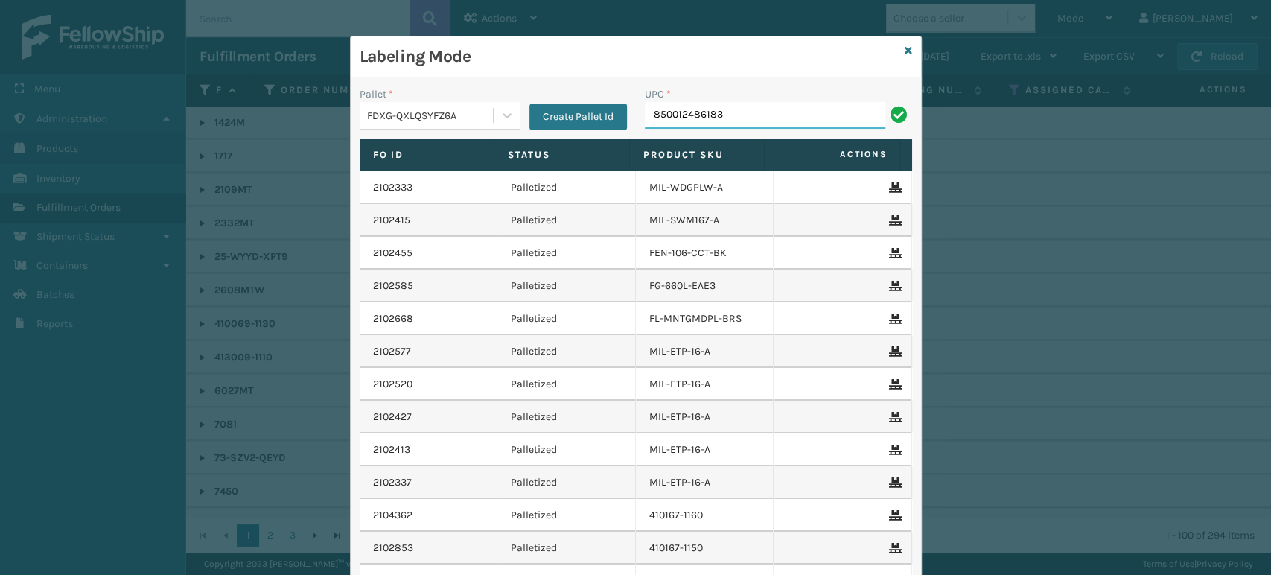
type input "850012486183"
click at [736, 112] on input "UPC *" at bounding box center [778, 115] width 267 height 27
type input "850012486183"
click at [736, 112] on input "850012486183" at bounding box center [765, 115] width 240 height 27
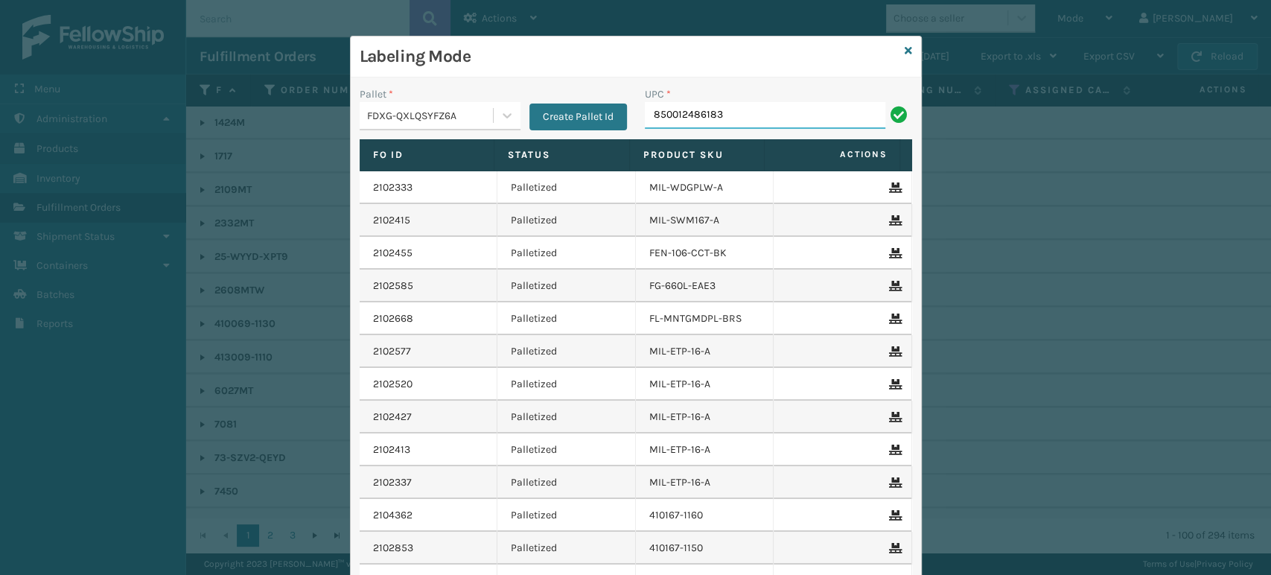
click at [736, 112] on input "850012486183" at bounding box center [765, 115] width 240 height 27
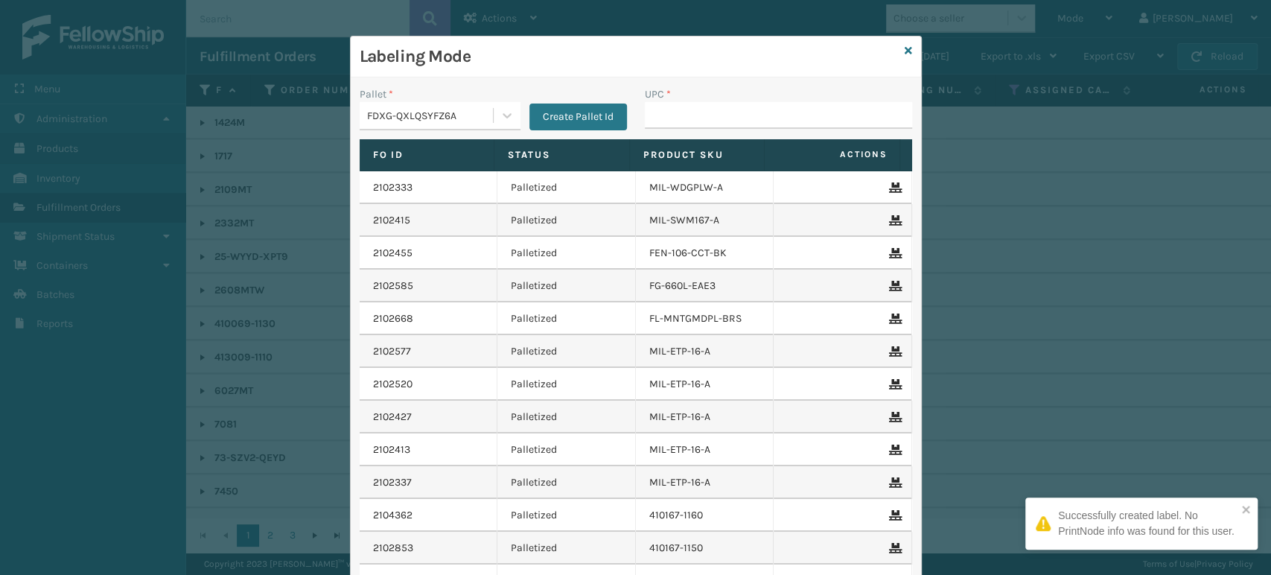
type input "850012486183"
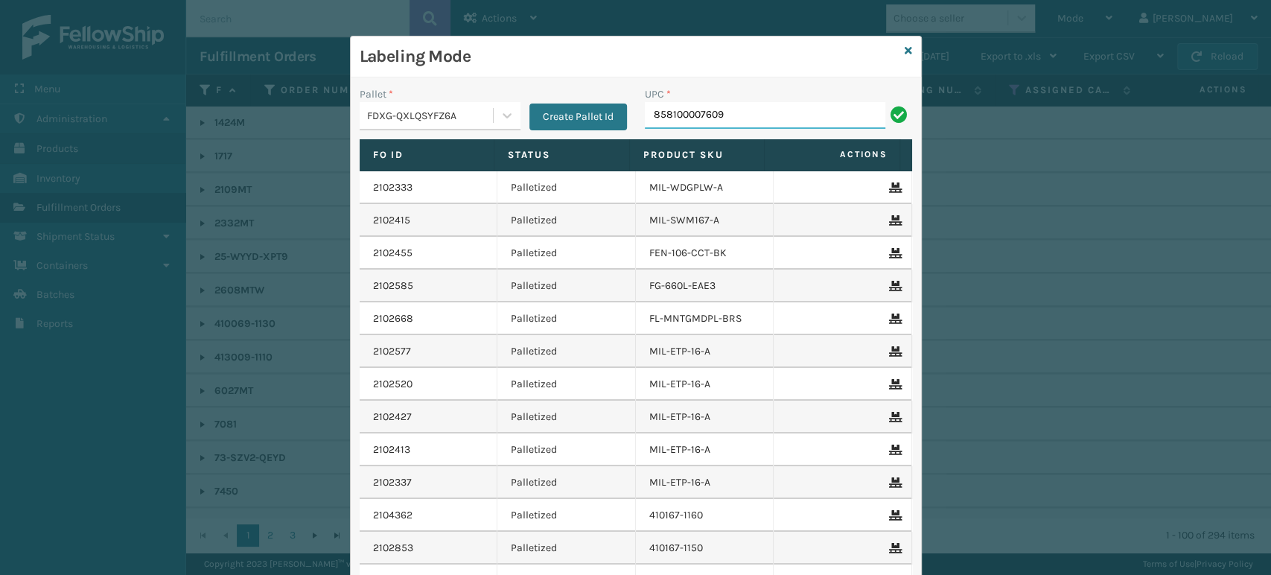
click at [722, 126] on input "858100007609" at bounding box center [765, 115] width 240 height 27
type input "858100007609"
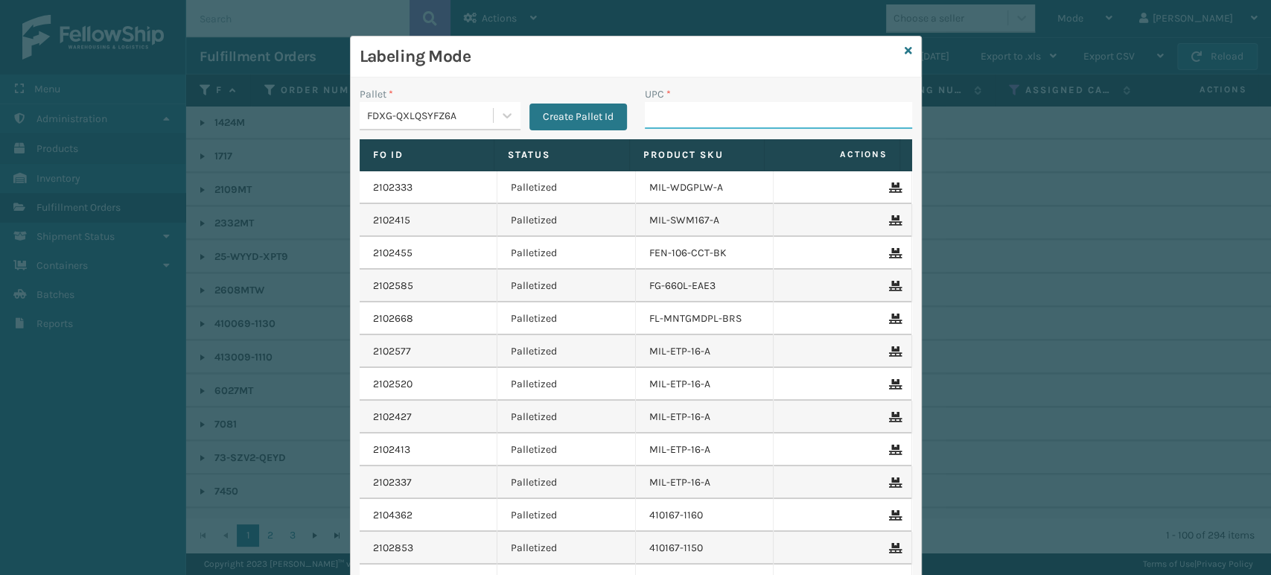
click at [749, 109] on input "UPC *" at bounding box center [778, 115] width 267 height 27
paste input "850012486466"
type input "850012486466"
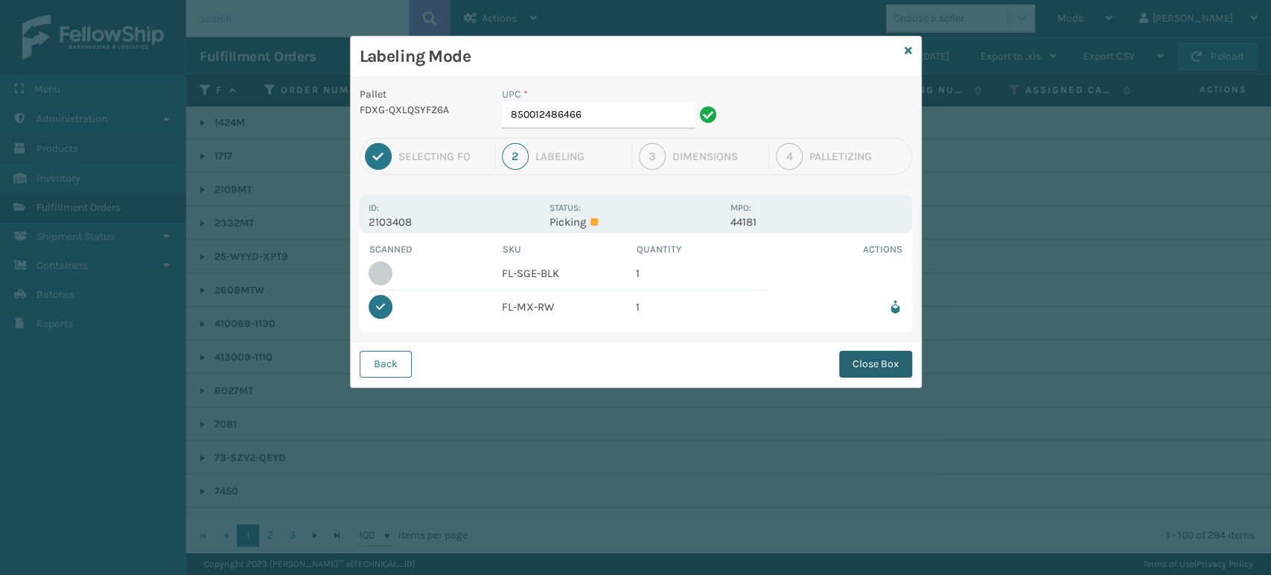
click at [894, 357] on button "Close Box" at bounding box center [875, 364] width 73 height 27
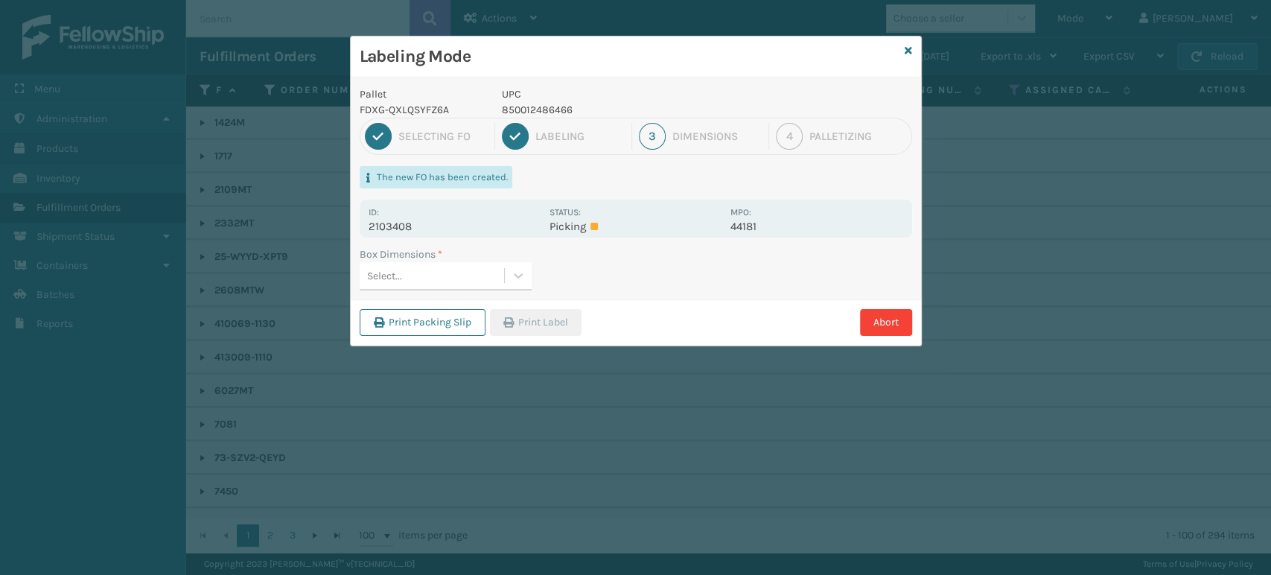
click at [417, 275] on div "Select..." at bounding box center [432, 276] width 144 height 25
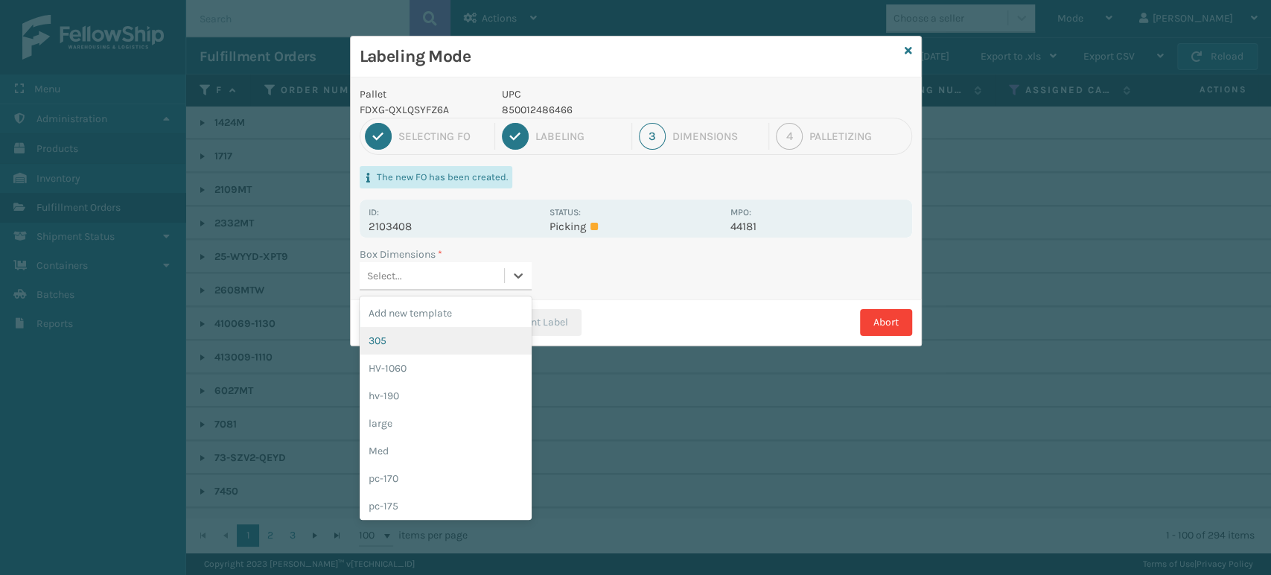
drag, startPoint x: 424, startPoint y: 331, endPoint x: 491, endPoint y: 325, distance: 68.0
click at [424, 332] on div "305" at bounding box center [446, 341] width 172 height 28
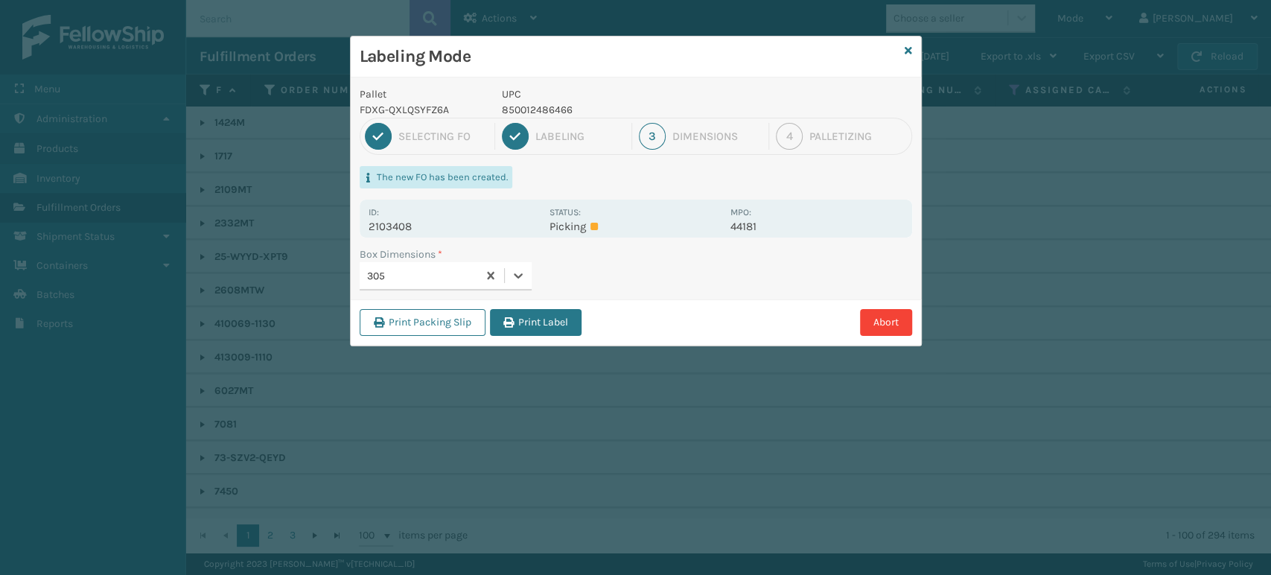
click at [566, 318] on button "Print Label" at bounding box center [536, 322] width 92 height 27
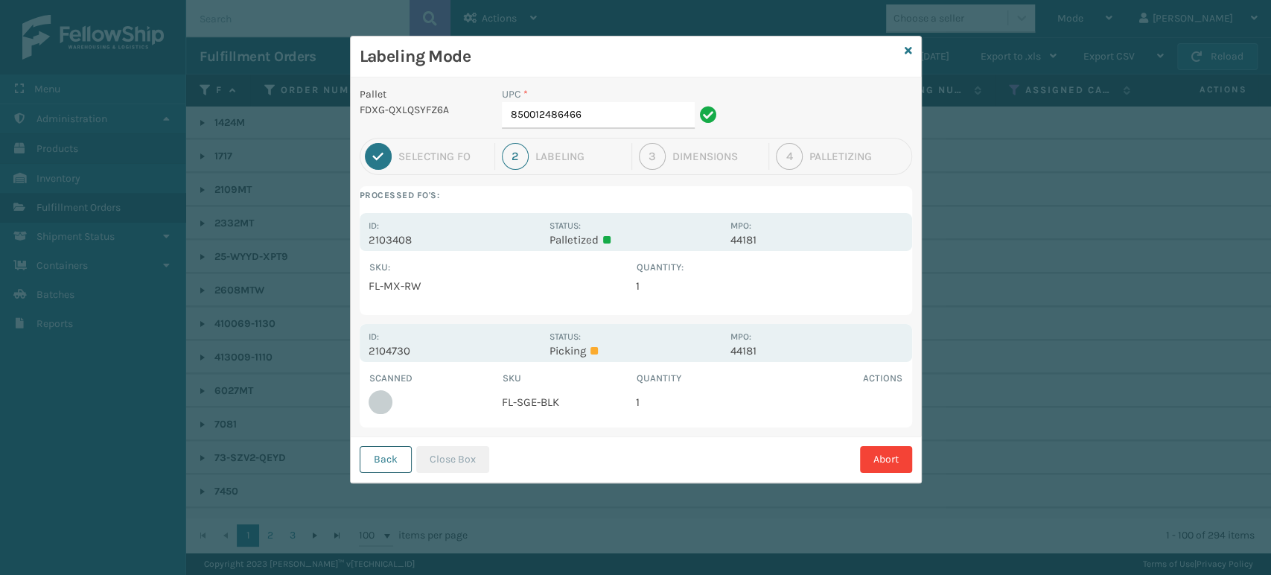
click at [375, 453] on button "Back" at bounding box center [386, 459] width 52 height 27
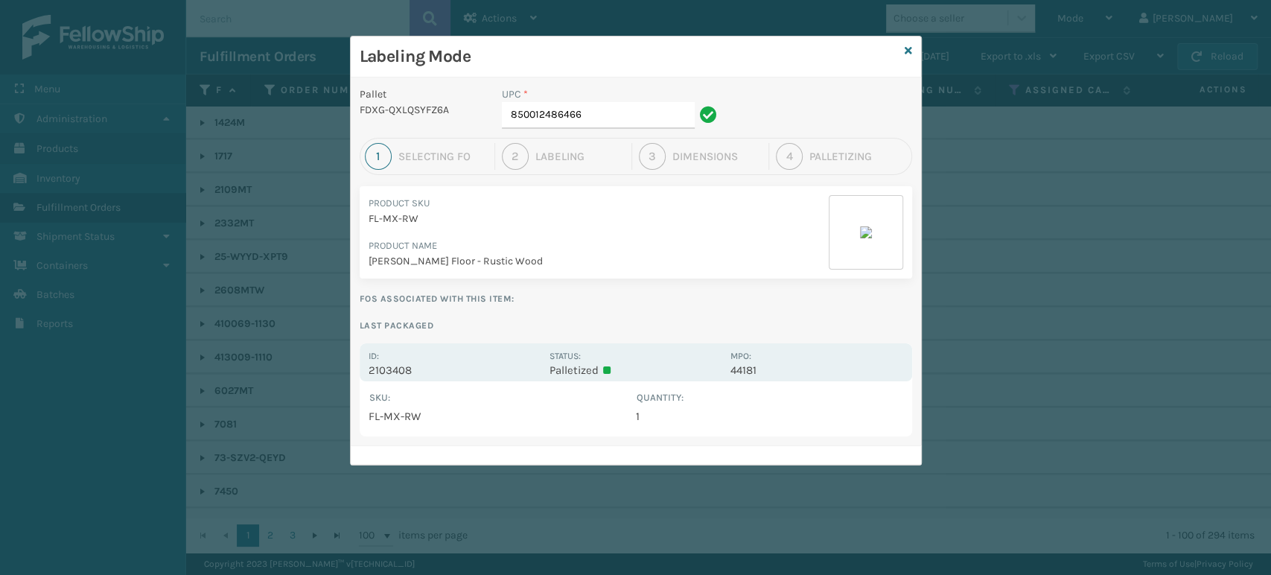
click at [901, 47] on div "Labeling Mode" at bounding box center [636, 56] width 570 height 41
click at [905, 48] on icon at bounding box center [908, 50] width 7 height 10
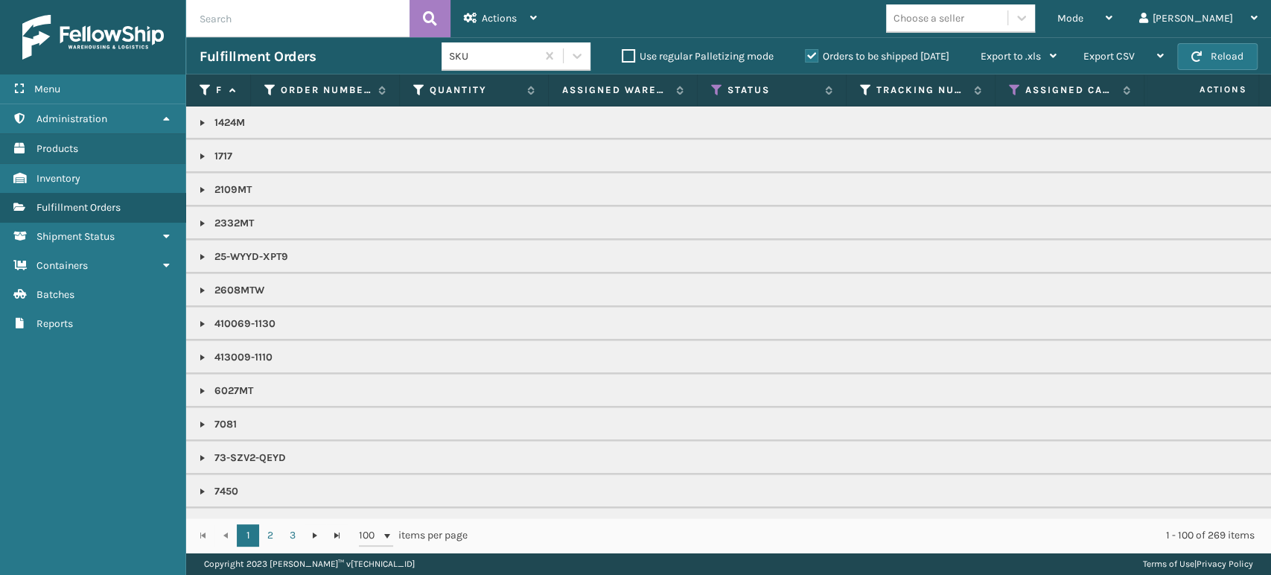
click at [1083, 23] on span "Mode" at bounding box center [1070, 18] width 26 height 13
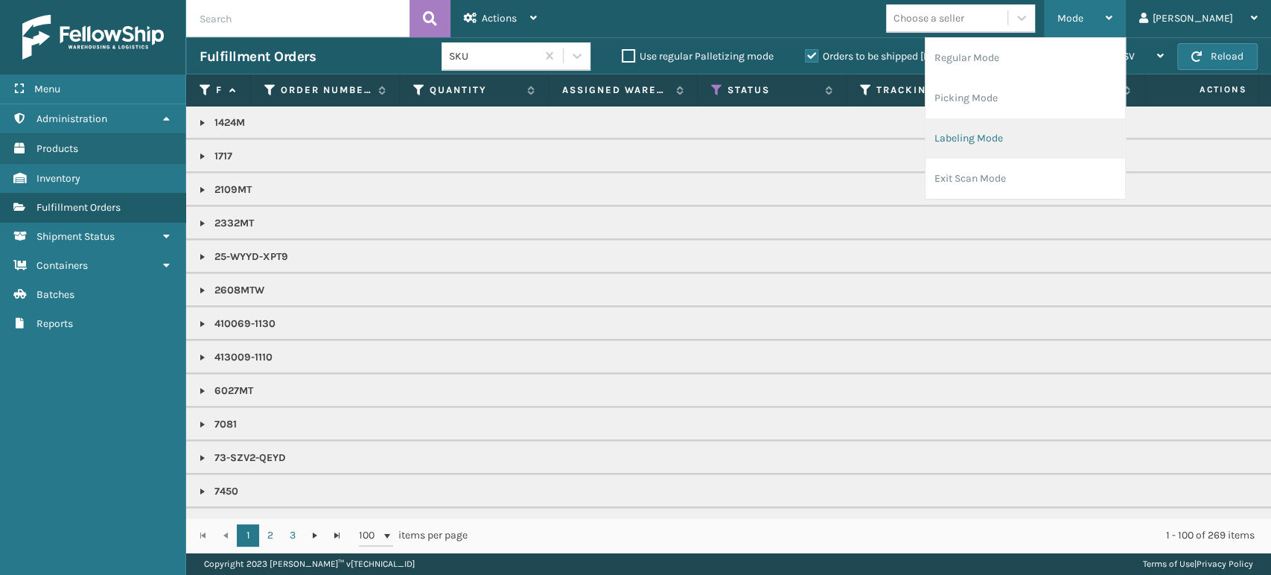
click at [1062, 135] on li "Labeling Mode" at bounding box center [1025, 138] width 200 height 40
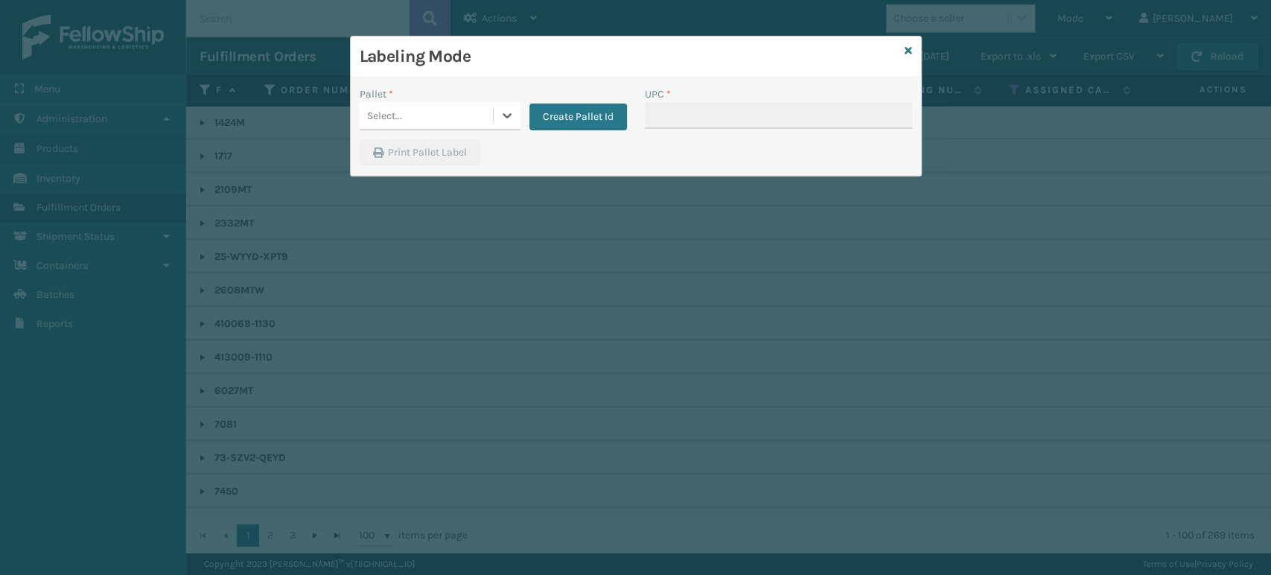
click at [412, 114] on div "Select..." at bounding box center [426, 115] width 133 height 25
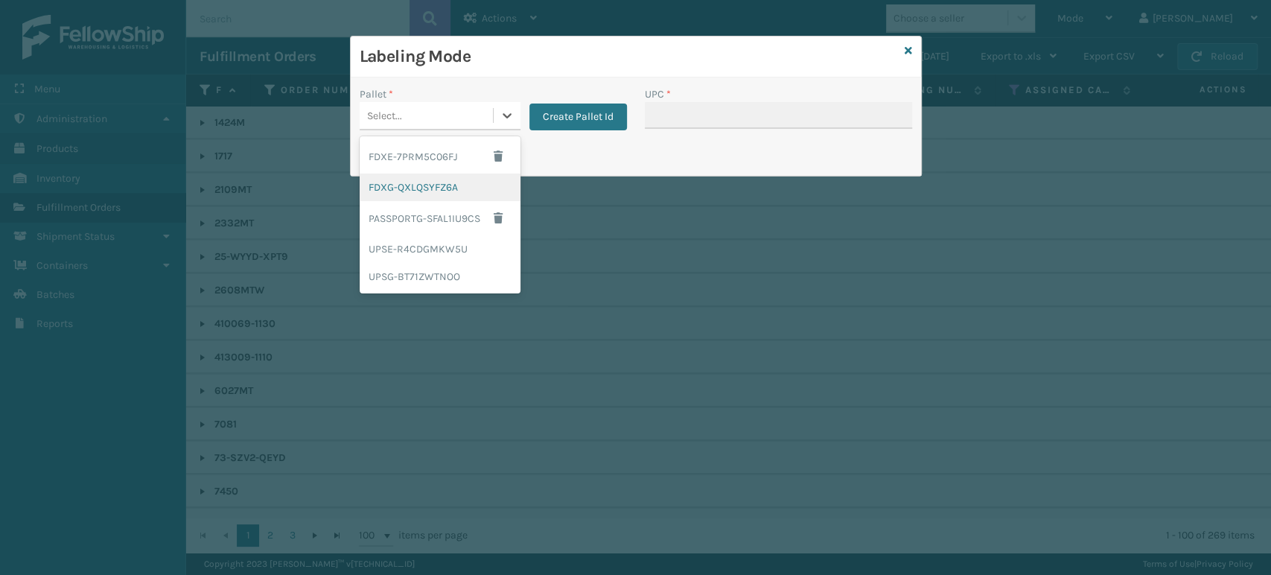
click at [418, 185] on div "FDXG-QXLQSYFZ6A" at bounding box center [440, 187] width 161 height 28
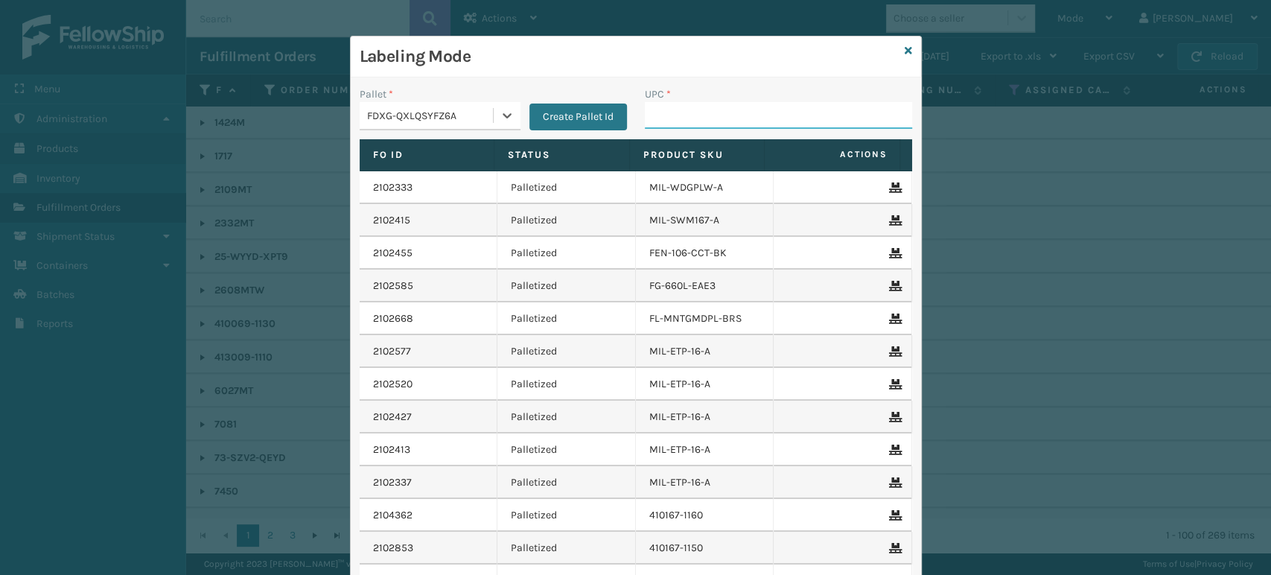
click at [673, 124] on input "UPC *" at bounding box center [778, 115] width 267 height 27
click at [780, 114] on input "UPC *" at bounding box center [778, 115] width 267 height 27
type input "854403007421"
type input "8"
type input "84403007421"
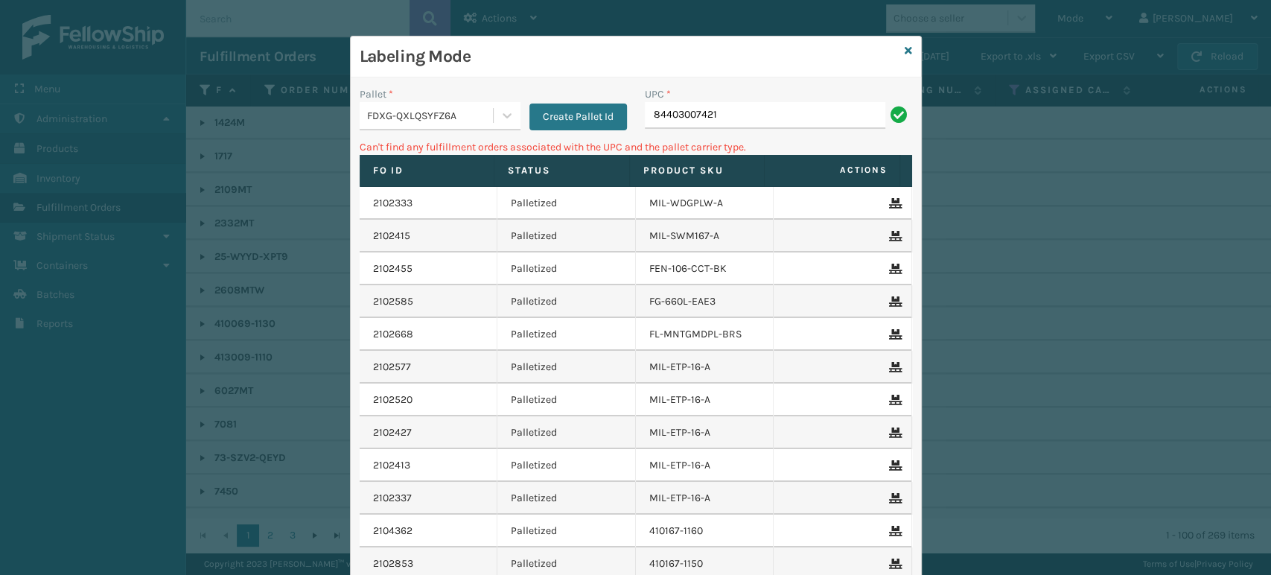
click at [657, 116] on input "84403007421" at bounding box center [765, 115] width 240 height 27
type input "8544003007421"
click at [660, 121] on input "8544003007421" at bounding box center [765, 115] width 240 height 27
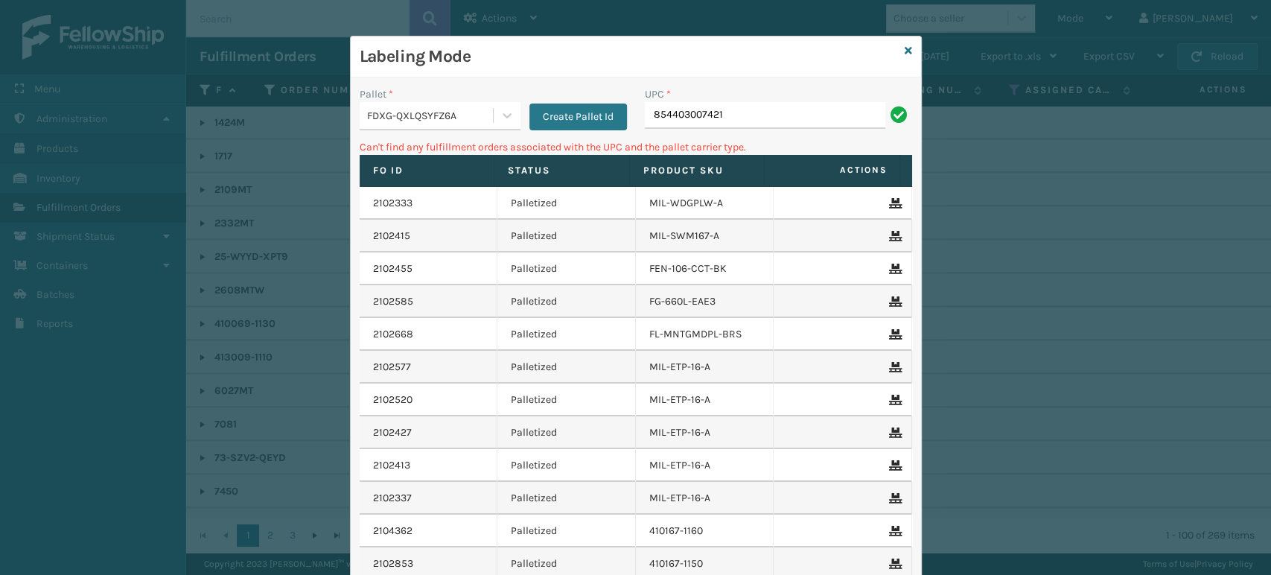
type input "854403007421"
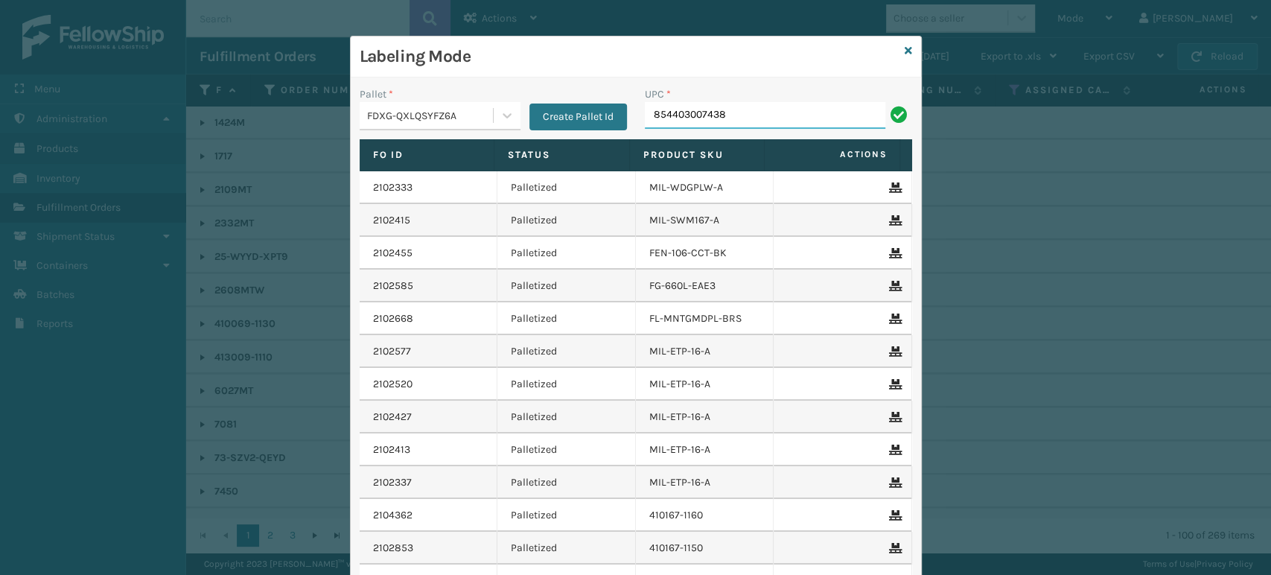
click at [683, 120] on input "854403007438" at bounding box center [765, 115] width 240 height 27
type input "854403007438"
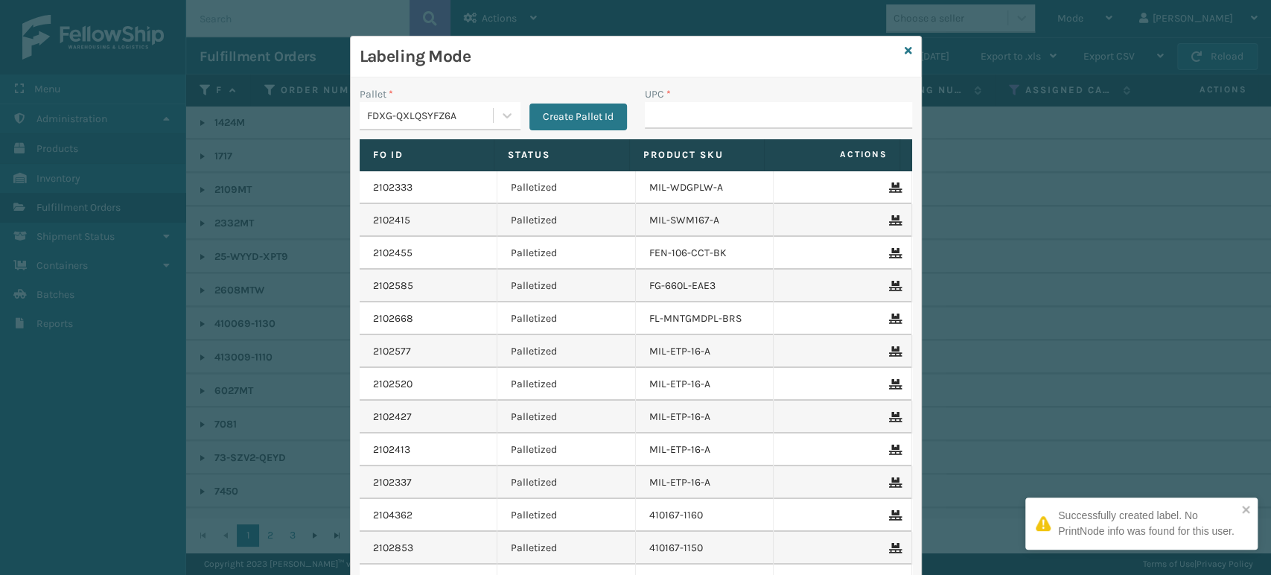
type input "854403007438"
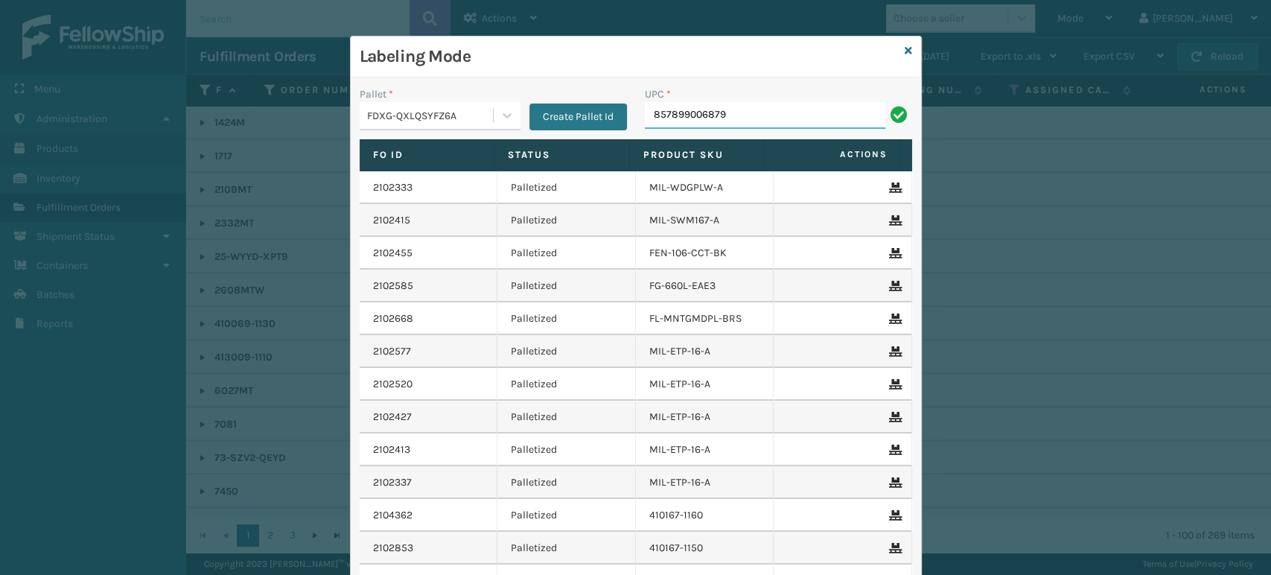
type input "857899006879"
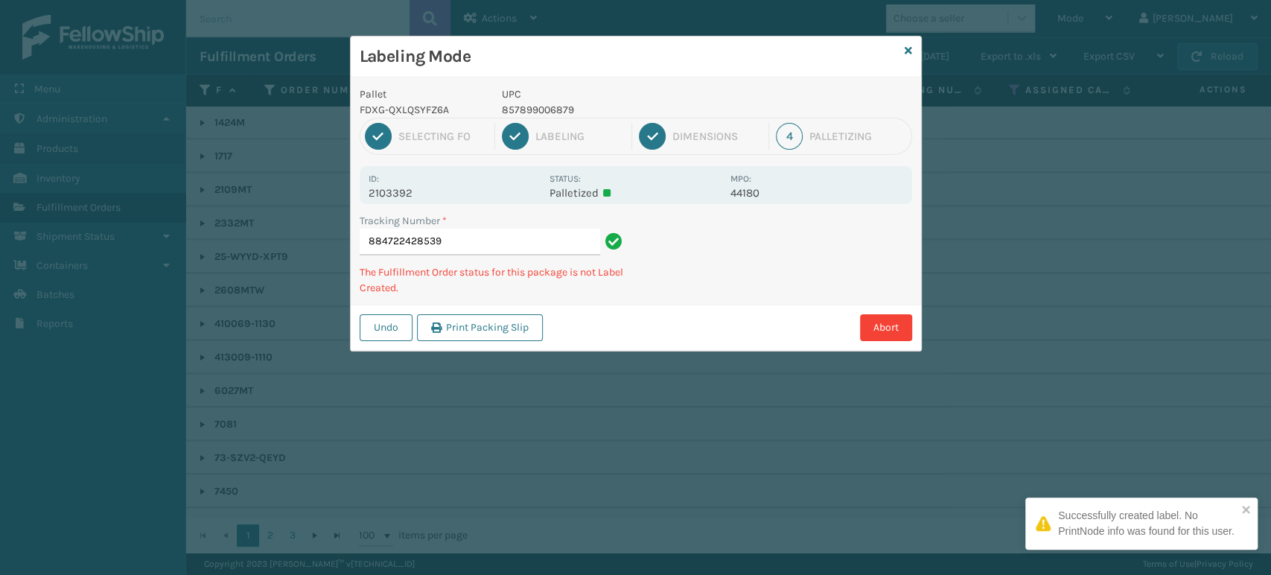
click at [554, 116] on p "857899006879" at bounding box center [612, 110] width 220 height 16
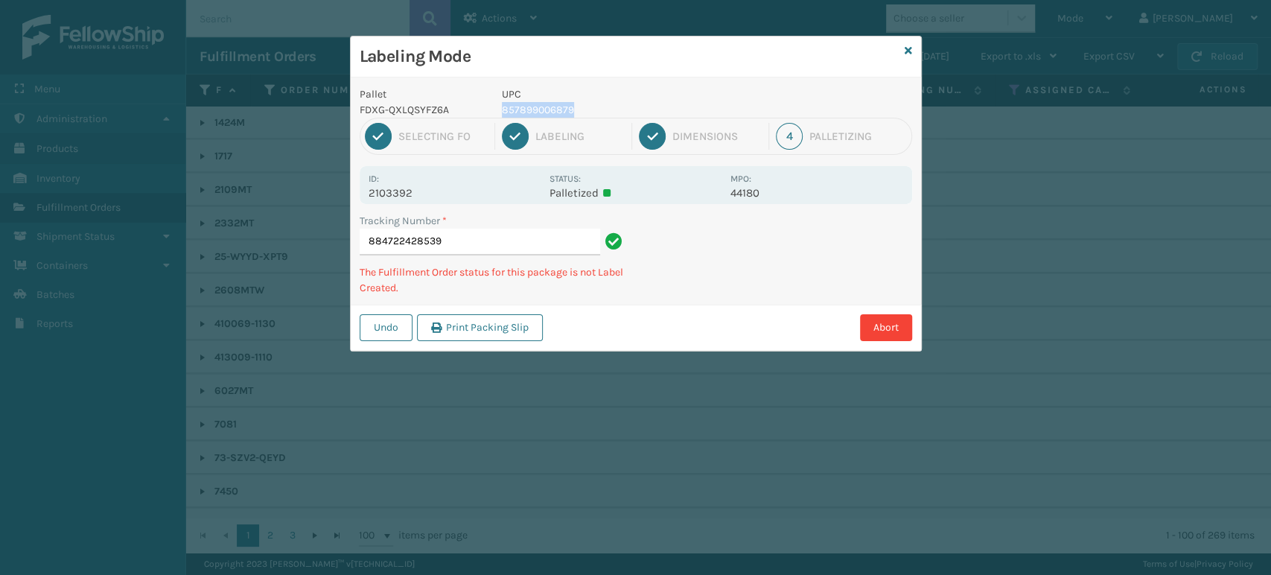
click at [554, 115] on p "857899006879" at bounding box center [612, 110] width 220 height 16
copy p "857899006879"
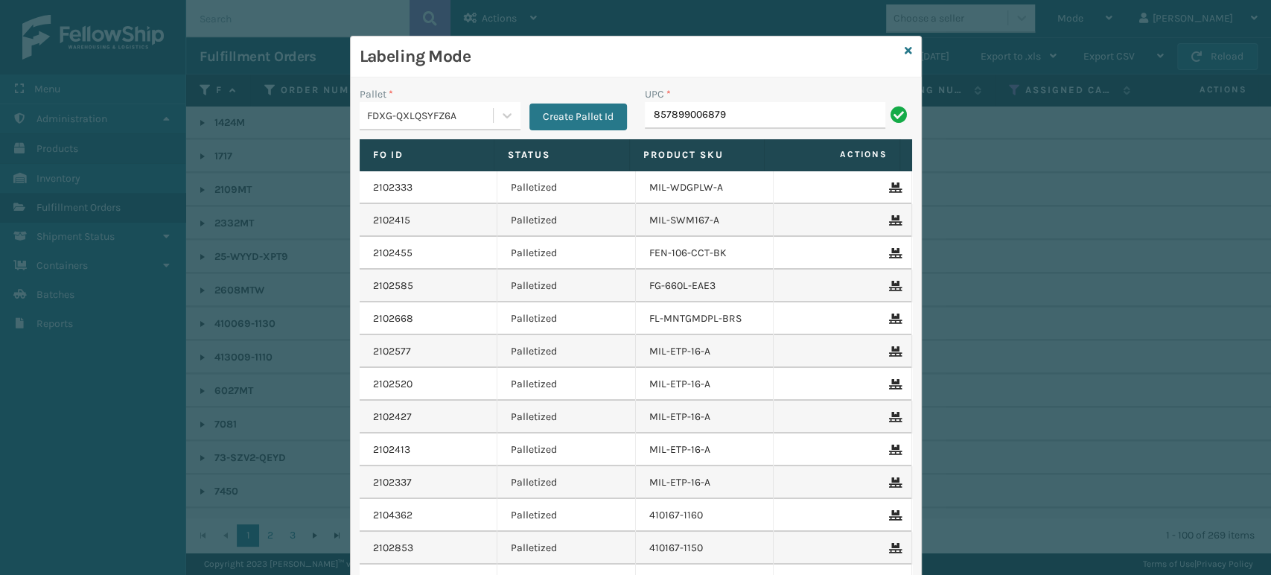
type input "857899006879"
type input "85068315079"
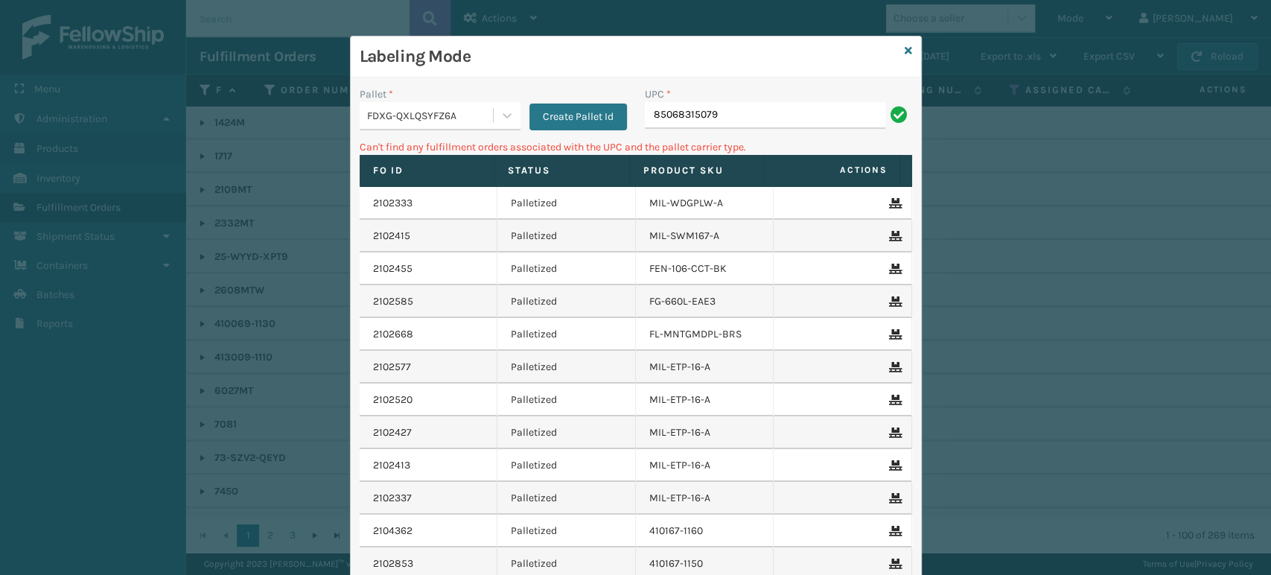
click at [709, 135] on div "UPC * 85068315079" at bounding box center [778, 112] width 285 height 53
click at [683, 117] on input "85068315079" at bounding box center [765, 115] width 240 height 27
type input "850068315079"
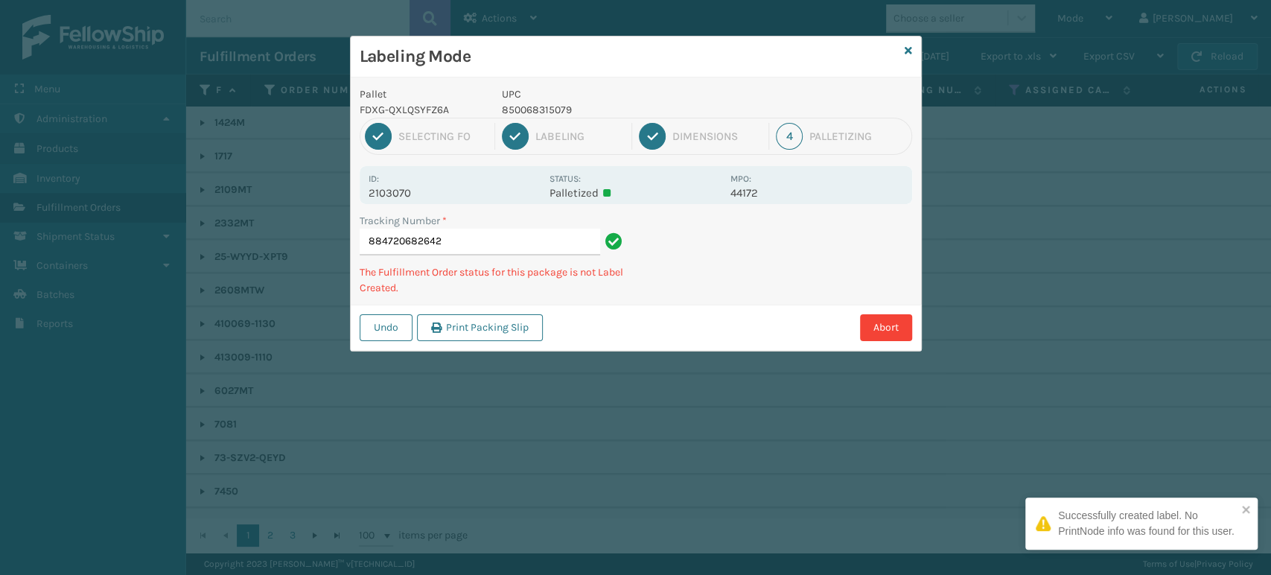
click at [552, 106] on p "850068315079" at bounding box center [612, 110] width 220 height 16
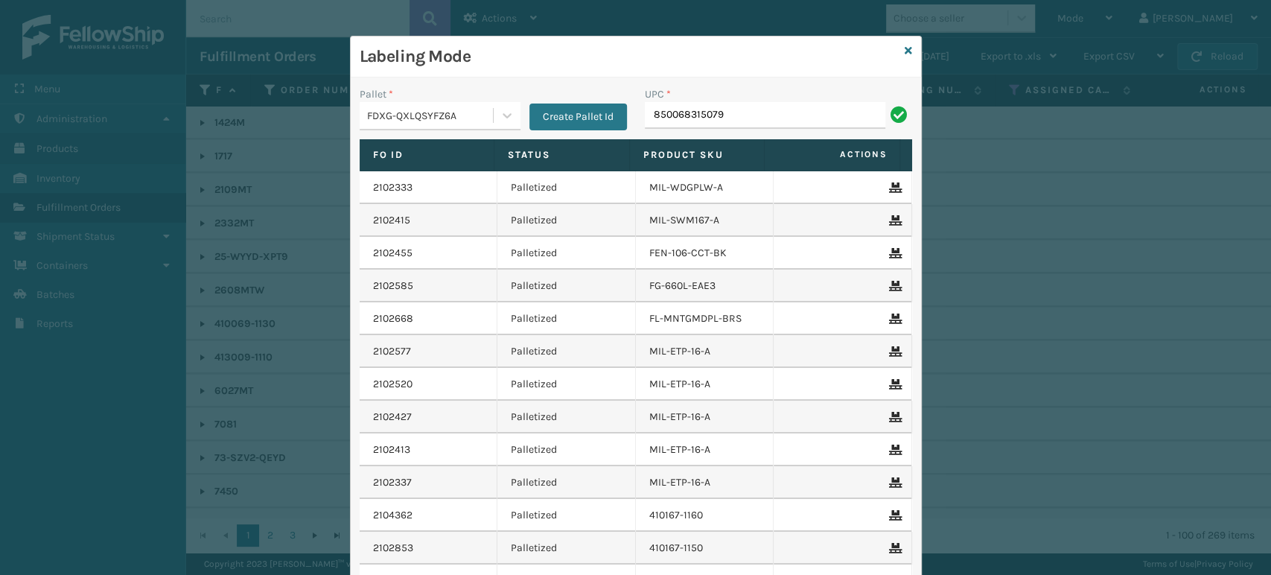
type input "850068315079"
type input "8500406"
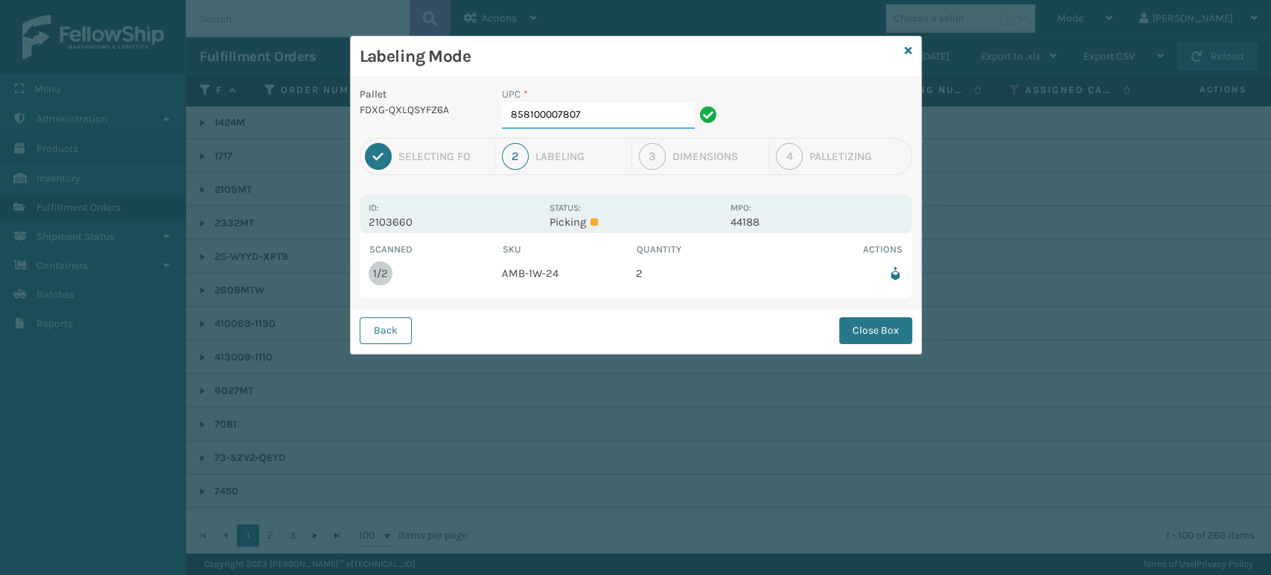
click at [628, 112] on input "858100007807" at bounding box center [598, 115] width 193 height 27
click at [873, 319] on button "Close Box" at bounding box center [875, 330] width 73 height 27
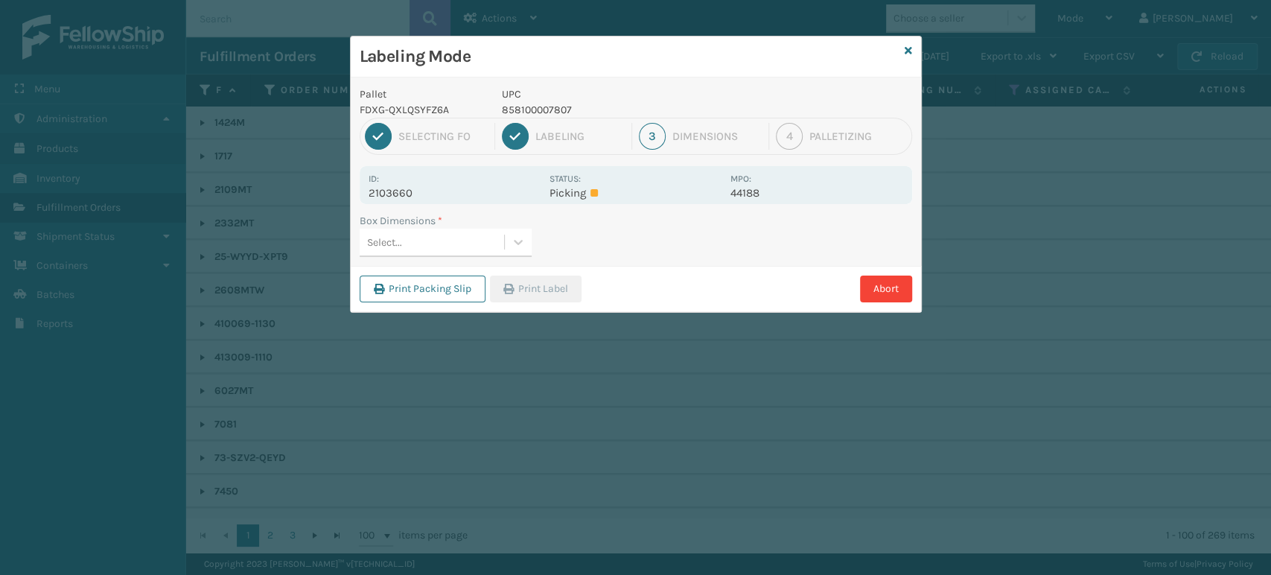
click at [479, 244] on div "Select..." at bounding box center [432, 242] width 144 height 25
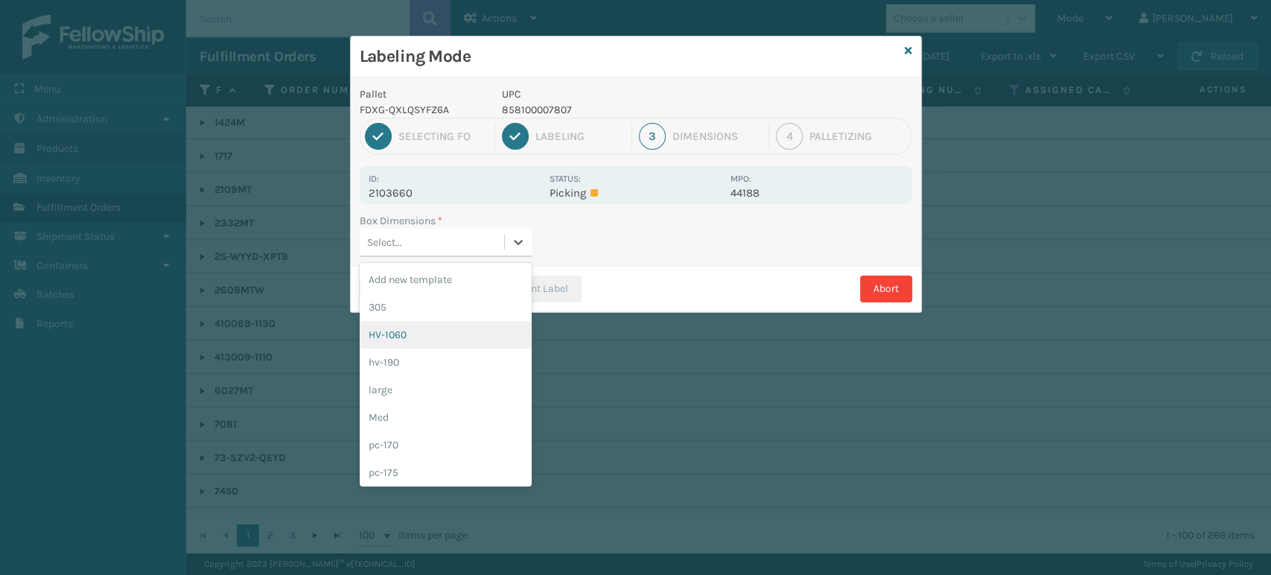
click at [454, 333] on div "HV-1060" at bounding box center [446, 335] width 172 height 28
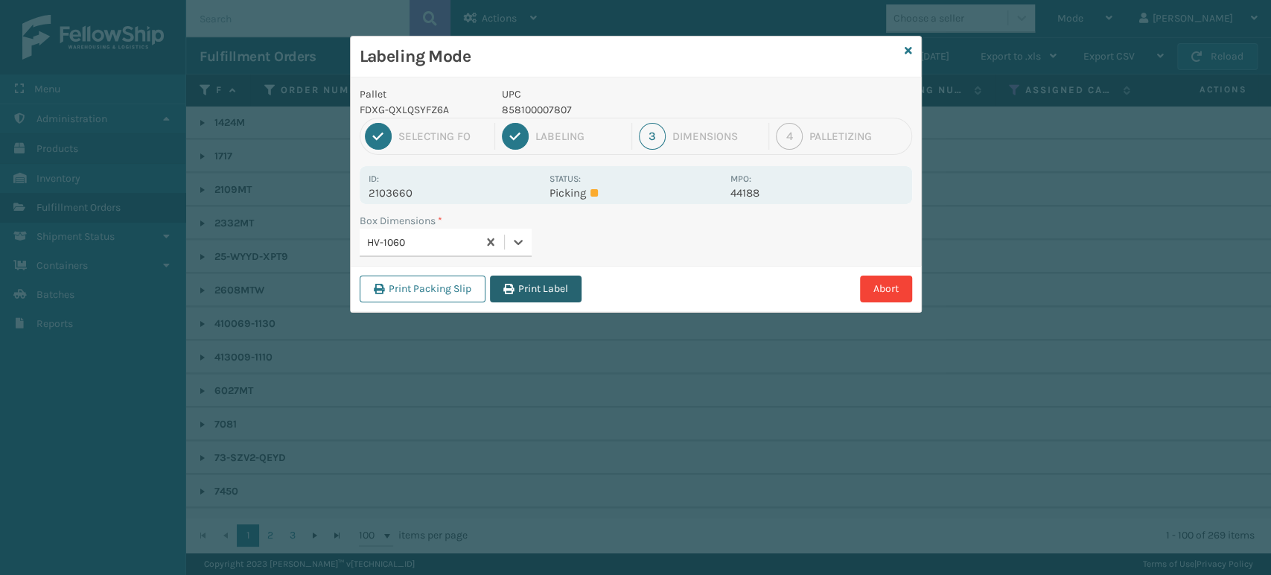
click at [520, 293] on button "Print Label" at bounding box center [536, 288] width 92 height 27
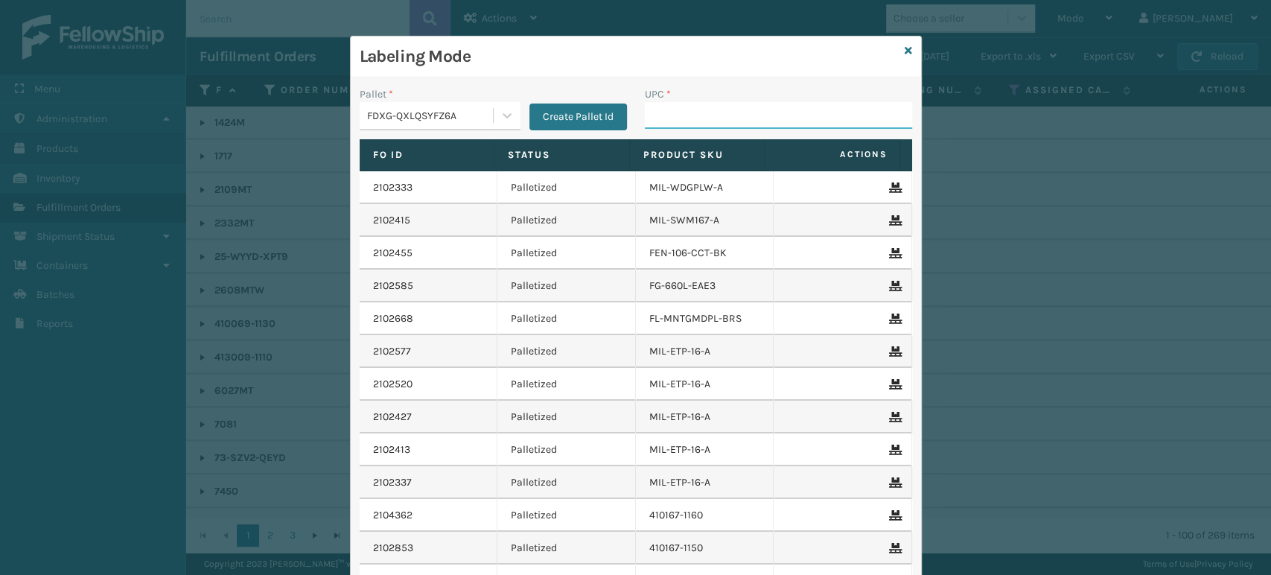
click at [708, 117] on input "UPC *" at bounding box center [778, 115] width 267 height 27
type input "8537990"
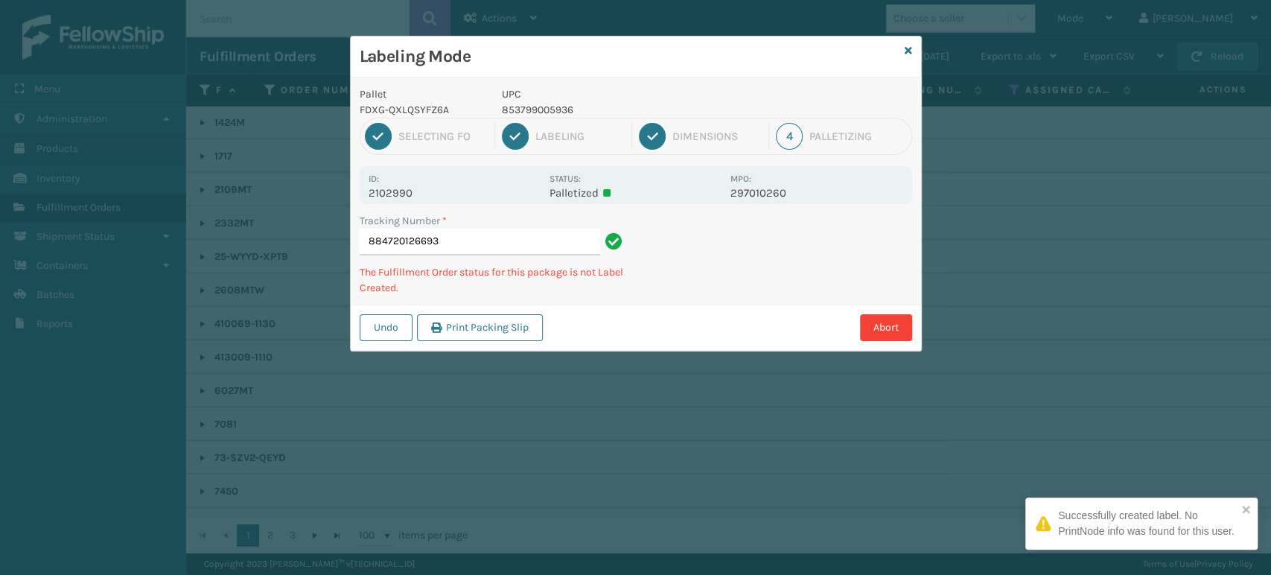
click at [246, 440] on div "Labeling Mode Pallet FDXG-QXLQSYFZ6A UPC 853799005936 1 Selecting FO 2 Labeling…" at bounding box center [635, 287] width 1271 height 575
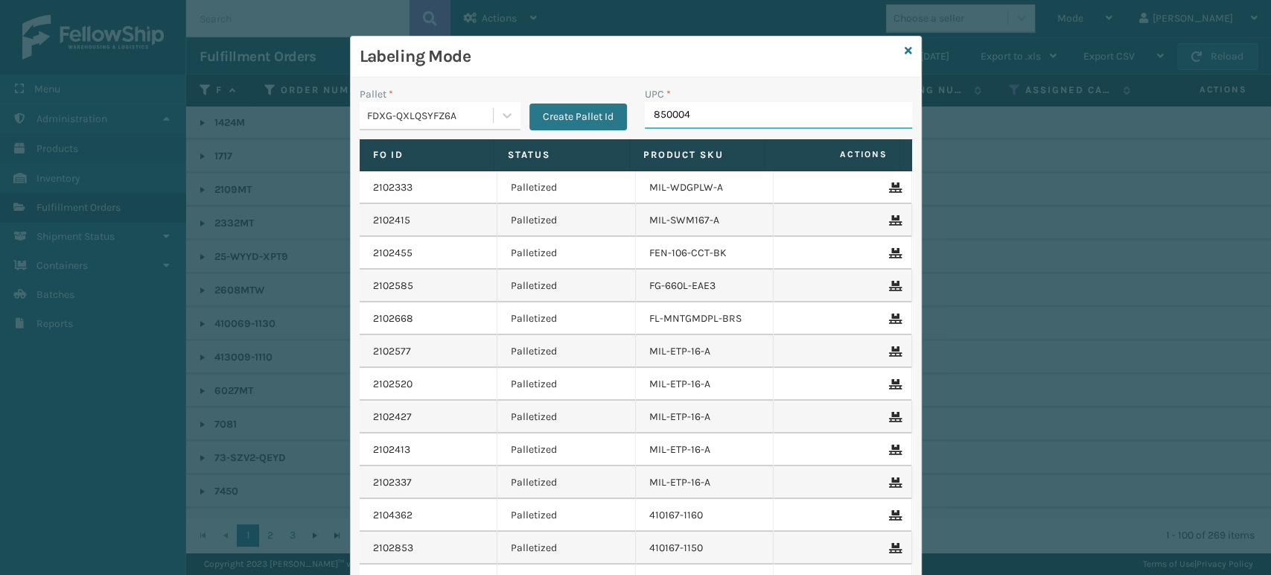
type input "8500044"
type input "853913"
click at [703, 107] on input "850004456514" at bounding box center [765, 115] width 240 height 27
type input "850004456514"
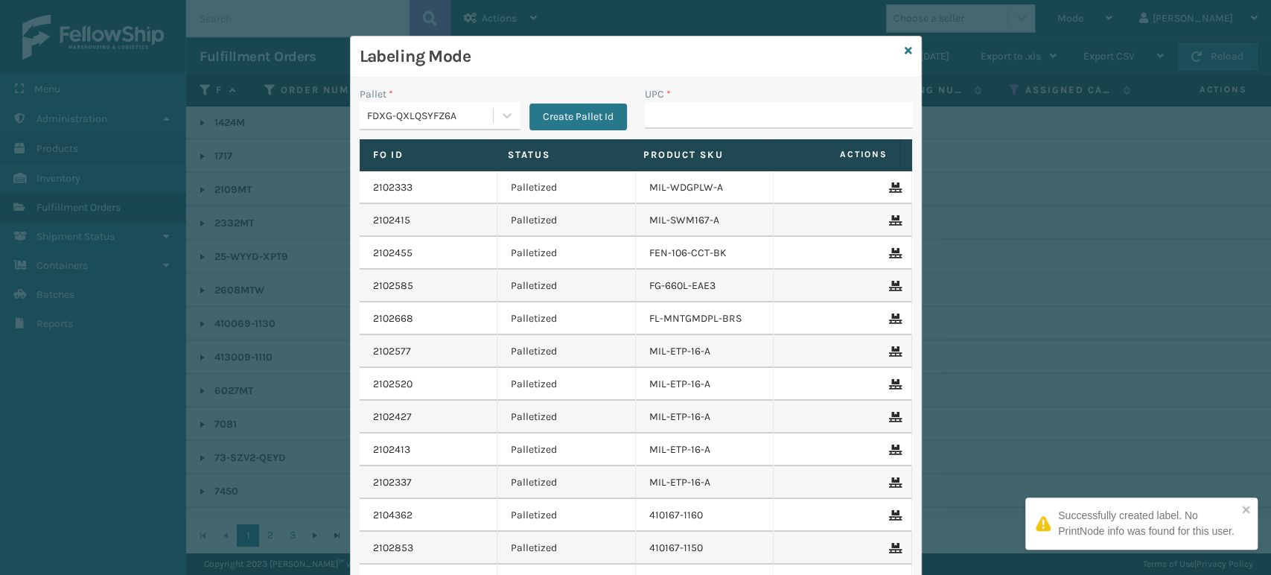
type input "850004456514"
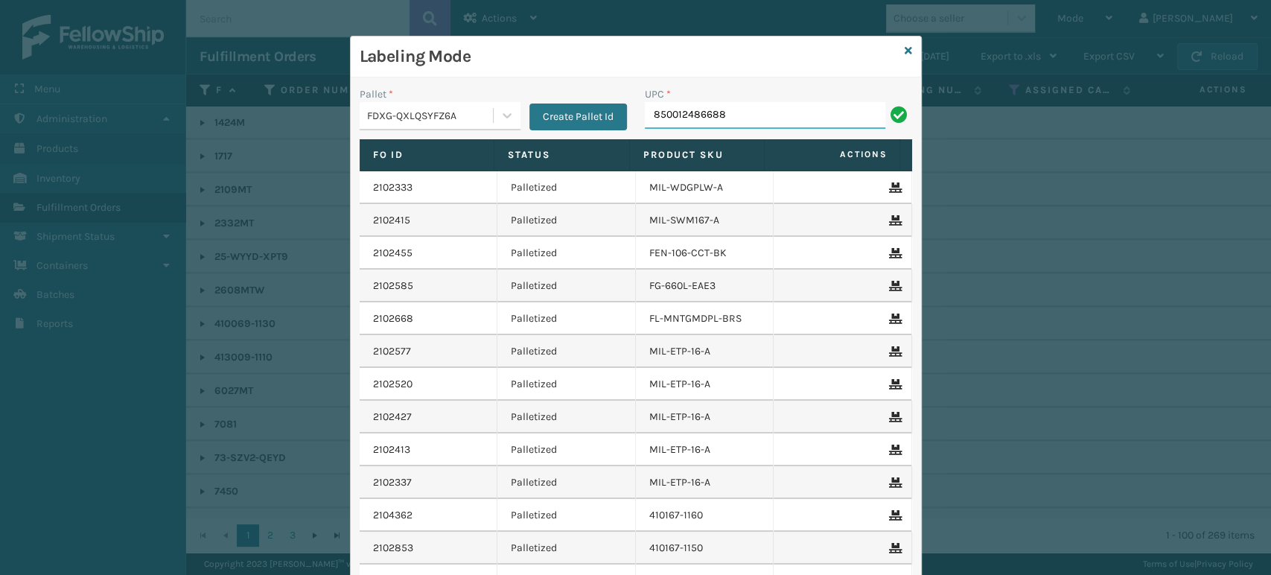
type input "850012486688"
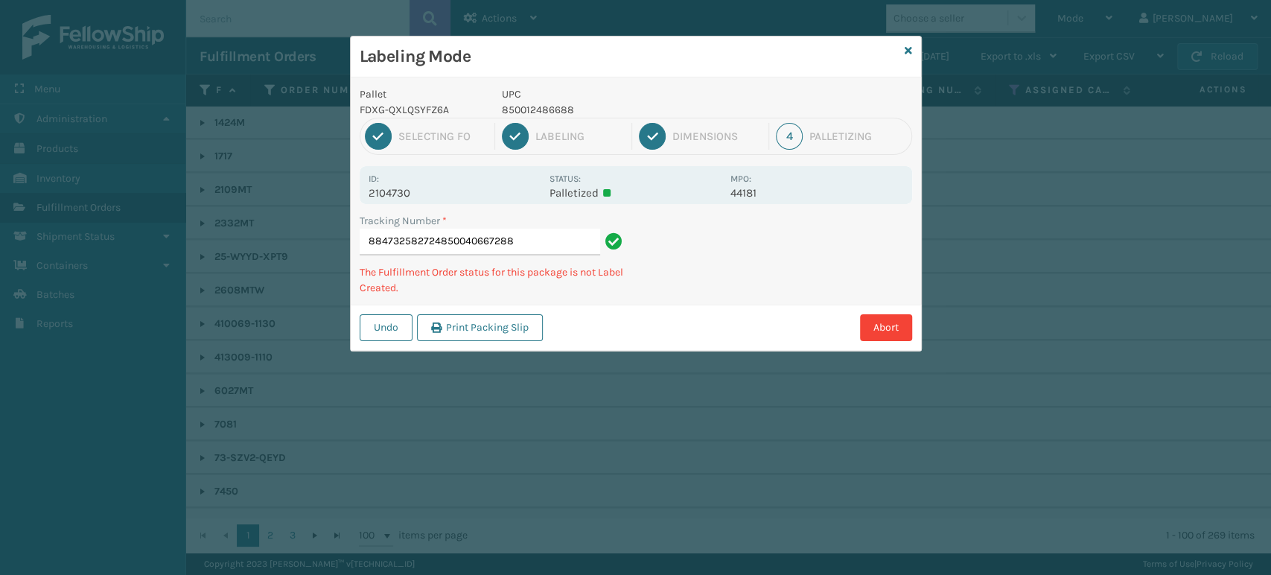
type input "884732582724850040667288"
type input "884720684440."
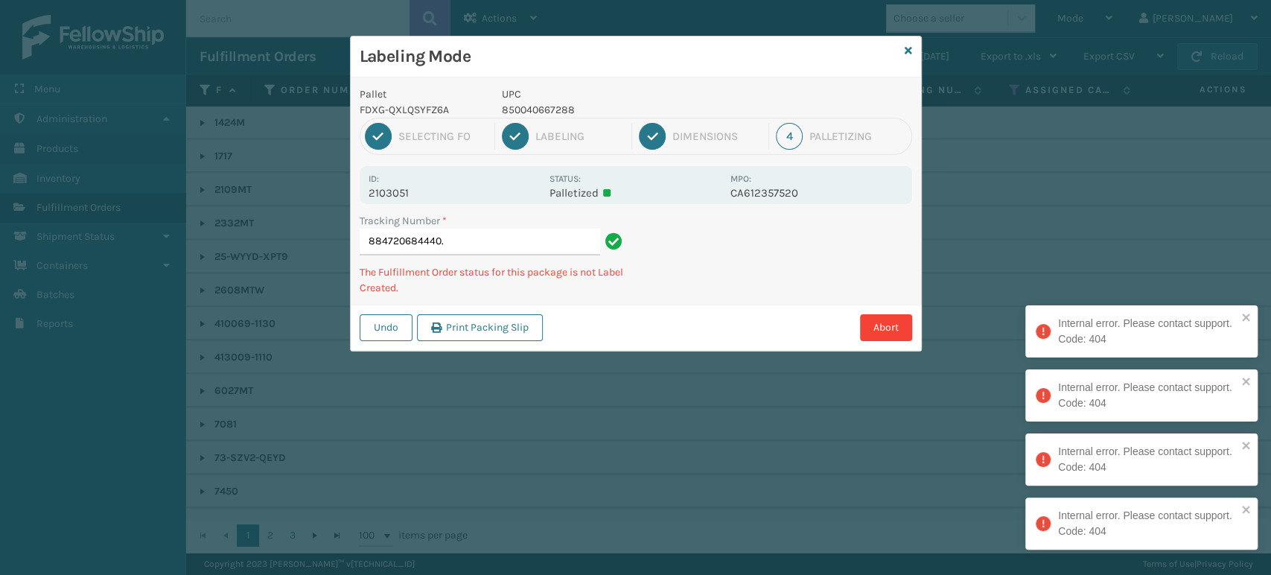
click at [518, 252] on input "884720684440." at bounding box center [480, 242] width 240 height 27
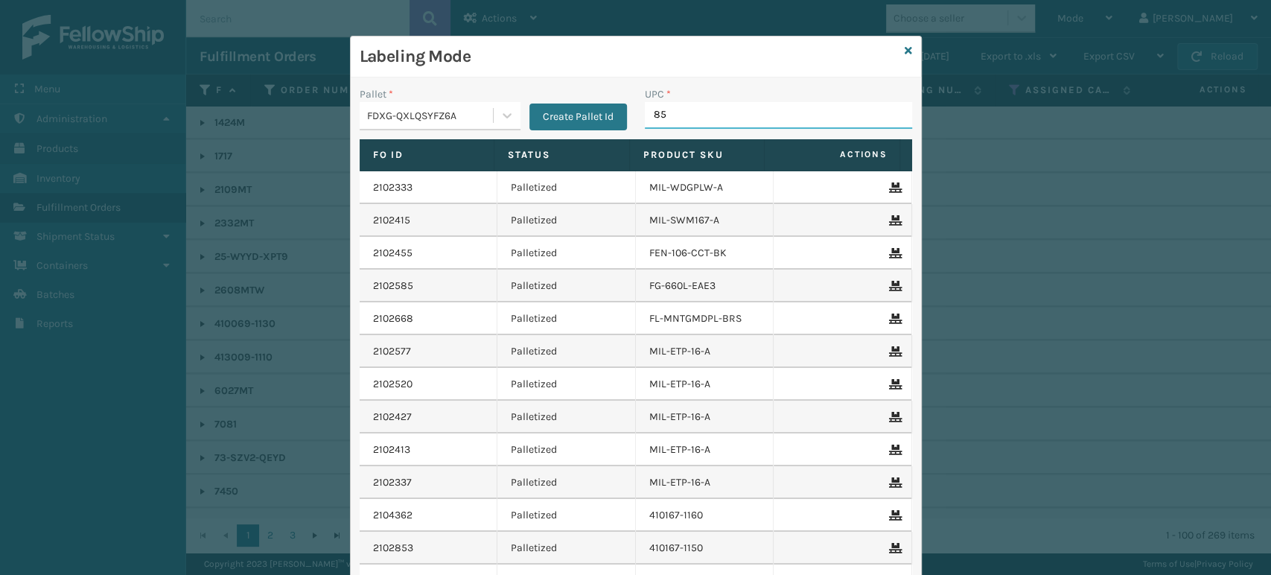
type input "858"
type input "8581000"
type input "850012486"
type input "858100"
click at [655, 102] on input "UPC *" at bounding box center [778, 115] width 267 height 27
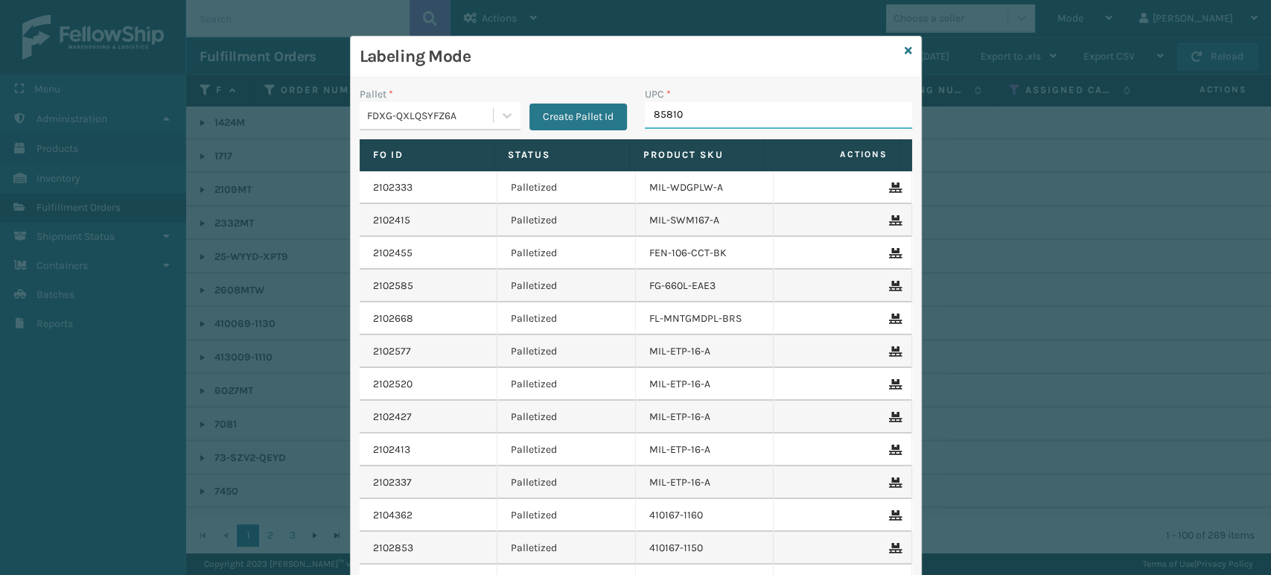
type input "858100"
type input "85440300705"
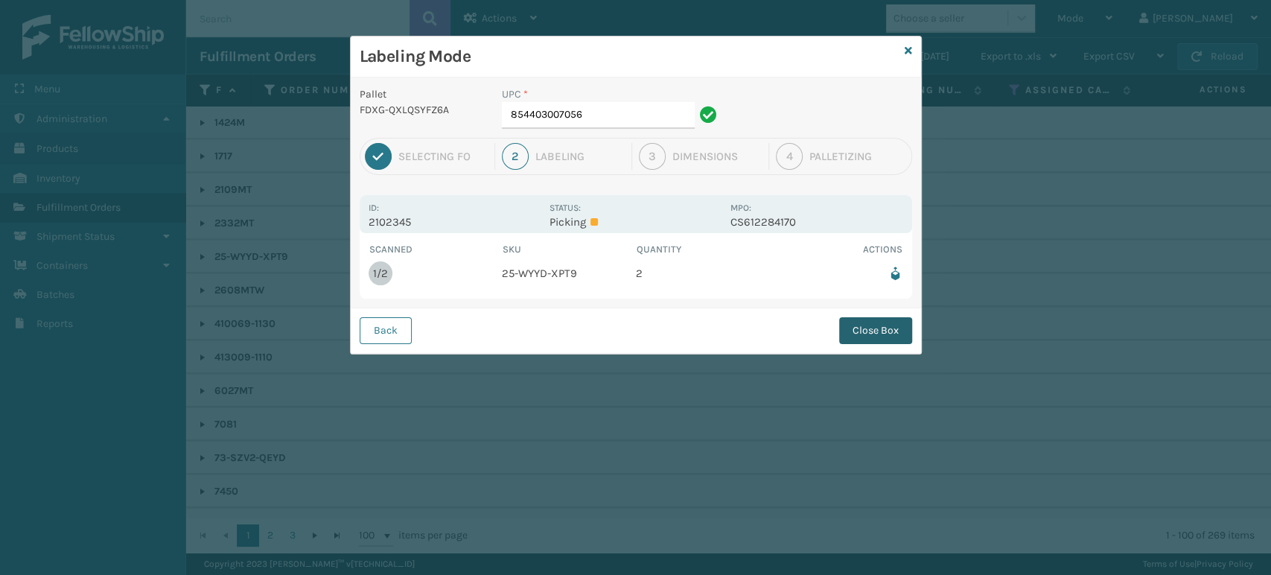
click at [843, 337] on button "Close Box" at bounding box center [875, 330] width 73 height 27
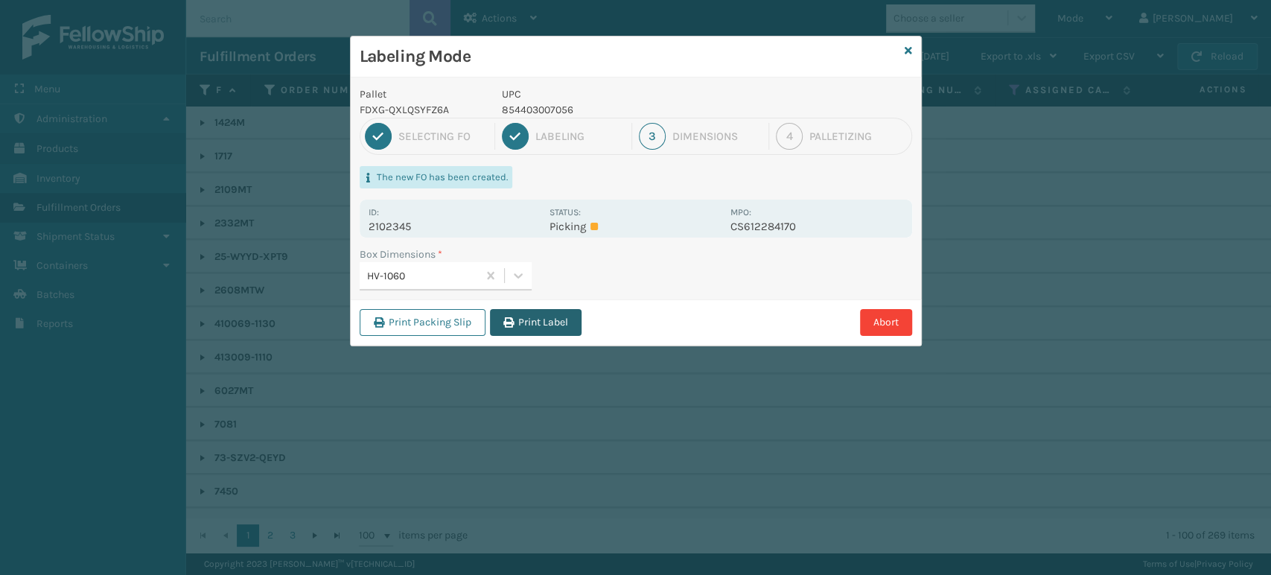
click at [527, 321] on button "Print Label" at bounding box center [536, 322] width 92 height 27
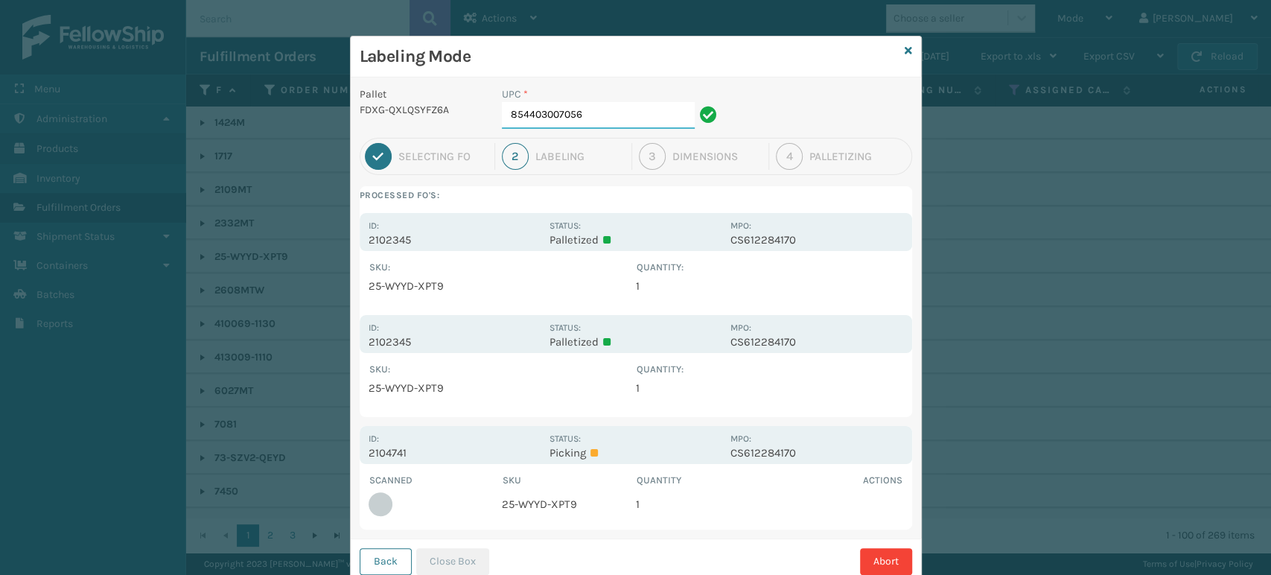
click at [577, 109] on input "854403007056" at bounding box center [598, 115] width 193 height 27
click at [577, 110] on input "854403007056" at bounding box center [598, 115] width 193 height 27
type input "854403007056"
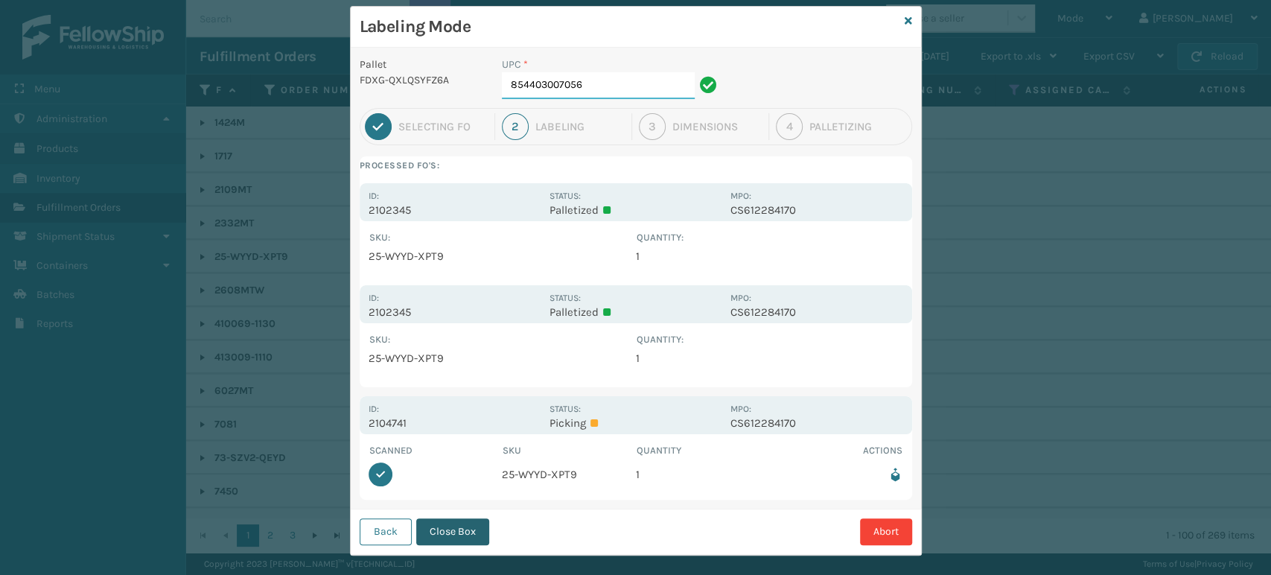
scroll to position [45, 0]
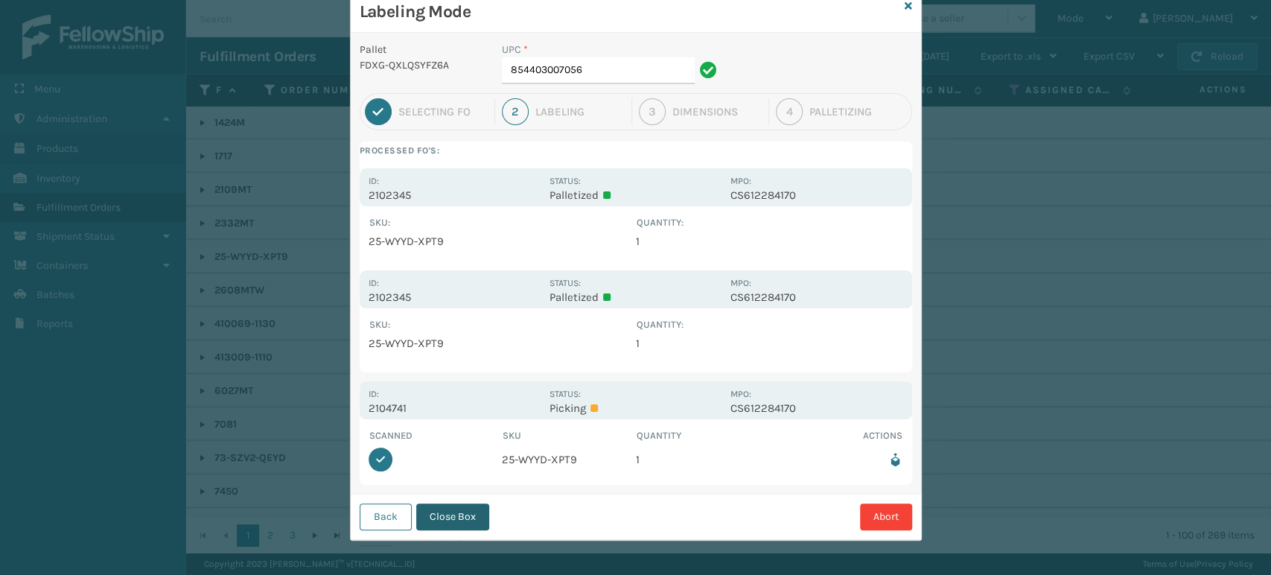
click at [436, 503] on button "Close Box" at bounding box center [452, 516] width 73 height 27
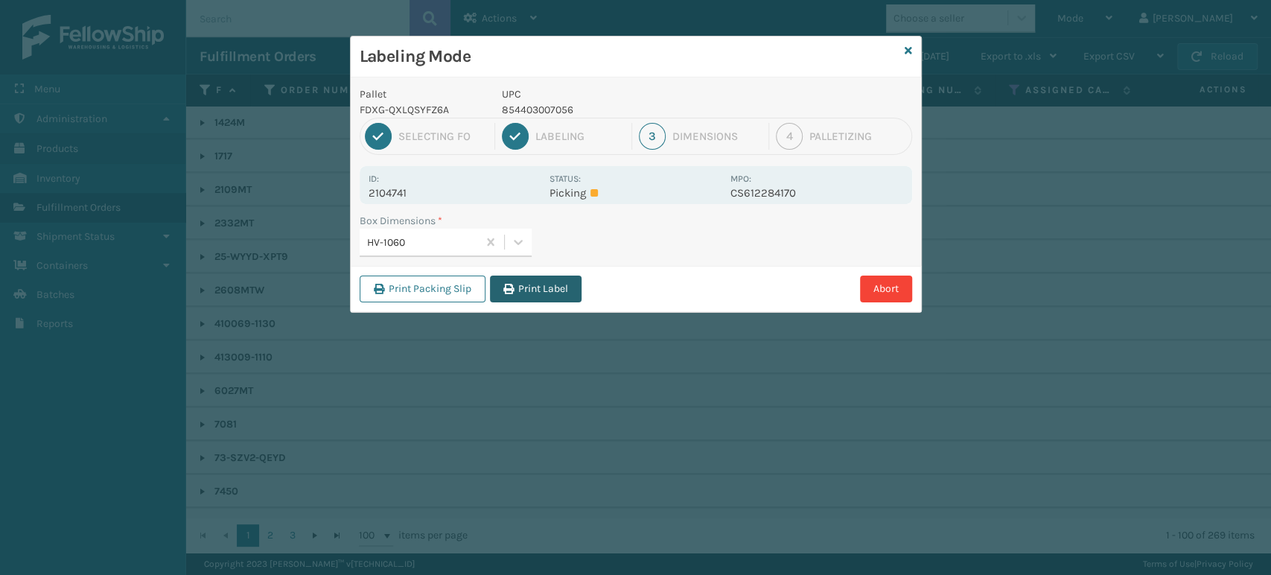
click at [560, 291] on button "Print Label" at bounding box center [536, 288] width 92 height 27
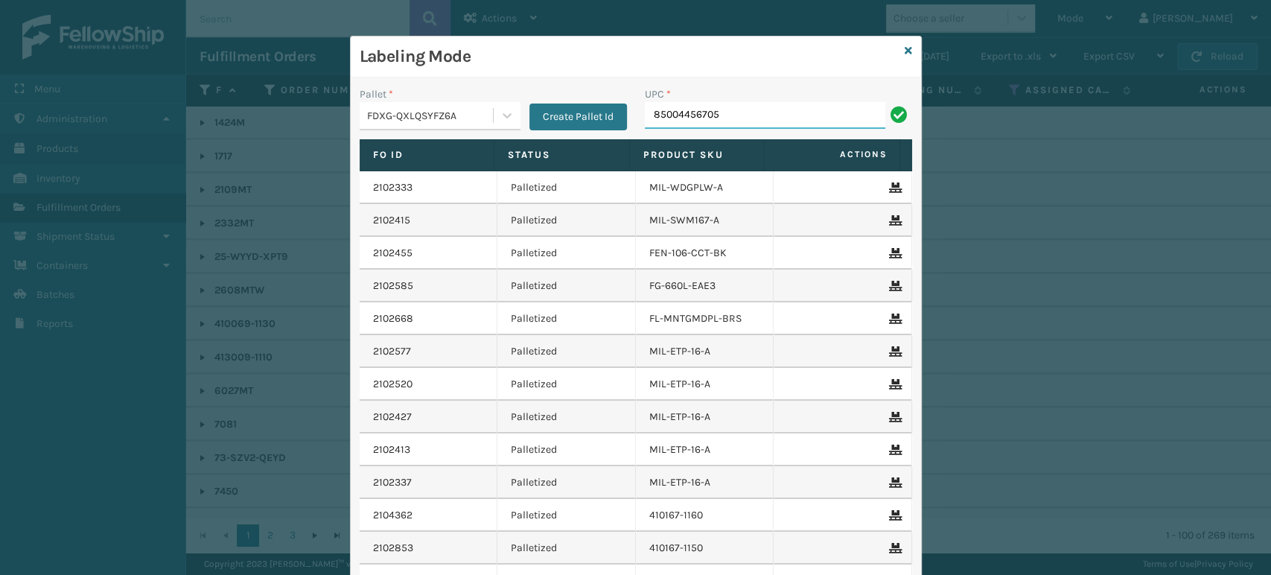
type input "85004456705"
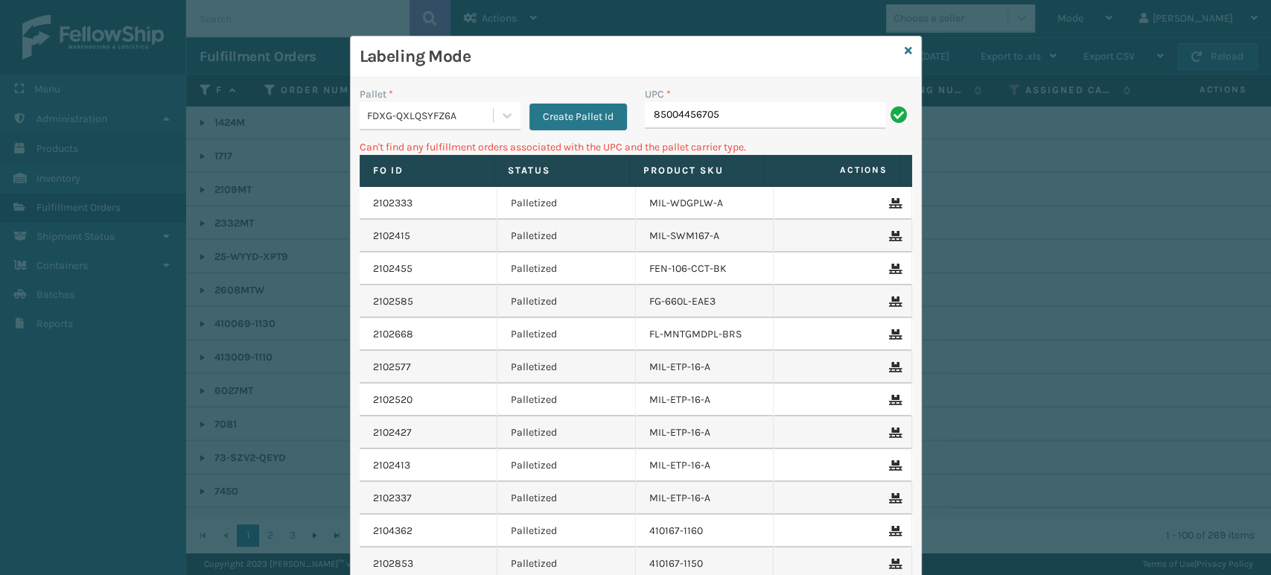
click at [674, 115] on input "85004456705" at bounding box center [765, 115] width 240 height 27
click at [674, 114] on input "85004456705" at bounding box center [765, 115] width 240 height 27
click at [674, 114] on input "85" at bounding box center [765, 115] width 240 height 27
click at [674, 114] on input "850004456705" at bounding box center [765, 115] width 240 height 27
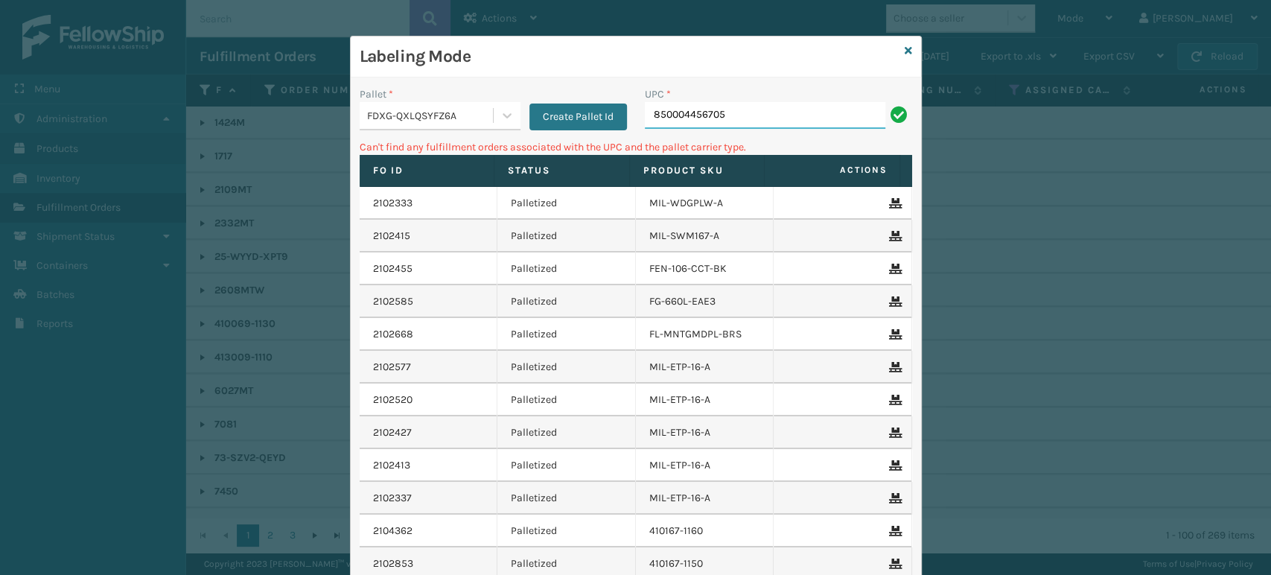
click at [674, 114] on input "850004456705" at bounding box center [765, 115] width 240 height 27
type input "850004456705"
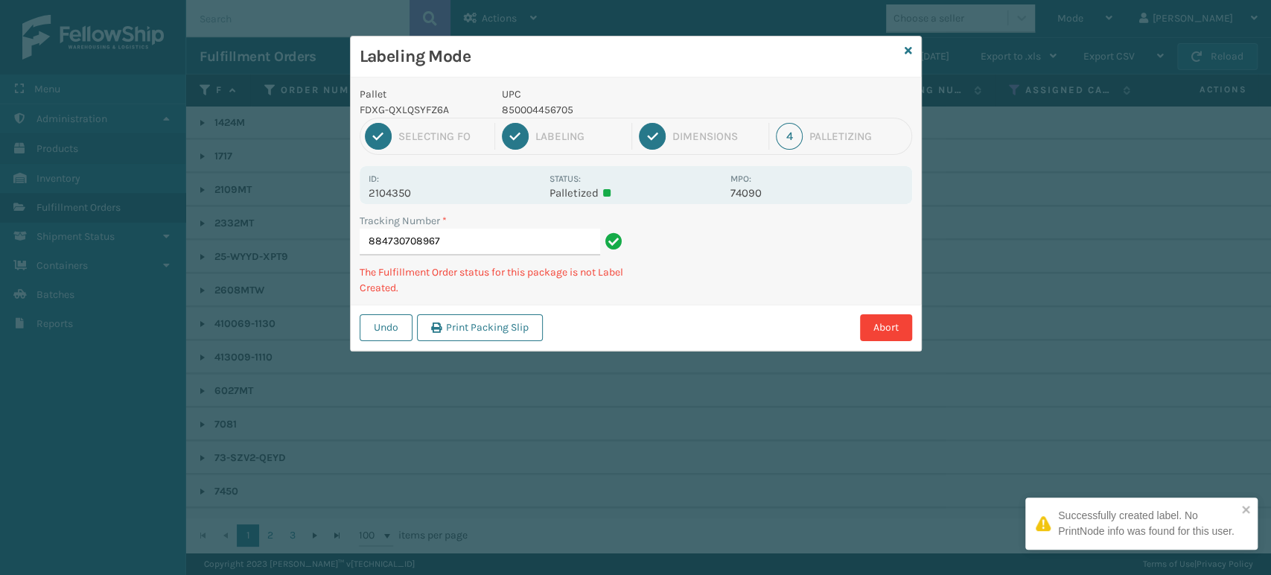
type input "884730708967850004456705"
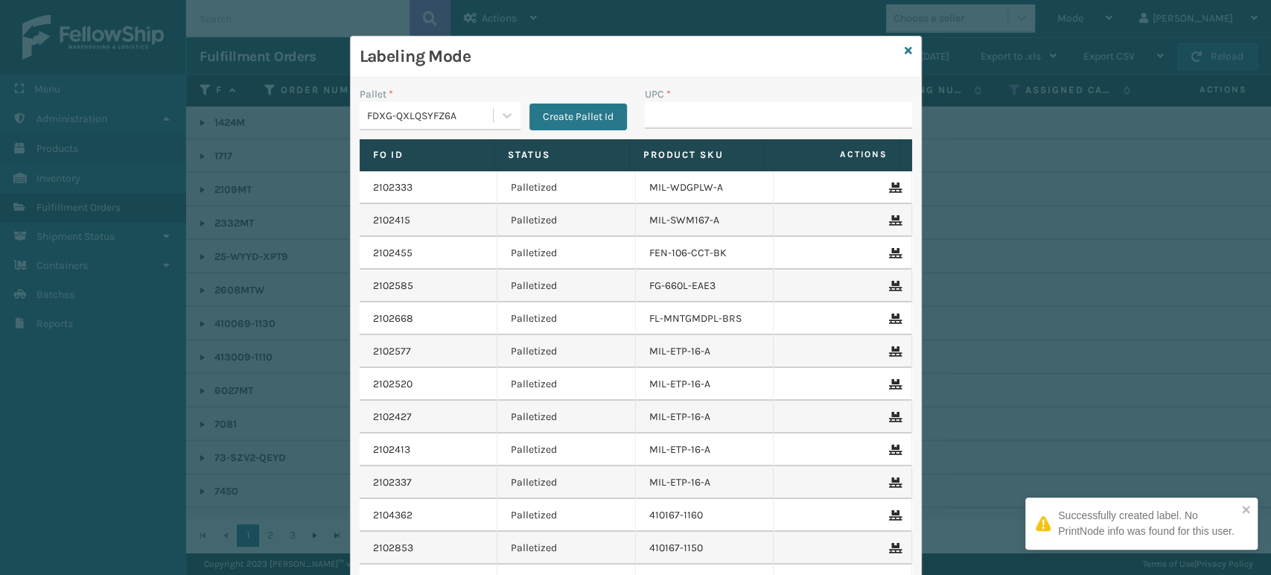
type input "850004456705"
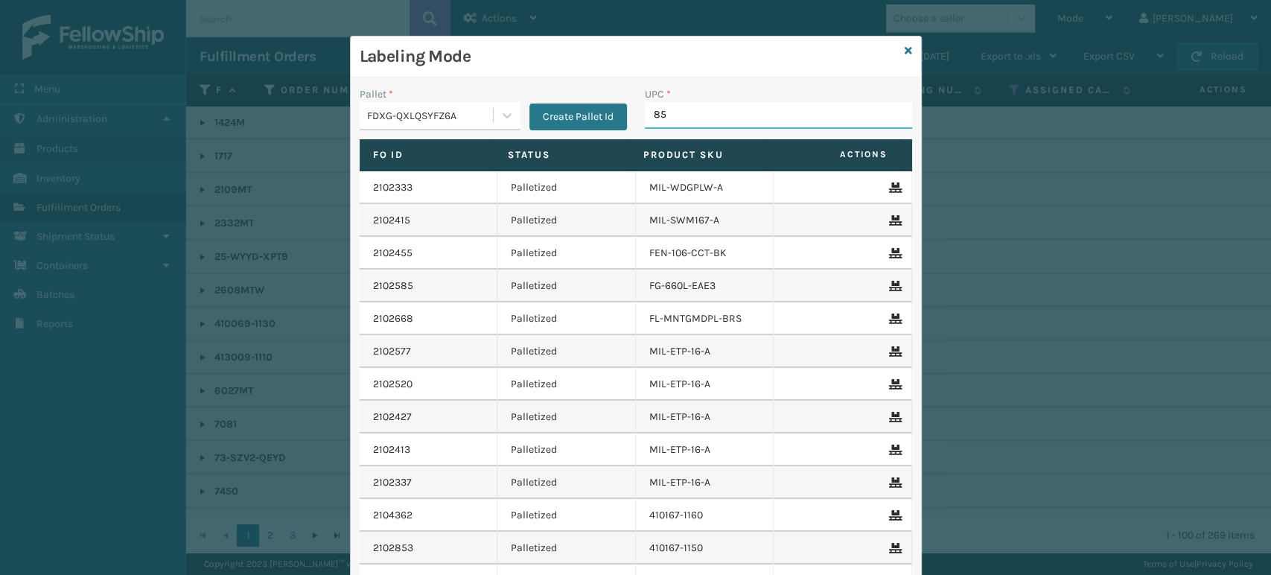
type input "850"
type input "8500683"
type input "8581000"
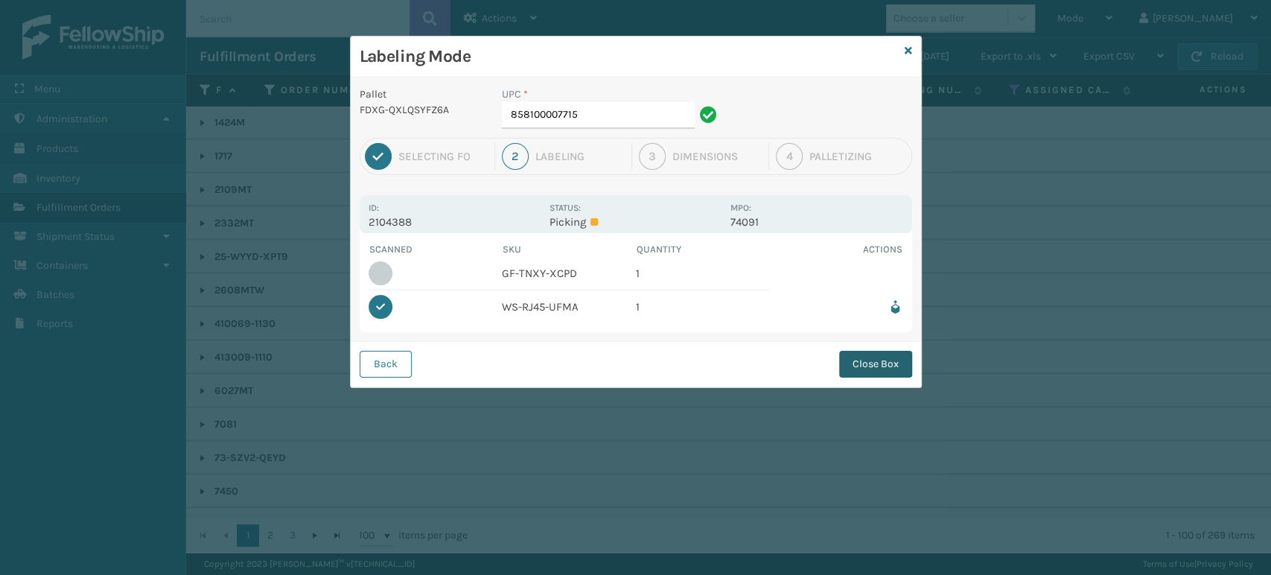
click at [887, 361] on button "Close Box" at bounding box center [875, 364] width 73 height 27
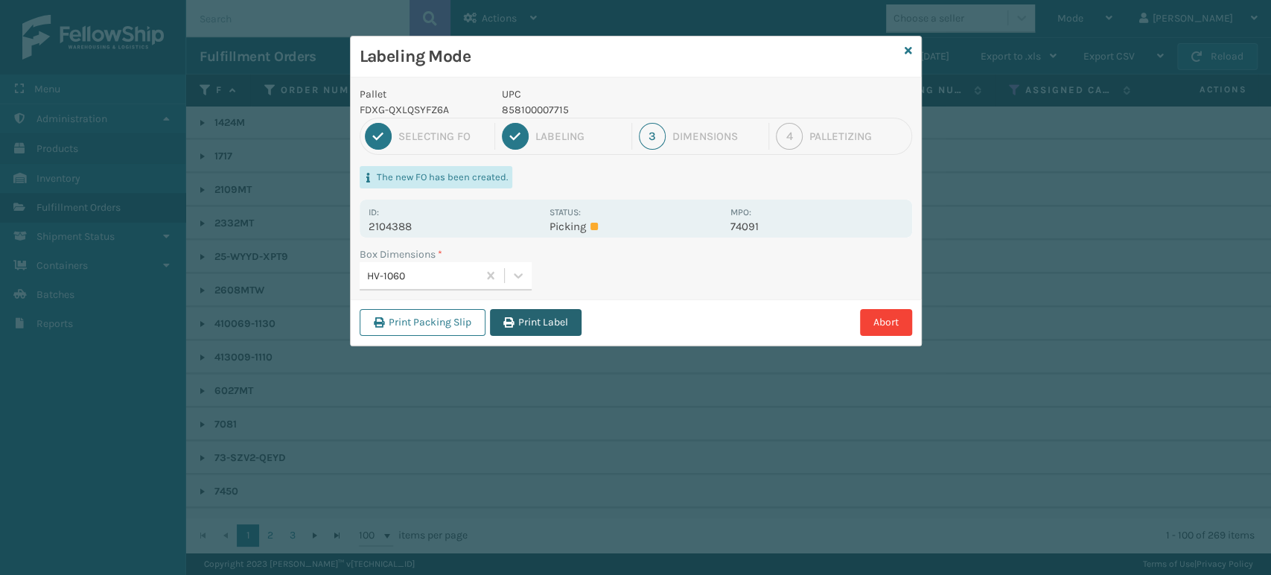
click at [543, 310] on div "Print Packing Slip Print Label Abort" at bounding box center [636, 321] width 570 height 45
click at [543, 313] on button "Print Label" at bounding box center [536, 322] width 92 height 27
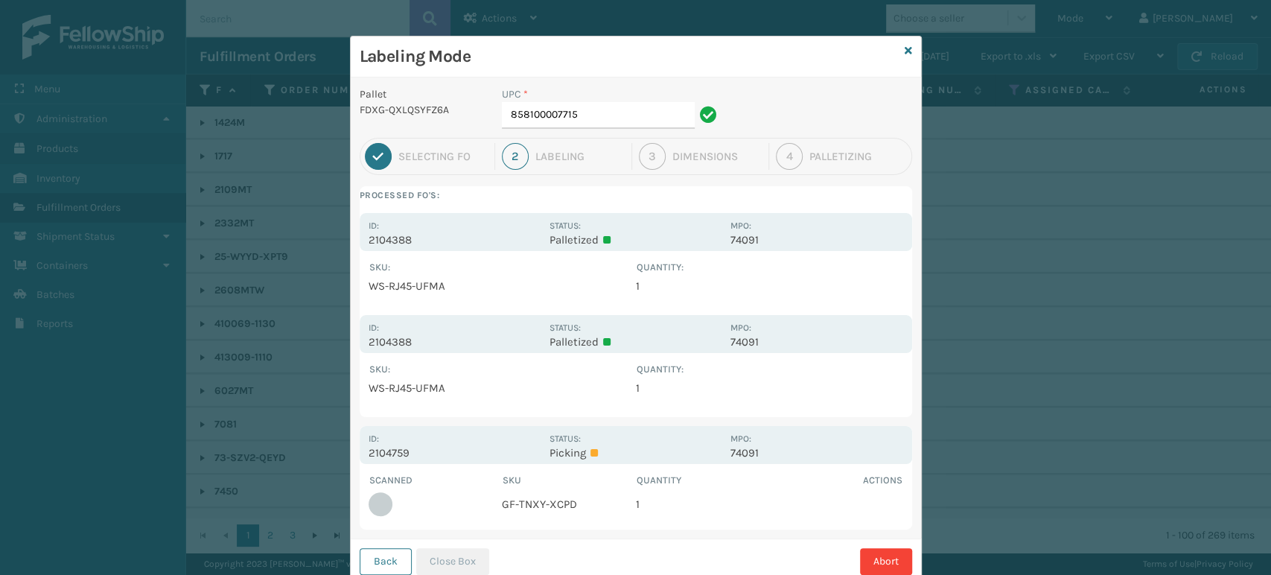
click at [605, 136] on div "UPC * 858100007715" at bounding box center [611, 111] width 237 height 51
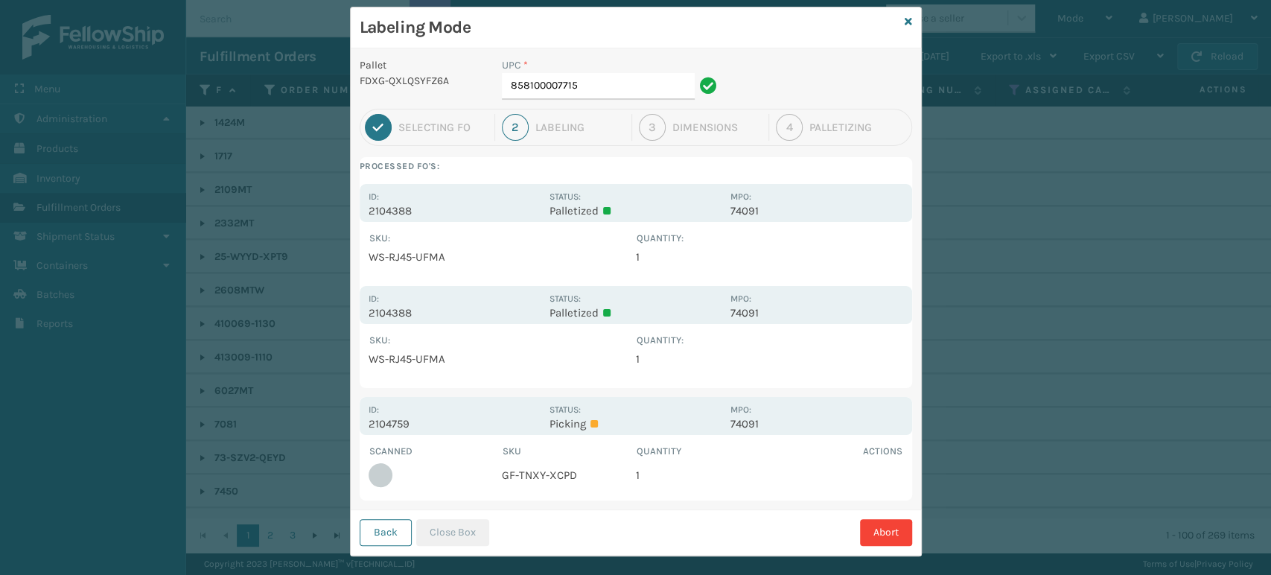
scroll to position [45, 0]
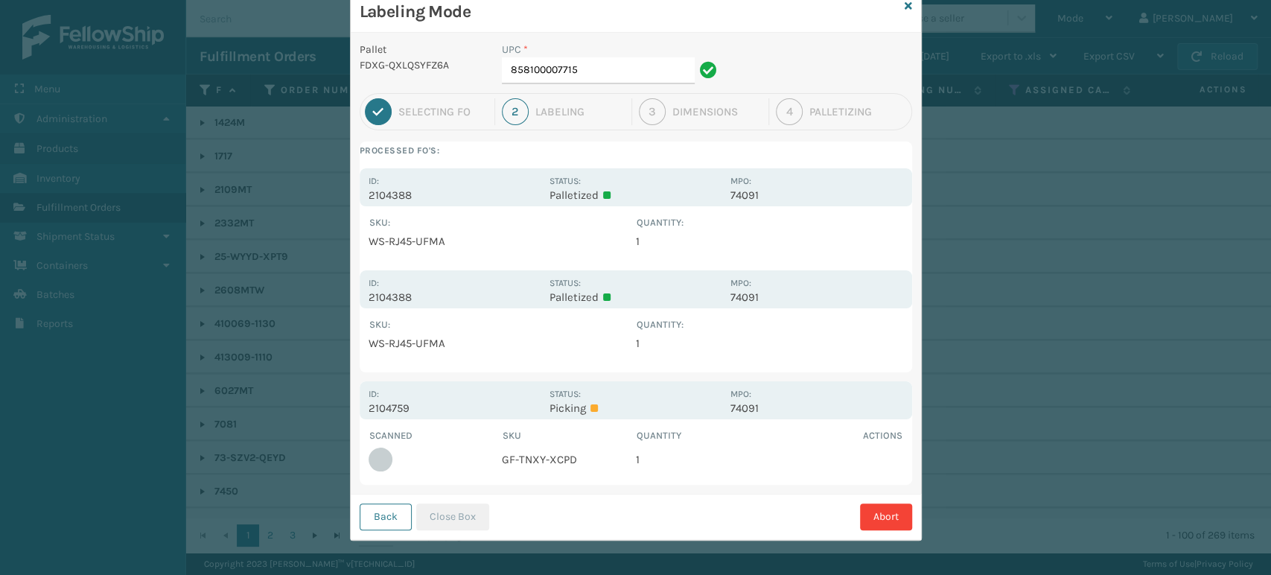
click at [370, 533] on div "Back Close Box Abort" at bounding box center [636, 516] width 570 height 45
click at [373, 526] on button "Back" at bounding box center [386, 516] width 52 height 27
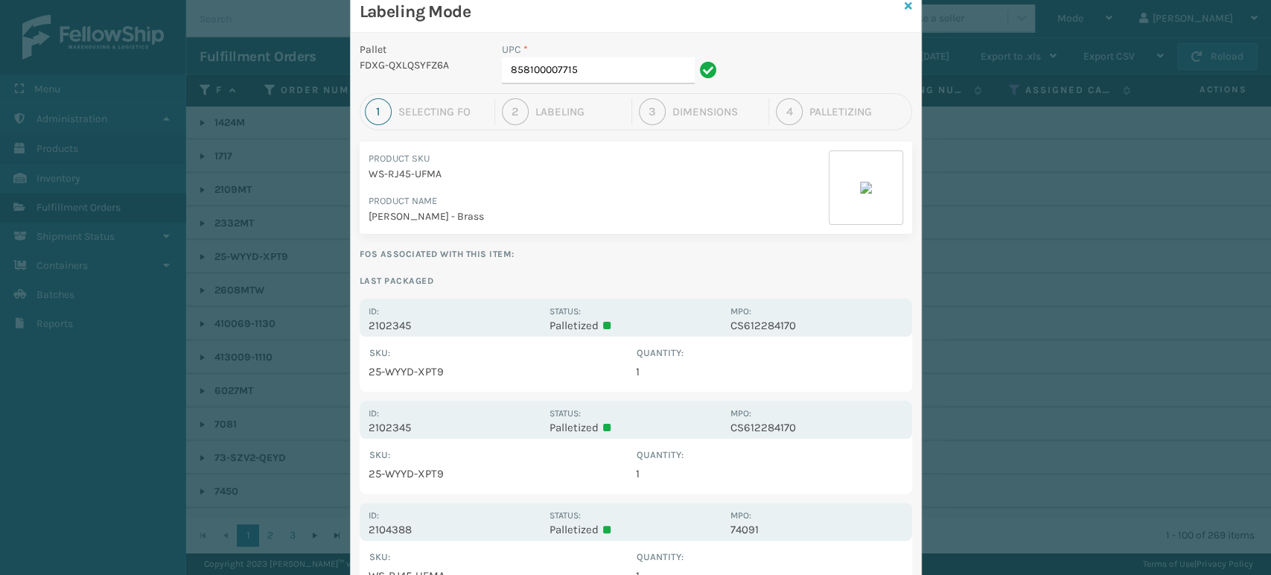
click at [905, 3] on icon at bounding box center [908, 6] width 7 height 10
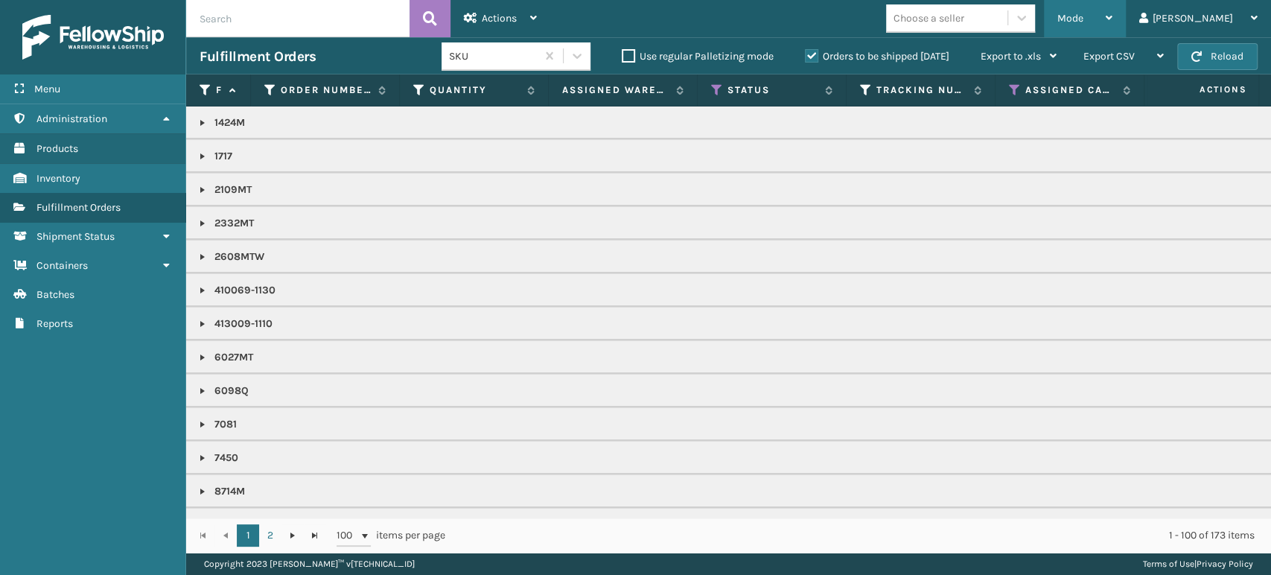
click at [1083, 13] on span "Mode" at bounding box center [1070, 18] width 26 height 13
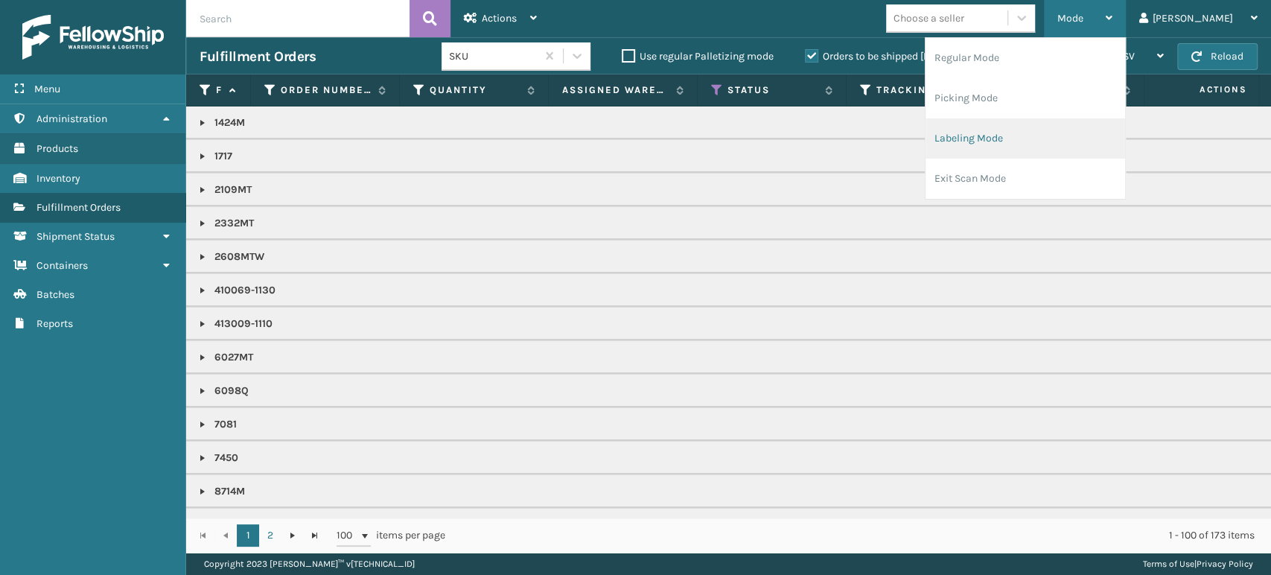
click at [1068, 131] on li "Labeling Mode" at bounding box center [1025, 138] width 200 height 40
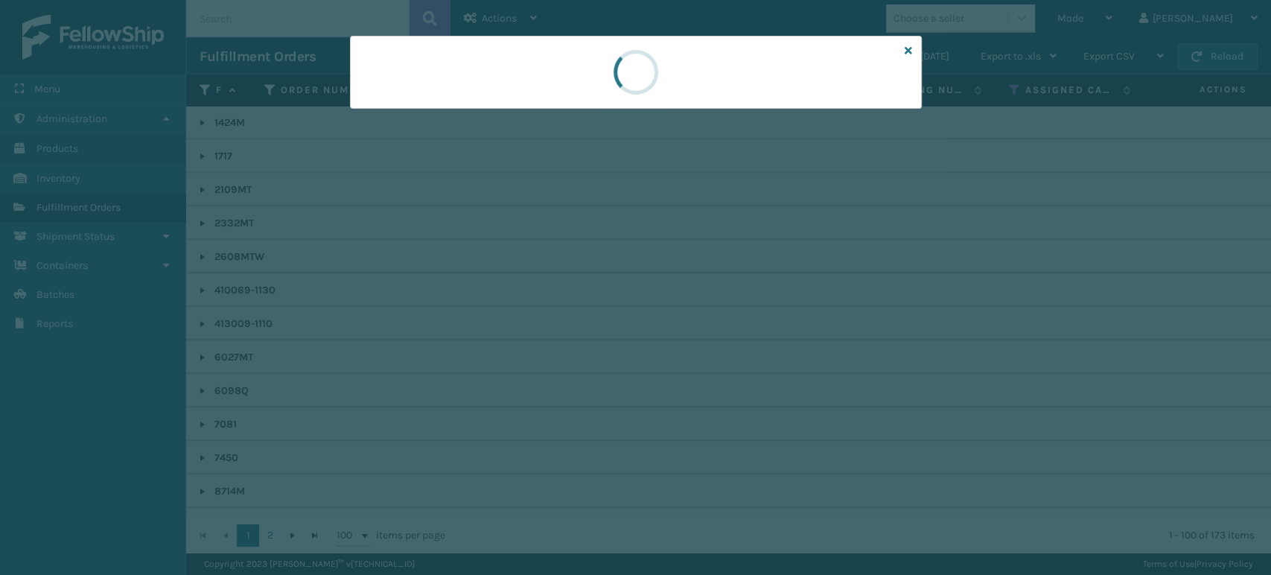
click at [392, 91] on div at bounding box center [636, 72] width 572 height 73
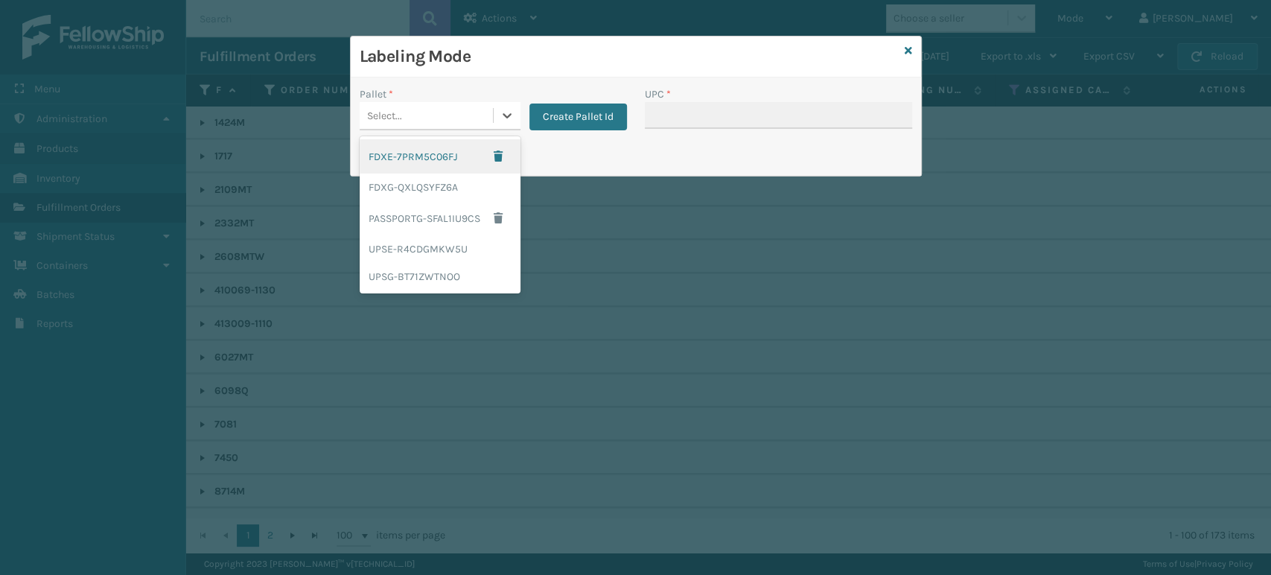
click at [404, 107] on div "Select..." at bounding box center [426, 115] width 133 height 25
drag, startPoint x: 398, startPoint y: 176, endPoint x: 752, endPoint y: 135, distance: 356.1
click at [398, 177] on div "FDXG-QXLQSYFZ6A" at bounding box center [440, 187] width 161 height 28
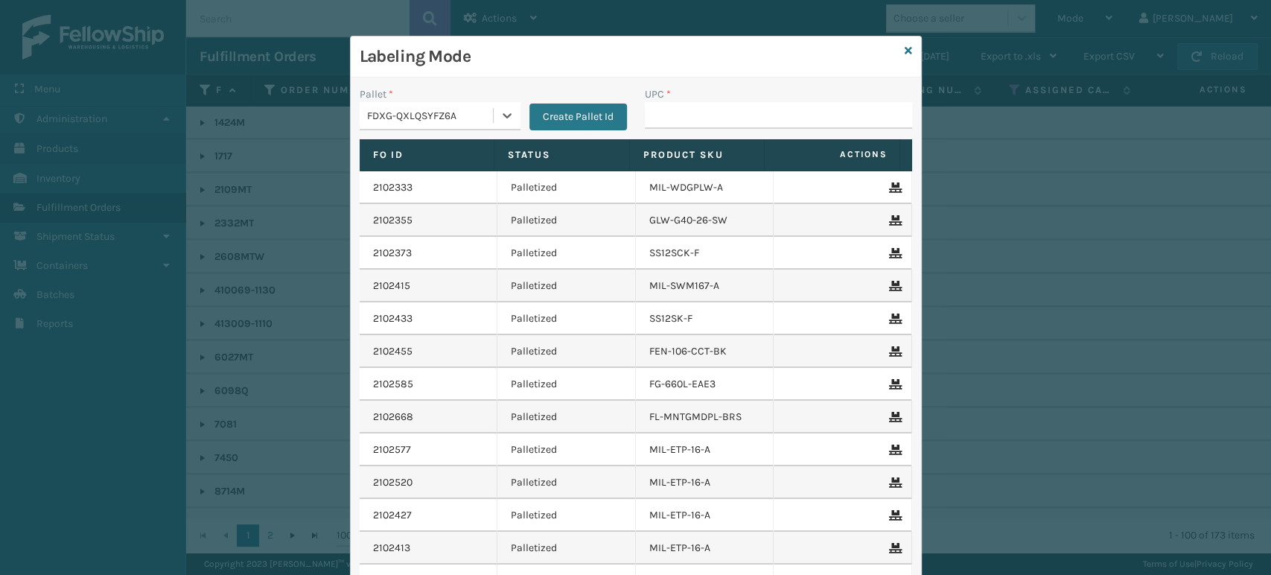
click at [753, 135] on div "UPC *" at bounding box center [778, 112] width 285 height 53
drag, startPoint x: 754, startPoint y: 115, endPoint x: 744, endPoint y: 115, distance: 9.7
click at [753, 115] on input "UPC *" at bounding box center [778, 115] width 267 height 27
click at [688, 121] on input "UPC *" at bounding box center [778, 115] width 267 height 27
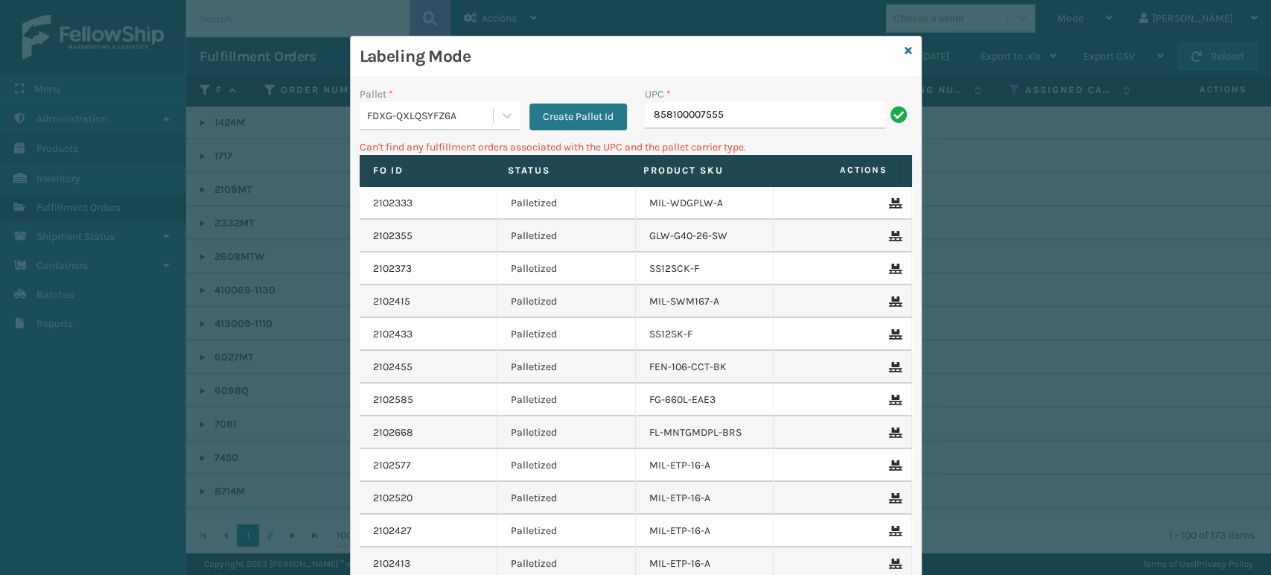
click at [392, 101] on div "Pallet *" at bounding box center [440, 94] width 161 height 16
click at [389, 93] on span "*" at bounding box center [391, 94] width 4 height 13
click at [397, 115] on div "FDXG-QXLQSYFZ6A" at bounding box center [430, 116] width 127 height 16
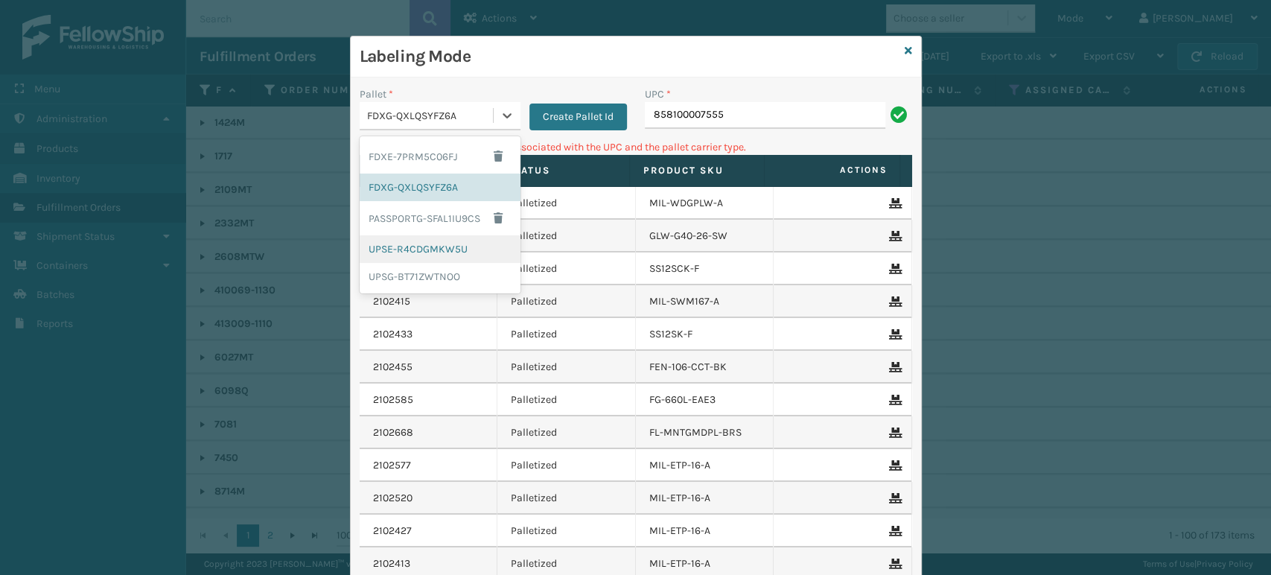
click at [383, 241] on div "UPSE-R4CDGMKW5U" at bounding box center [440, 249] width 161 height 28
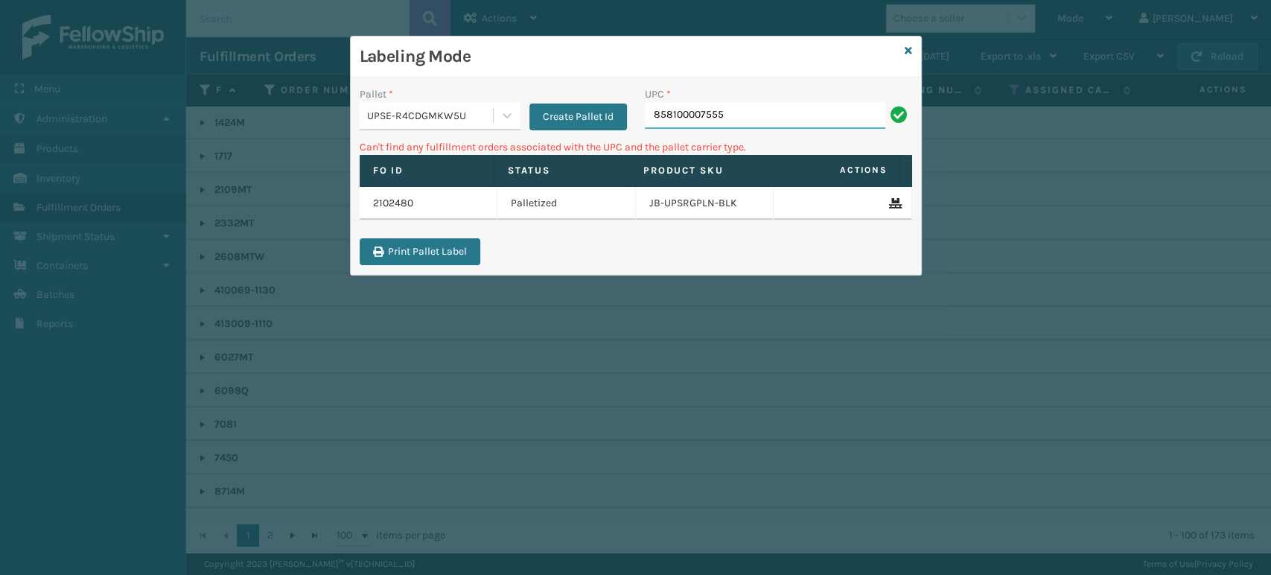
click at [685, 107] on input "858100007555" at bounding box center [765, 115] width 240 height 27
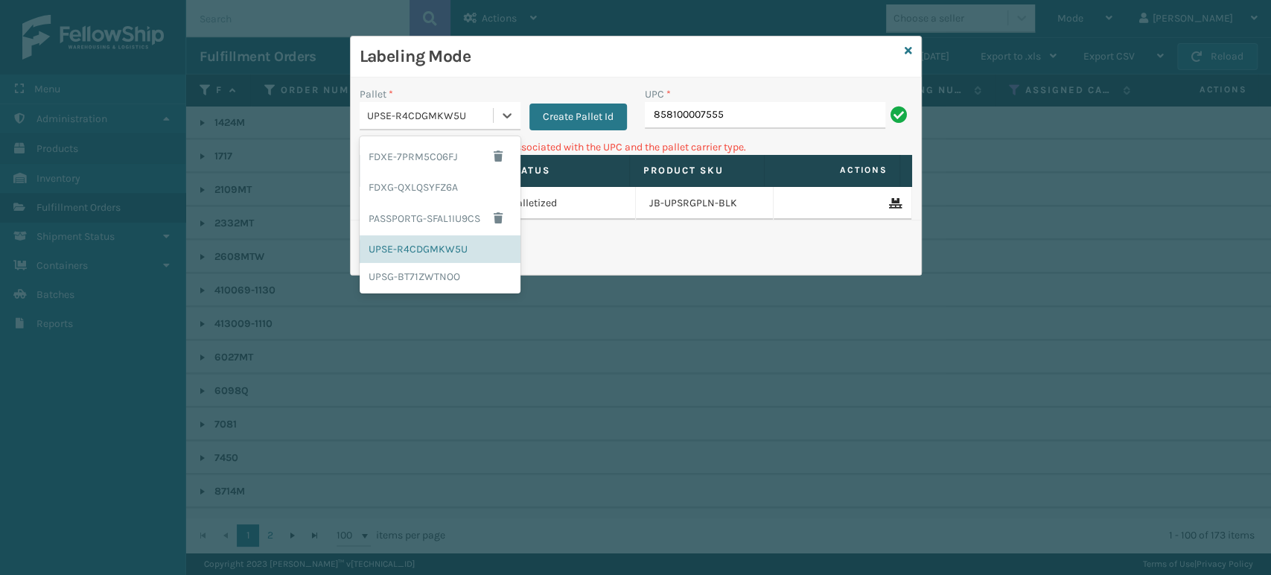
click at [471, 108] on div "UPSE-R4CDGMKW5U" at bounding box center [430, 116] width 127 height 16
click at [421, 288] on div "UPSG-BT71ZWTNOO" at bounding box center [440, 277] width 161 height 28
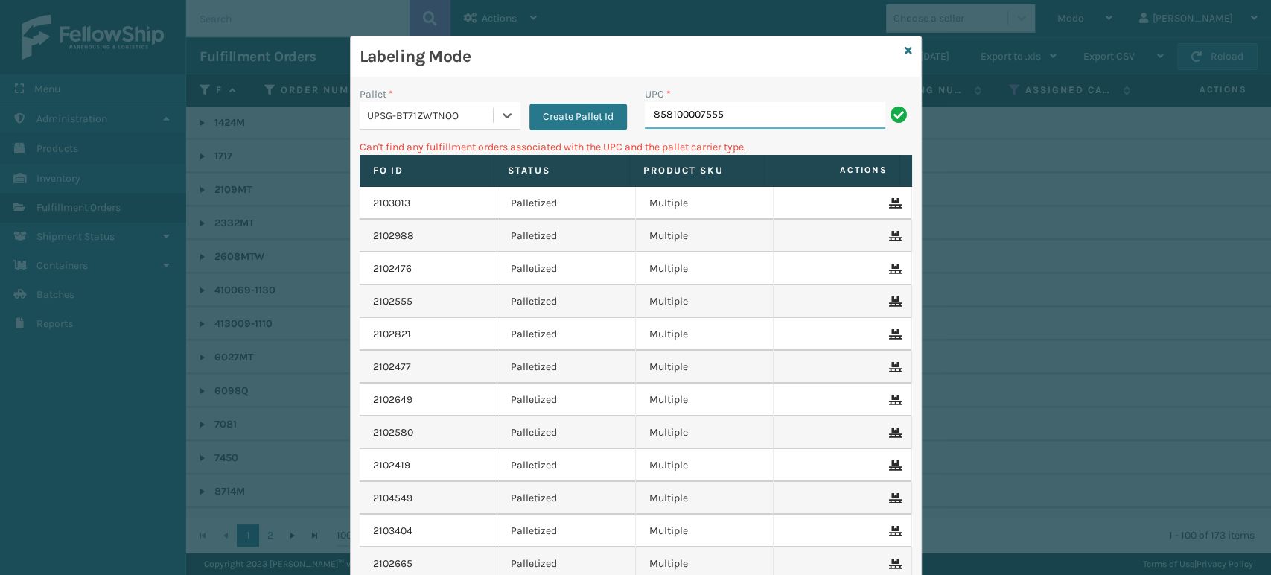
click at [765, 122] on input "858100007555" at bounding box center [765, 115] width 240 height 27
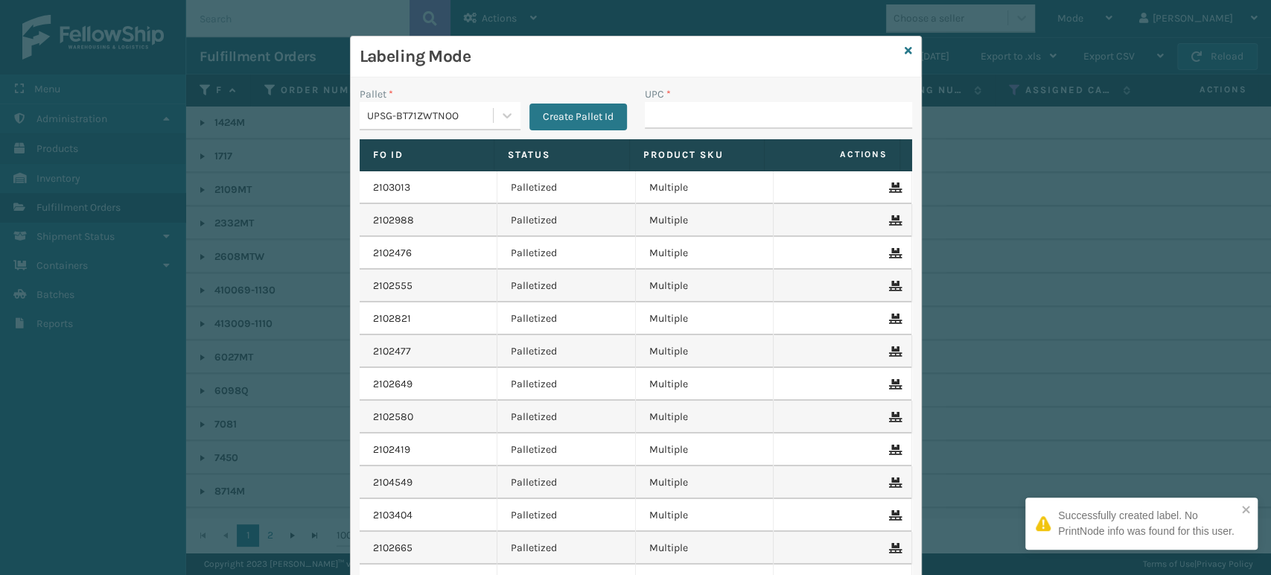
click at [414, 105] on div "UPSG-BT71ZWTNOO" at bounding box center [426, 115] width 133 height 25
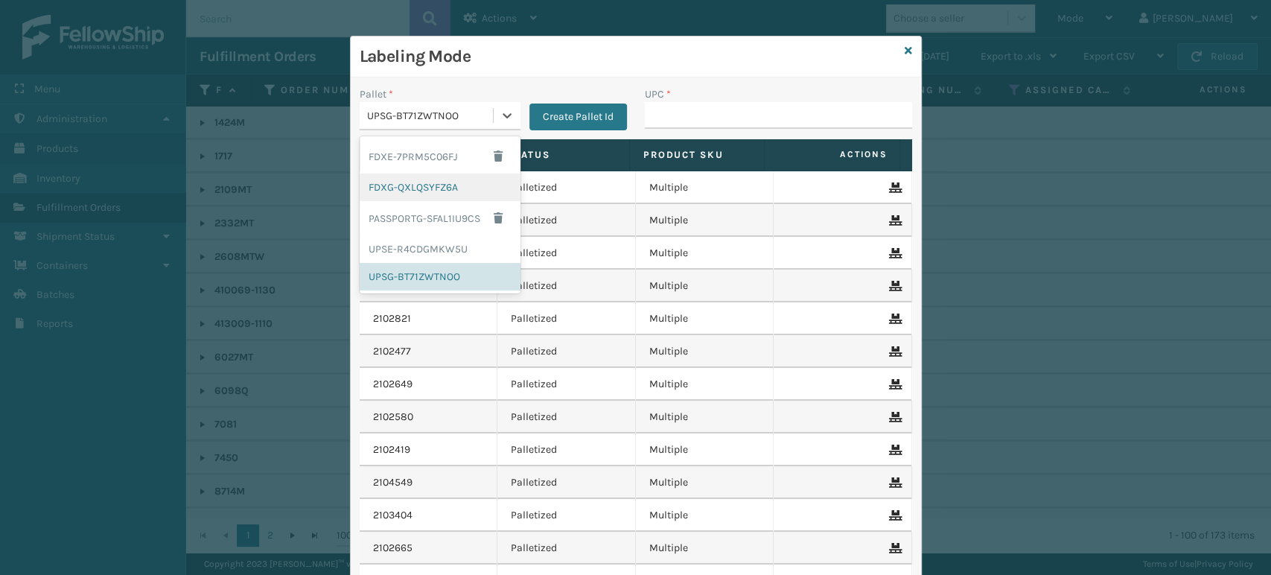
click at [429, 185] on div "FDXG-QXLQSYFZ6A" at bounding box center [440, 187] width 161 height 28
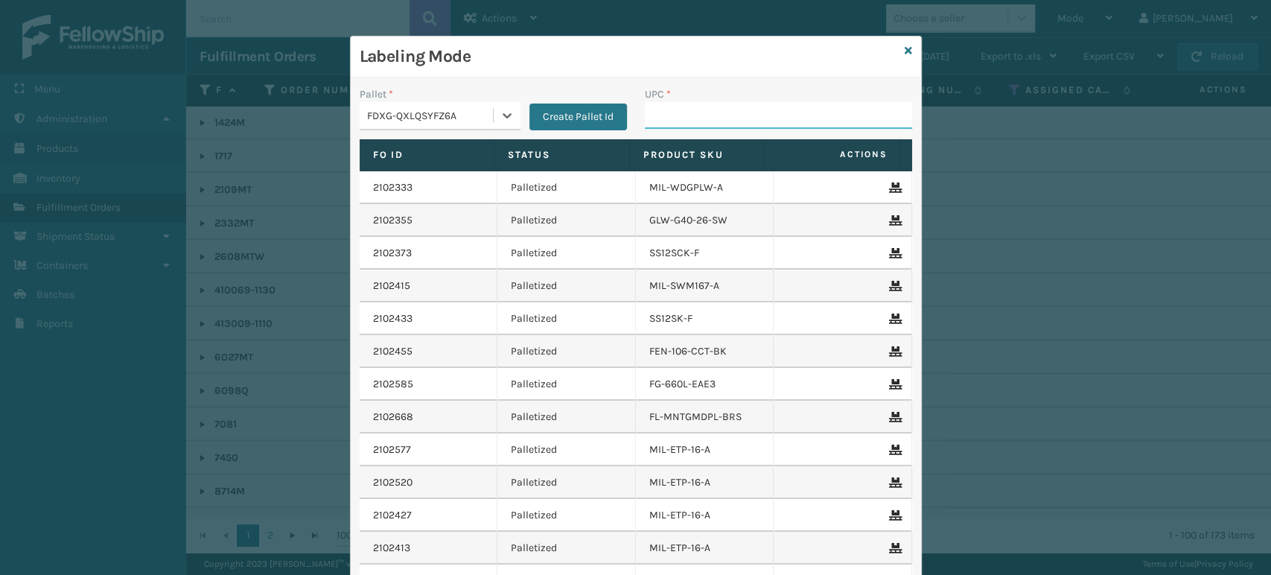
click at [707, 107] on input "UPC *" at bounding box center [778, 115] width 267 height 27
click at [776, 130] on div "UPC *" at bounding box center [778, 112] width 285 height 53
click at [774, 119] on input "UPC *" at bounding box center [778, 115] width 267 height 27
type input "85810"
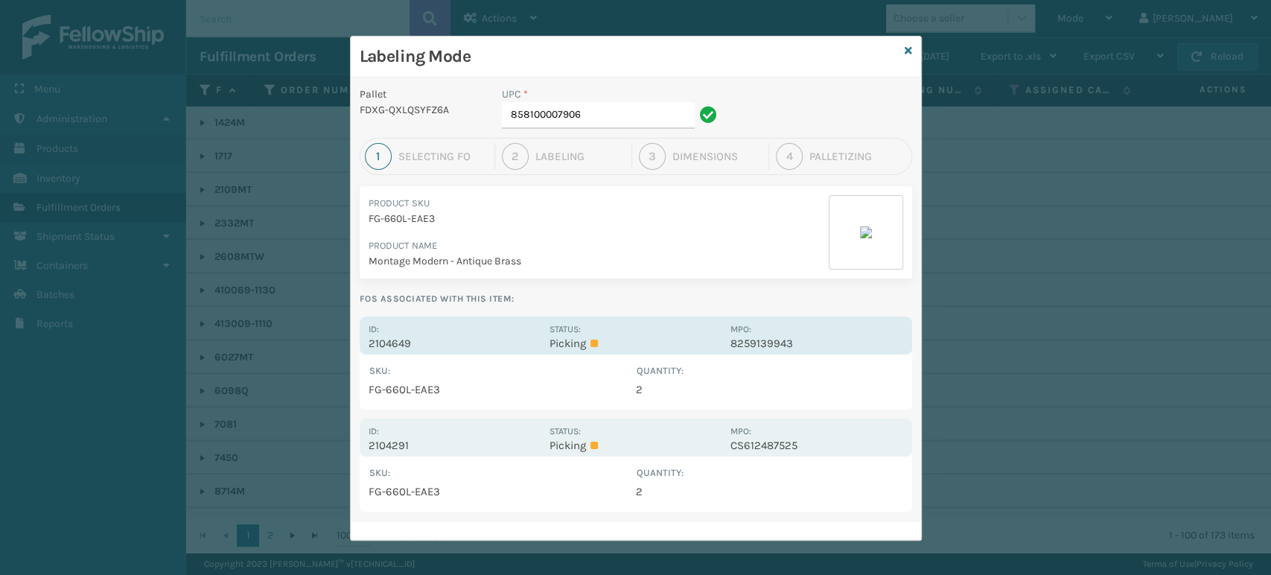
scroll to position [0, 0]
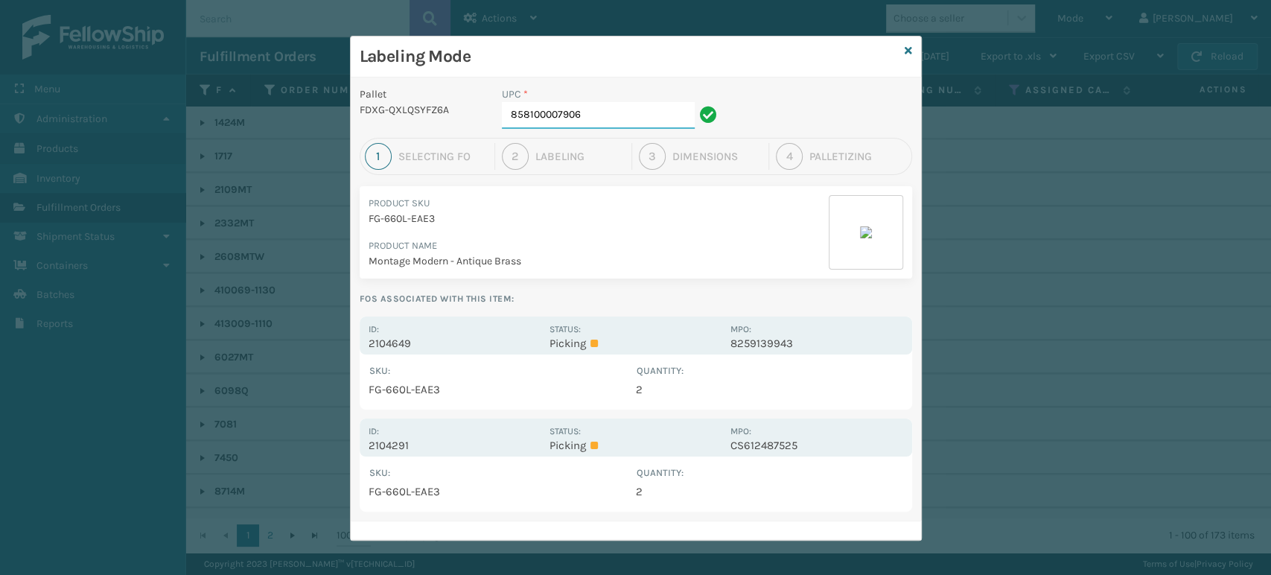
click at [623, 117] on input "858100007906" at bounding box center [598, 115] width 193 height 27
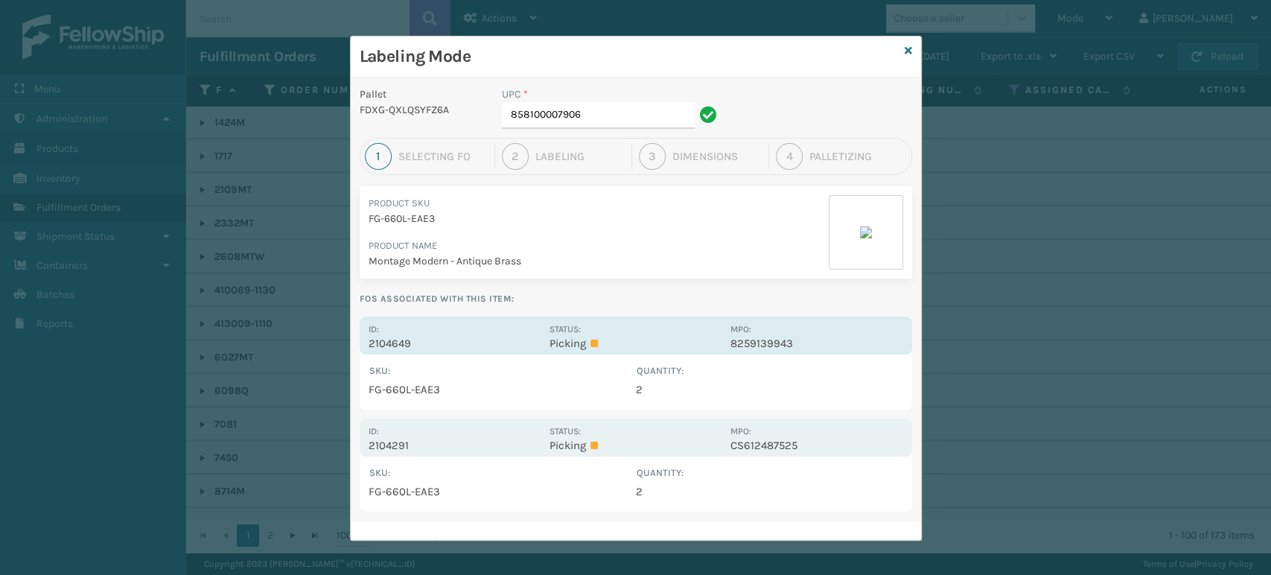
click at [511, 332] on div "Id: 2104649" at bounding box center [455, 335] width 172 height 29
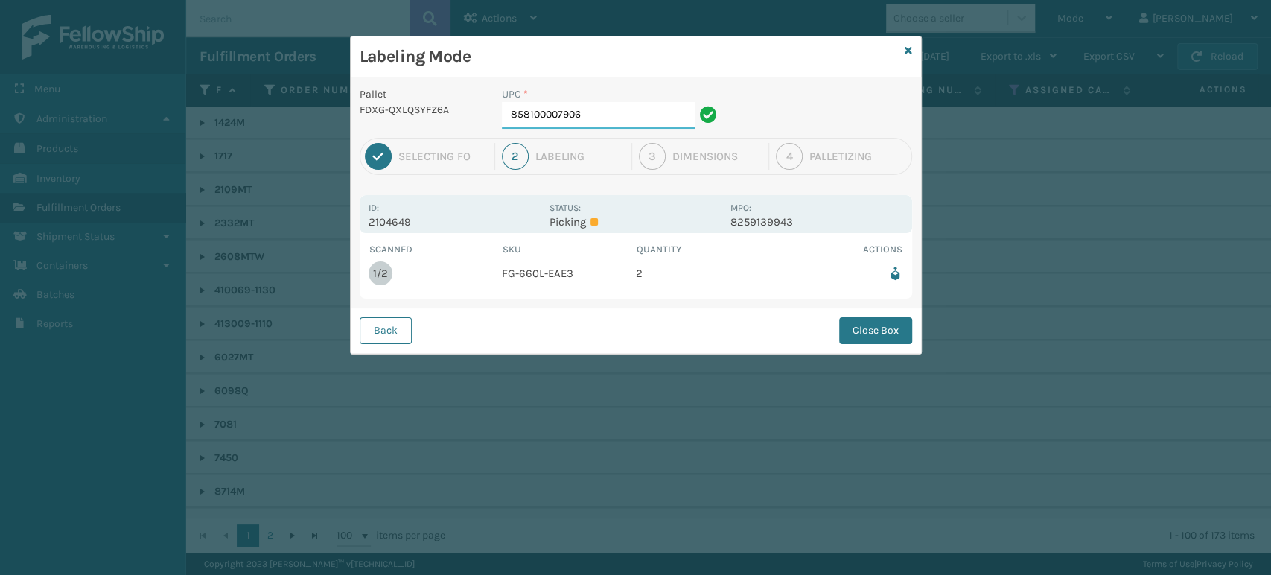
click at [654, 107] on input "858100007906" at bounding box center [598, 115] width 193 height 27
click at [876, 342] on button "Close Box" at bounding box center [875, 330] width 73 height 27
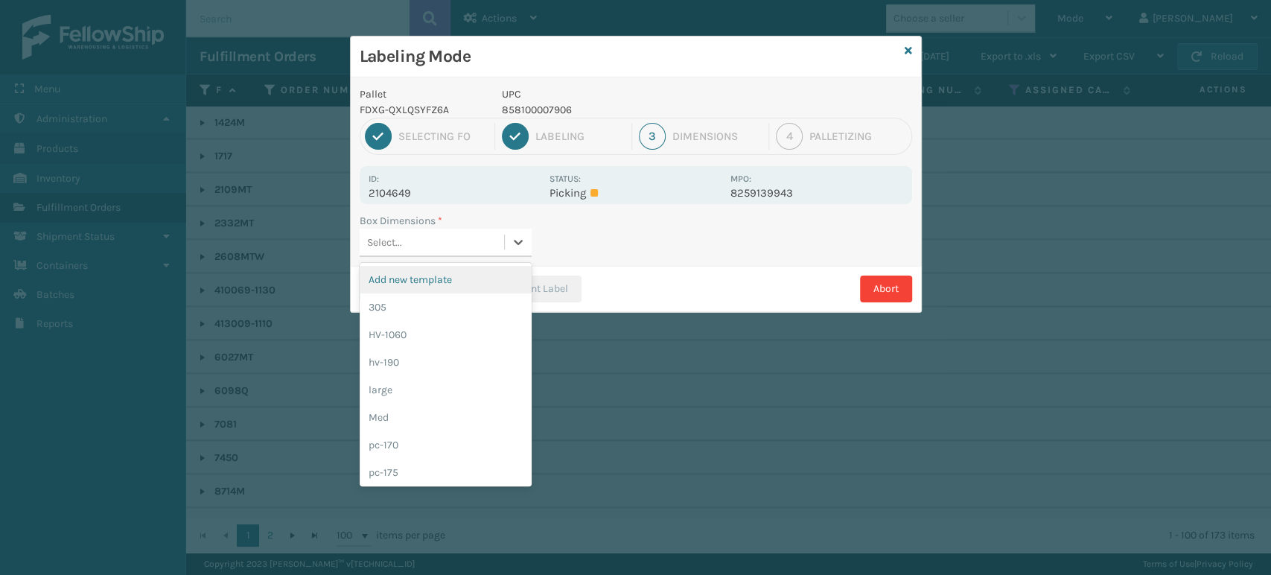
drag, startPoint x: 447, startPoint y: 250, endPoint x: 476, endPoint y: 285, distance: 45.9
click at [447, 249] on div "Select..." at bounding box center [432, 242] width 144 height 25
click at [507, 349] on div "hv-190" at bounding box center [446, 362] width 172 height 28
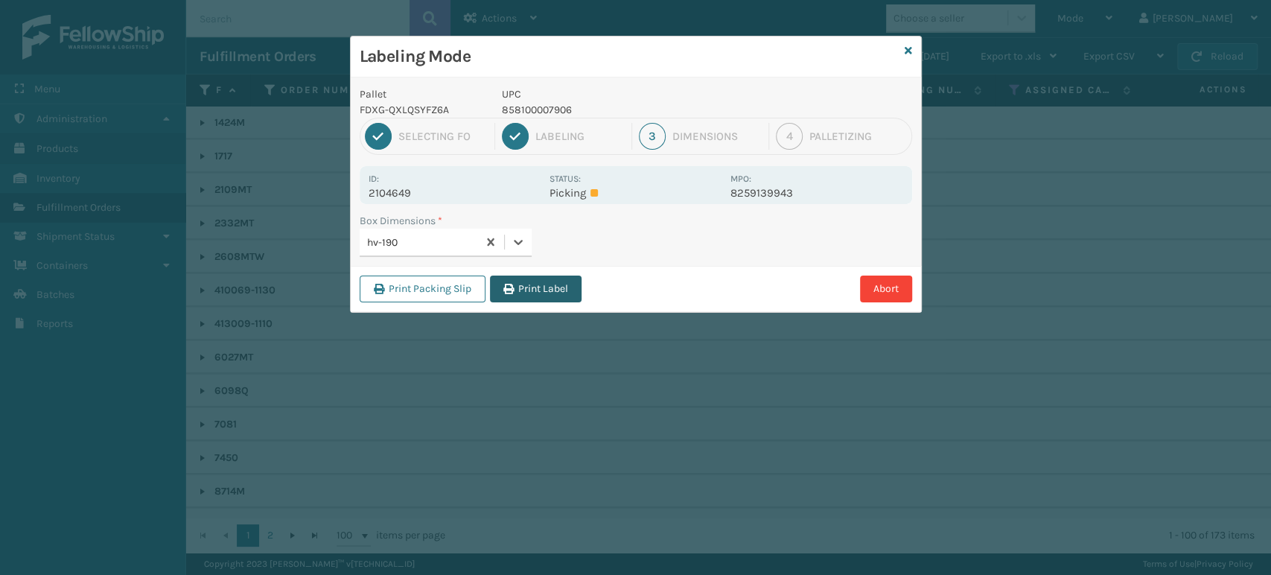
click at [566, 290] on button "Print Label" at bounding box center [536, 288] width 92 height 27
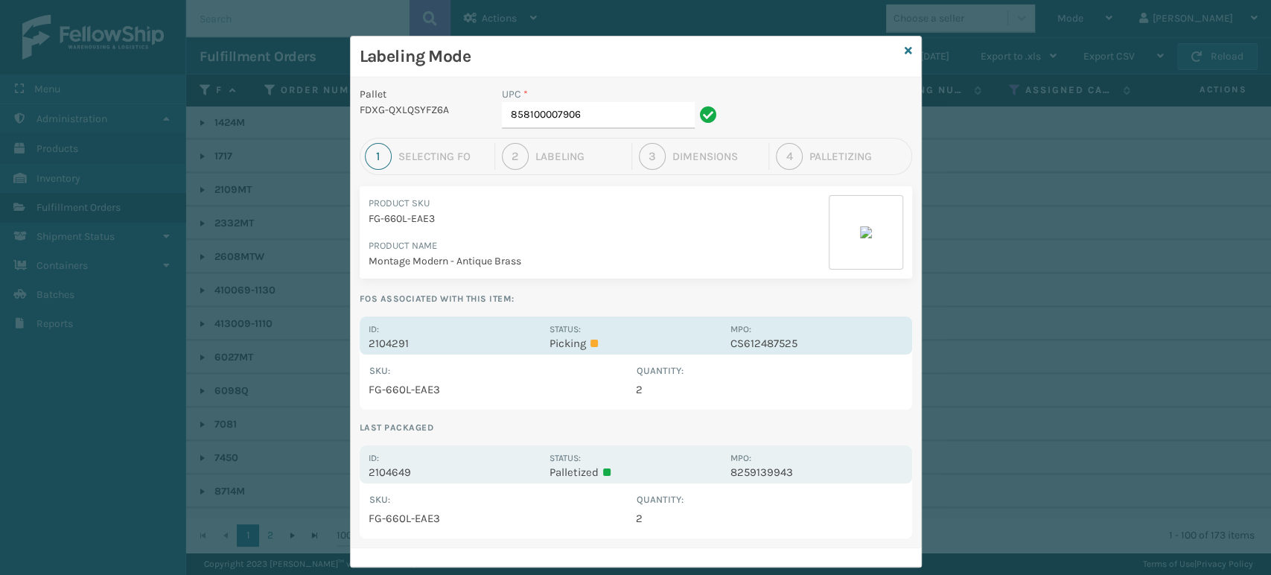
click at [579, 338] on p "Picking" at bounding box center [635, 343] width 172 height 13
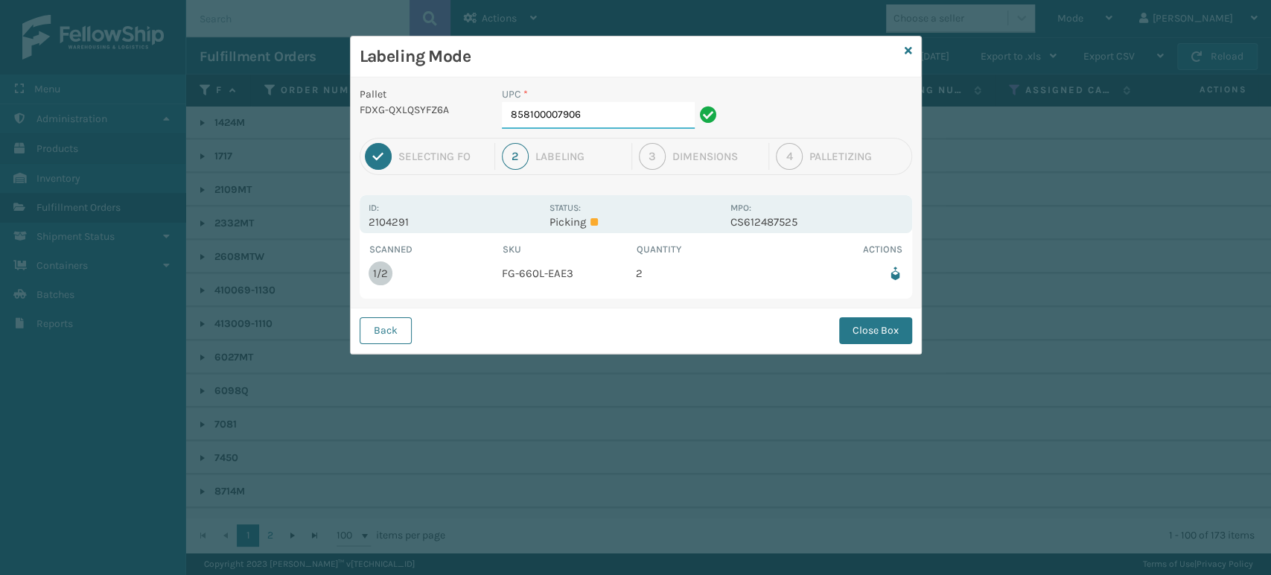
click at [602, 104] on input "858100007906" at bounding box center [598, 115] width 193 height 27
click at [371, 325] on button "Back" at bounding box center [386, 330] width 52 height 27
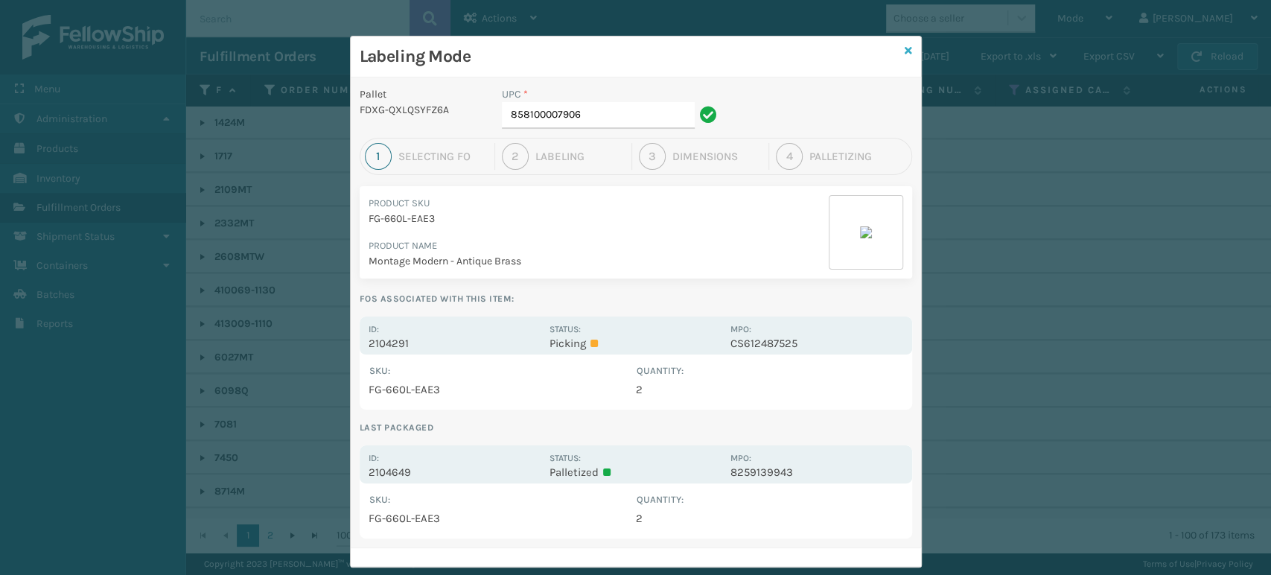
click at [905, 49] on icon at bounding box center [908, 50] width 7 height 10
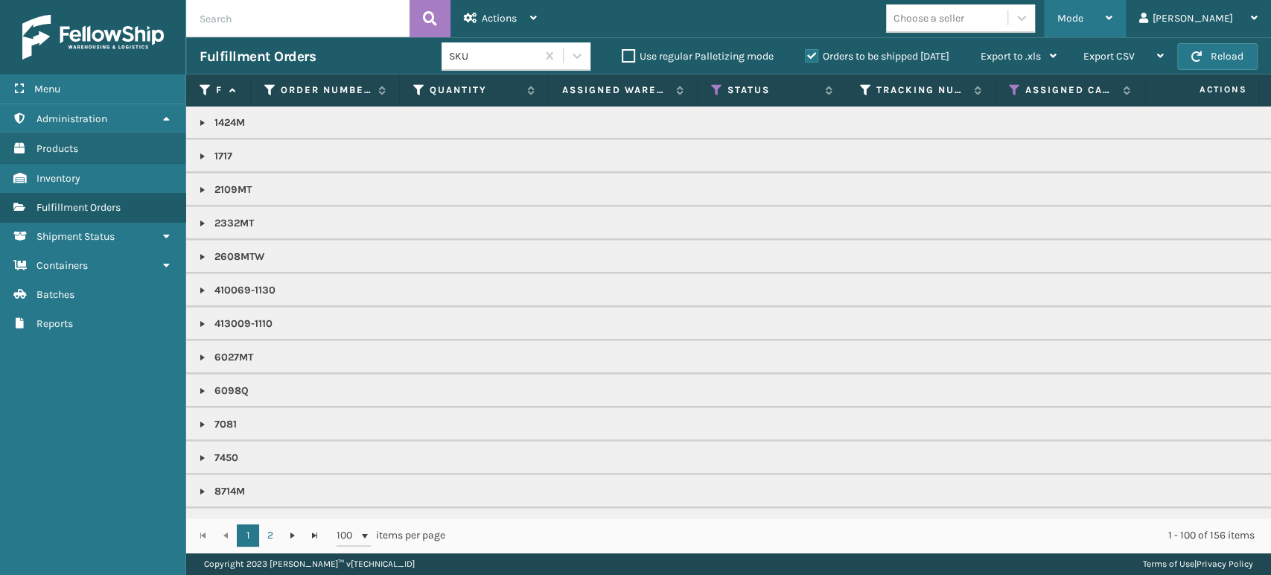
click at [1112, 3] on div "Mode" at bounding box center [1084, 18] width 55 height 37
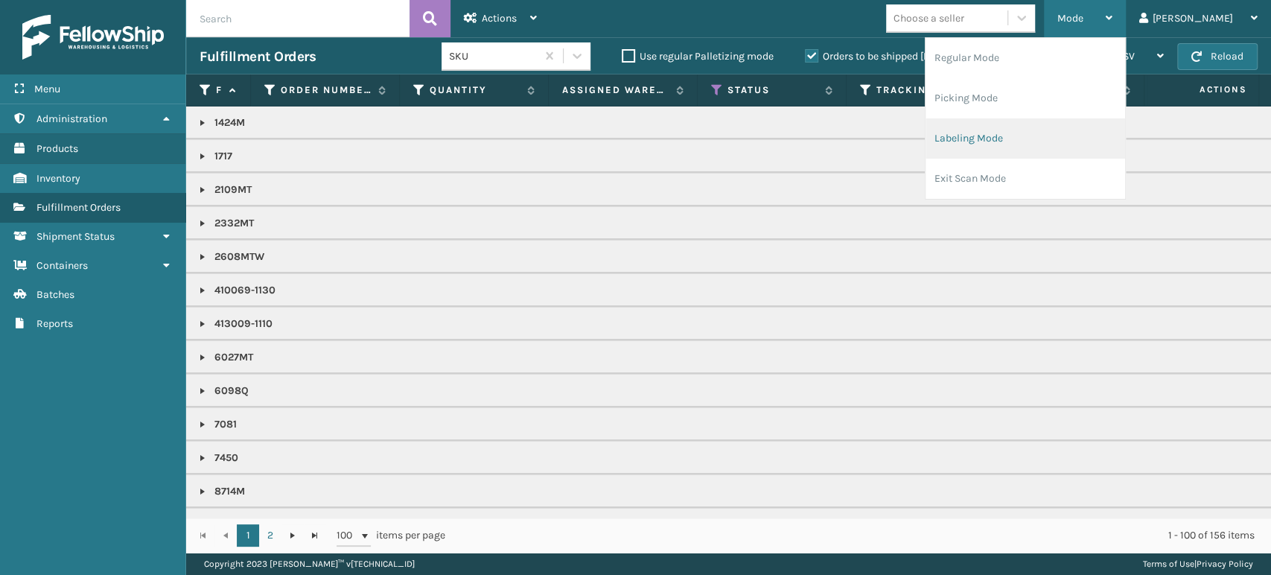
click at [1036, 153] on li "Labeling Mode" at bounding box center [1025, 138] width 200 height 40
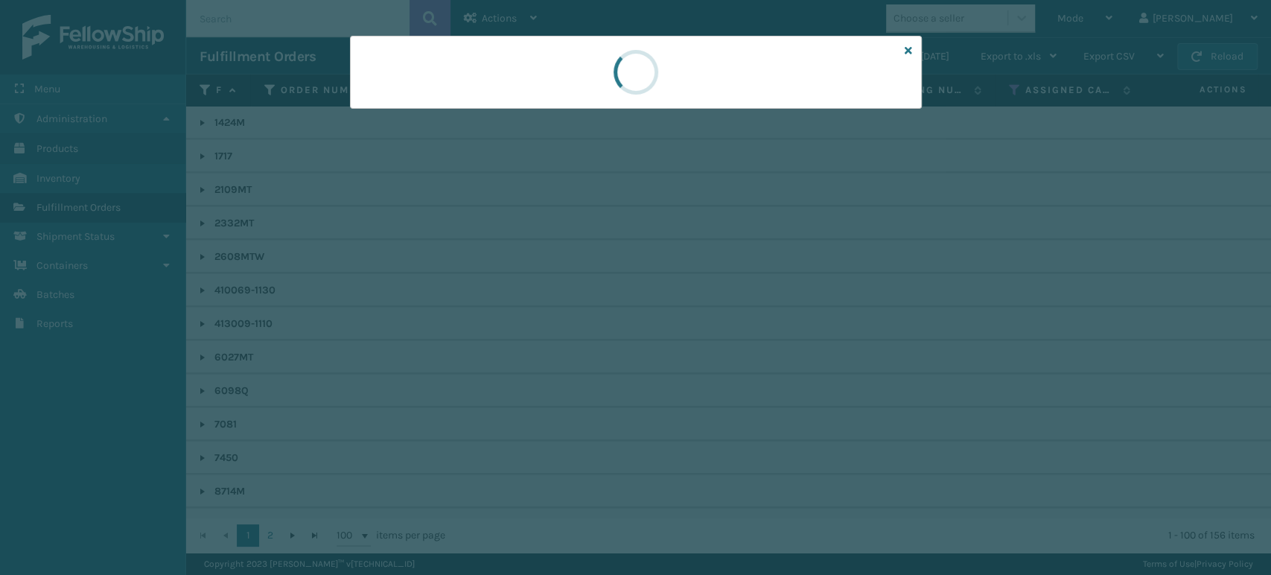
click at [456, 103] on div at bounding box center [636, 72] width 572 height 73
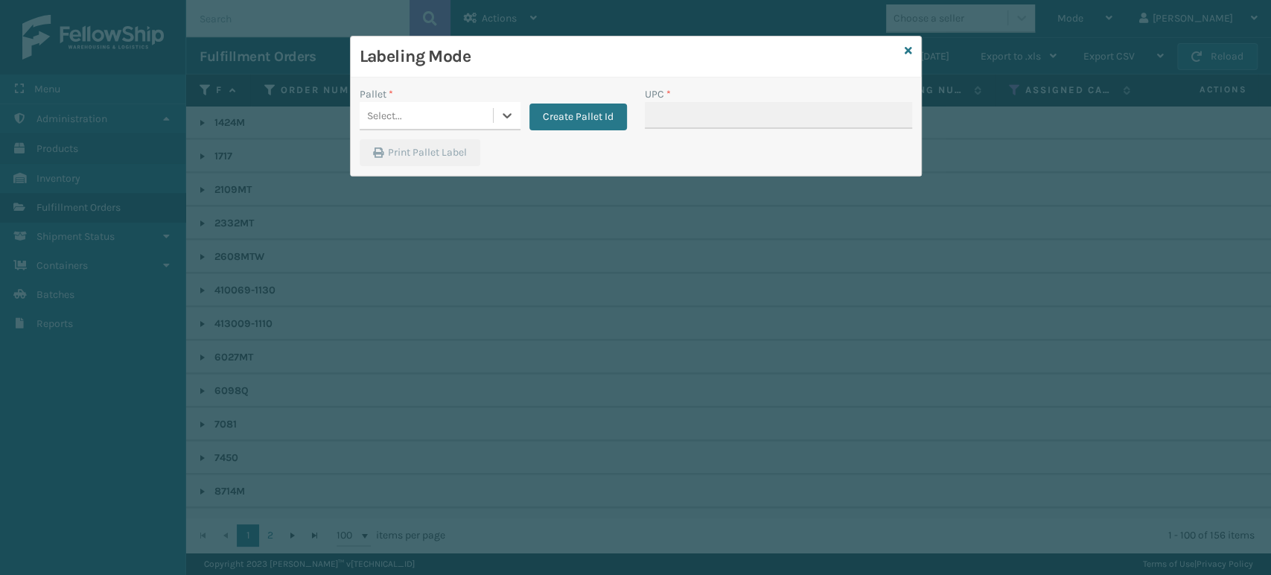
drag, startPoint x: 444, startPoint y: 110, endPoint x: 449, endPoint y: 118, distance: 8.7
click at [445, 111] on div "Select..." at bounding box center [426, 115] width 133 height 25
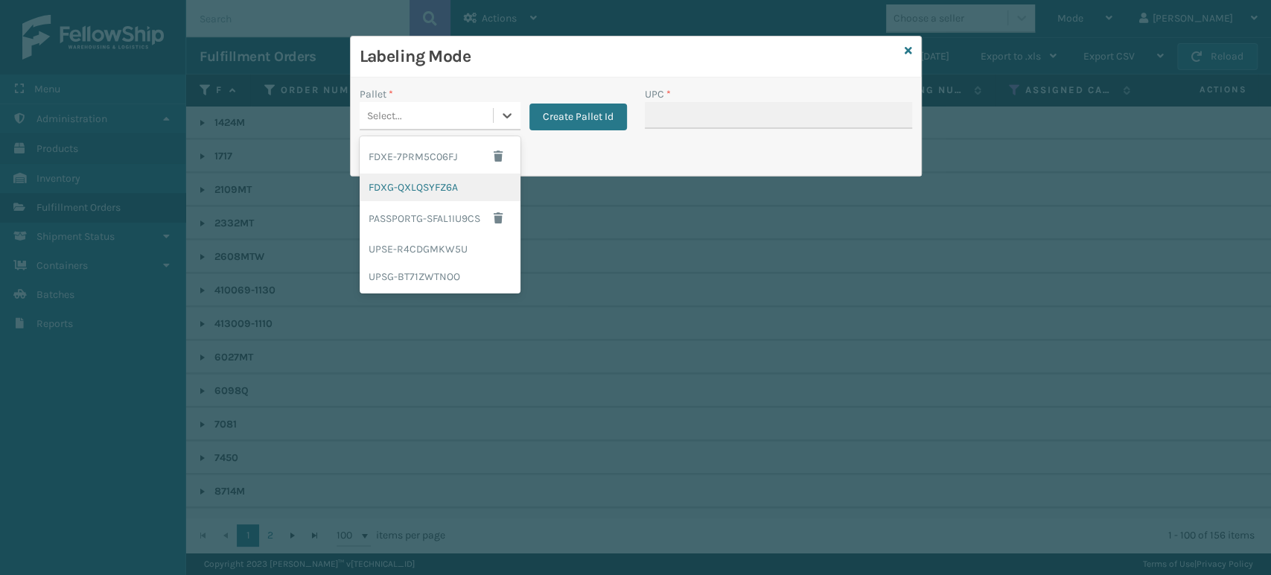
drag, startPoint x: 395, startPoint y: 185, endPoint x: 684, endPoint y: 137, distance: 293.6
click at [395, 185] on div "FDXG-QXLQSYFZ6A" at bounding box center [440, 187] width 161 height 28
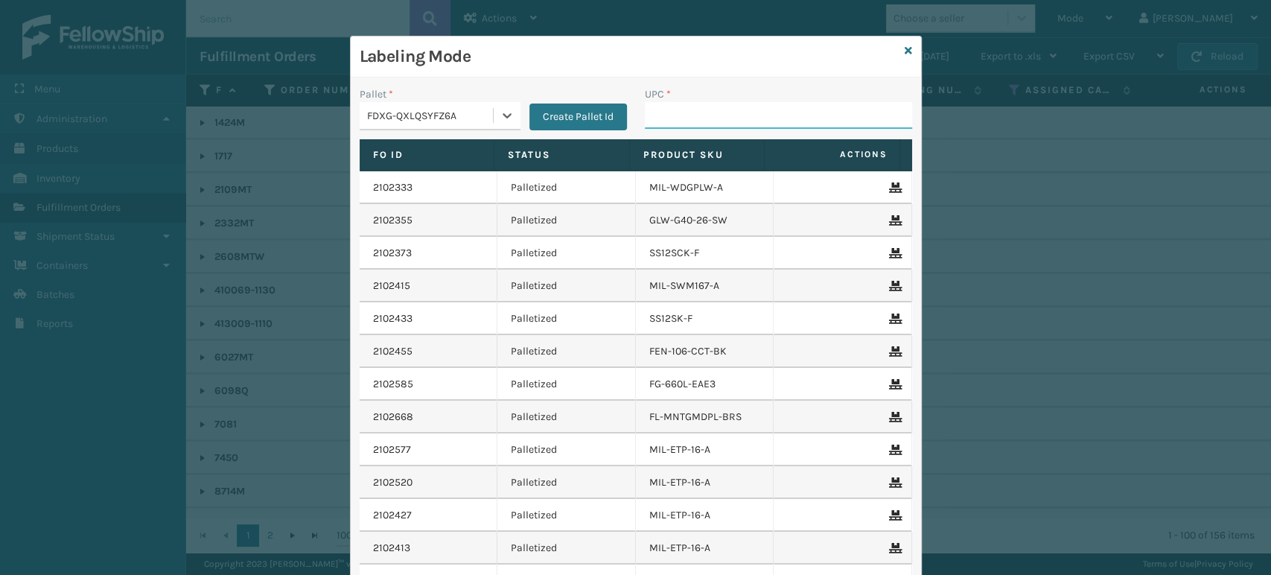
click at [692, 117] on input "UPC *" at bounding box center [778, 115] width 267 height 27
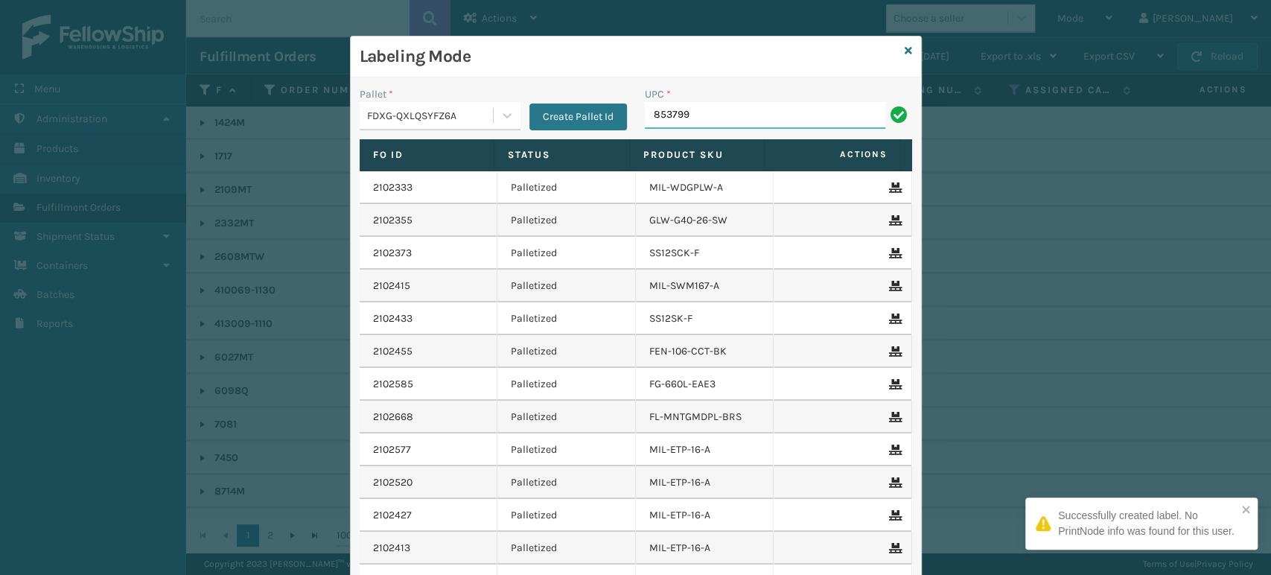
type input "8537990"
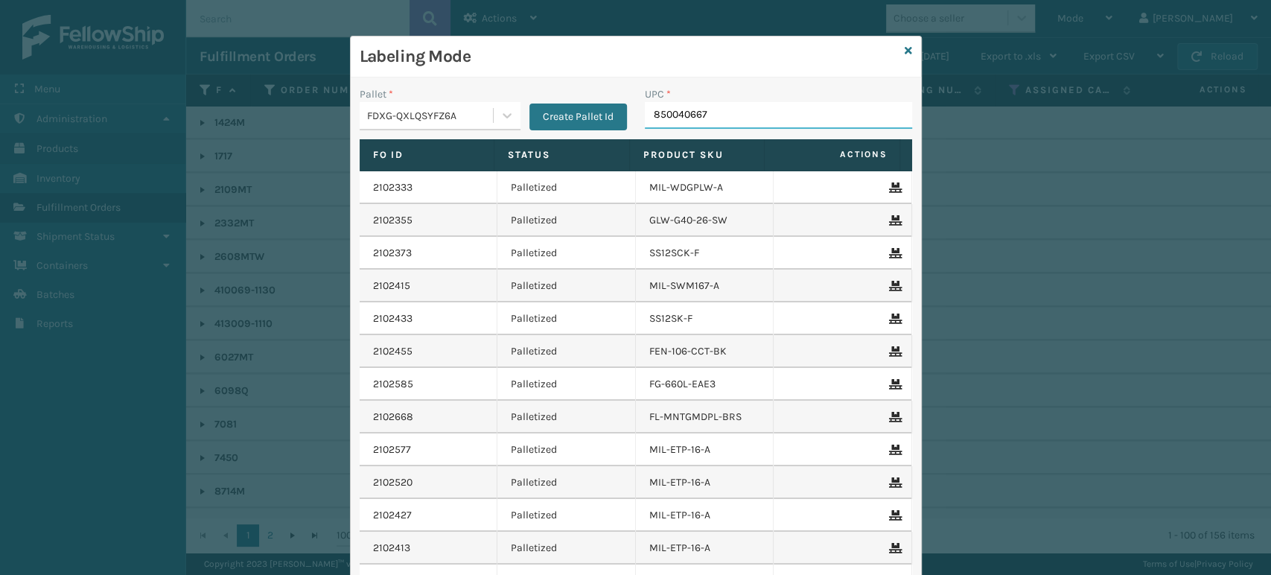
type input "8500406670"
type input "8581"
click at [695, 112] on input "UPC *" at bounding box center [778, 115] width 267 height 27
type input "85000456705"
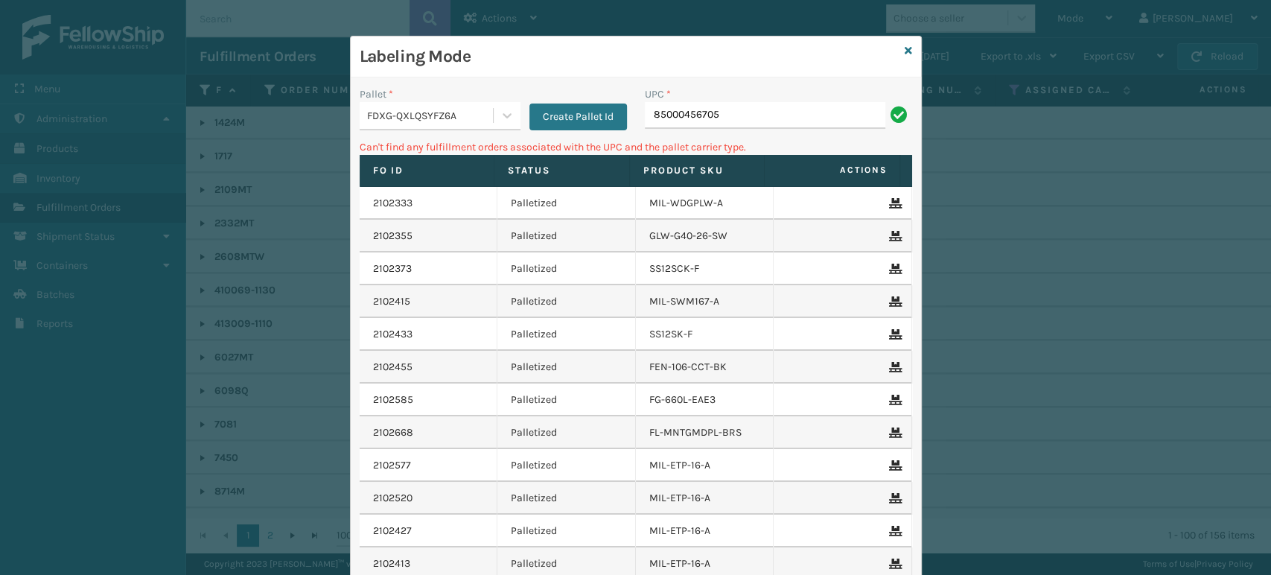
click at [705, 111] on input "85000456705" at bounding box center [765, 115] width 240 height 27
click at [705, 111] on input "8500004456705" at bounding box center [765, 115] width 240 height 27
type input "8500004456705"
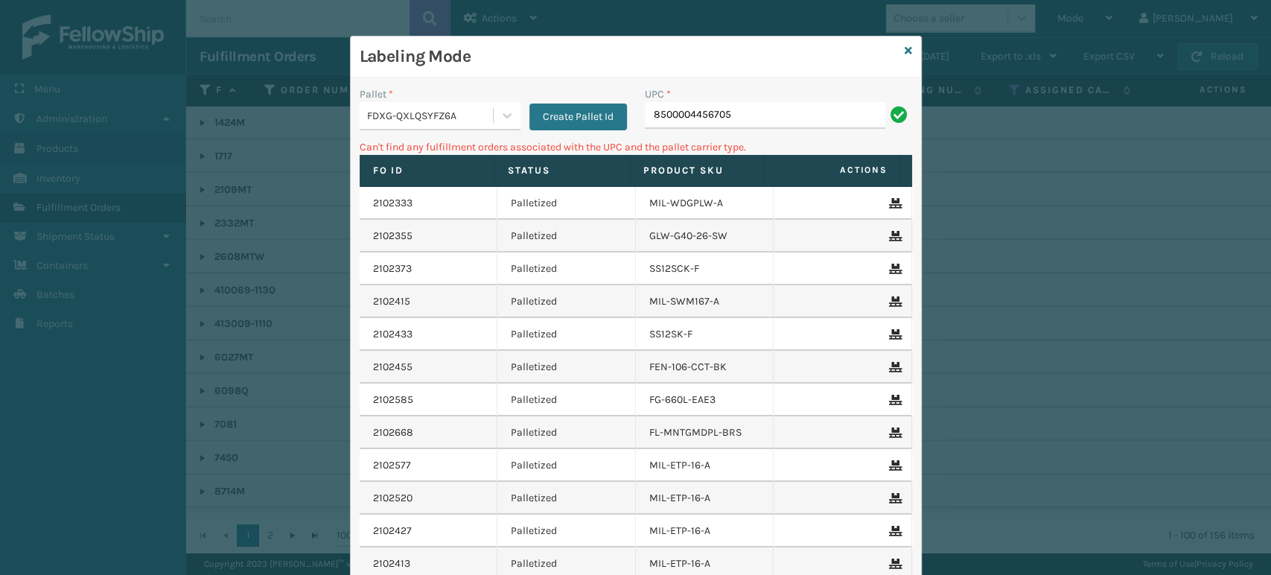
click at [673, 109] on input "8500004456705" at bounding box center [765, 115] width 240 height 27
type input "850004456705"
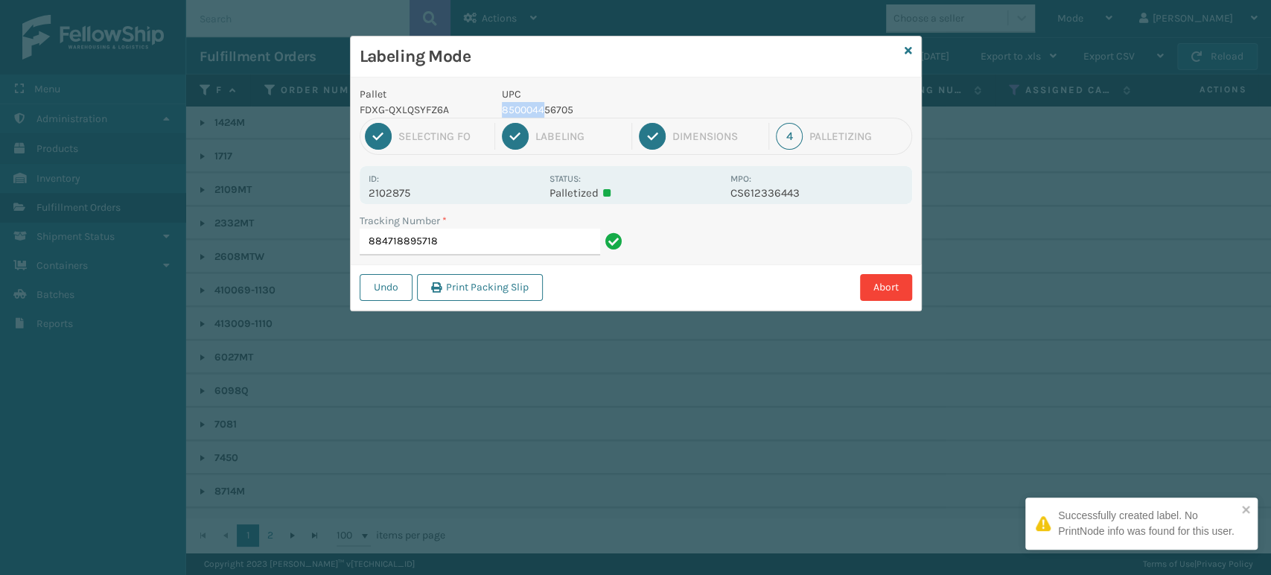
drag, startPoint x: 541, startPoint y: 98, endPoint x: 543, endPoint y: 105, distance: 7.6
click at [543, 105] on div "UPC 850004456705" at bounding box center [611, 101] width 237 height 31
click at [543, 105] on p "850004456705" at bounding box center [612, 110] width 220 height 16
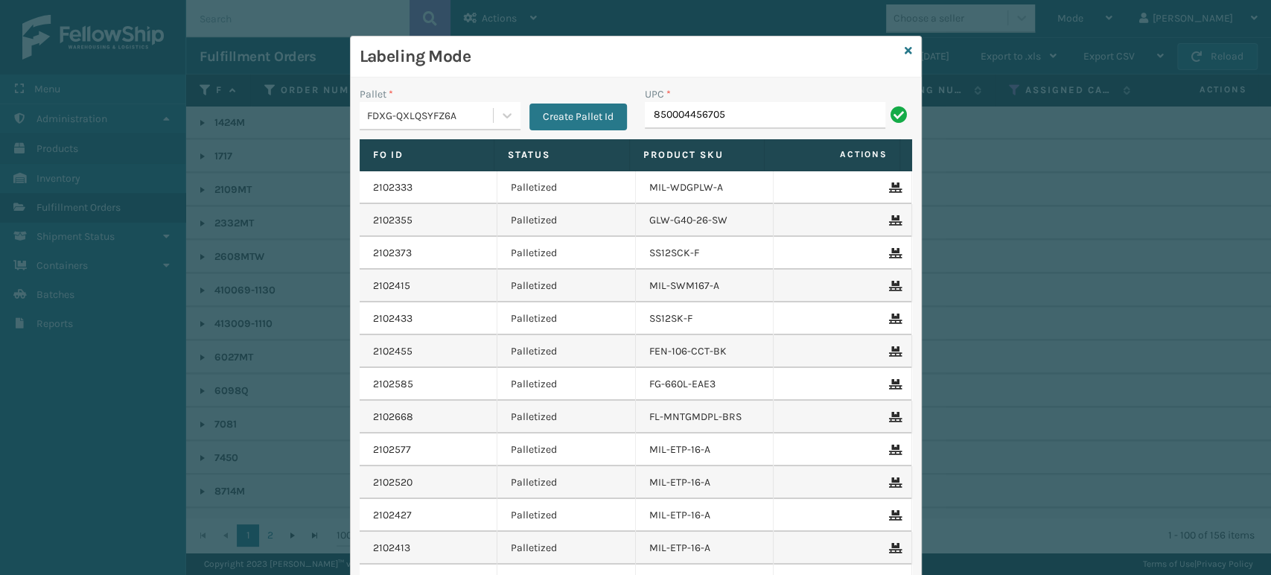
type input "850004456705"
type input "857899006824"
type input "8500406"
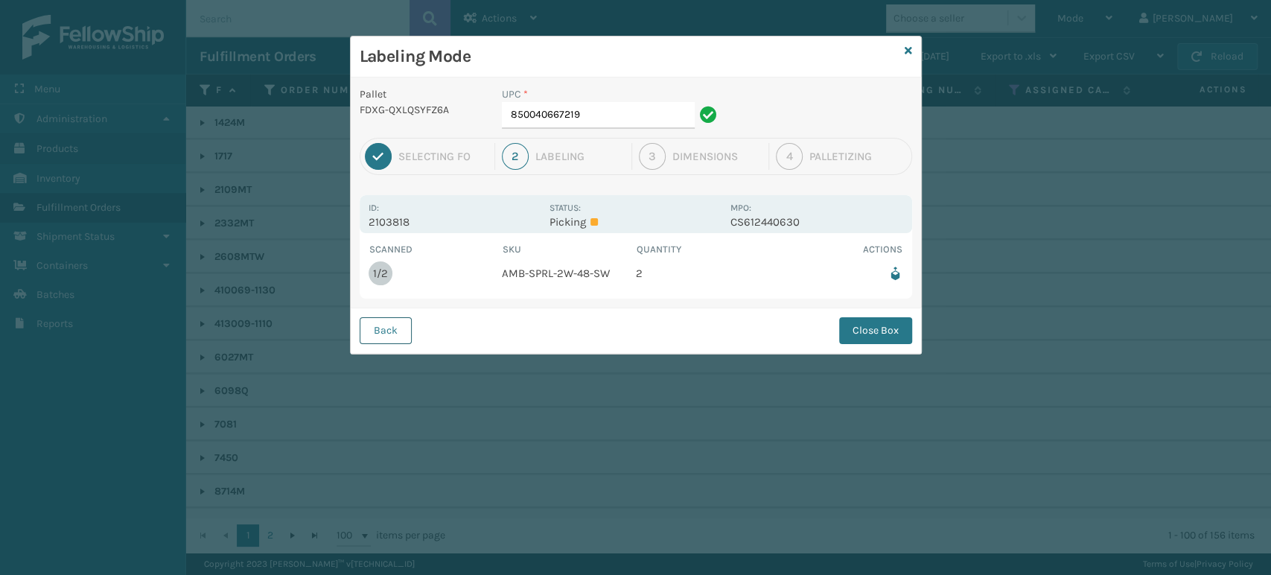
click at [384, 338] on button "Back" at bounding box center [386, 330] width 52 height 27
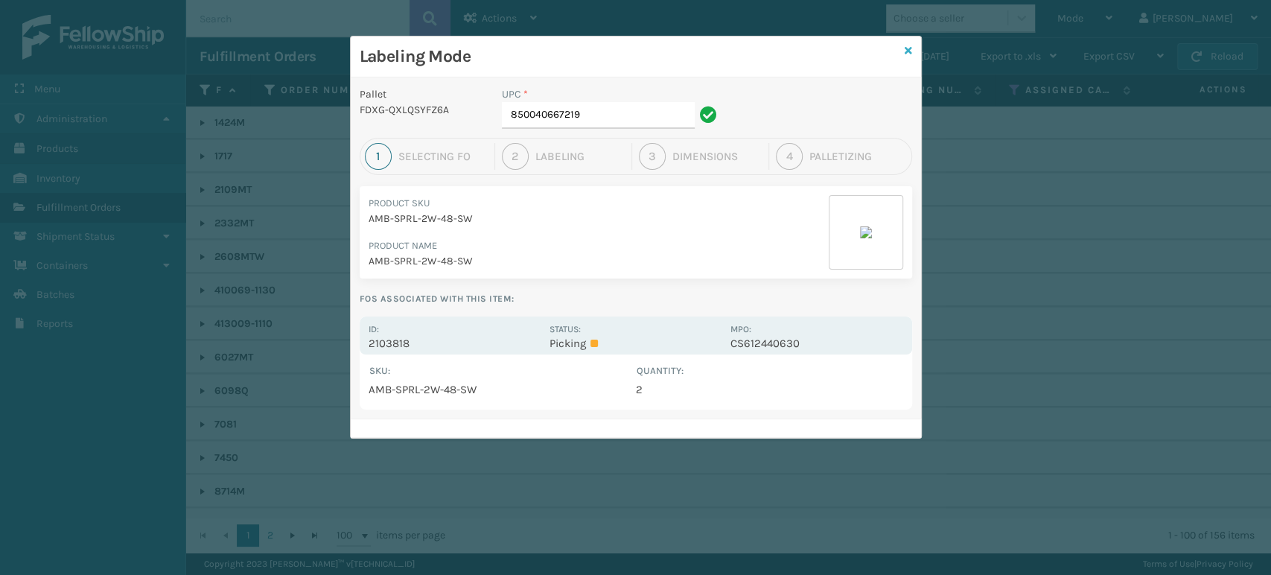
click at [910, 46] on icon at bounding box center [908, 50] width 7 height 10
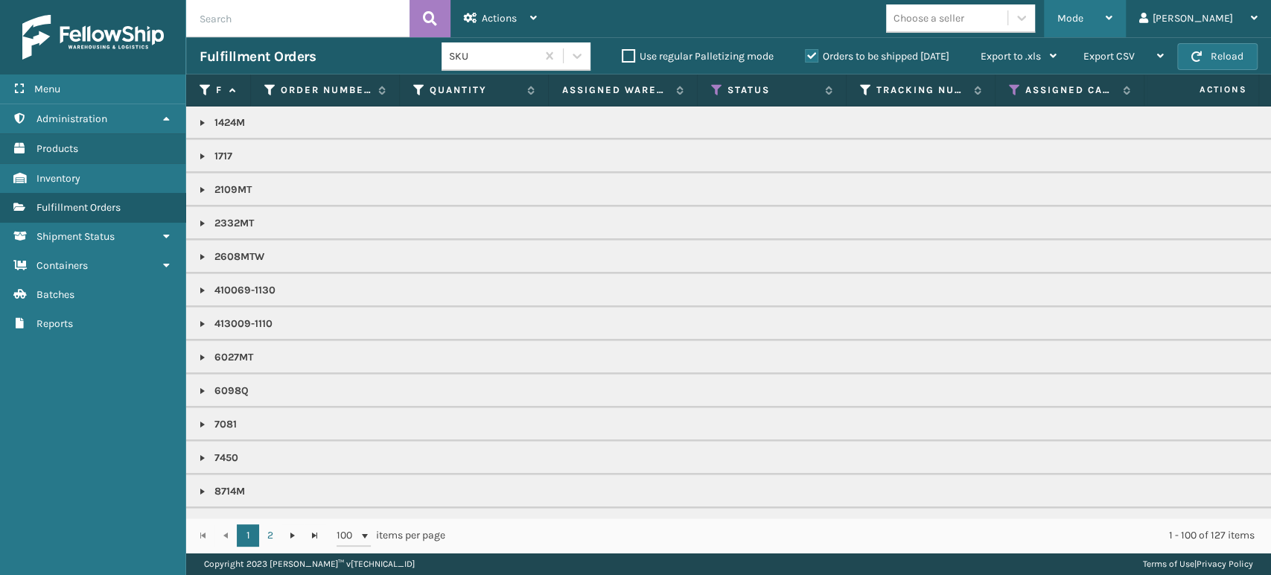
click at [1112, 11] on div "Mode" at bounding box center [1084, 18] width 55 height 37
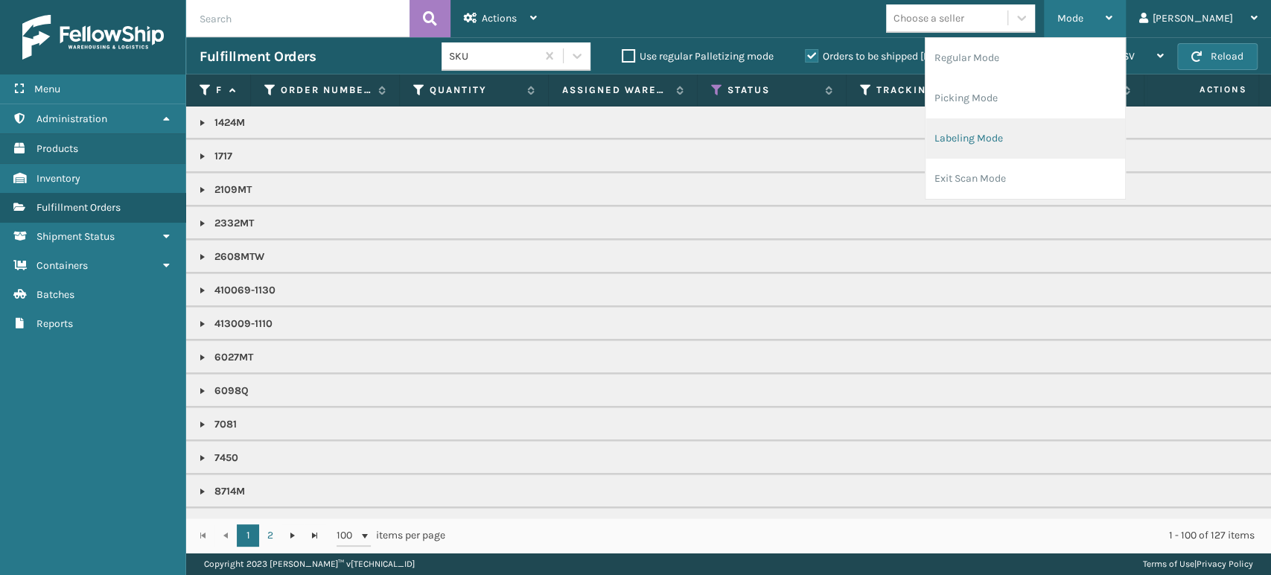
click at [1055, 138] on li "Labeling Mode" at bounding box center [1025, 138] width 200 height 40
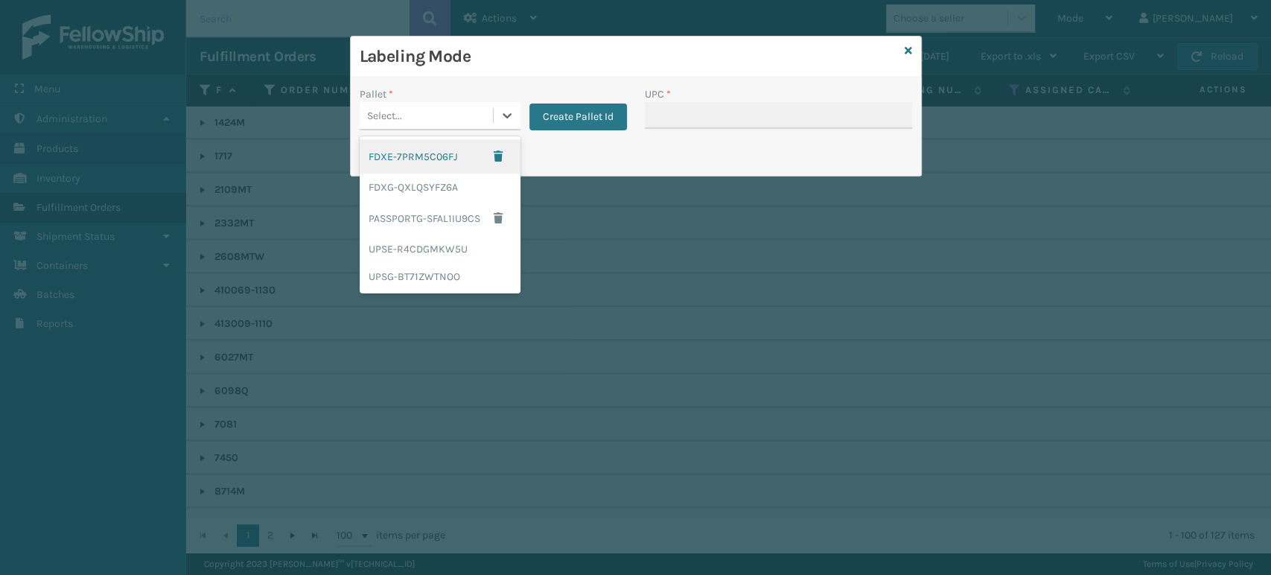
click at [406, 102] on div "Select..." at bounding box center [440, 116] width 161 height 28
click at [406, 183] on div "FDXG-QXLQSYFZ6A" at bounding box center [440, 187] width 161 height 28
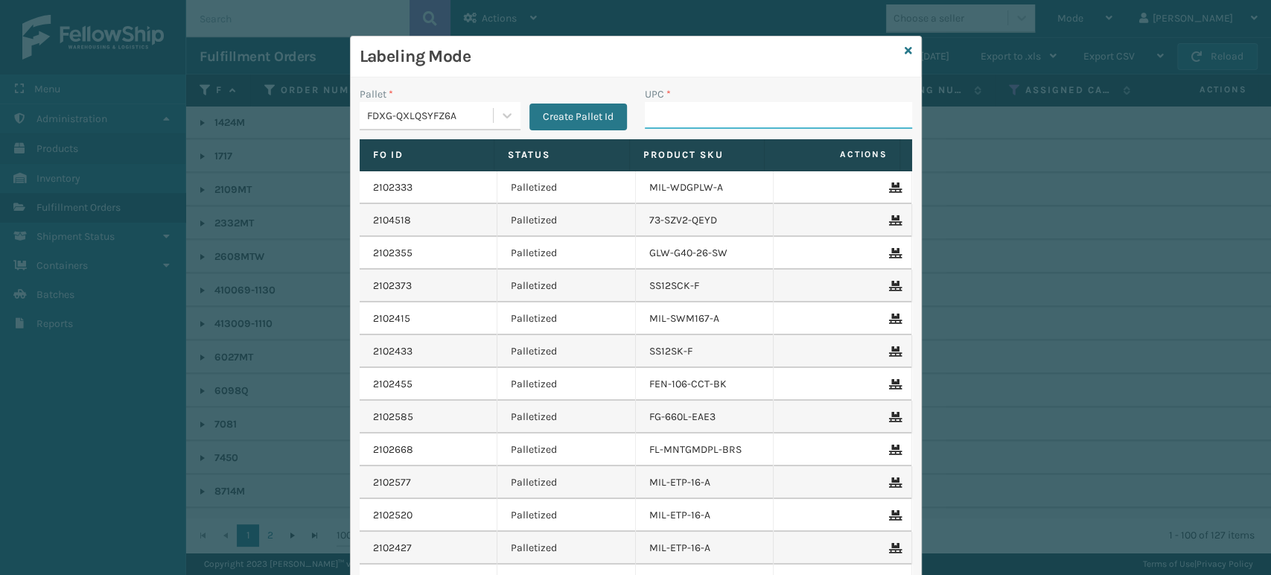
click at [695, 107] on input "UPC *" at bounding box center [778, 115] width 267 height 27
type input "858100007920"
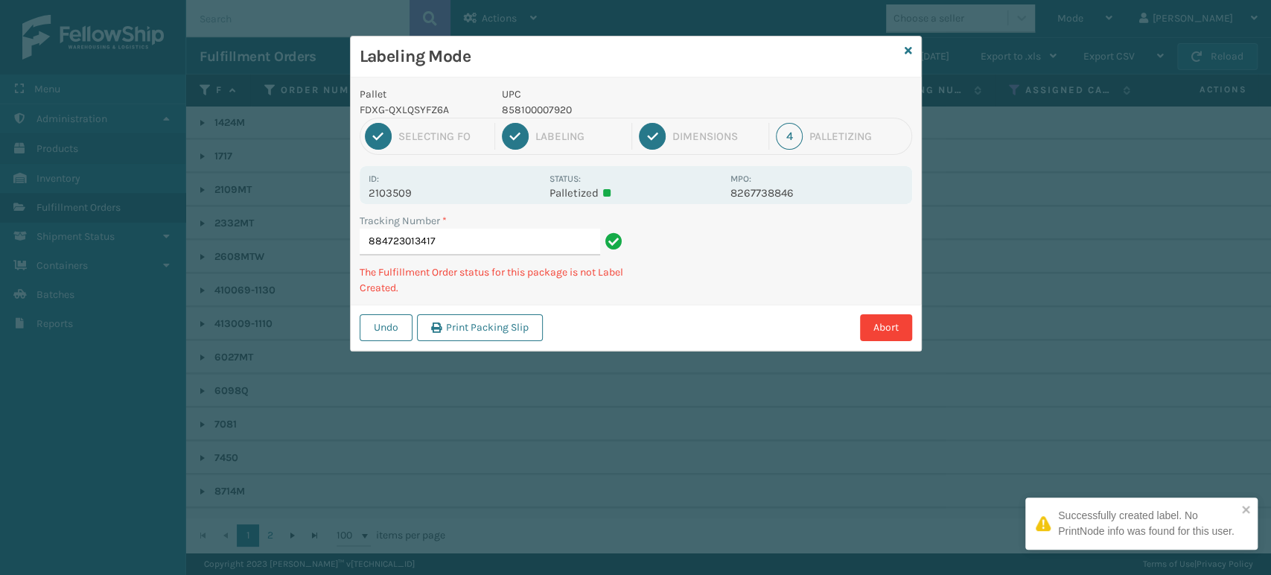
click at [546, 108] on p "858100007920" at bounding box center [612, 110] width 220 height 16
copy p "858100007920"
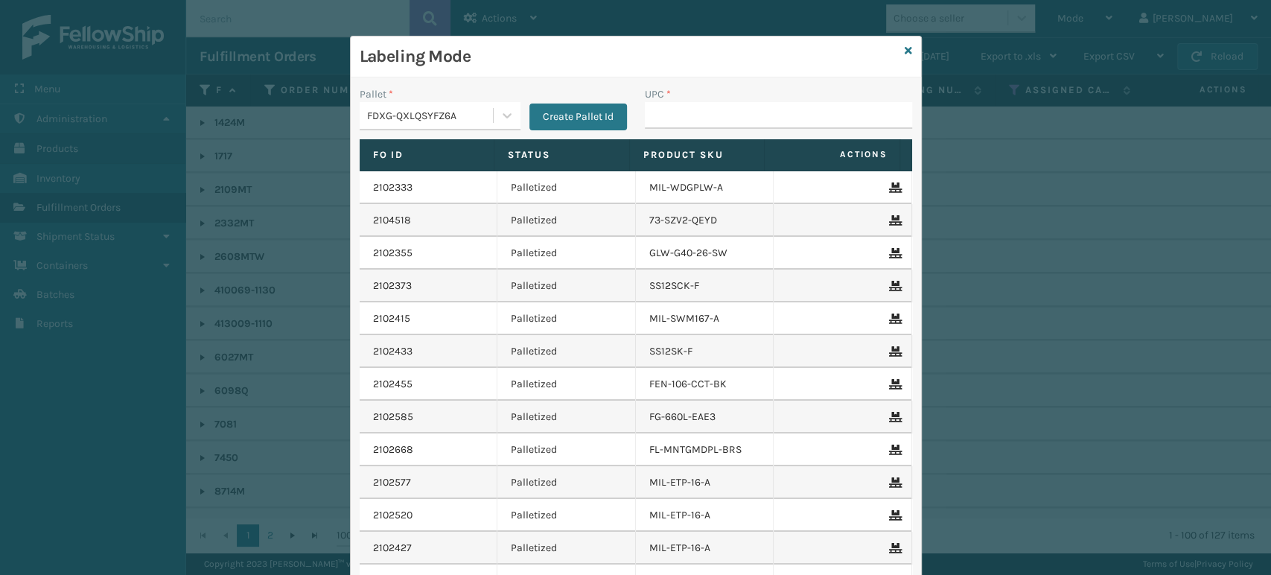
type input "858100007920"
type input "850040667059"
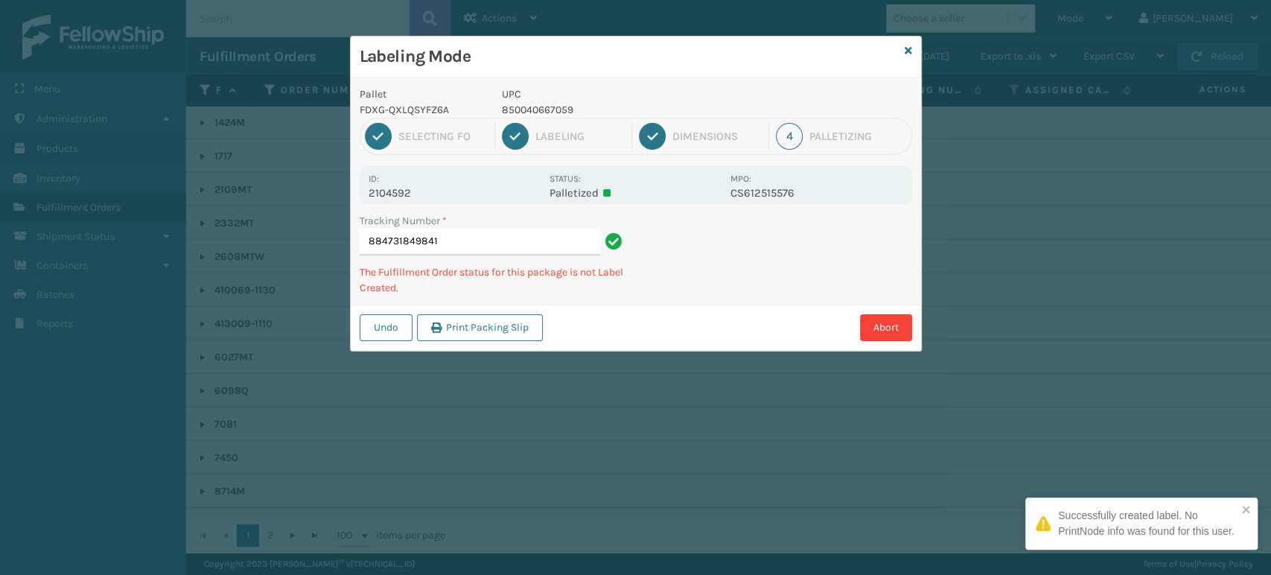
click at [551, 103] on p "850040667059" at bounding box center [612, 110] width 220 height 16
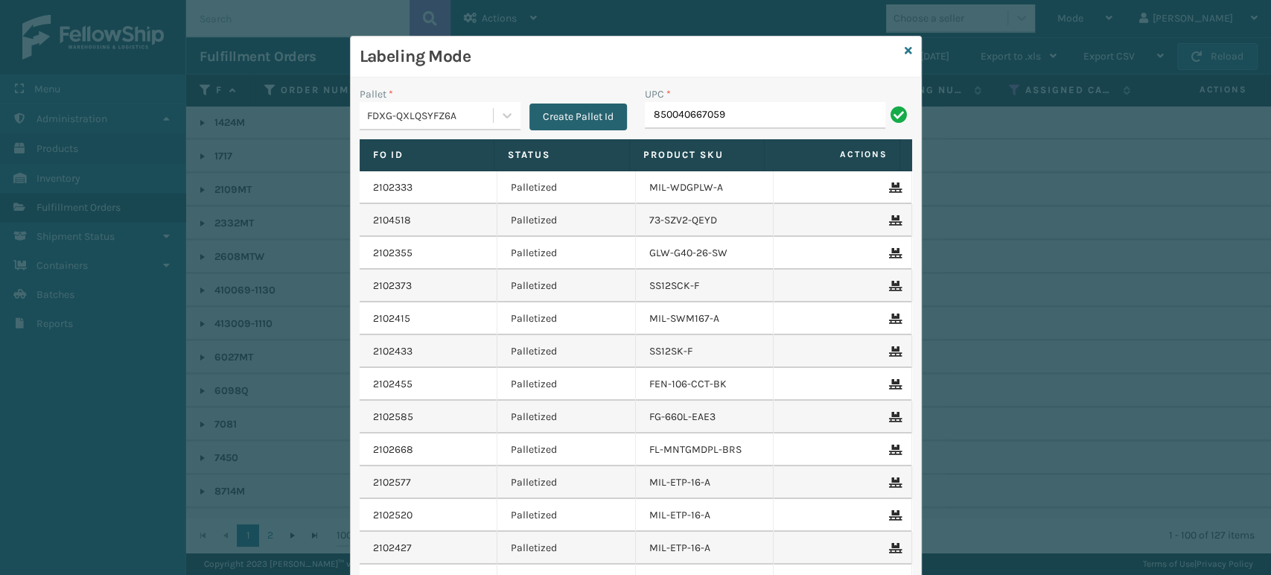
type input "850040667059"
click at [849, 112] on input "UPC *" at bounding box center [778, 115] width 267 height 27
type input "858100007630"
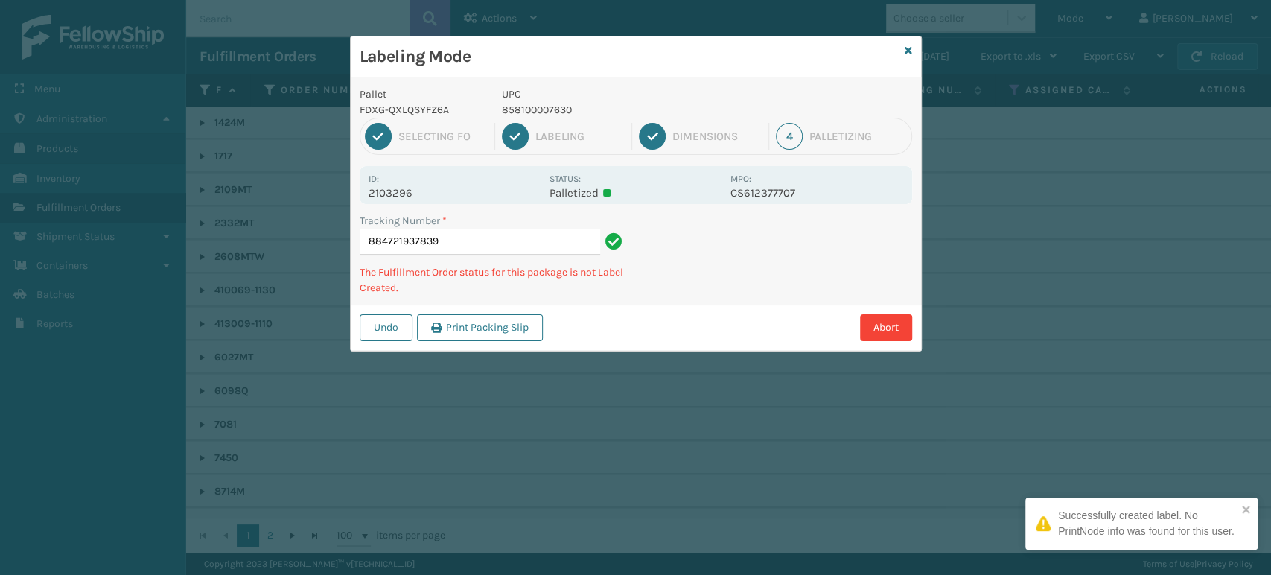
click at [545, 104] on p "858100007630" at bounding box center [612, 110] width 220 height 16
copy p "858100007630"
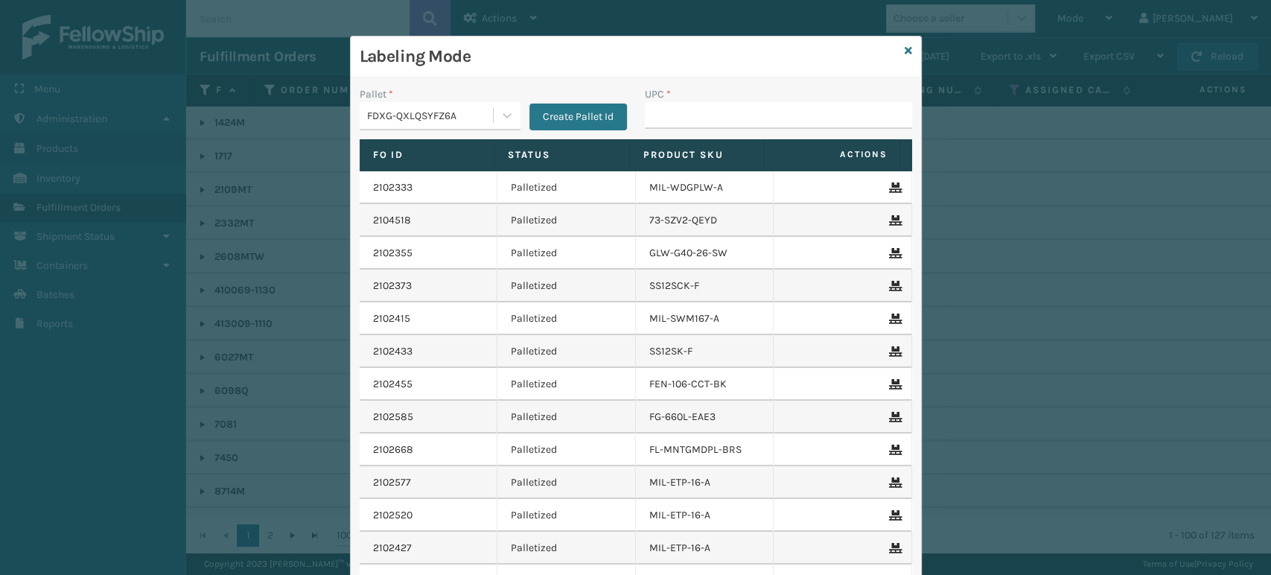
type input "858100007630"
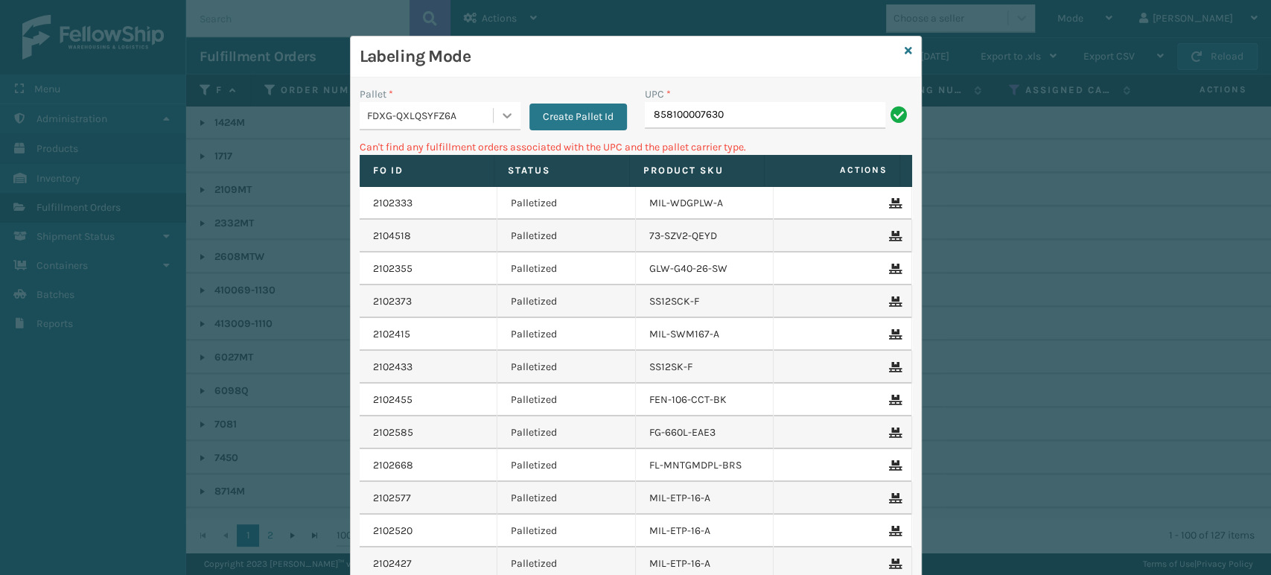
drag, startPoint x: 728, startPoint y: 120, endPoint x: 486, endPoint y: 127, distance: 242.1
click at [487, 127] on div "Pallet * FDXG-QXLQSYFZ6A Create Pallet Id UPC * 858100007630" at bounding box center [636, 112] width 570 height 53
type input "854403007421"
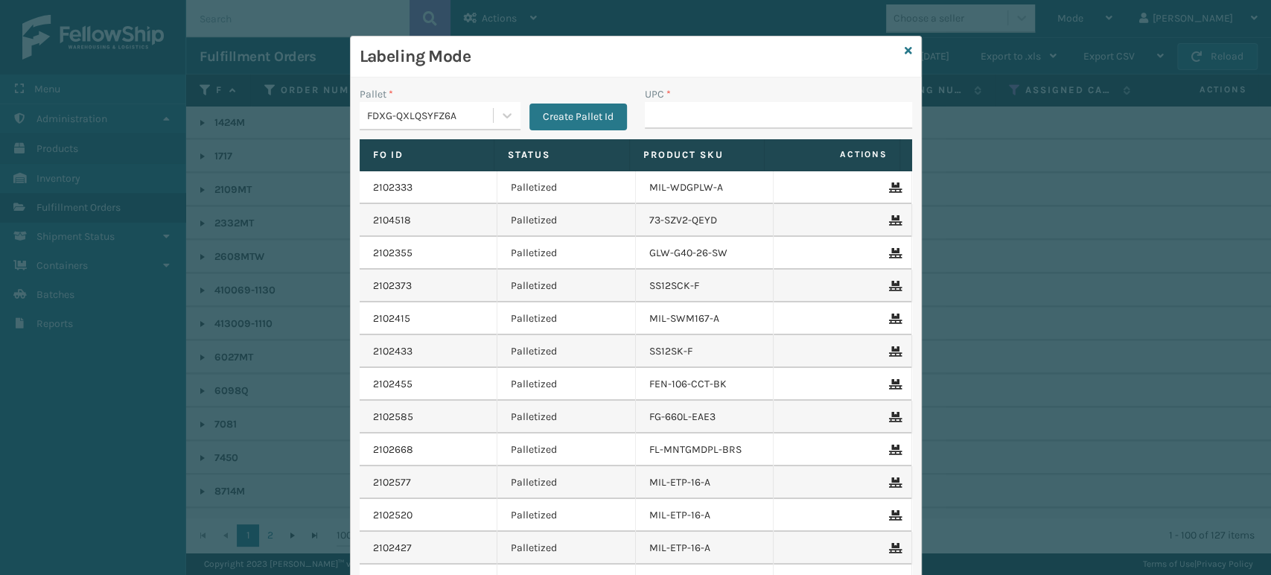
click at [906, 51] on div "Labeling Mode" at bounding box center [636, 56] width 570 height 41
click at [905, 50] on icon at bounding box center [908, 50] width 7 height 10
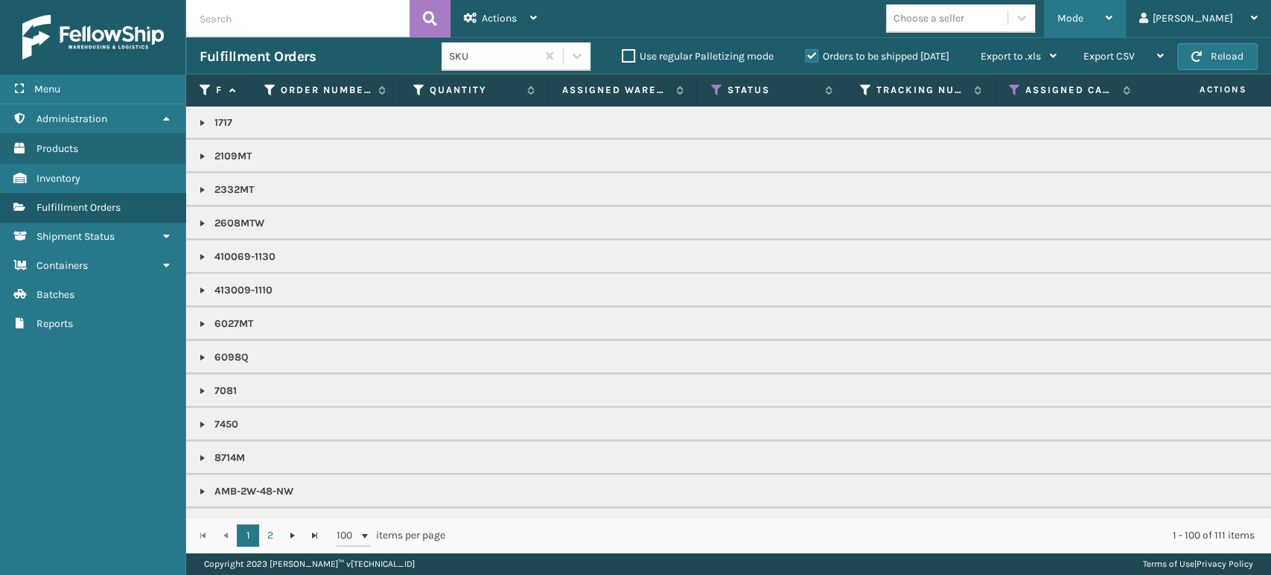
click at [1083, 13] on span "Mode" at bounding box center [1070, 18] width 26 height 13
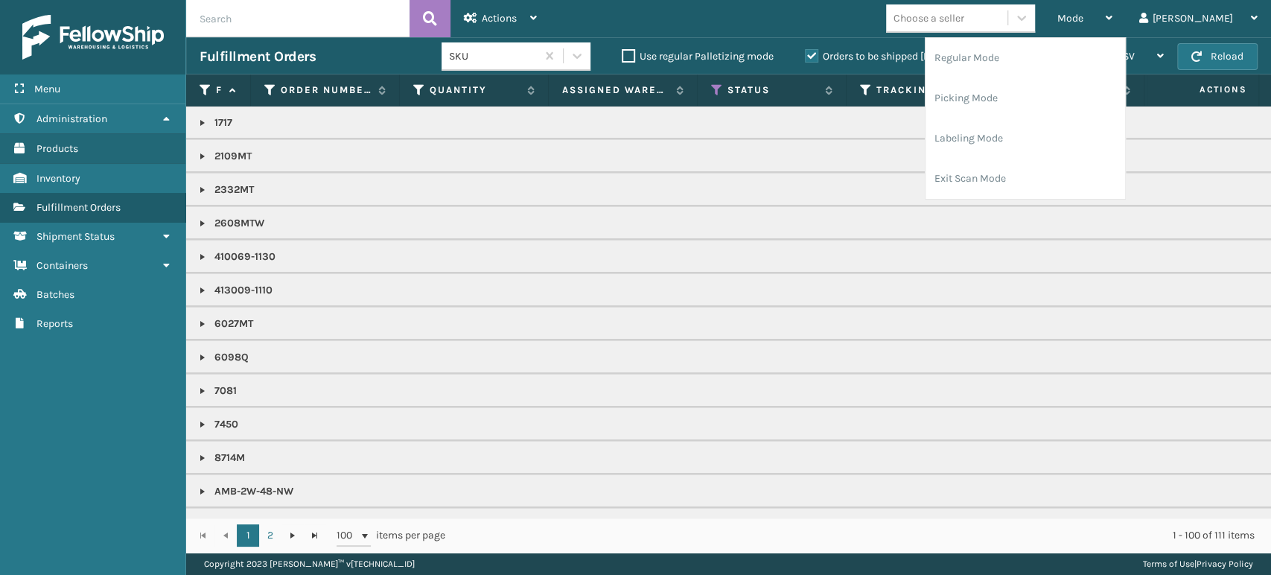
click at [964, 20] on div "Choose a seller" at bounding box center [928, 18] width 71 height 16
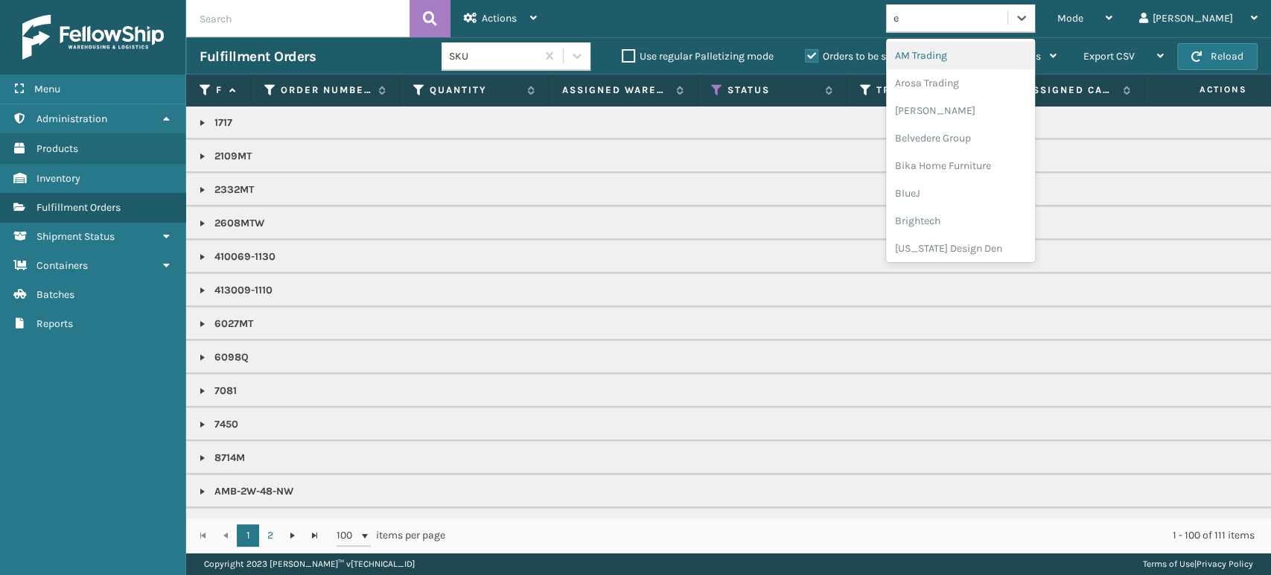
type input "em"
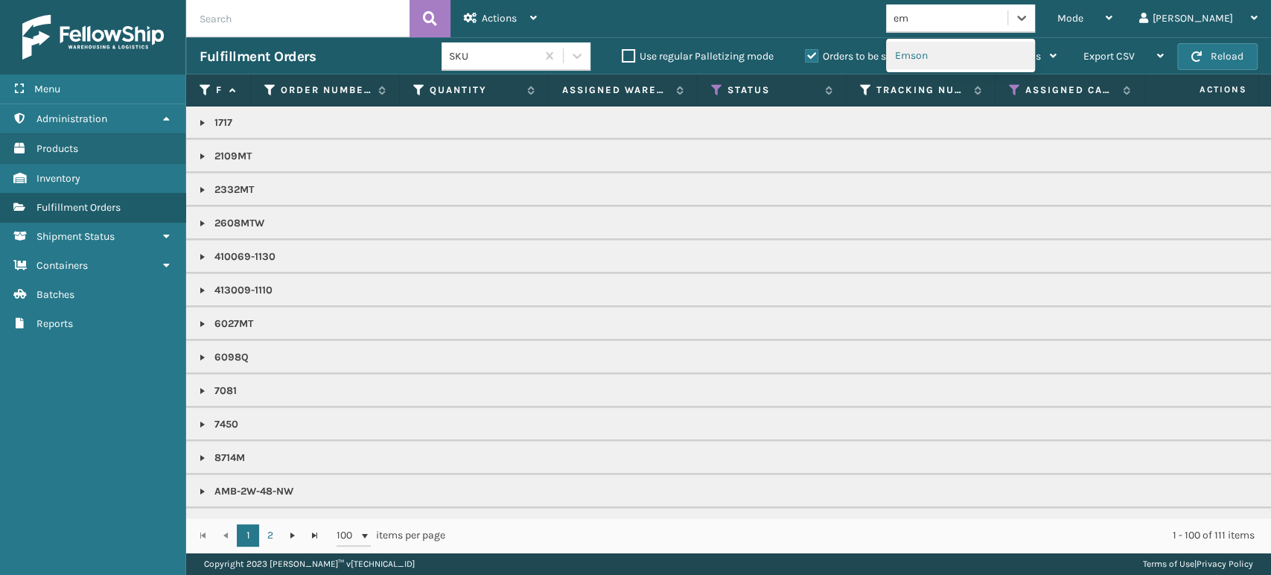
click at [1004, 51] on div "Emson" at bounding box center [960, 56] width 149 height 28
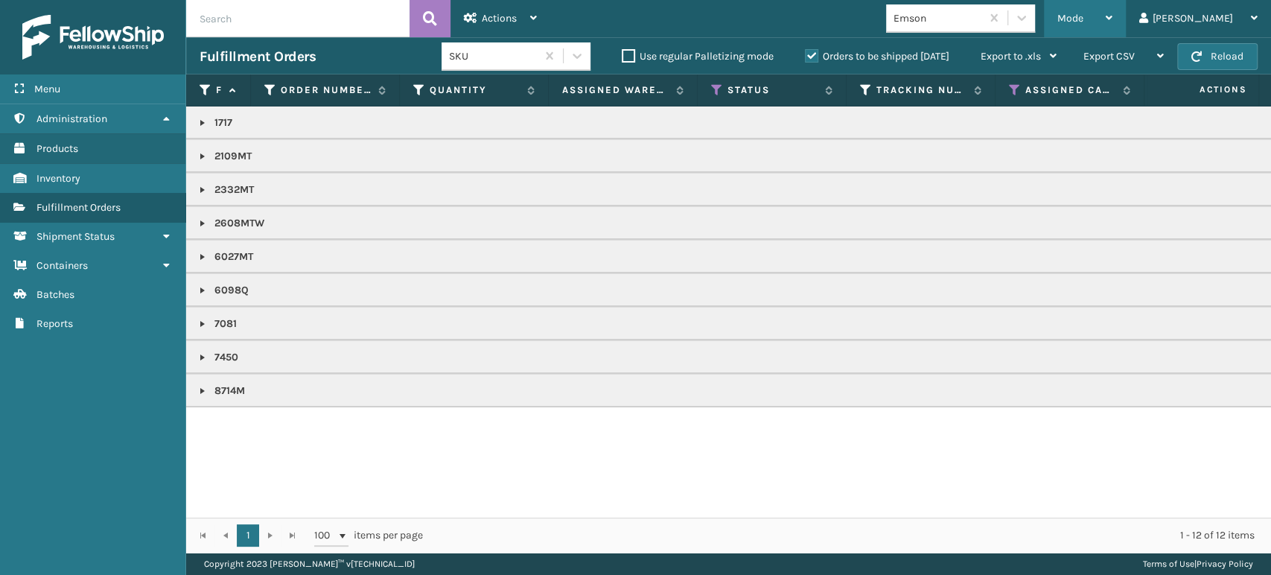
click at [1083, 16] on span "Mode" at bounding box center [1070, 18] width 26 height 13
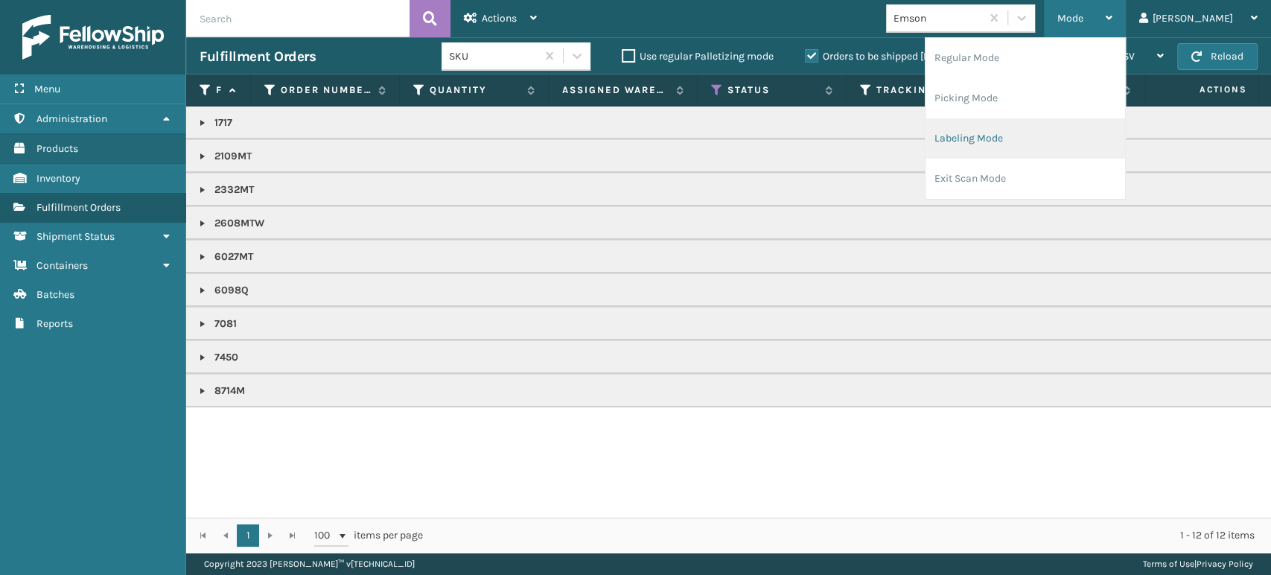
click at [1062, 146] on li "Labeling Mode" at bounding box center [1025, 138] width 200 height 40
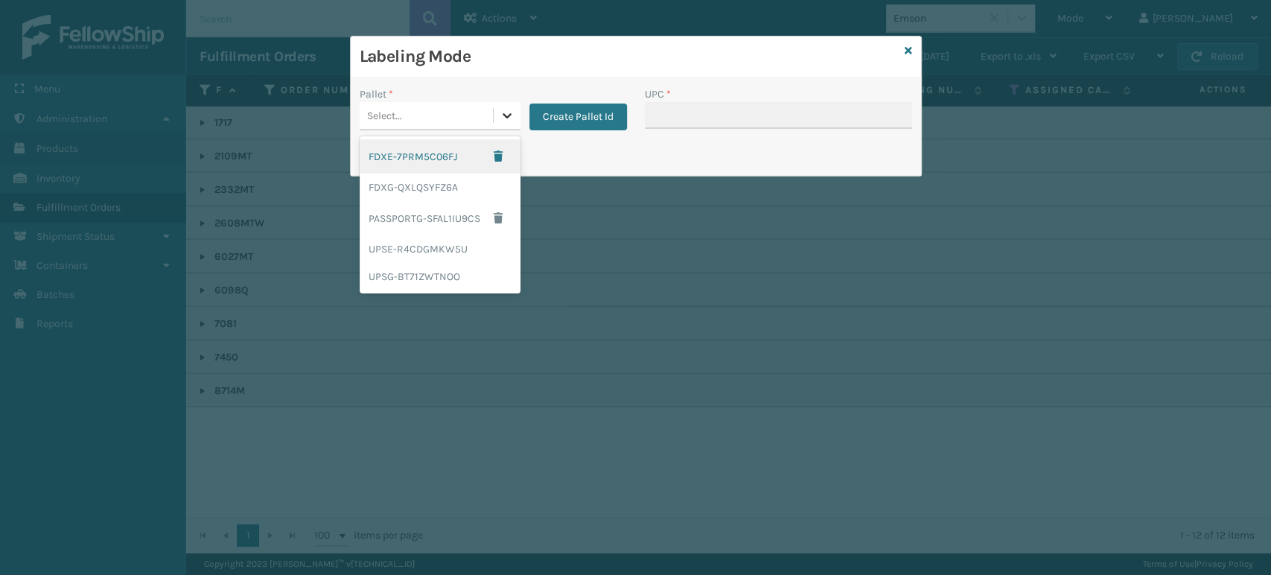
click at [501, 120] on icon at bounding box center [507, 115] width 15 height 15
click at [426, 185] on div "FDXG-QXLQSYFZ6A" at bounding box center [440, 187] width 161 height 28
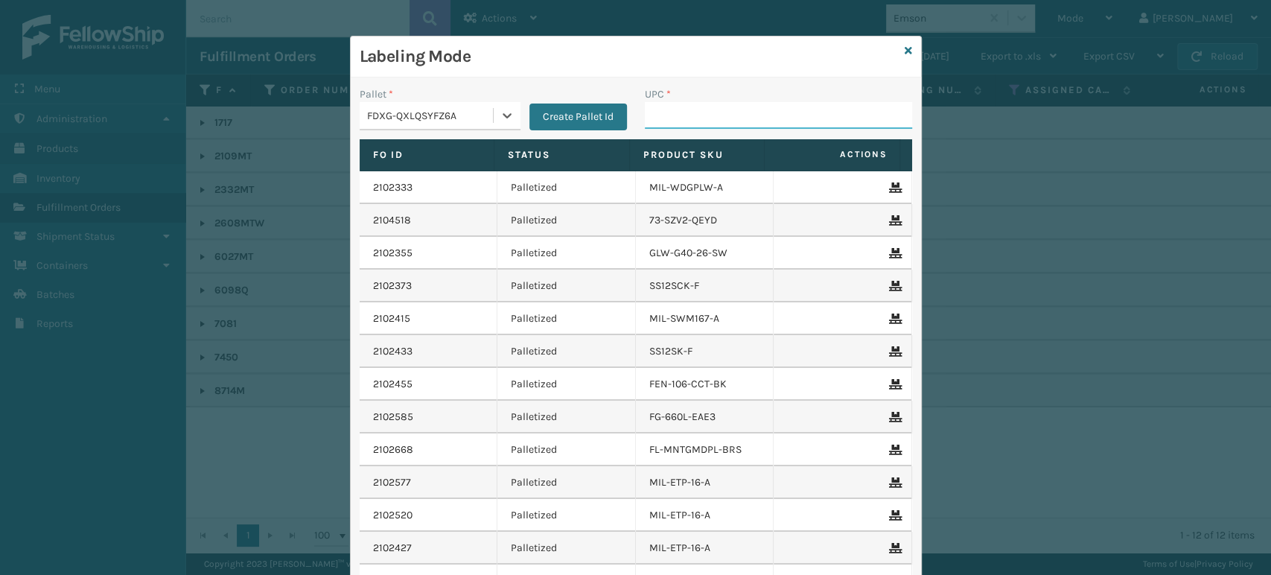
click at [708, 117] on input "UPC *" at bounding box center [778, 115] width 267 height 27
type input "6027"
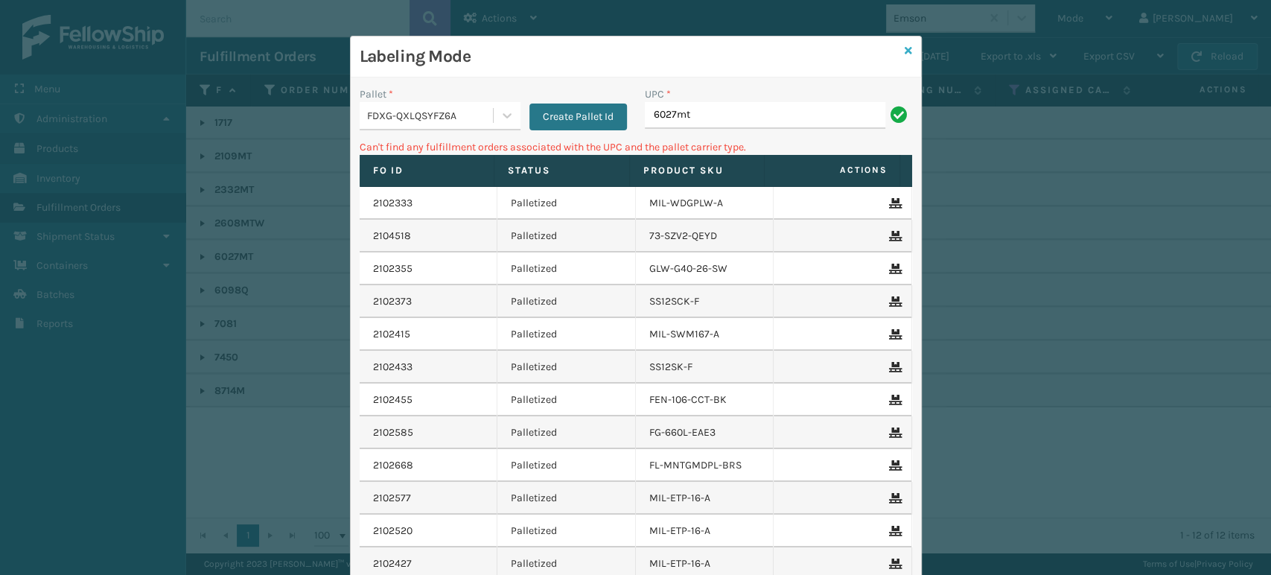
type input "6027mt"
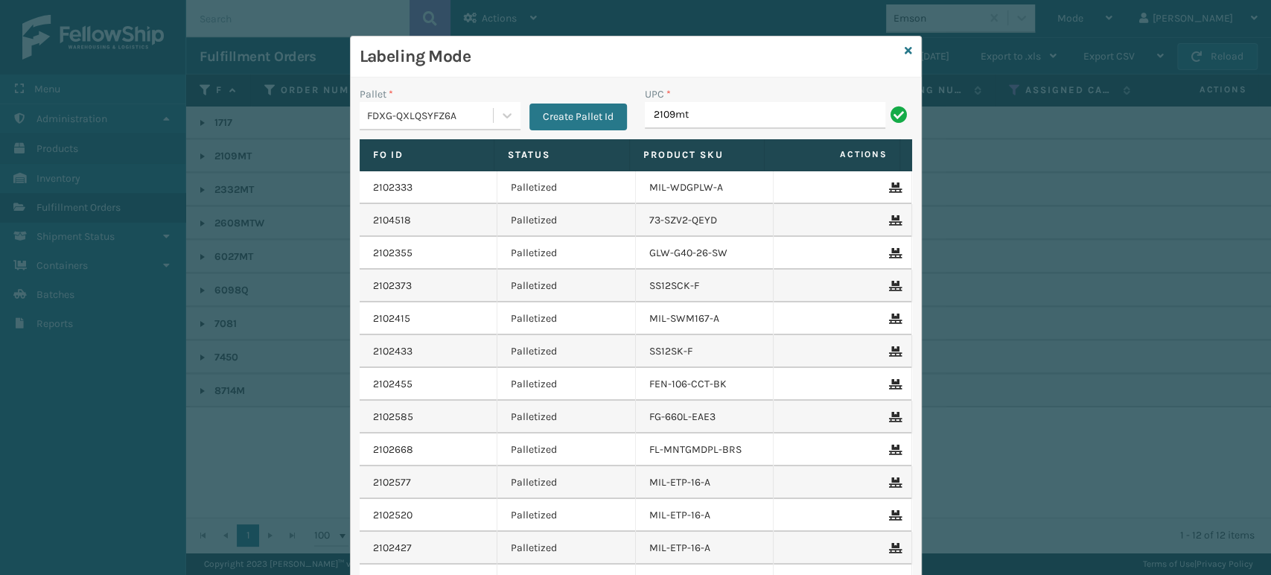
type input "2109mt"
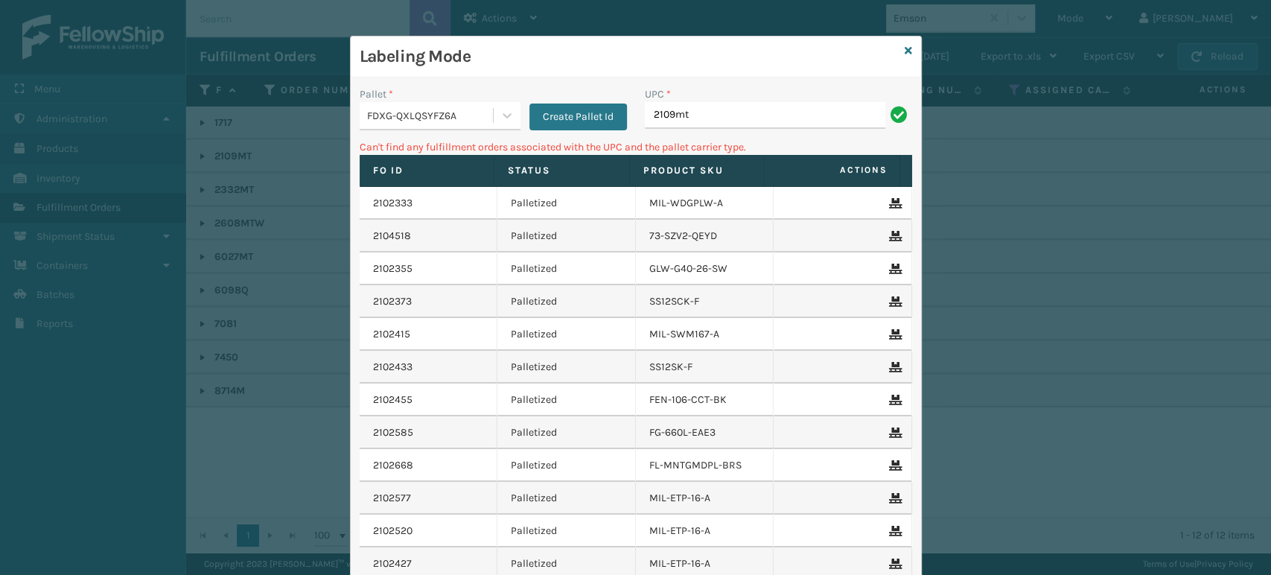
click at [745, 111] on input "2109mt" at bounding box center [765, 115] width 240 height 27
type input "2109MT"
click at [905, 42] on div "Labeling Mode" at bounding box center [636, 56] width 570 height 41
click at [905, 46] on icon at bounding box center [908, 50] width 7 height 10
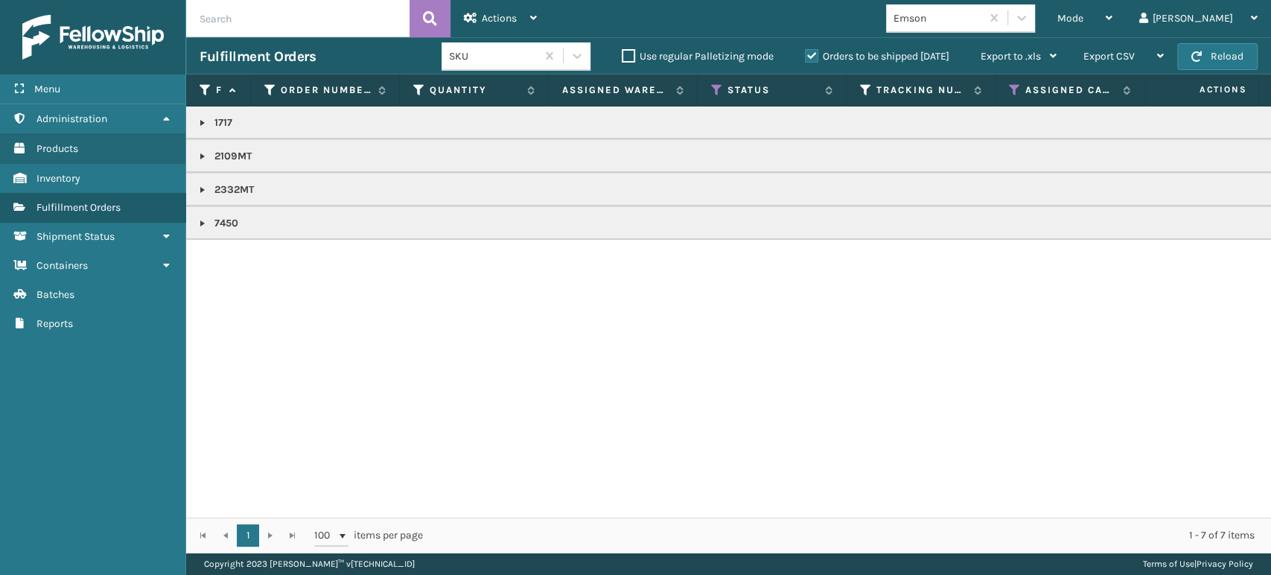
click at [200, 153] on link at bounding box center [203, 156] width 12 height 12
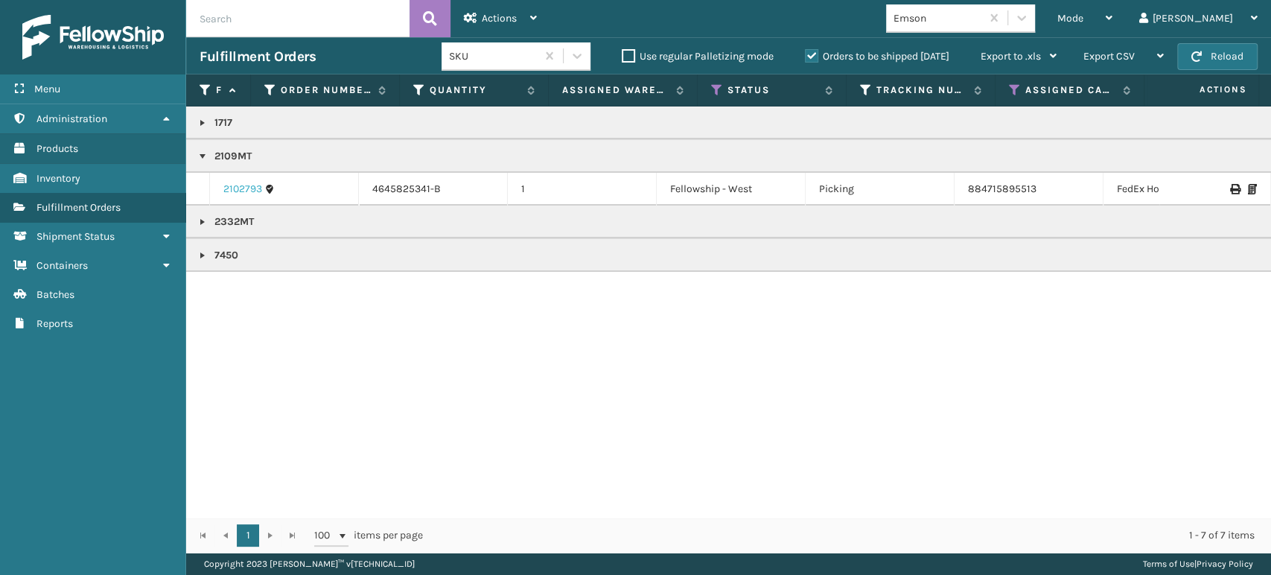
click at [251, 188] on link "2102793" at bounding box center [242, 189] width 39 height 15
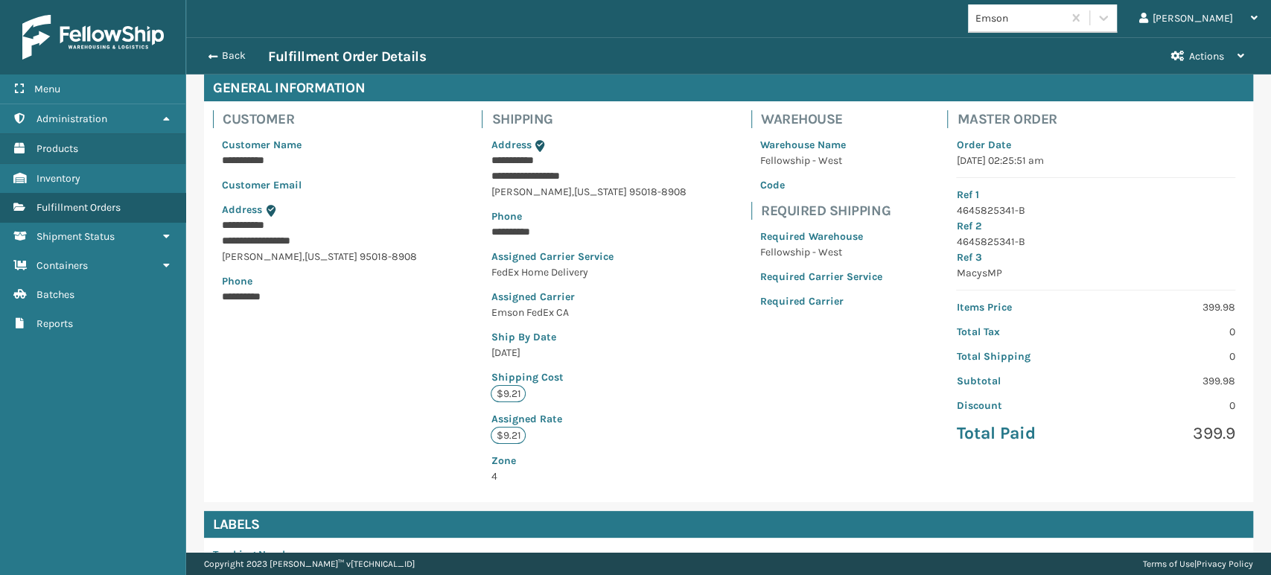
scroll to position [319, 0]
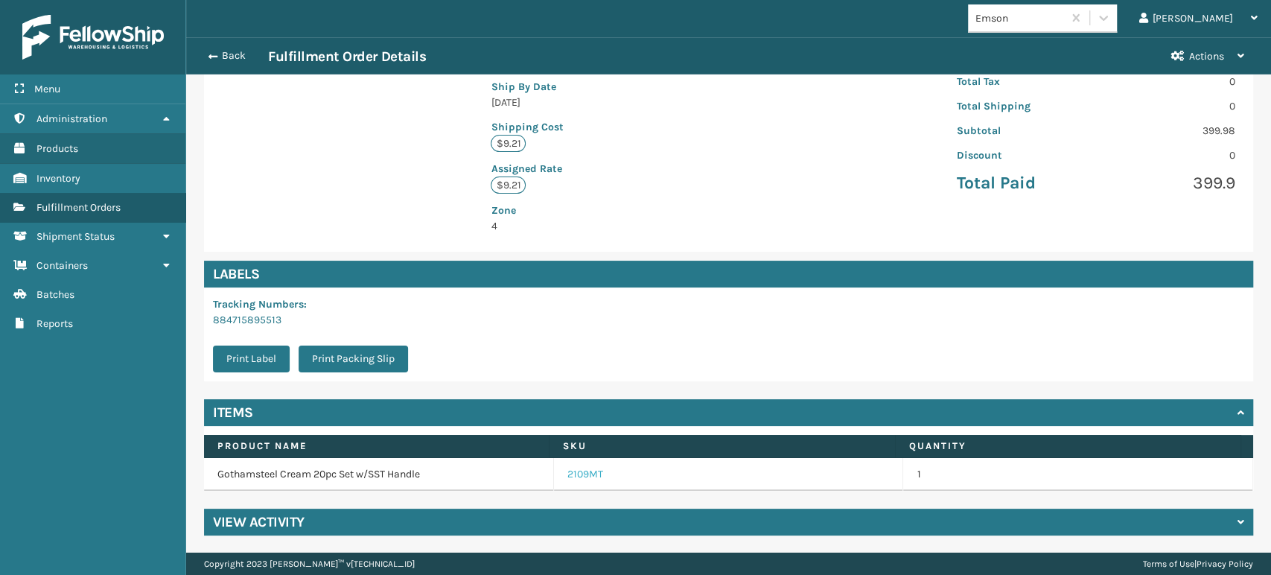
click at [577, 469] on link "2109MT" at bounding box center [585, 474] width 36 height 15
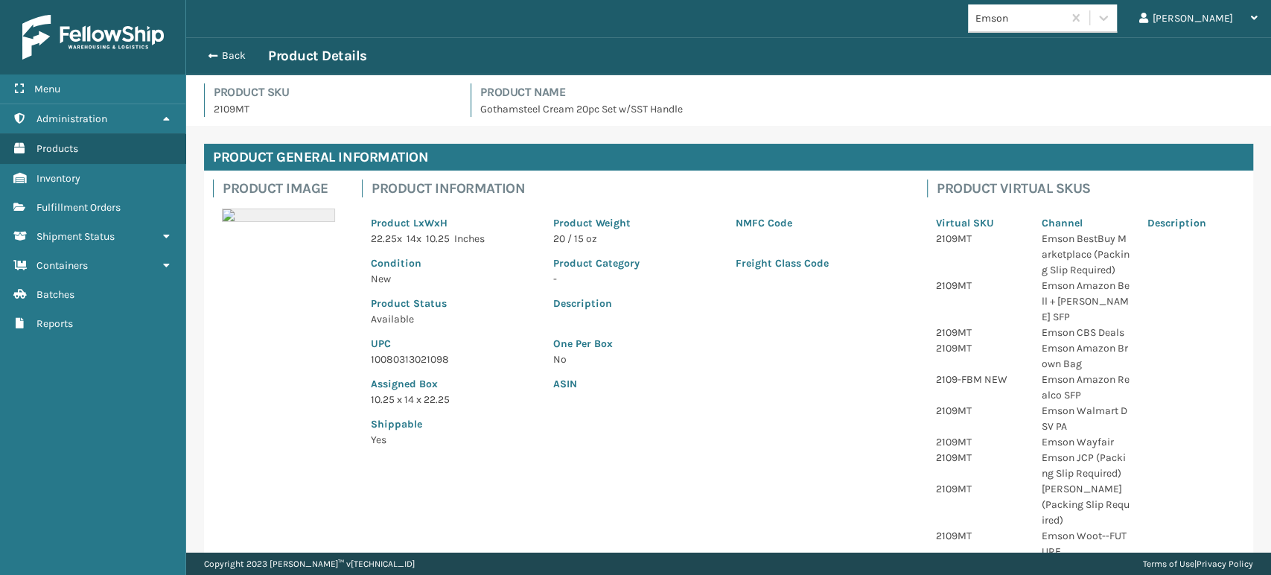
click at [398, 355] on p "10080313021098" at bounding box center [453, 359] width 165 height 16
copy p "10080313021098"
click at [226, 58] on button "Back" at bounding box center [234, 55] width 68 height 13
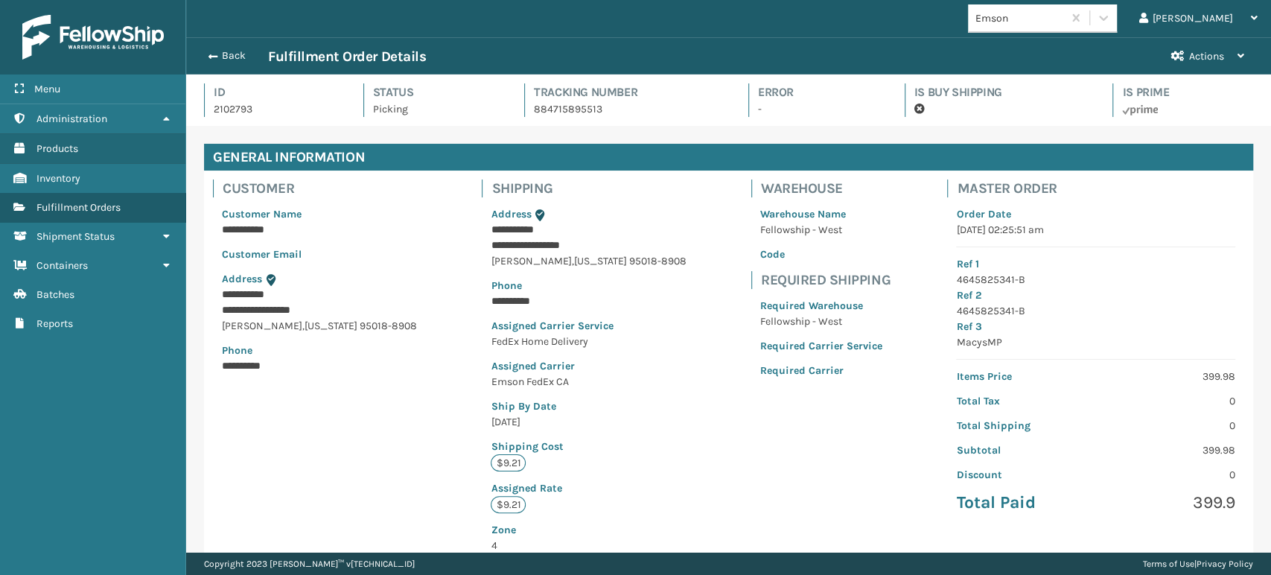
scroll to position [36, 1084]
click at [226, 58] on button "Back" at bounding box center [234, 55] width 68 height 13
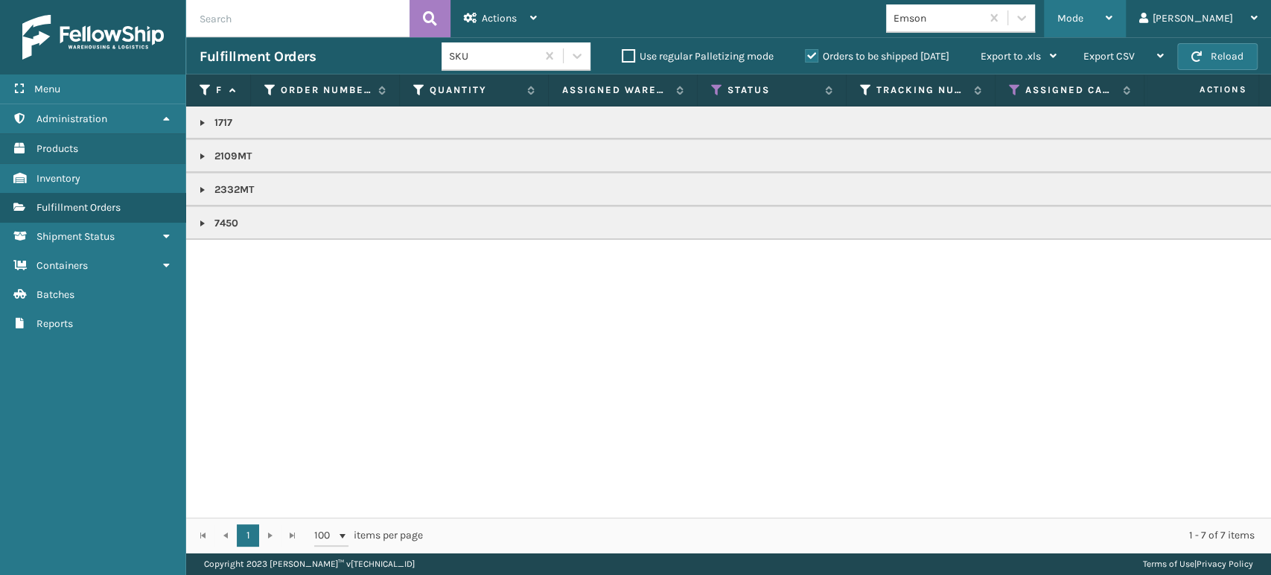
click at [1112, 15] on div "Mode" at bounding box center [1084, 18] width 55 height 37
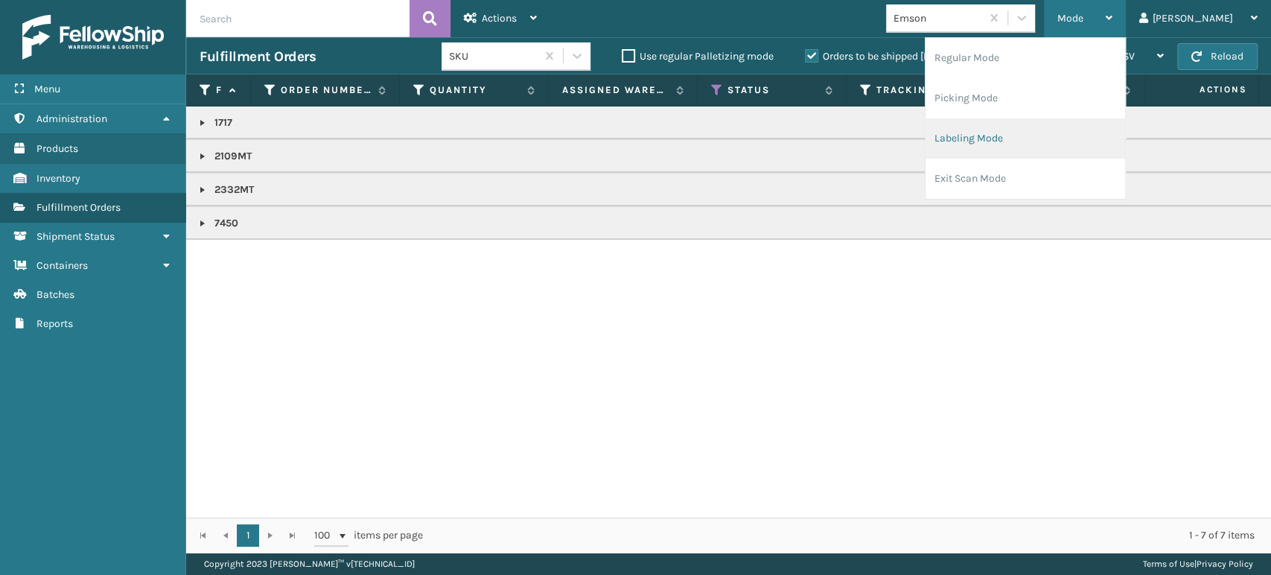
click at [1103, 139] on li "Labeling Mode" at bounding box center [1025, 138] width 200 height 40
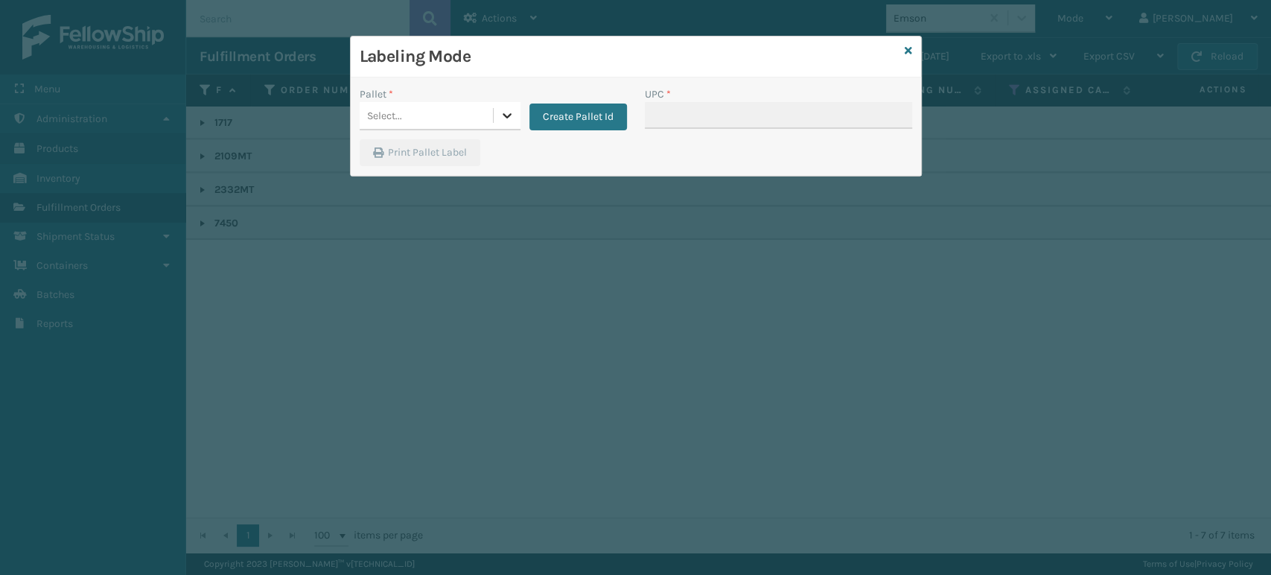
click at [506, 121] on icon at bounding box center [507, 115] width 15 height 15
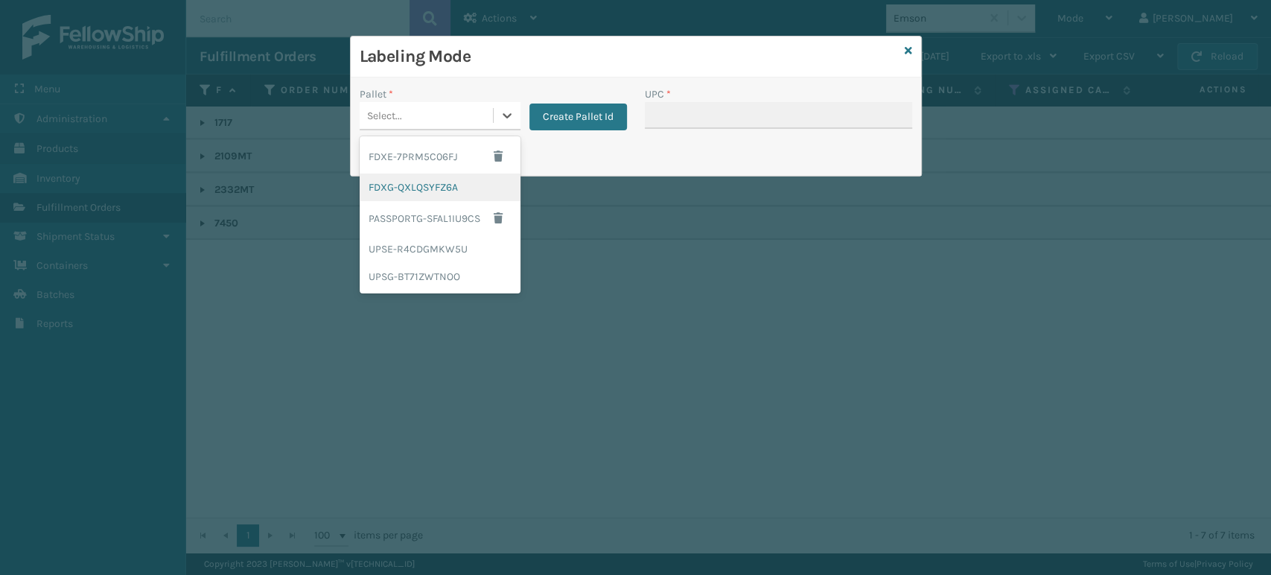
click at [462, 184] on div "FDXG-QXLQSYFZ6A" at bounding box center [440, 187] width 161 height 28
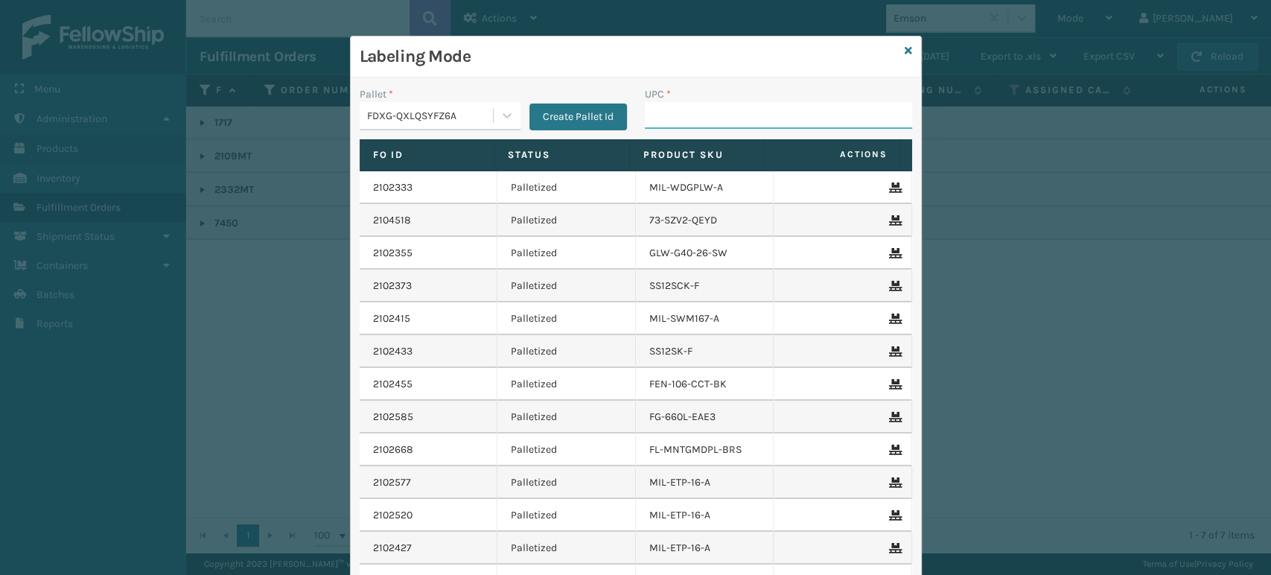
click at [758, 109] on input "UPC *" at bounding box center [778, 115] width 267 height 27
paste input "10080313021098"
type input "10080313021098"
type input "23013"
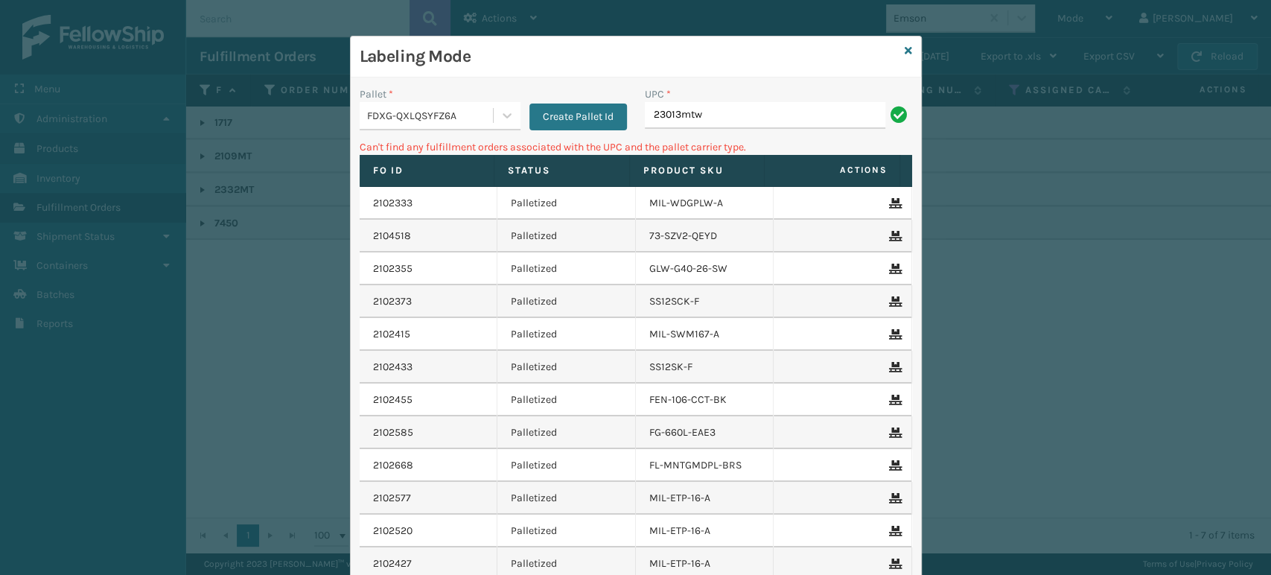
type input "23013mtw"
click at [896, 47] on div "Labeling Mode" at bounding box center [636, 56] width 570 height 41
click at [905, 47] on icon at bounding box center [908, 50] width 7 height 10
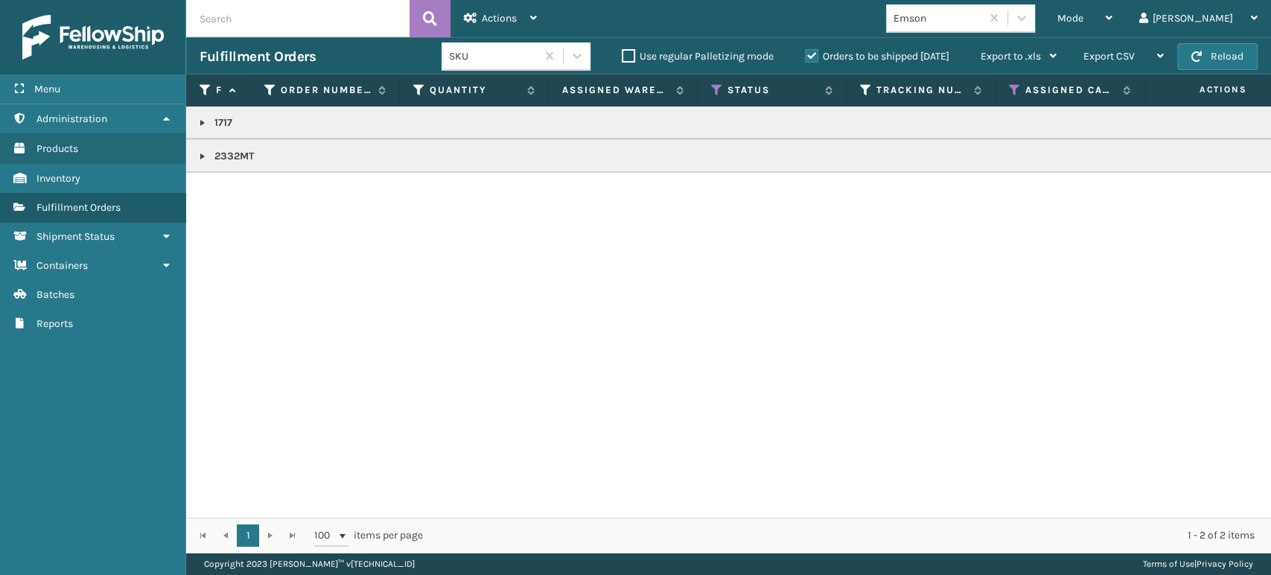
click at [231, 156] on p "2332MT" at bounding box center [924, 156] width 1449 height 15
copy p "2332MT"
click at [1083, 16] on span "Mode" at bounding box center [1070, 18] width 26 height 13
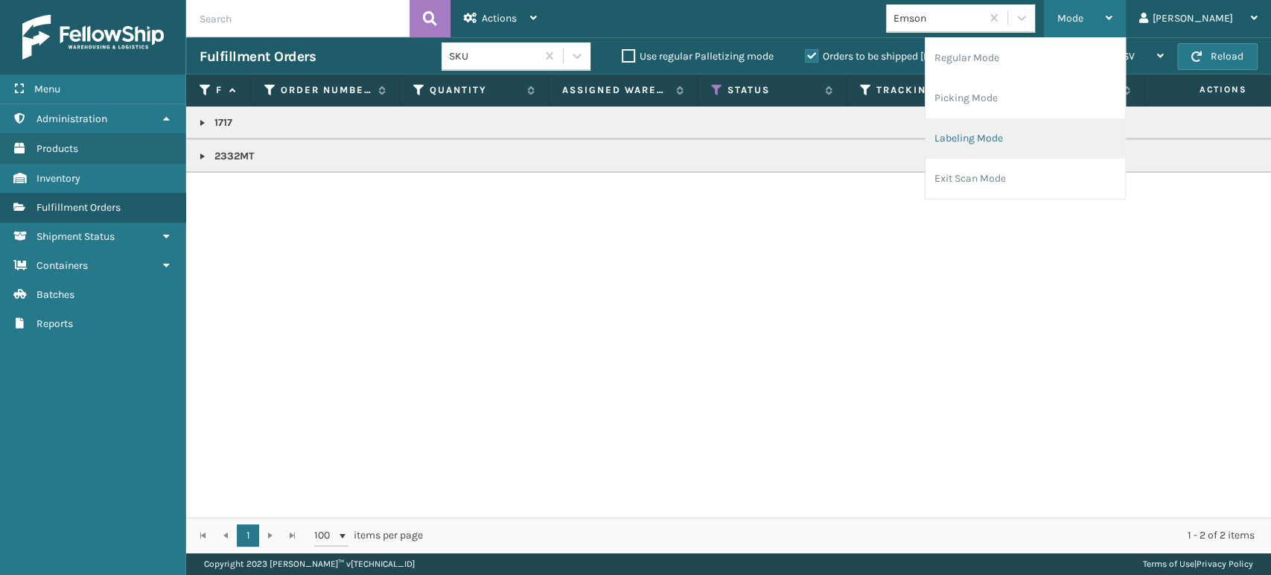
click at [1090, 133] on li "Labeling Mode" at bounding box center [1025, 138] width 200 height 40
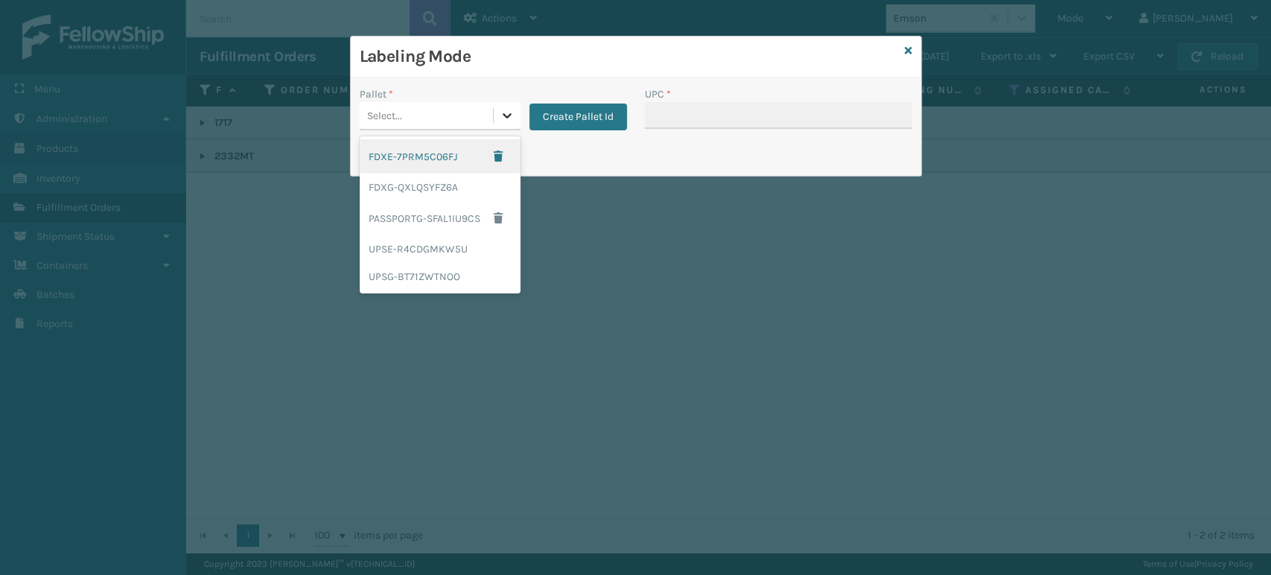
click at [500, 110] on icon at bounding box center [507, 115] width 15 height 15
click at [457, 191] on div "FDXG-QXLQSYFZ6A" at bounding box center [440, 187] width 161 height 28
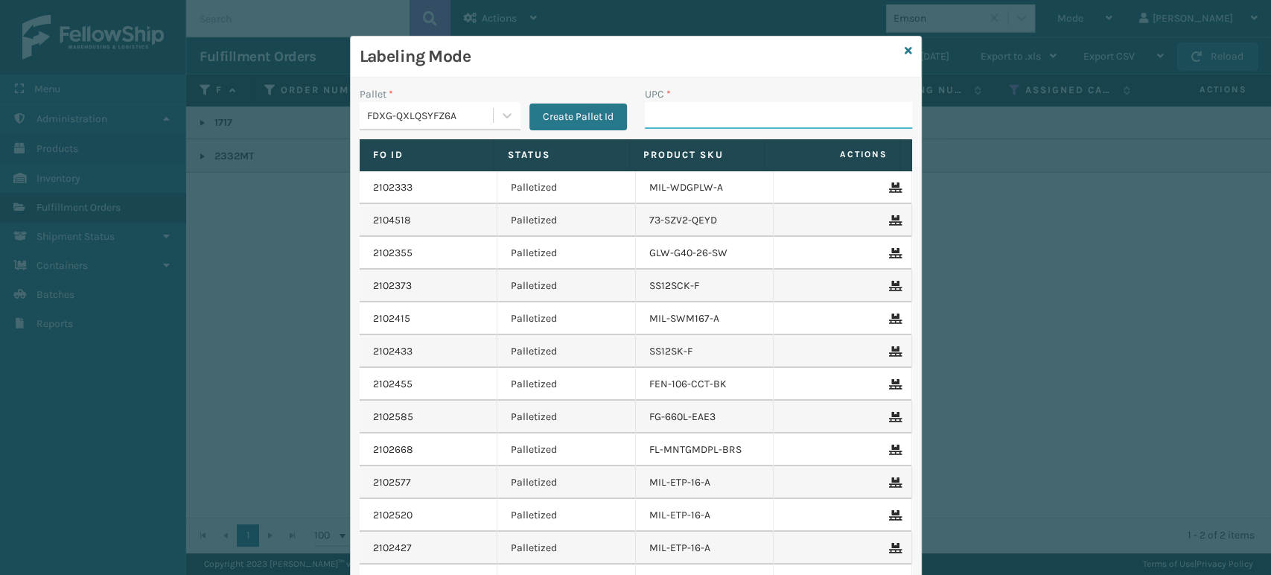
click at [714, 109] on input "UPC *" at bounding box center [778, 115] width 267 height 27
paste input "2332MT"
type input "2332MT"
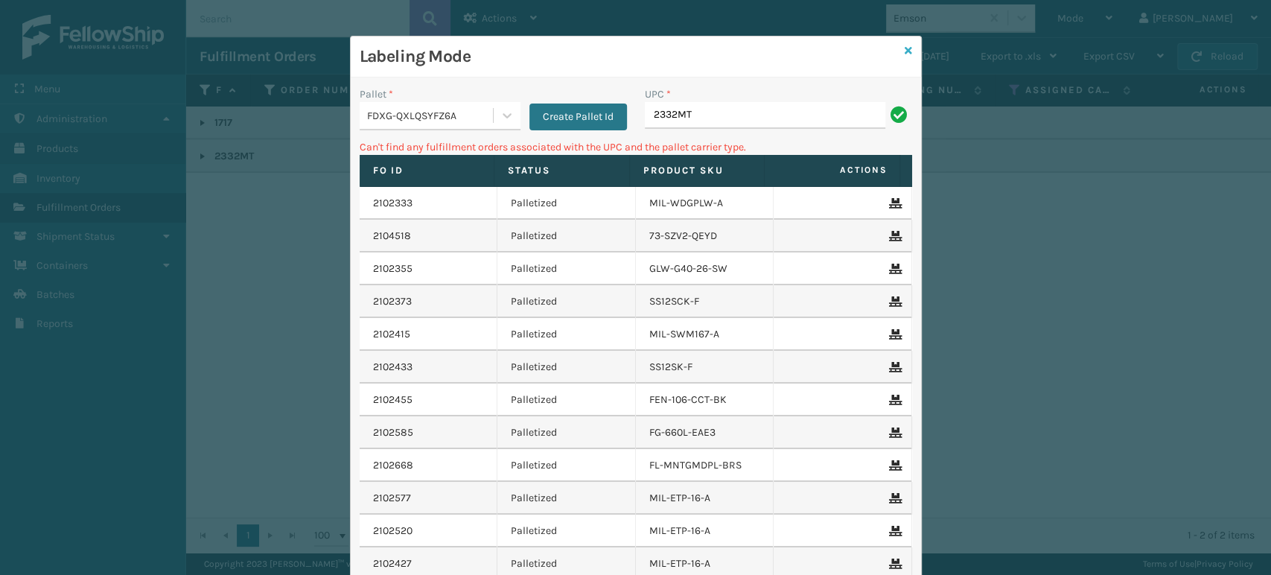
click at [905, 47] on icon at bounding box center [908, 50] width 7 height 10
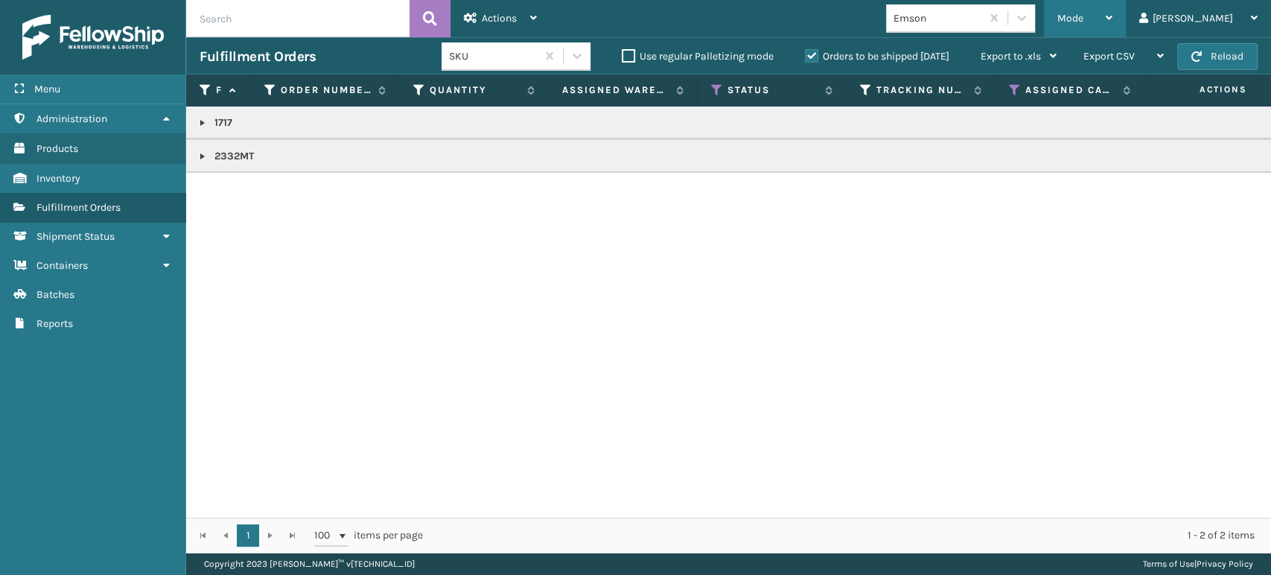
click at [1110, 25] on div "Mode Regular Mode Picking Mode Labeling Mode Exit Scan Mode" at bounding box center [1085, 18] width 82 height 37
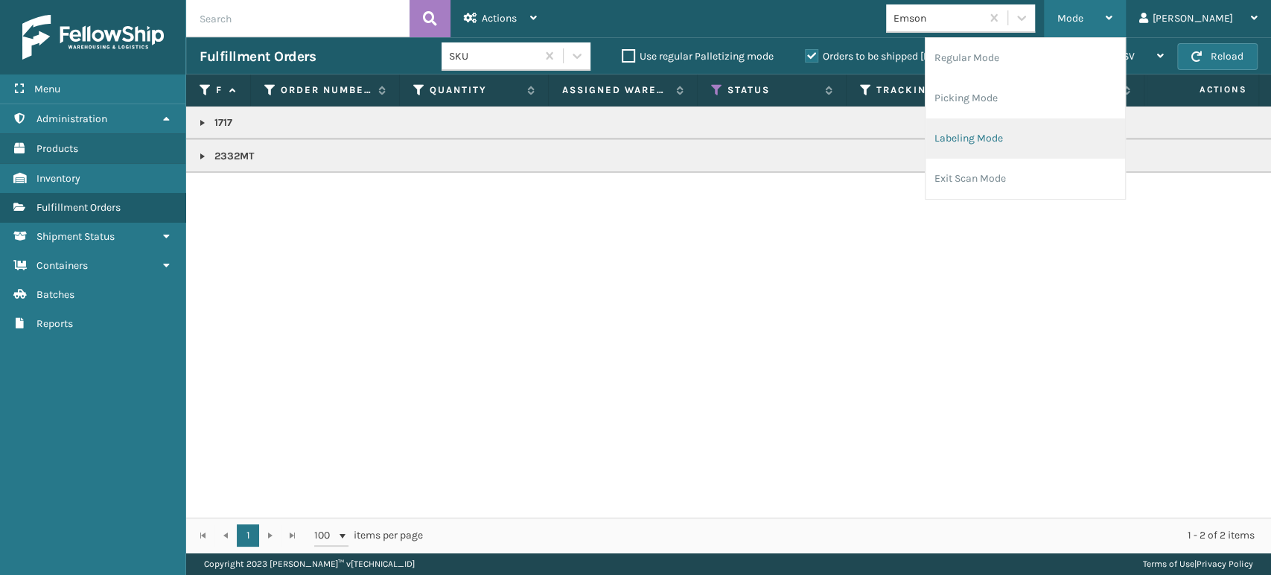
click at [1094, 149] on li "Labeling Mode" at bounding box center [1025, 138] width 200 height 40
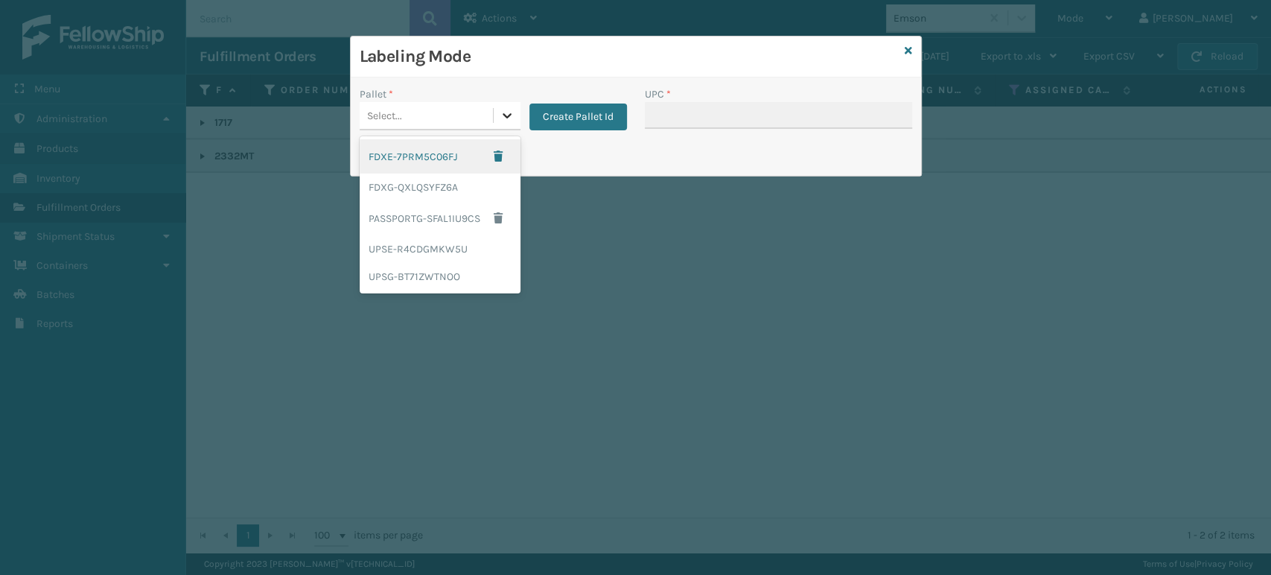
click at [497, 112] on div at bounding box center [507, 115] width 27 height 27
click at [472, 189] on div "FDXG-QXLQSYFZ6A" at bounding box center [440, 187] width 161 height 28
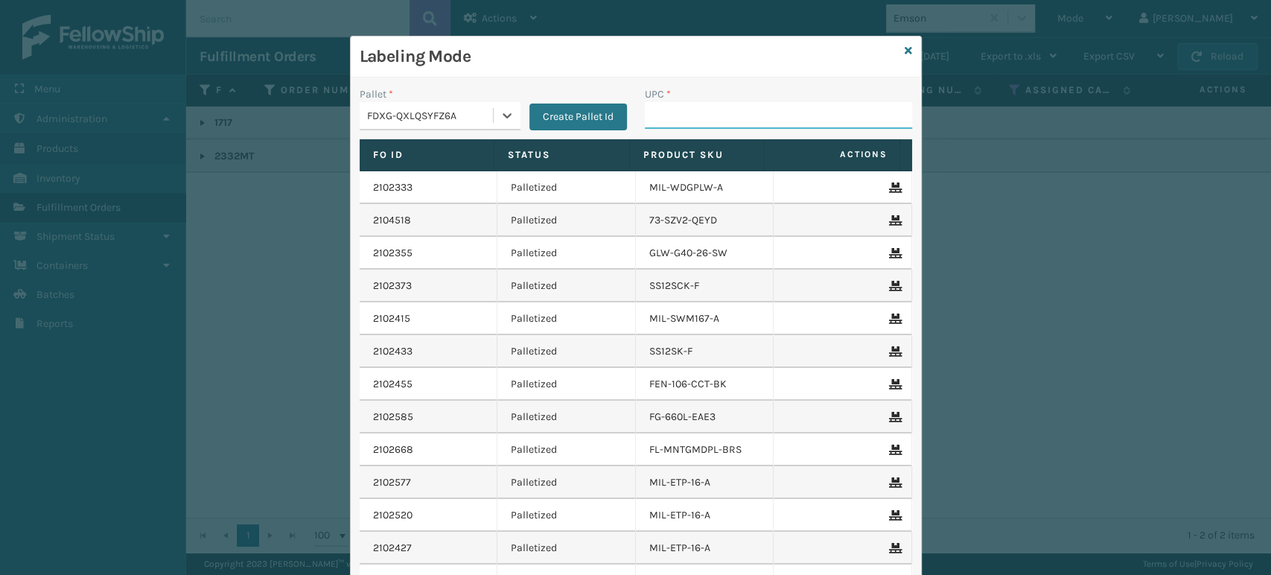
drag, startPoint x: 697, startPoint y: 112, endPoint x: 704, endPoint y: 100, distance: 13.7
click at [697, 112] on input "UPC *" at bounding box center [778, 115] width 267 height 27
click at [905, 49] on icon at bounding box center [908, 50] width 7 height 10
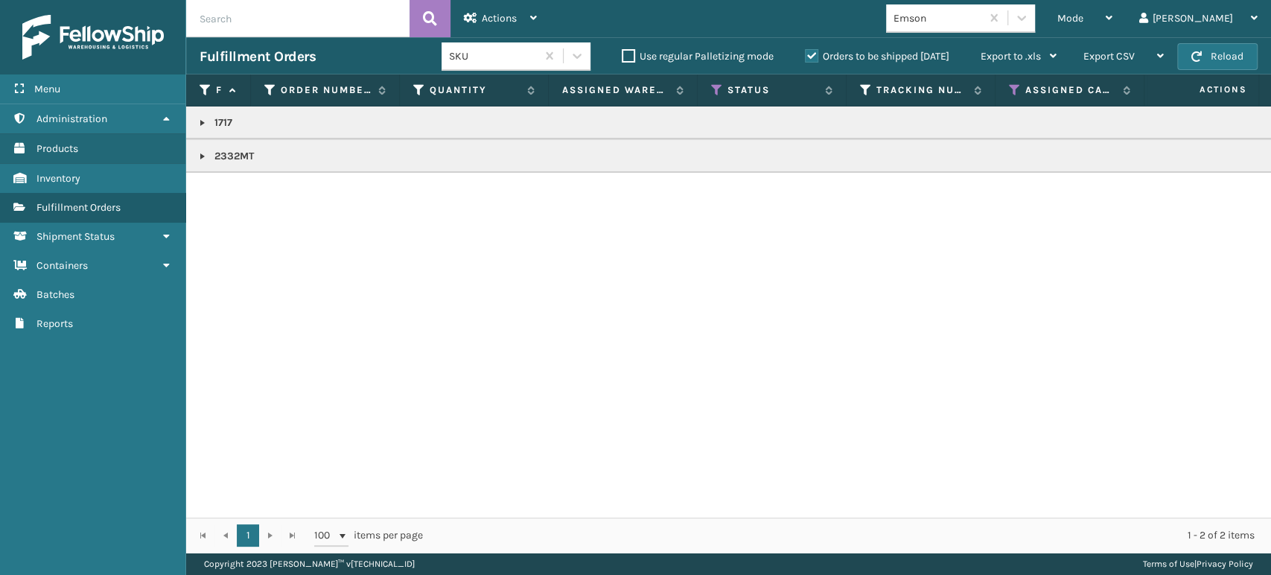
click at [191, 158] on td "2332MT" at bounding box center [924, 156] width 1476 height 34
drag, startPoint x: 191, startPoint y: 146, endPoint x: 208, endPoint y: 156, distance: 20.7
click at [204, 155] on td "2332MT" at bounding box center [924, 156] width 1476 height 34
drag, startPoint x: 200, startPoint y: 147, endPoint x: 205, endPoint y: 154, distance: 8.1
click at [202, 151] on p "2332MT" at bounding box center [924, 156] width 1449 height 15
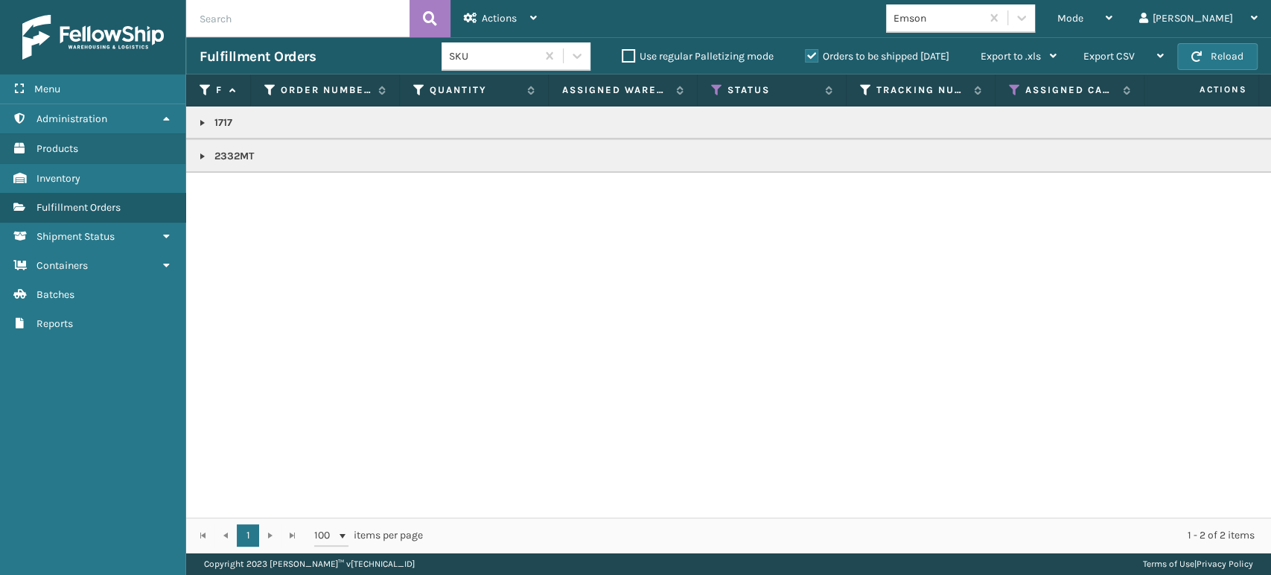
click at [205, 155] on link at bounding box center [203, 156] width 12 height 12
click at [267, 188] on icon at bounding box center [269, 189] width 10 height 10
click at [264, 185] on icon at bounding box center [269, 189] width 10 height 10
click at [249, 183] on link "2103158" at bounding box center [242, 189] width 38 height 15
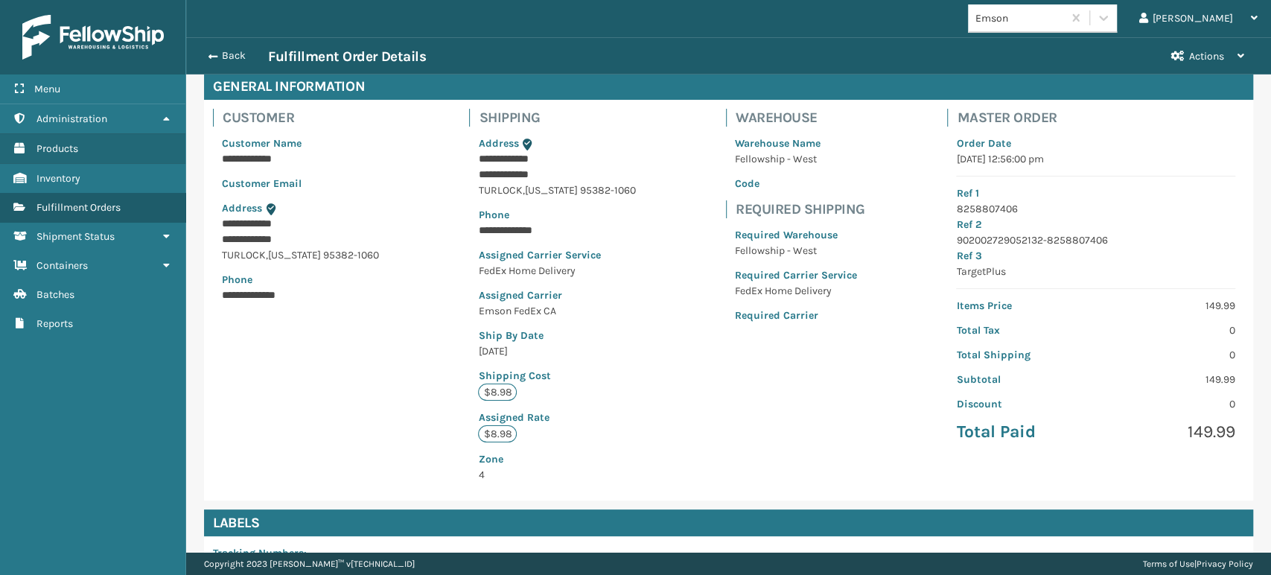
scroll to position [319, 0]
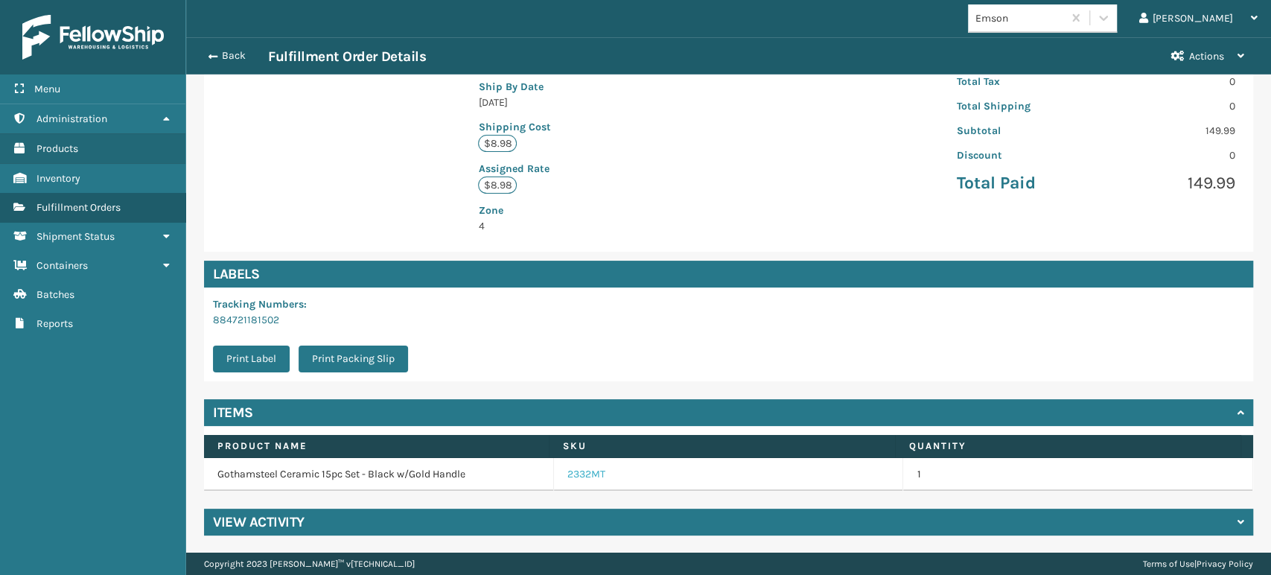
click at [583, 470] on link "2332MT" at bounding box center [586, 474] width 38 height 15
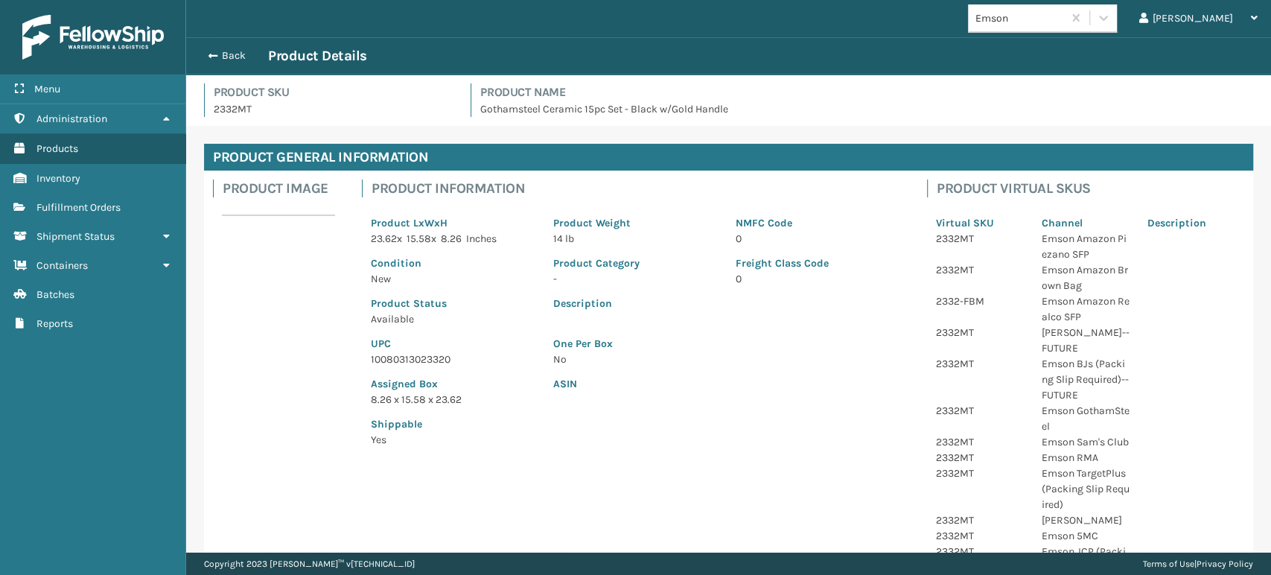
click at [414, 359] on p "10080313023320" at bounding box center [453, 359] width 165 height 16
click at [413, 359] on p "10080313023320" at bounding box center [453, 359] width 165 height 16
copy p "10080313023320"
click at [253, 54] on button "Back" at bounding box center [234, 55] width 68 height 13
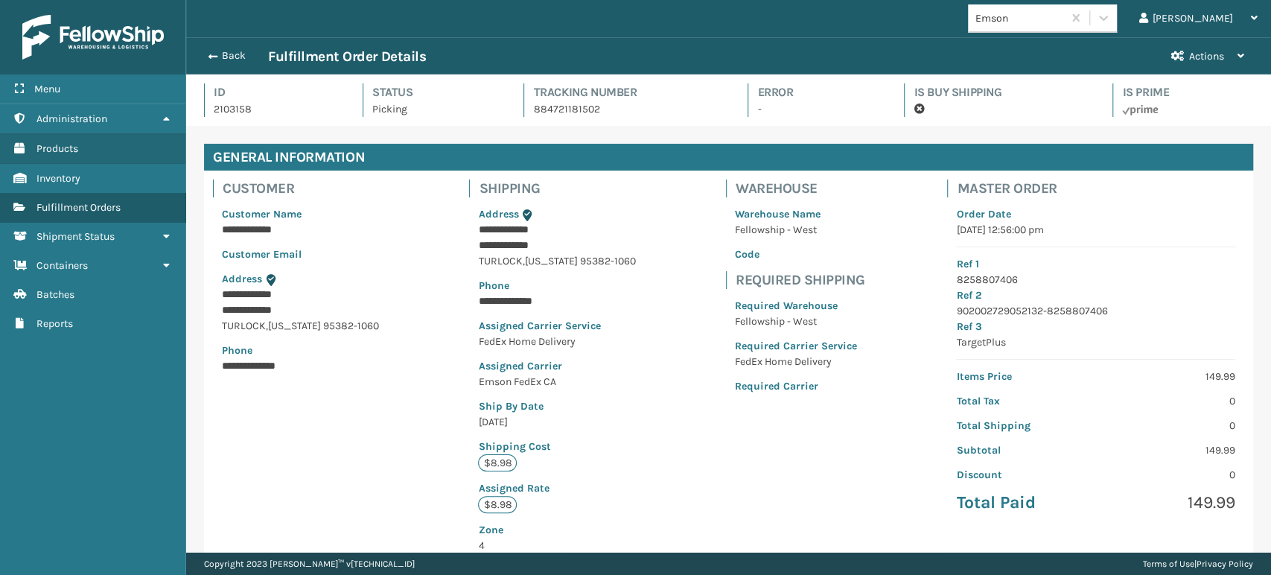
scroll to position [36, 1084]
click at [253, 54] on button "Back" at bounding box center [234, 55] width 68 height 13
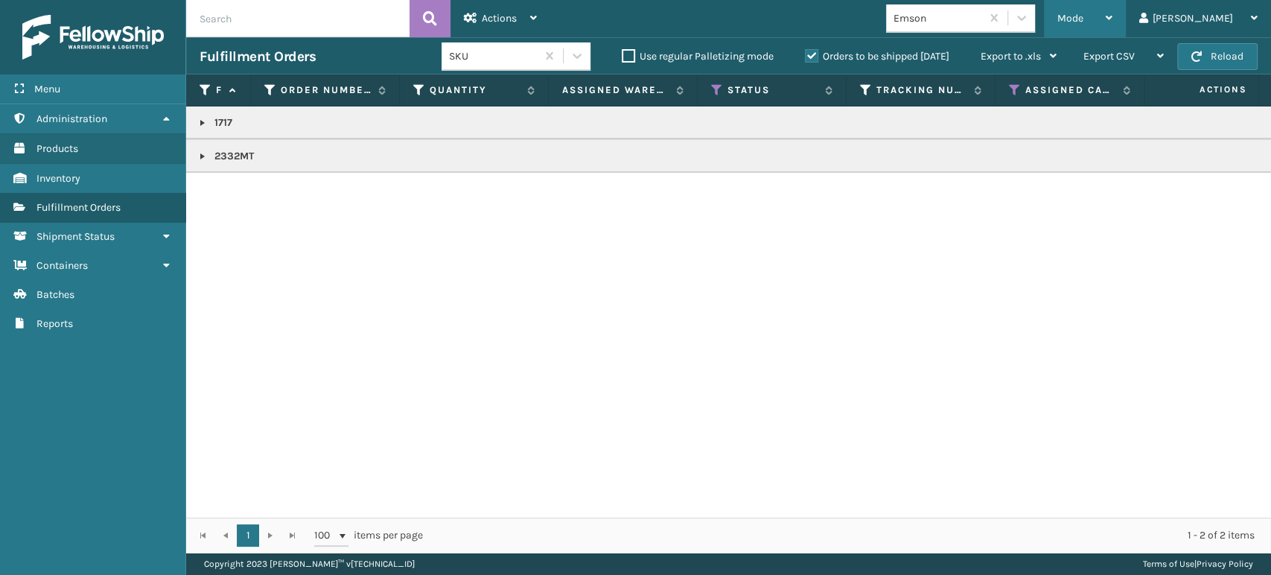
click at [1083, 12] on span "Mode" at bounding box center [1070, 18] width 26 height 13
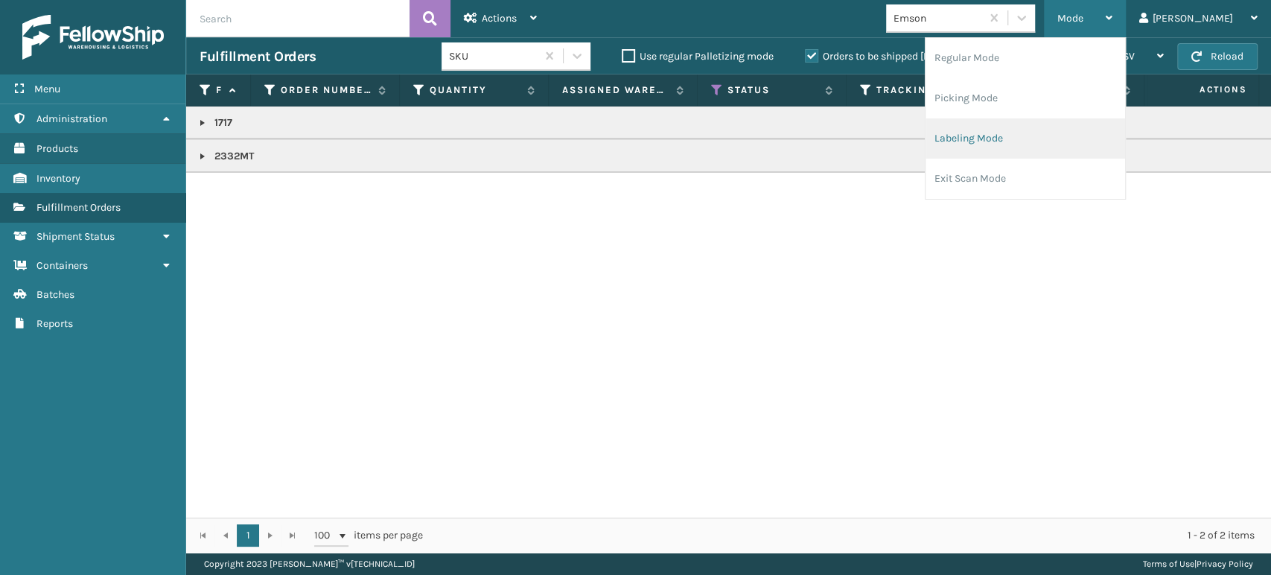
click at [1082, 148] on li "Labeling Mode" at bounding box center [1025, 138] width 200 height 40
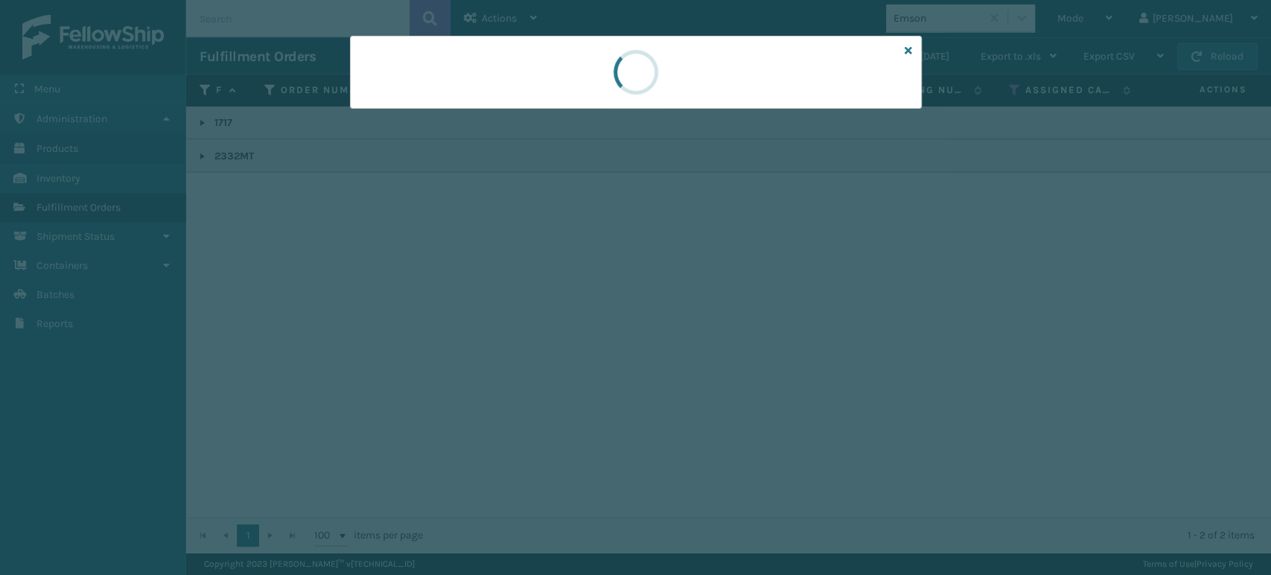
click at [420, 107] on div at bounding box center [636, 72] width 572 height 73
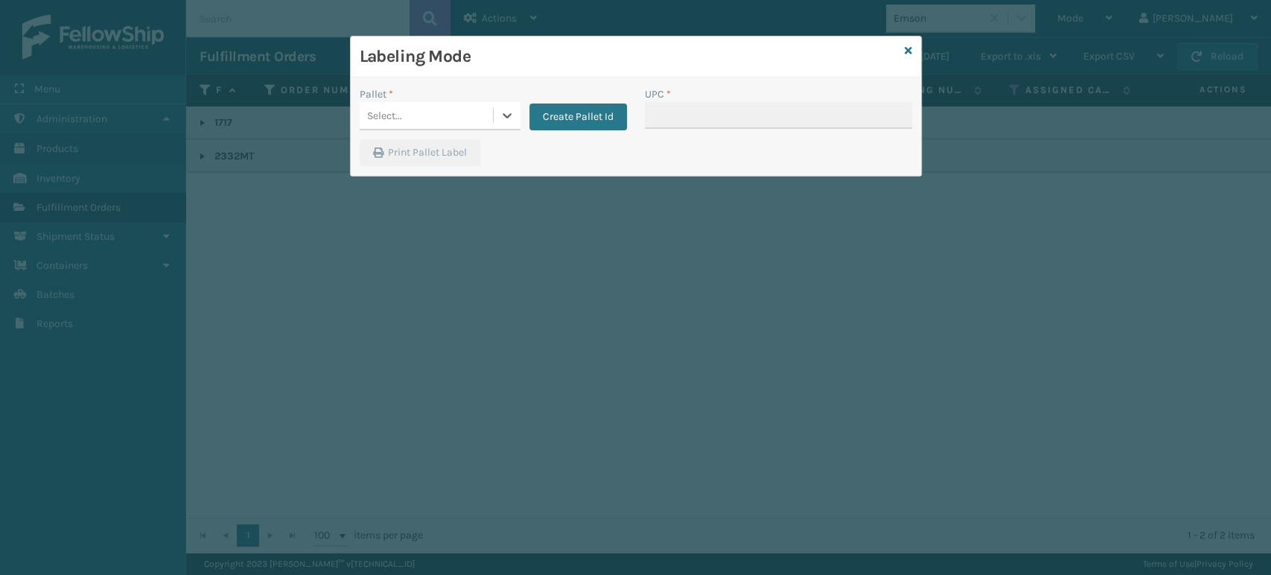
click at [418, 109] on div "Select..." at bounding box center [426, 115] width 133 height 25
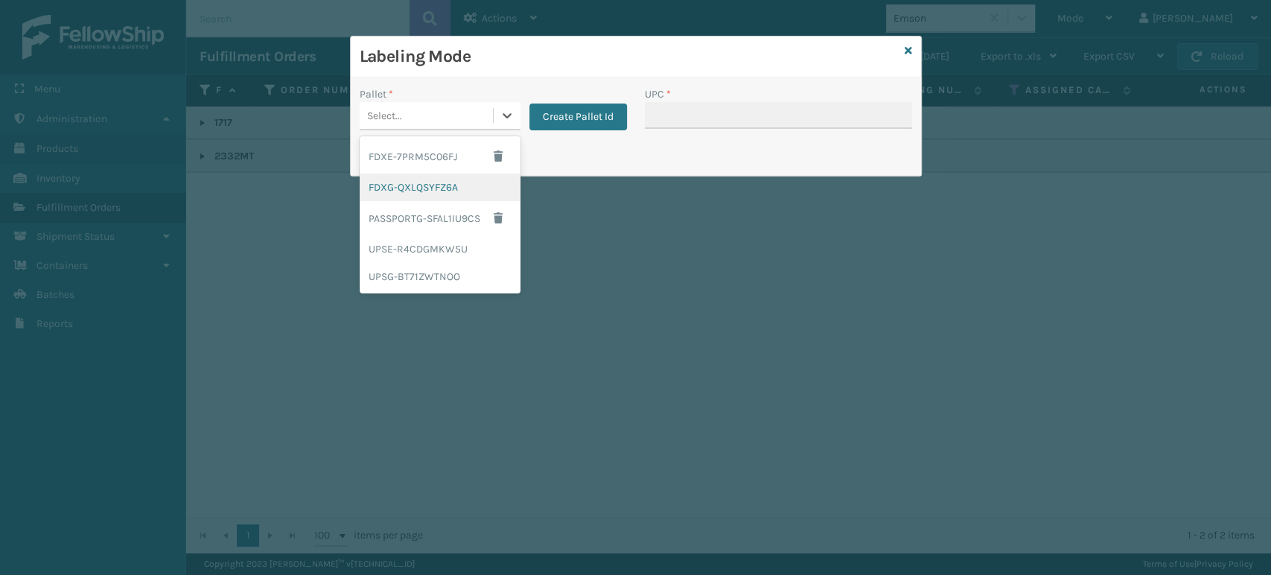
click at [386, 195] on div "FDXG-QXLQSYFZ6A" at bounding box center [440, 187] width 161 height 28
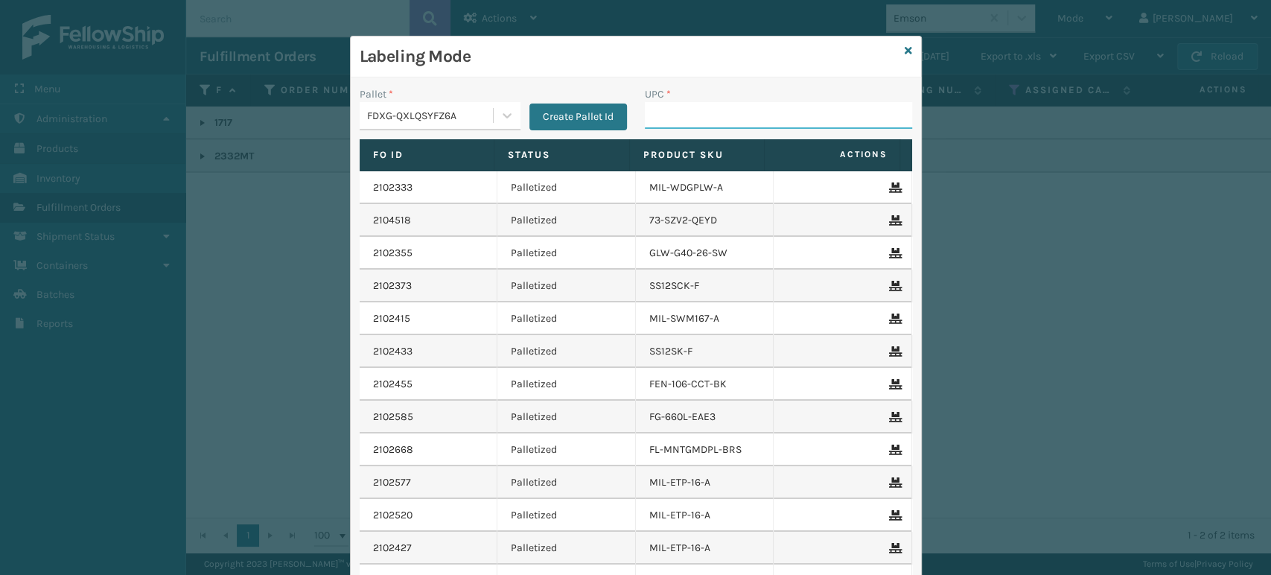
click at [665, 116] on input "UPC *" at bounding box center [778, 115] width 267 height 27
paste input "10080313023320"
type input "10080313023320"
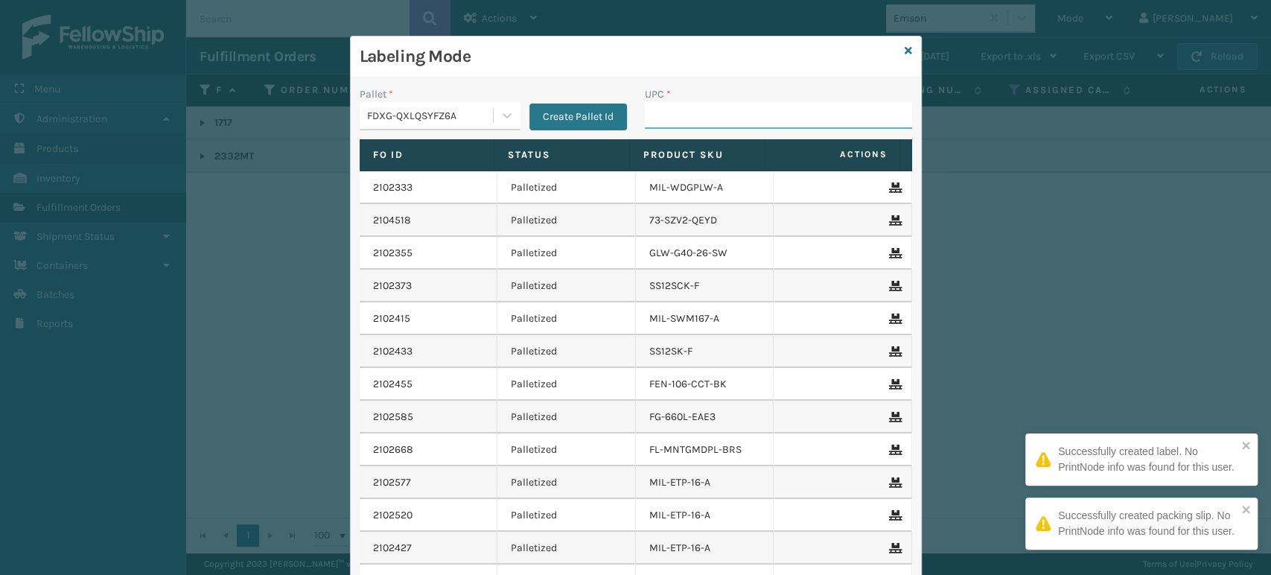
click at [659, 117] on input "UPC *" at bounding box center [778, 115] width 267 height 27
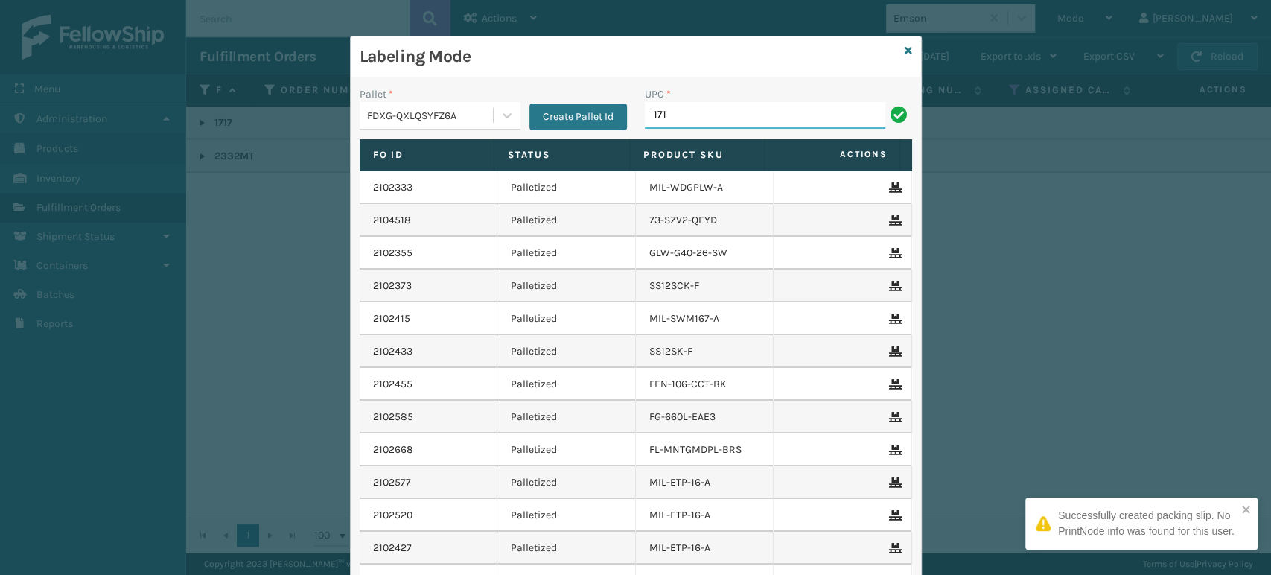
type input "1717MTW"
